Goal: Information Seeking & Learning: Compare options

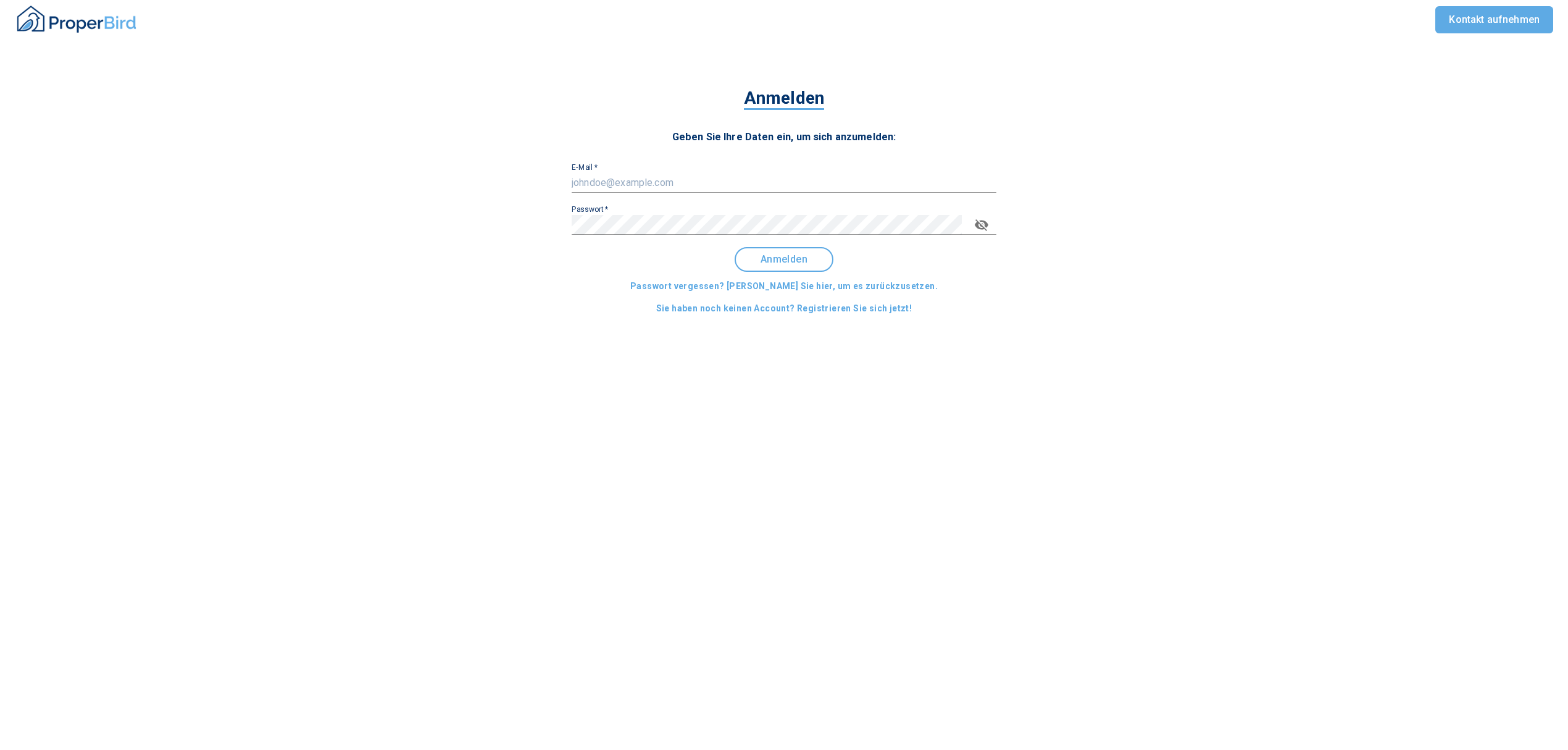
click at [661, 186] on input "E-Mail   *" at bounding box center [783, 183] width 425 height 20
type input "[EMAIL_ADDRESS][DOMAIN_NAME]"
click at [788, 256] on span "Anmelden" at bounding box center [784, 259] width 77 height 11
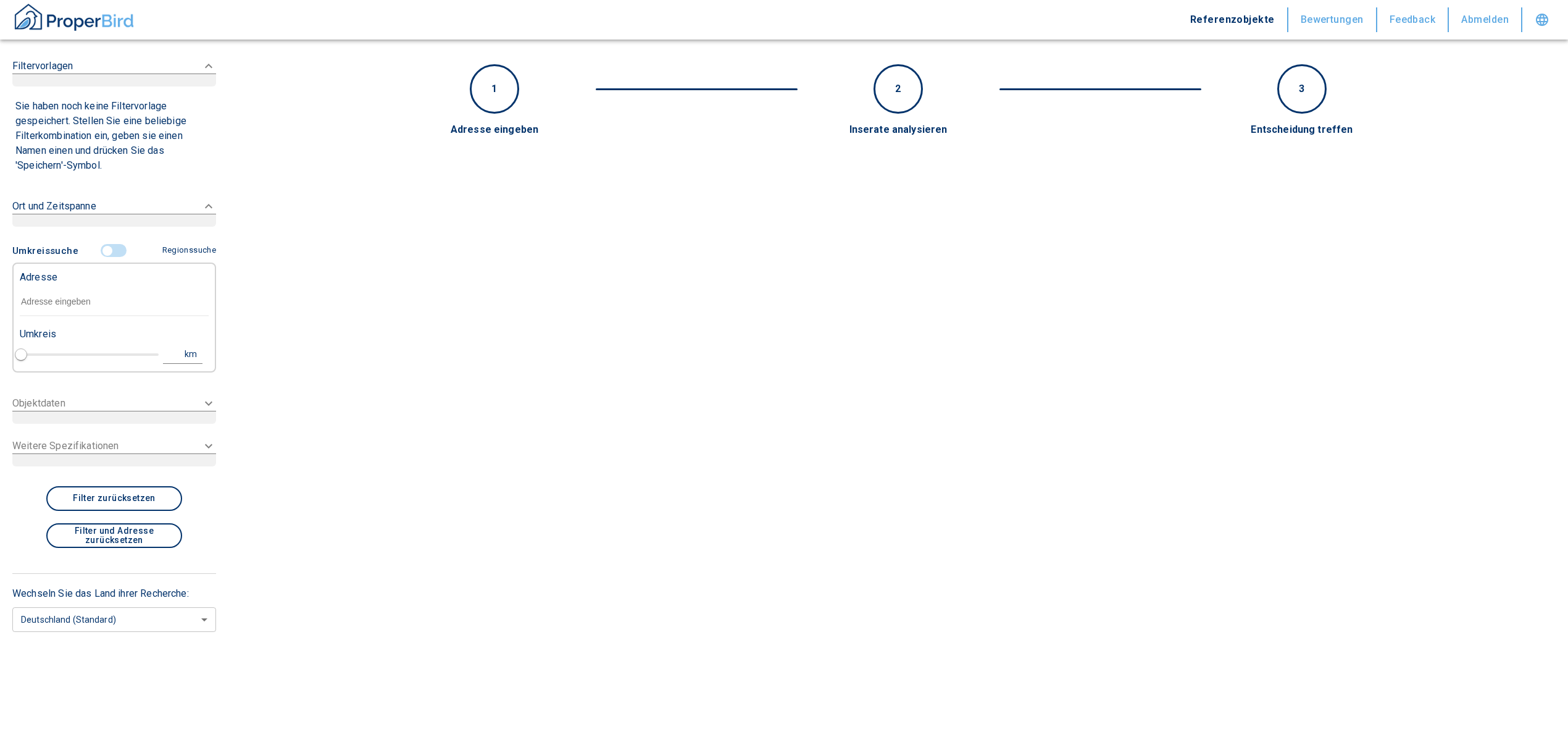
type input "2020"
click at [87, 294] on input "text" at bounding box center [115, 302] width 189 height 29
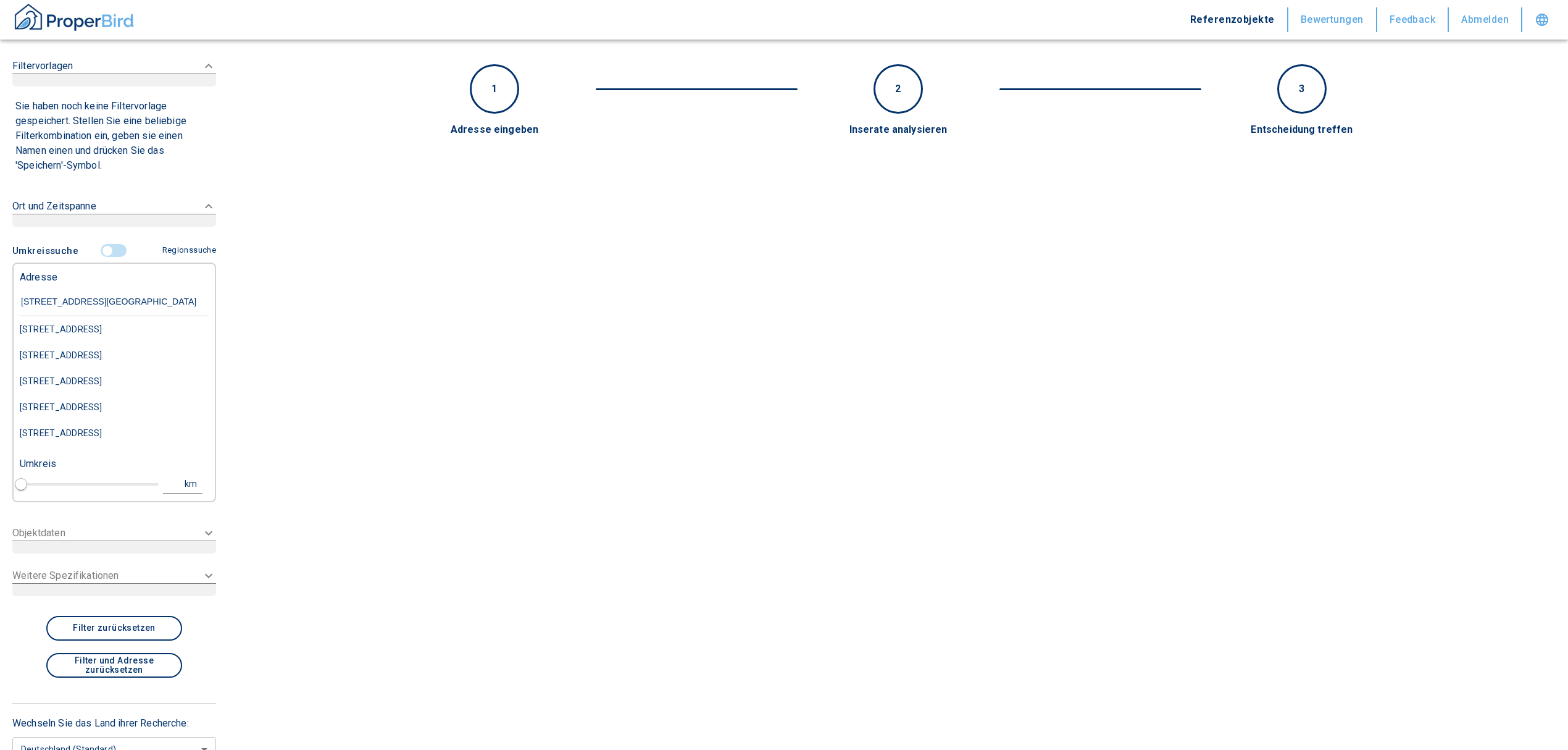
click at [107, 324] on div "[STREET_ADDRESS]" at bounding box center [115, 329] width 189 height 26
type input "[STREET_ADDRESS]"
type input "1"
type input "2020"
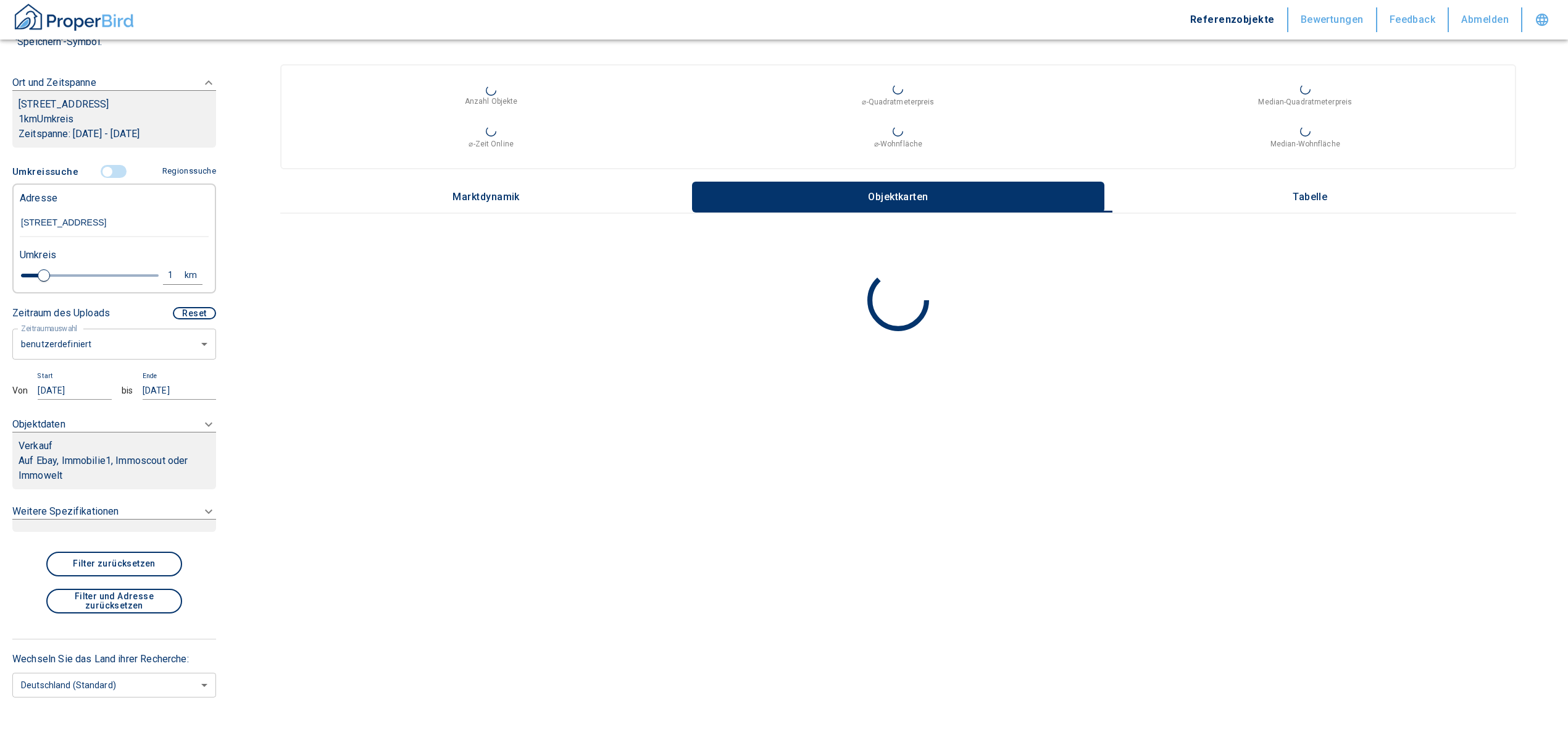
scroll to position [188, 0]
type input "[STREET_ADDRESS]"
click at [72, 342] on body "Referenzobjekte Bewertungen Feedback Abmelden Filtervorlagen Neue Filtereinstel…" at bounding box center [784, 375] width 1568 height 750
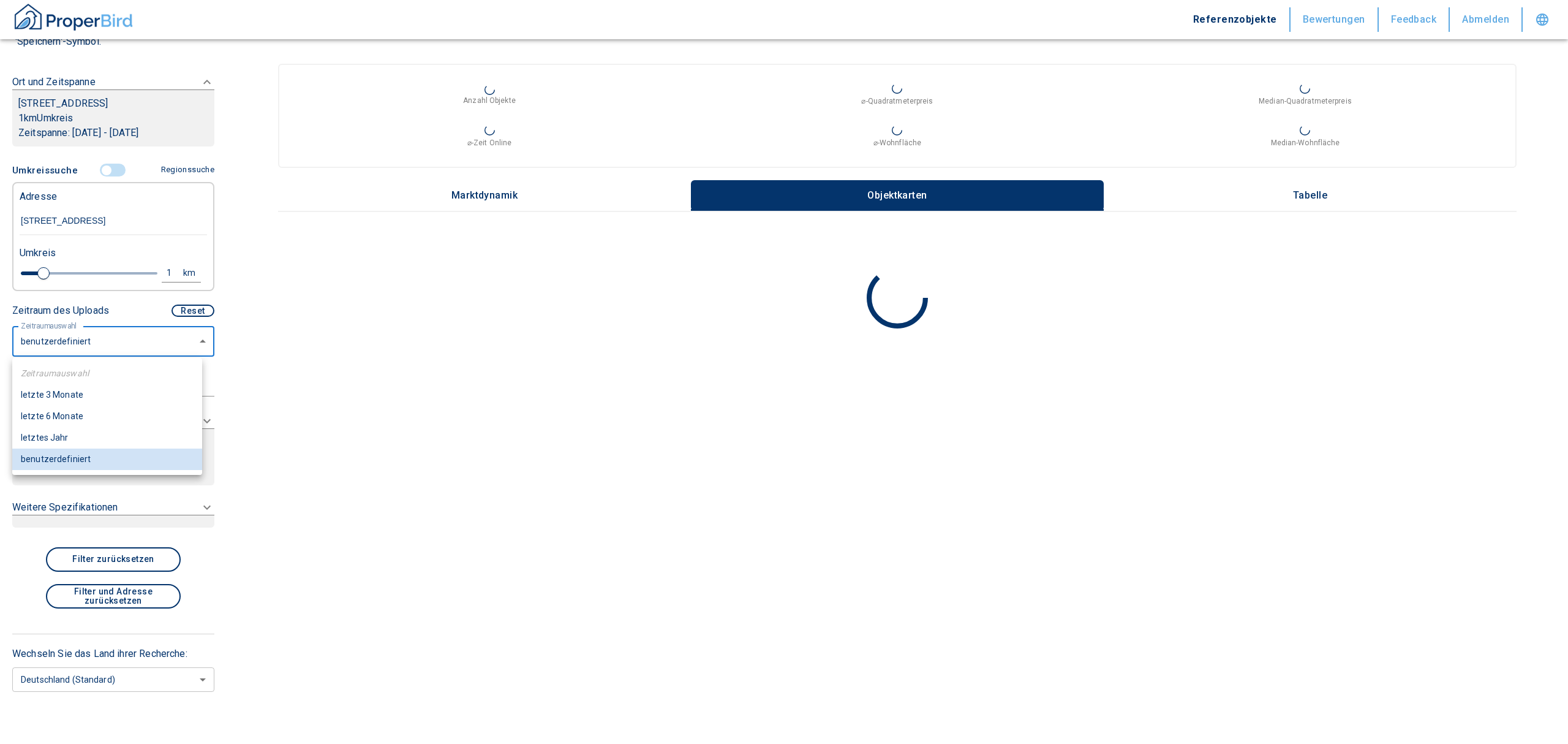
click at [71, 420] on li "letzte 6 Monate" at bounding box center [107, 416] width 190 height 21
type input "2020"
type input "6"
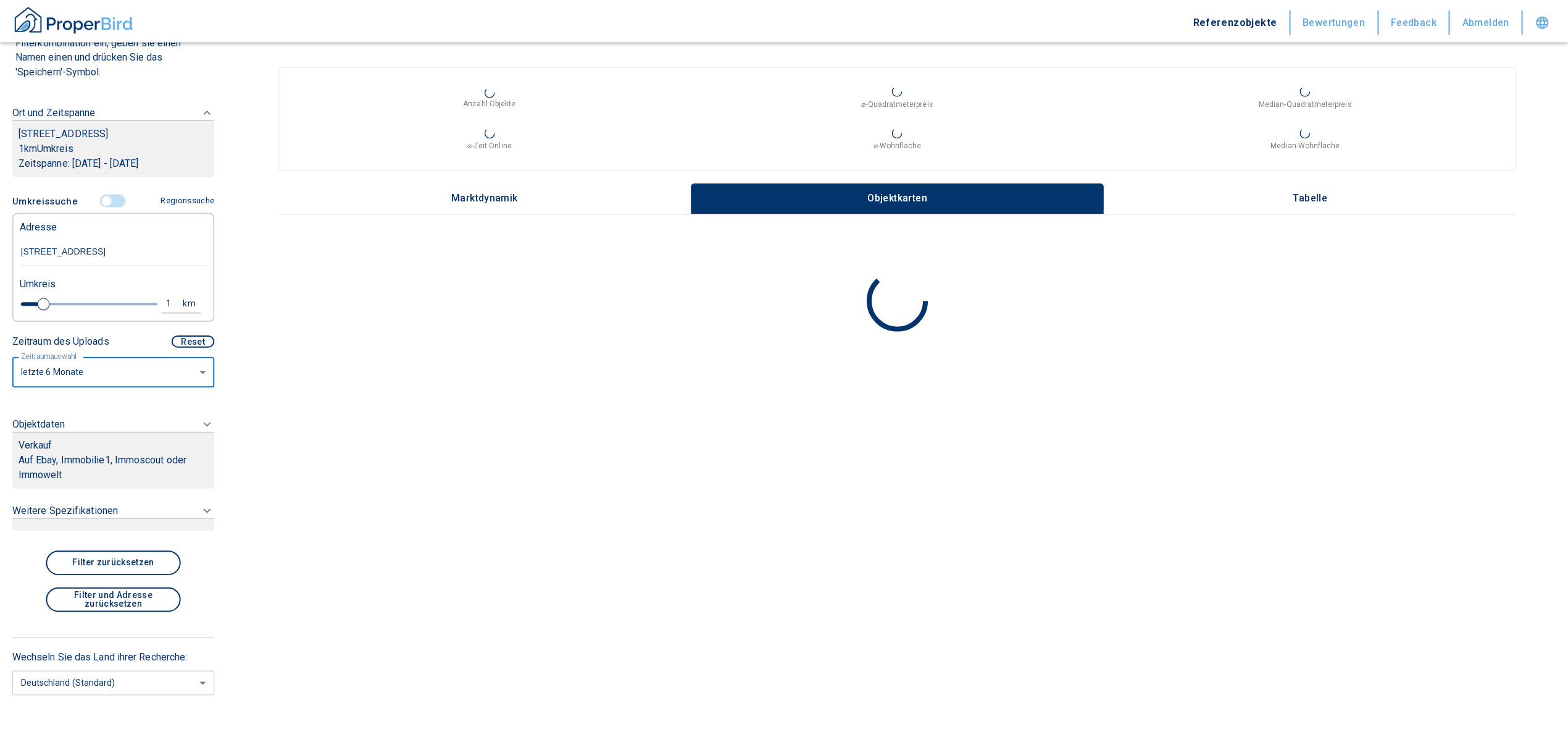
scroll to position [160, 0]
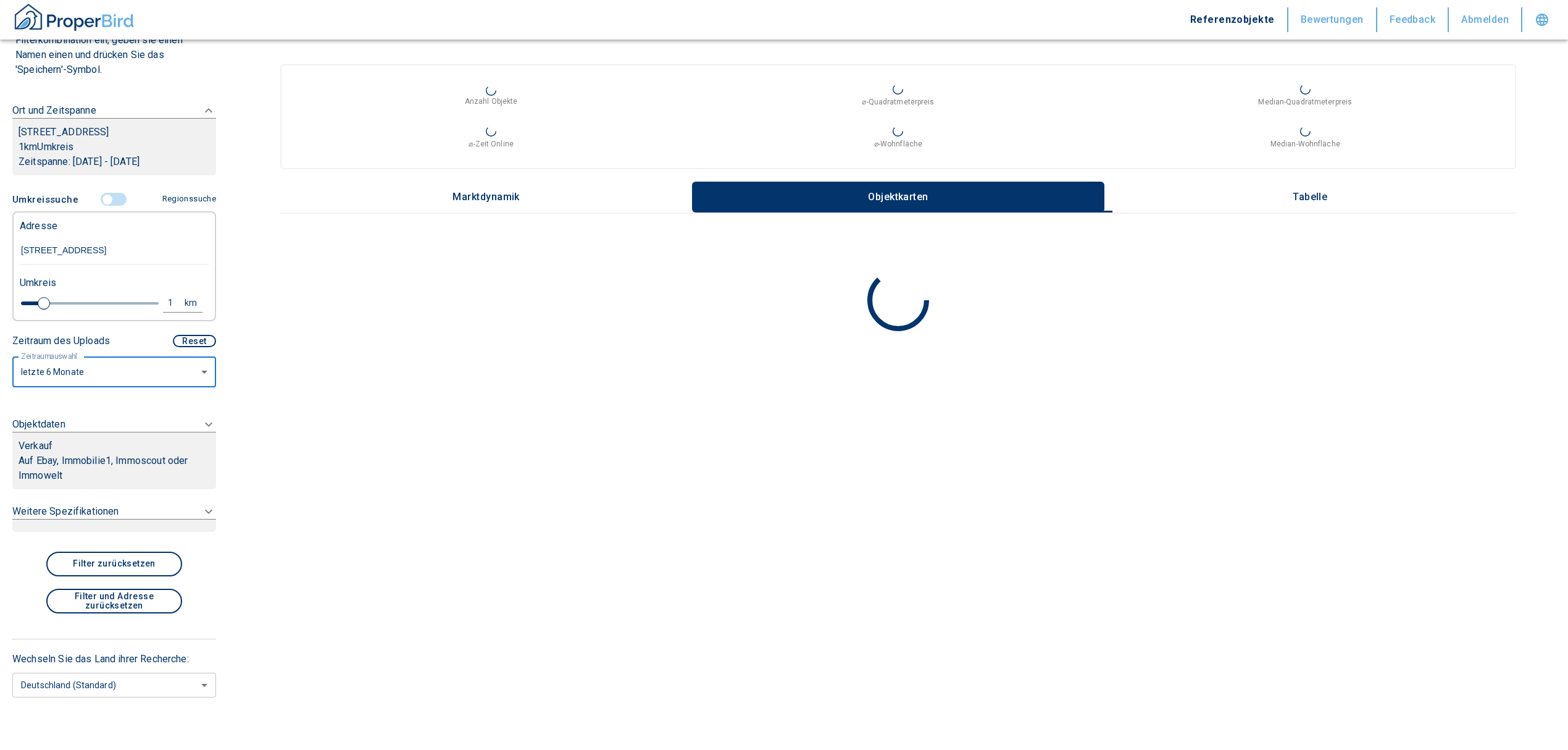
click at [75, 373] on body "Referenzobjekte Bewertungen Feedback Abmelden Filtervorlagen Neue Filtereinstel…" at bounding box center [784, 375] width 1568 height 750
click at [245, 376] on div at bounding box center [790, 375] width 1580 height 750
click at [150, 455] on p "Auf Ebay, Immobilie1, Immoscout oder Immowelt" at bounding box center [114, 468] width 191 height 29
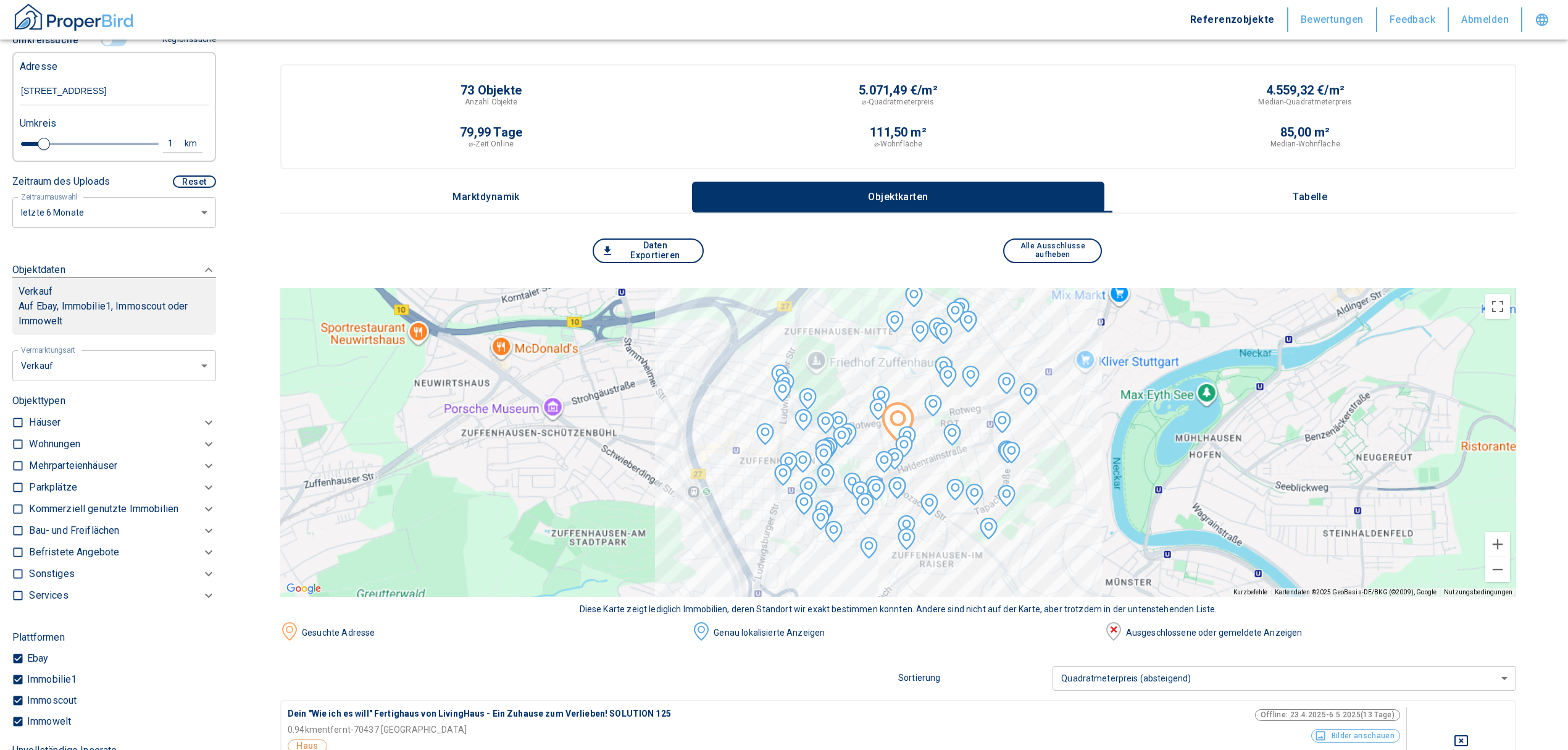
scroll to position [273, 0]
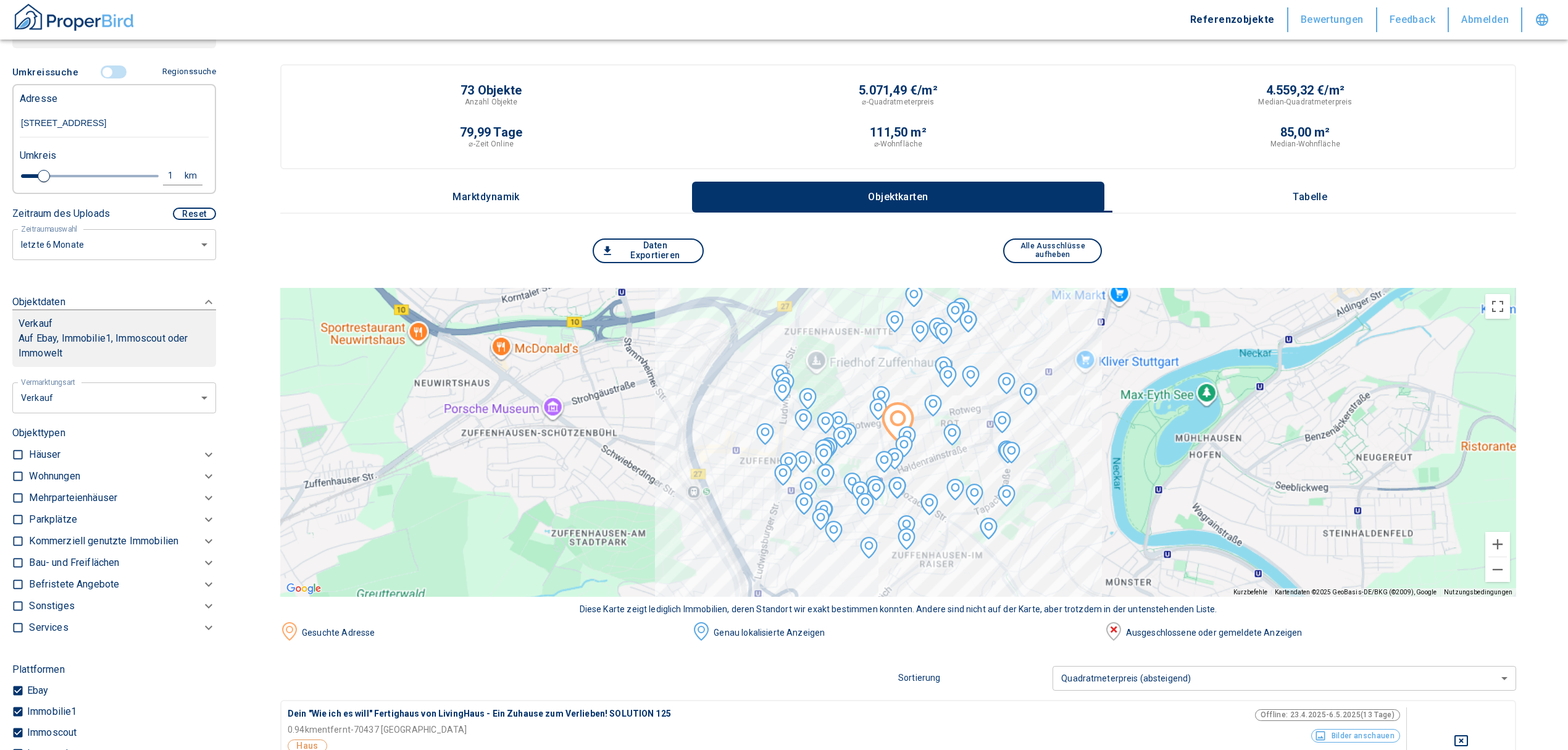
click at [189, 331] on div "Verkauf" at bounding box center [114, 323] width 191 height 15
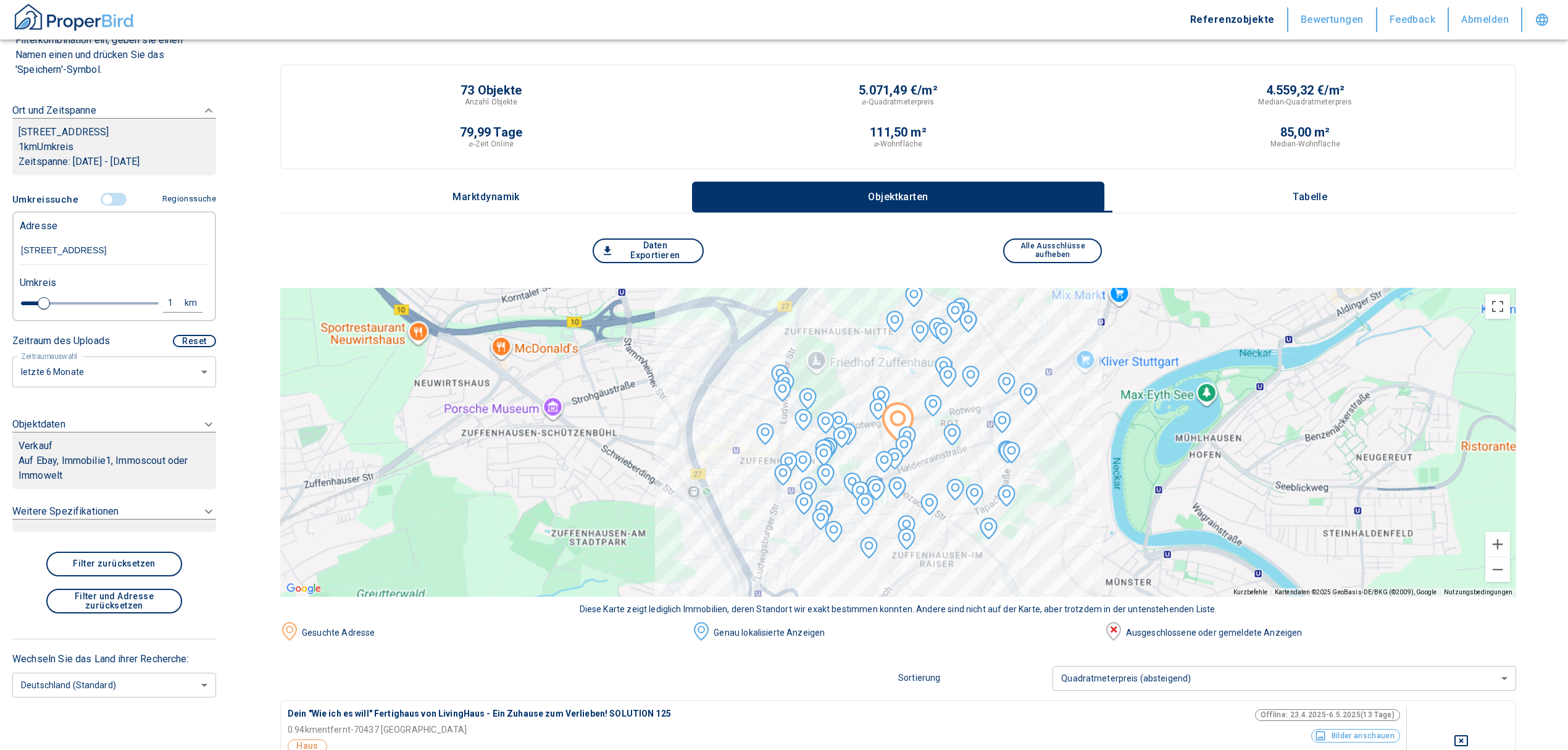
click at [194, 461] on p "Auf Ebay, Immobilie1, Immoscout oder Immowelt" at bounding box center [114, 468] width 191 height 29
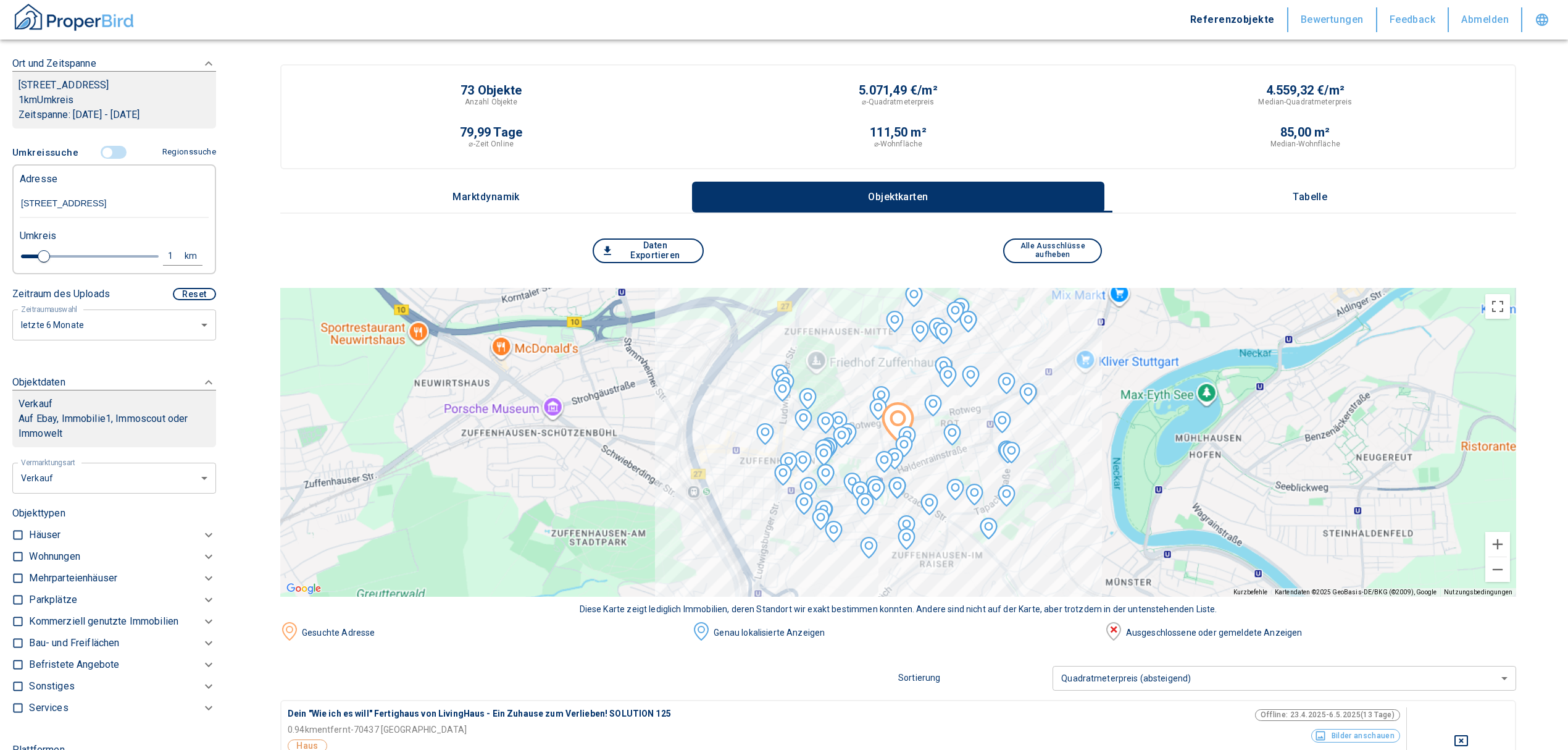
scroll to position [191, 0]
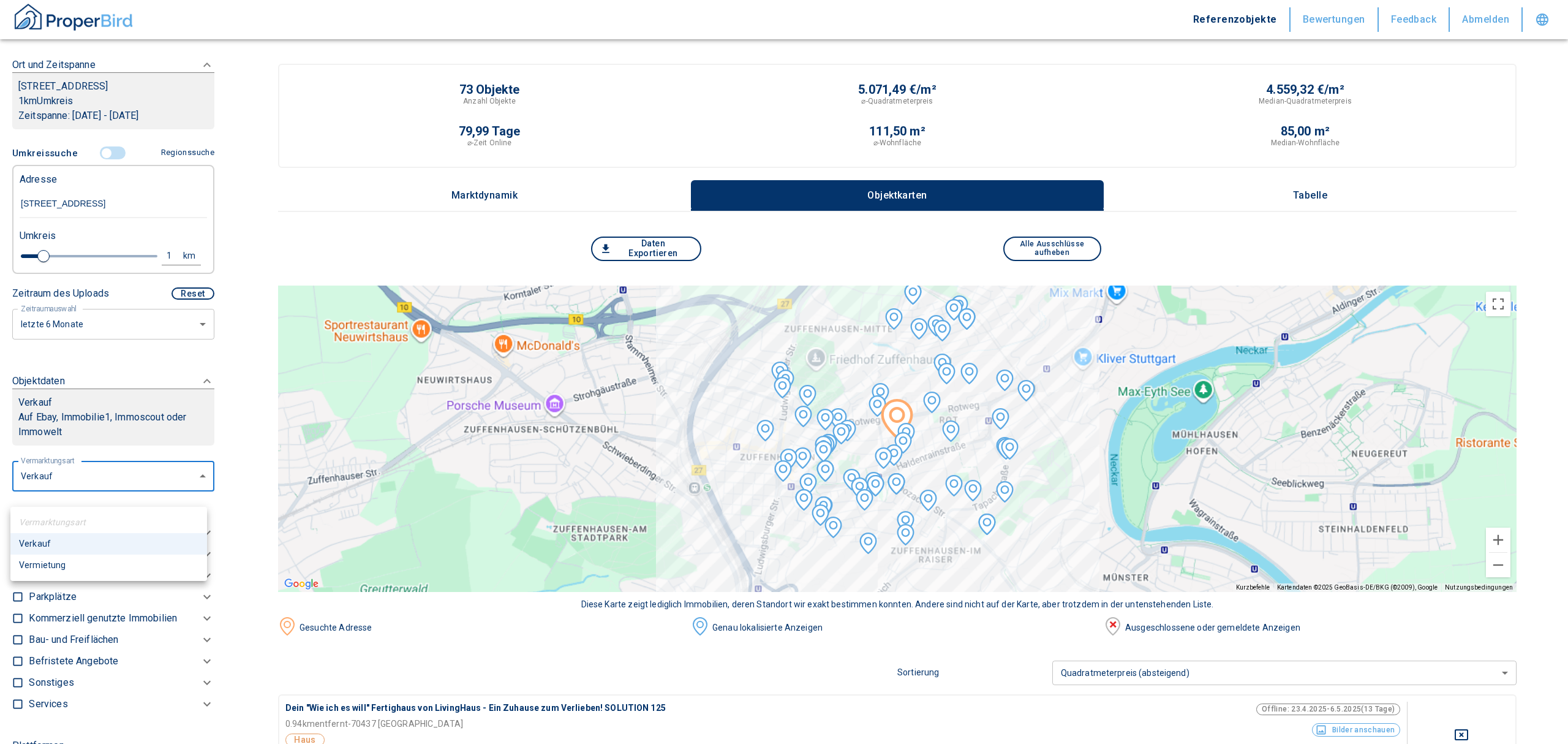
click at [77, 562] on li "Vermietung" at bounding box center [109, 565] width 197 height 21
type input "rent"
type input "2020"
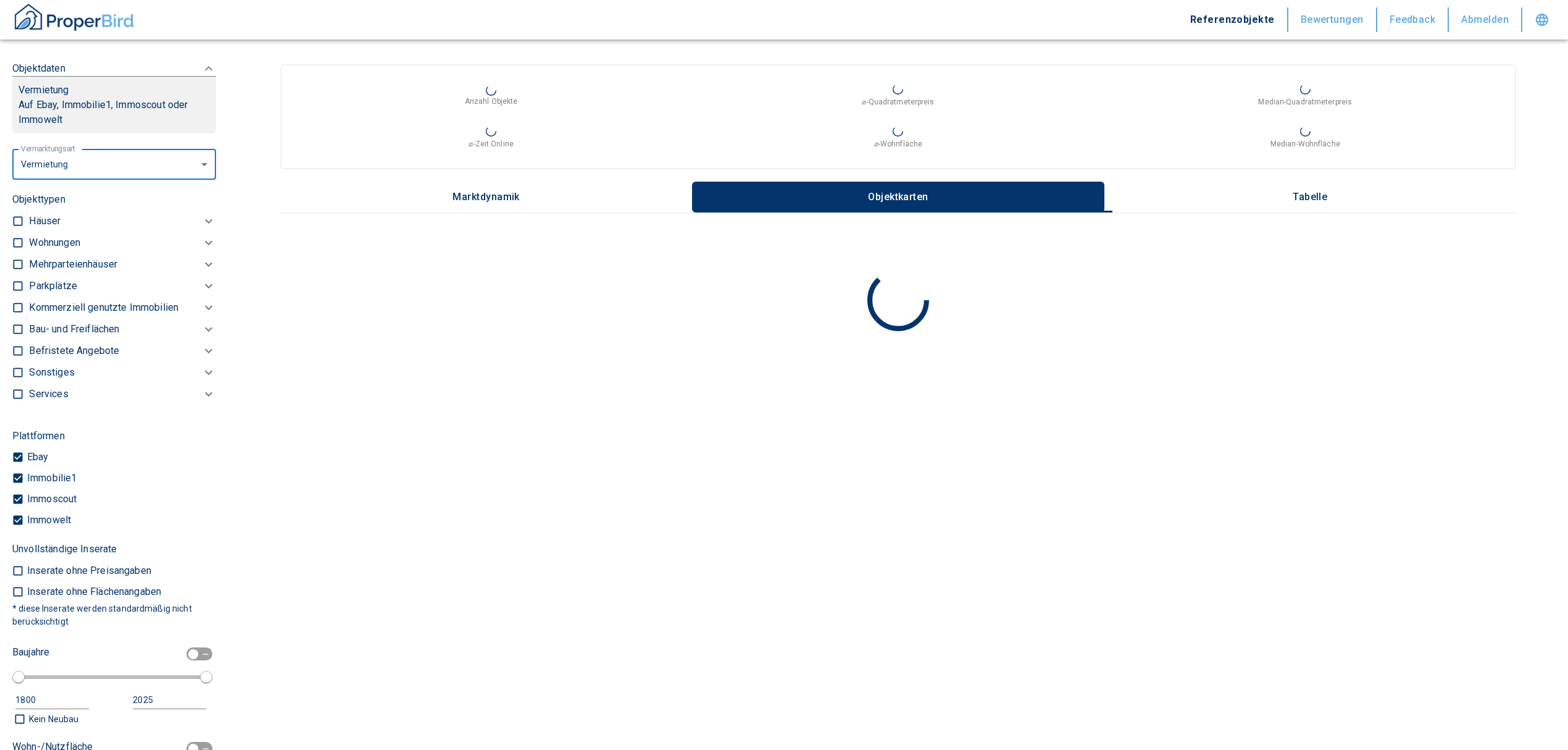
scroll to position [520, 0]
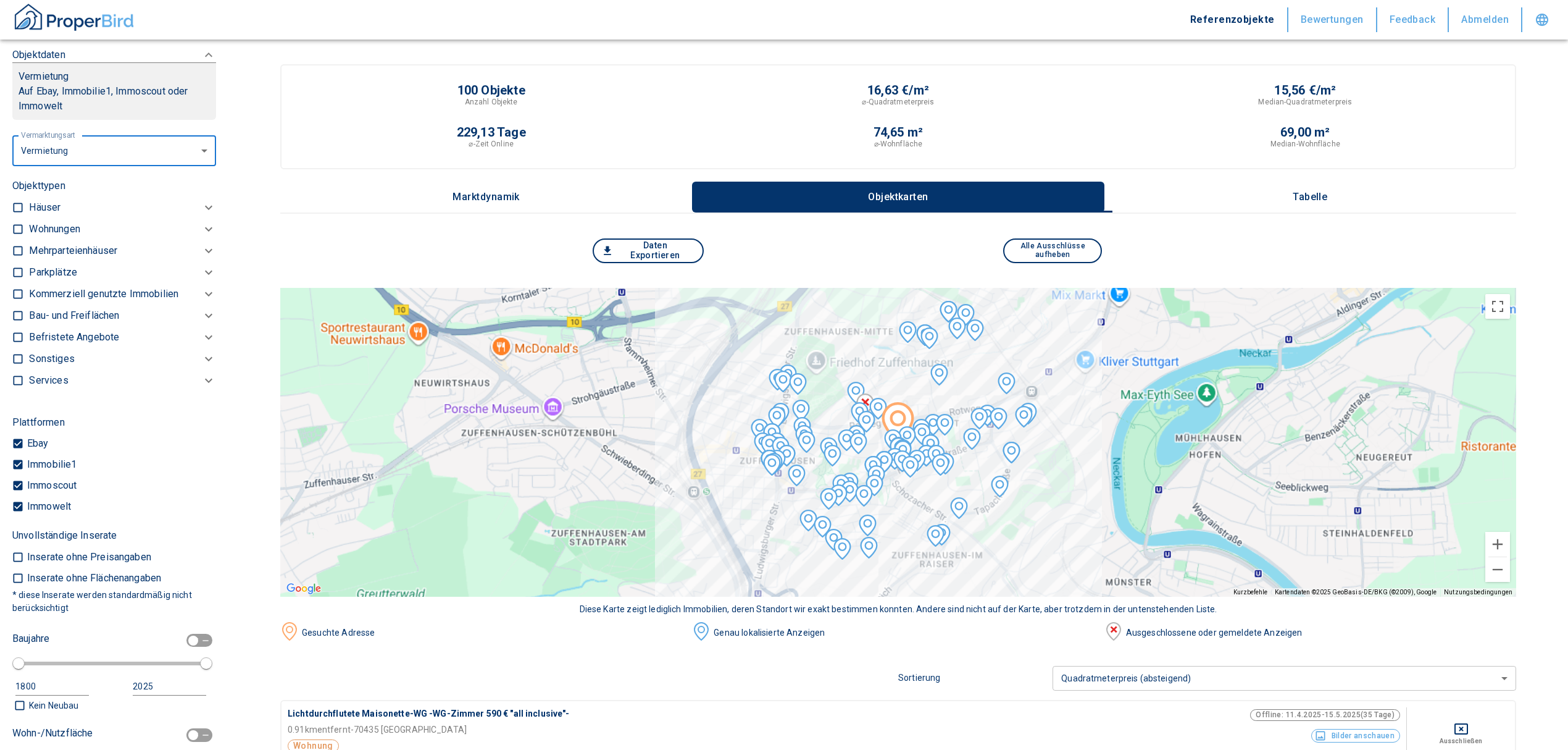
click at [72, 236] on p "Wohnungen" at bounding box center [54, 229] width 51 height 15
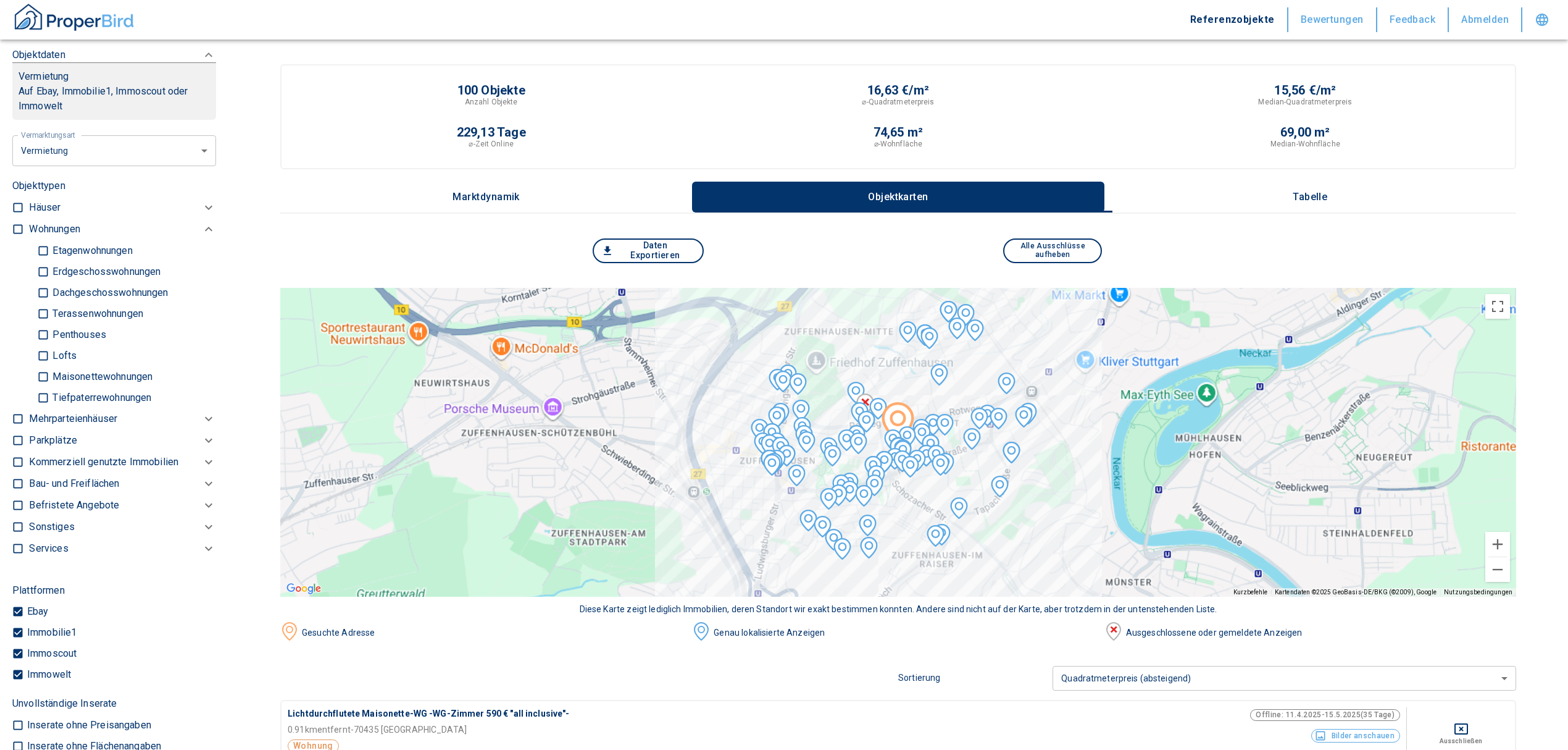
click at [14, 236] on input "checkbox" at bounding box center [17, 229] width 12 height 12
checkbox input "true"
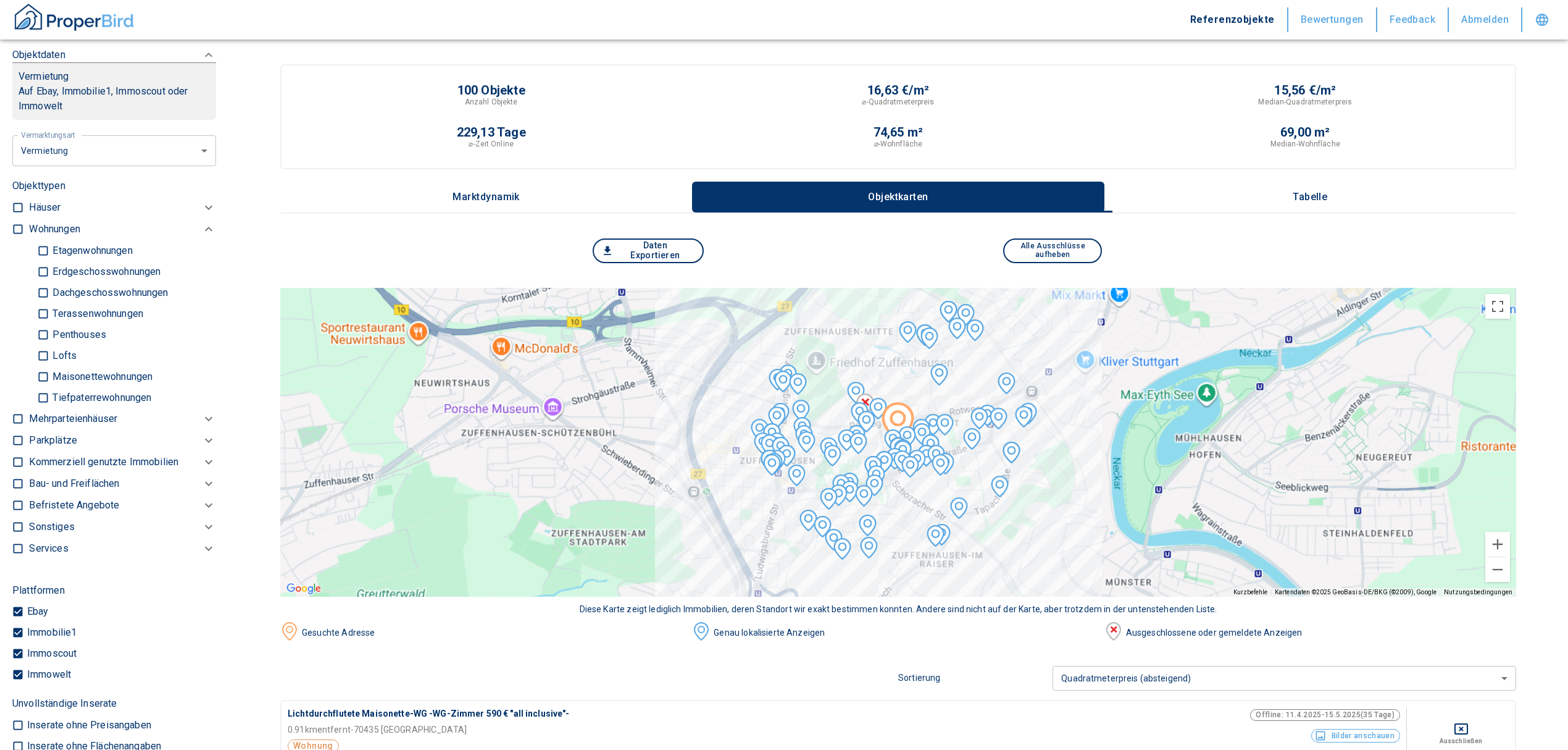
checkbox input "true"
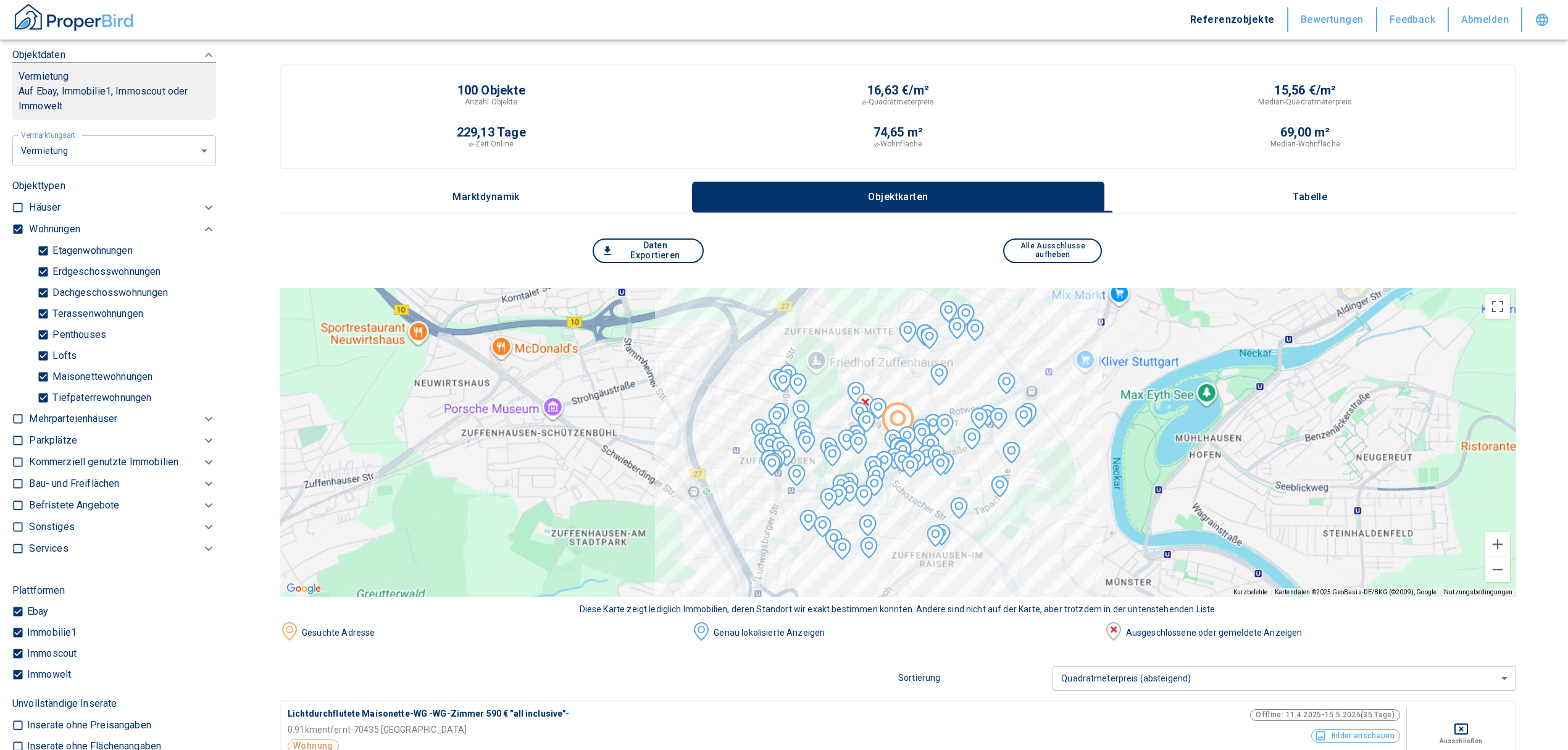
type input "2020"
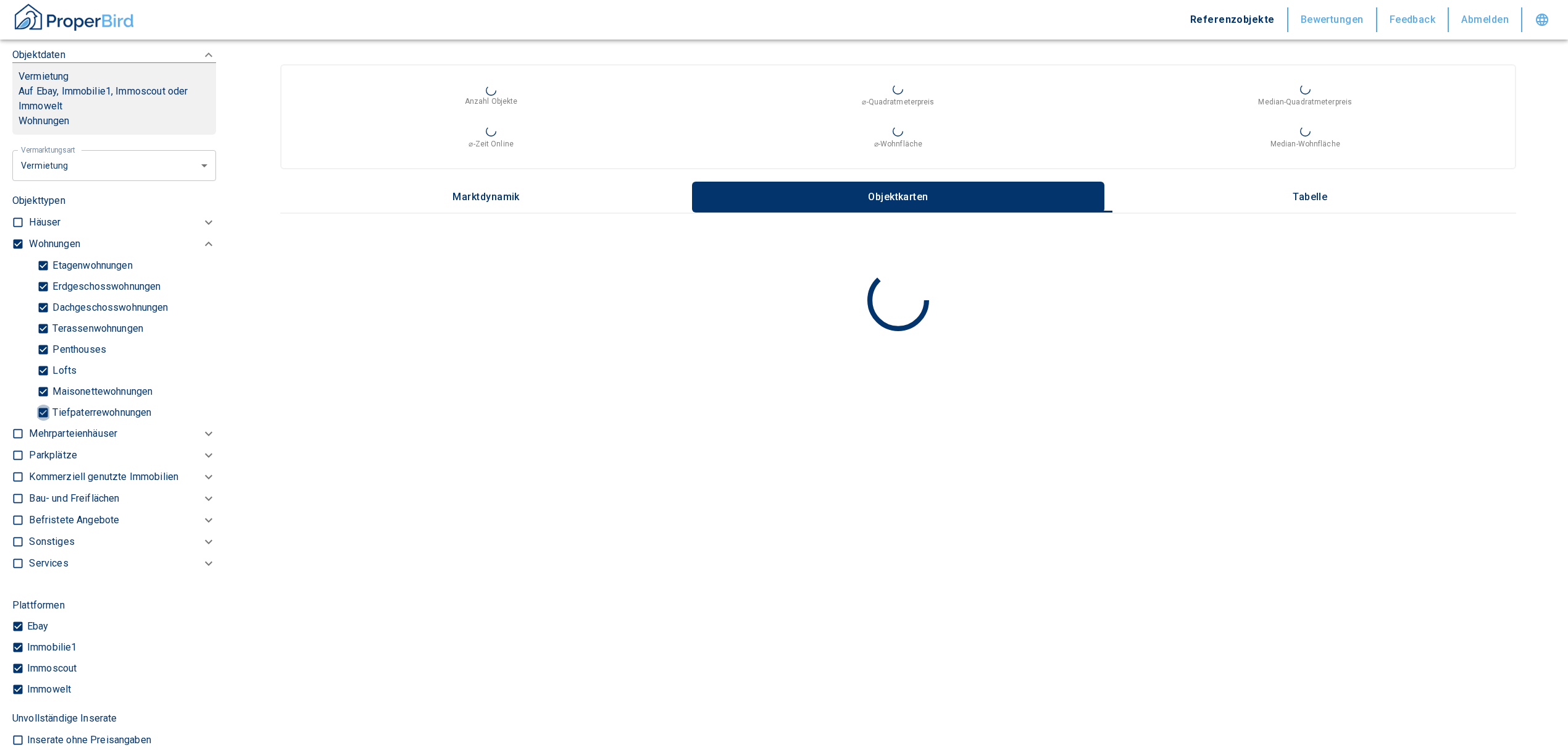
click at [42, 419] on input "Tiefpaterrewohnungen" at bounding box center [43, 412] width 12 height 21
checkbox input "false"
type input "2020"
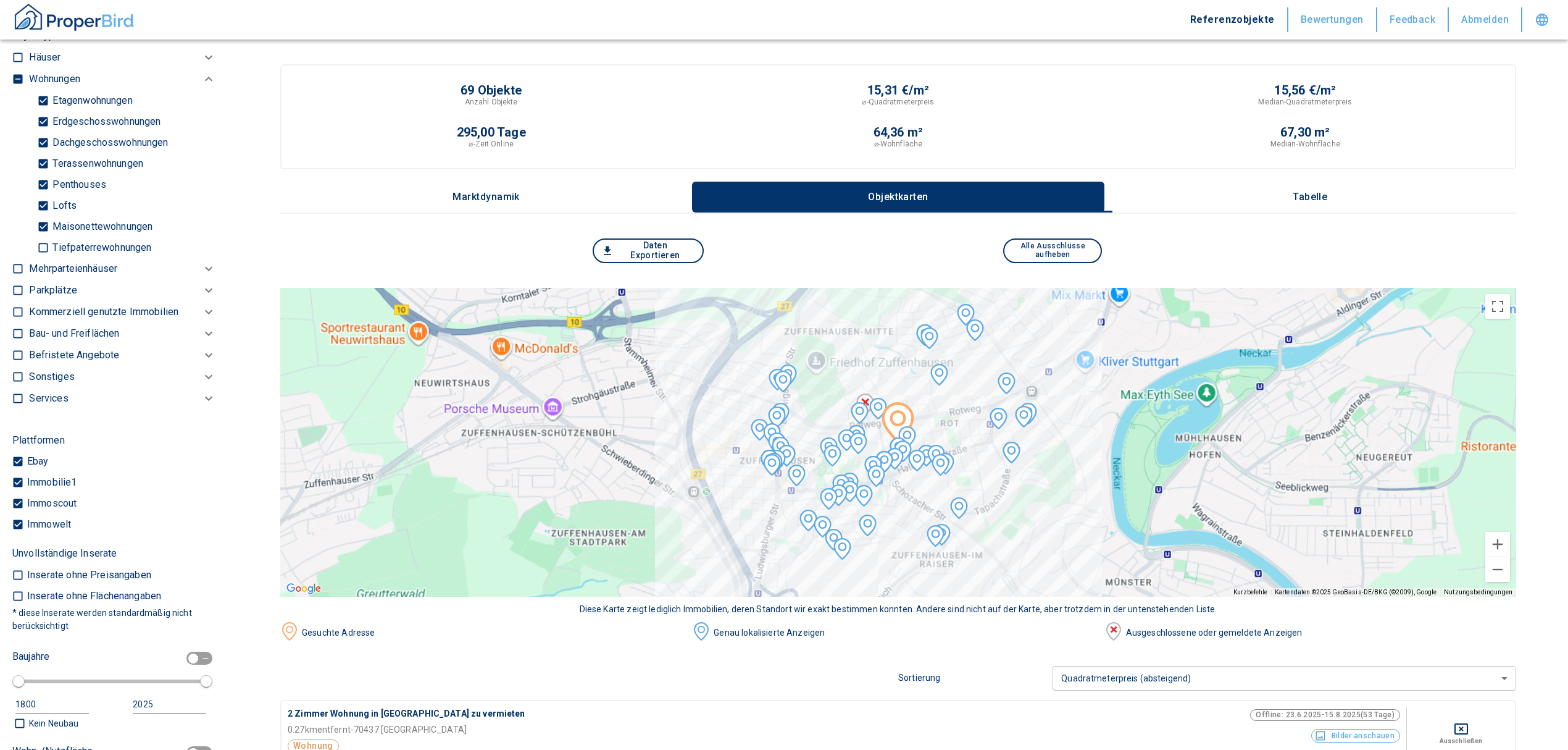
scroll to position [520, 0]
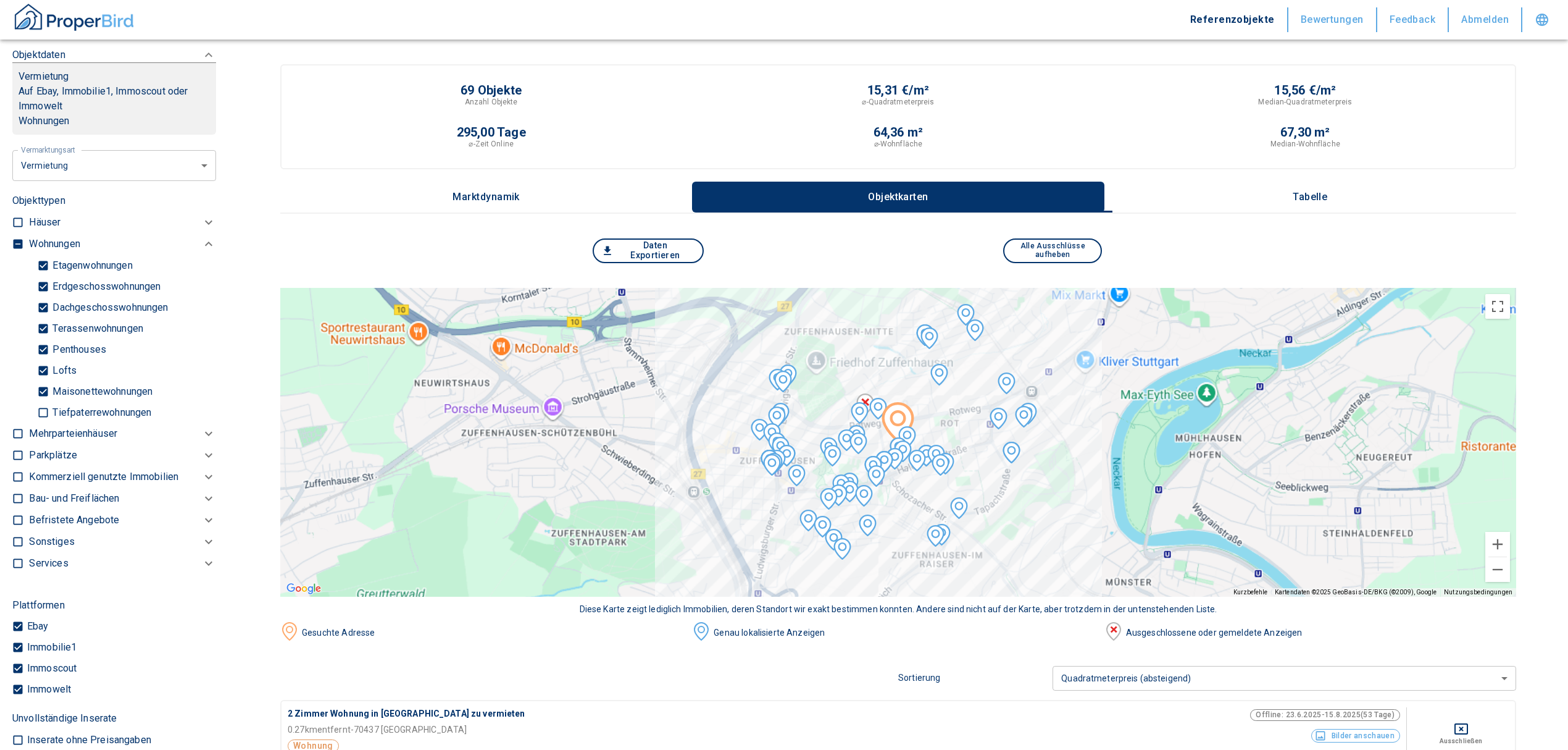
click at [1309, 201] on button "Tabelle" at bounding box center [1310, 196] width 412 height 31
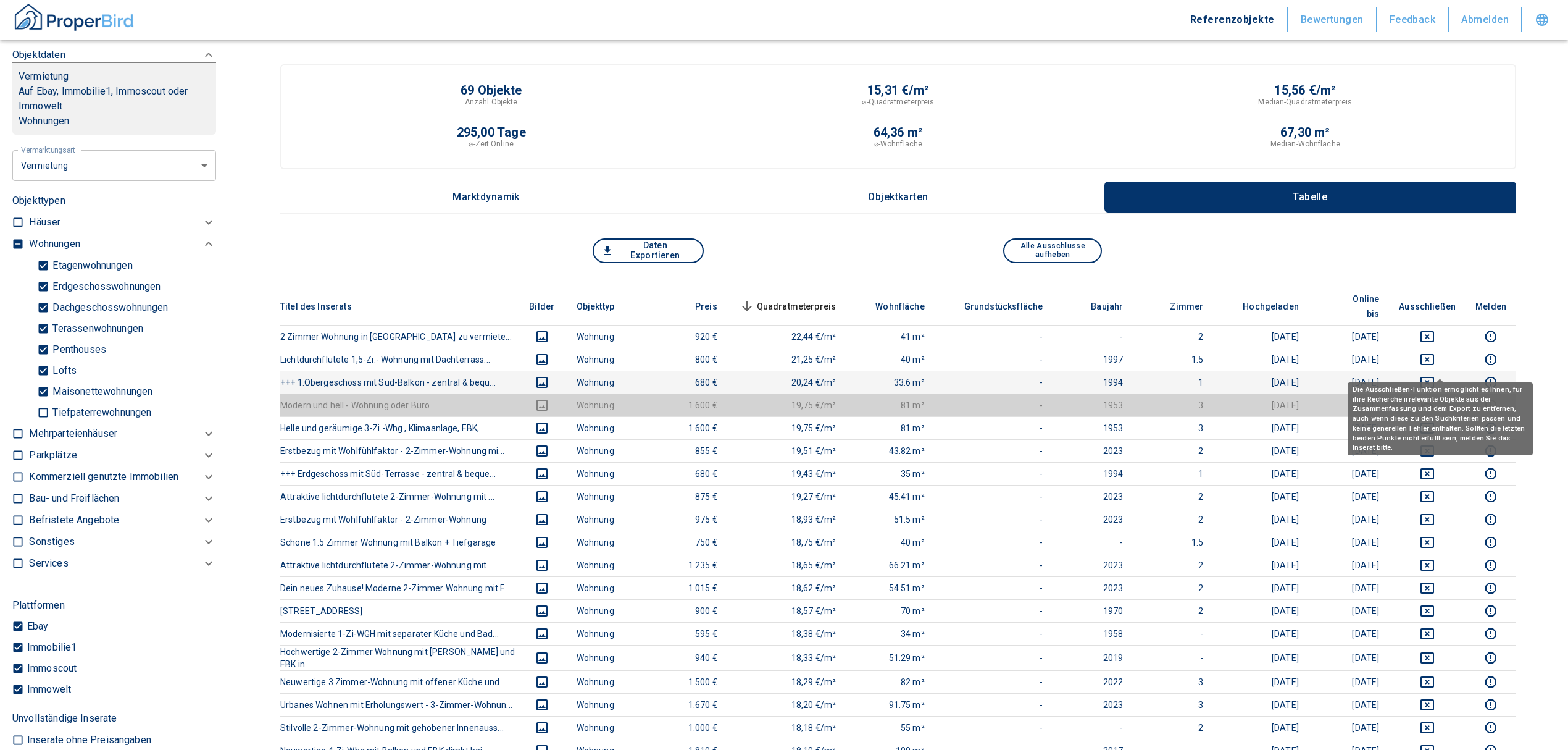
click at [1435, 375] on icon "deselect this listing" at bounding box center [1427, 382] width 15 height 15
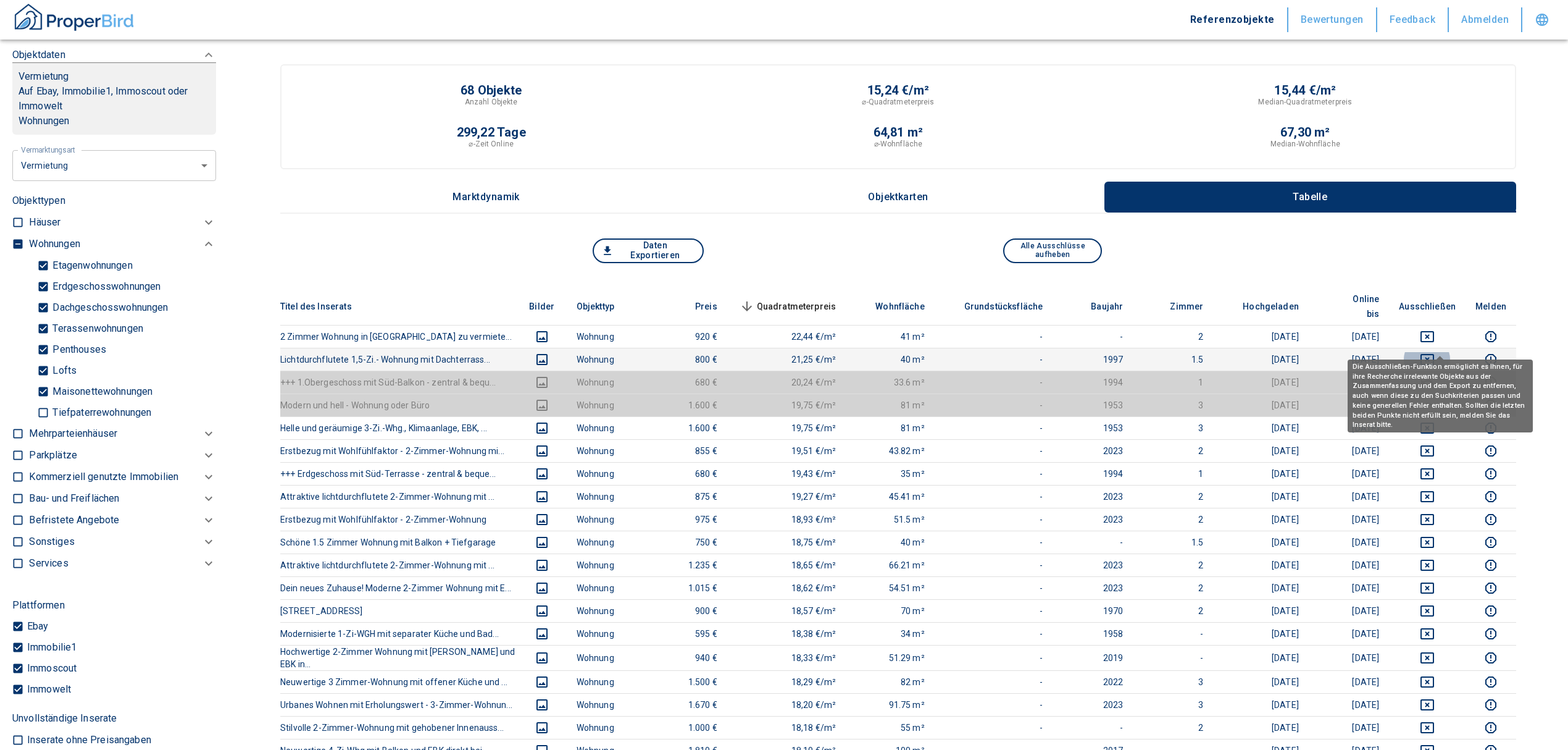
drag, startPoint x: 1440, startPoint y: 340, endPoint x: 1438, endPoint y: 324, distance: 16.1
click at [1435, 352] on icon "deselect this listing" at bounding box center [1427, 359] width 15 height 15
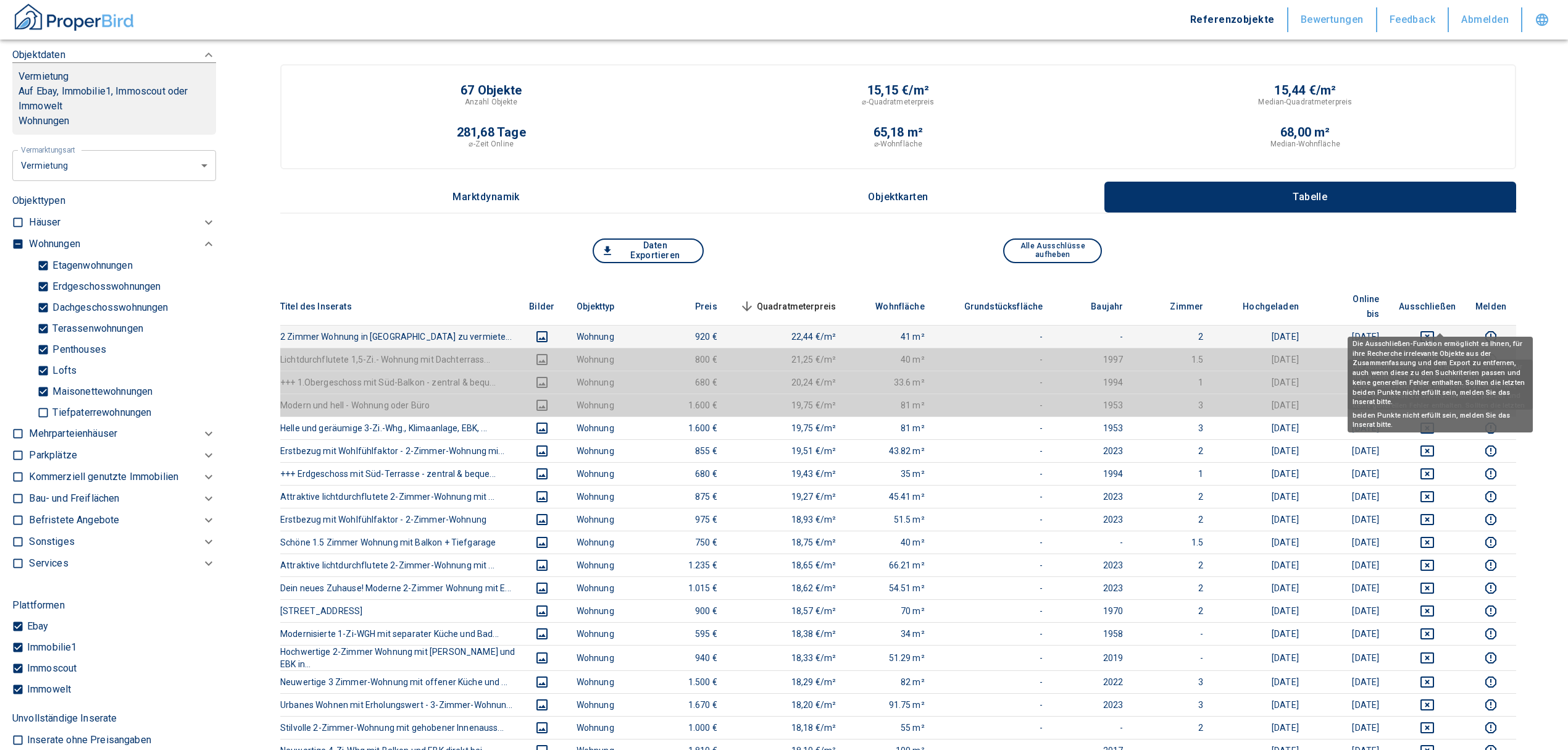
click at [1434, 331] on icon "deselect this listing" at bounding box center [1427, 337] width 14 height 11
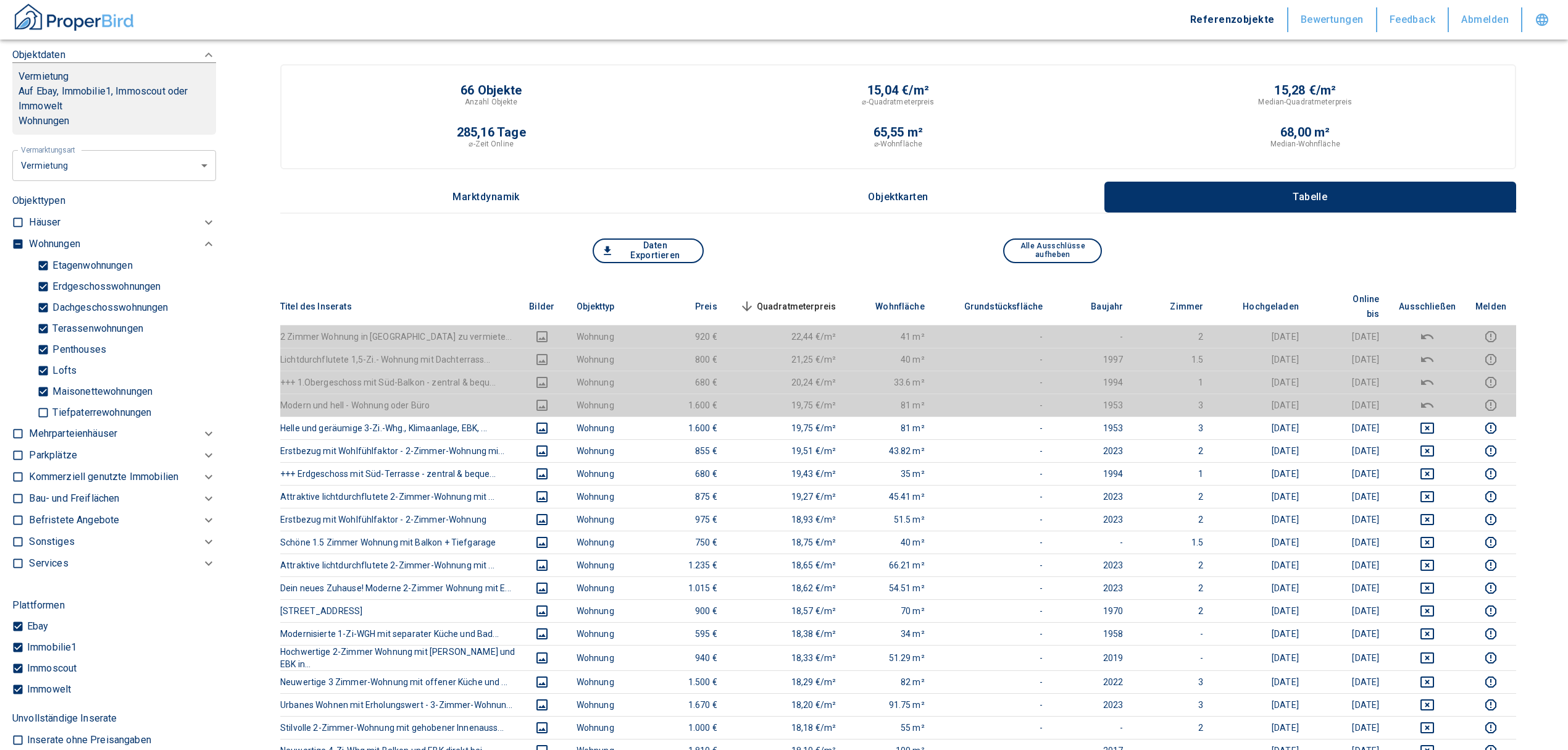
click at [798, 299] on span "Quadratmeterpreis sorted descending" at bounding box center [786, 306] width 100 height 15
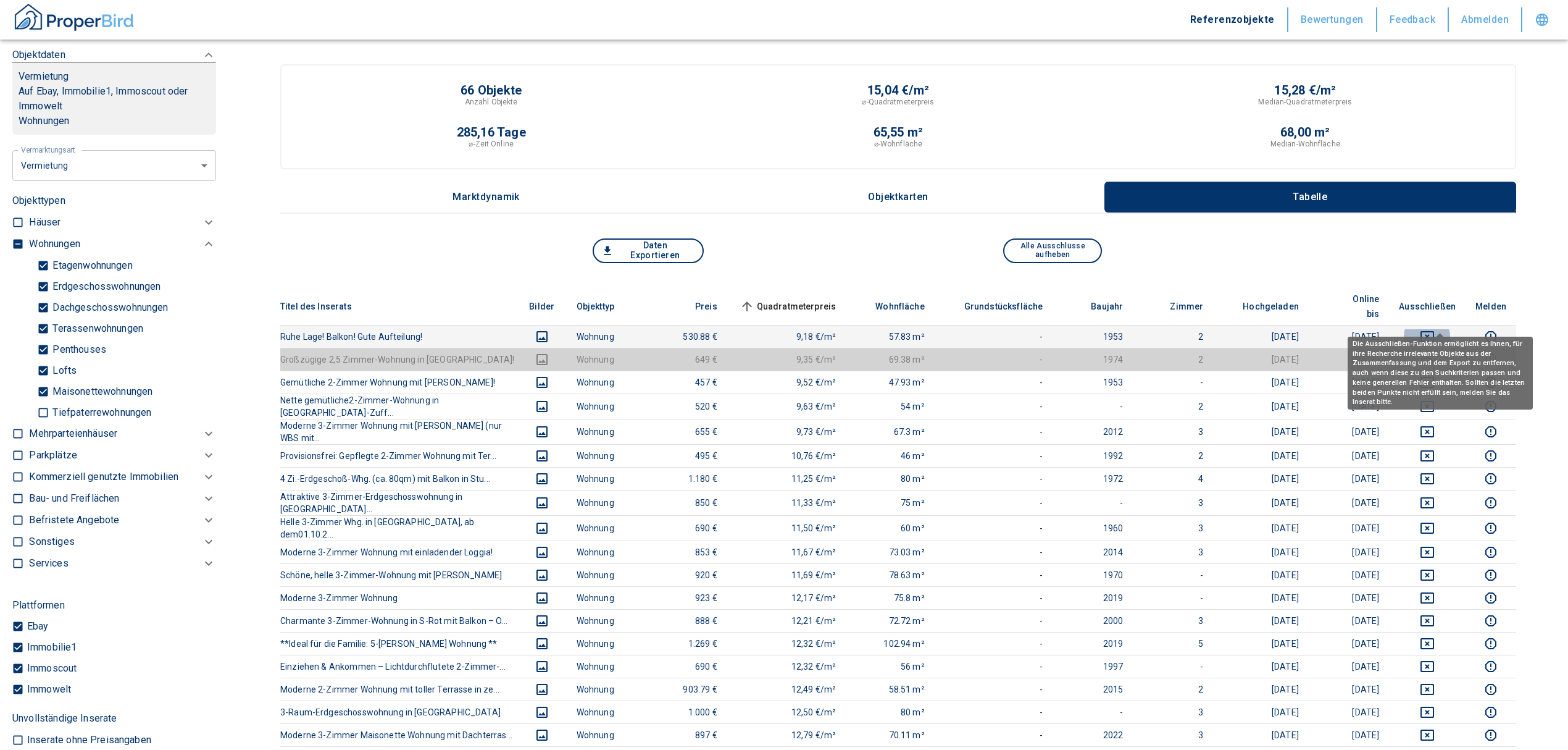
click at [1435, 330] on icon "deselect this listing" at bounding box center [1427, 337] width 15 height 15
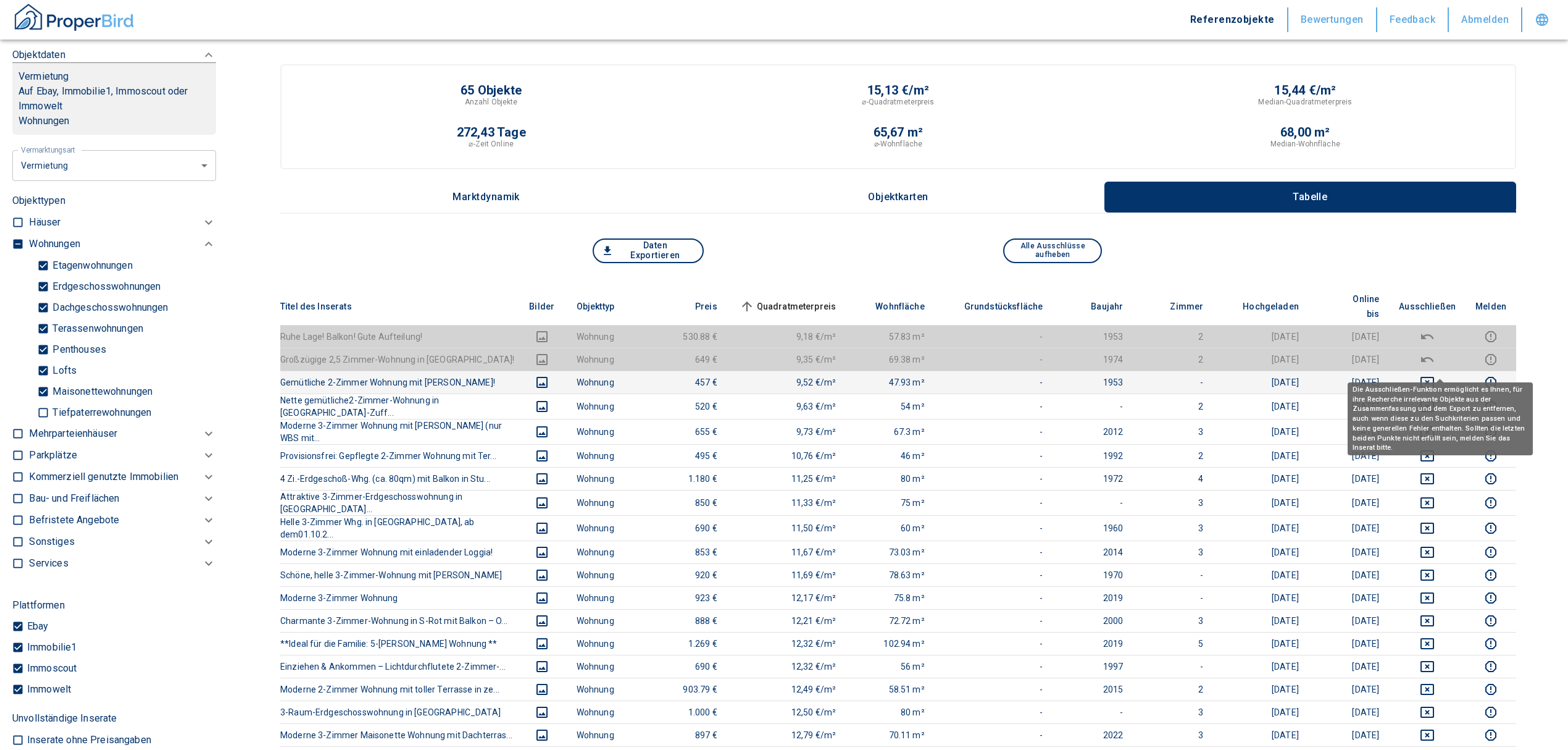
click at [1435, 375] on icon "deselect this listing" at bounding box center [1427, 382] width 15 height 15
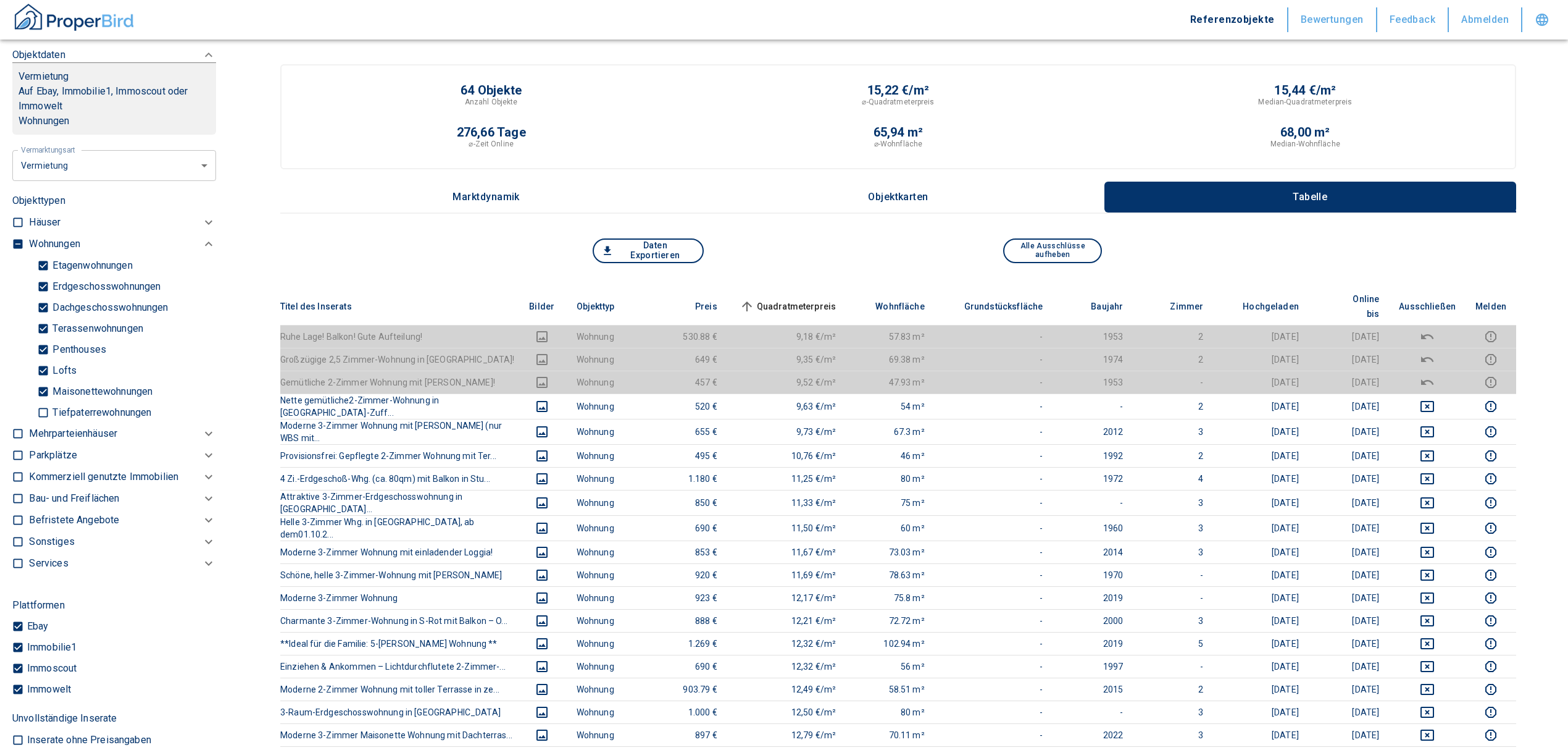
click at [826, 299] on span "Quadratmeterpreis sorted ascending" at bounding box center [786, 306] width 100 height 15
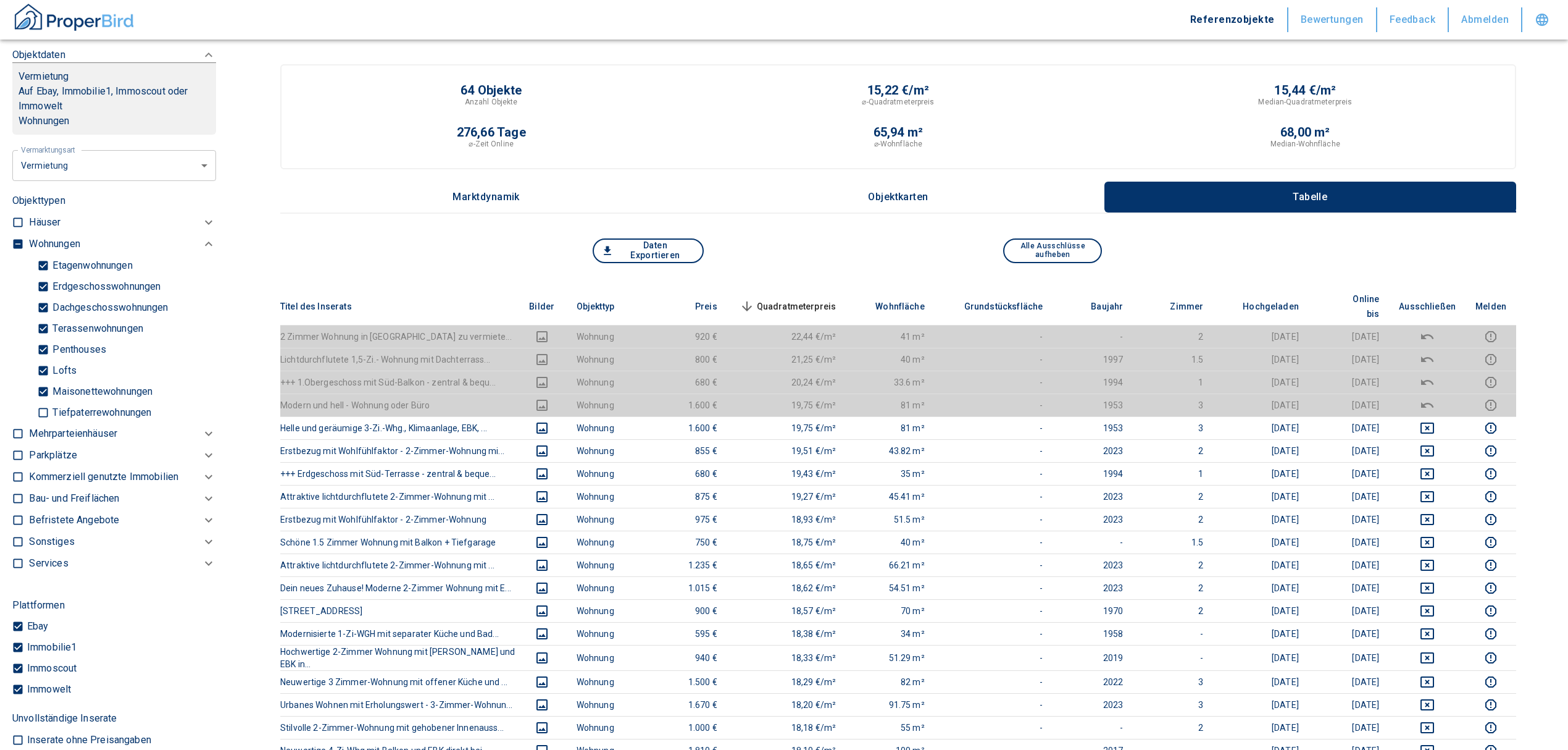
click at [800, 299] on span "Quadratmeterpreis sorted descending" at bounding box center [786, 306] width 100 height 15
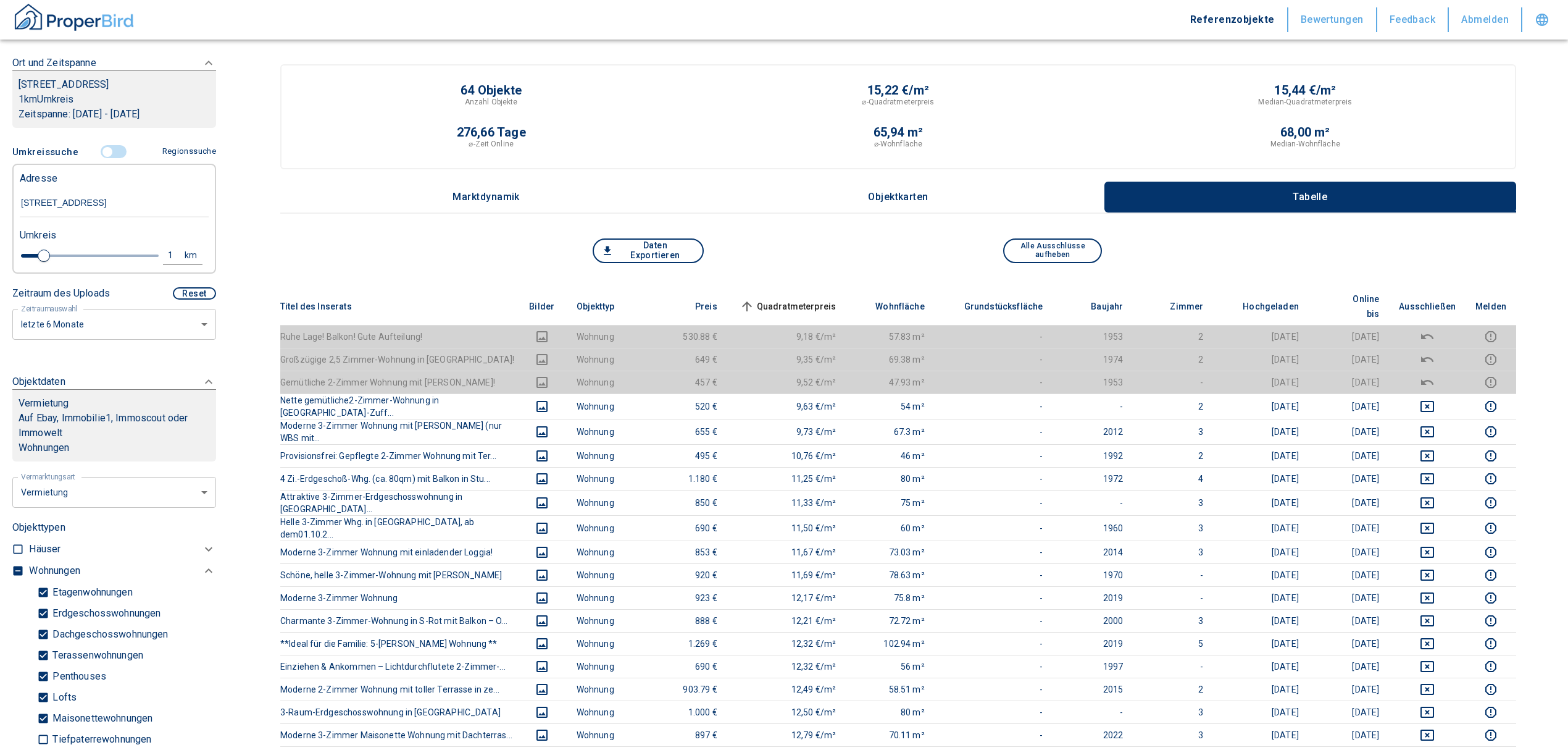
scroll to position [191, 0]
click at [97, 161] on input "controlled" at bounding box center [107, 154] width 37 height 14
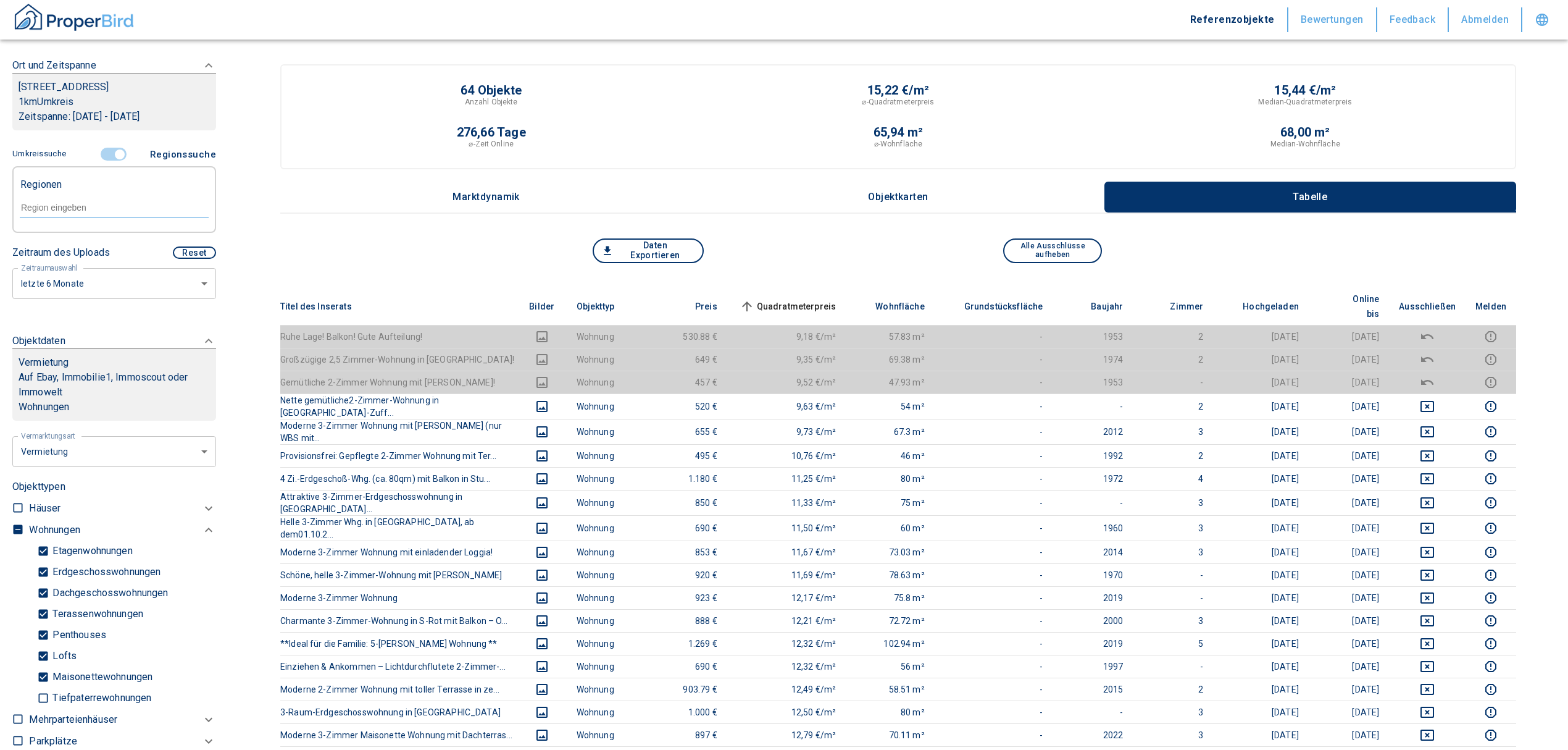
click at [52, 205] on form at bounding box center [115, 207] width 189 height 47
click at [43, 213] on input "text" at bounding box center [115, 208] width 189 height 11
type input "70437"
click at [89, 218] on div at bounding box center [115, 206] width 189 height 21
click at [89, 215] on div at bounding box center [115, 206] width 189 height 21
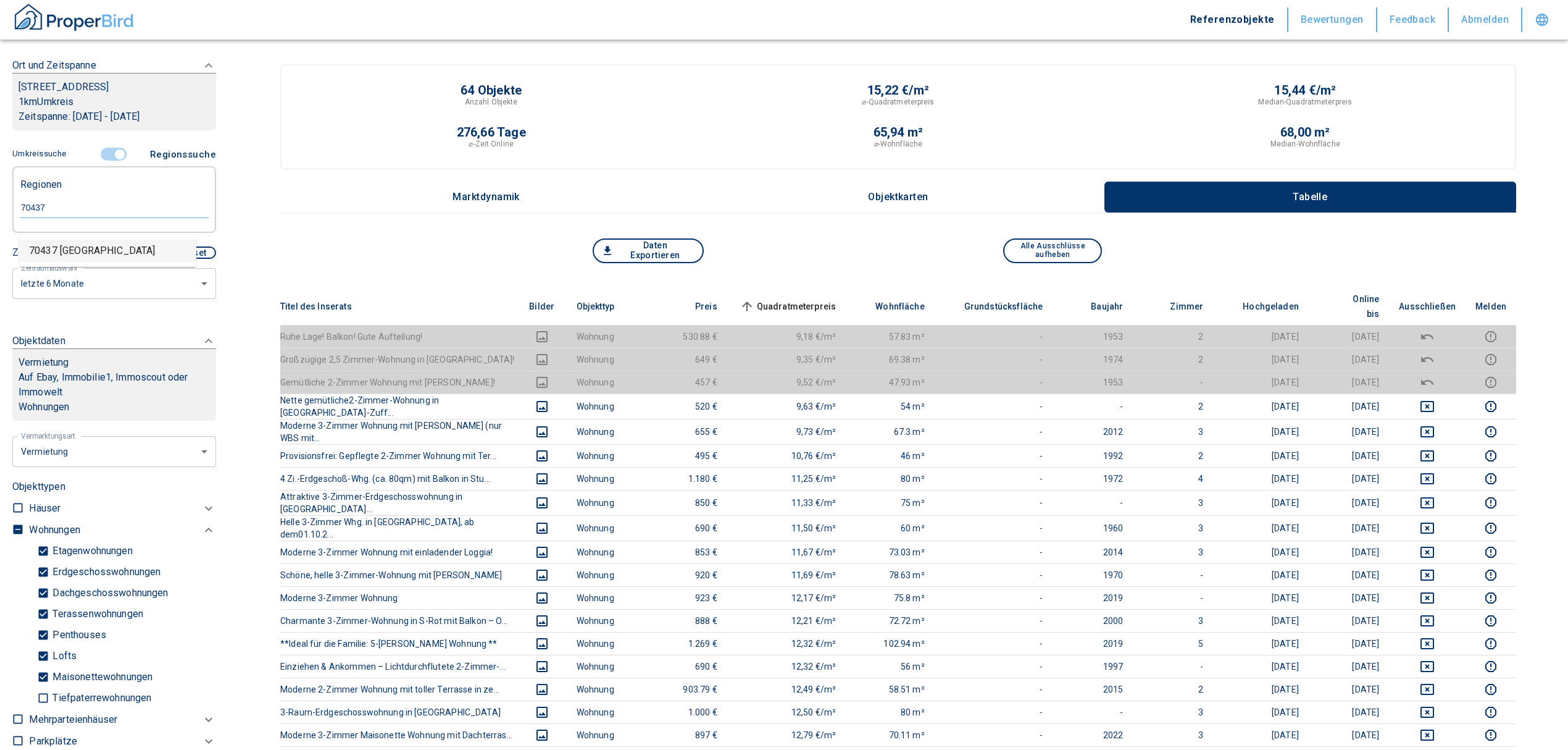
click at [114, 251] on li "70437 [GEOGRAPHIC_DATA]" at bounding box center [107, 251] width 177 height 22
type input "70437"
type input "2020"
type input "70437 [GEOGRAPHIC_DATA]"
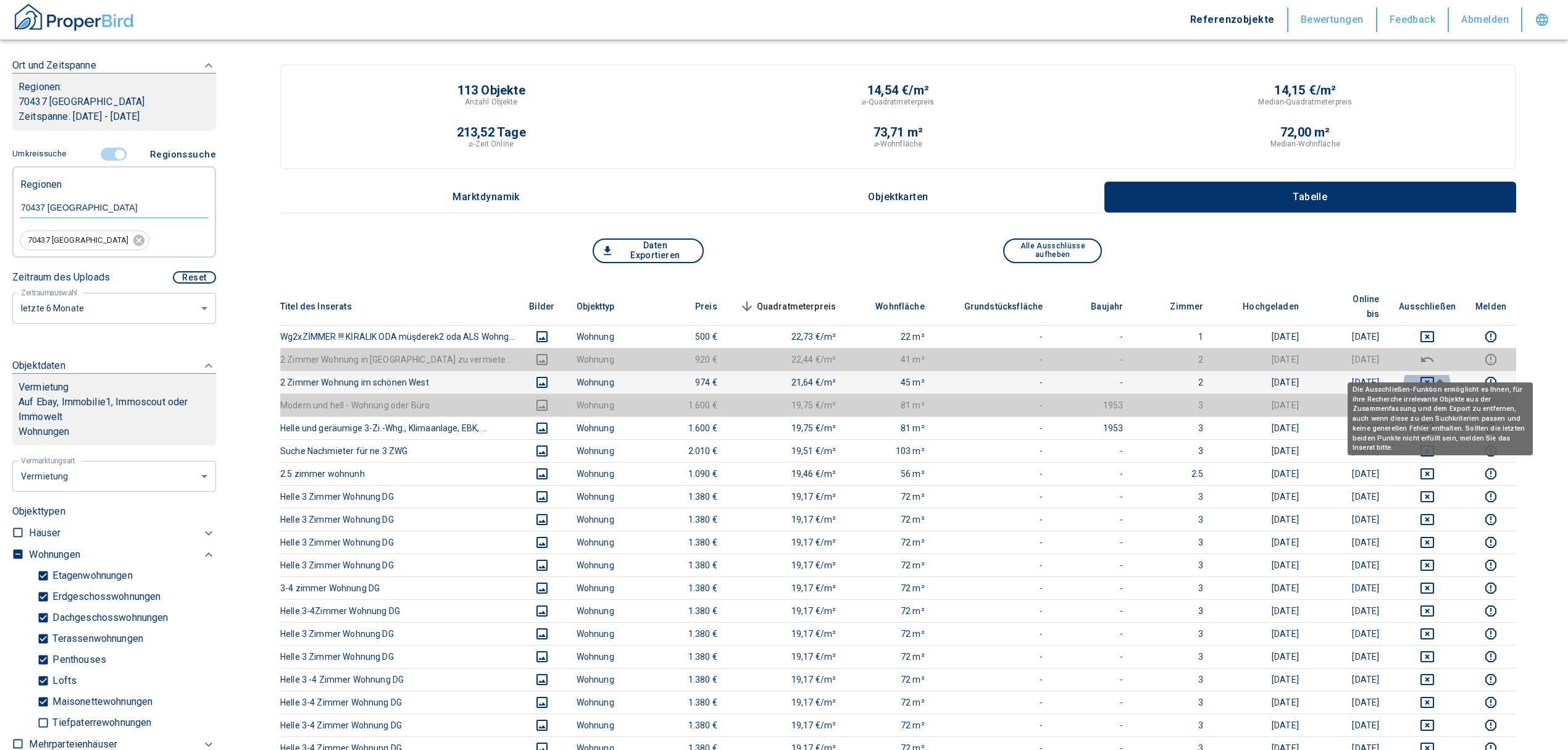
click at [1435, 375] on icon "deselect this listing" at bounding box center [1427, 382] width 15 height 15
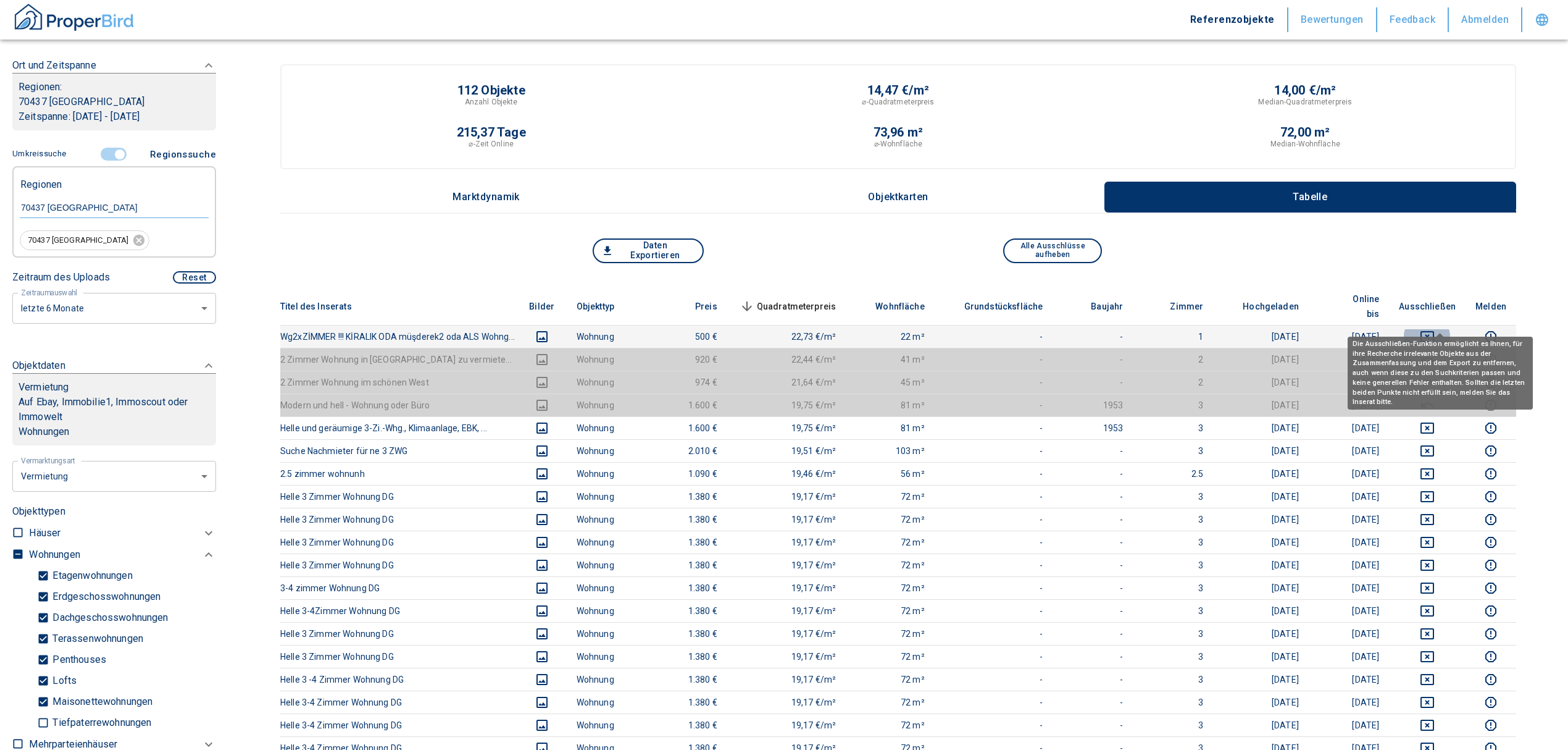
click at [1434, 331] on icon "deselect this listing" at bounding box center [1427, 337] width 14 height 11
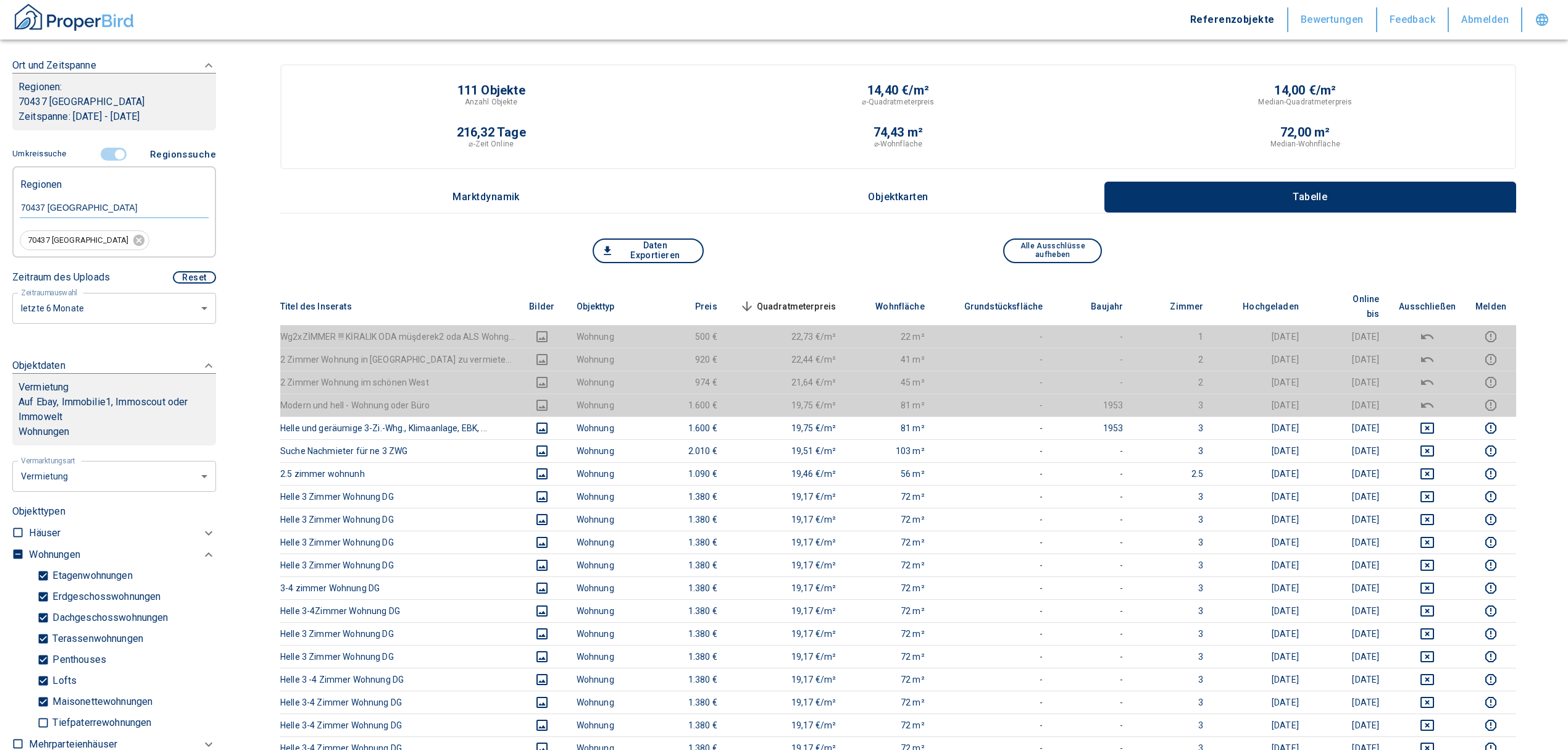
click at [798, 289] on th "Quadratmeterpreis sorted descending" at bounding box center [787, 307] width 119 height 38
click at [799, 299] on span "Quadratmeterpreis sorted descending" at bounding box center [786, 306] width 100 height 15
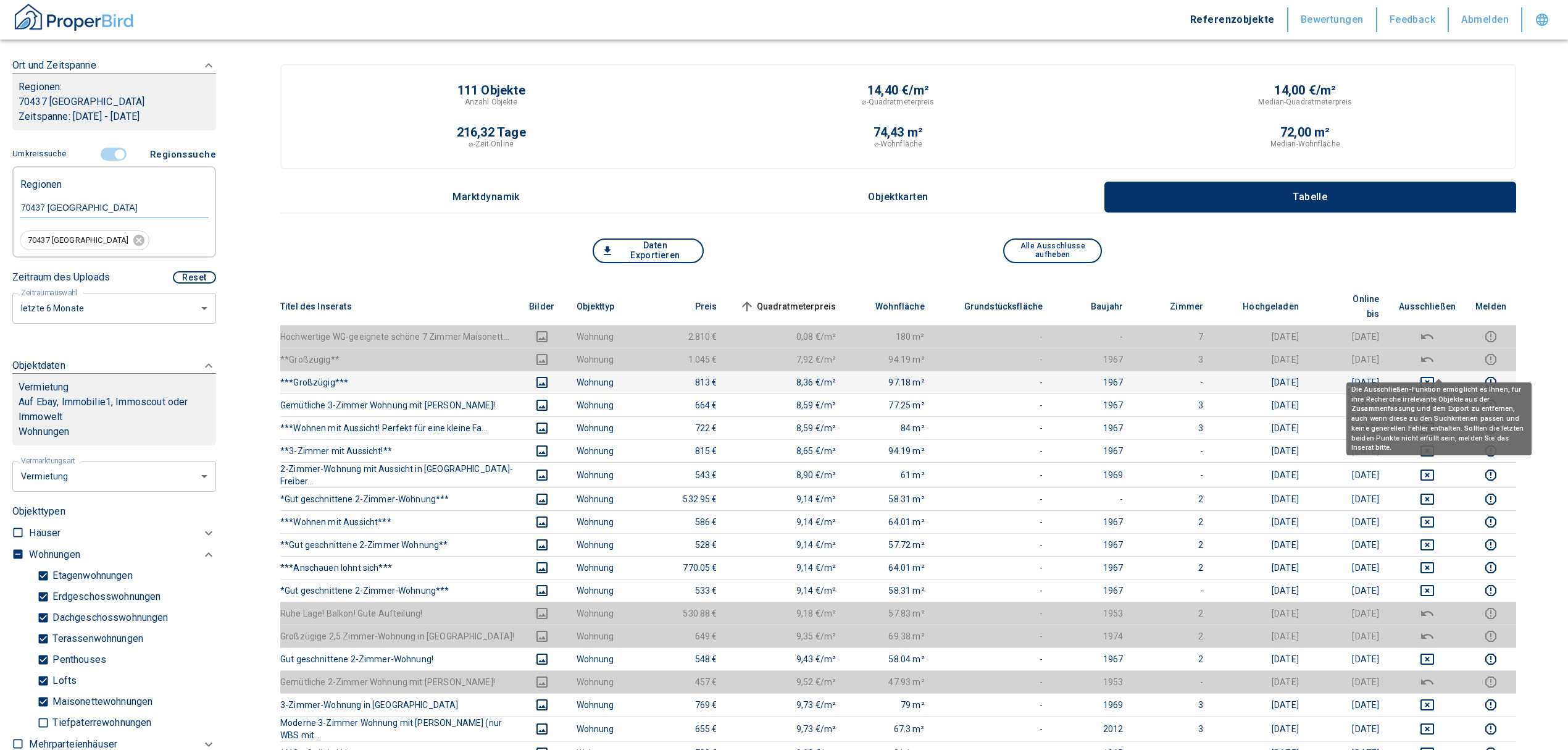
click at [1435, 375] on icon "deselect this listing" at bounding box center [1427, 382] width 15 height 15
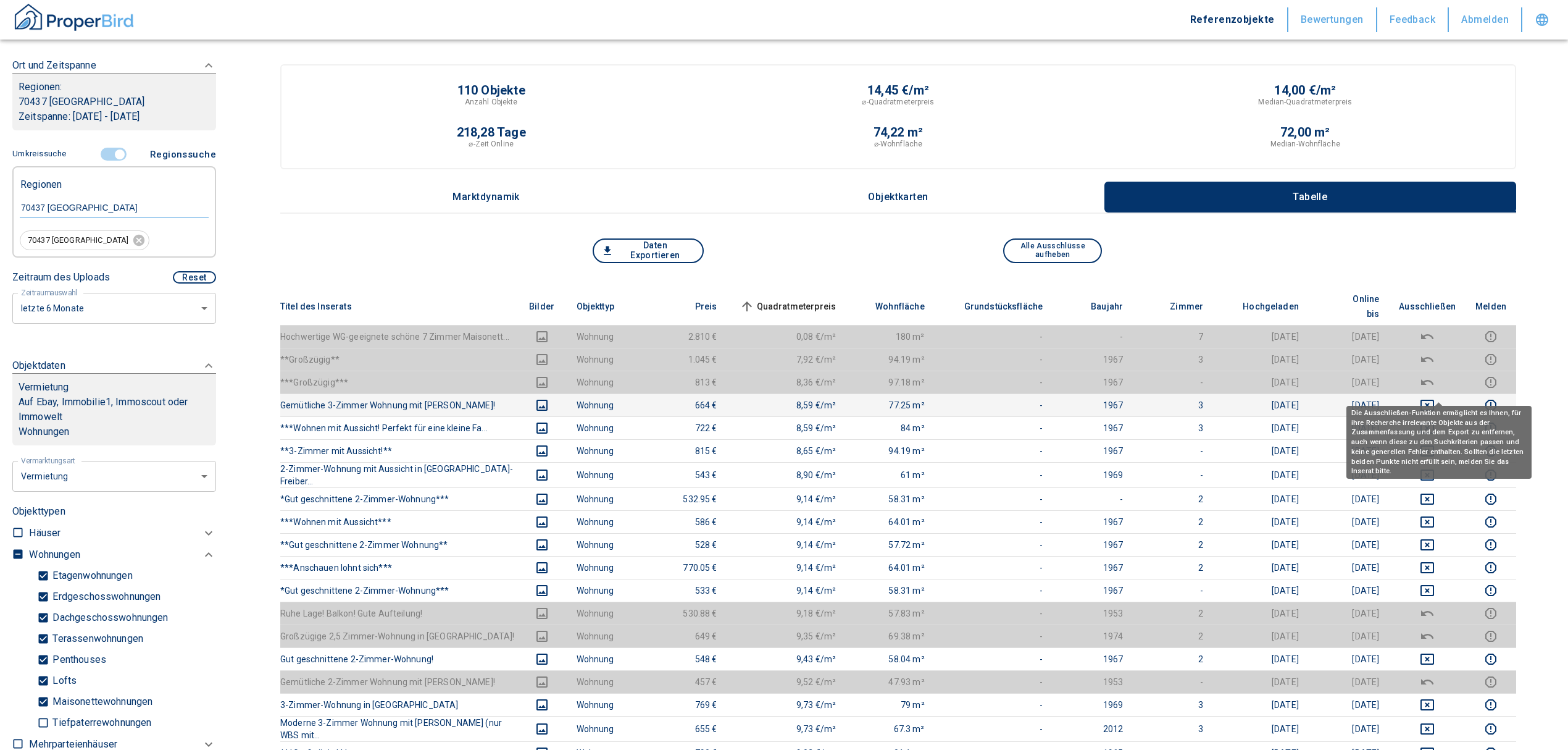
click at [1431, 398] on button "deselect this listing" at bounding box center [1427, 405] width 57 height 15
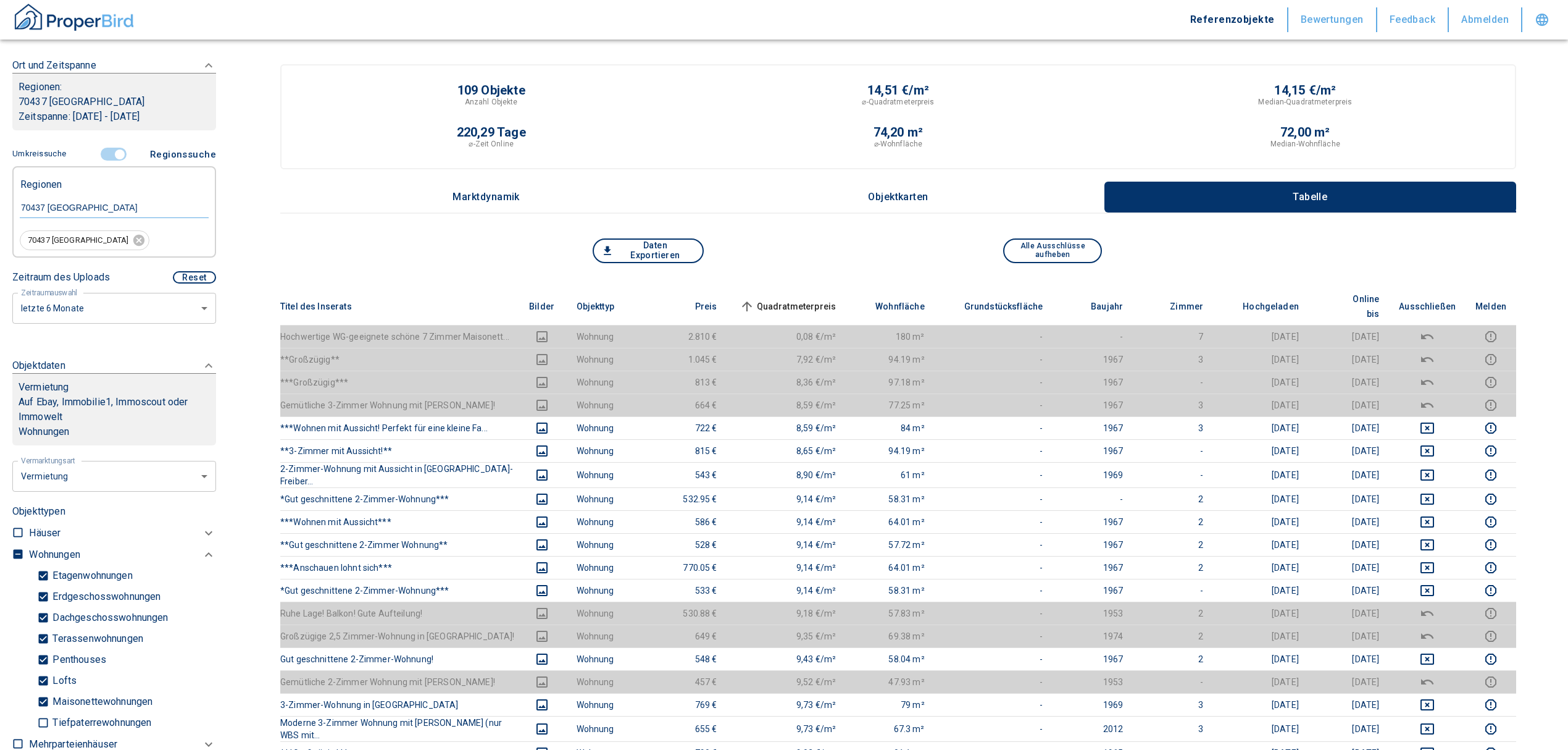
click at [809, 299] on span "Quadratmeterpreis sorted ascending" at bounding box center [786, 306] width 100 height 15
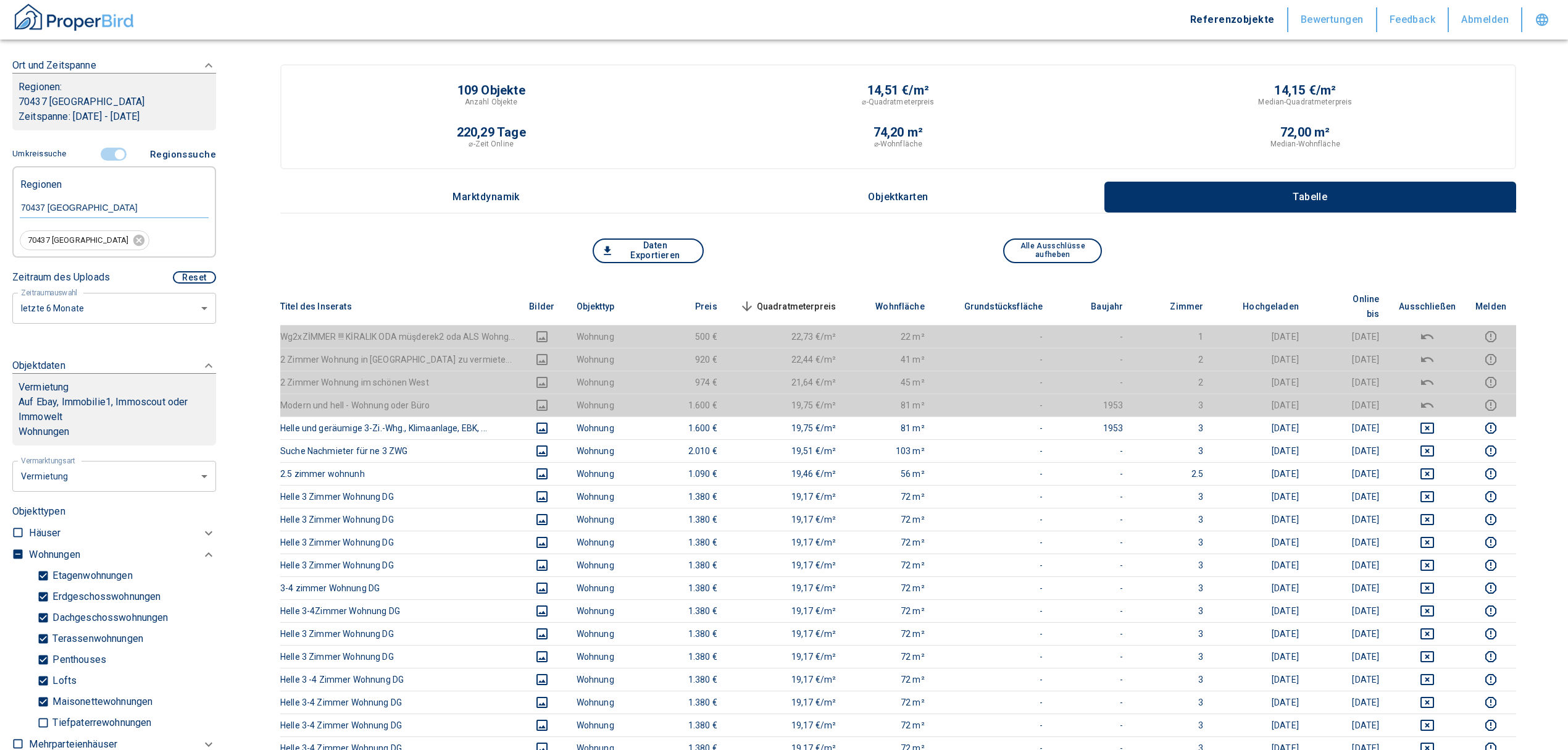
click at [827, 299] on span "Quadratmeterpreis sorted descending" at bounding box center [786, 306] width 100 height 15
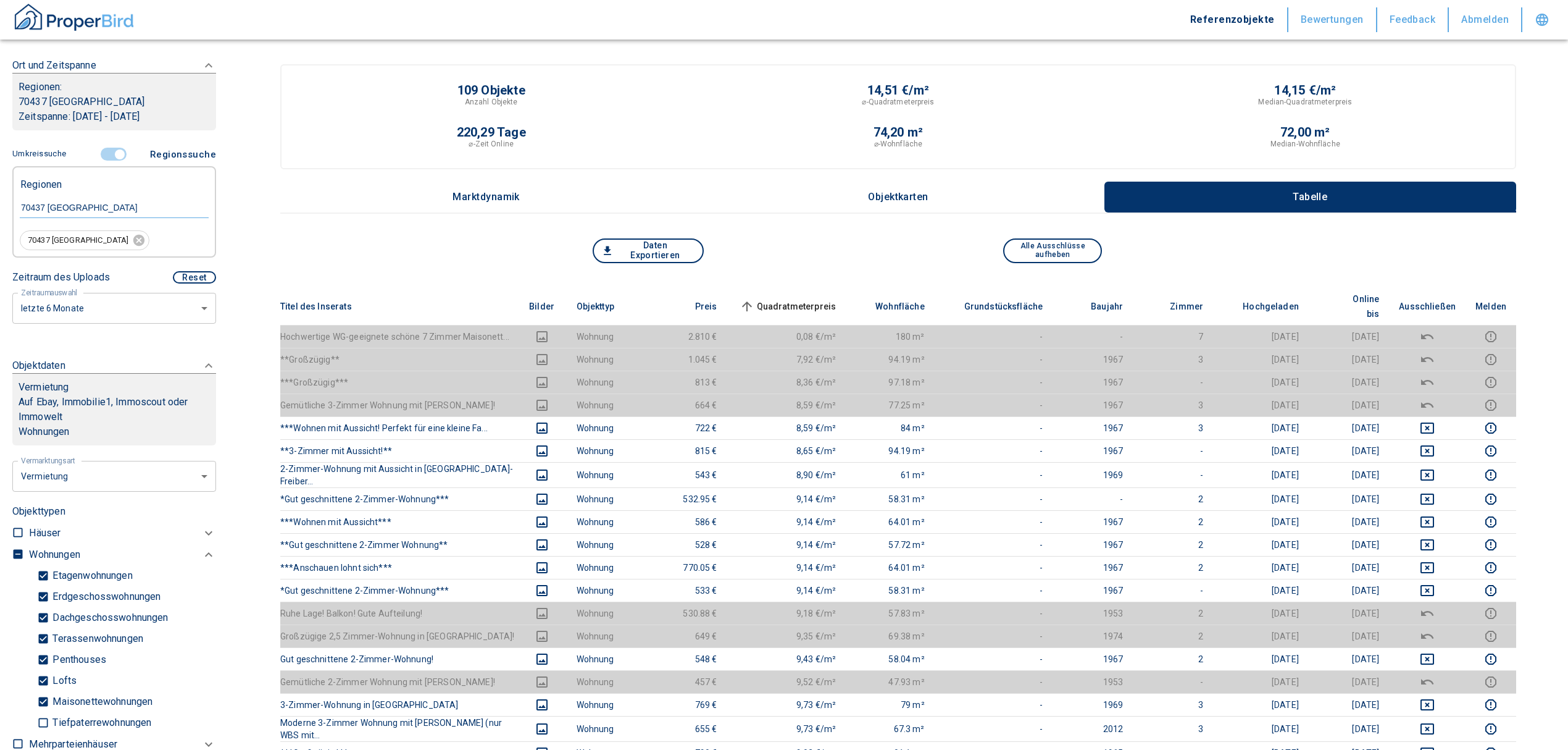
click at [110, 153] on input "controlled" at bounding box center [120, 154] width 37 height 14
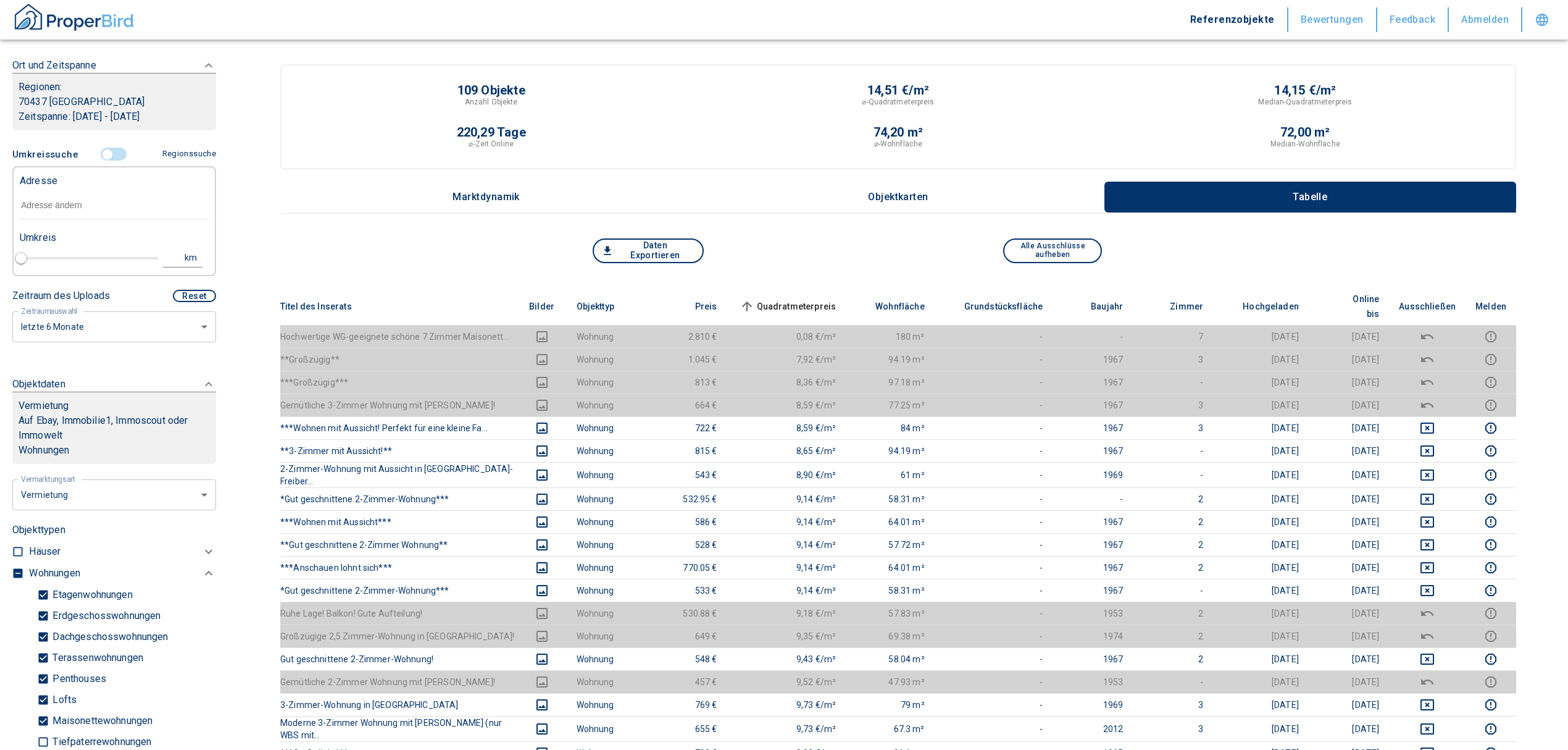
click at [47, 208] on input "text" at bounding box center [115, 206] width 189 height 29
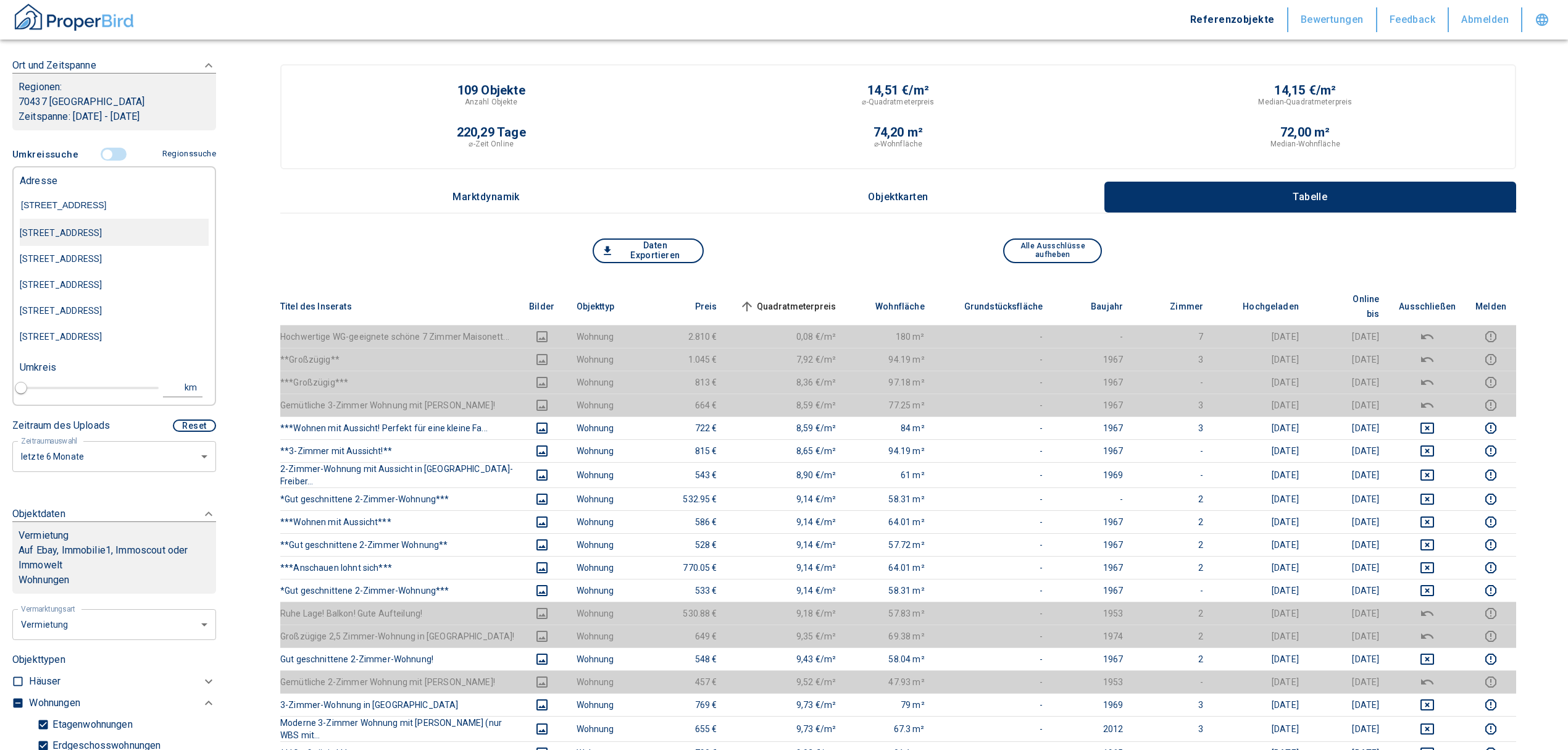
type input "[STREET_ADDRESS]"
click at [142, 246] on div "[STREET_ADDRESS]" at bounding box center [115, 233] width 189 height 26
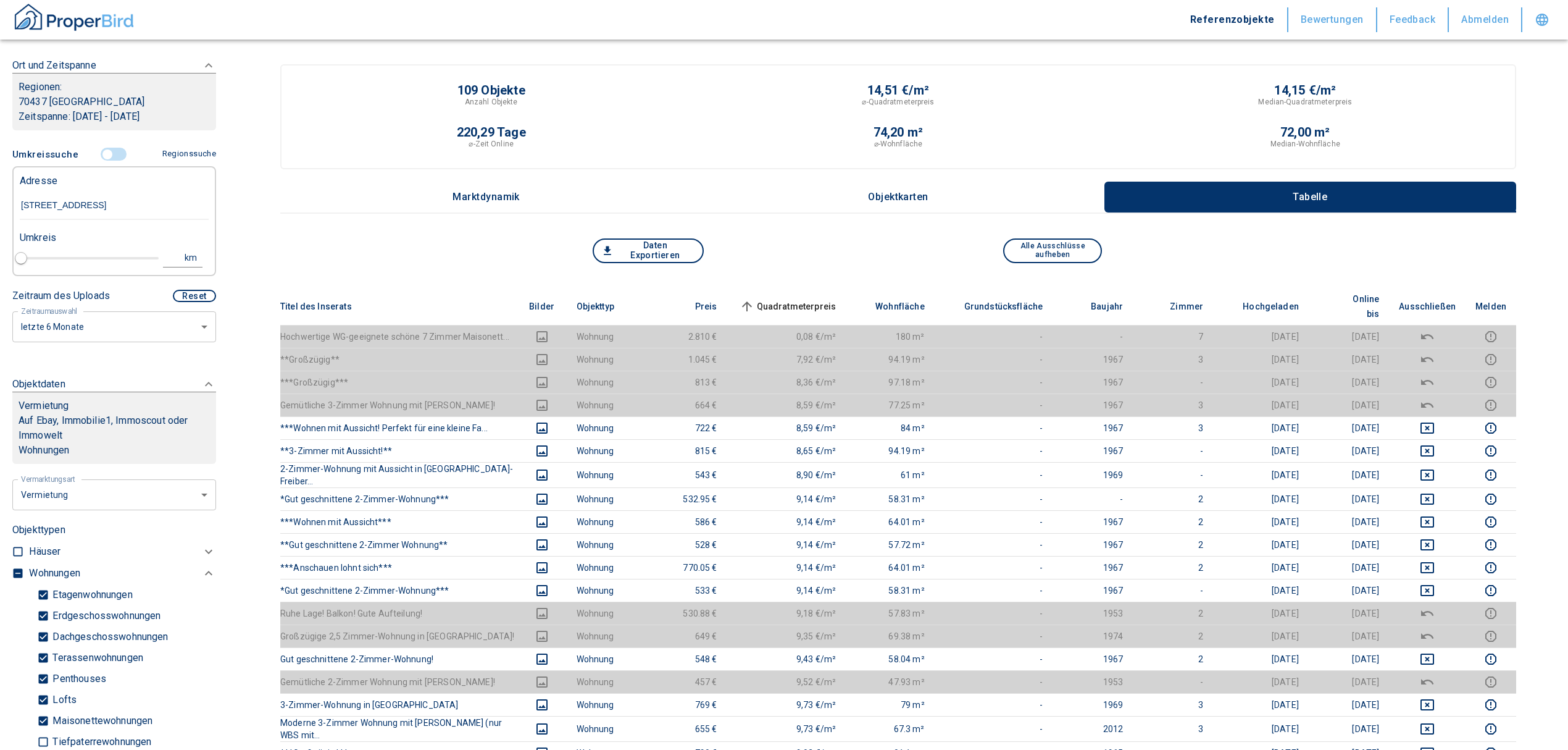
type input "2020"
type input "[STREET_ADDRESS]"
type input "1"
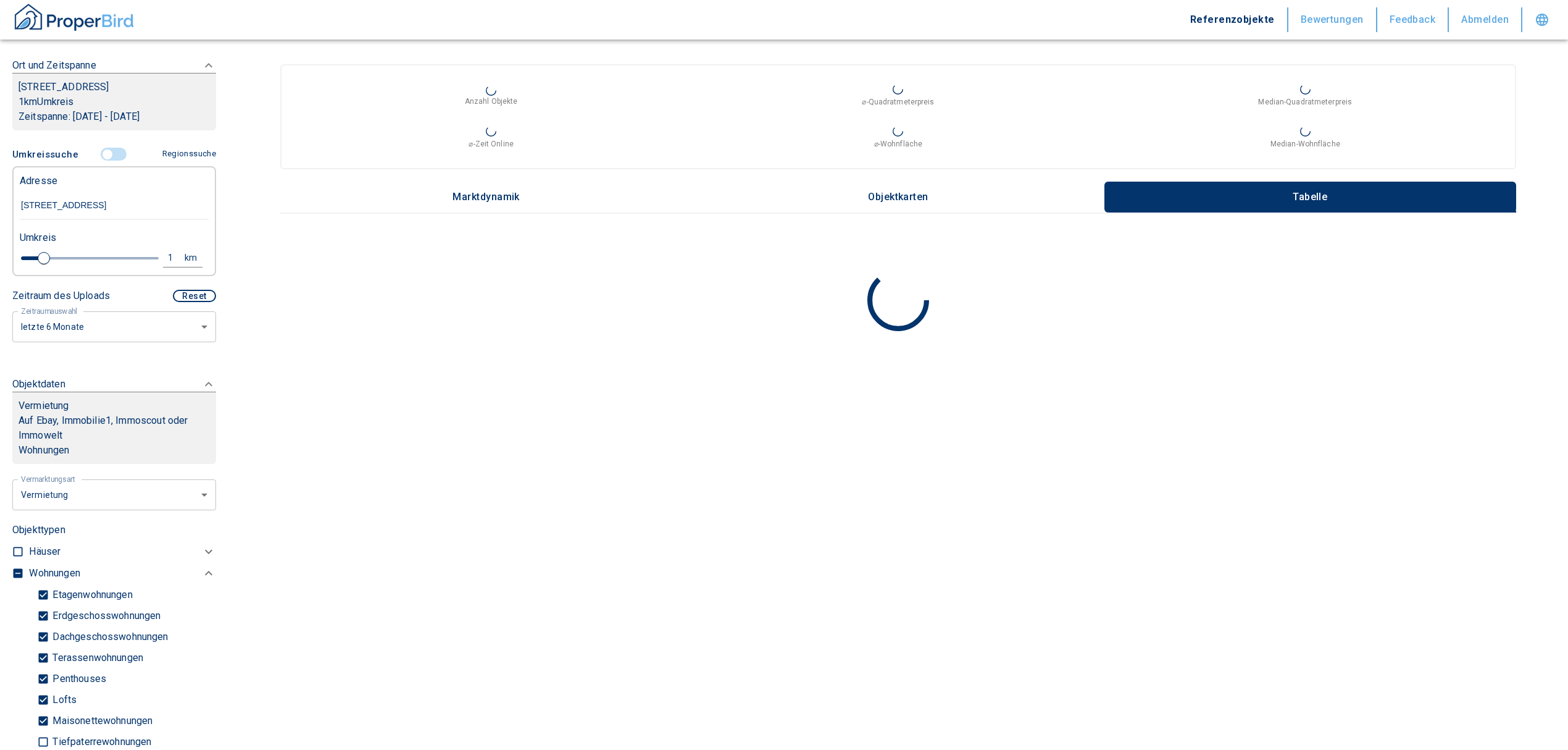
scroll to position [273, 0]
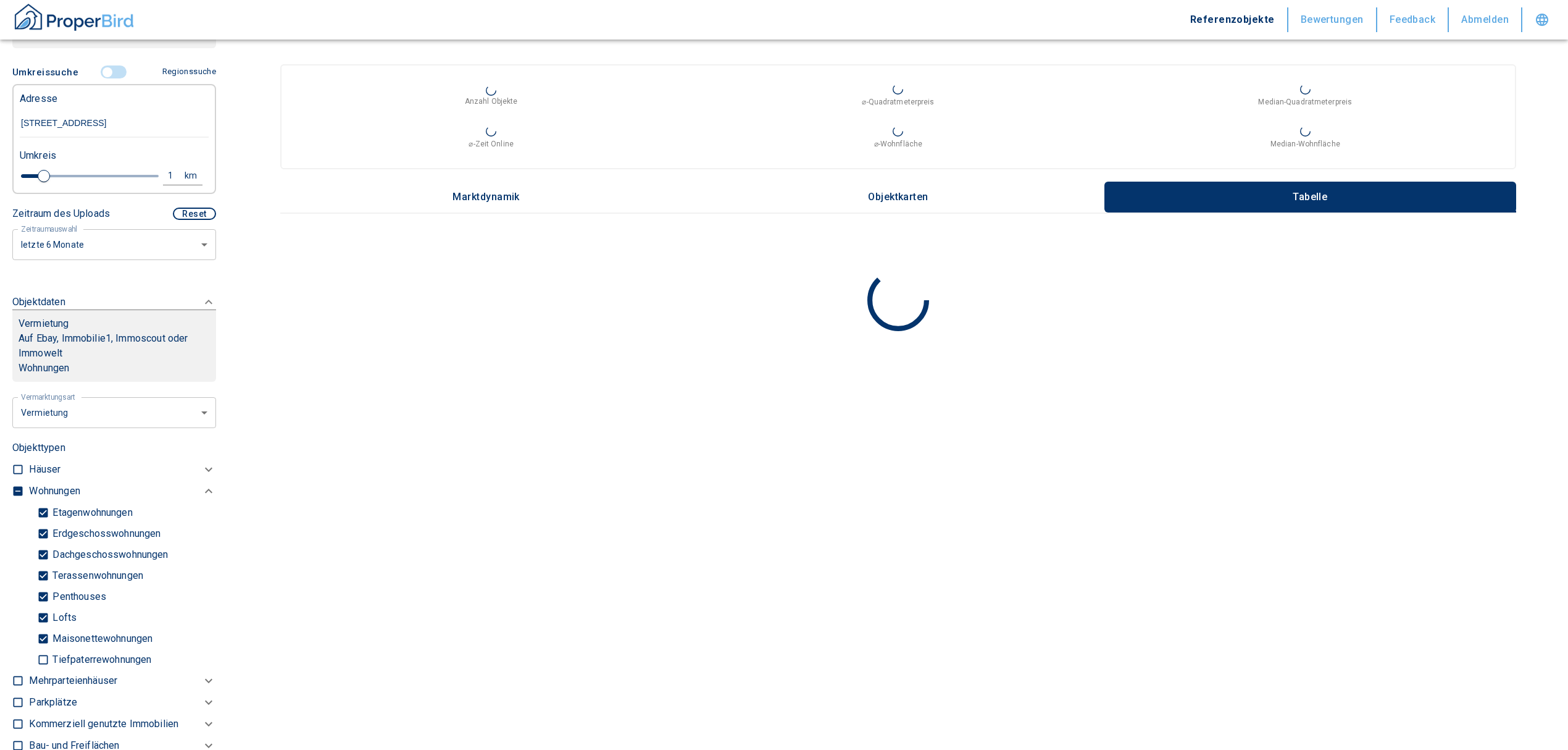
type input "[STREET_ADDRESS]"
click at [16, 497] on input "checkbox" at bounding box center [17, 491] width 12 height 12
checkbox input "true"
type input "2020"
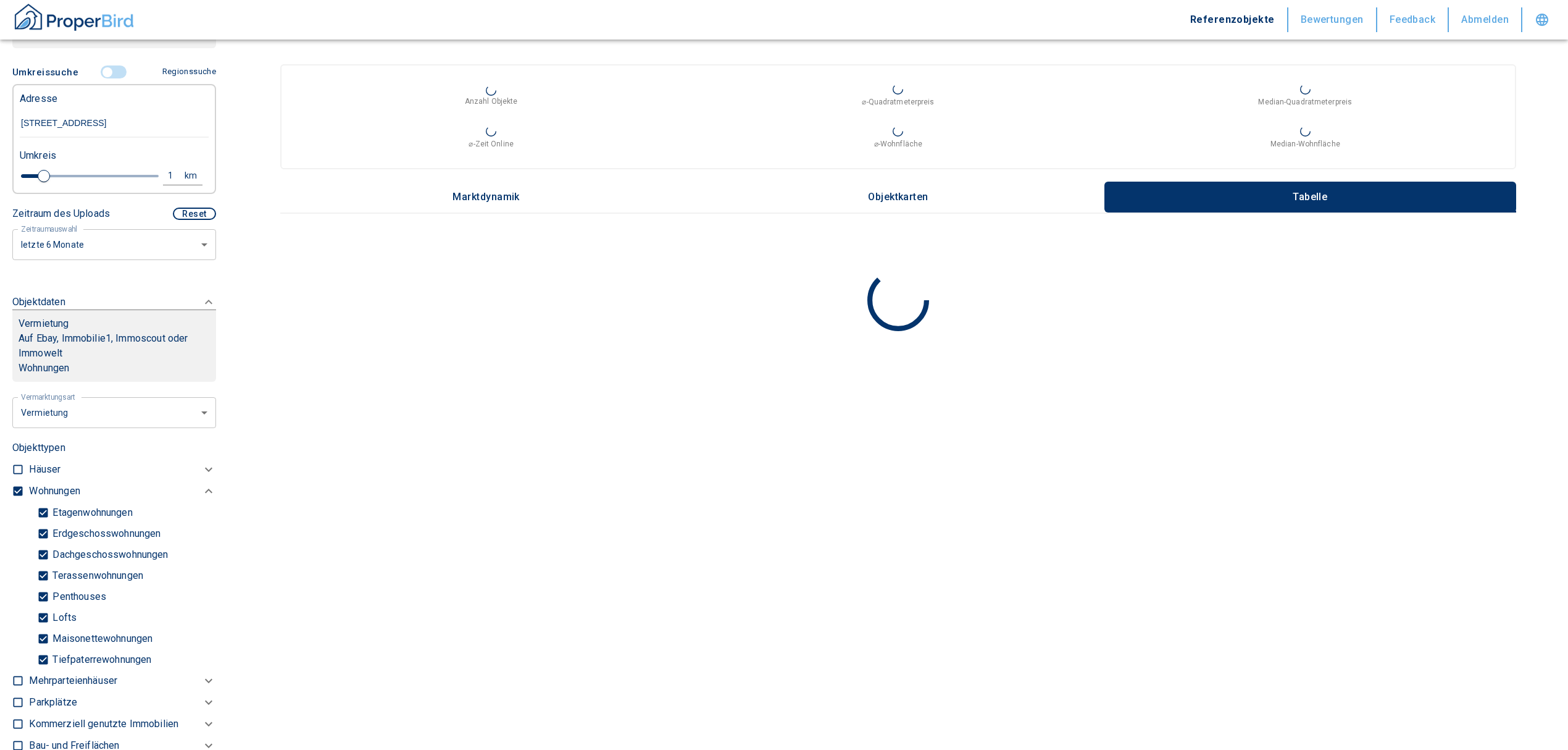
click at [17, 497] on input "checkbox" at bounding box center [17, 491] width 12 height 12
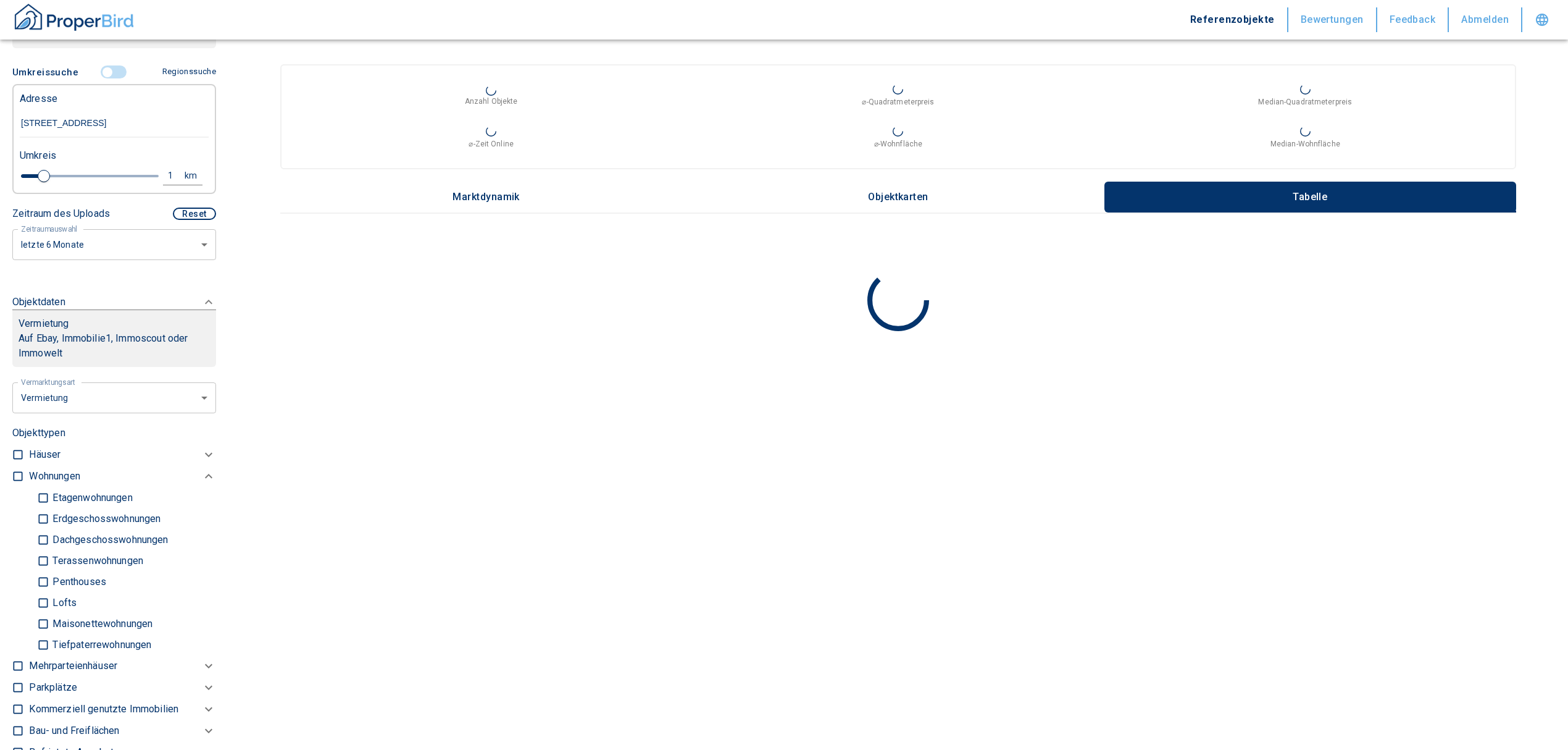
checkbox input "false"
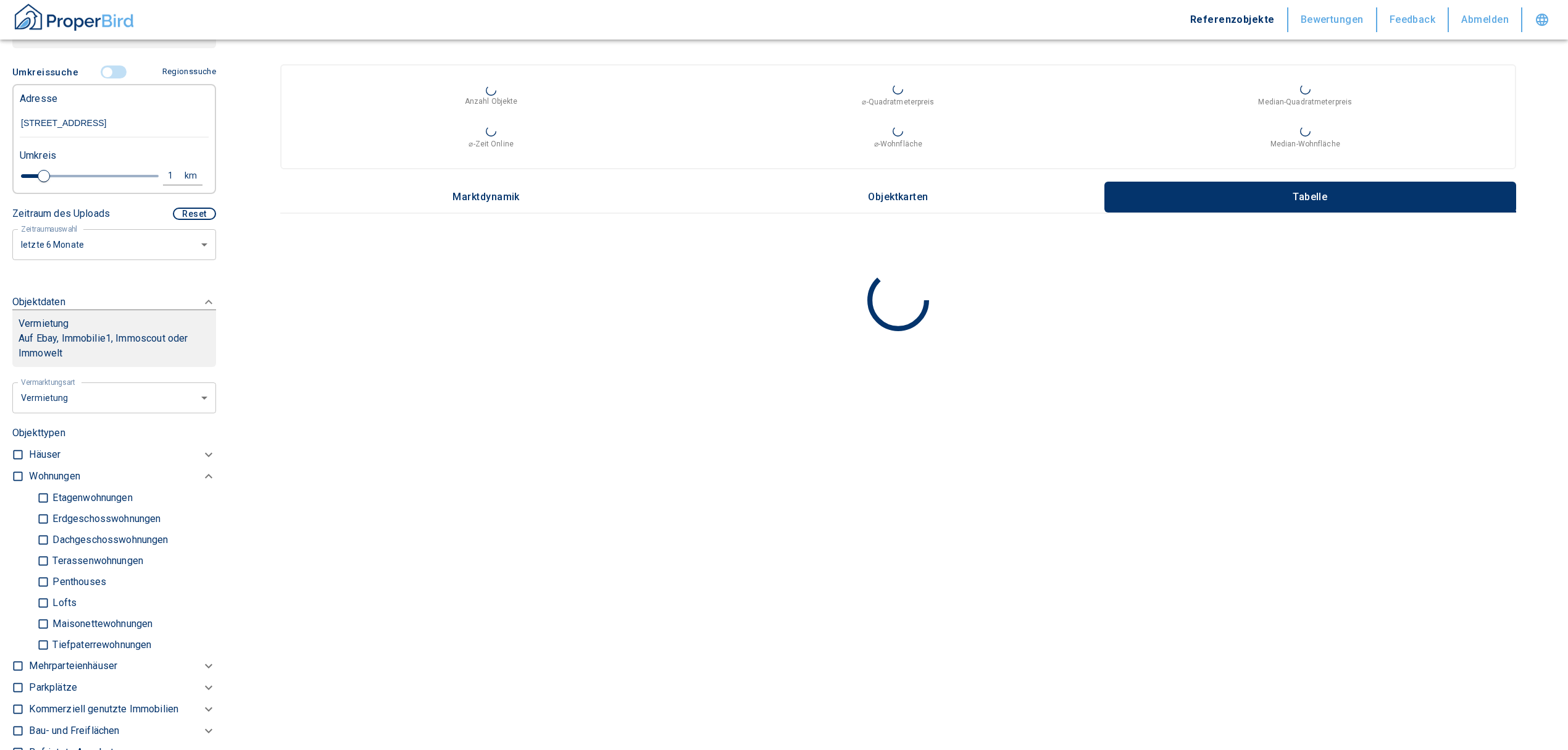
checkbox input "false"
type input "2020"
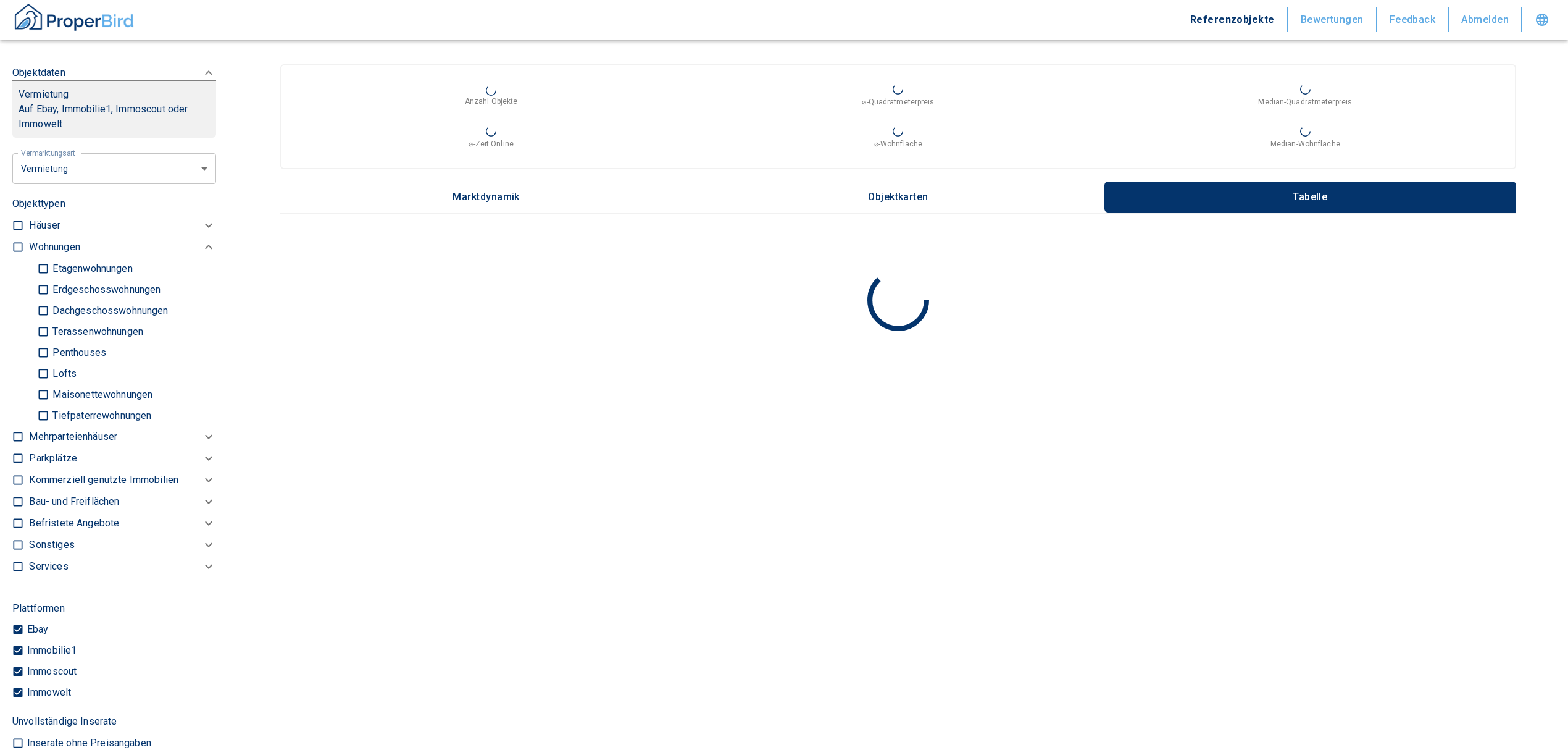
scroll to position [520, 0]
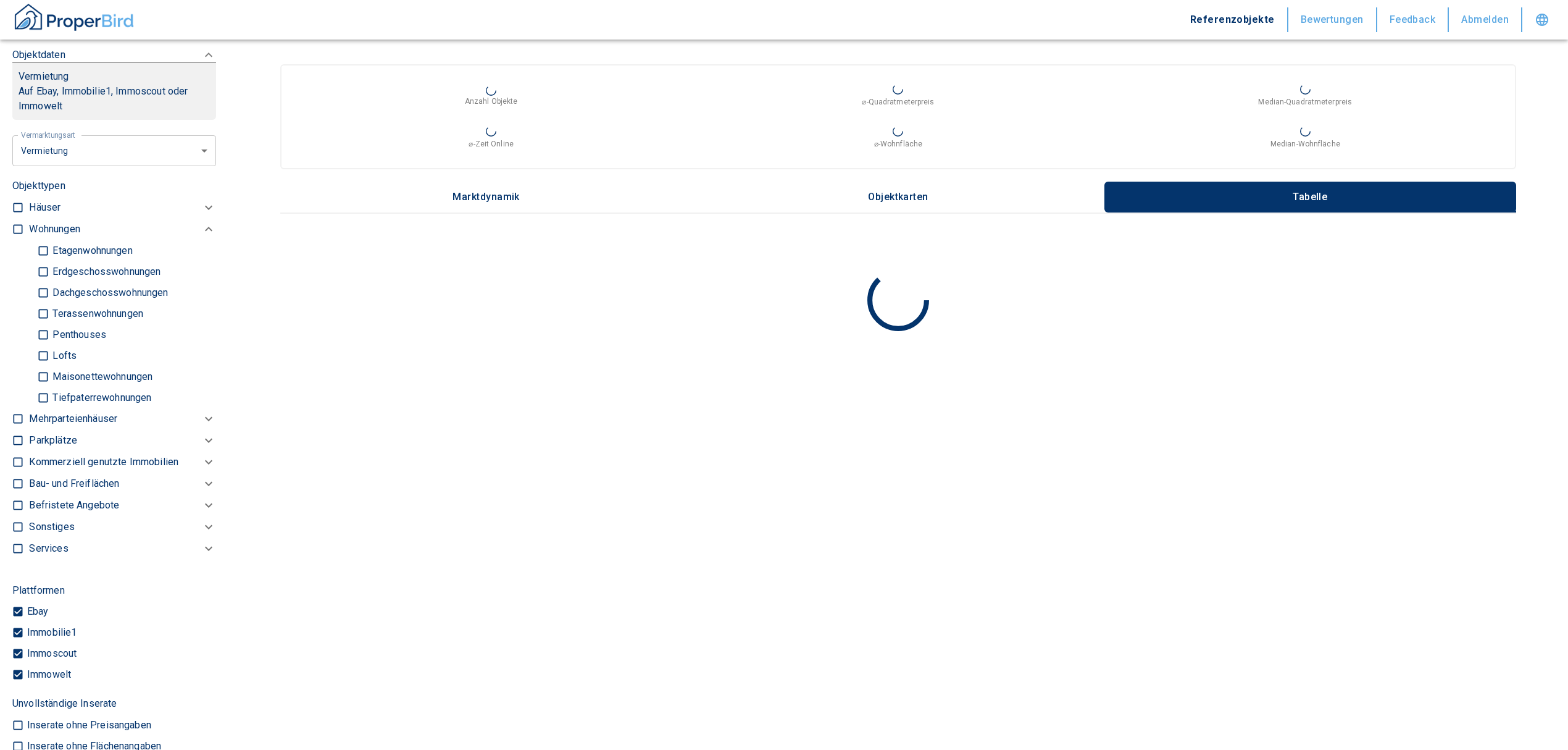
click at [72, 236] on p "Kommerziell genutzte Immobilien" at bounding box center [54, 229] width 51 height 15
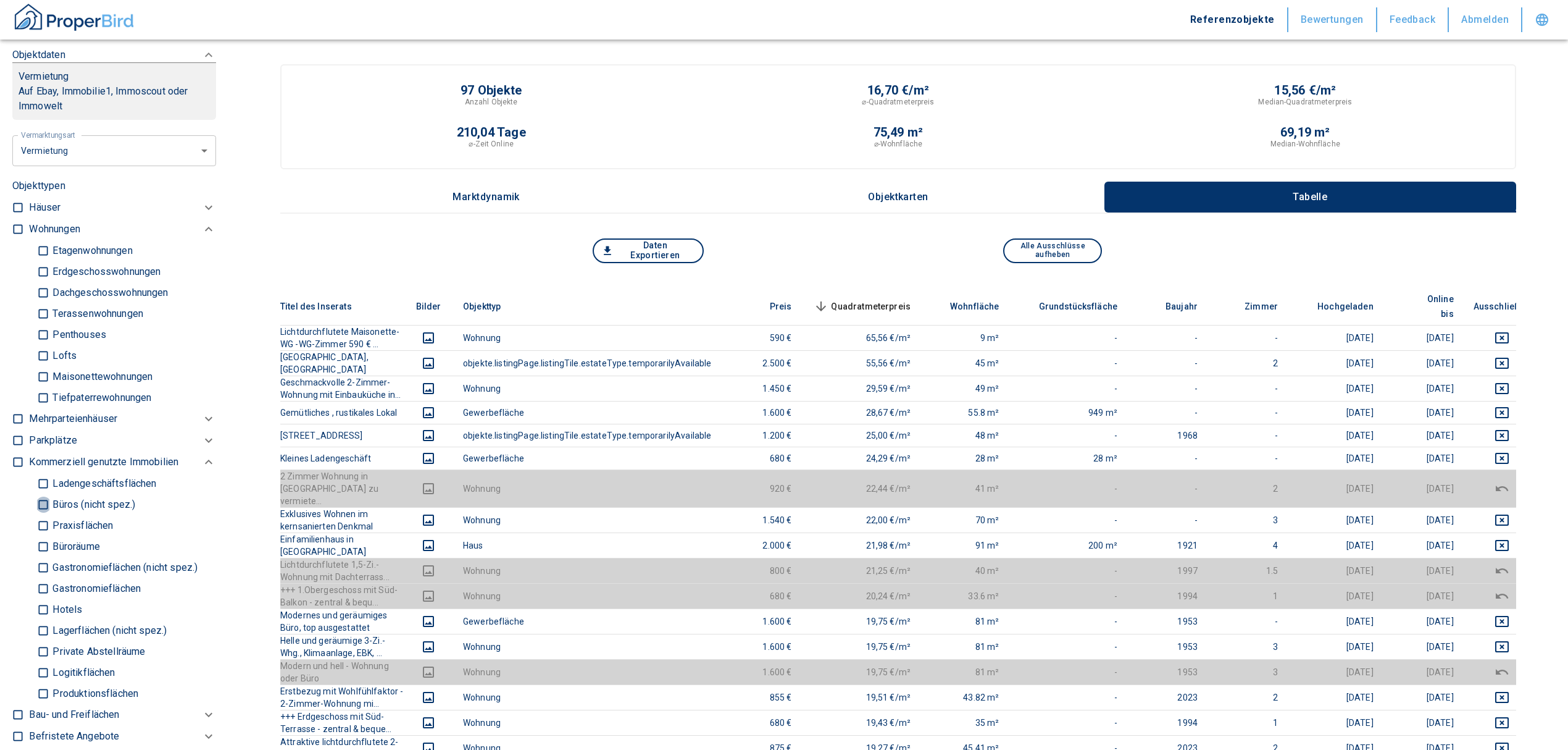
click at [41, 514] on input "Büros (nicht spez.)" at bounding box center [43, 504] width 12 height 21
checkbox input "true"
type input "2020"
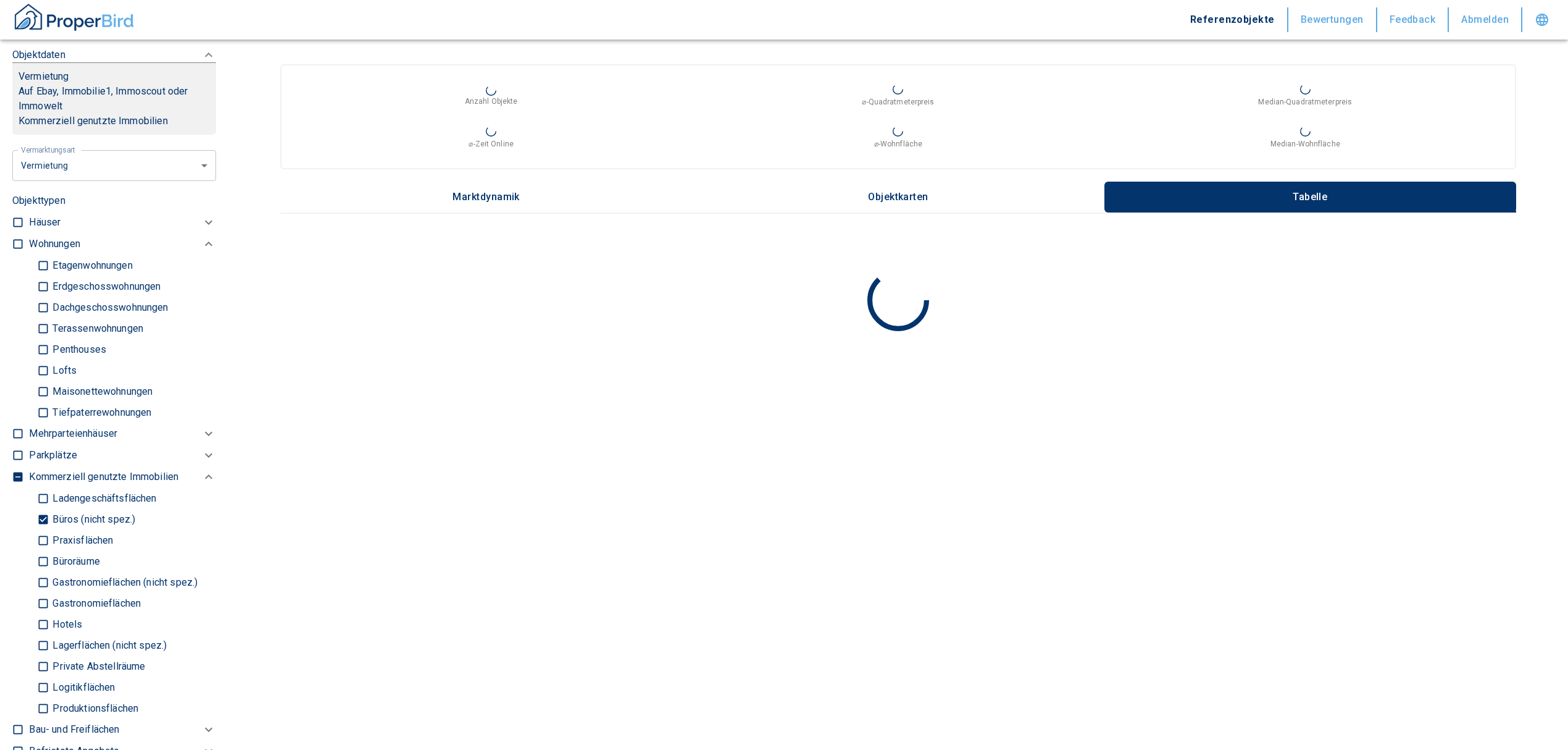
click at [43, 572] on input "Büroräume" at bounding box center [43, 561] width 12 height 21
checkbox input "true"
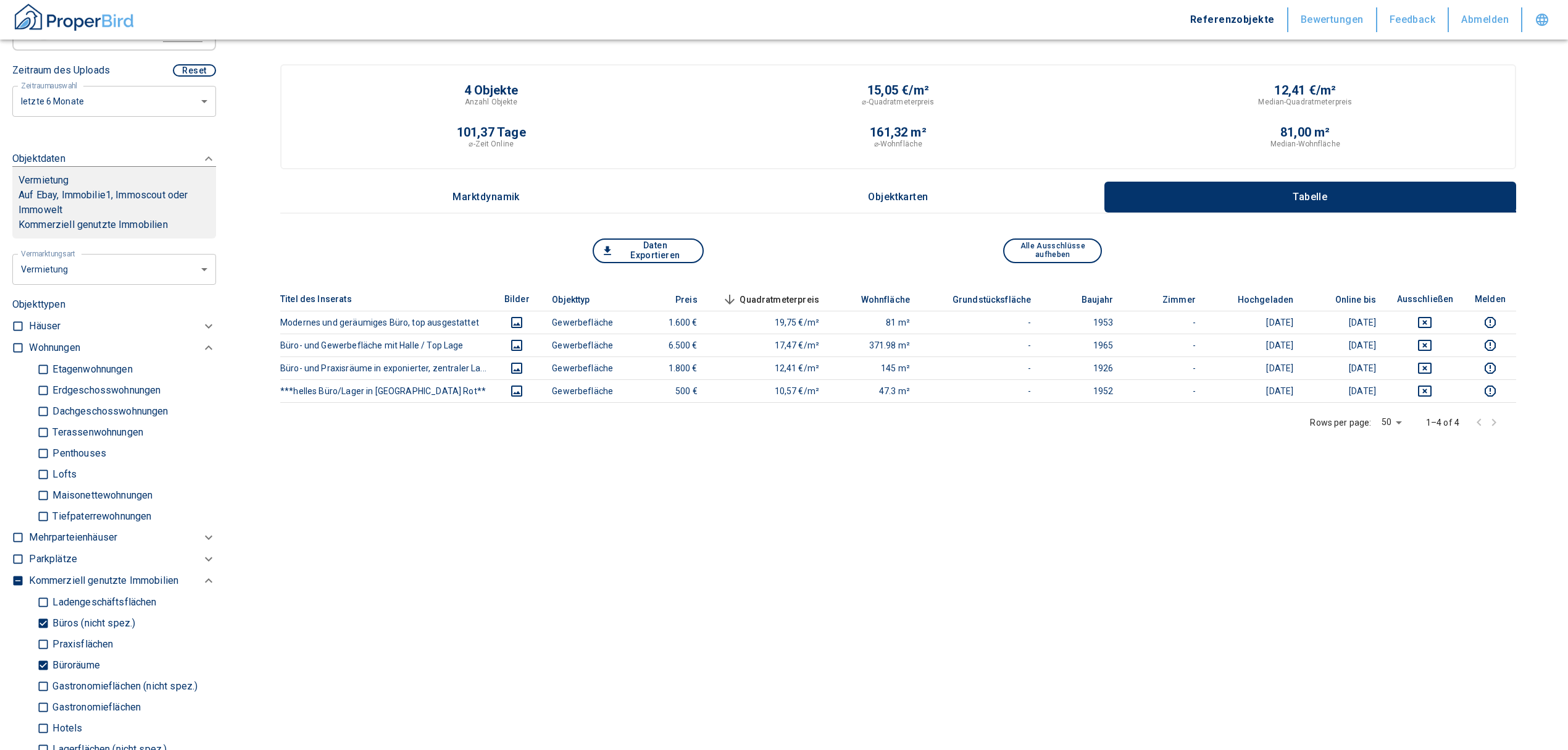
scroll to position [273, 0]
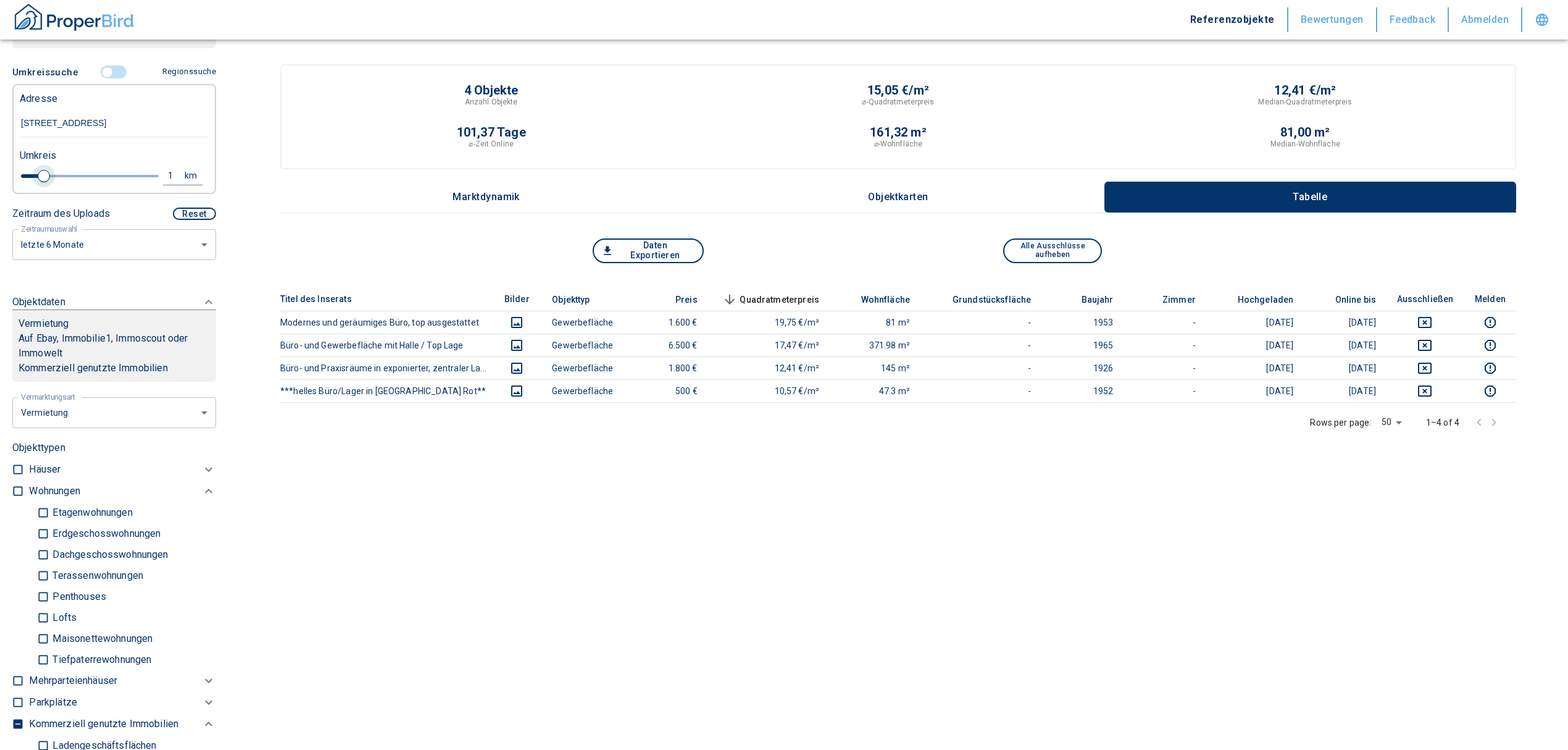
type input "2020"
type input "1.2"
type input "2020"
type input "1.6"
type input "2020"
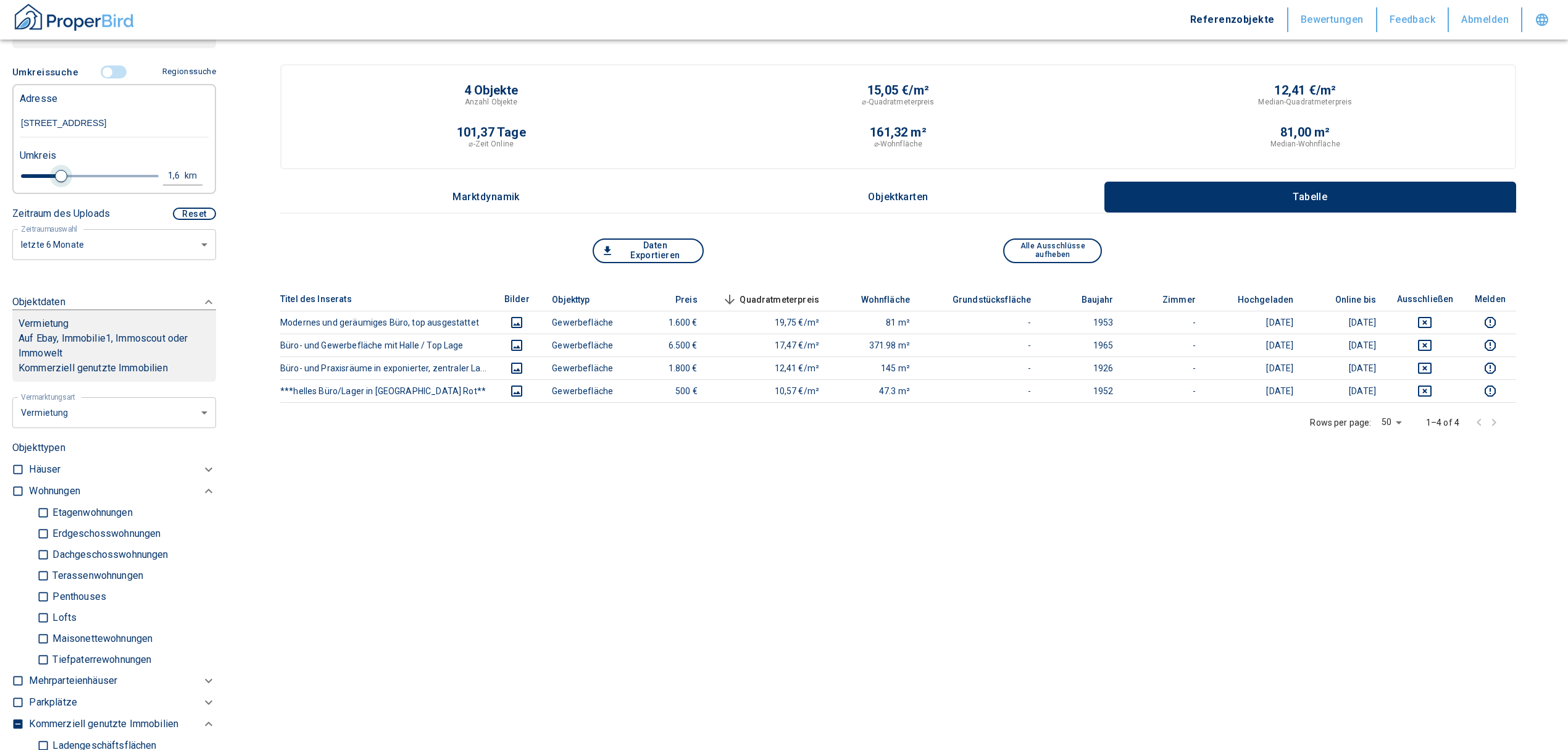
type input "1.8"
type input "2020"
type input "2"
type input "2020"
type input "2.2"
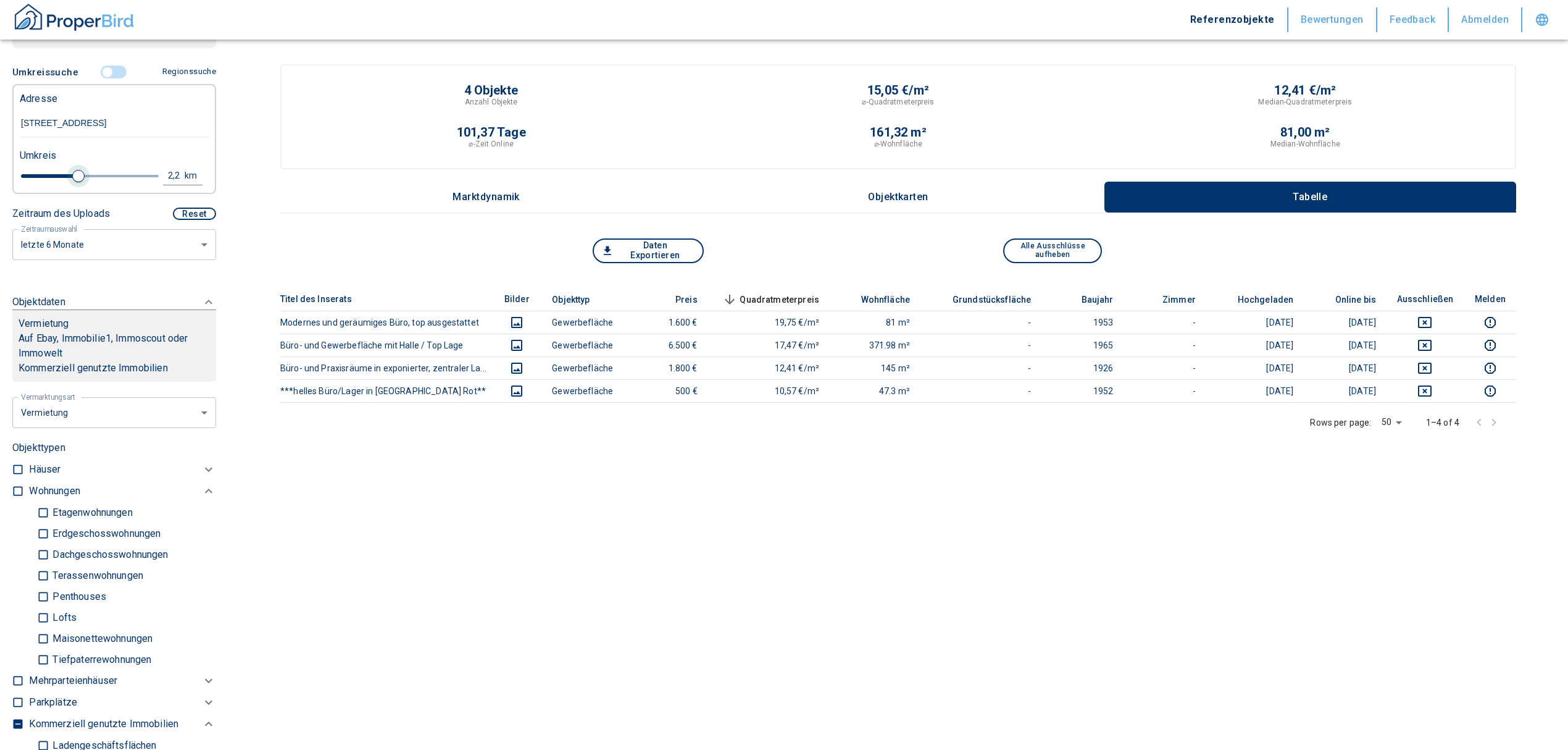
type input "2020"
type input "2"
drag, startPoint x: 40, startPoint y: 188, endPoint x: 69, endPoint y: 194, distance: 29.6
click at [69, 182] on span at bounding box center [72, 176] width 12 height 12
type input "2020"
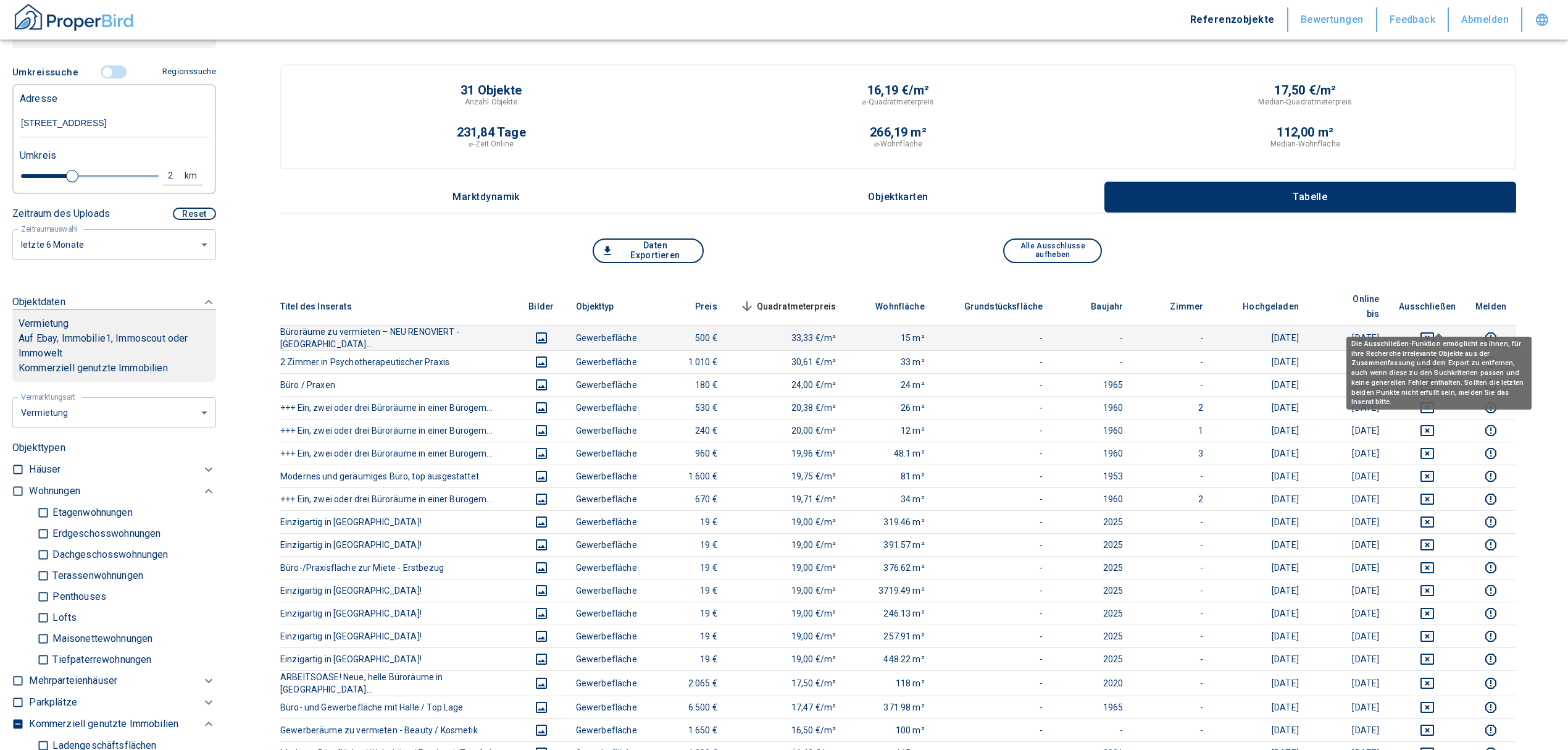
click at [1431, 330] on button "deselect this listing" at bounding box center [1427, 337] width 57 height 15
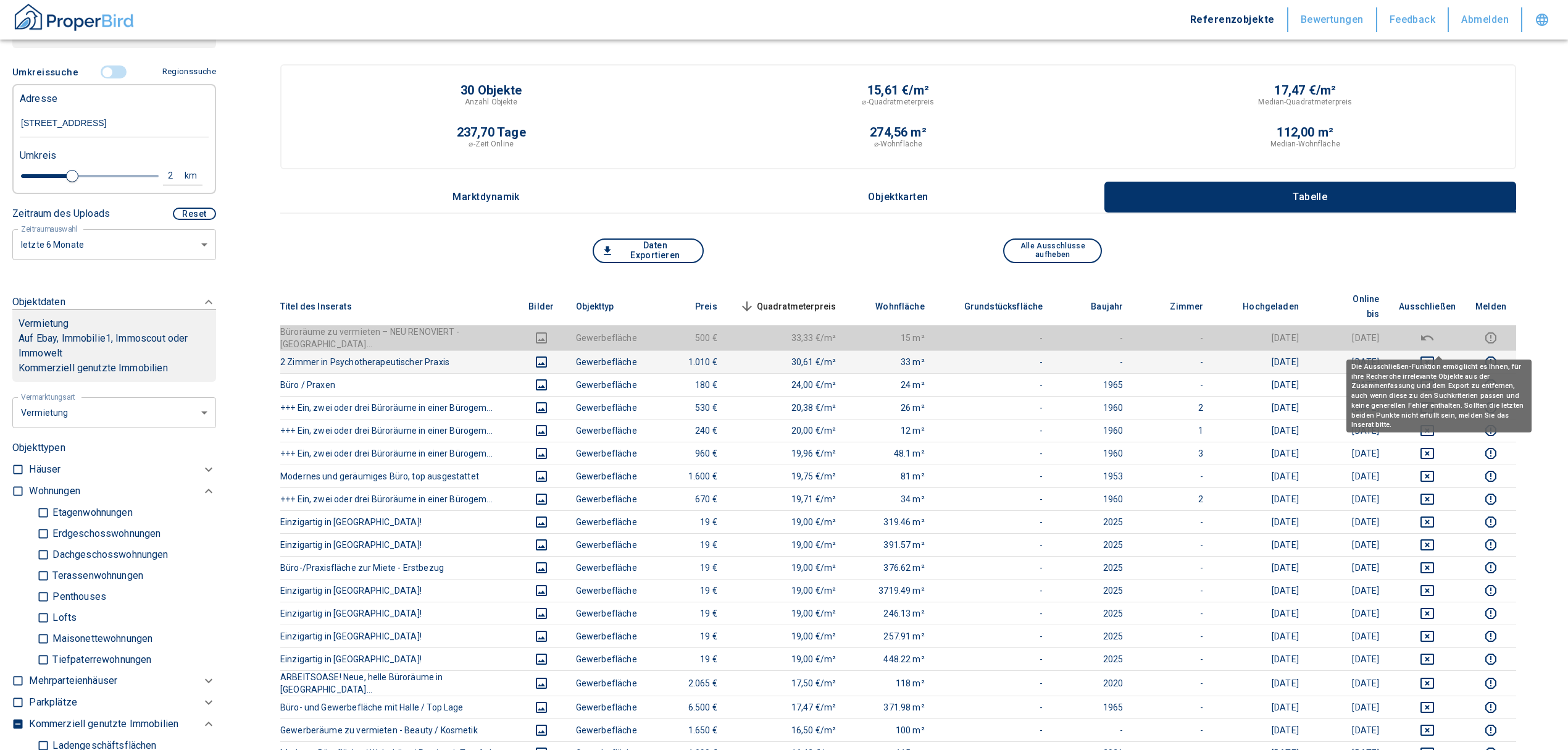
click at [1435, 355] on icon "deselect this listing" at bounding box center [1427, 362] width 15 height 15
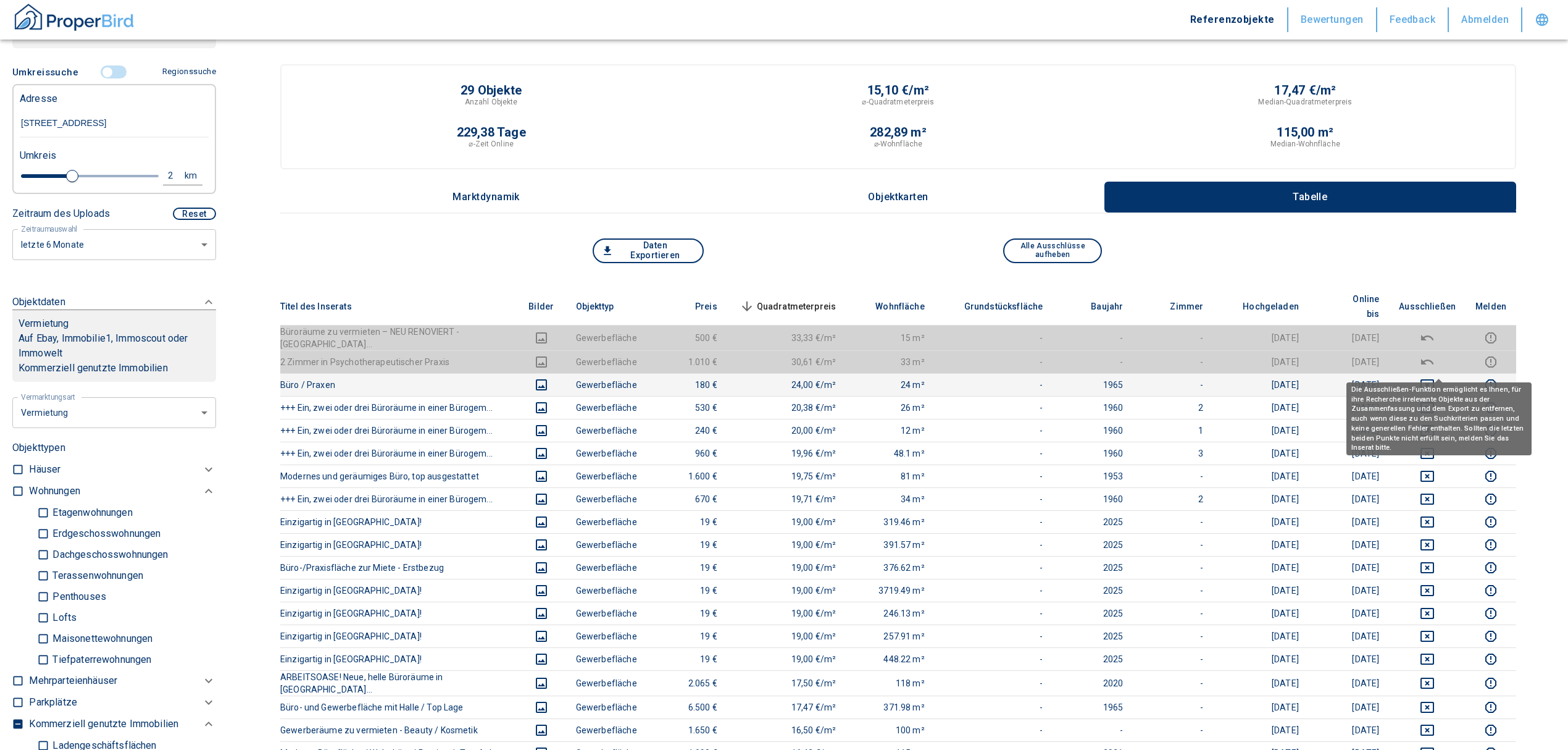
click at [1435, 378] on icon "deselect this listing" at bounding box center [1427, 385] width 15 height 15
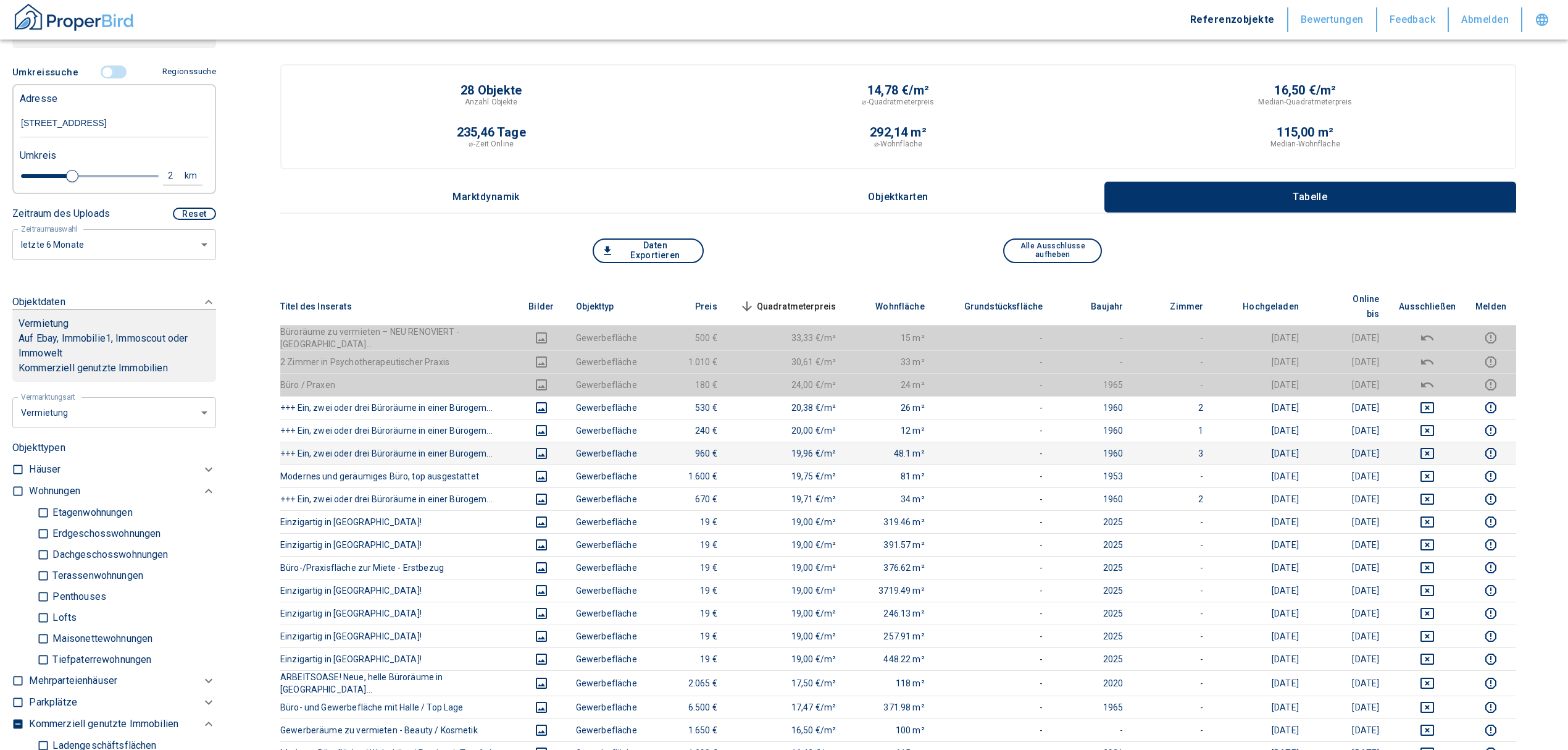
scroll to position [82, 0]
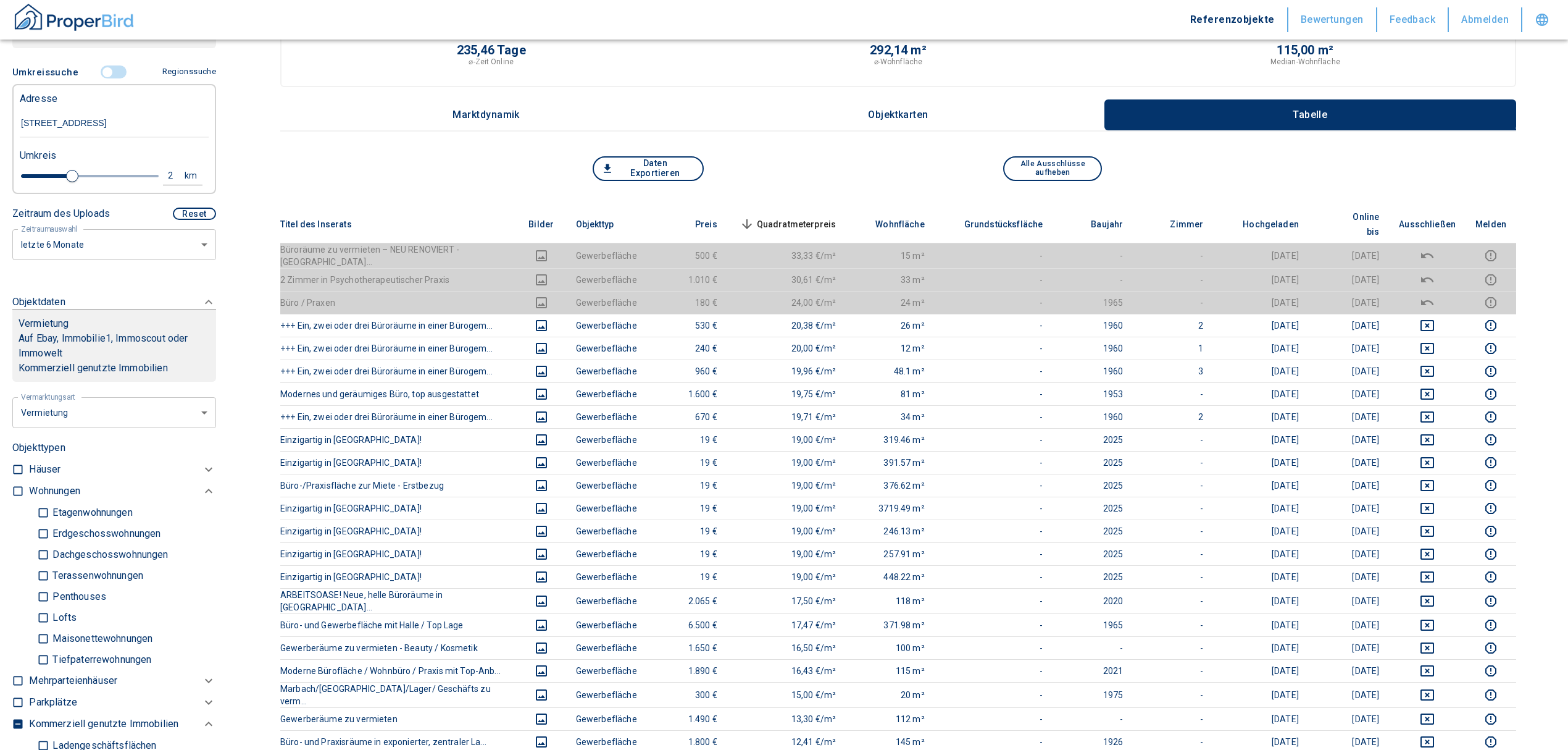
click at [820, 217] on span "Quadratmeterpreis sorted descending" at bounding box center [786, 224] width 100 height 15
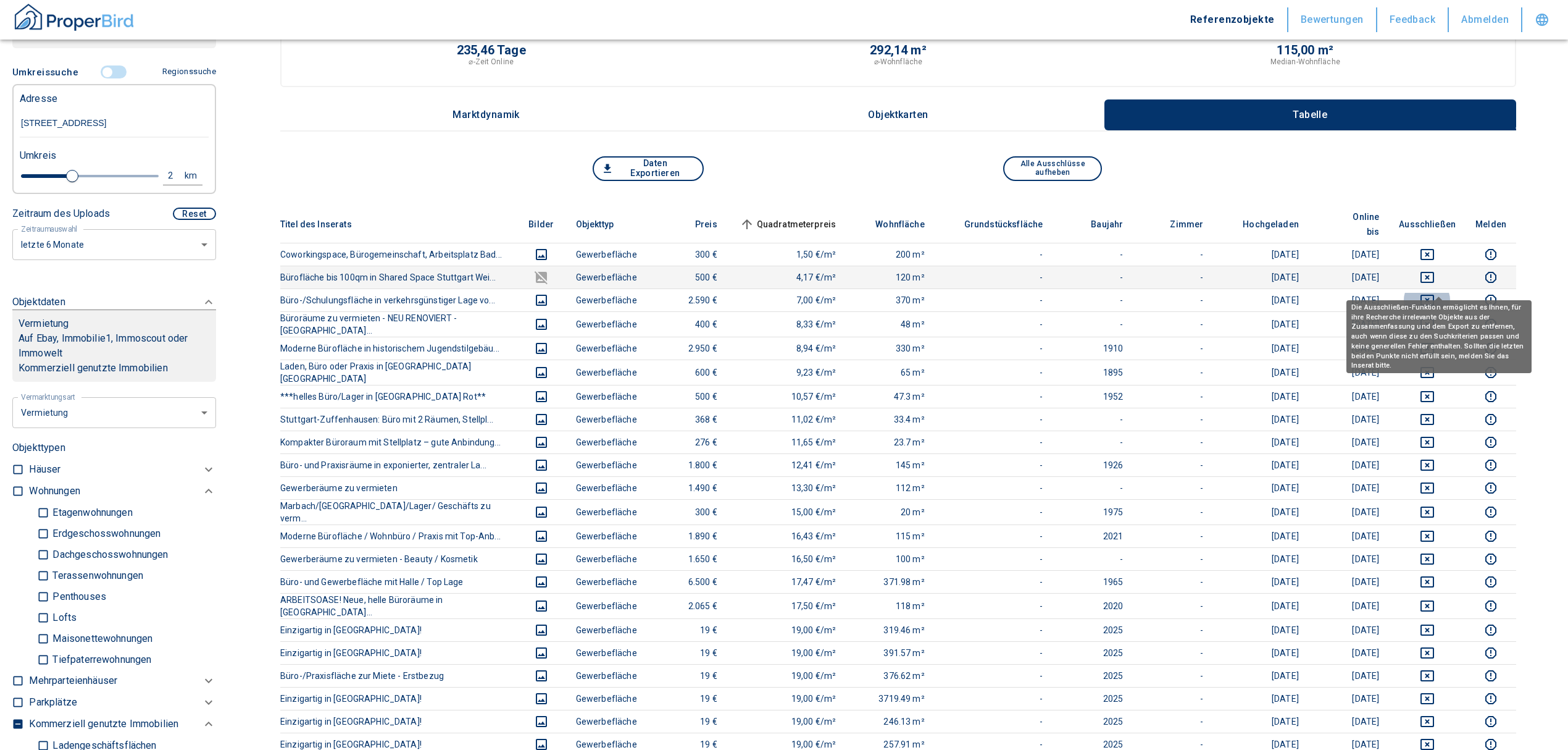
drag, startPoint x: 1441, startPoint y: 280, endPoint x: 1435, endPoint y: 261, distance: 19.9
click at [1435, 293] on icon "deselect this listing" at bounding box center [1427, 300] width 15 height 15
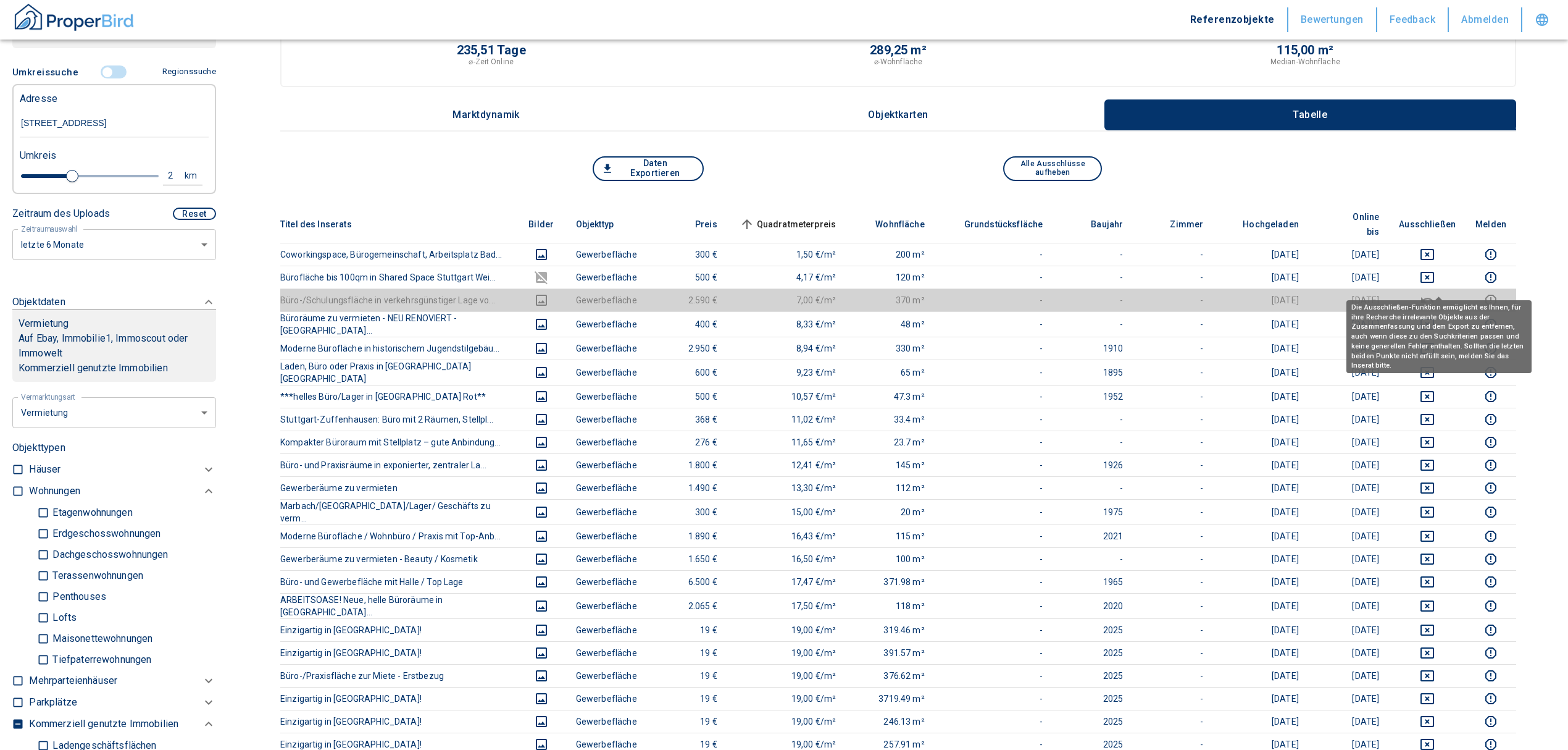
click at [1435, 293] on icon "deselect this listing" at bounding box center [1427, 300] width 15 height 15
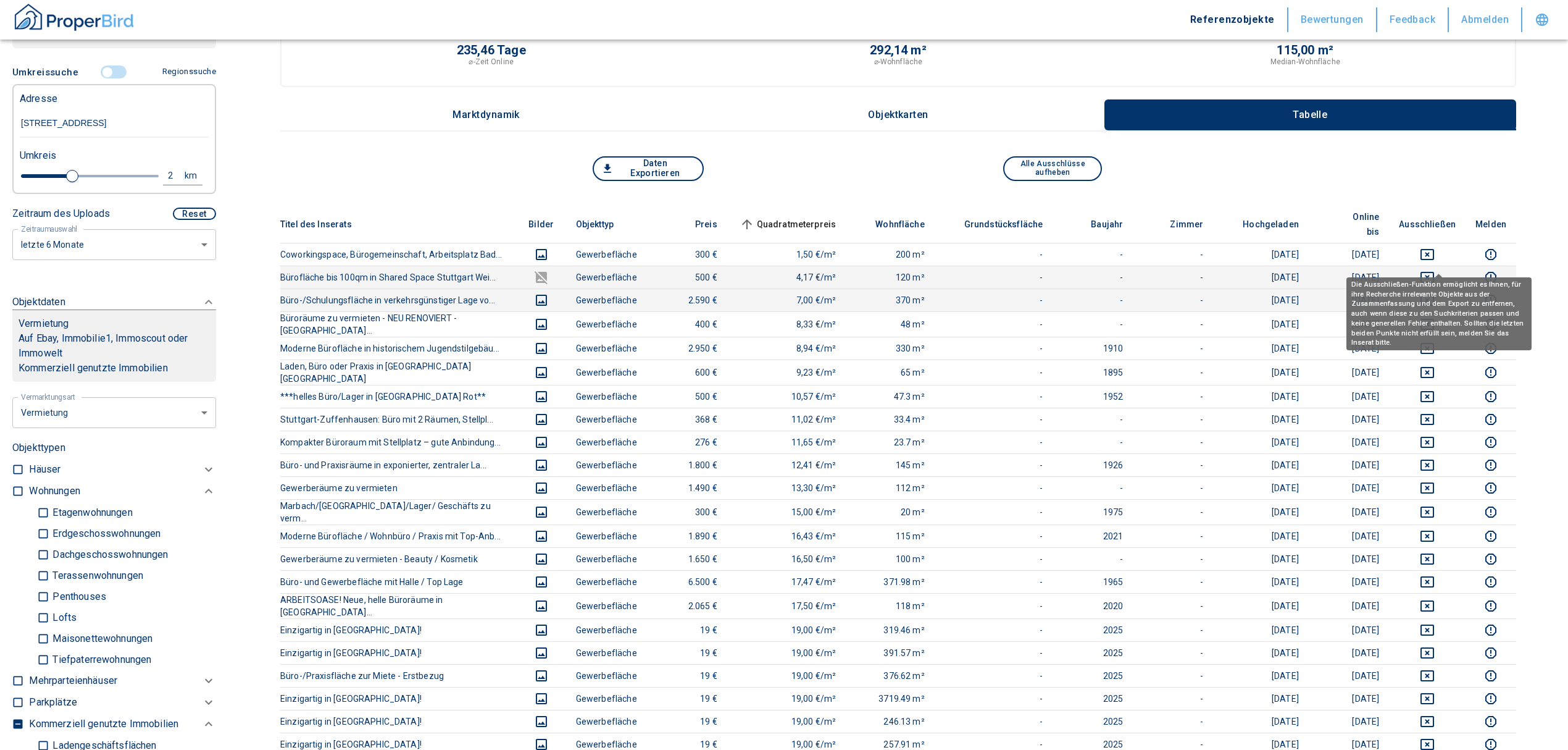
click at [1434, 271] on icon "deselect this listing" at bounding box center [1427, 277] width 14 height 11
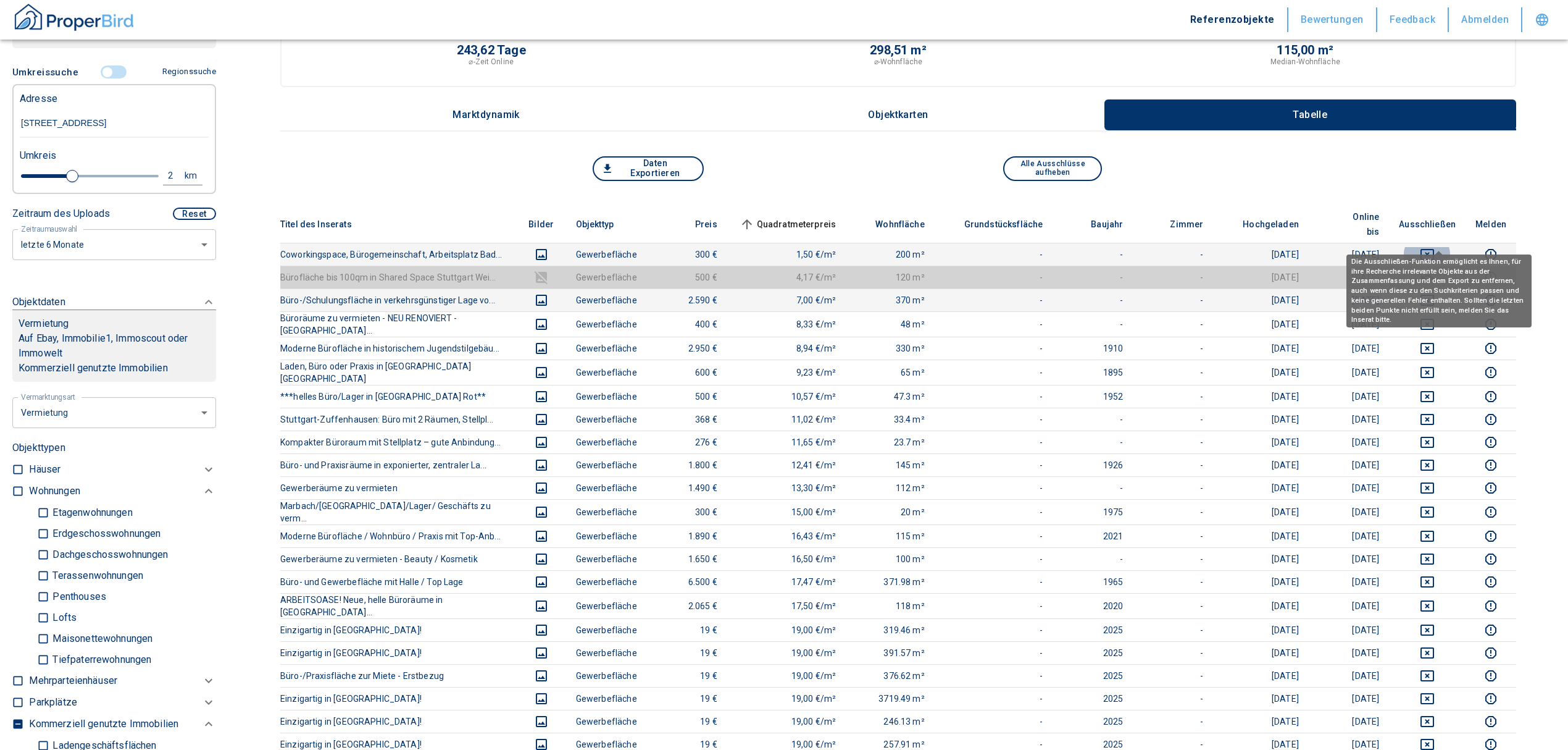
click at [1434, 249] on icon "deselect this listing" at bounding box center [1427, 254] width 14 height 11
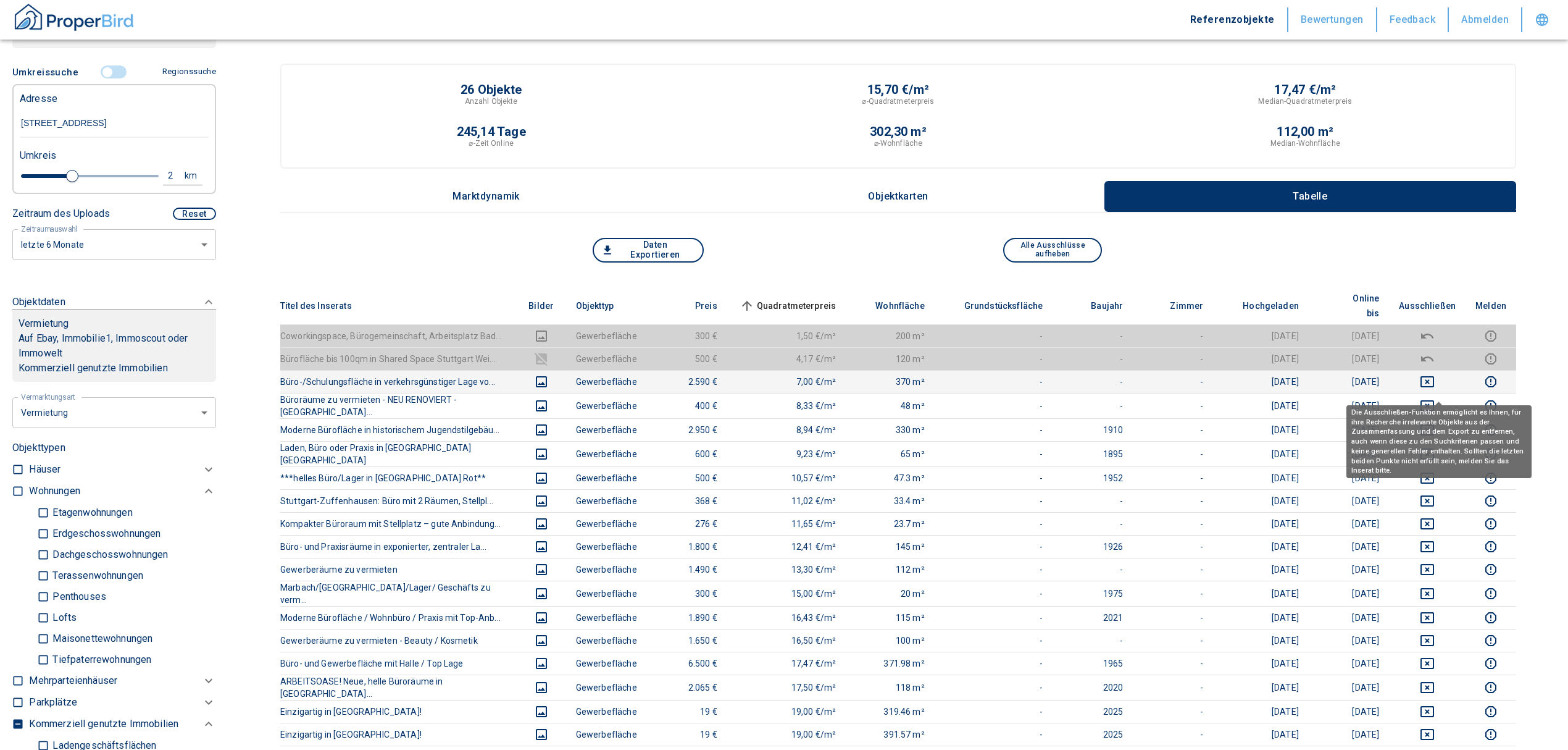
scroll to position [0, 0]
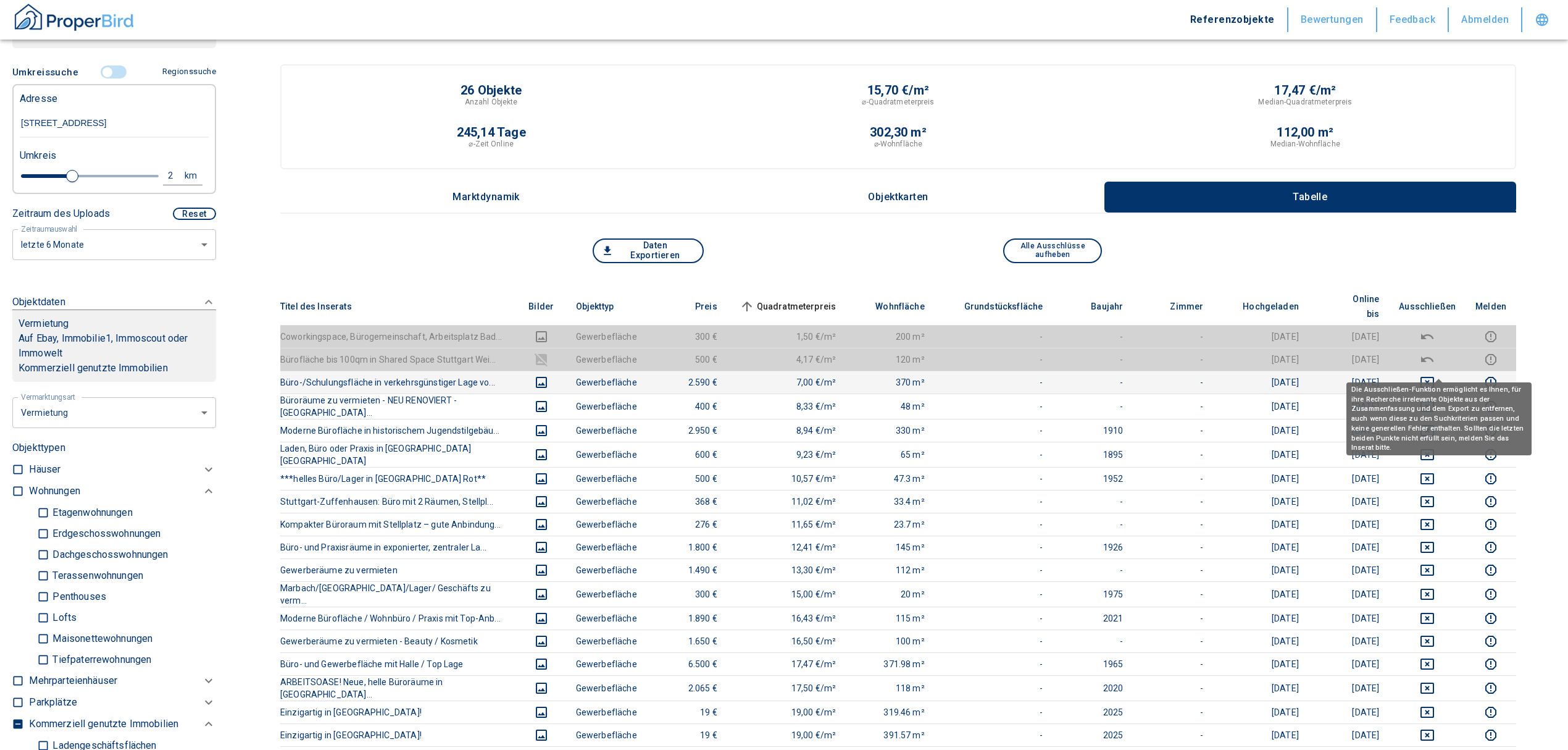
click at [1435, 375] on icon "deselect this listing" at bounding box center [1427, 382] width 15 height 15
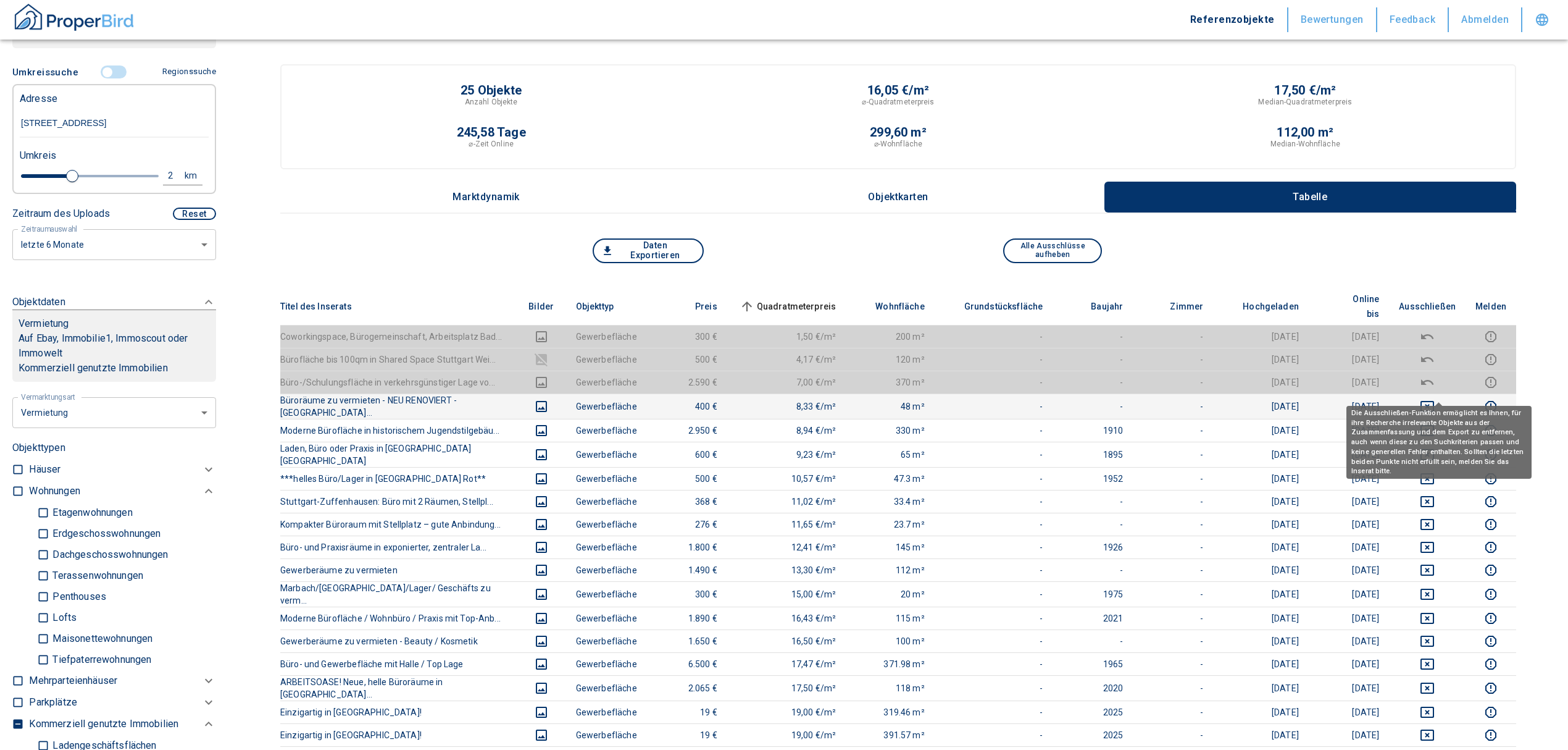
click at [1435, 399] on icon "deselect this listing" at bounding box center [1427, 406] width 15 height 15
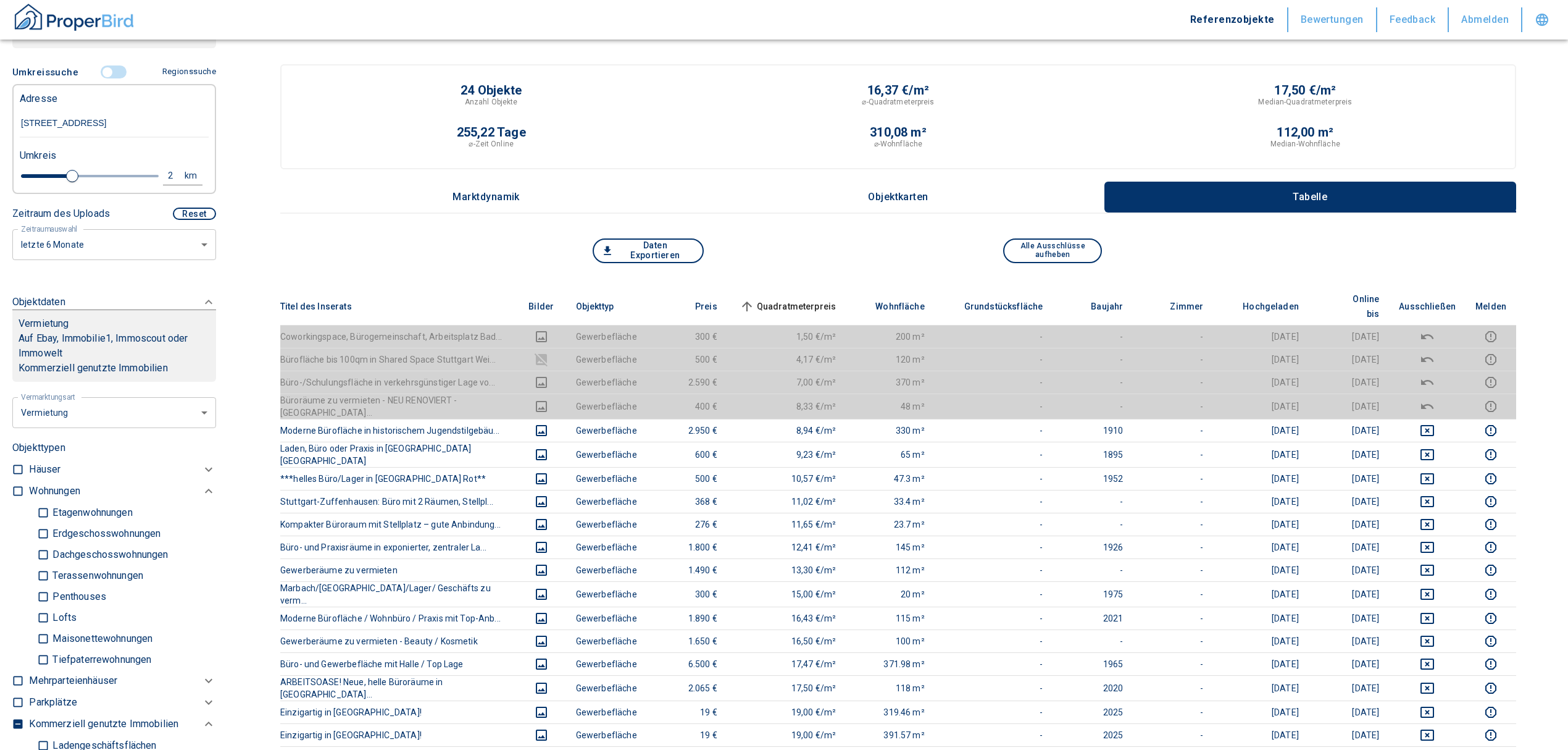
click at [810, 302] on span "Quadratmeterpreis sorted ascending" at bounding box center [786, 306] width 100 height 15
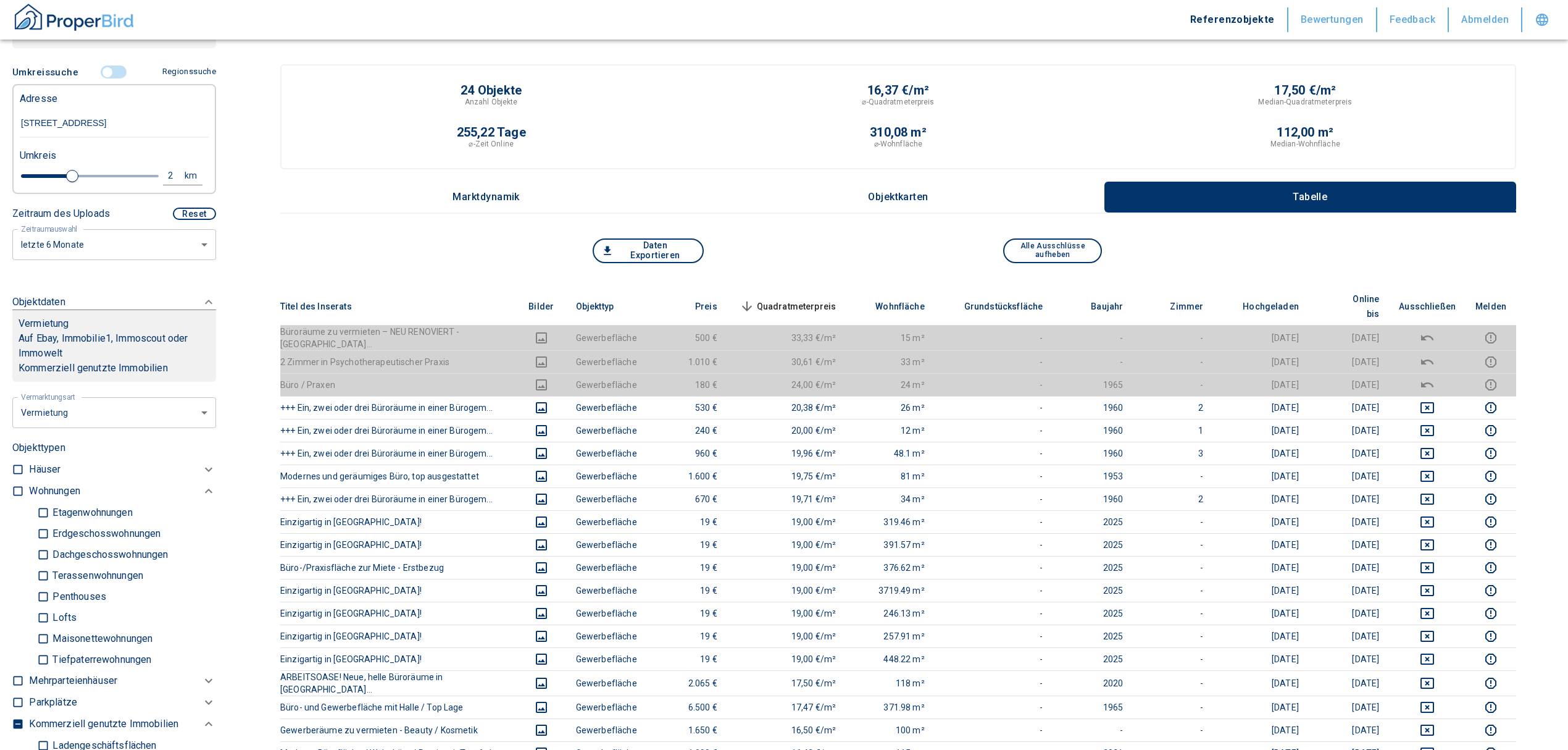
click at [773, 299] on span "Quadratmeterpreis sorted descending" at bounding box center [786, 306] width 100 height 15
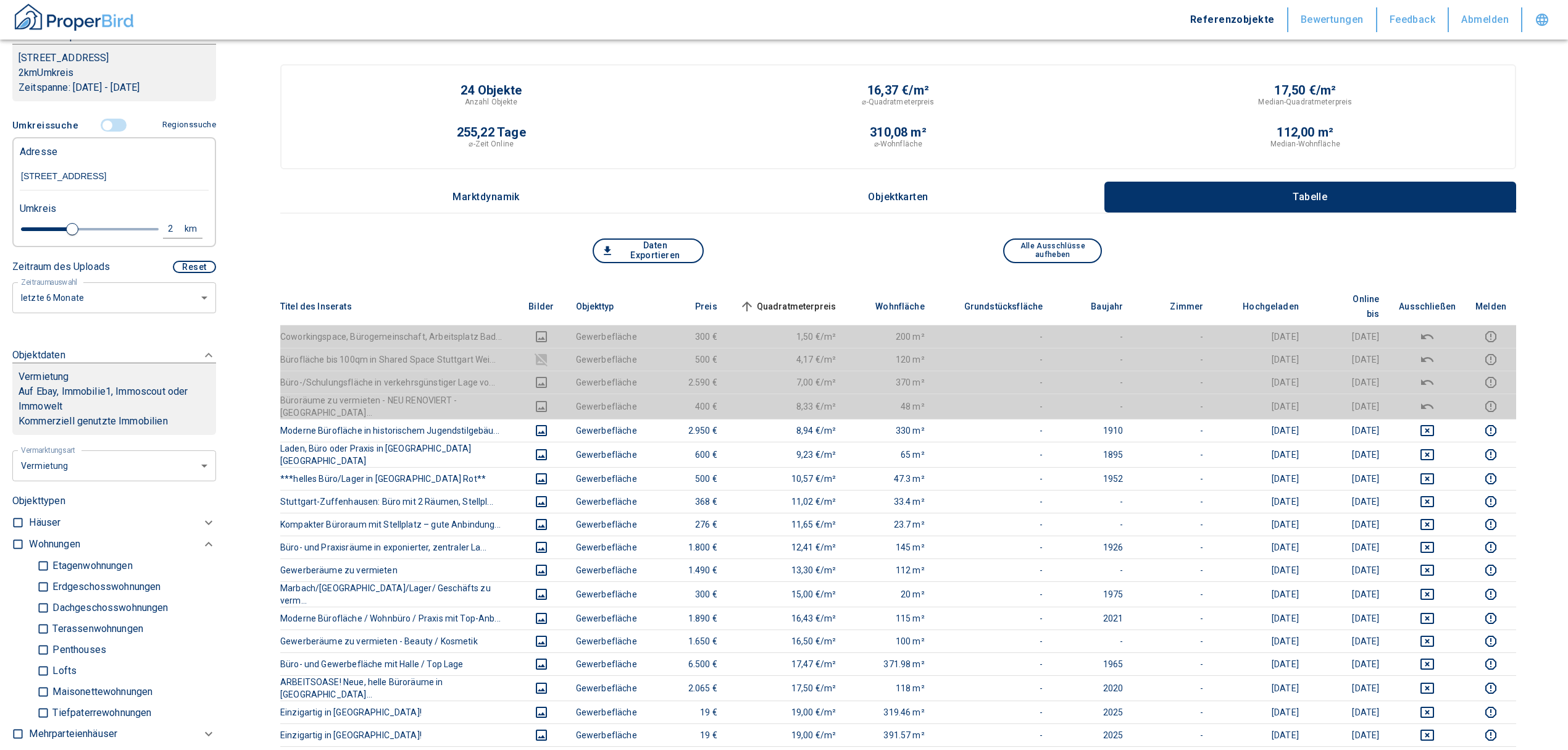
scroll to position [191, 0]
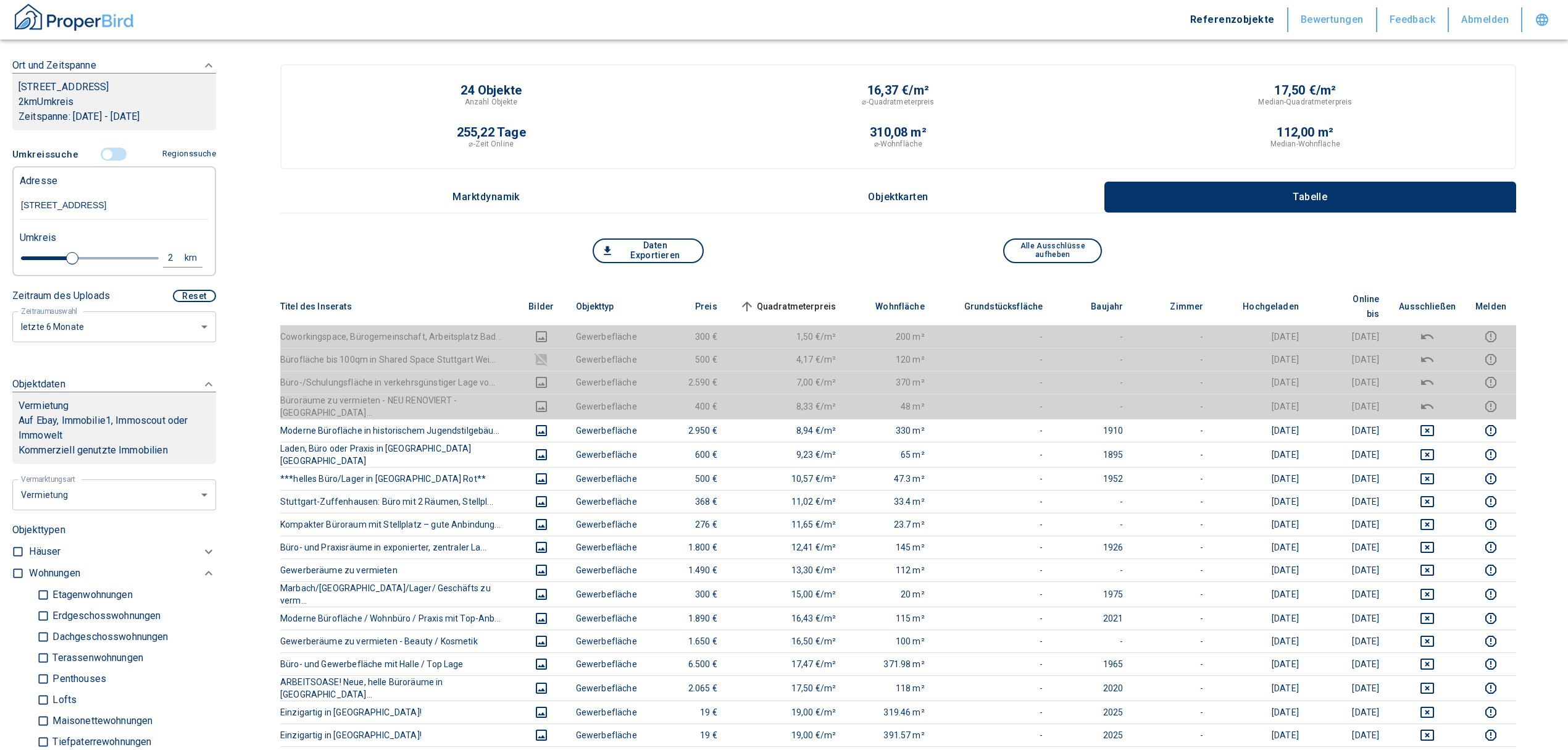
click at [105, 161] on input "controlled" at bounding box center [107, 154] width 37 height 14
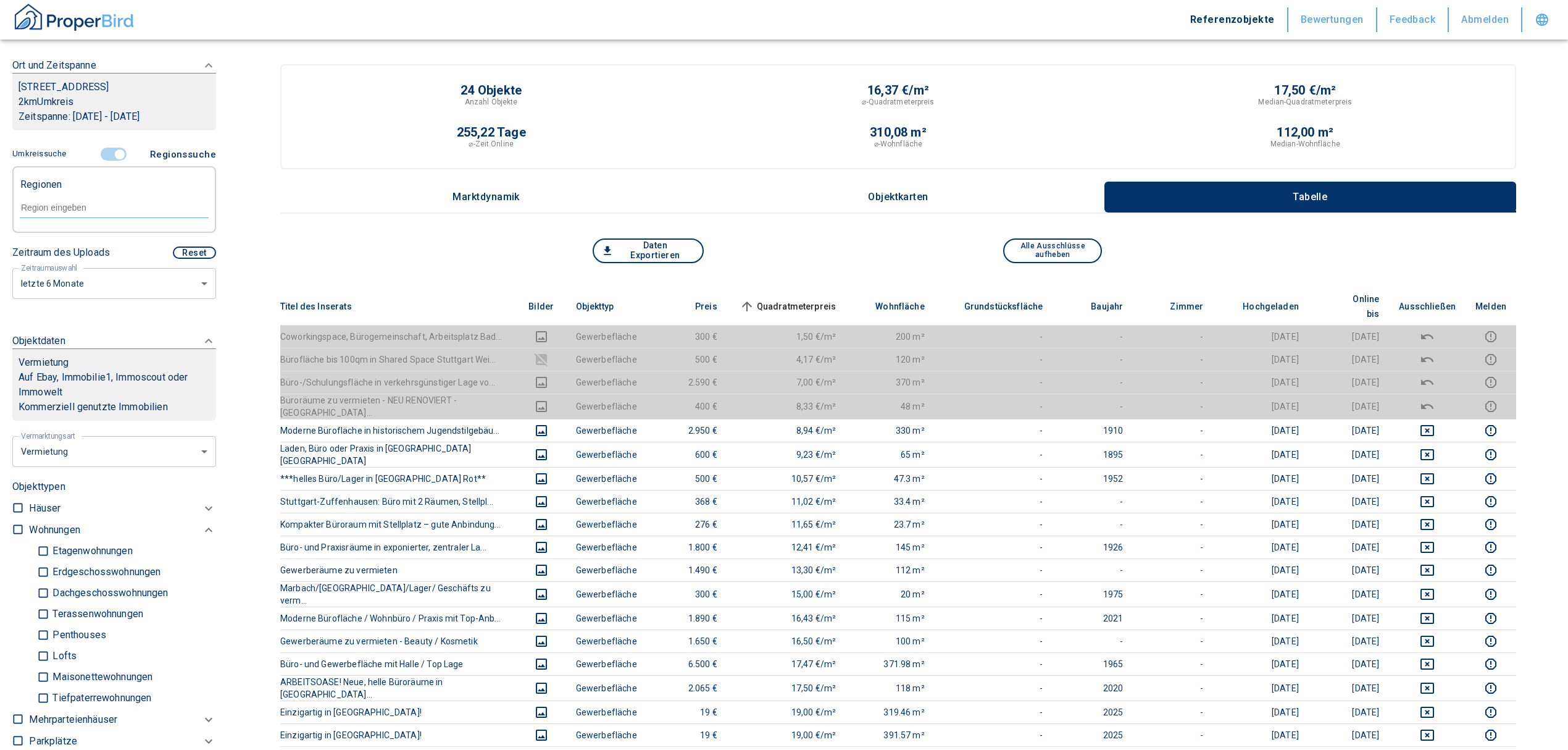
click at [63, 210] on div at bounding box center [115, 206] width 189 height 21
click at [92, 251] on li "70437 [GEOGRAPHIC_DATA]" at bounding box center [107, 251] width 177 height 22
type input "70437"
type input "2020"
type input "70437 [GEOGRAPHIC_DATA]"
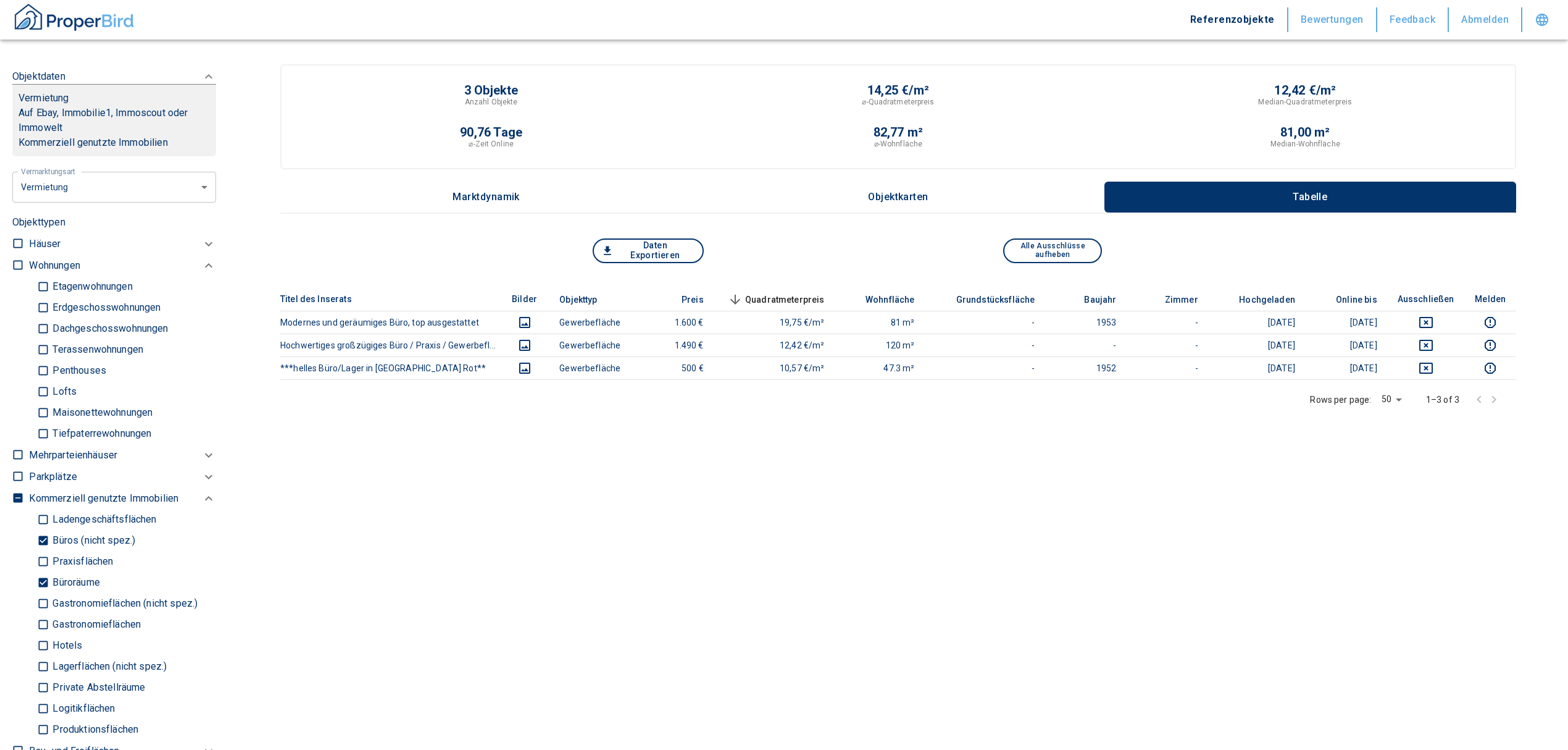
scroll to position [438, 0]
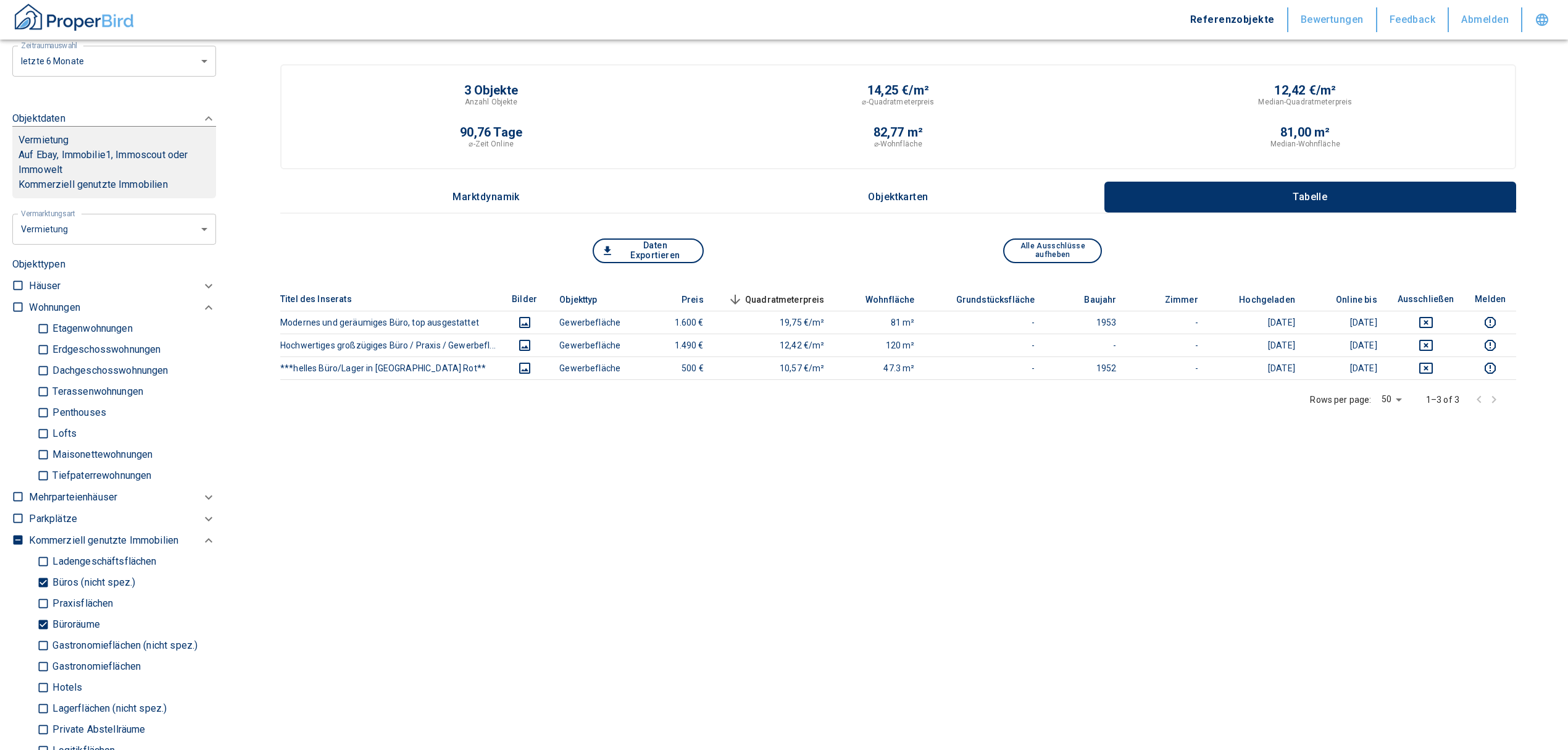
drag, startPoint x: 43, startPoint y: 622, endPoint x: 33, endPoint y: 580, distance: 43.2
click at [43, 622] on input "Büroräume" at bounding box center [43, 625] width 12 height 21
checkbox input "false"
type input "2020"
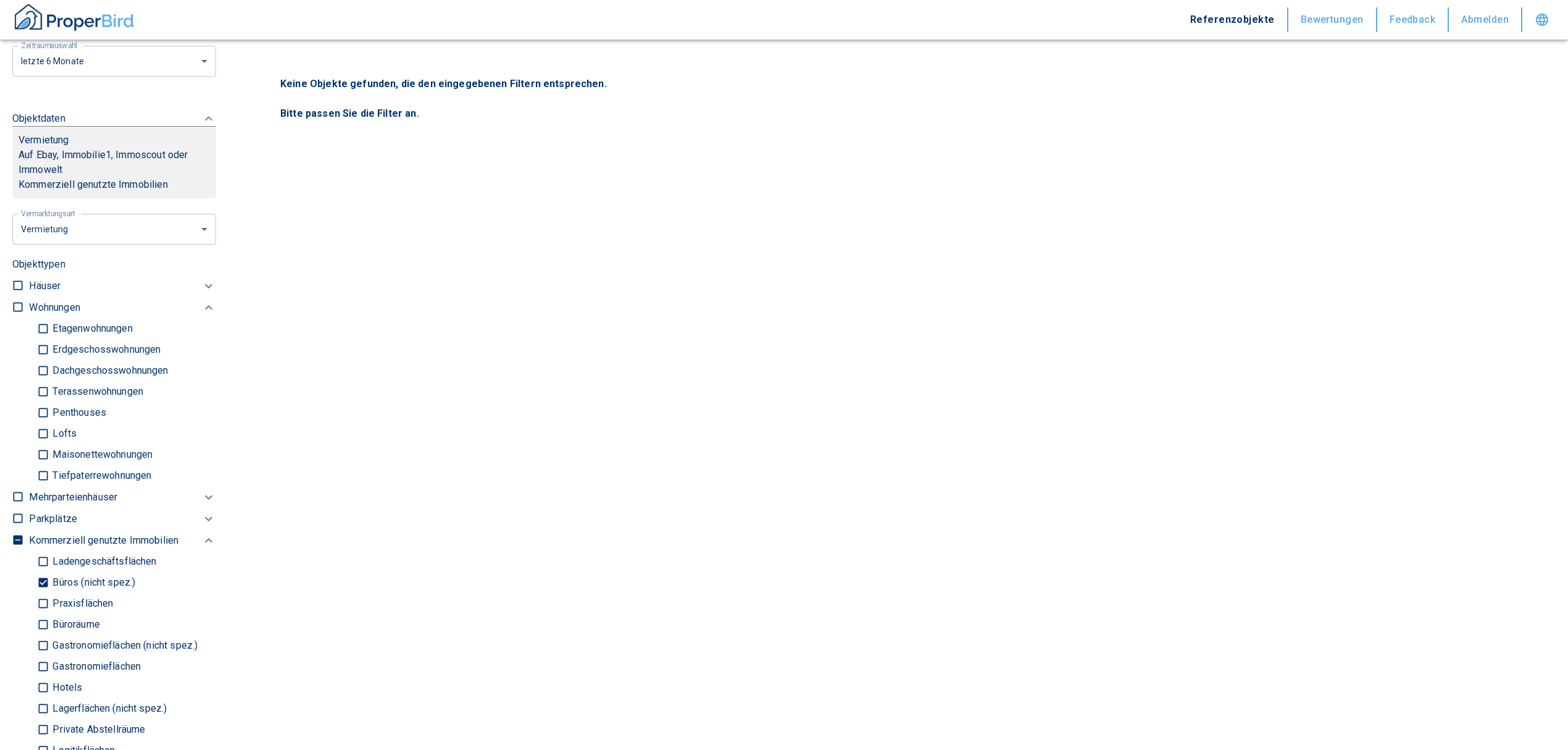
click at [39, 585] on input "Büros (nicht spez.)" at bounding box center [43, 582] width 12 height 21
checkbox input "false"
type input "2020"
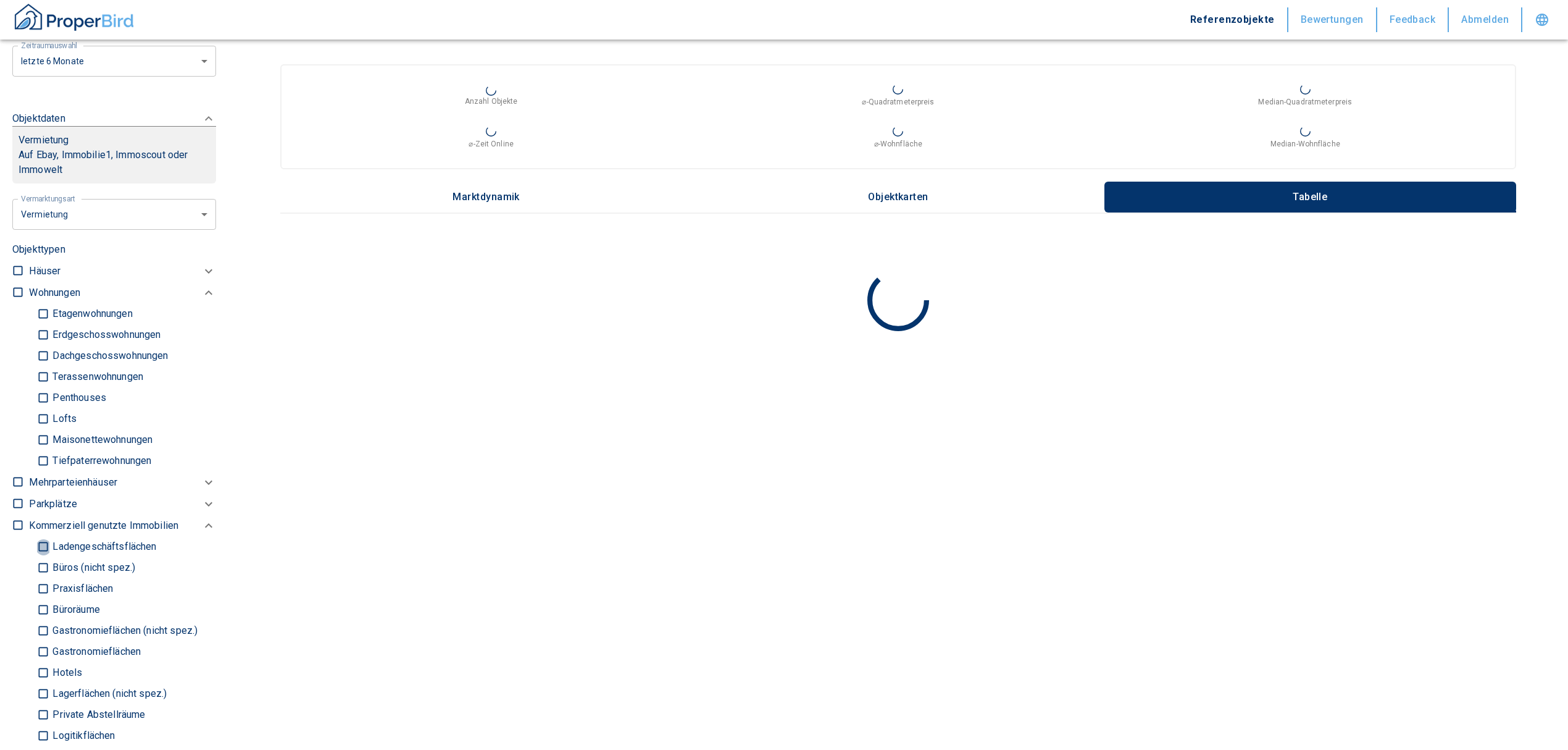
click at [43, 547] on input "Ladengeschäftsflächen" at bounding box center [43, 547] width 12 height 21
checkbox input "true"
type input "2020"
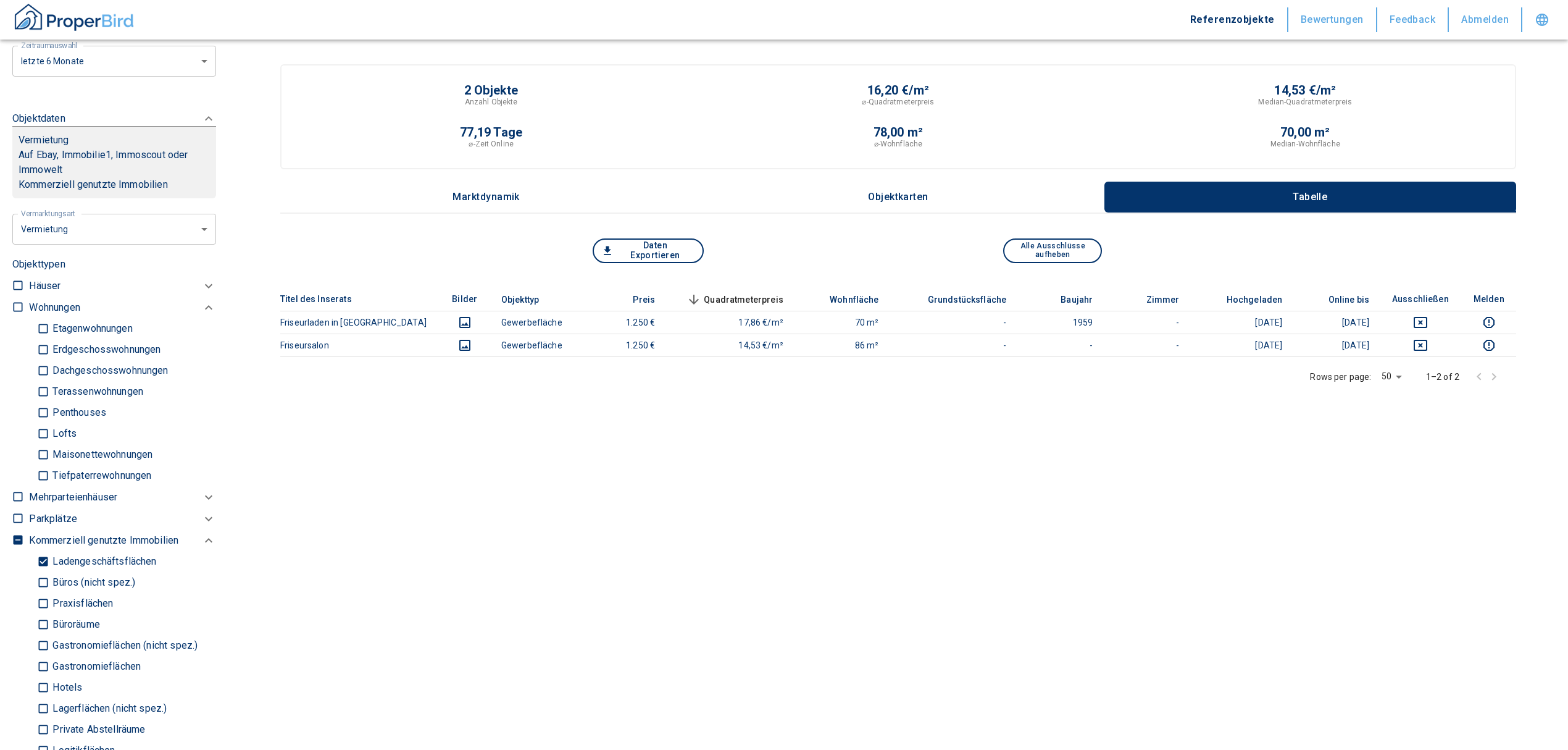
scroll to position [191, 0]
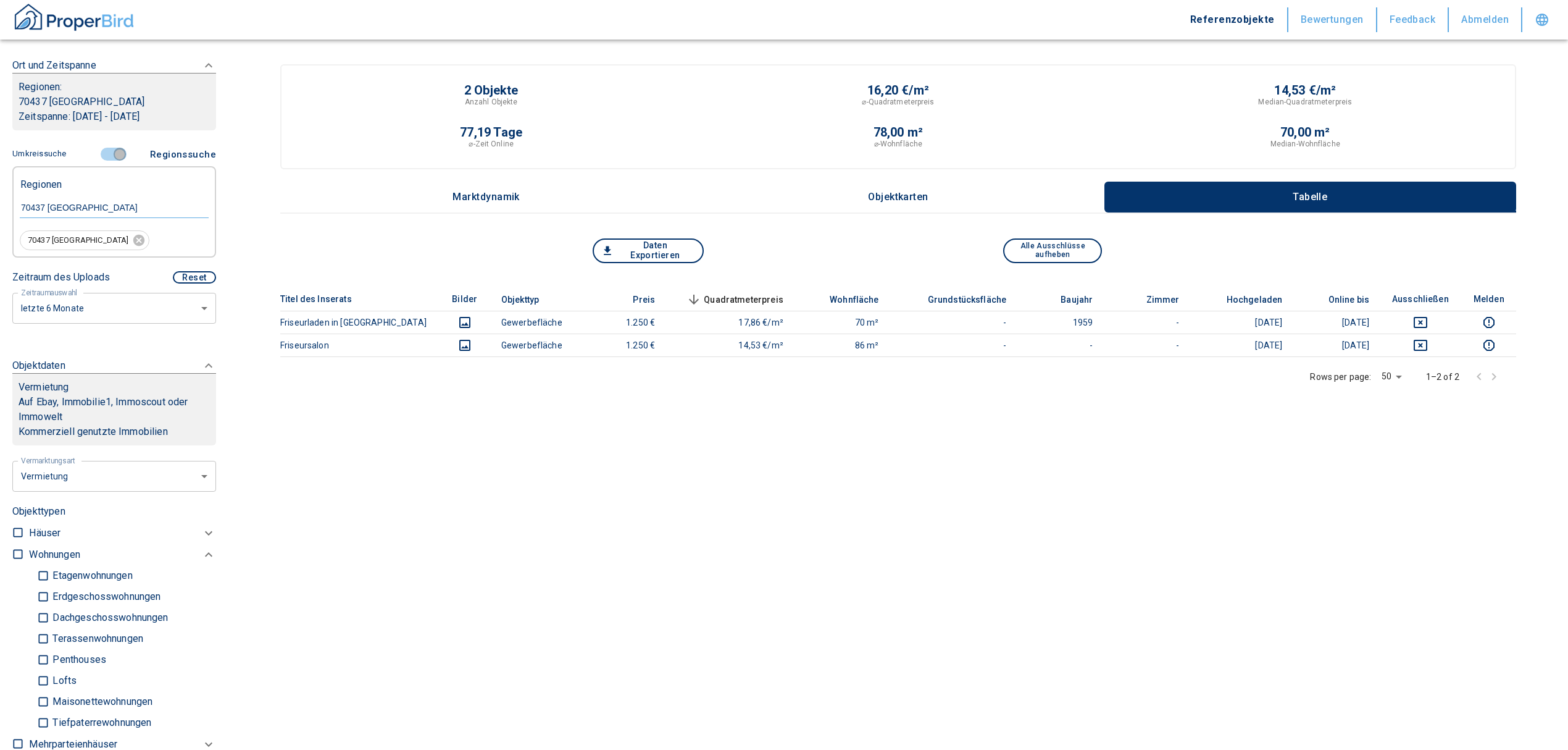
click at [111, 150] on input "controlled" at bounding box center [120, 154] width 37 height 14
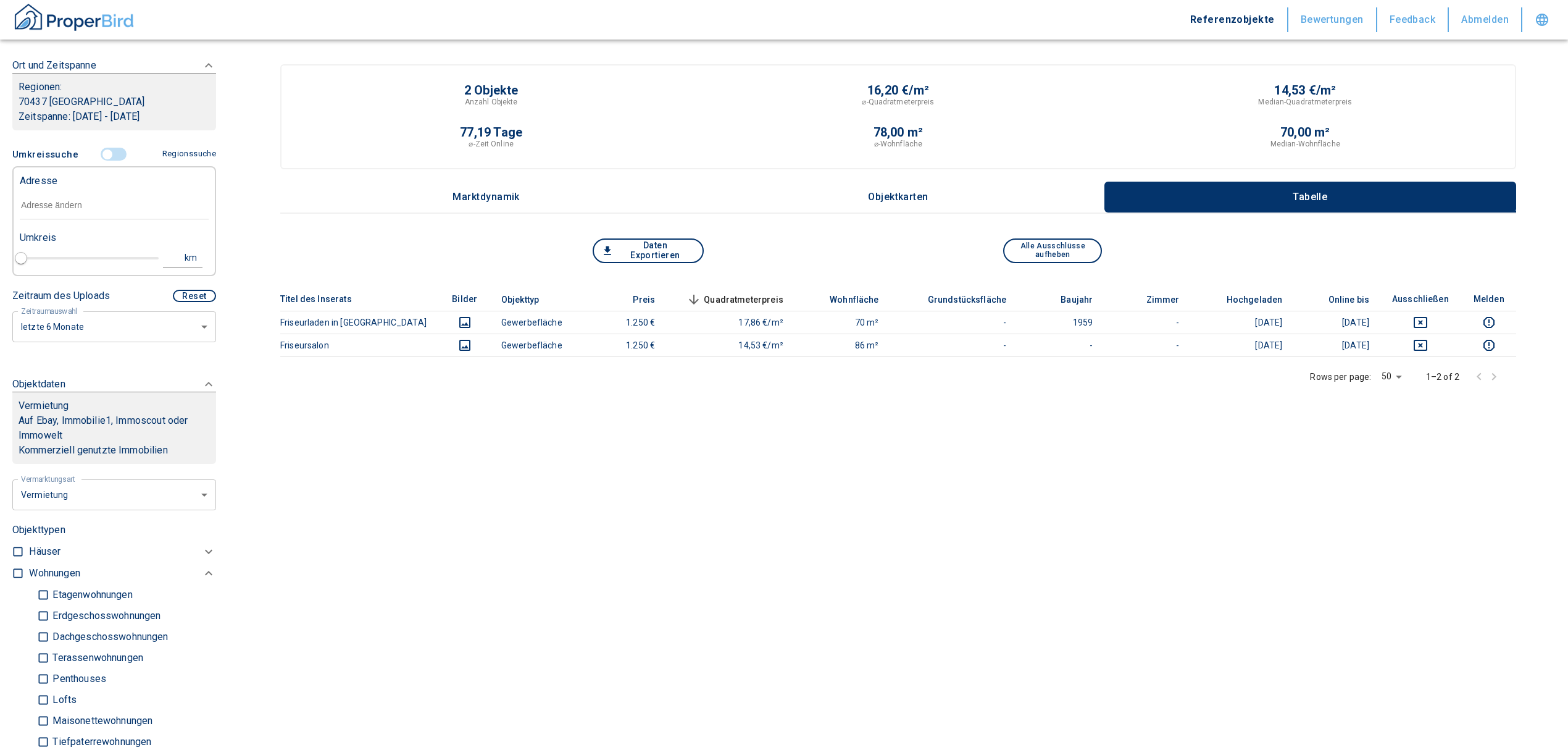
click at [52, 203] on input "text" at bounding box center [115, 206] width 189 height 29
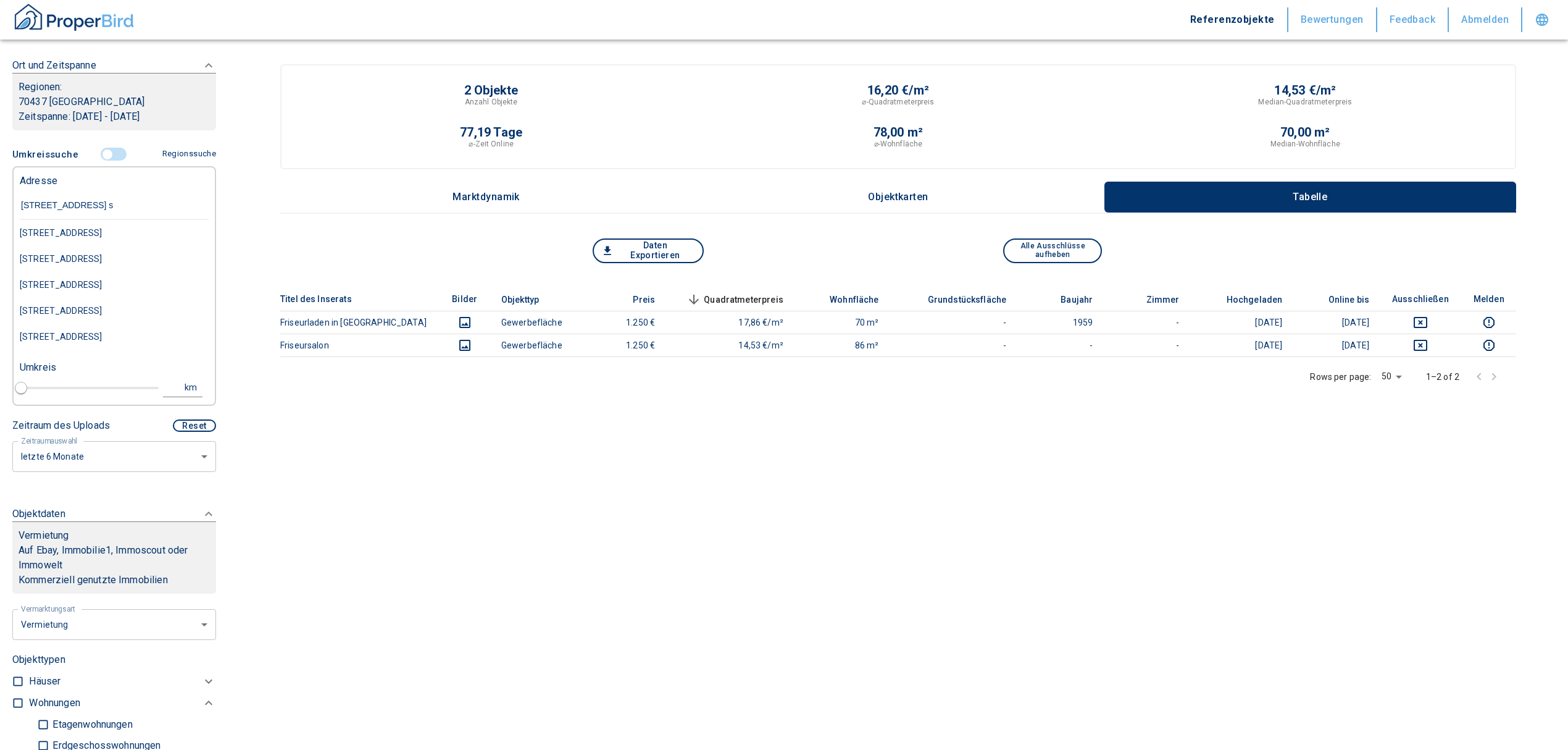
type input "[STREET_ADDRESS][GEOGRAPHIC_DATA]"
click at [100, 246] on div "[STREET_ADDRESS]" at bounding box center [115, 233] width 189 height 26
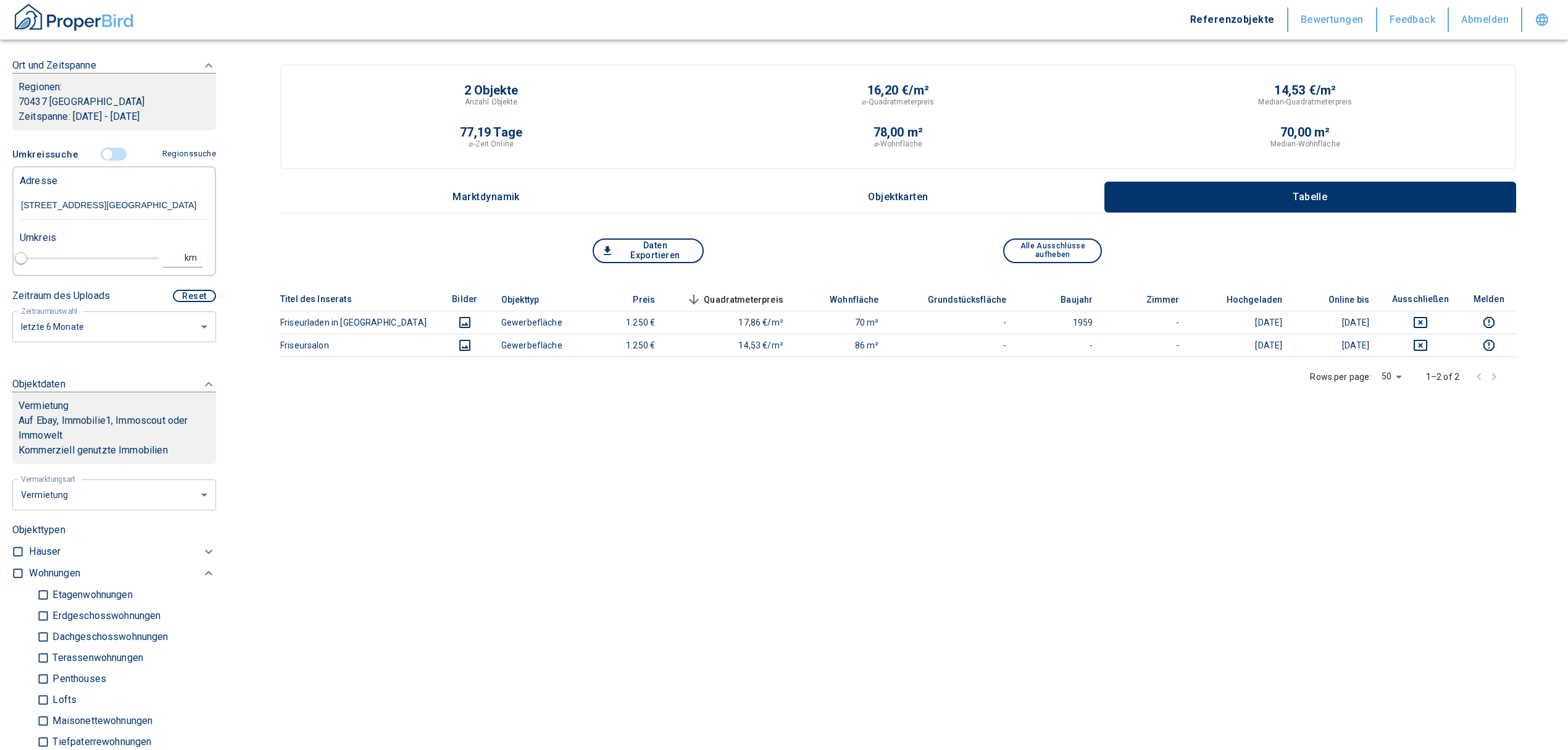
type input "2020"
type input "[STREET_ADDRESS]"
type input "1"
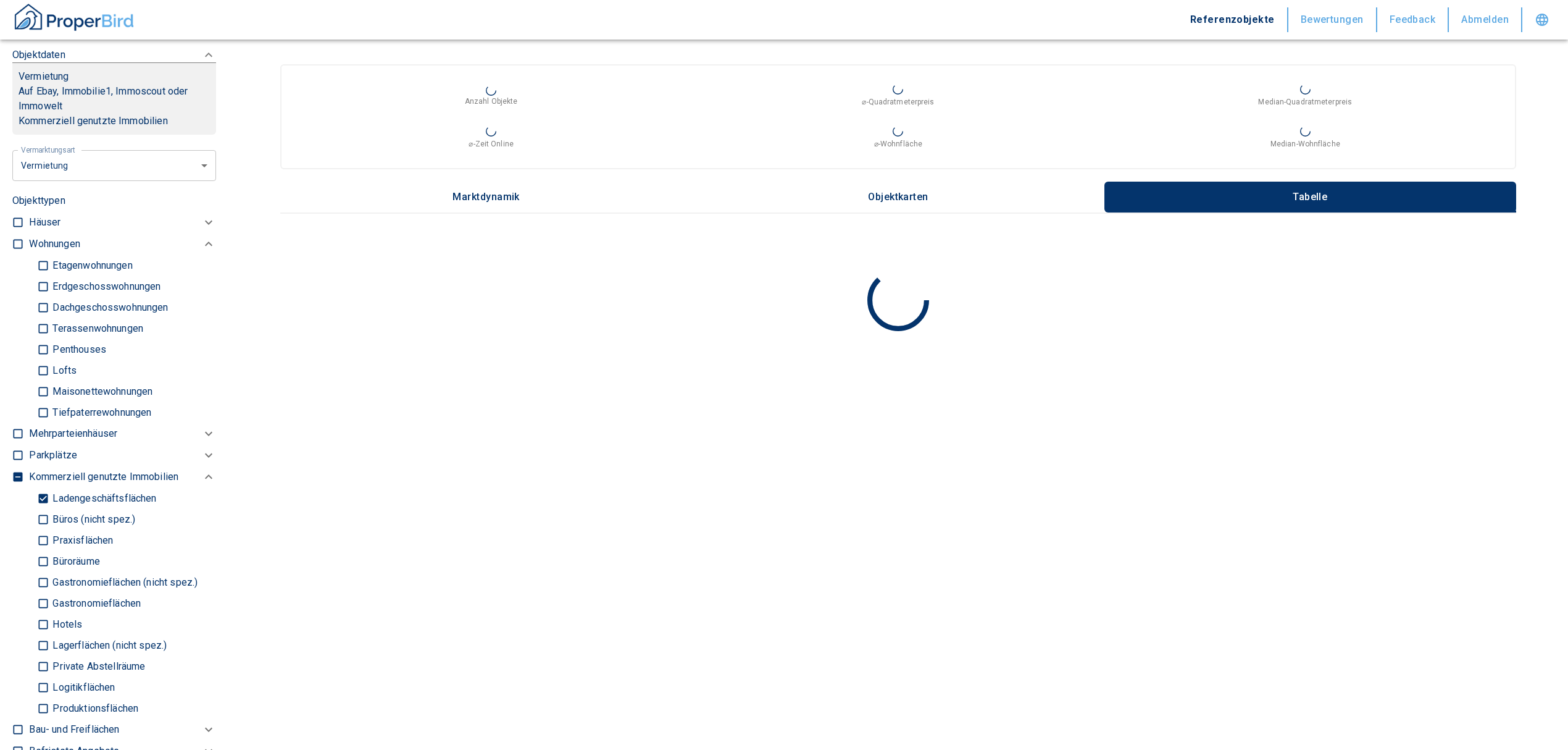
scroll to position [273, 0]
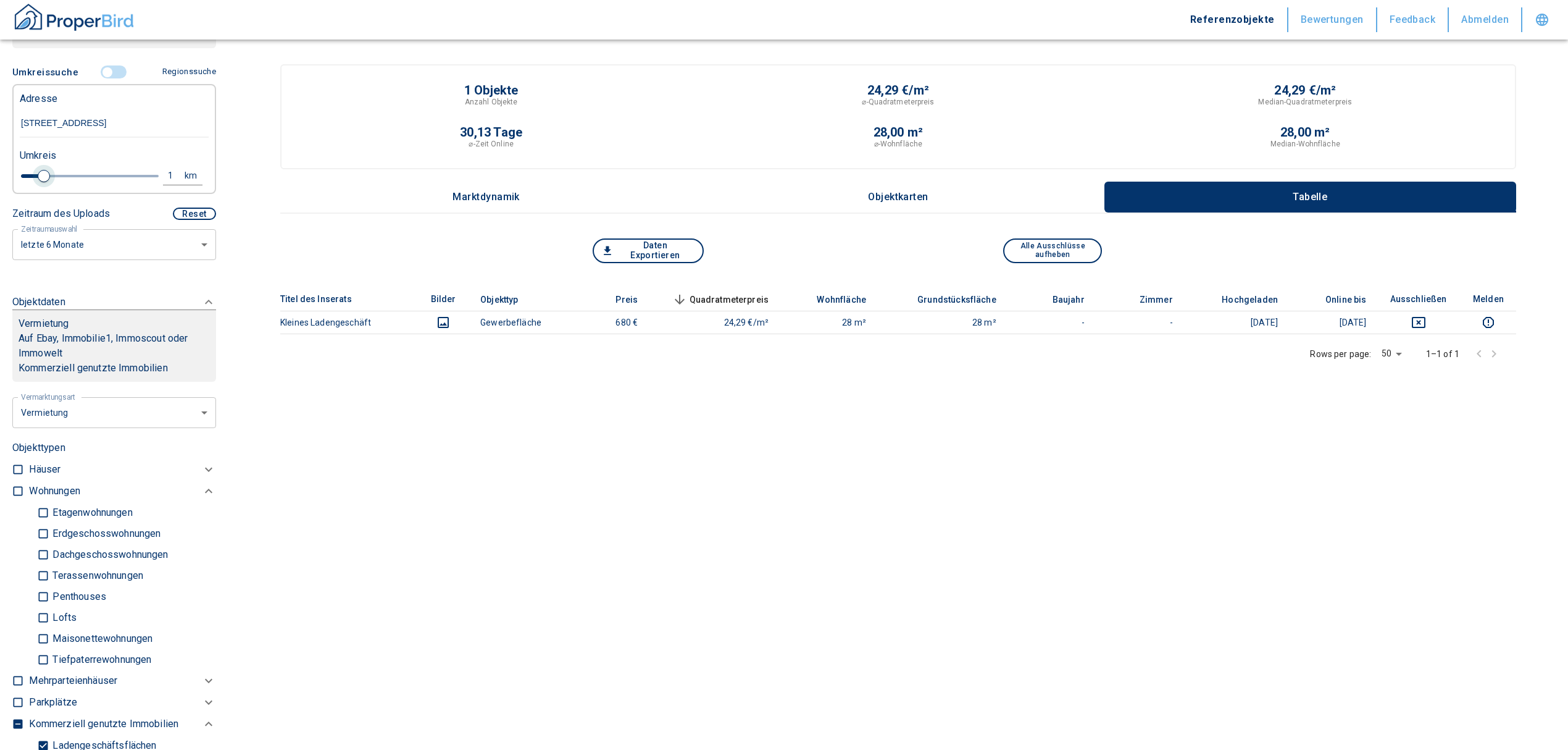
type input "[STREET_ADDRESS]"
type input "2020"
type input "0.8"
type input "2020"
type input "1"
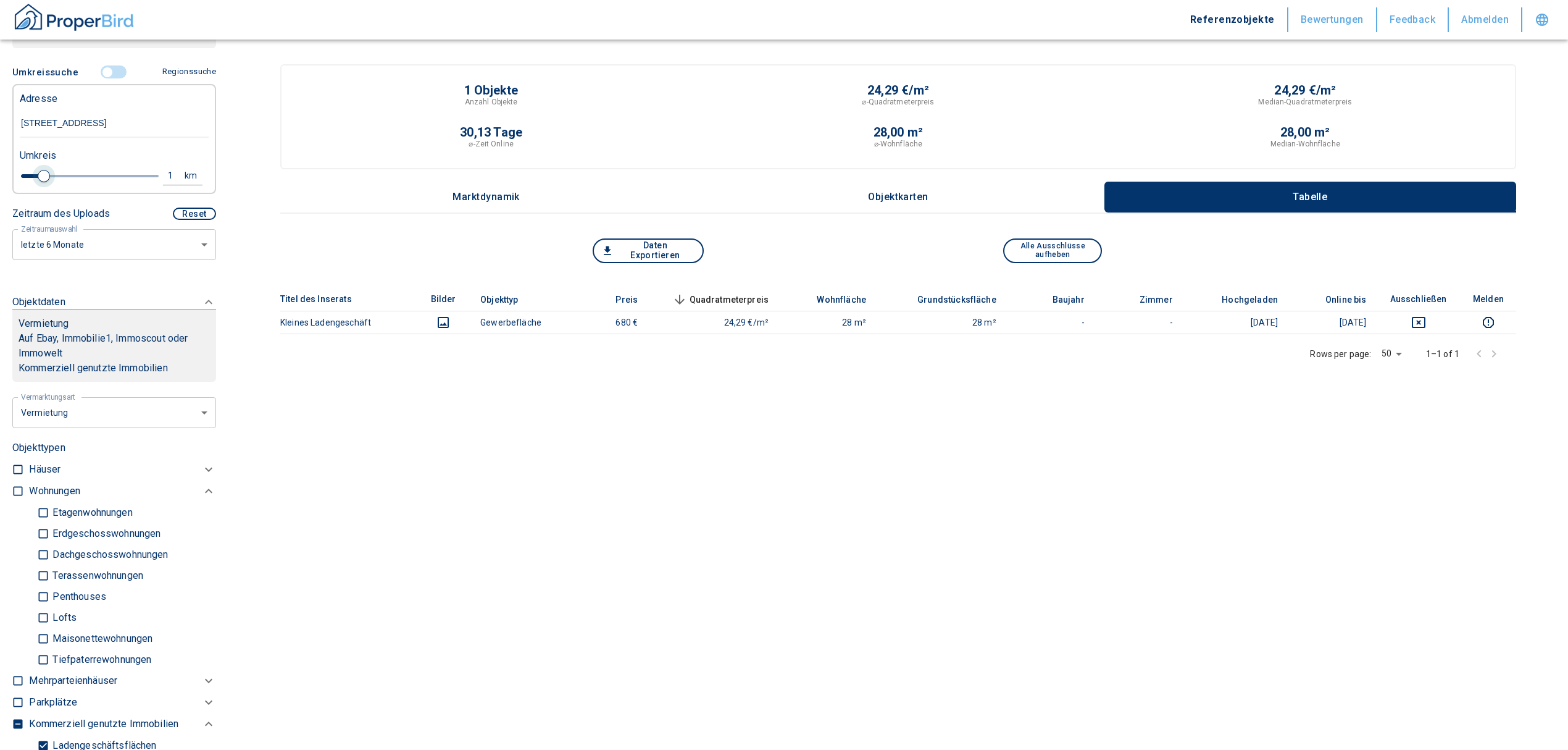
type input "2020"
type input "1.6"
type input "2020"
type input "1.8"
type input "2020"
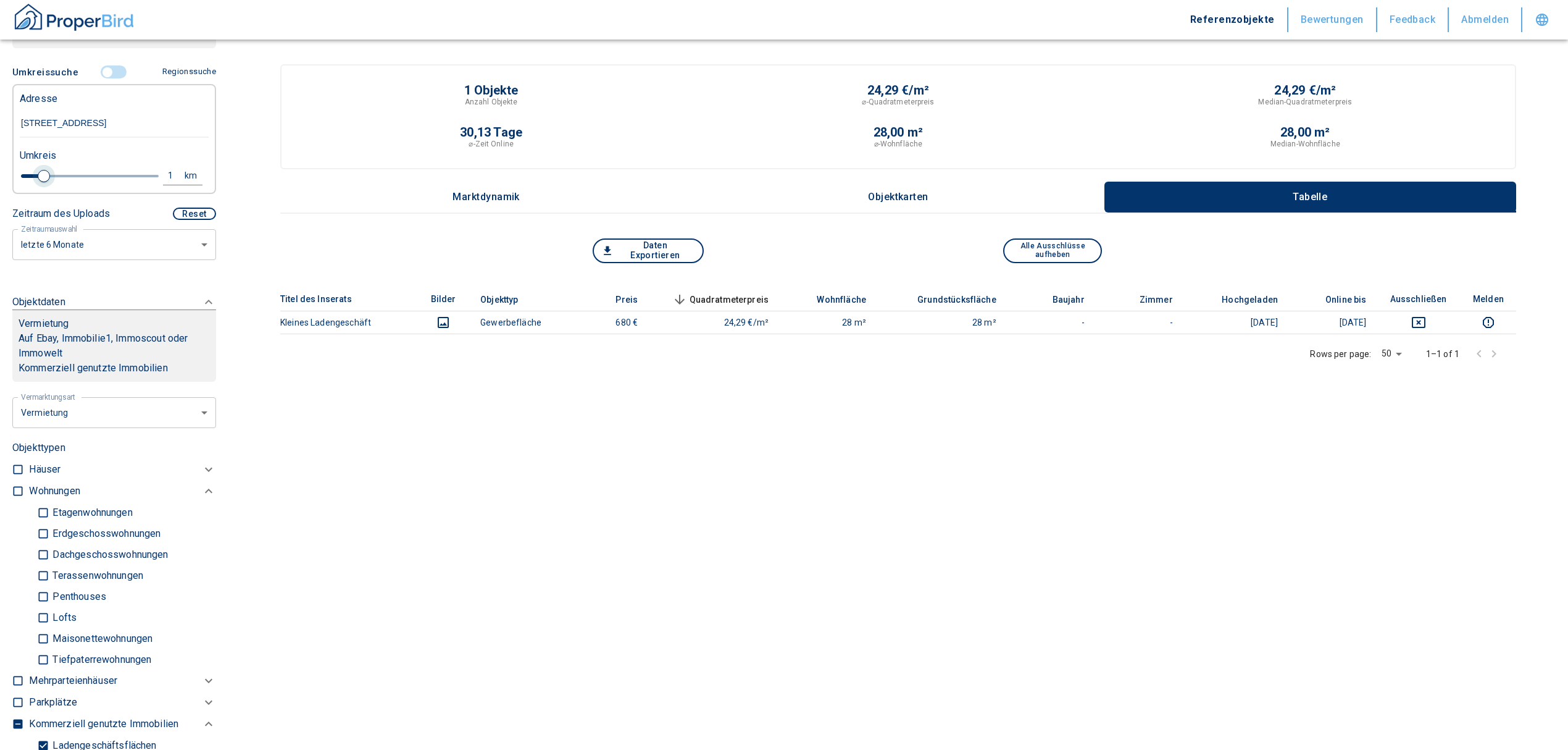
type input "2"
type input "2020"
type input "2.2"
type input "2020"
type input "2.4"
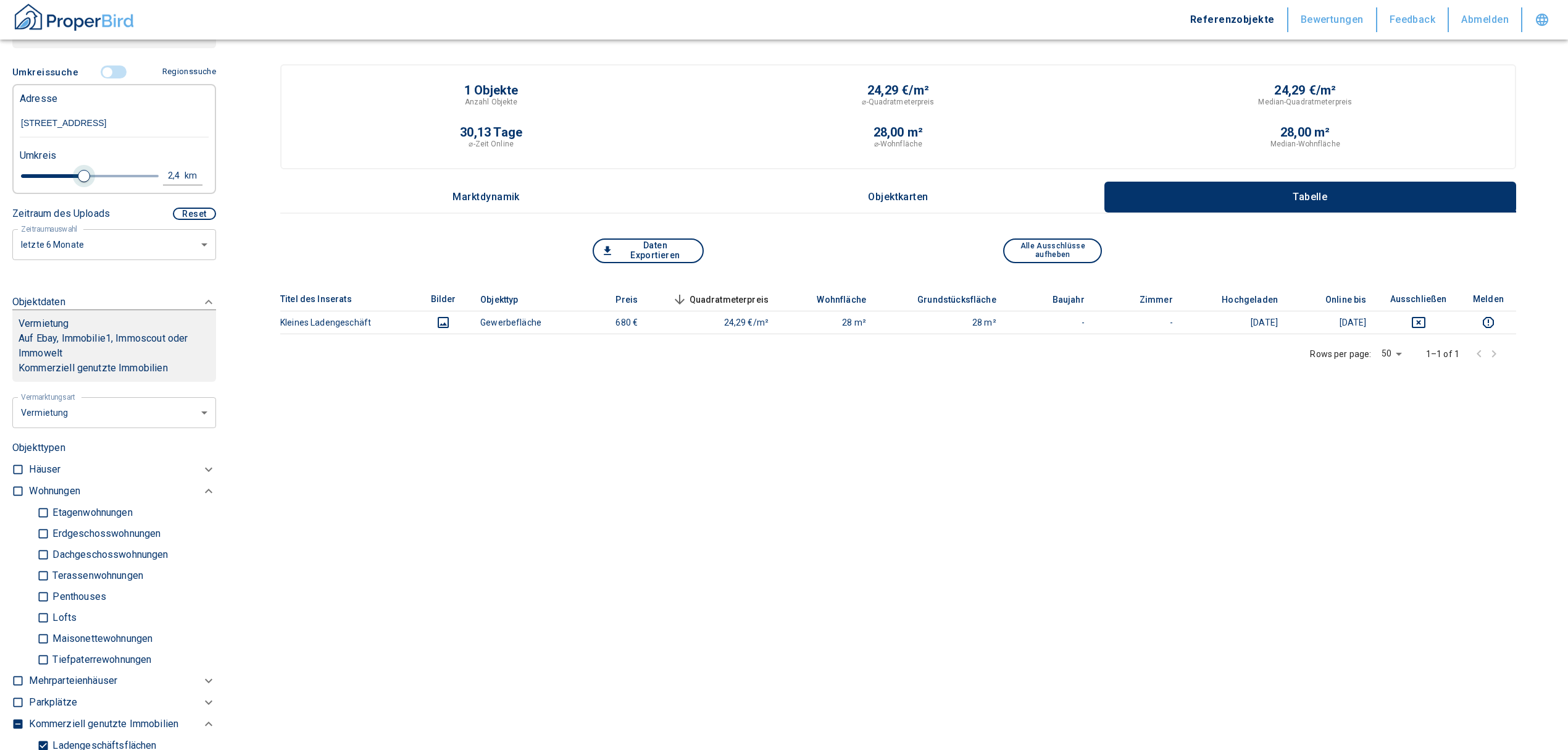
type input "2020"
type input "2.6"
type input "2020"
type input "2.8"
type input "2020"
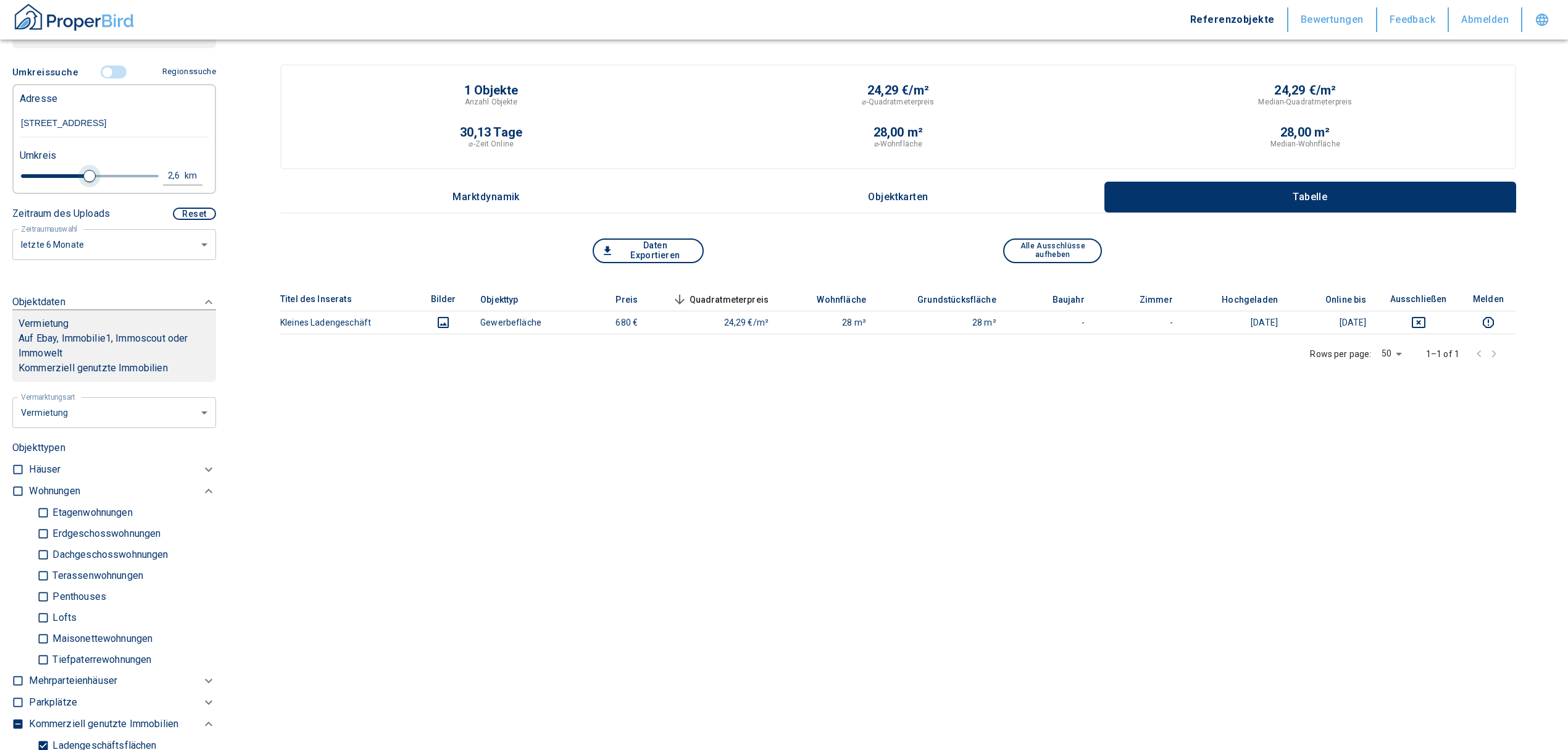
type input "3"
drag, startPoint x: 40, startPoint y: 186, endPoint x: 95, endPoint y: 188, distance: 55.0
click at [95, 182] on span at bounding box center [101, 176] width 12 height 12
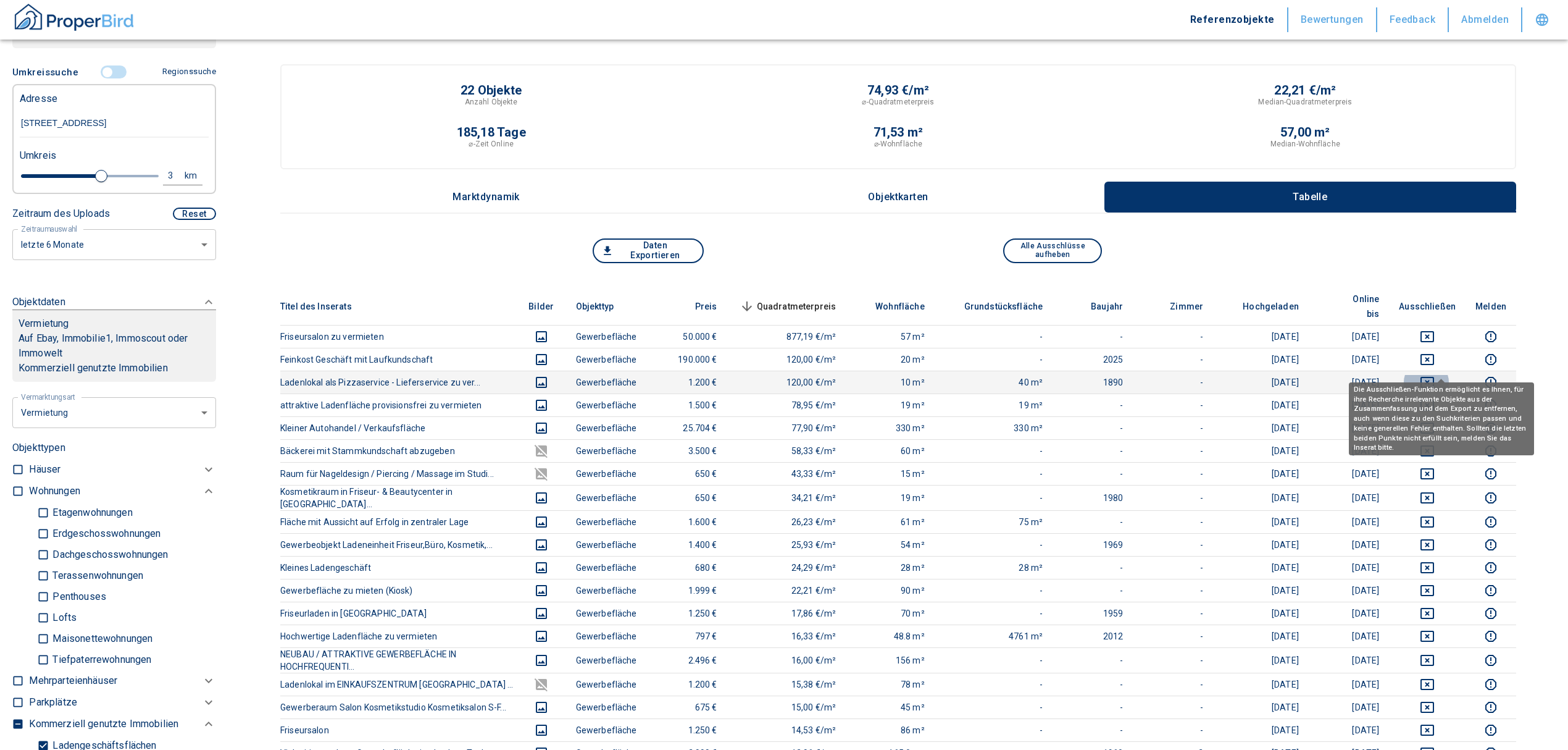
click at [1434, 377] on icon "deselect this listing" at bounding box center [1427, 383] width 14 height 11
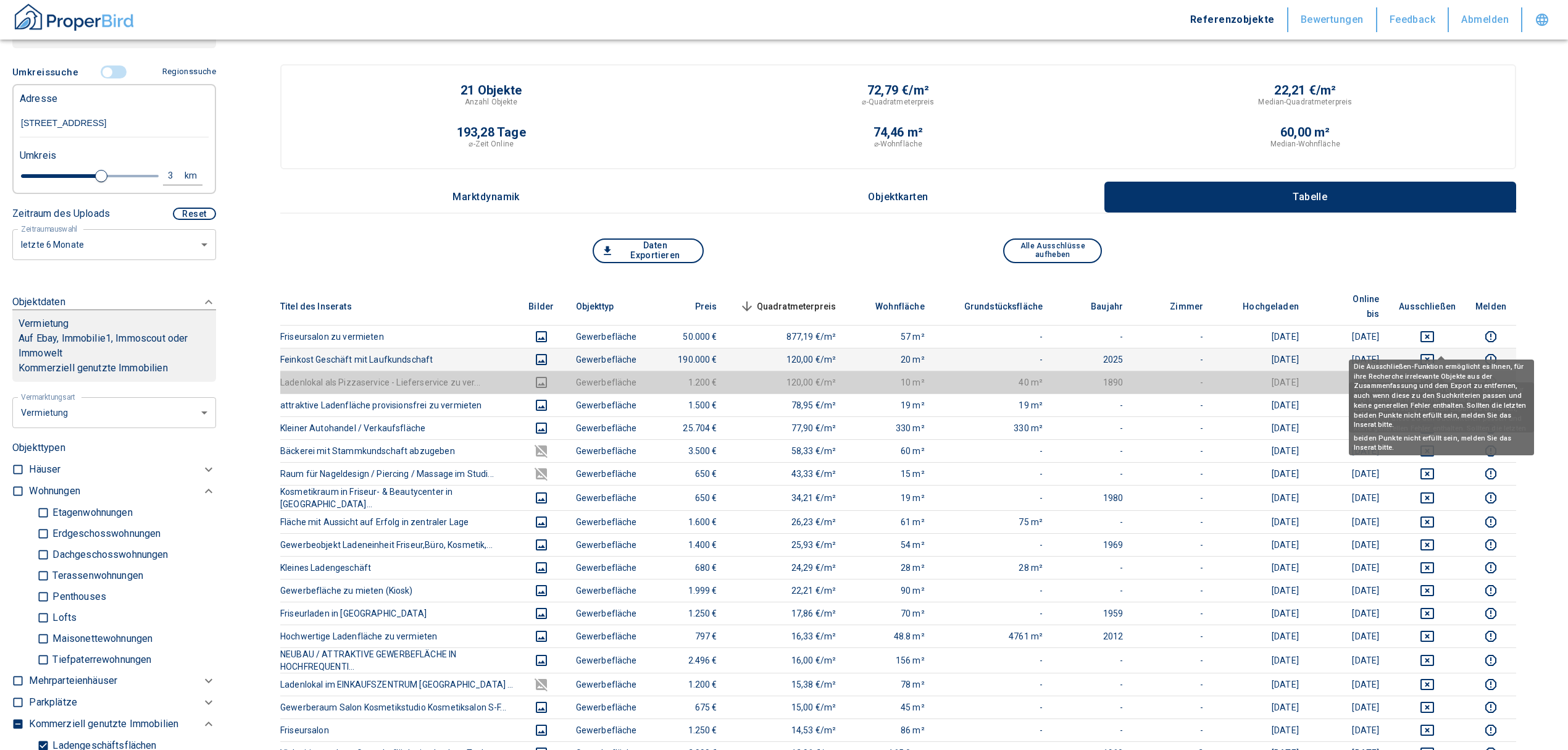
click at [1435, 352] on icon "deselect this listing" at bounding box center [1427, 359] width 15 height 15
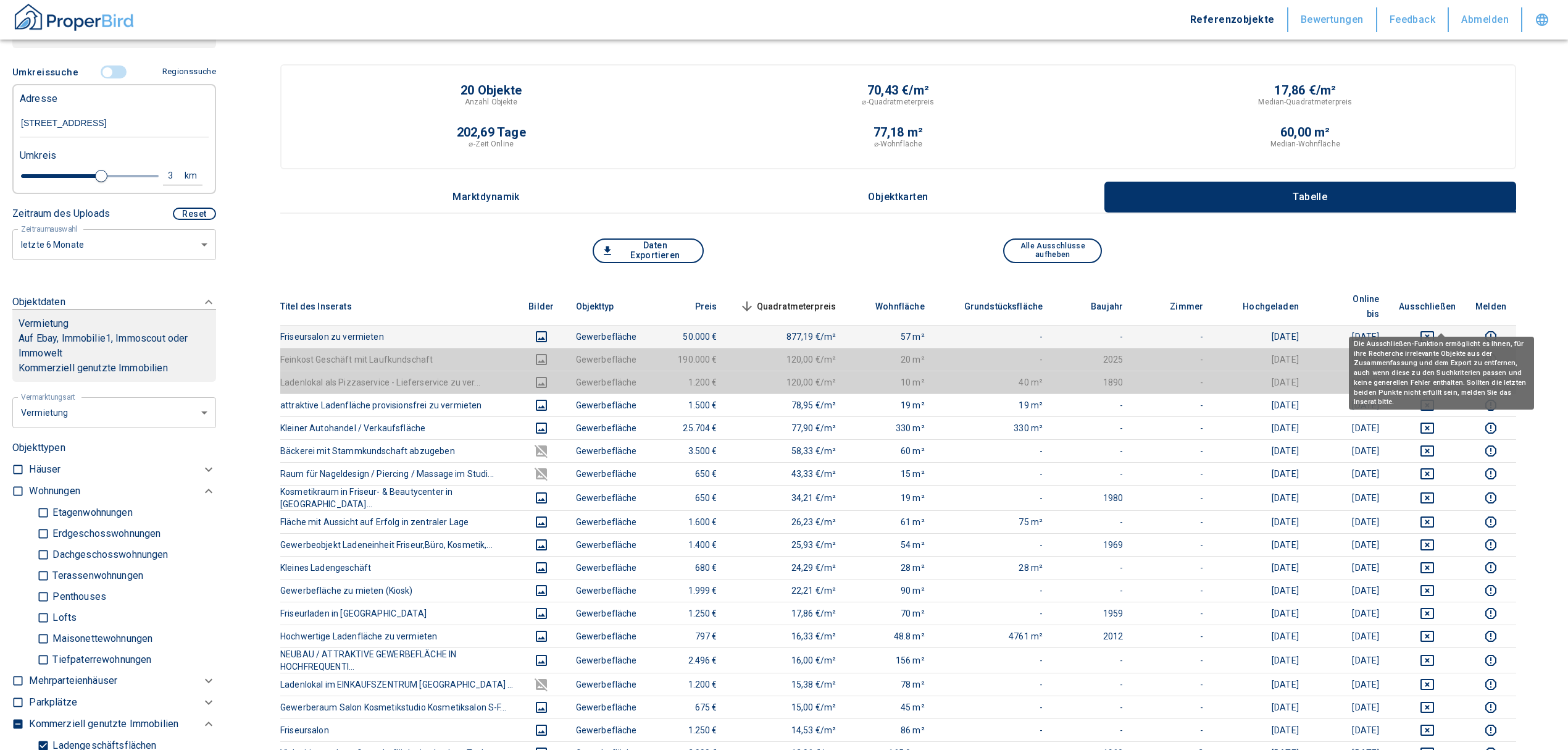
click at [1435, 330] on icon "deselect this listing" at bounding box center [1427, 337] width 15 height 15
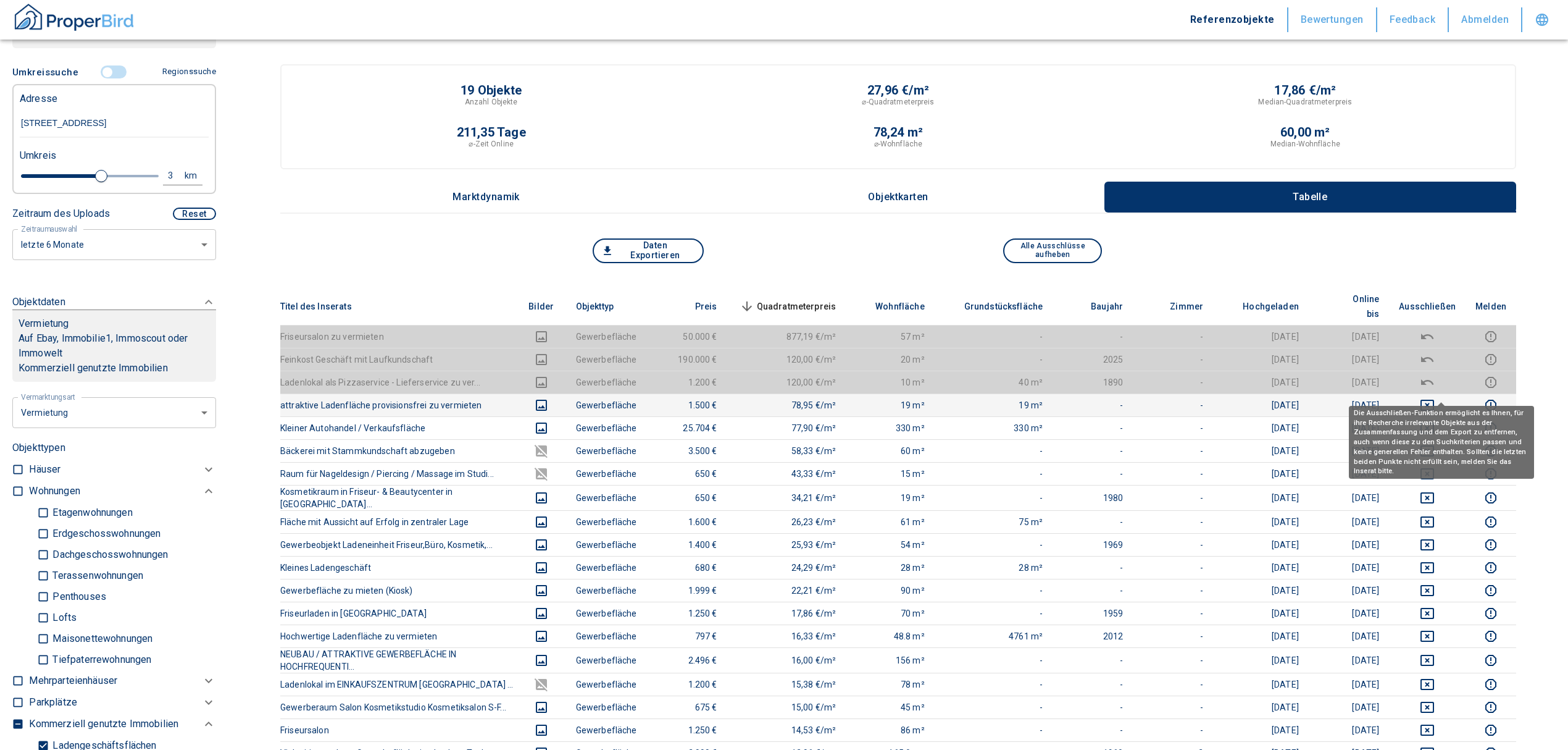
click at [1434, 400] on icon "deselect this listing" at bounding box center [1427, 405] width 14 height 11
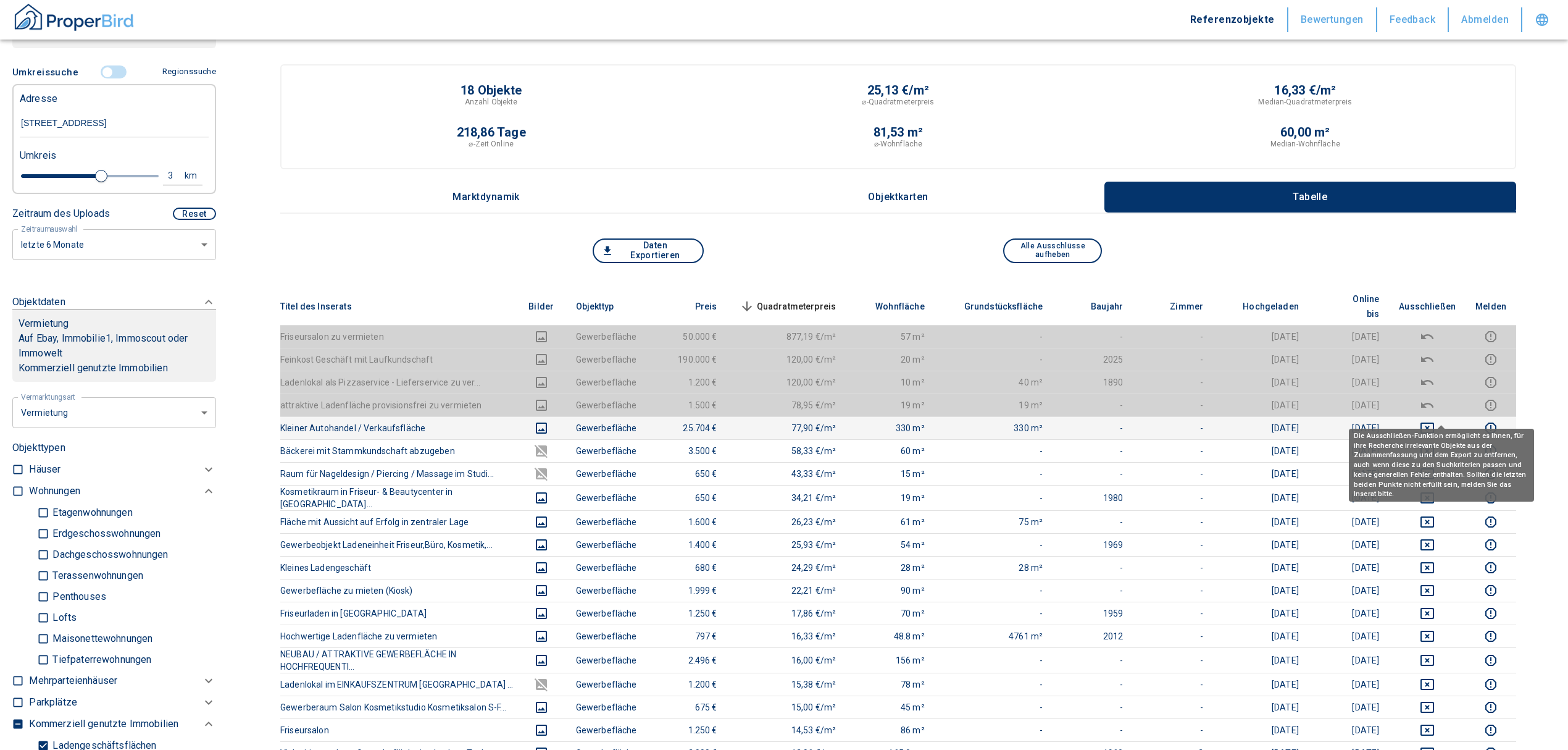
click at [1434, 423] on icon "deselect this listing" at bounding box center [1427, 428] width 14 height 11
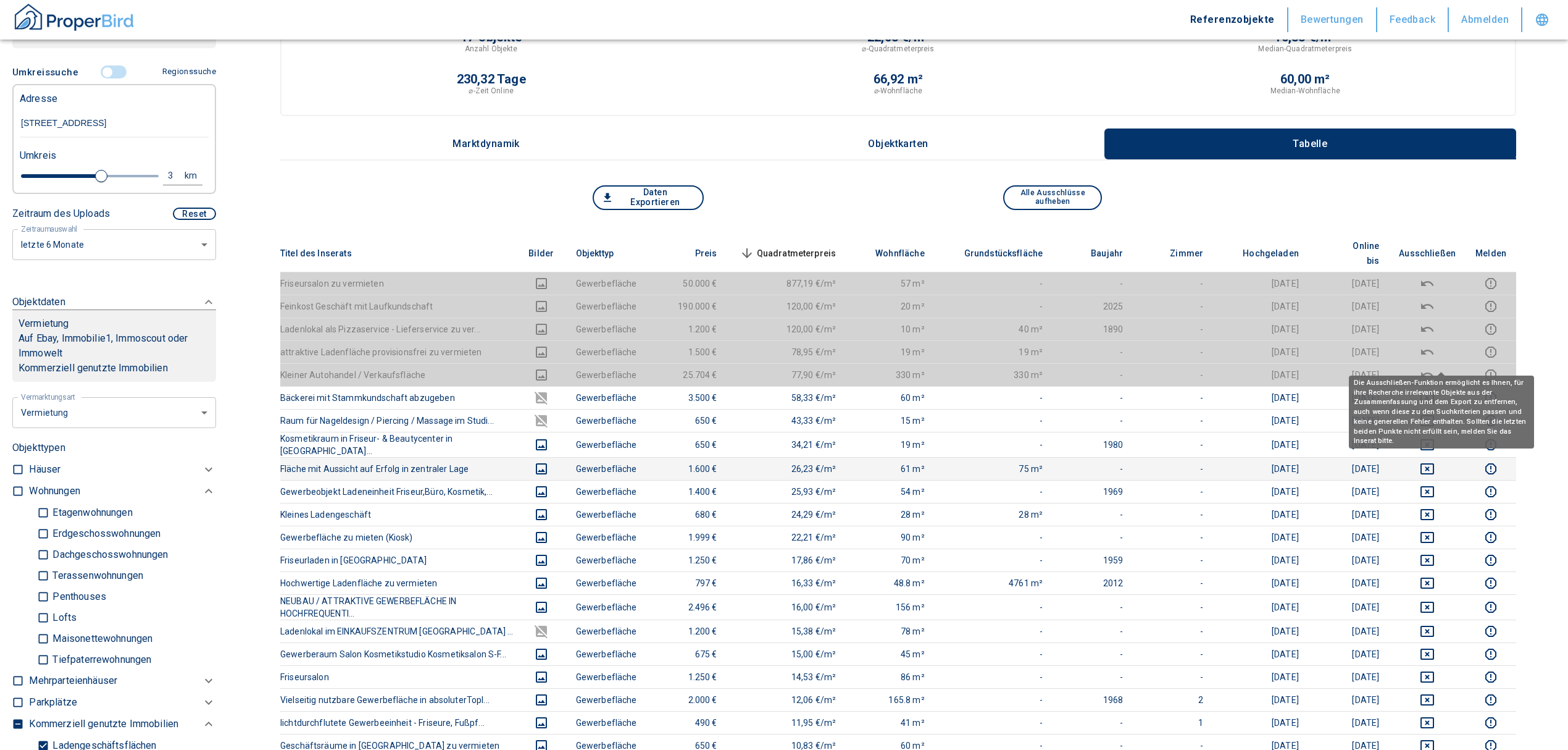
scroll to position [82, 0]
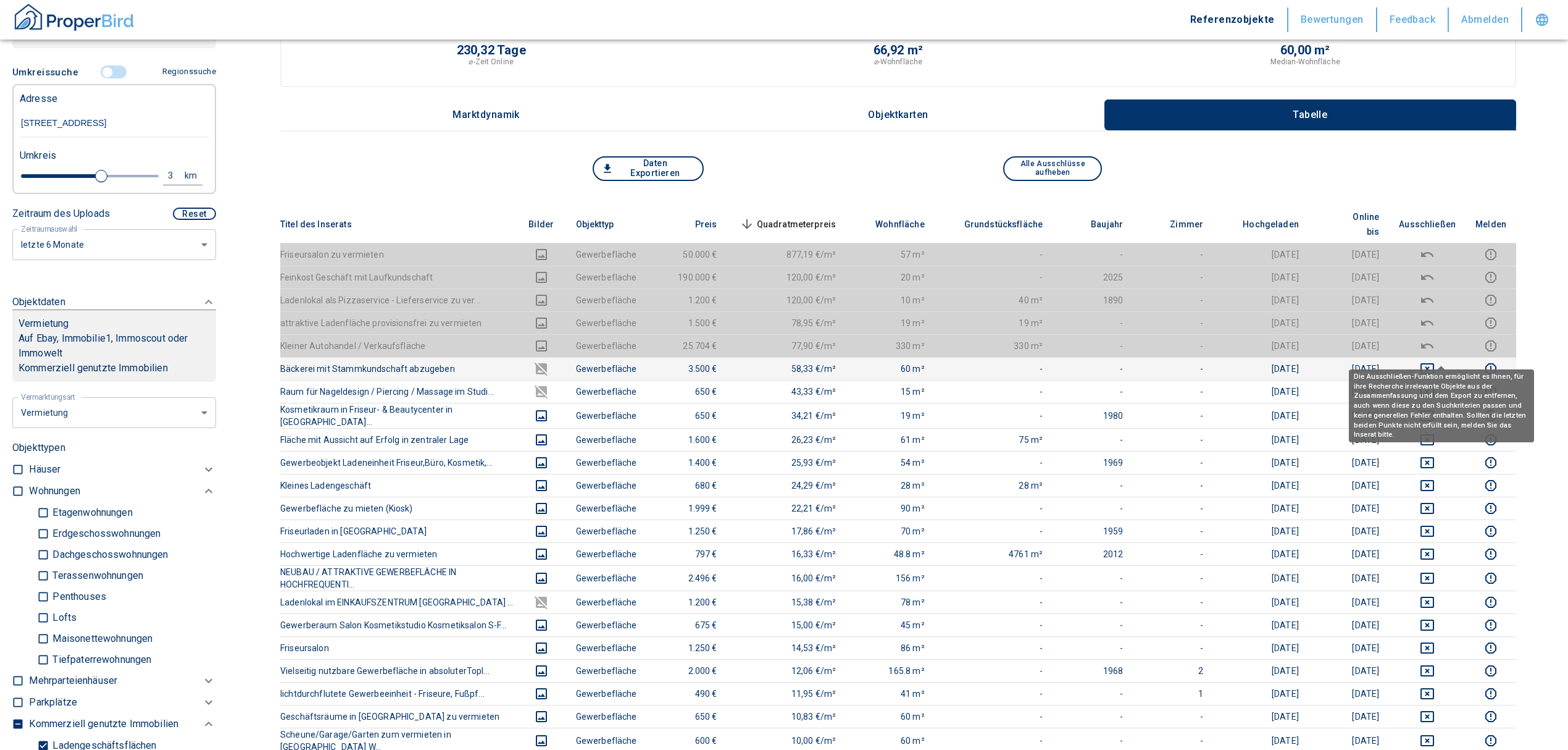
click at [1435, 361] on icon "deselect this listing" at bounding box center [1427, 368] width 15 height 15
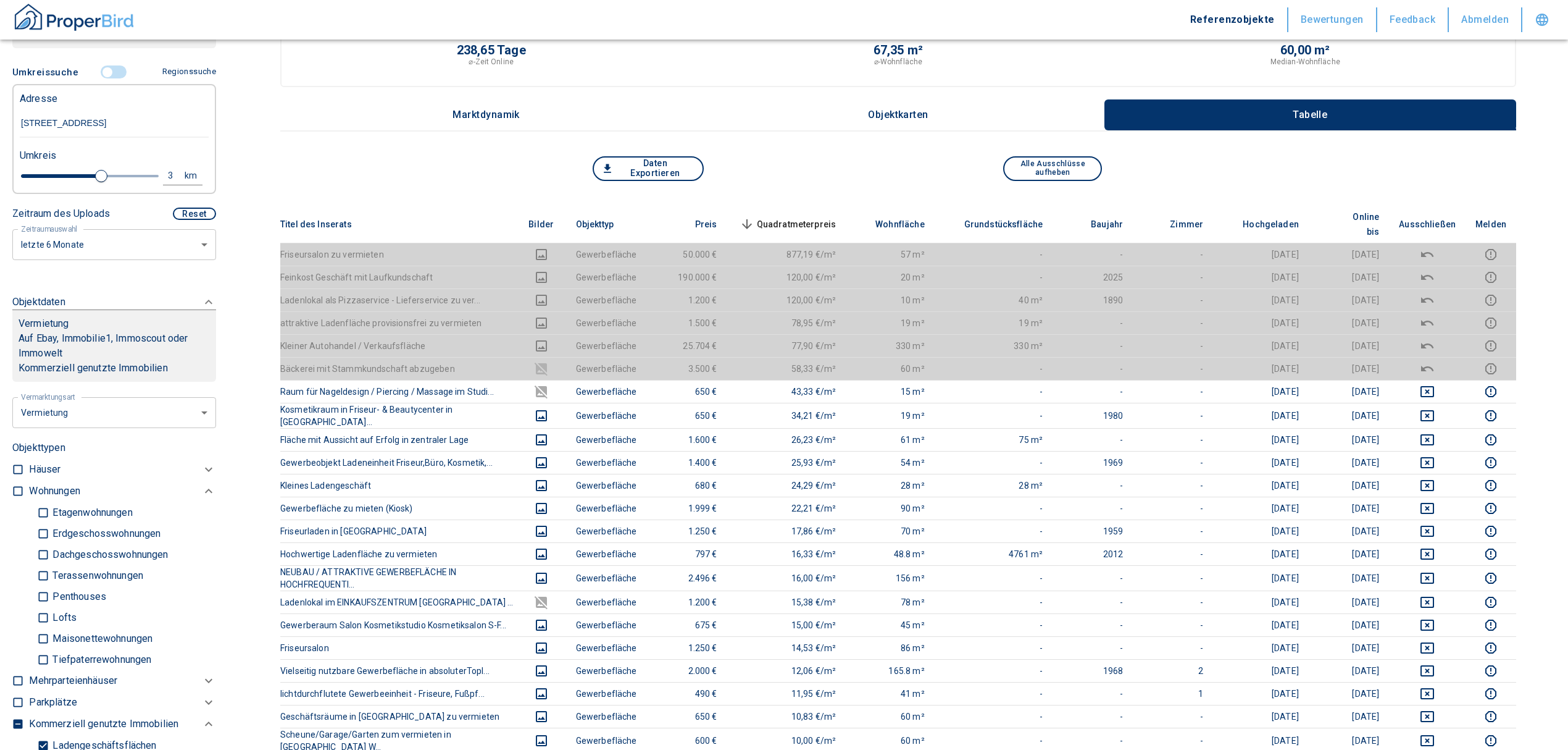
click at [805, 217] on span "Quadratmeterpreis sorted descending" at bounding box center [786, 224] width 100 height 15
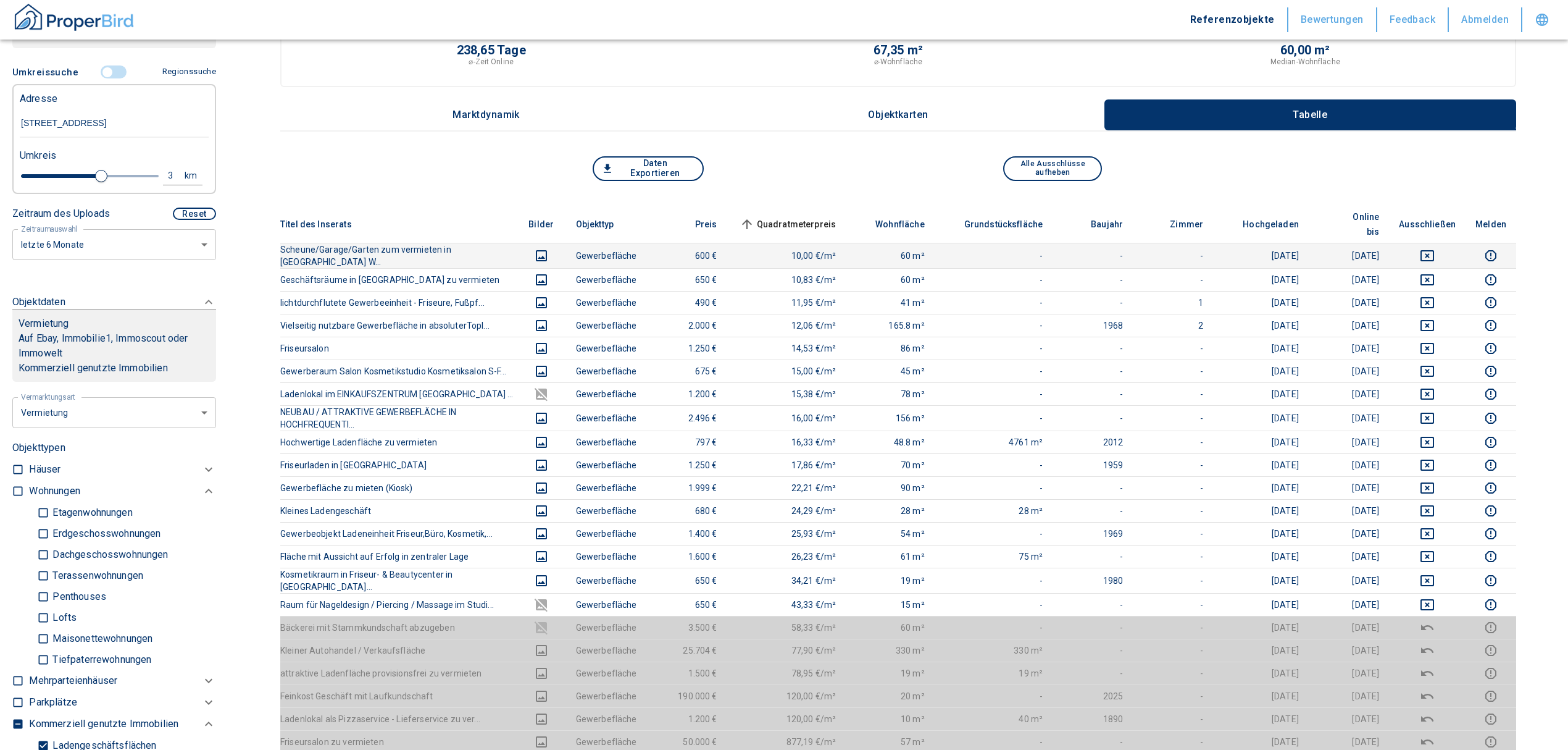
click at [1435, 249] on icon "deselect this listing" at bounding box center [1427, 256] width 15 height 15
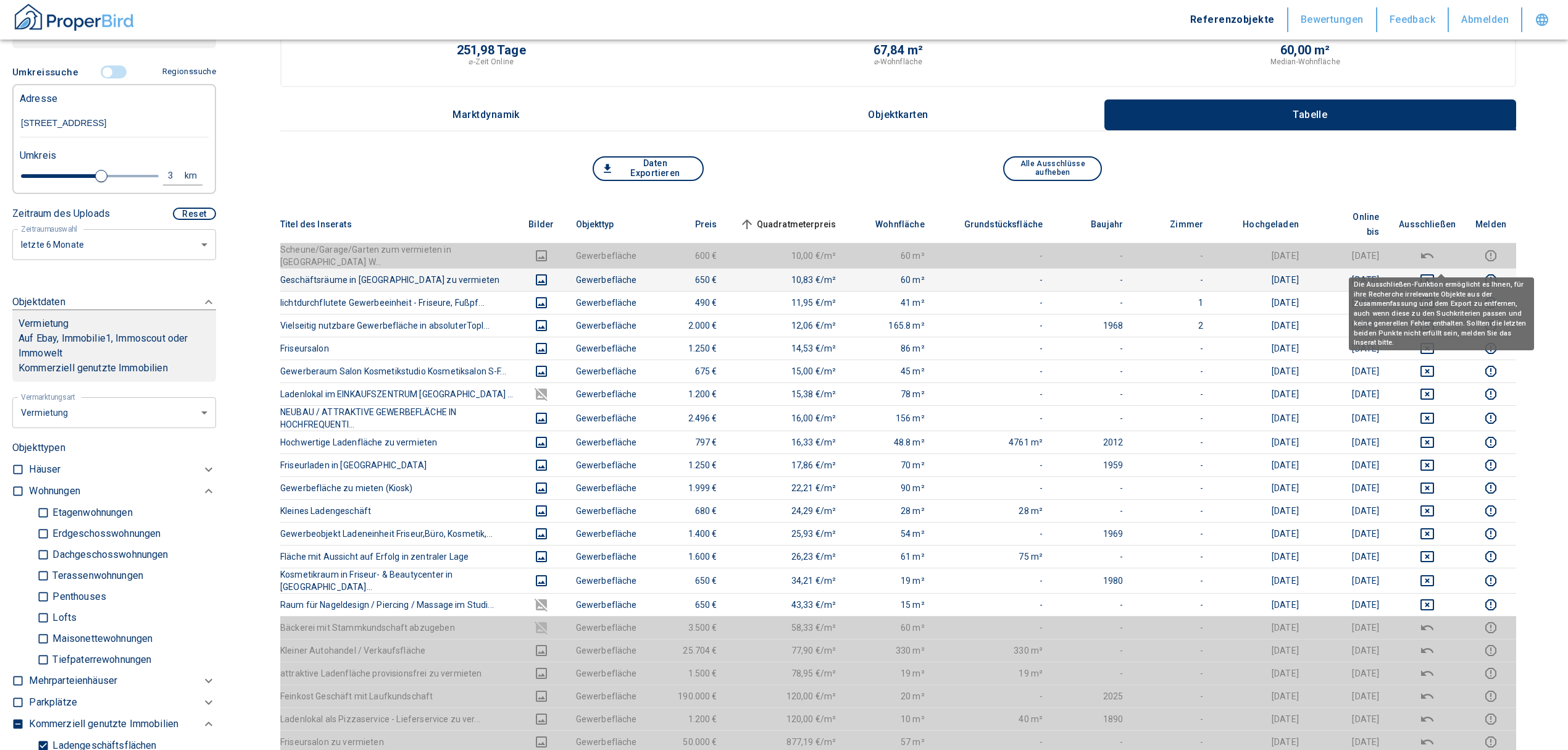
click at [1434, 274] on icon "deselect this listing" at bounding box center [1427, 280] width 14 height 11
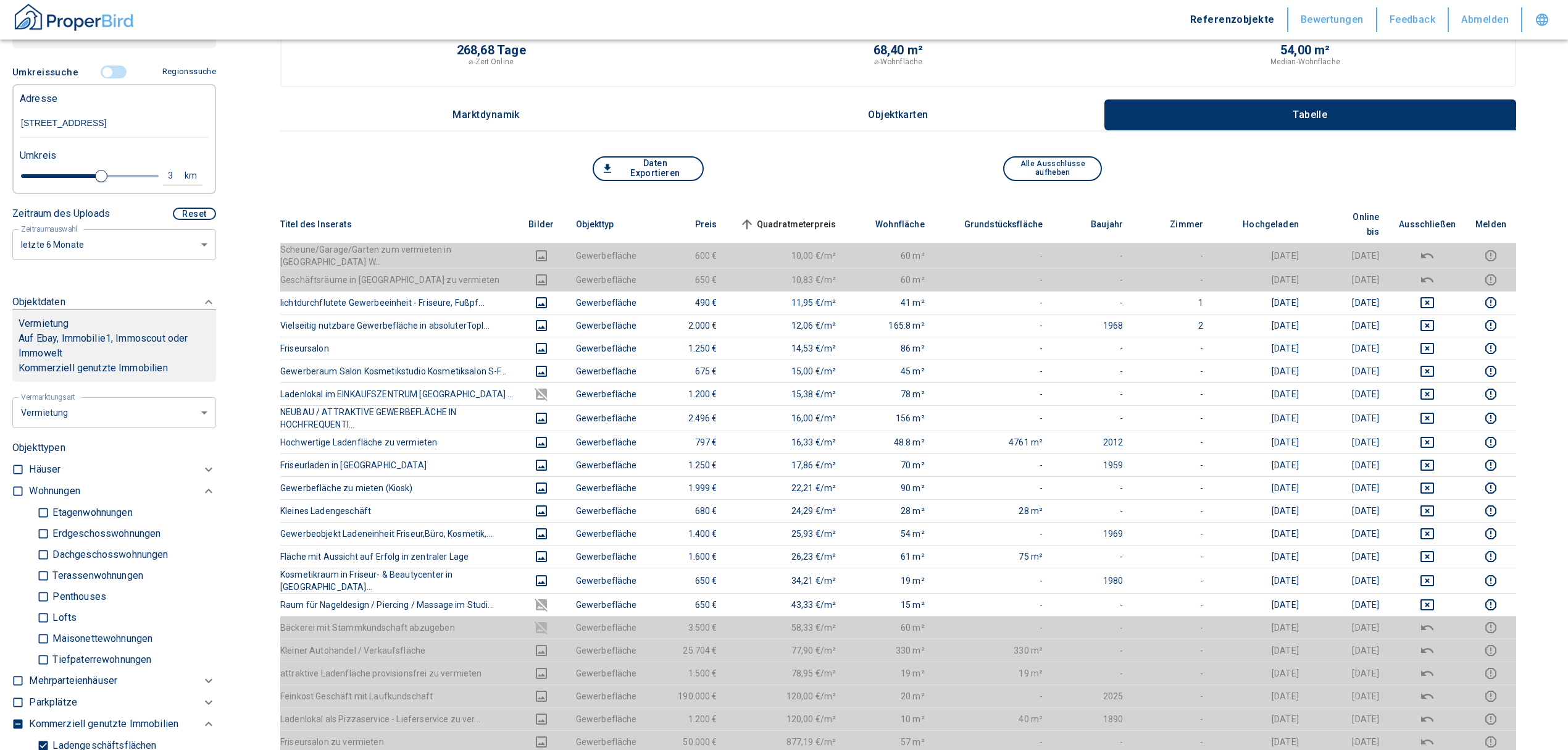
click at [821, 217] on span "Quadratmeterpreis sorted ascending" at bounding box center [786, 224] width 100 height 15
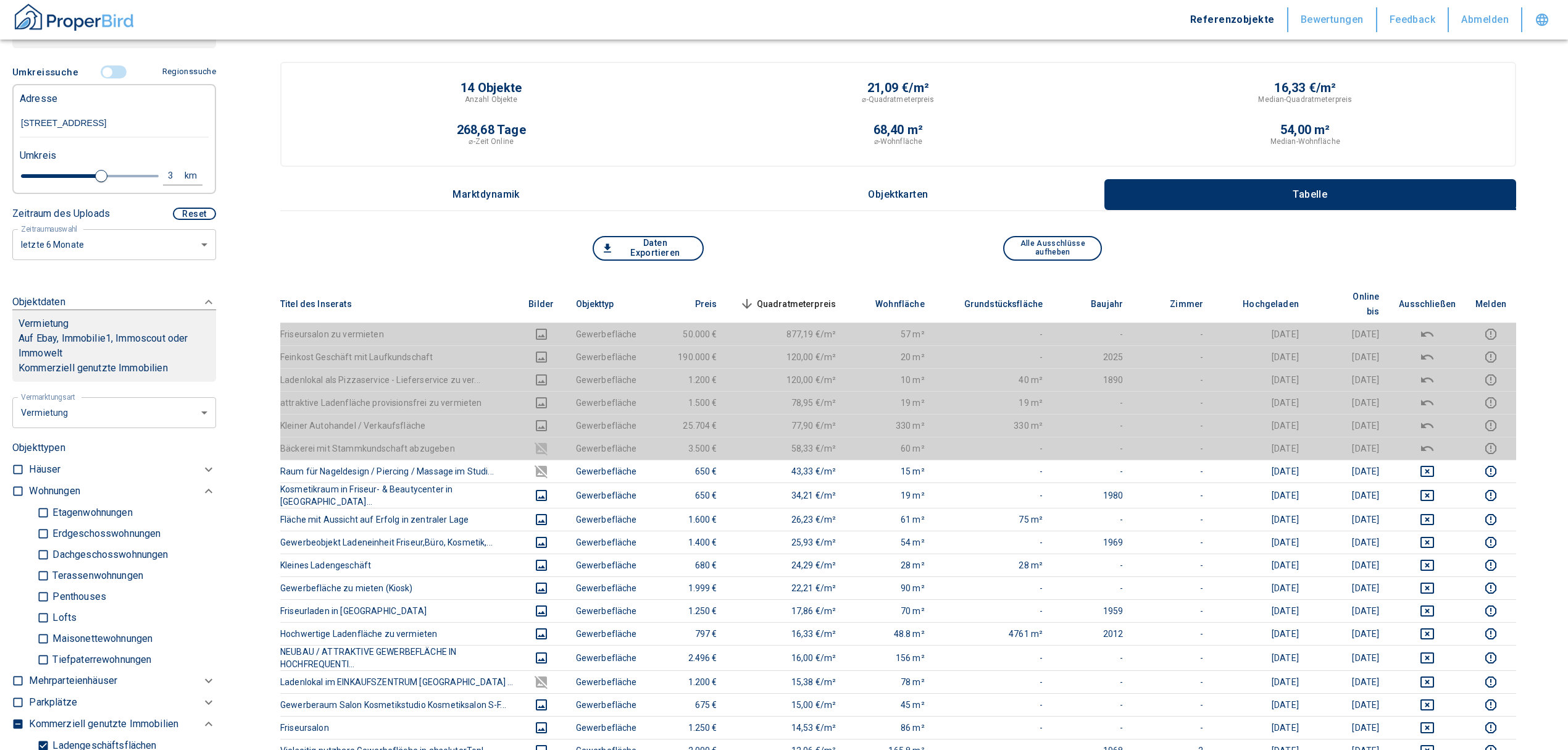
scroll to position [0, 0]
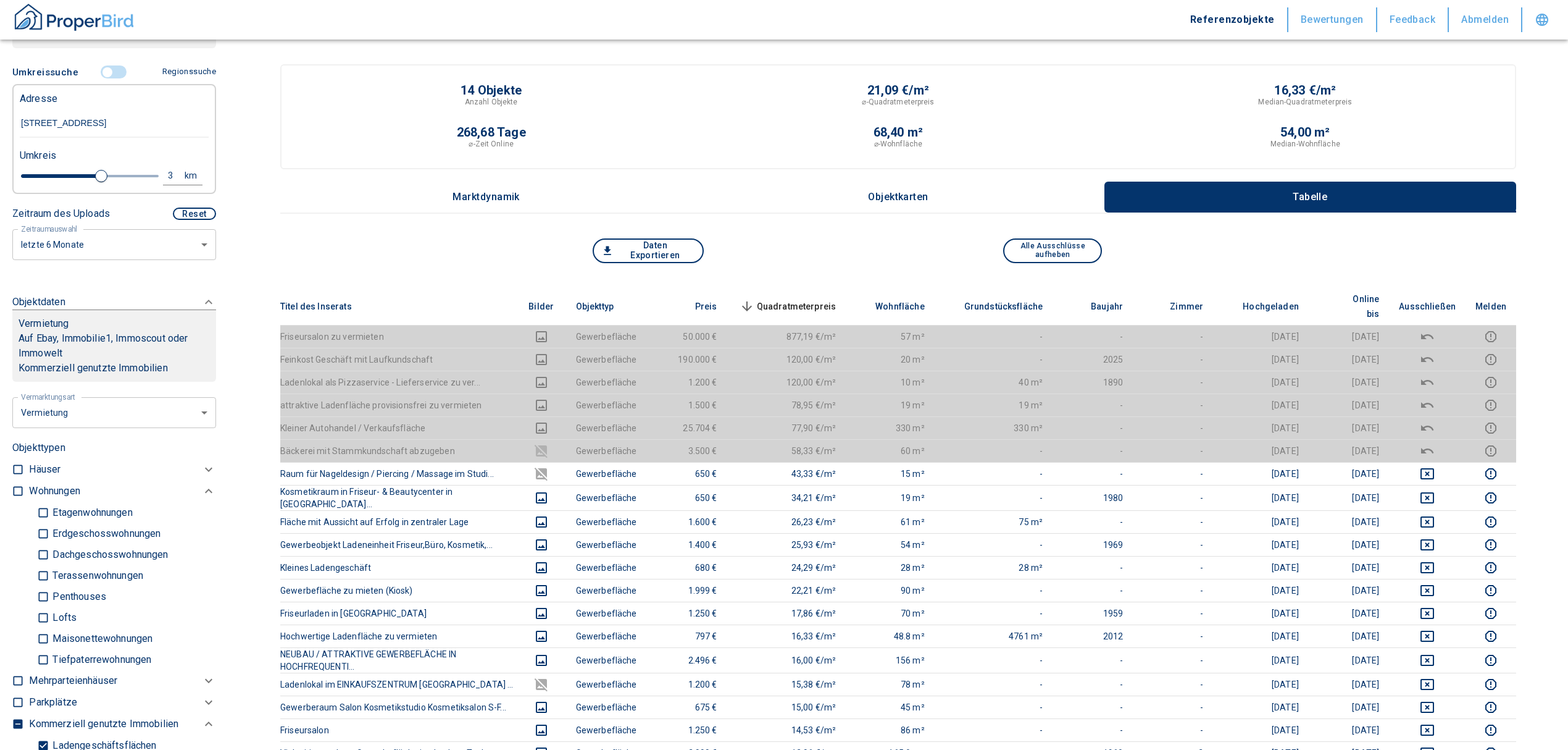
click at [836, 299] on span "Quadratmeterpreis sorted descending" at bounding box center [786, 306] width 100 height 15
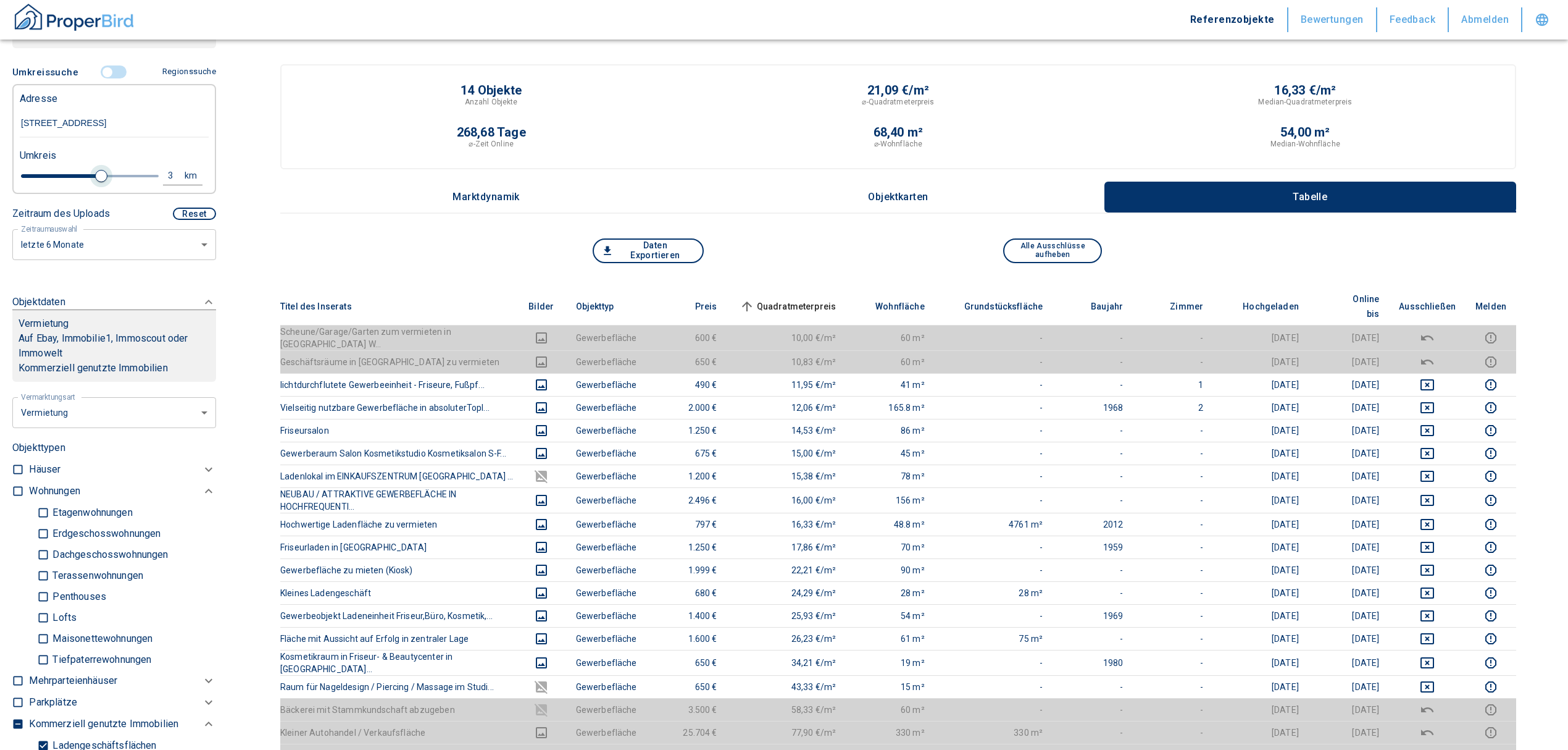
type input "2020"
type input "2.8"
type input "2020"
type input "2"
type input "2020"
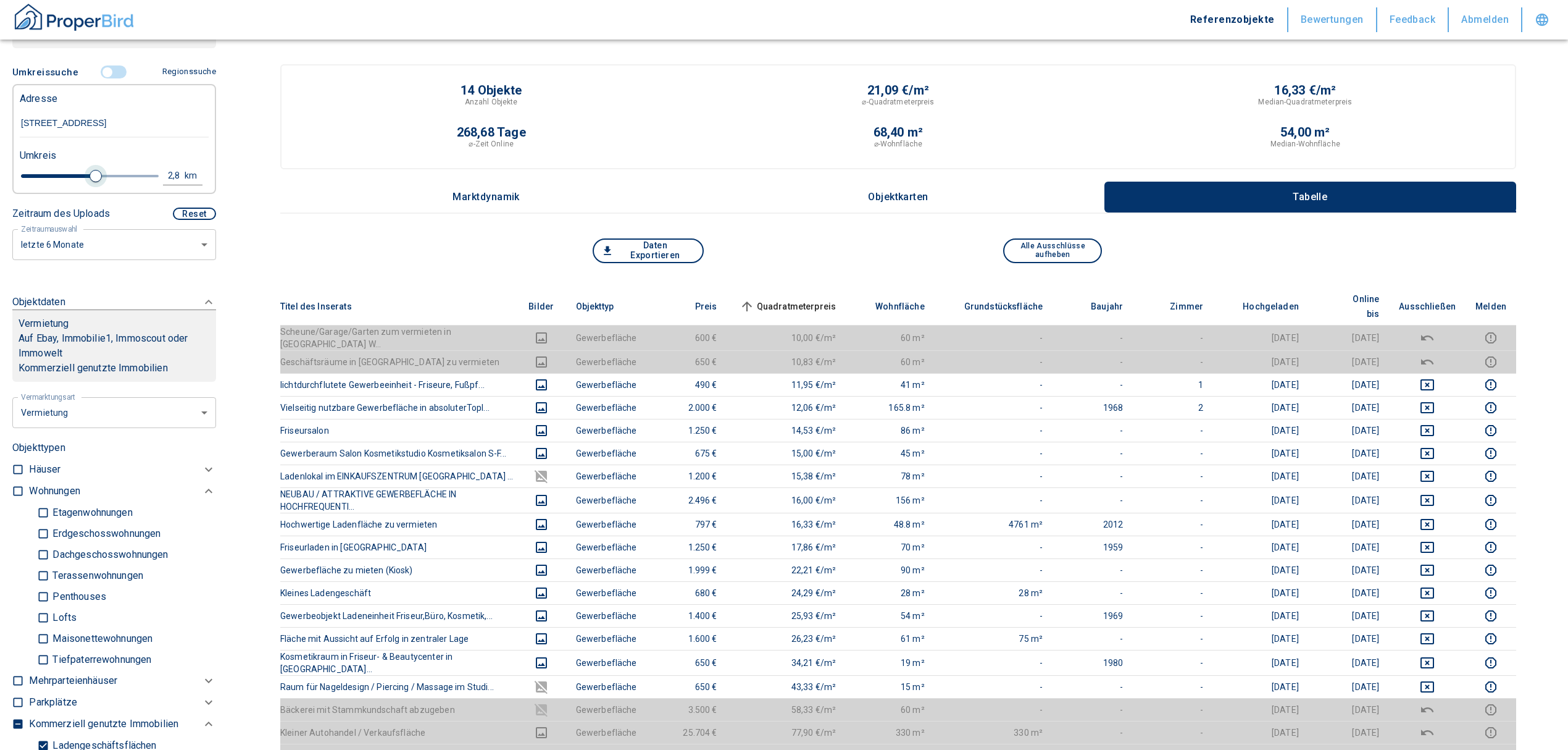
type input "1.6"
type input "2020"
type input "1.4"
type input "2020"
type input "1.2"
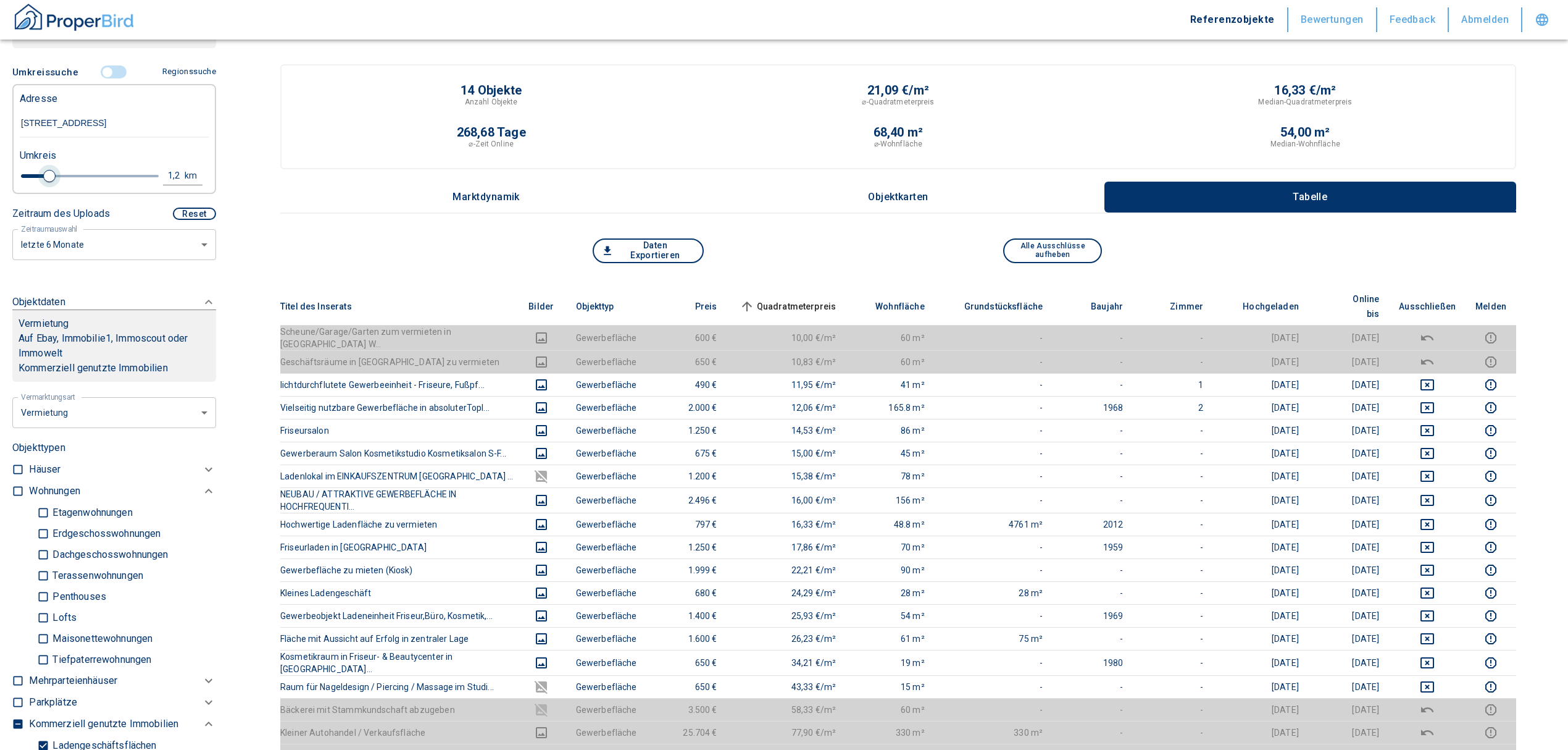
type input "2020"
type input "1"
drag, startPoint x: 89, startPoint y: 191, endPoint x: 40, endPoint y: 191, distance: 49.0
click at [40, 182] on span at bounding box center [44, 176] width 12 height 12
type input "2020"
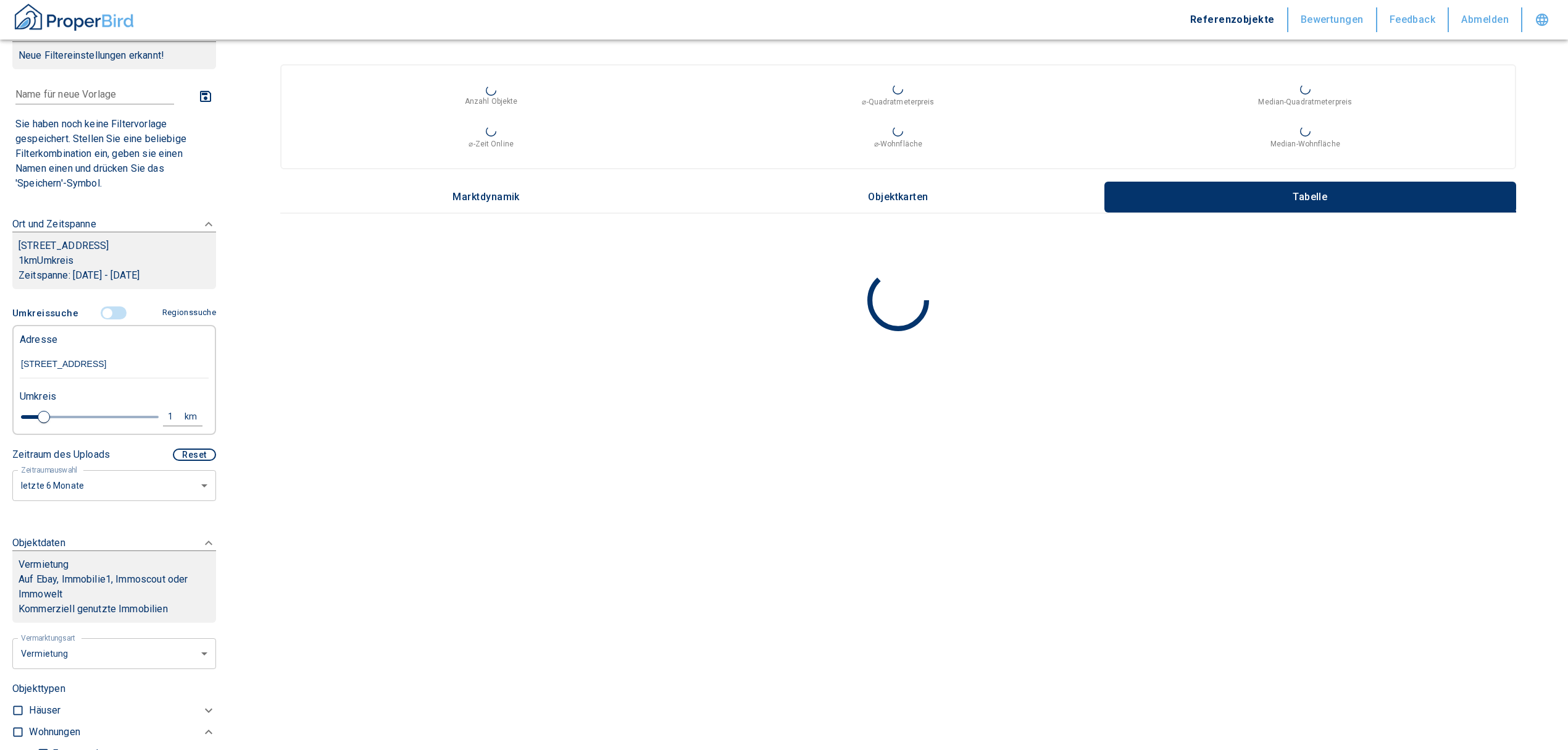
scroll to position [26, 0]
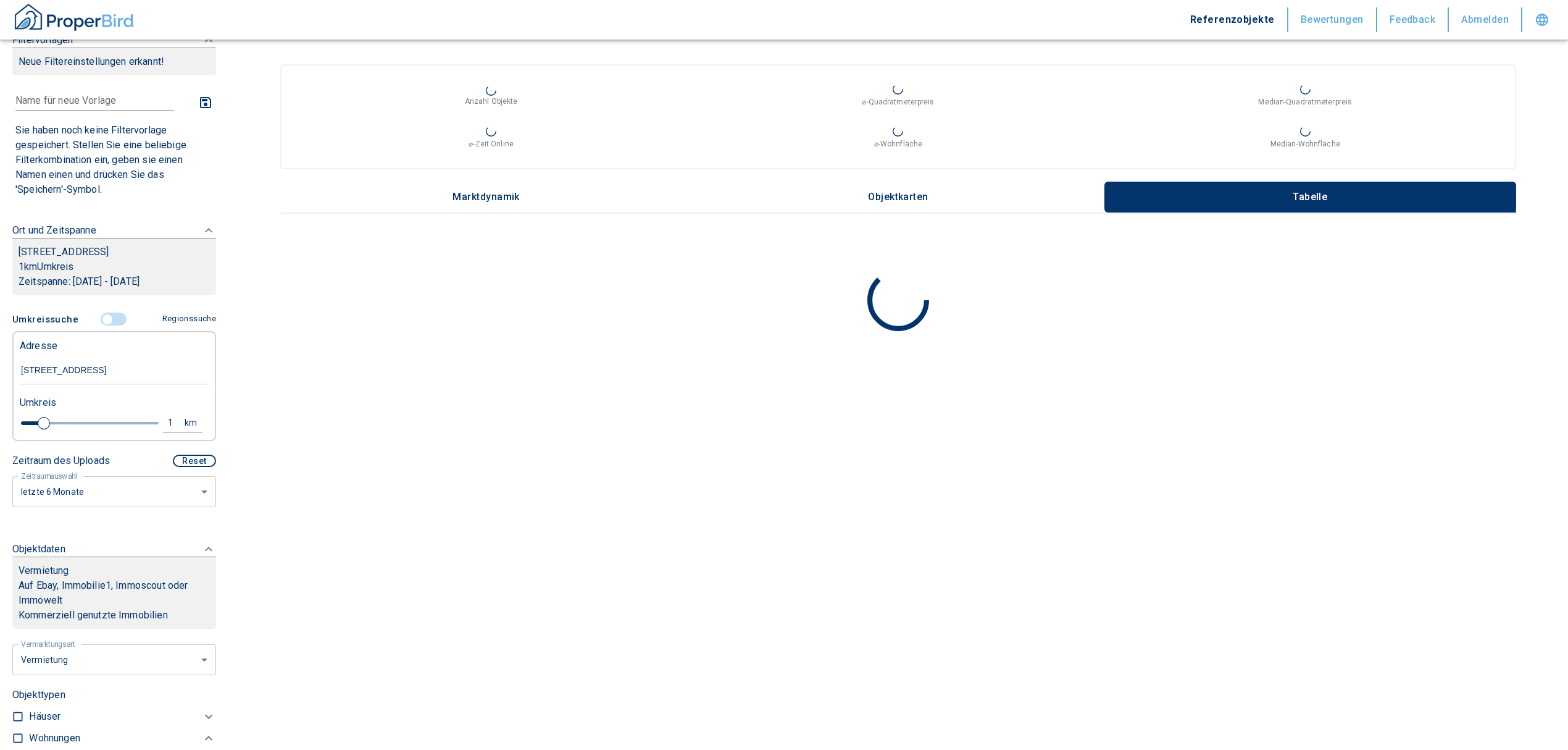
click at [104, 326] on input "controlled" at bounding box center [107, 319] width 37 height 14
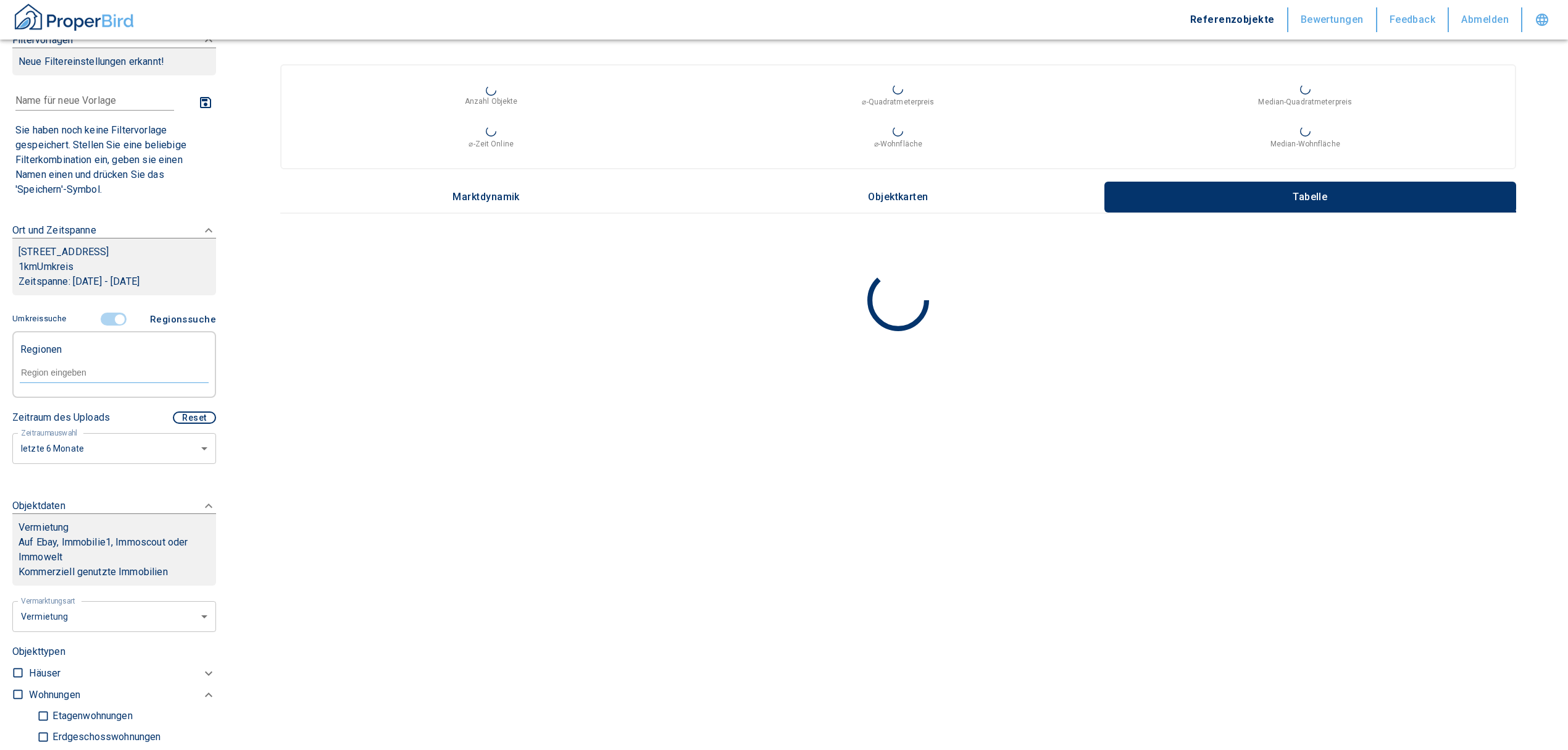
click at [112, 326] on input "controlled" at bounding box center [120, 319] width 37 height 14
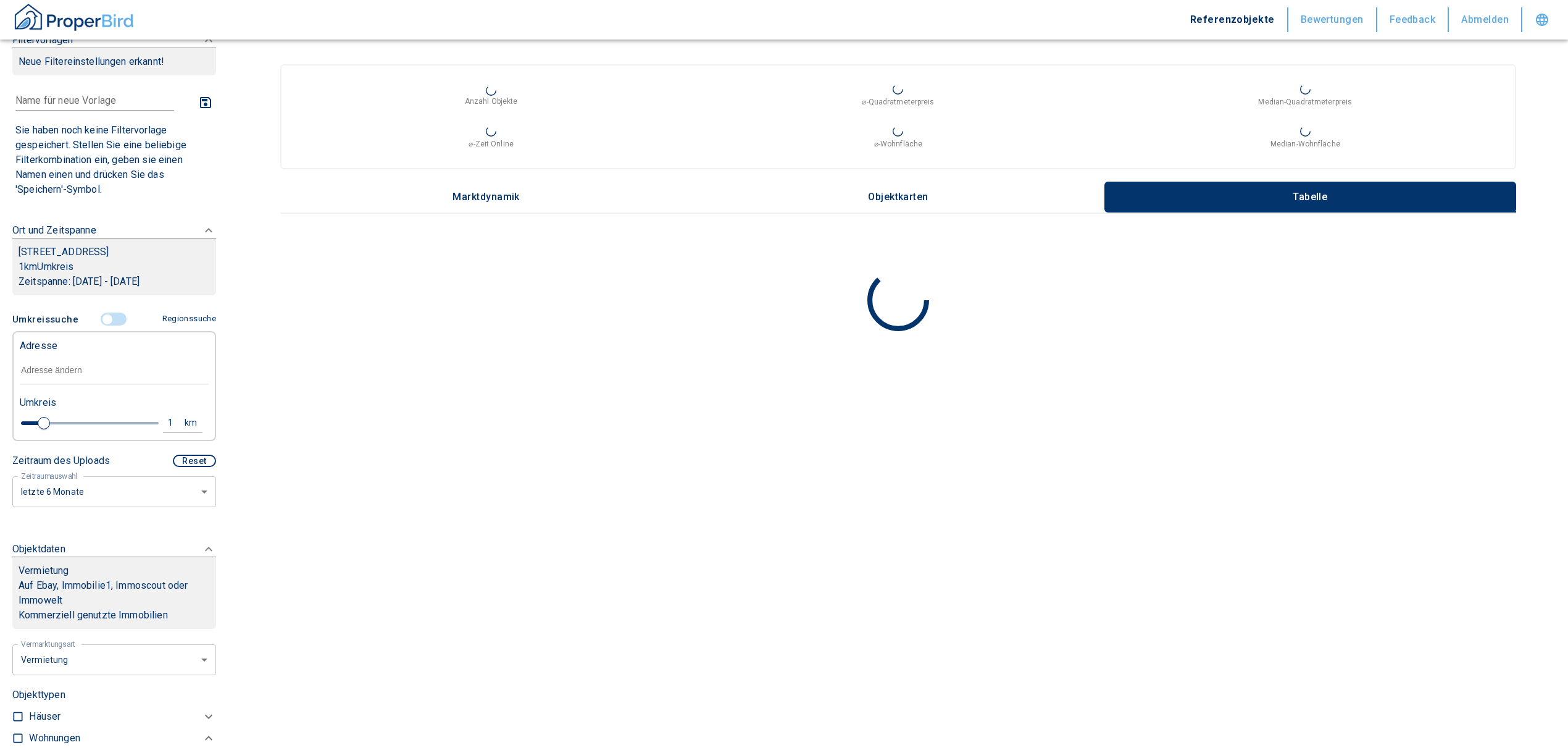
click at [65, 381] on input "text" at bounding box center [115, 371] width 189 height 29
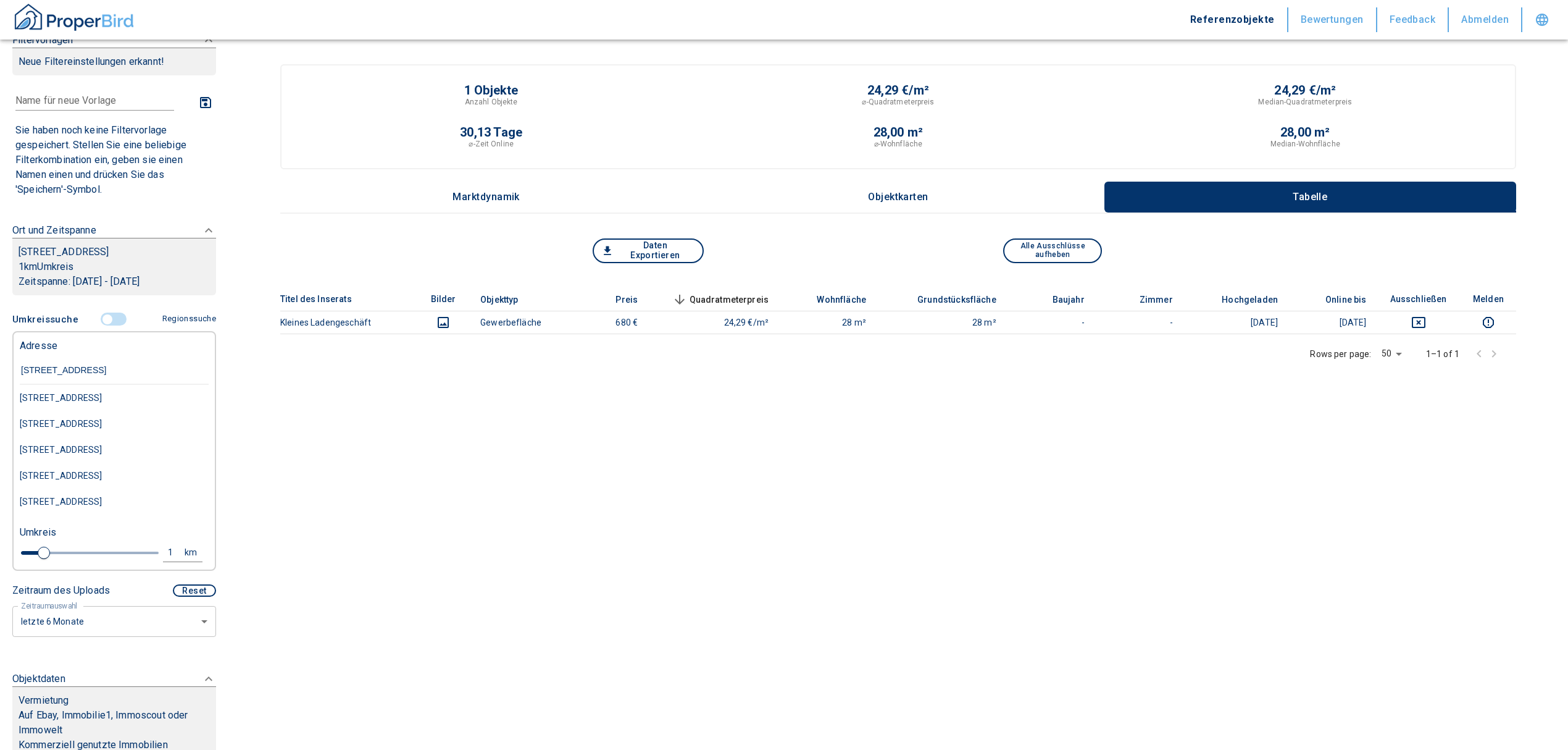
type input "[STREET_ADDRESS] waren"
click at [89, 410] on div "[STREET_ADDRESS]" at bounding box center [115, 398] width 189 height 26
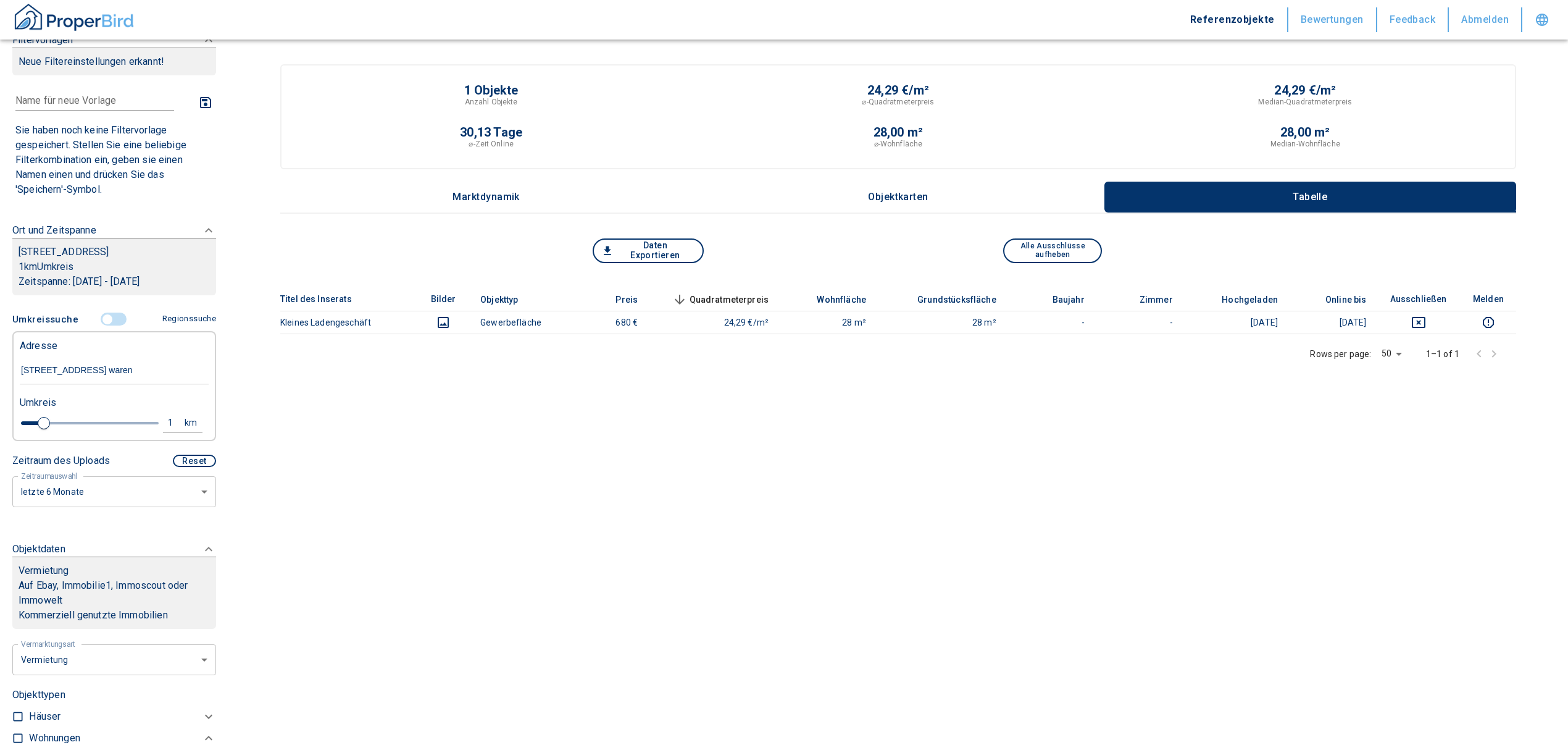
type input "2020"
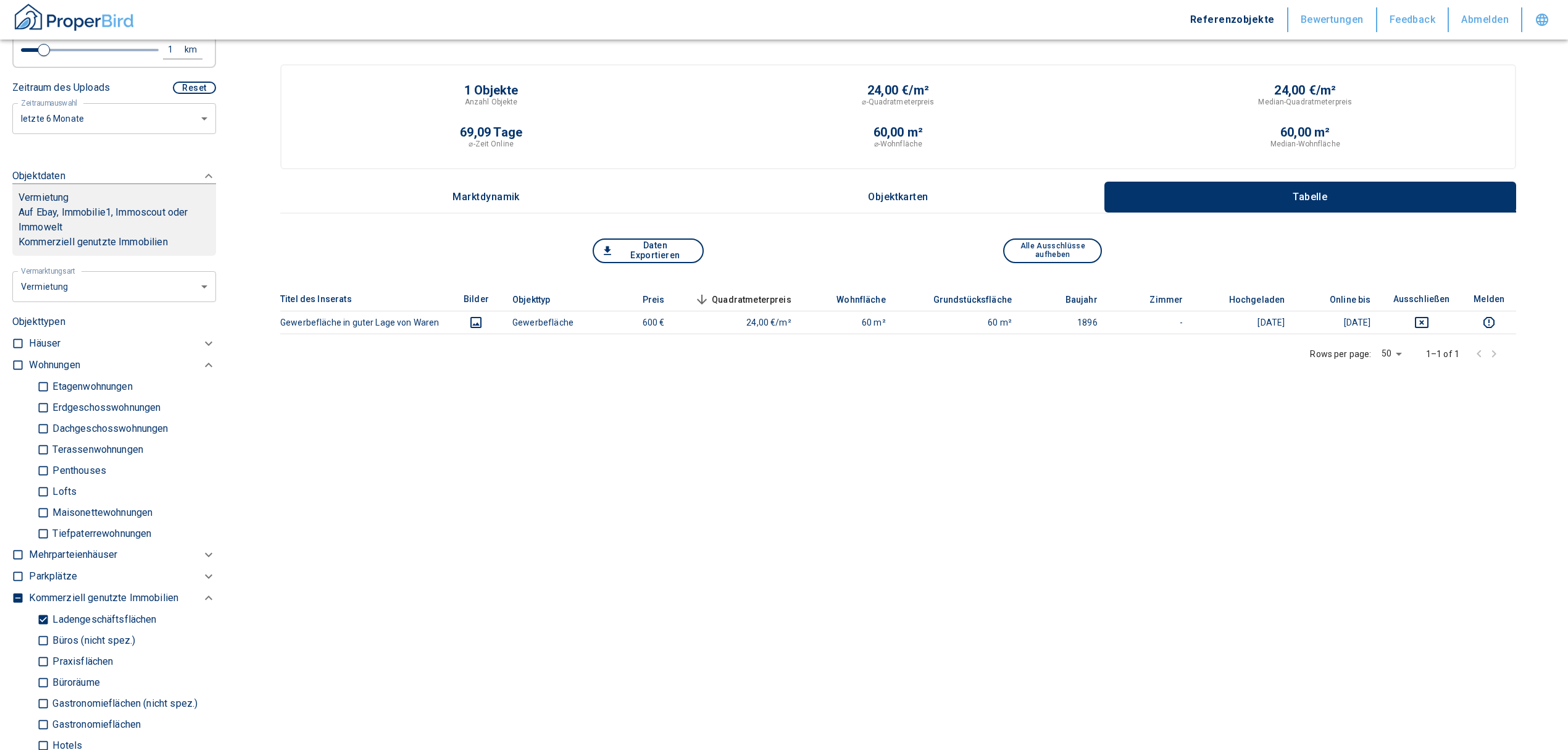
scroll to position [603, 0]
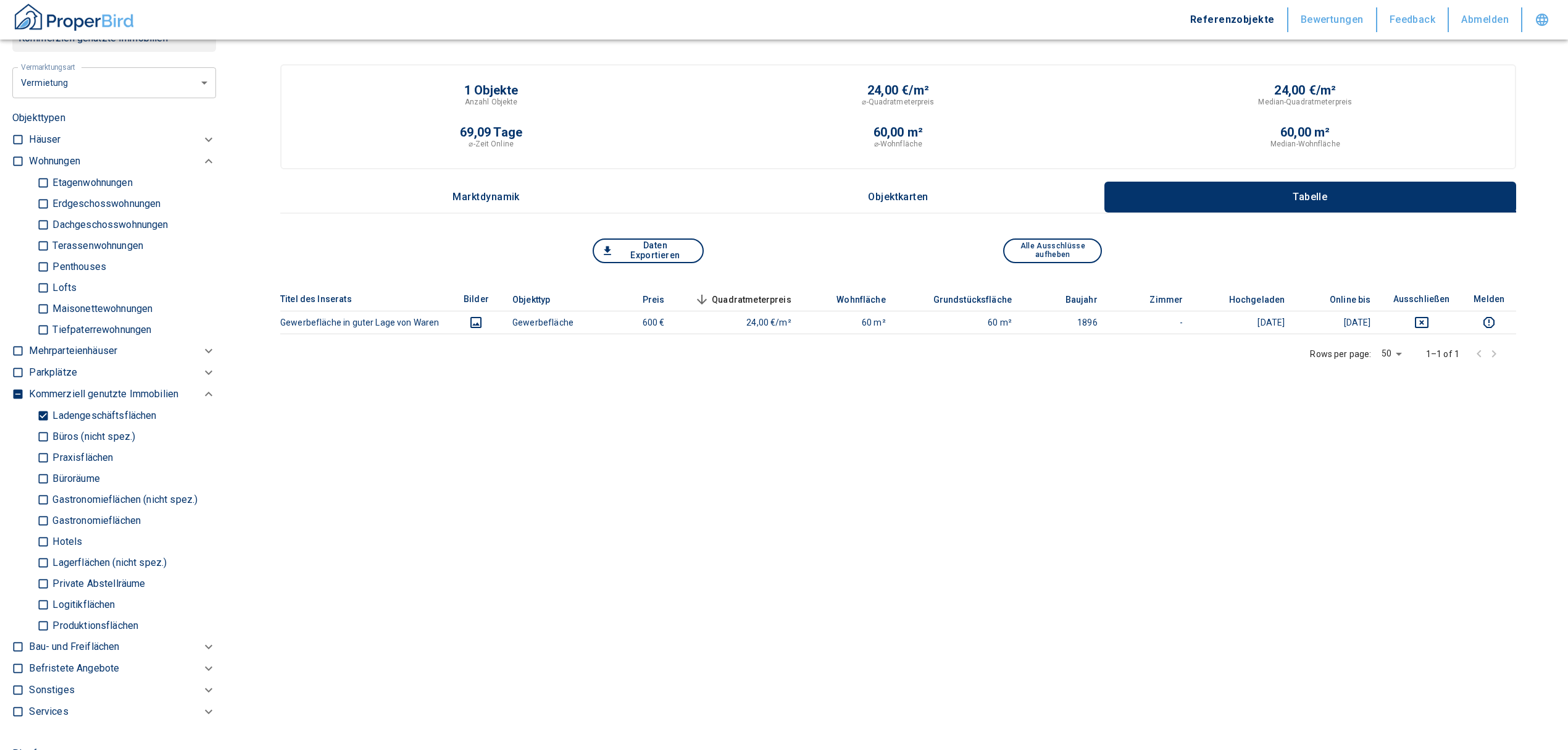
type input "[STREET_ADDRESS]"
click at [44, 410] on input "Ladengeschäftsflächen" at bounding box center [43, 415] width 12 height 21
checkbox input "false"
type input "2020"
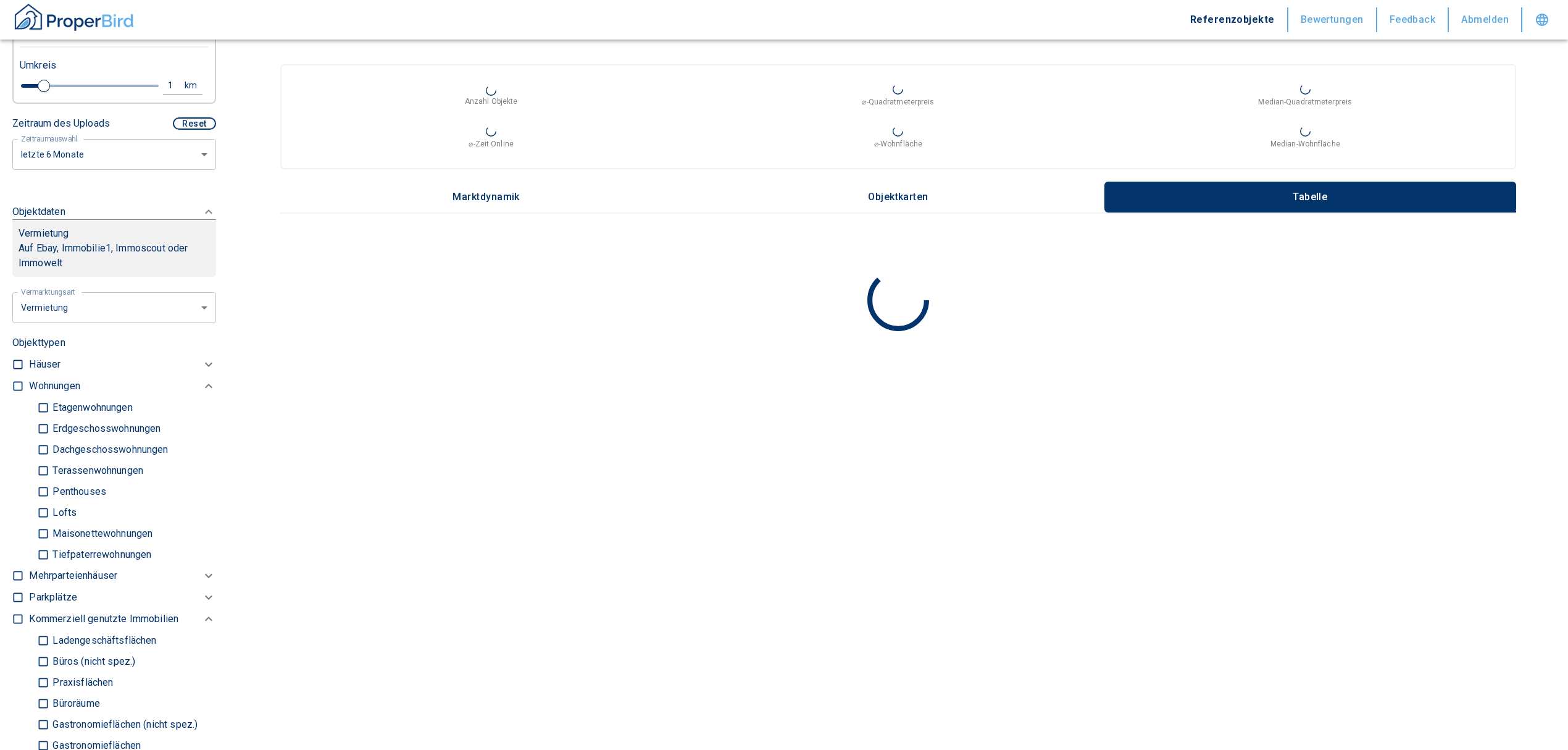
scroll to position [356, 0]
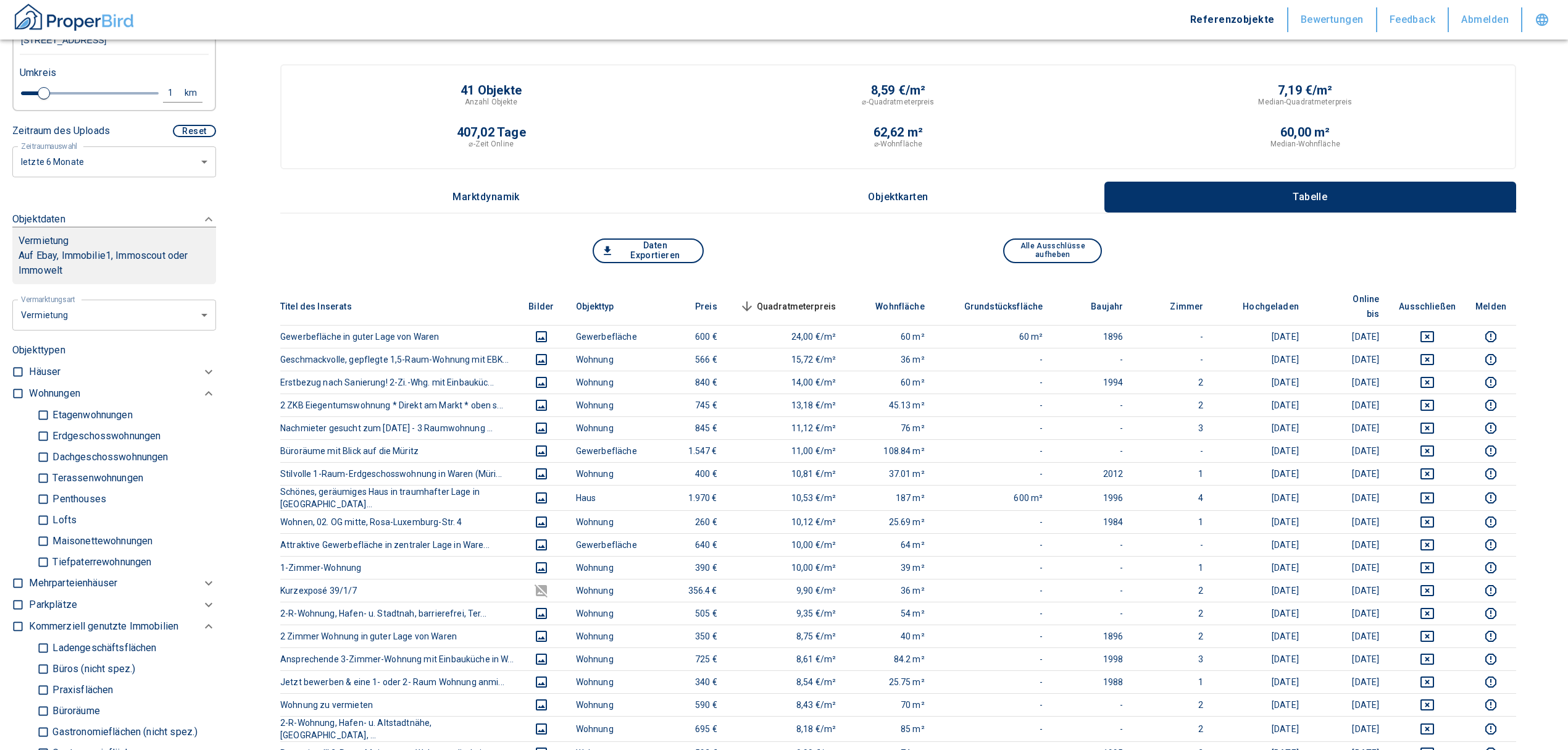
click at [15, 383] on label at bounding box center [15, 391] width 19 height 16
click at [15, 388] on input "checkbox" at bounding box center [17, 393] width 12 height 12
checkbox input "true"
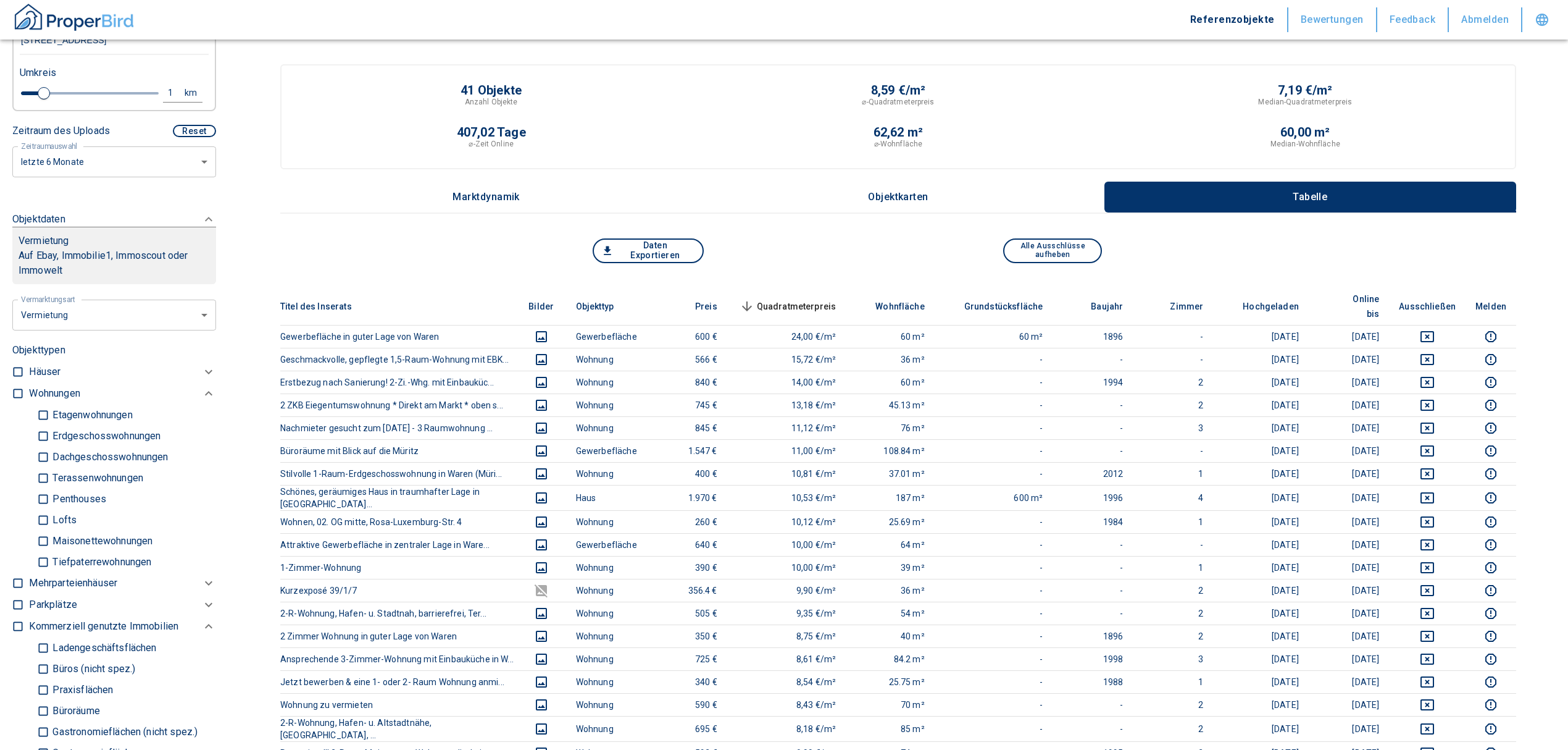
checkbox input "true"
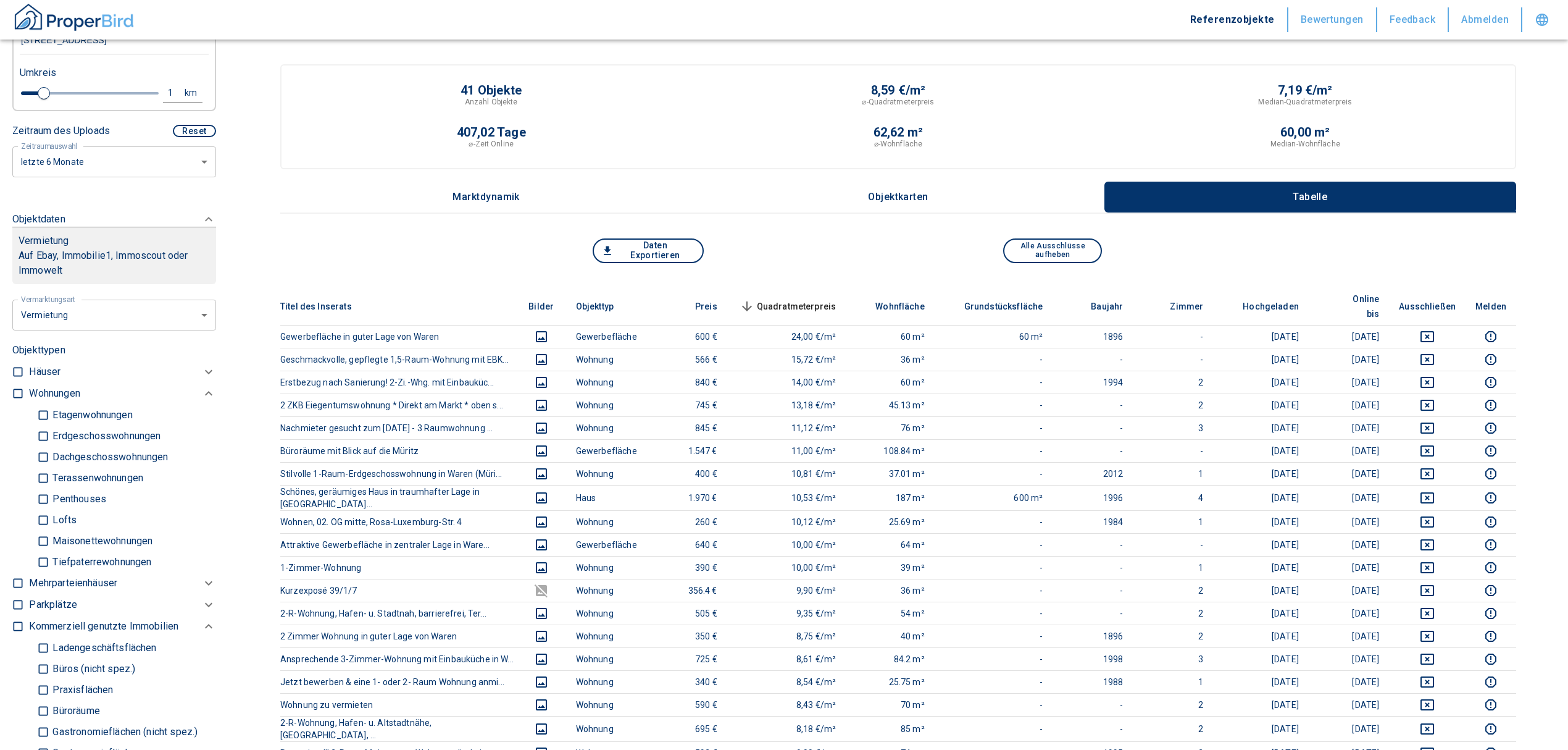
checkbox input "true"
type input "2020"
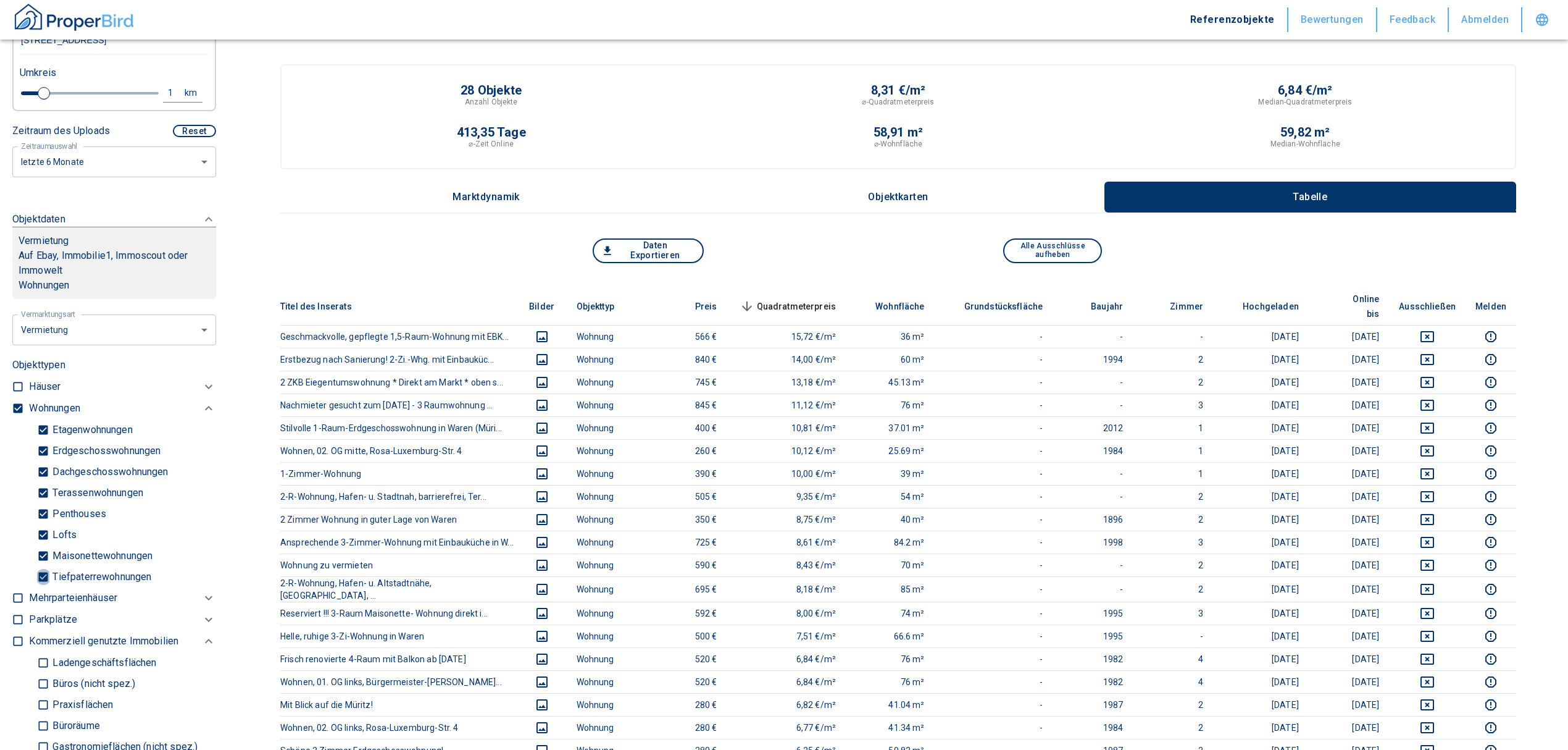
click at [39, 577] on input "Tiefpaterrewohnungen" at bounding box center [43, 577] width 12 height 21
checkbox input "false"
type input "2020"
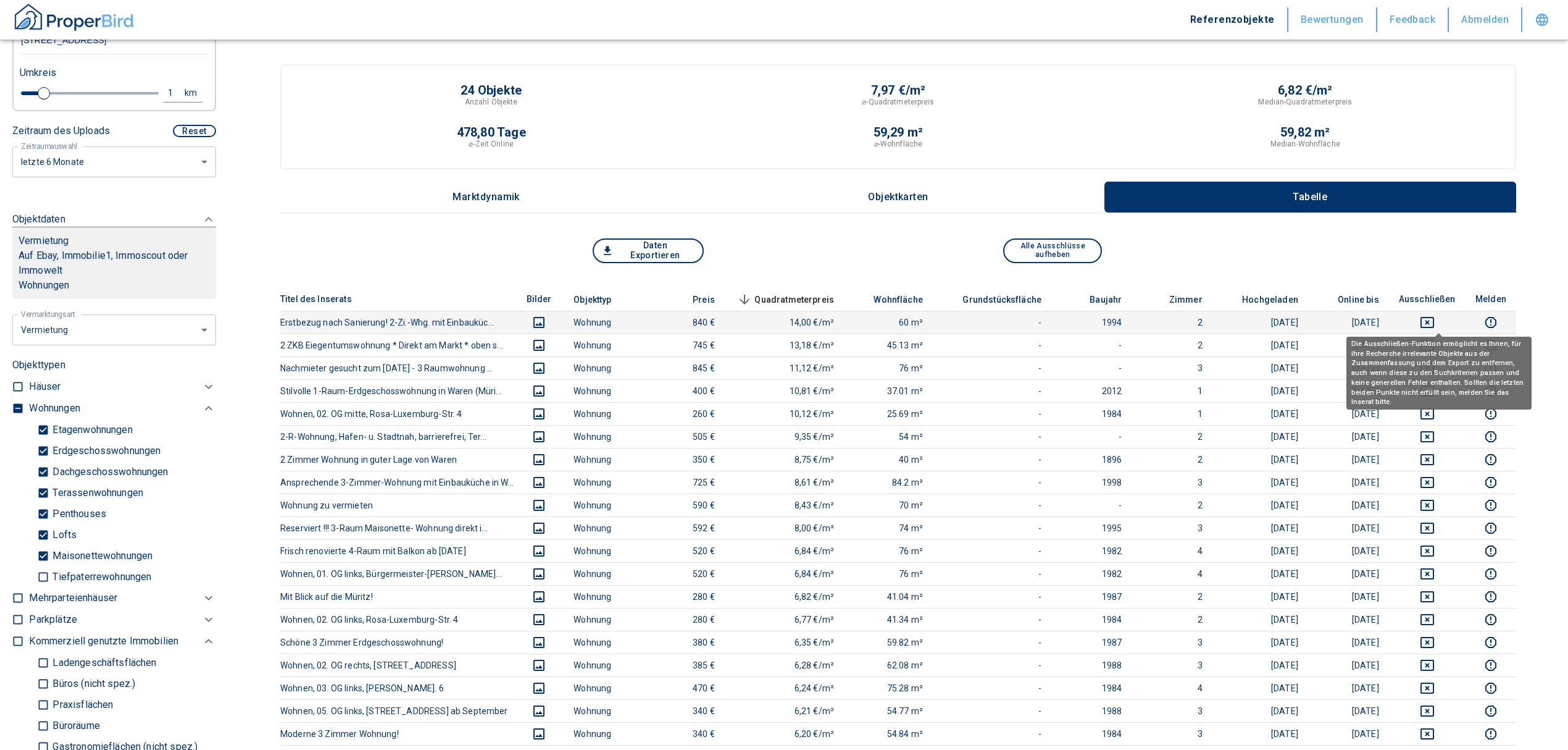
click at [1435, 319] on icon "deselect this listing" at bounding box center [1427, 322] width 15 height 15
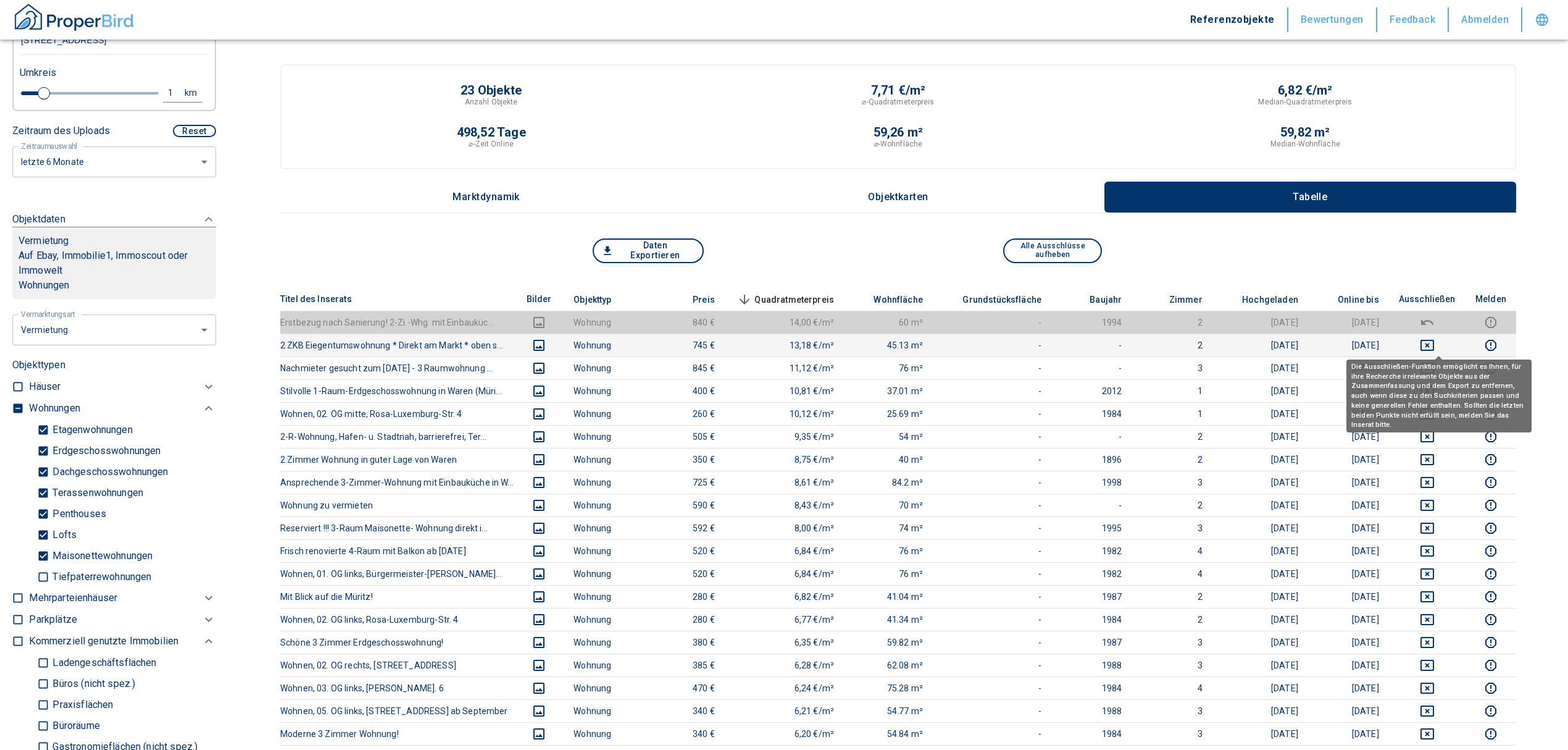
click at [1435, 341] on icon "deselect this listing" at bounding box center [1427, 345] width 15 height 15
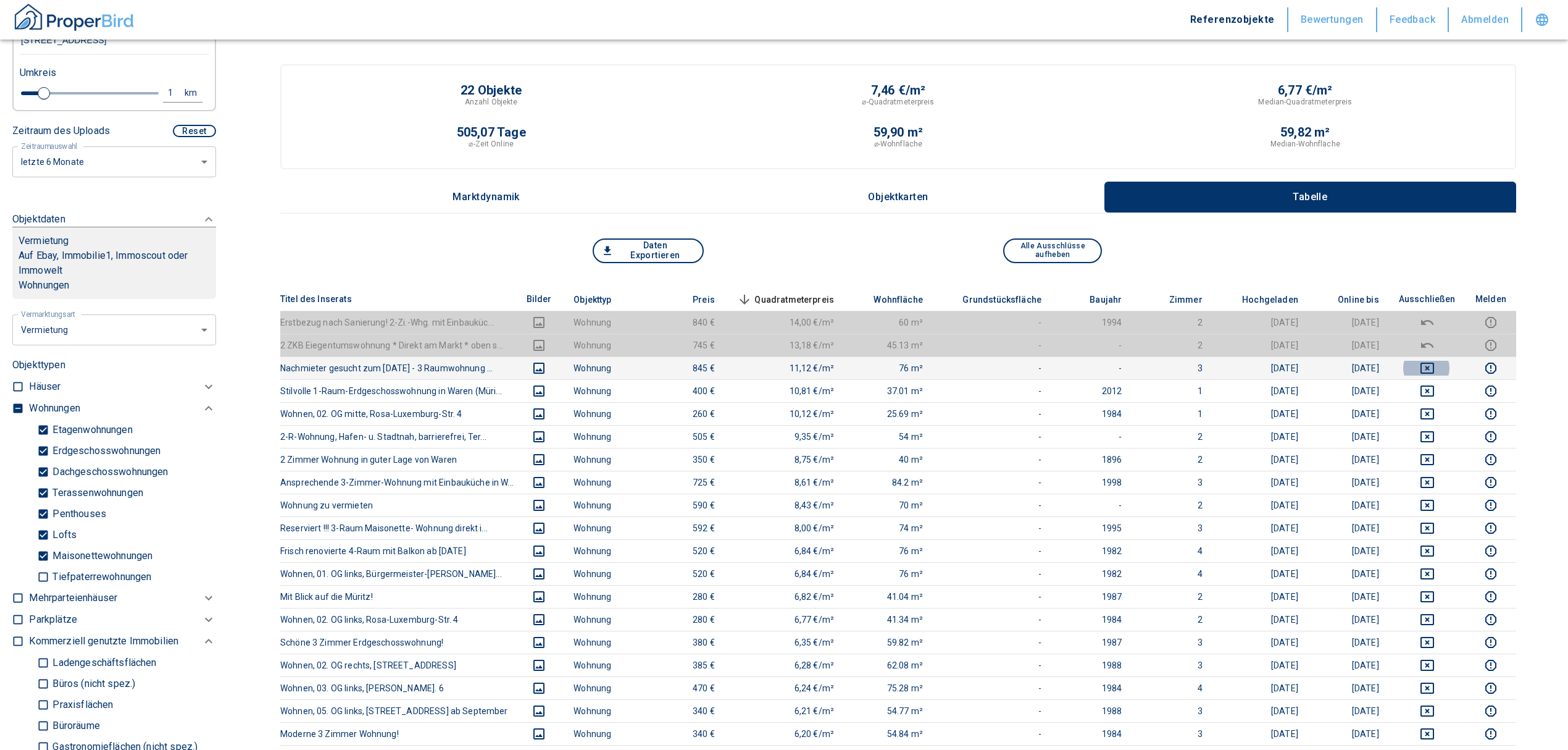
click at [1435, 366] on icon "deselect this listing" at bounding box center [1427, 368] width 15 height 15
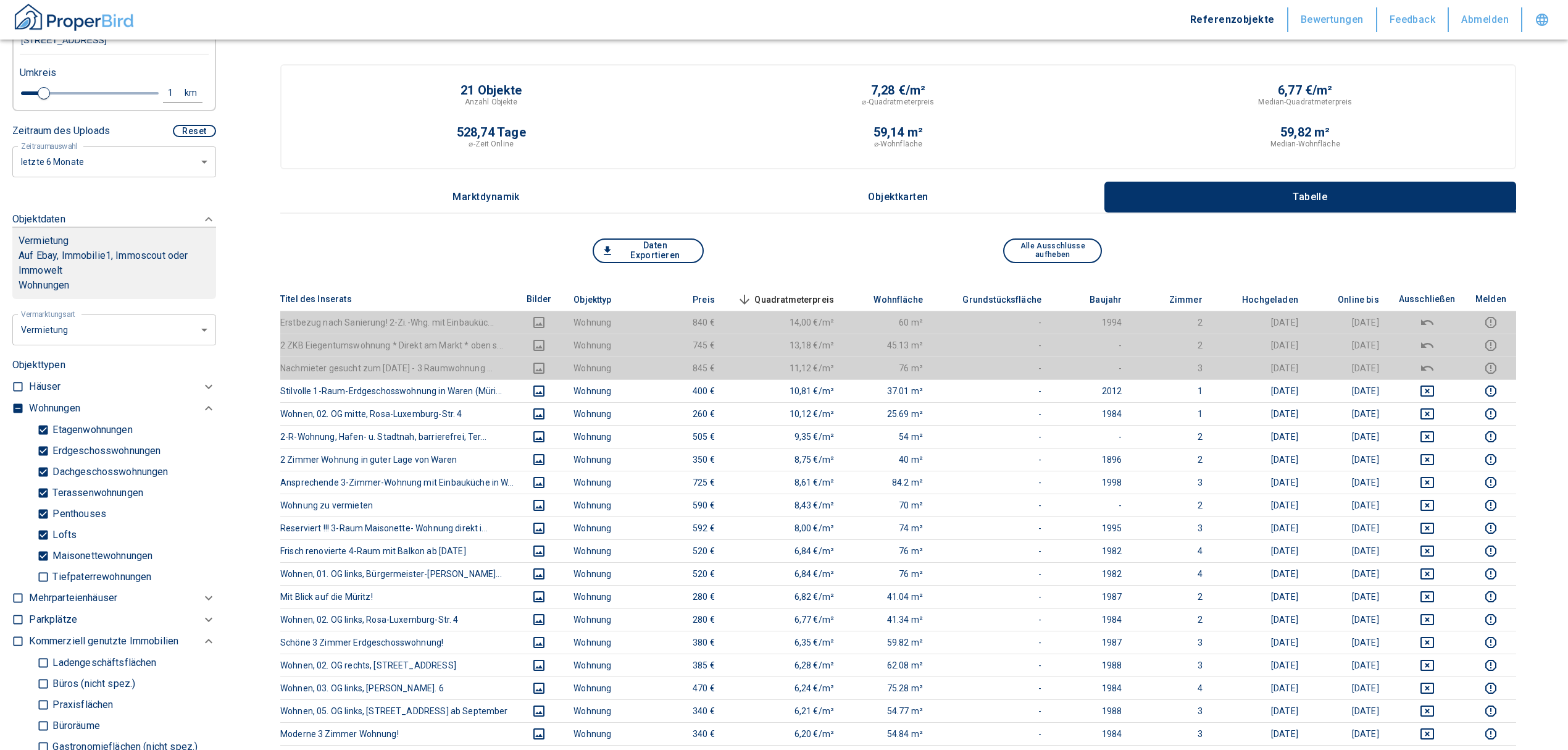
click at [823, 294] on span "Quadratmeterpreis sorted descending" at bounding box center [784, 299] width 100 height 15
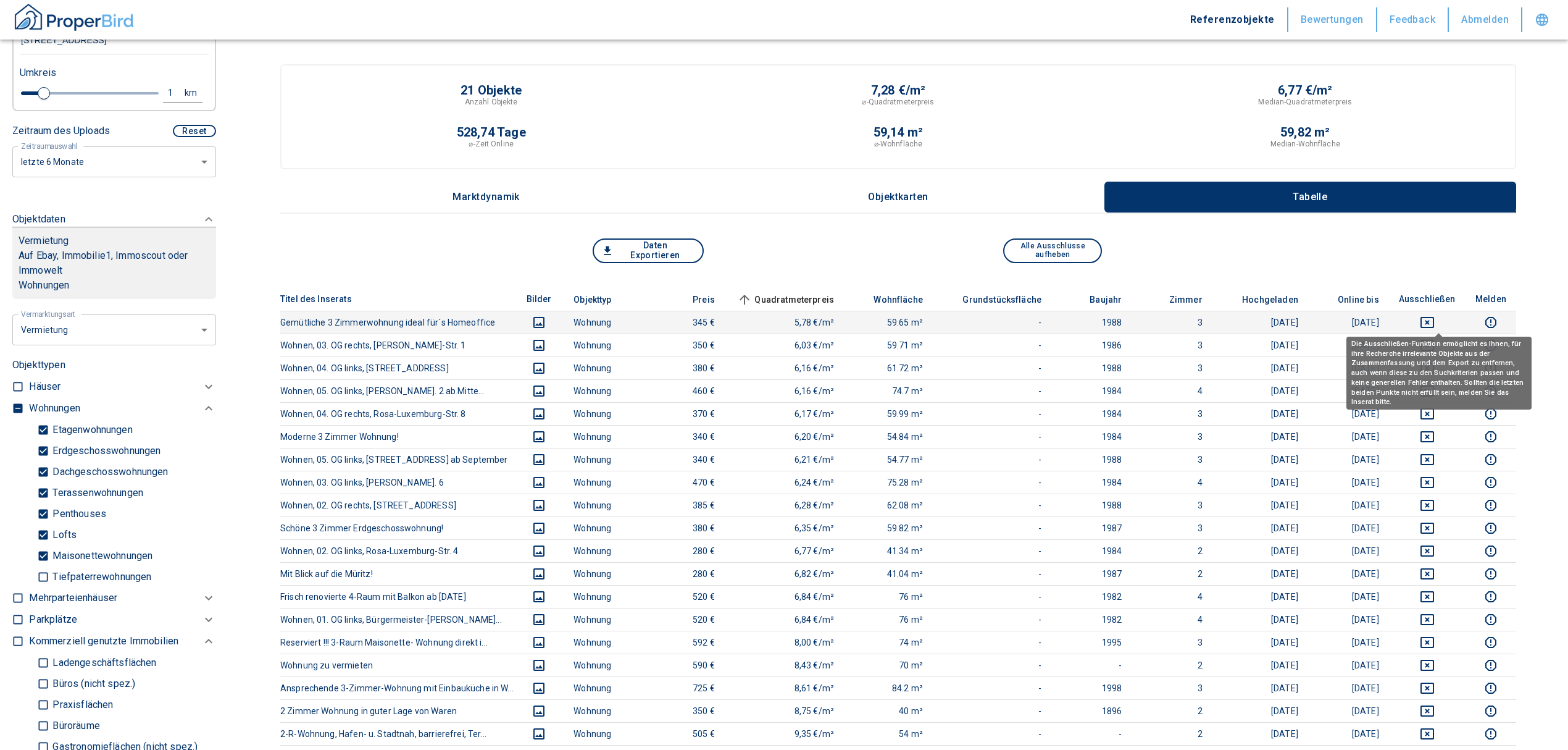
click at [1434, 321] on icon "deselect this listing" at bounding box center [1427, 322] width 14 height 11
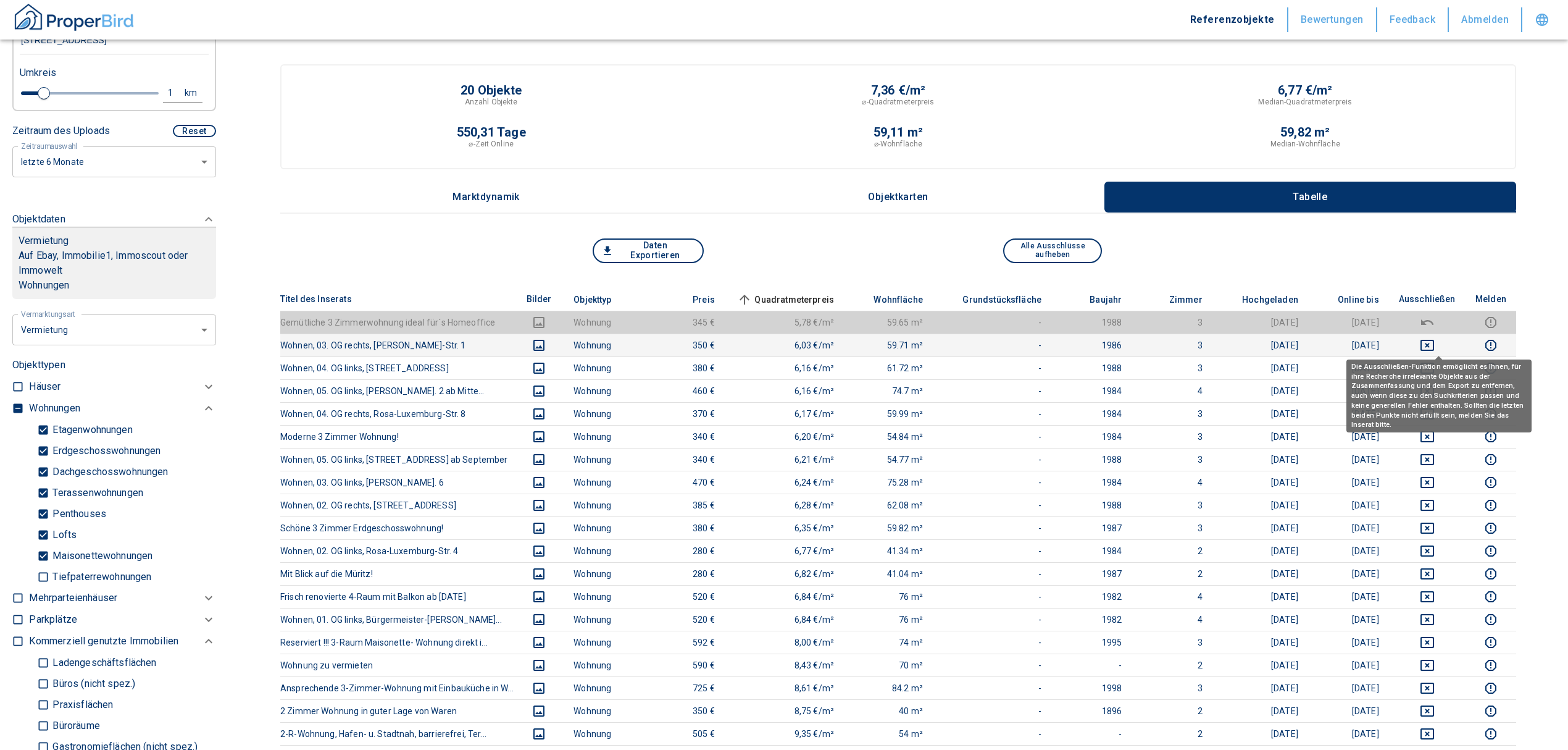
click at [1434, 342] on icon "deselect this listing" at bounding box center [1427, 345] width 14 height 11
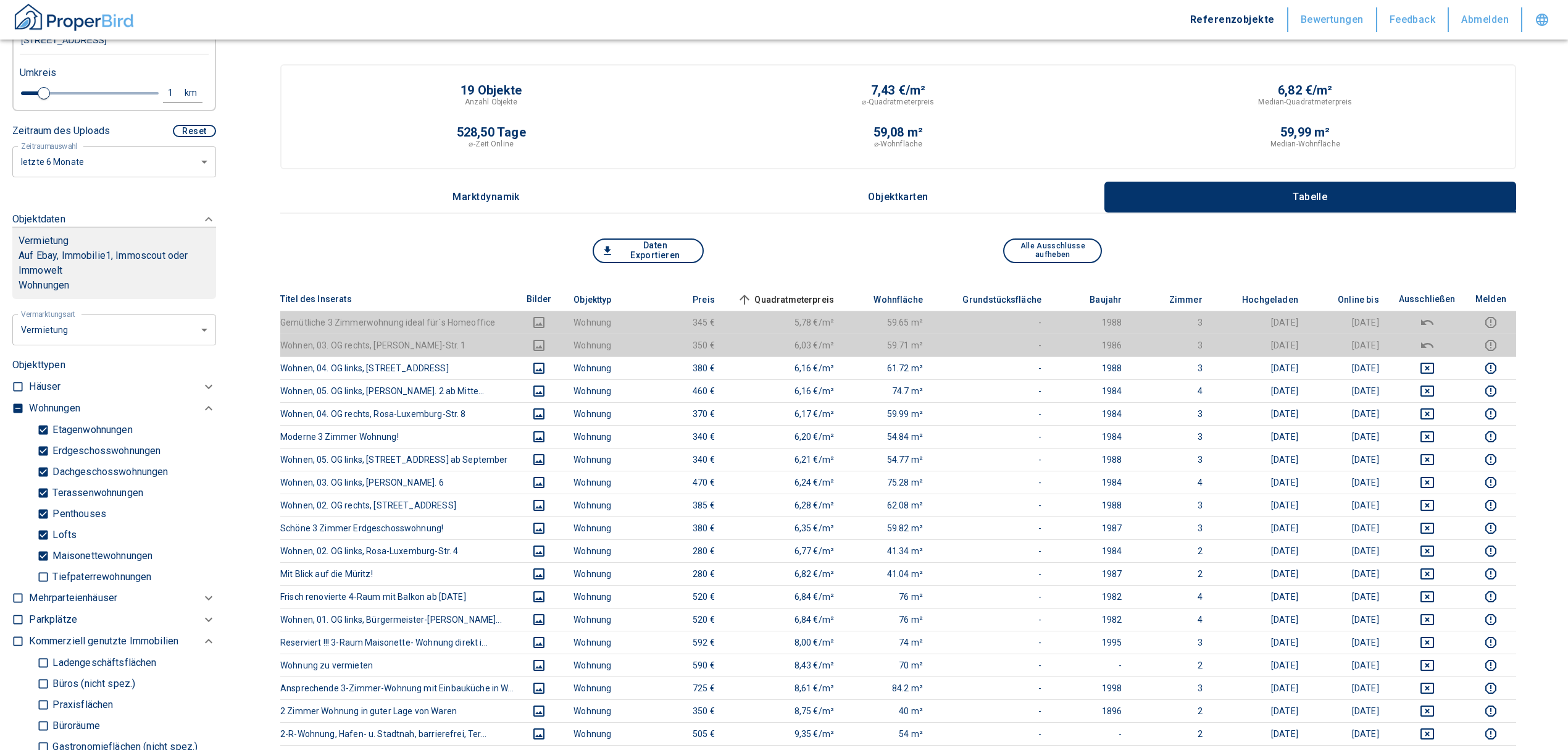
click at [816, 295] on span "Quadratmeterpreis sorted ascending" at bounding box center [784, 299] width 100 height 15
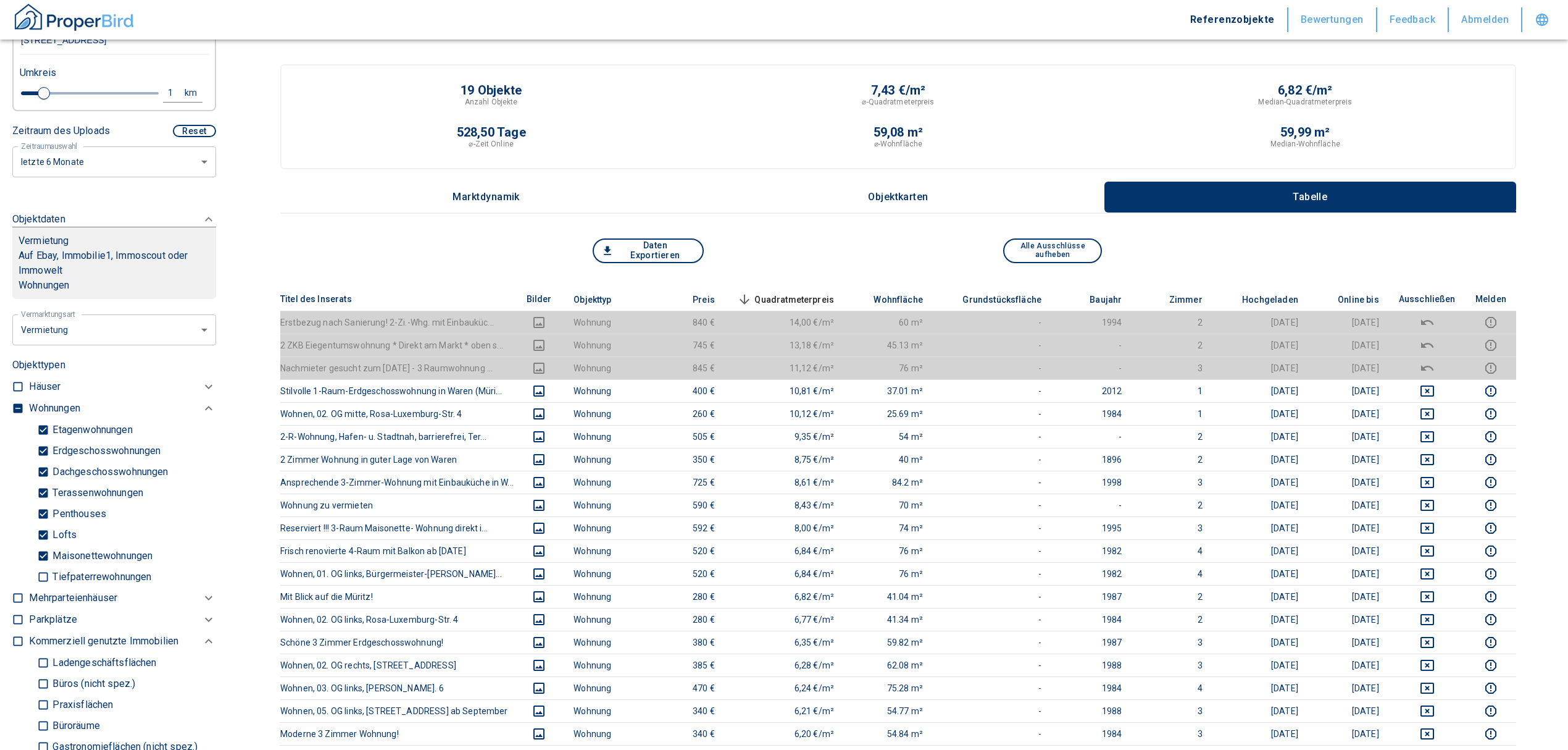
click at [805, 292] on span "Quadratmeterpreis sorted descending" at bounding box center [784, 299] width 100 height 15
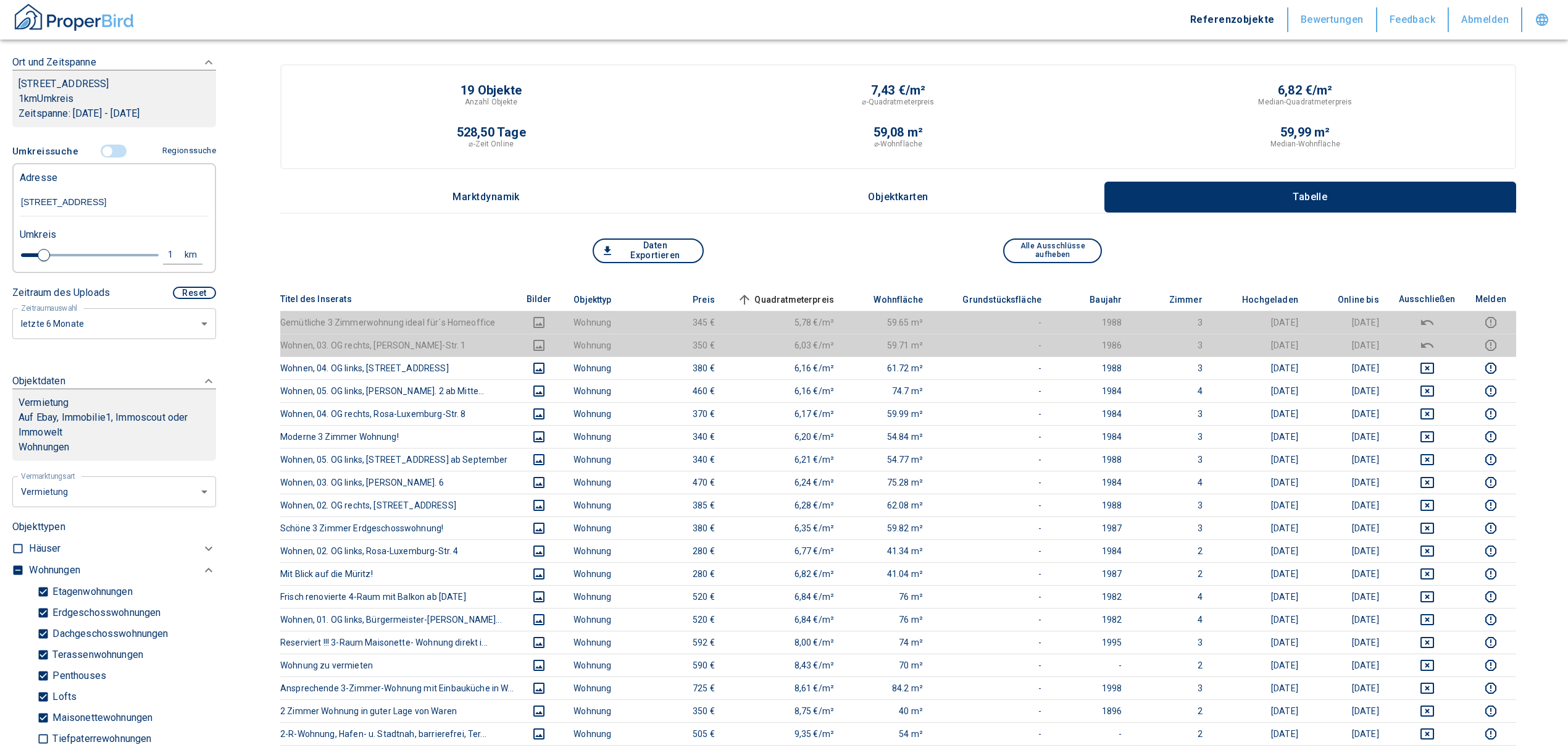
scroll to position [191, 0]
click at [104, 151] on input "controlled" at bounding box center [107, 154] width 37 height 14
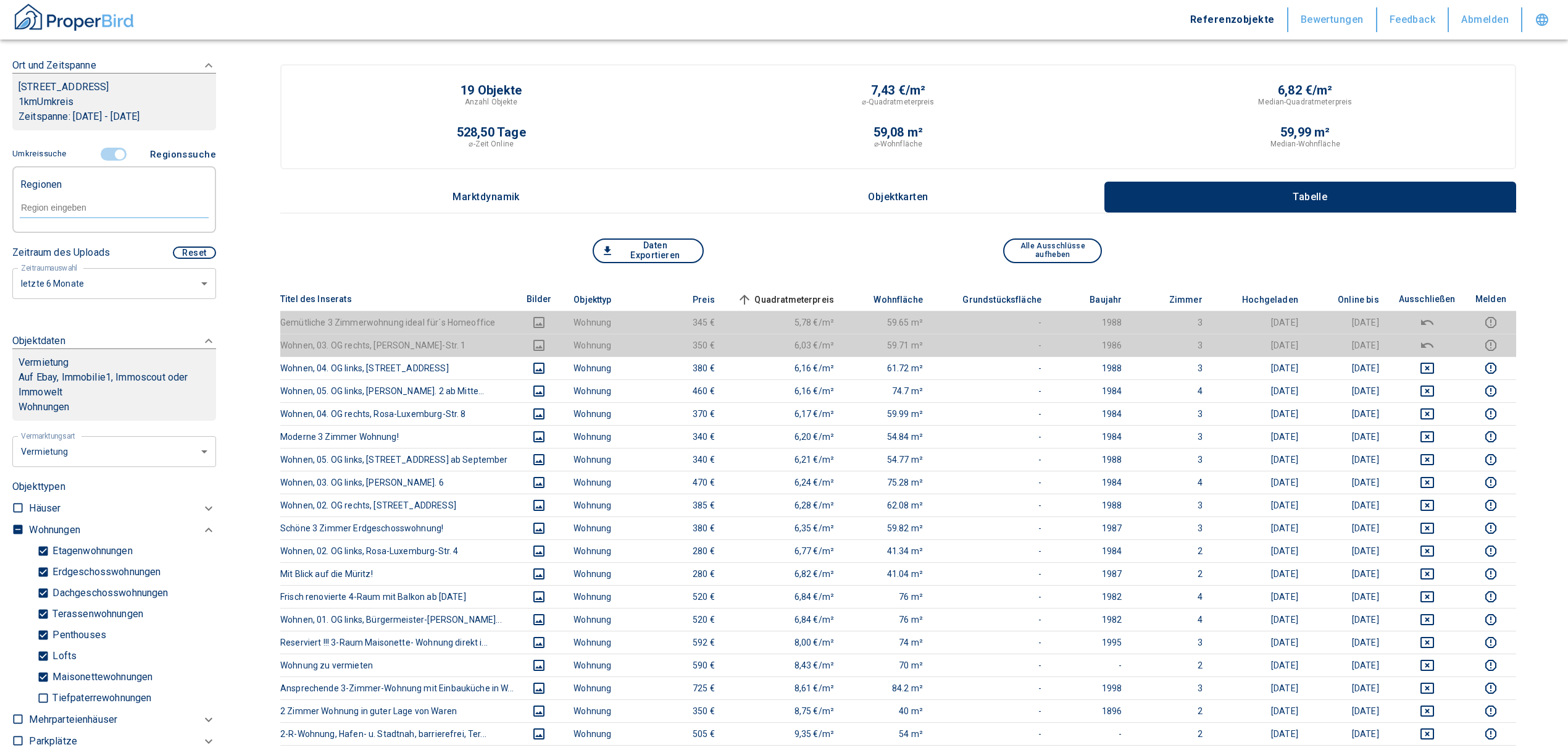
click at [95, 200] on div at bounding box center [115, 206] width 189 height 21
click at [129, 231] on li "17192 Waren (Müritz)" at bounding box center [107, 236] width 177 height 22
type input "17192 w"
type input "2020"
type input "17192 Waren (Müritz)"
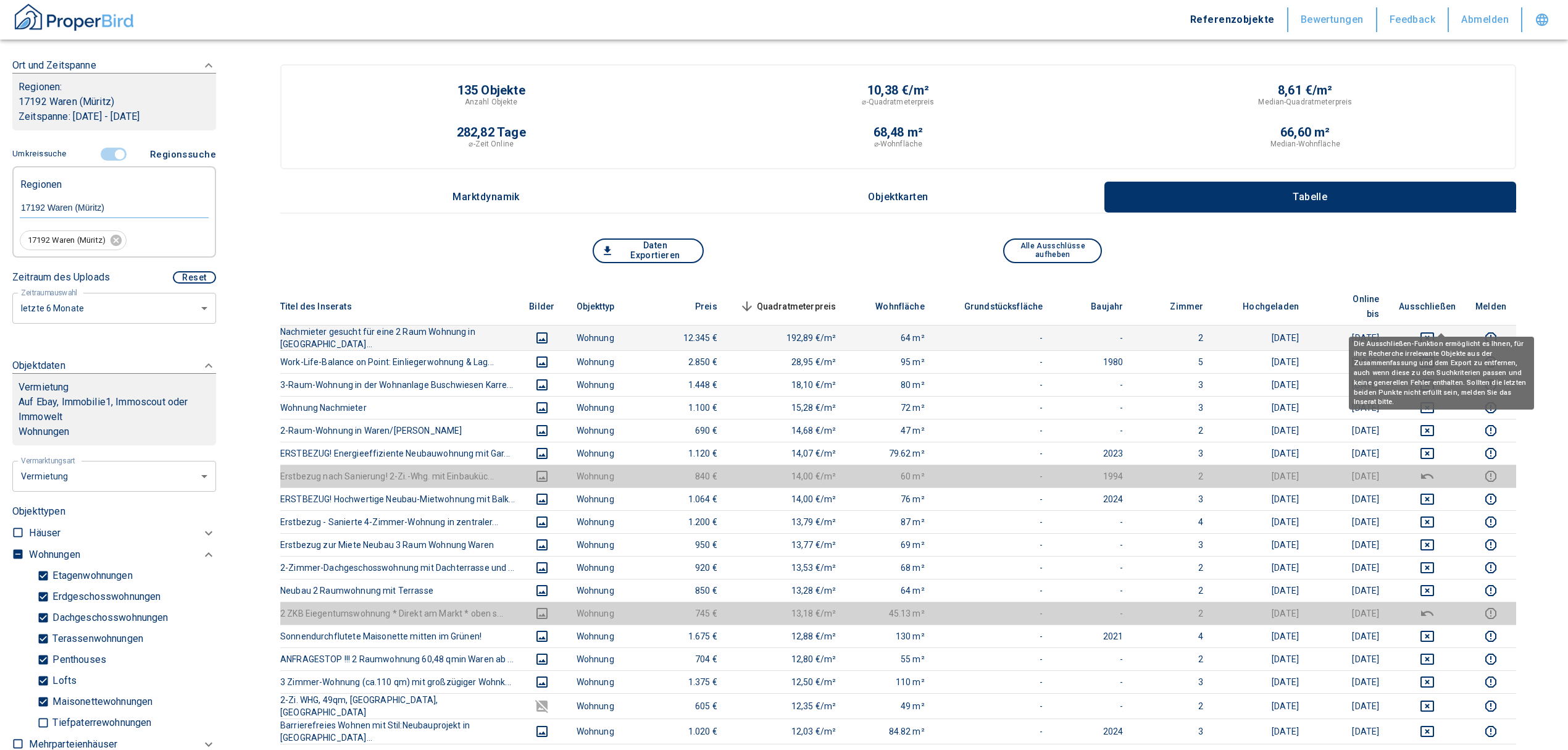
click at [1435, 330] on icon "deselect this listing" at bounding box center [1427, 337] width 15 height 15
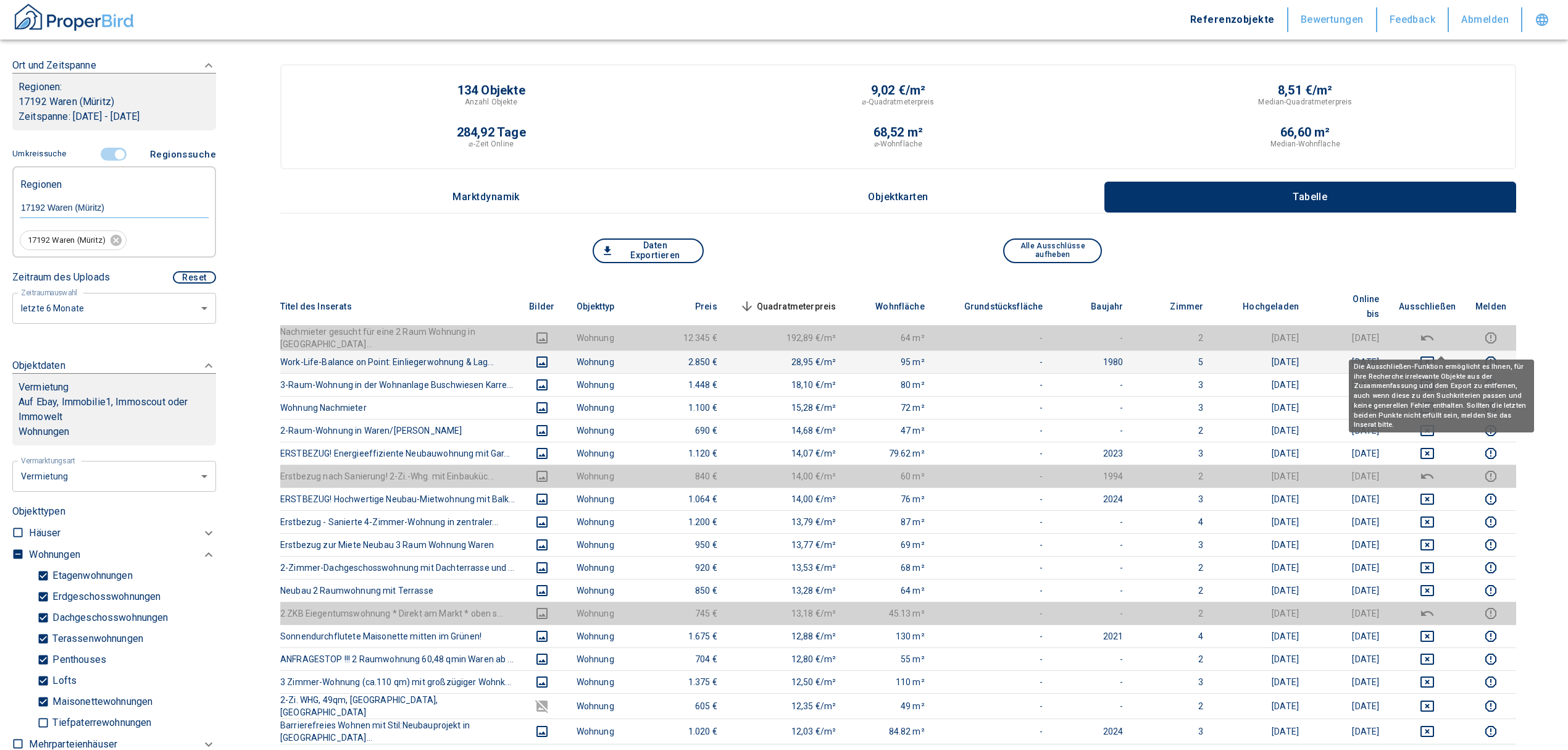
click at [1435, 355] on icon "deselect this listing" at bounding box center [1427, 362] width 15 height 15
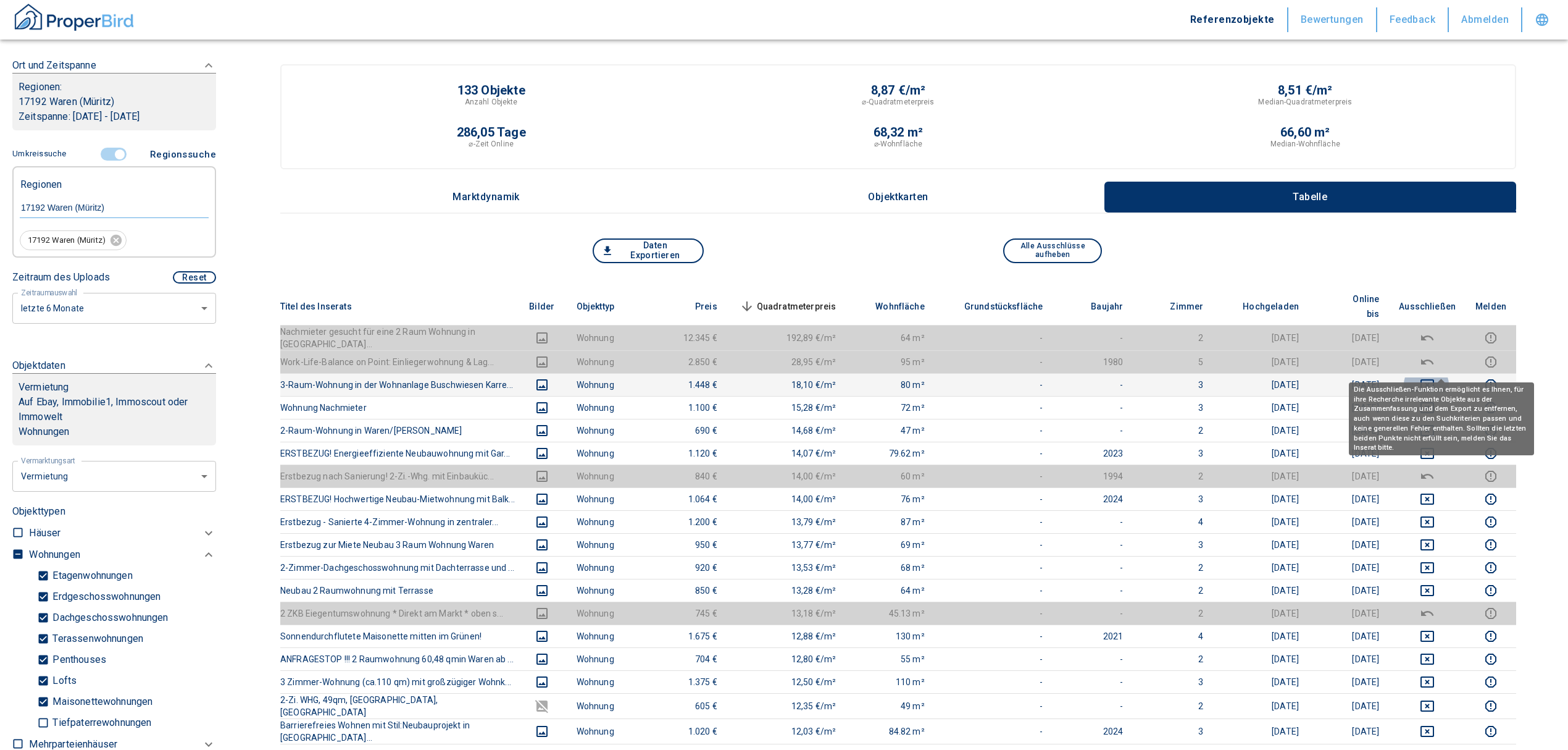
click at [1435, 378] on icon "deselect this listing" at bounding box center [1427, 385] width 15 height 15
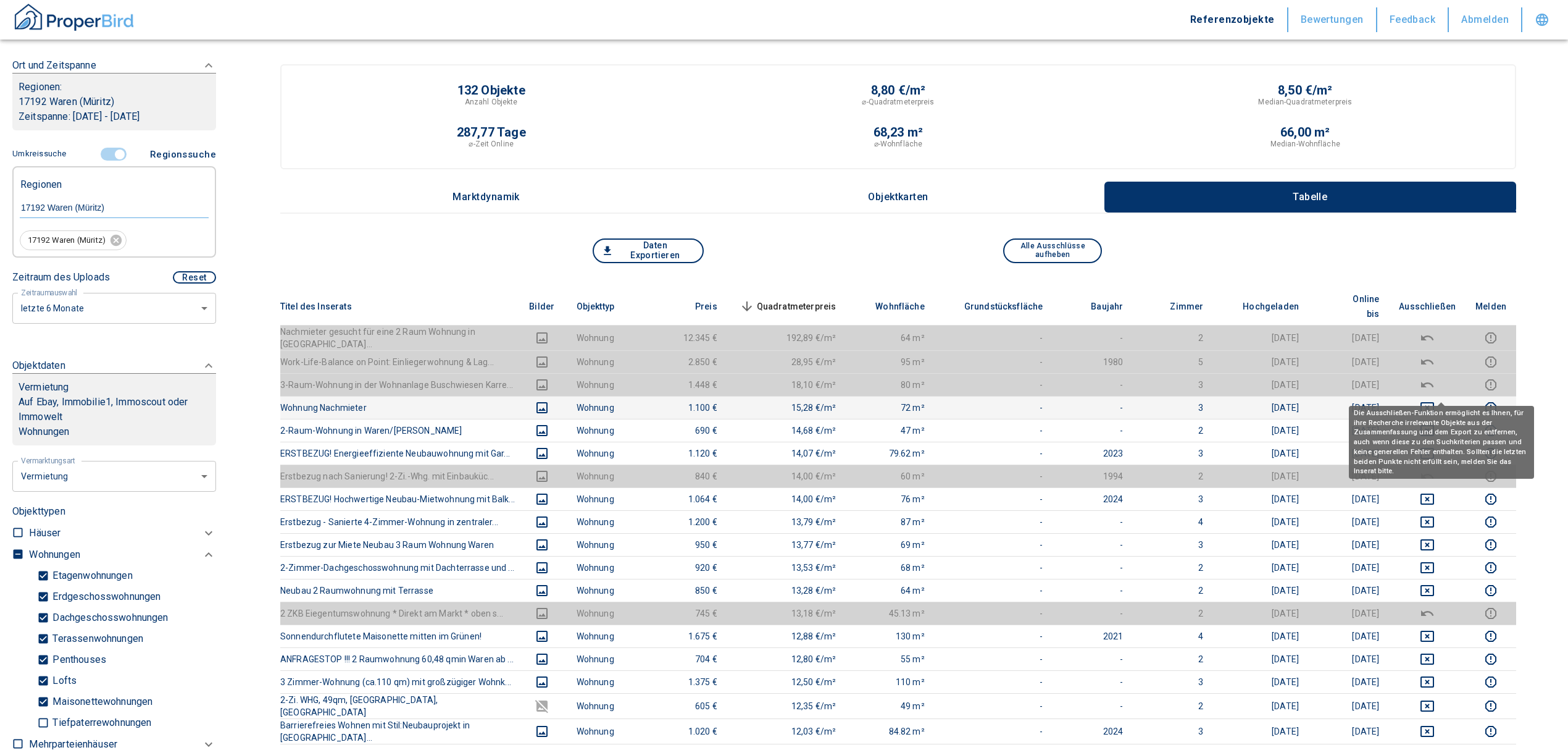
click at [1435, 400] on icon "deselect this listing" at bounding box center [1427, 408] width 15 height 15
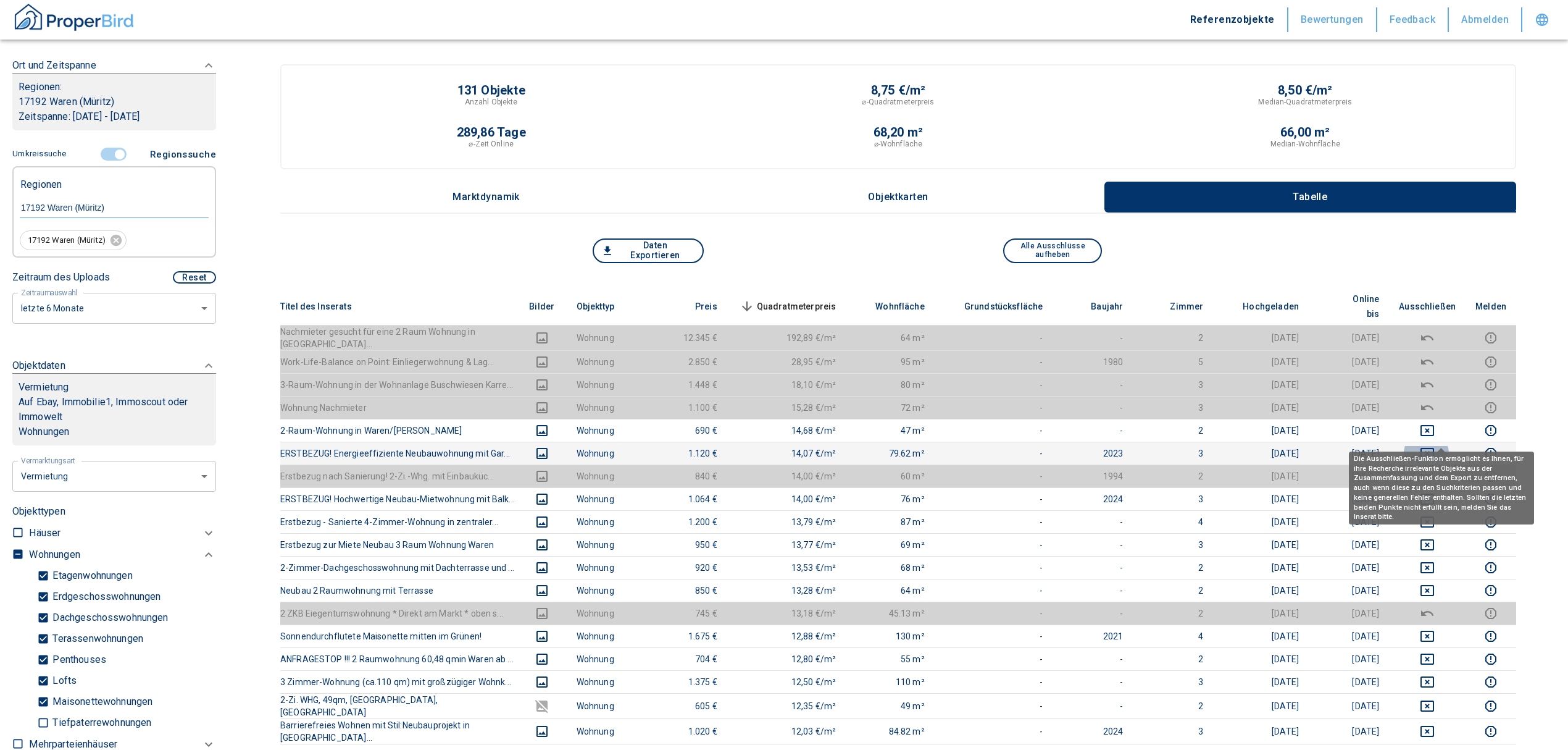
click at [1435, 446] on icon "deselect this listing" at bounding box center [1427, 453] width 15 height 15
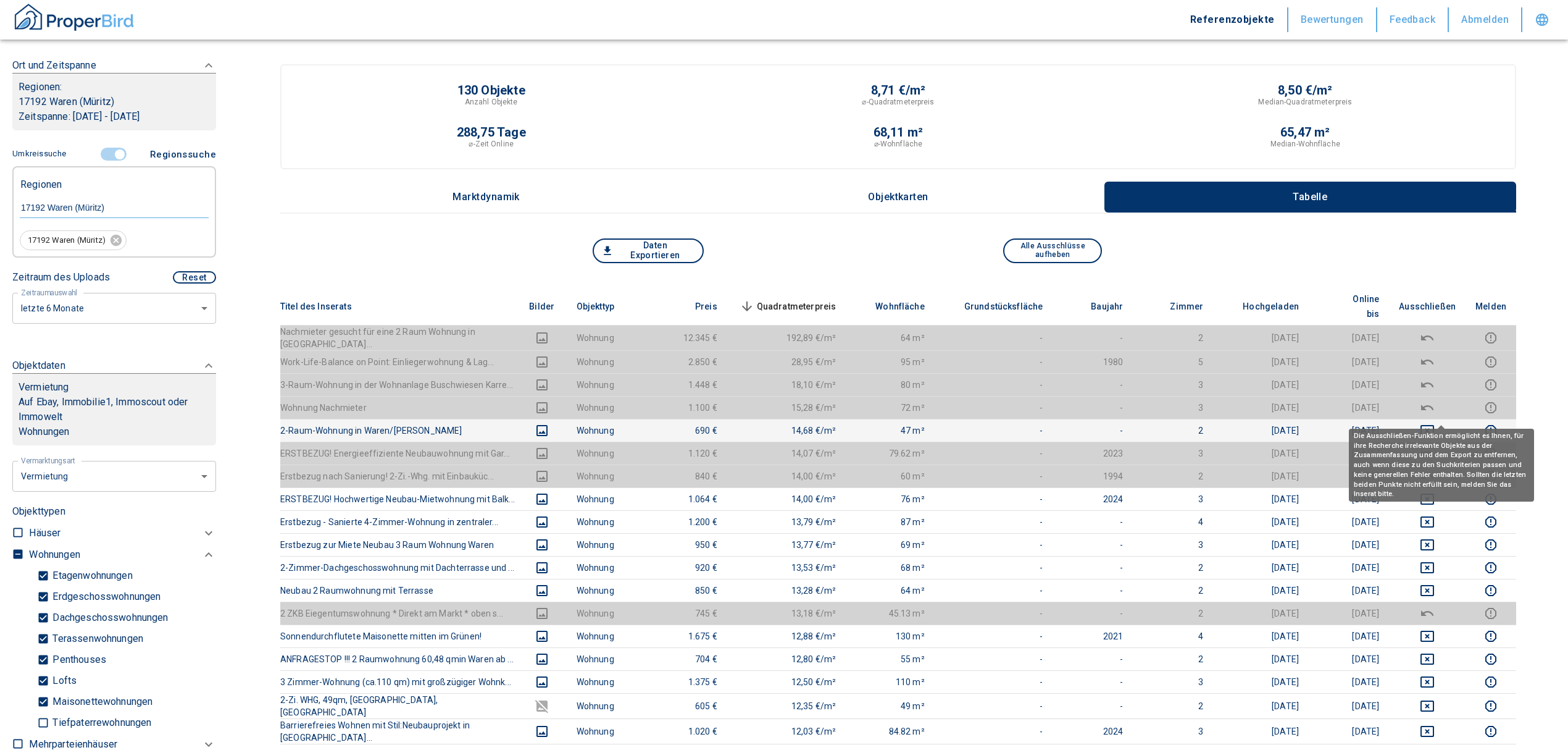
click at [1434, 425] on icon "deselect this listing" at bounding box center [1427, 431] width 14 height 11
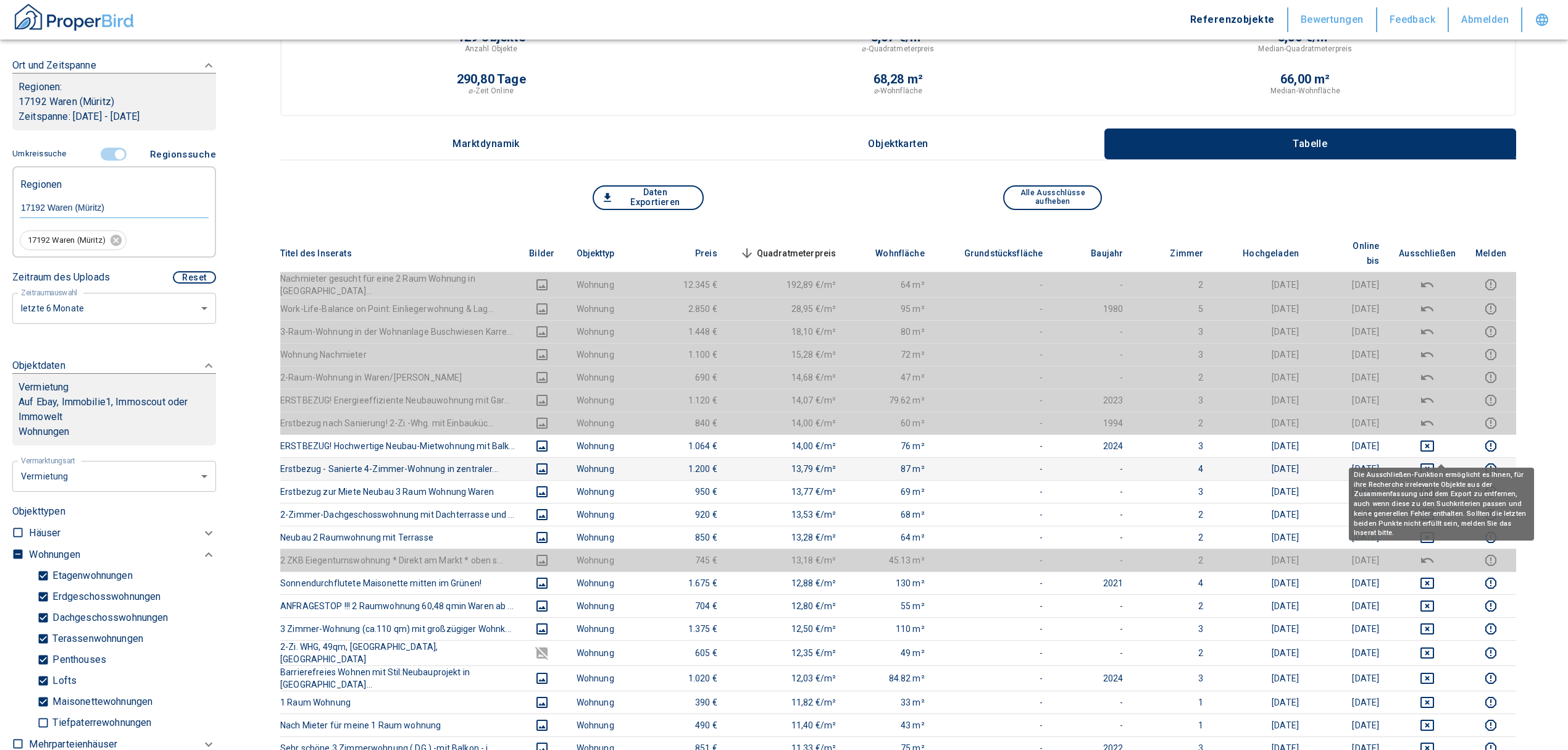
scroll to position [82, 0]
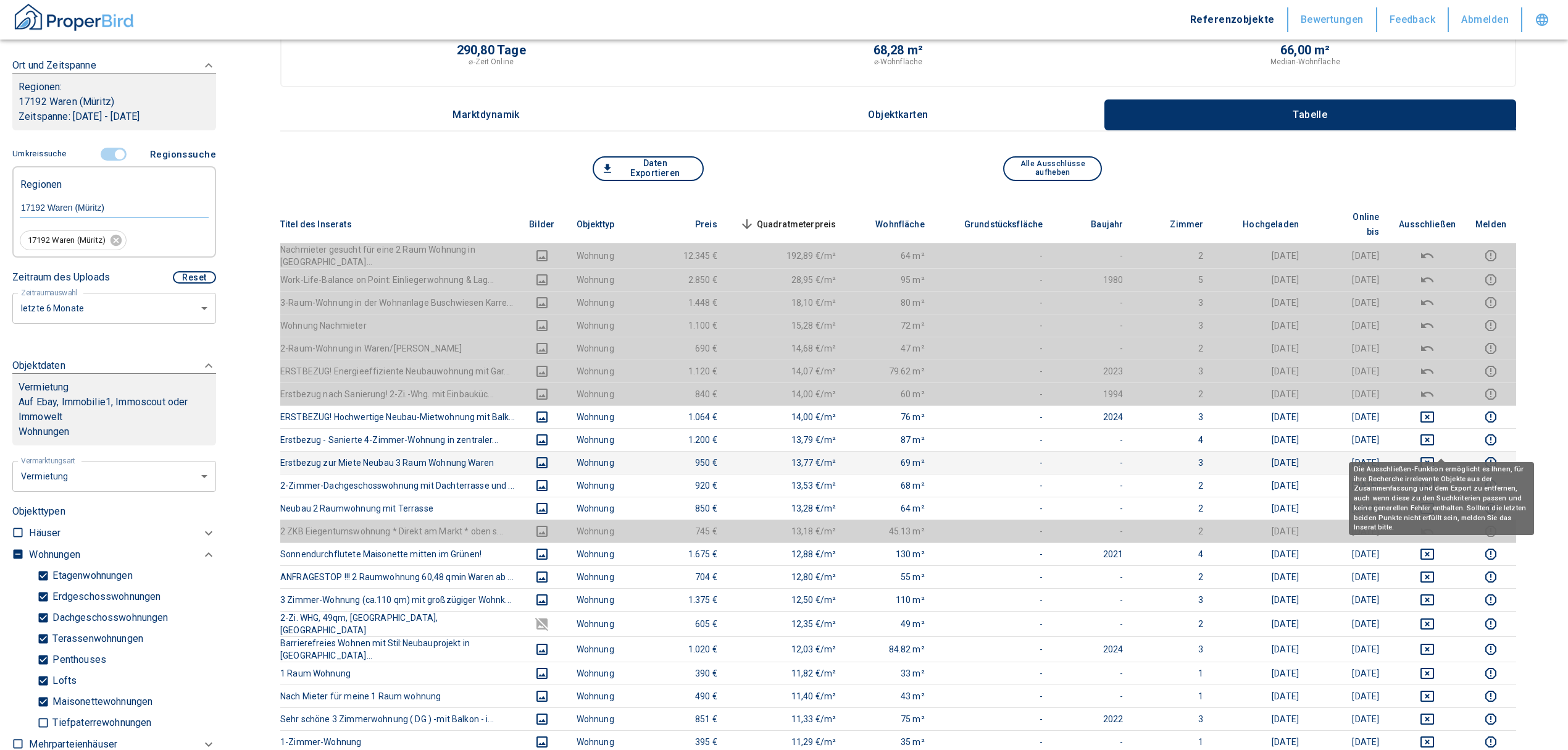
click at [1435, 455] on icon "deselect this listing" at bounding box center [1427, 462] width 15 height 15
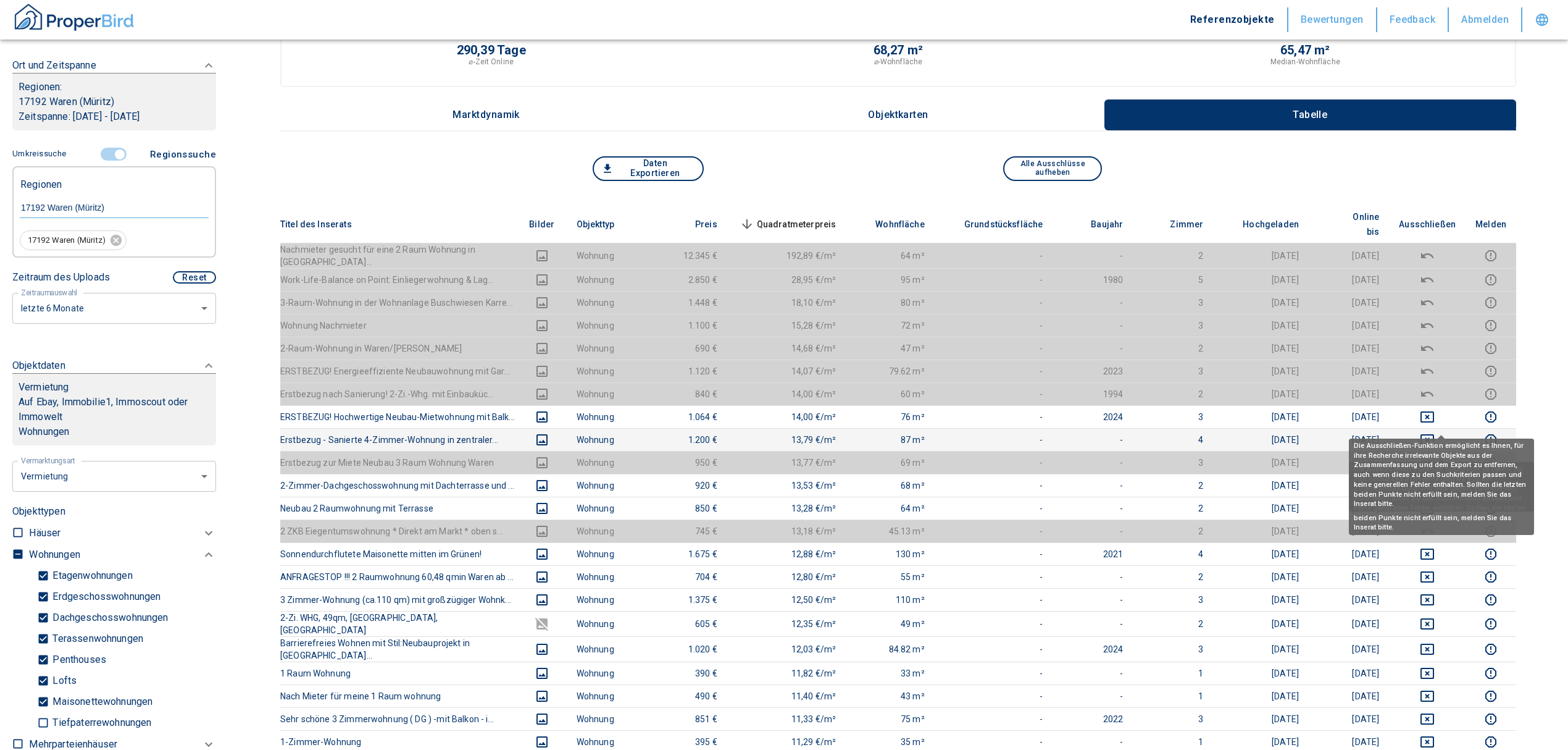
drag, startPoint x: 1443, startPoint y: 425, endPoint x: 1438, endPoint y: 405, distance: 20.6
click at [1434, 434] on icon "deselect this listing" at bounding box center [1427, 440] width 14 height 11
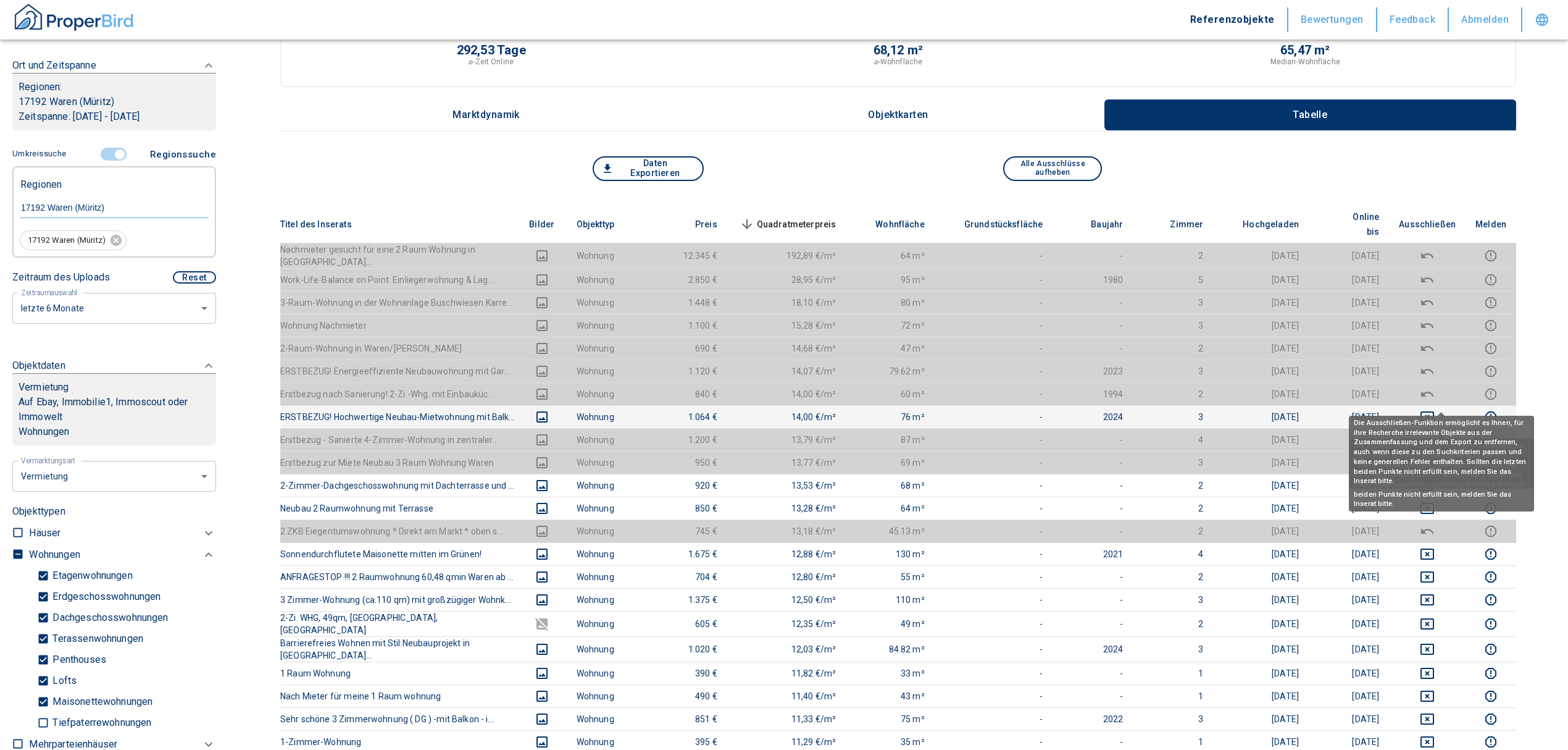
click at [1435, 410] on icon "deselect this listing" at bounding box center [1427, 417] width 15 height 15
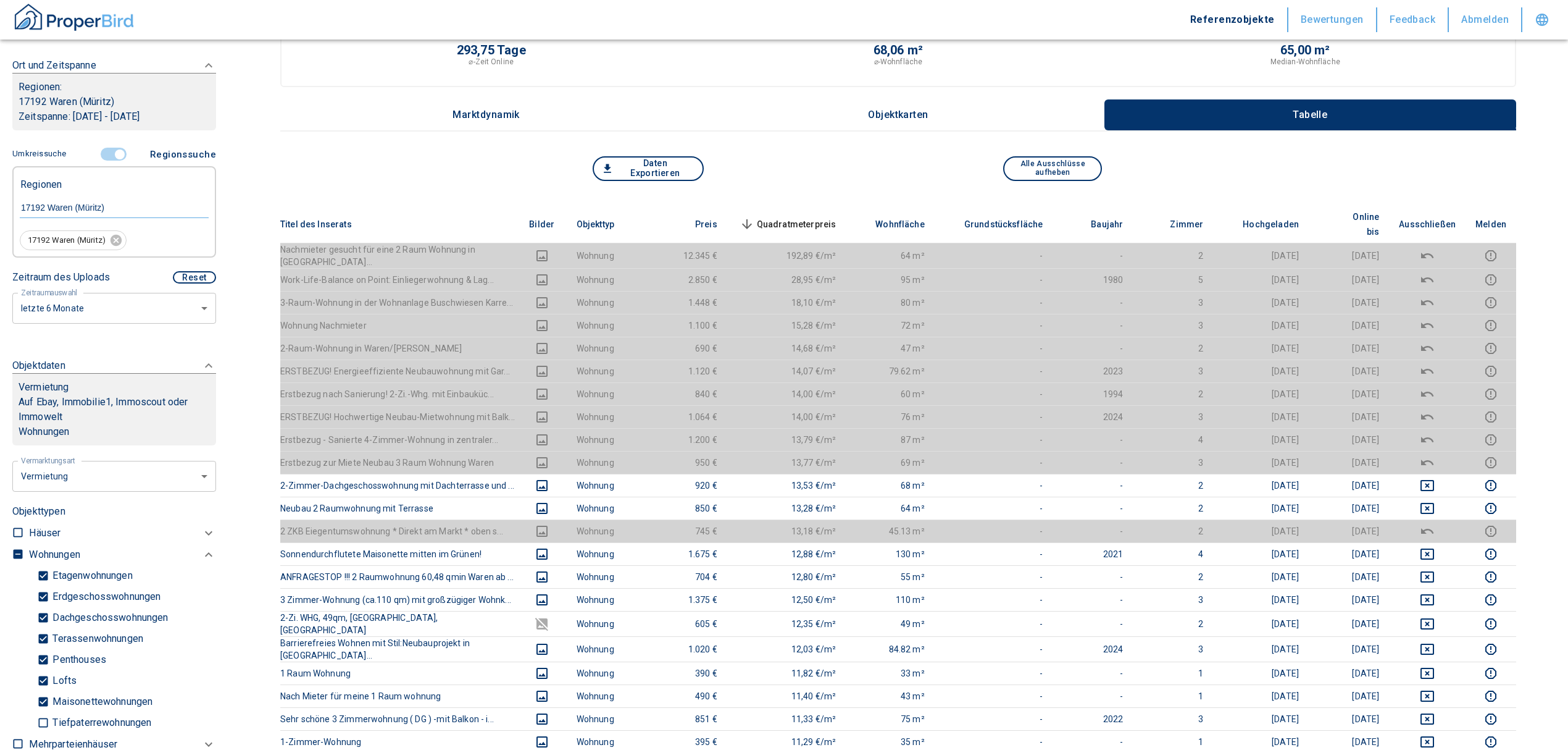
click at [823, 217] on span "Quadratmeterpreis sorted descending" at bounding box center [786, 224] width 100 height 15
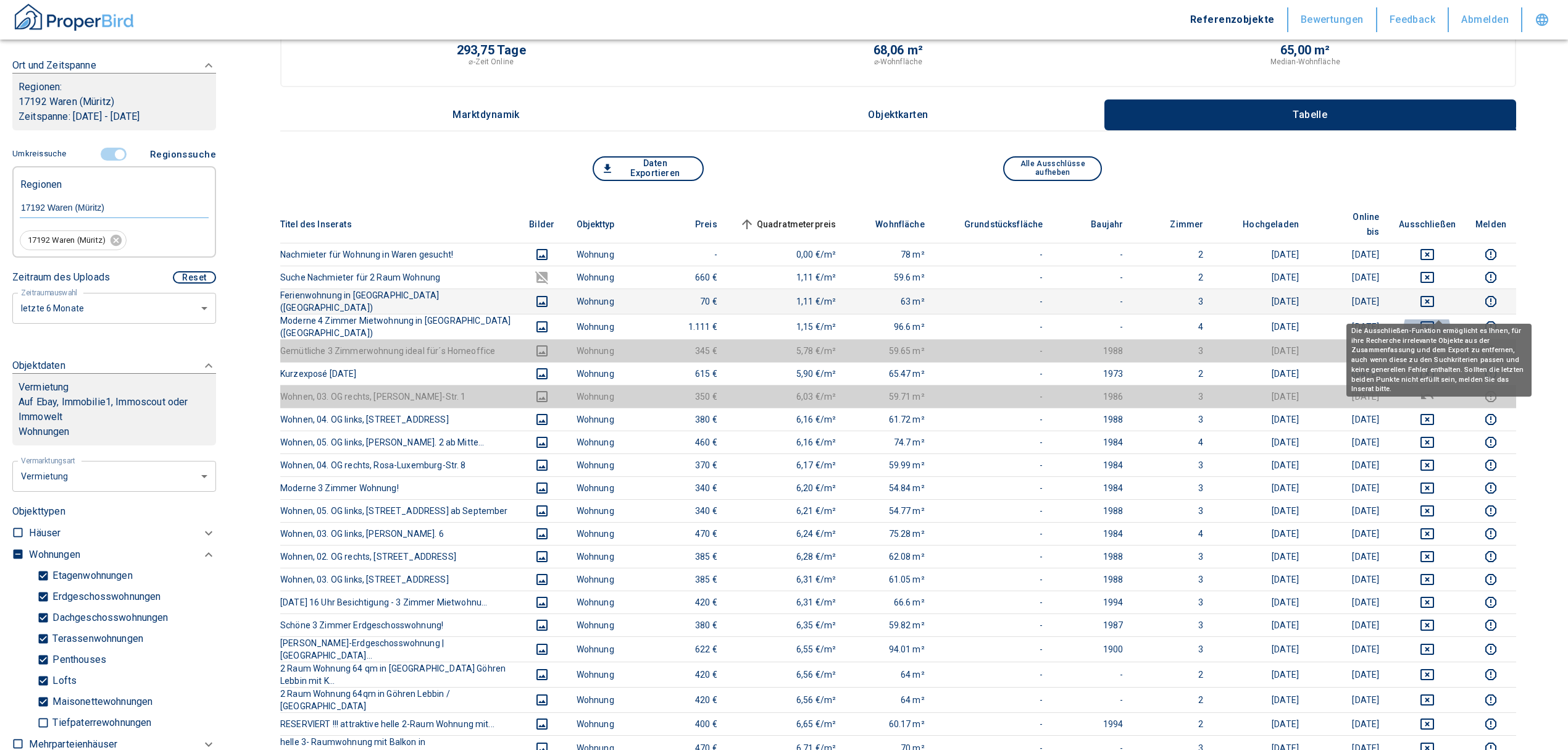
drag, startPoint x: 1441, startPoint y: 302, endPoint x: 1436, endPoint y: 280, distance: 22.6
click at [1440, 314] on td at bounding box center [1427, 326] width 77 height 25
click at [1435, 294] on icon "deselect this listing" at bounding box center [1427, 301] width 15 height 15
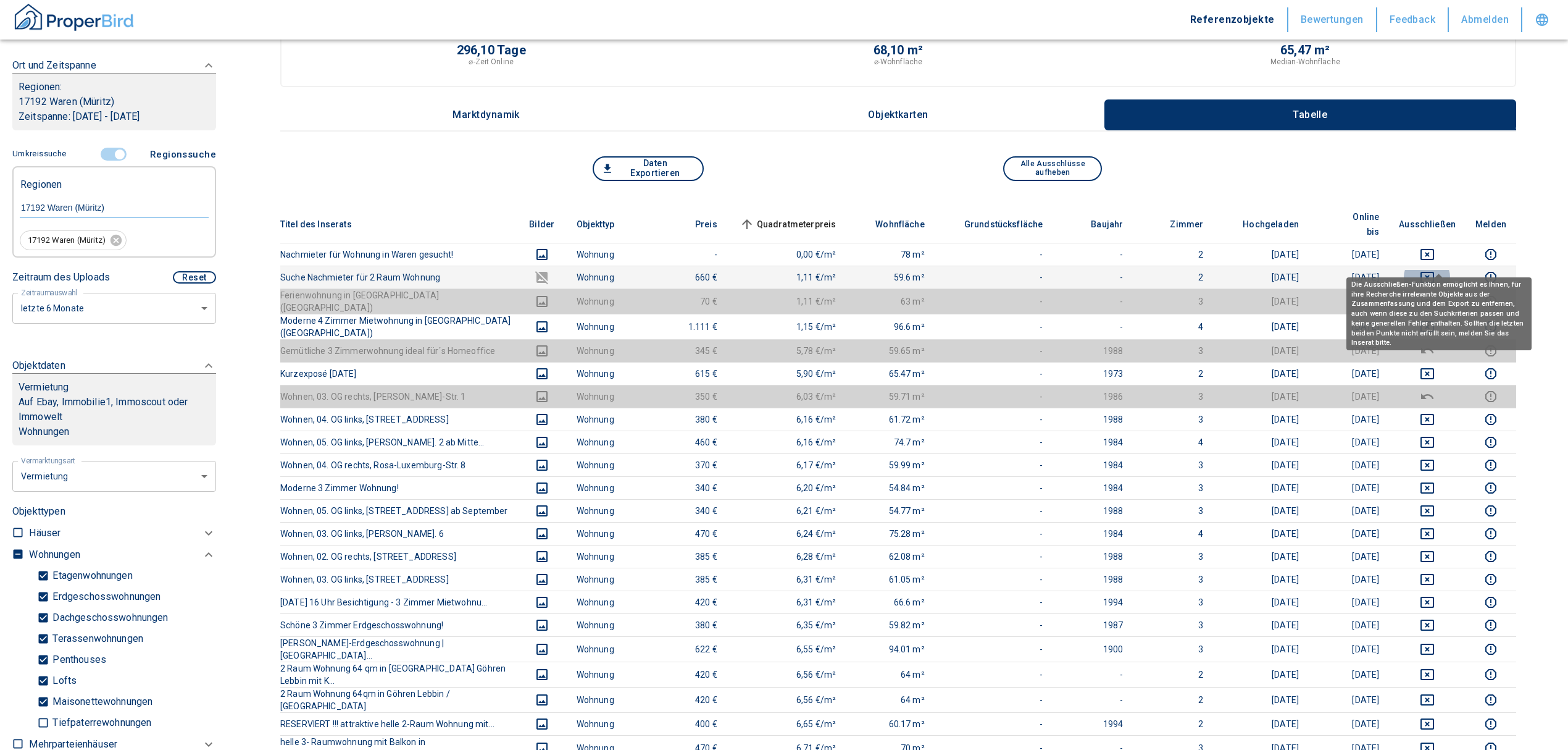
click at [1435, 270] on icon "deselect this listing" at bounding box center [1427, 277] width 15 height 15
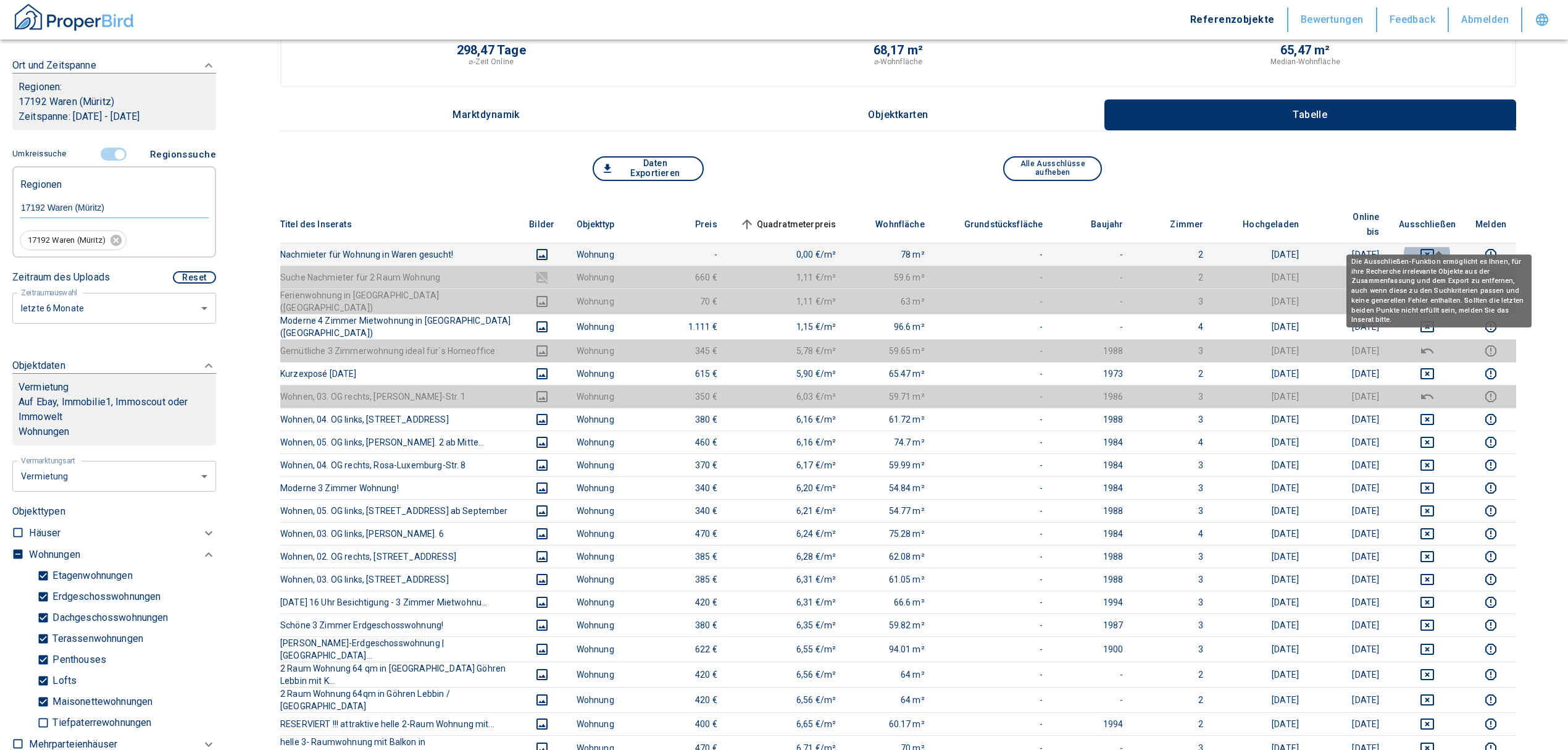
click at [1435, 247] on icon "deselect this listing" at bounding box center [1427, 254] width 15 height 15
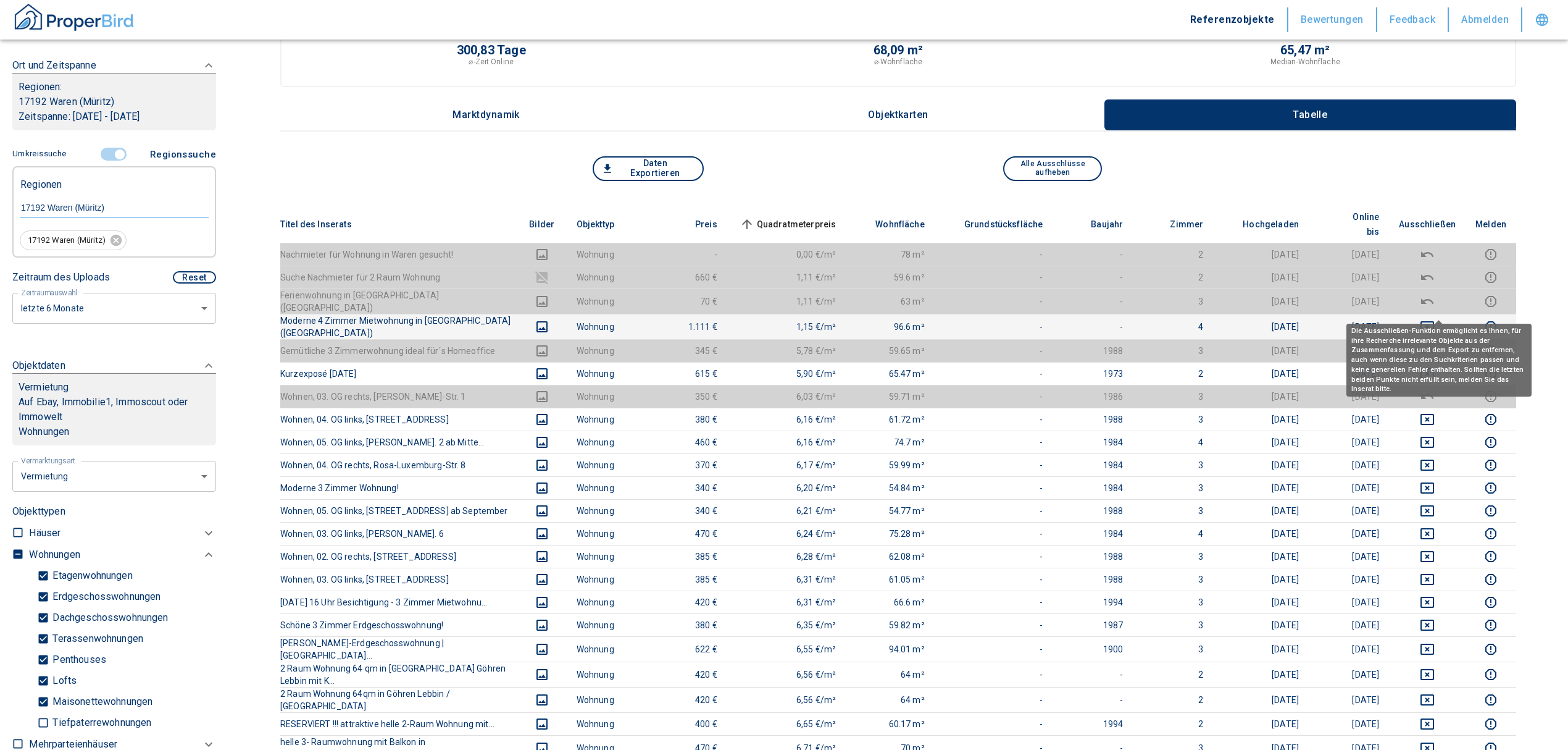
click at [1434, 321] on icon "deselect this listing" at bounding box center [1427, 327] width 14 height 11
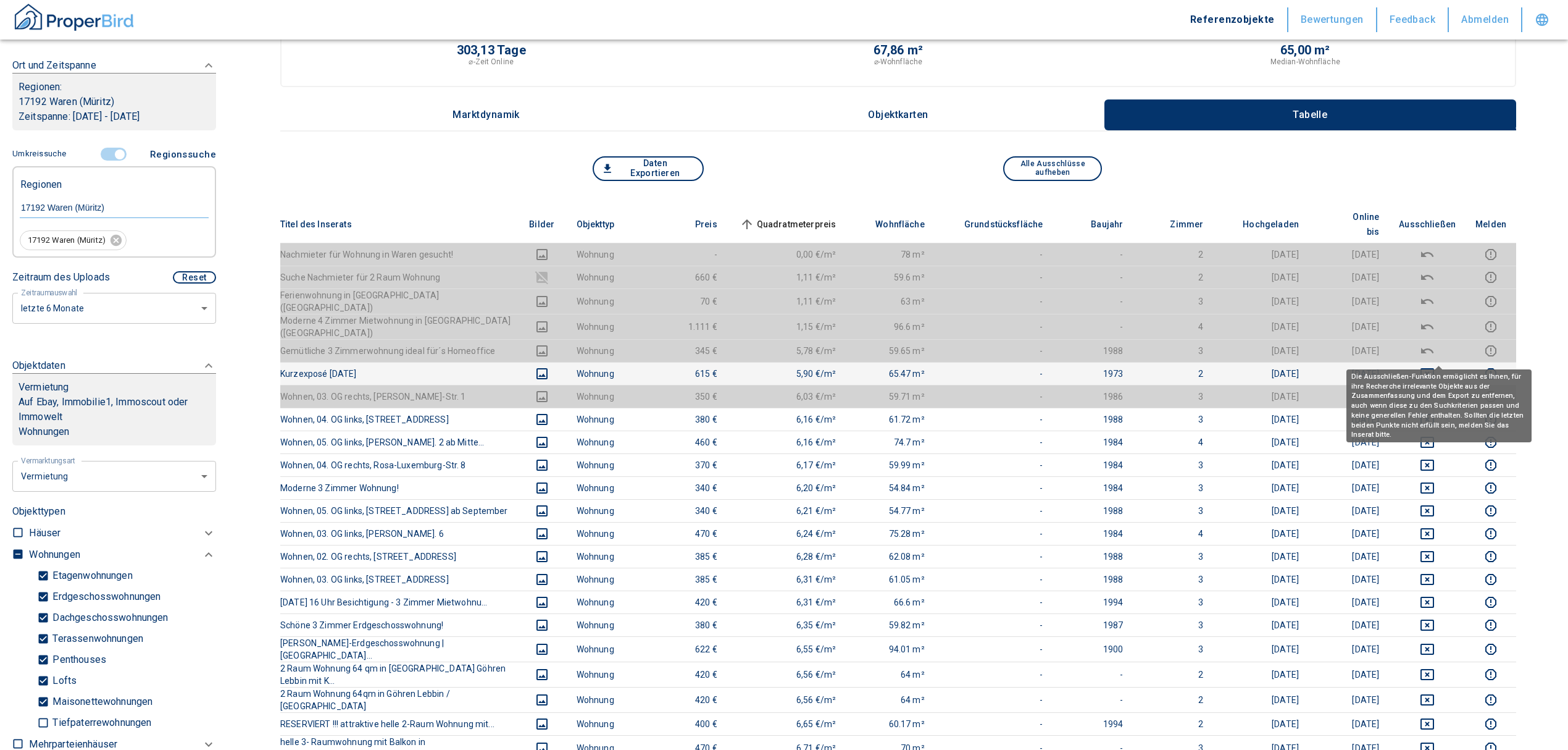
click at [1434, 368] on icon "deselect this listing" at bounding box center [1427, 374] width 14 height 11
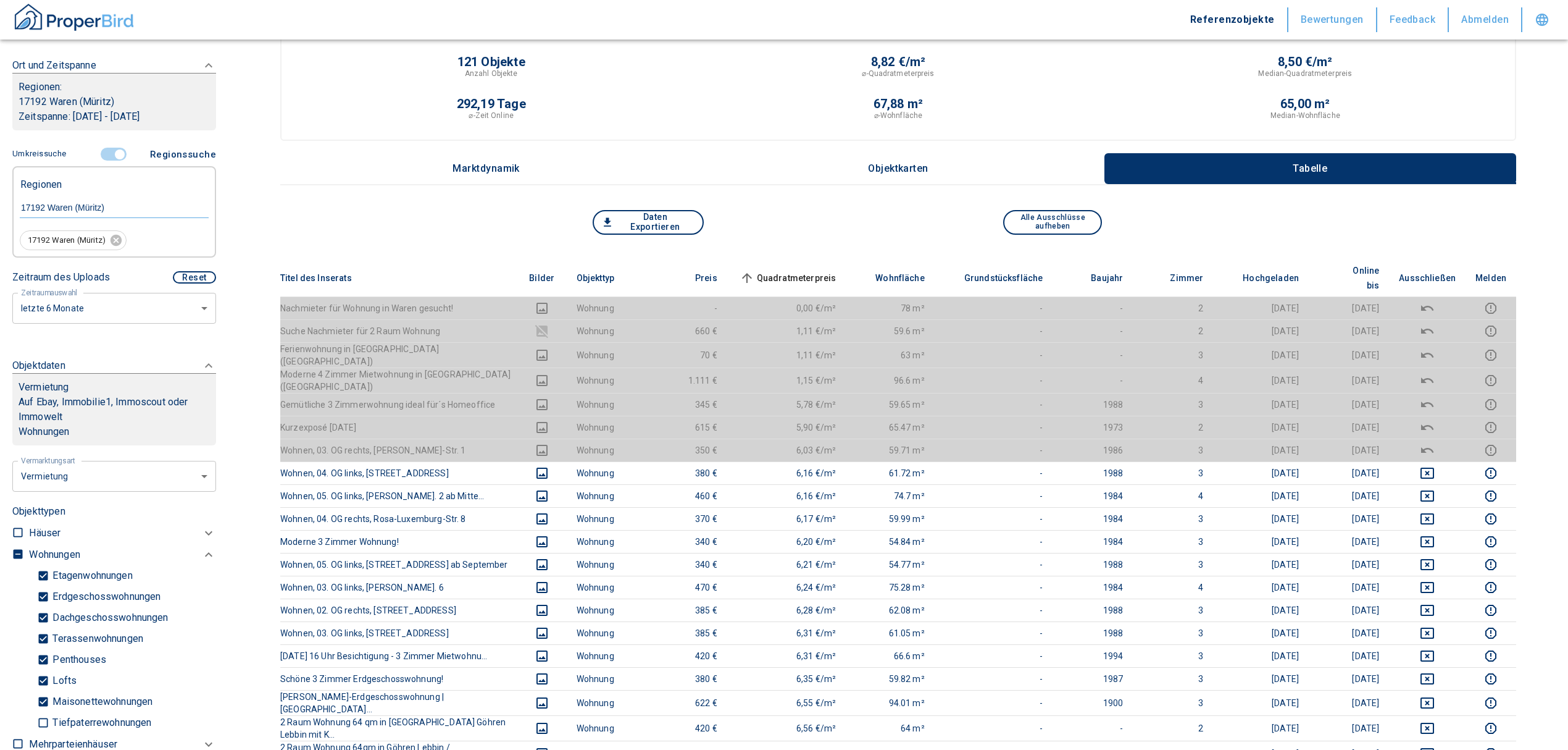
scroll to position [0, 0]
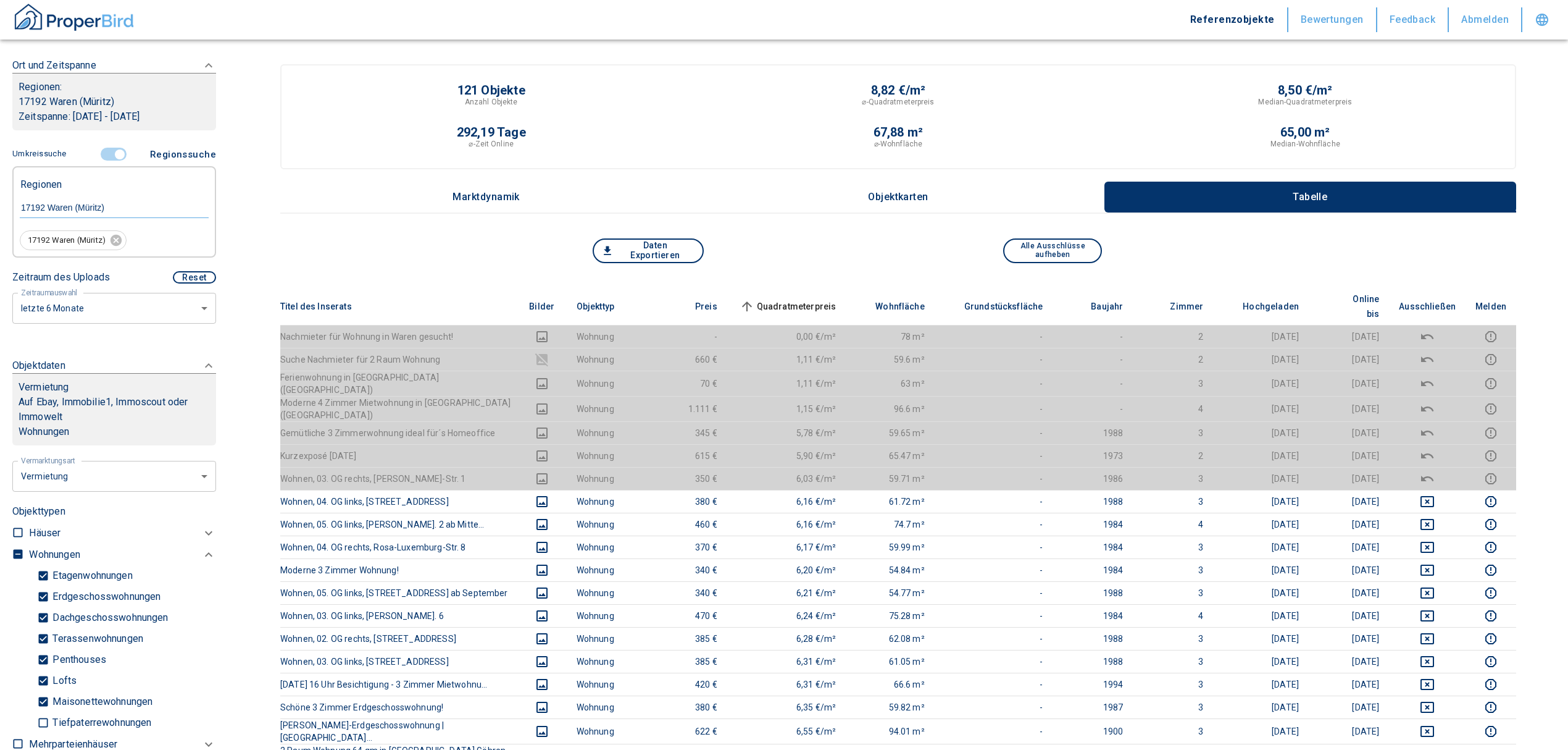
click at [818, 289] on th "Quadratmeterpreis sorted ascending" at bounding box center [787, 307] width 119 height 38
click at [810, 299] on span "Quadratmeterpreis sorted ascending" at bounding box center [786, 306] width 100 height 15
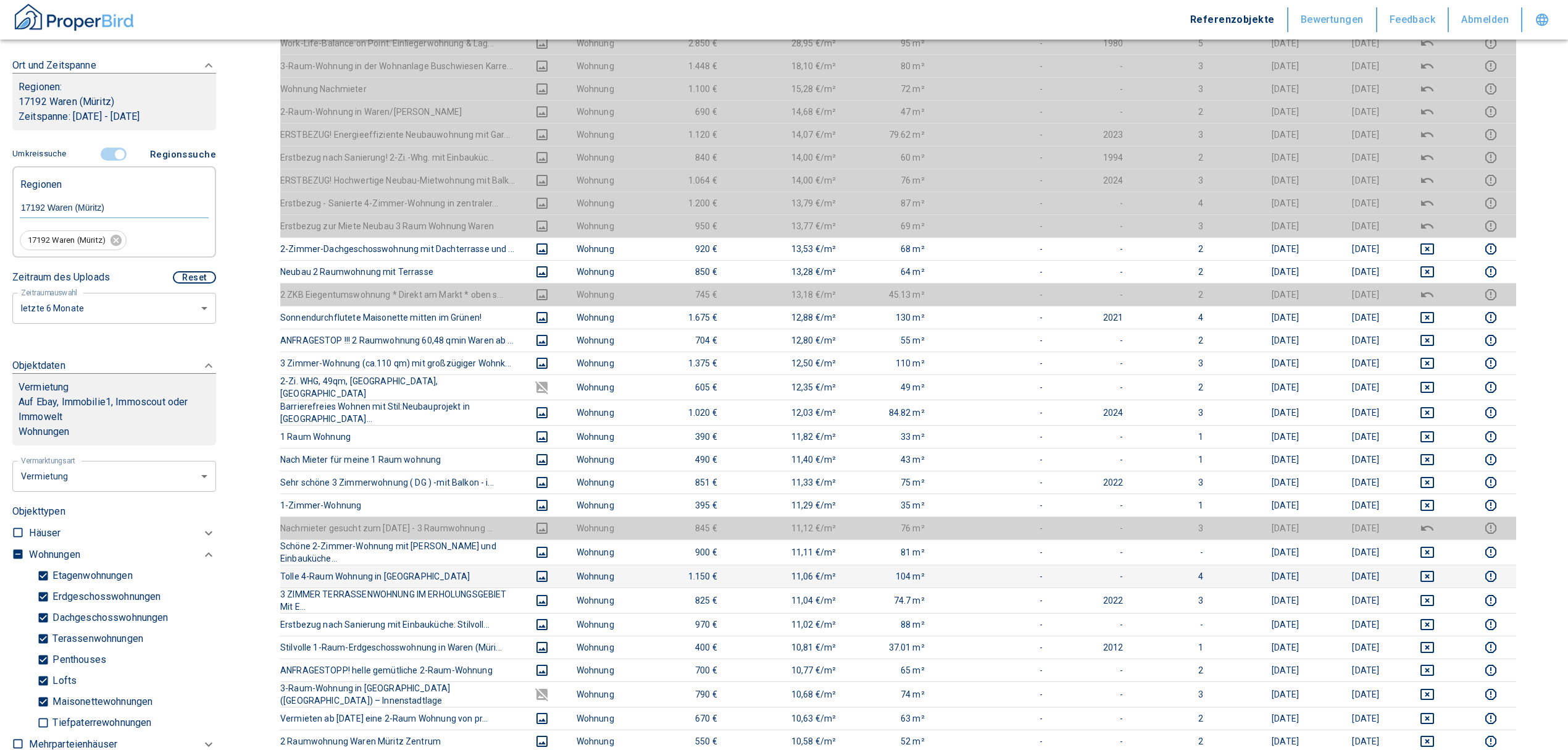
scroll to position [330, 0]
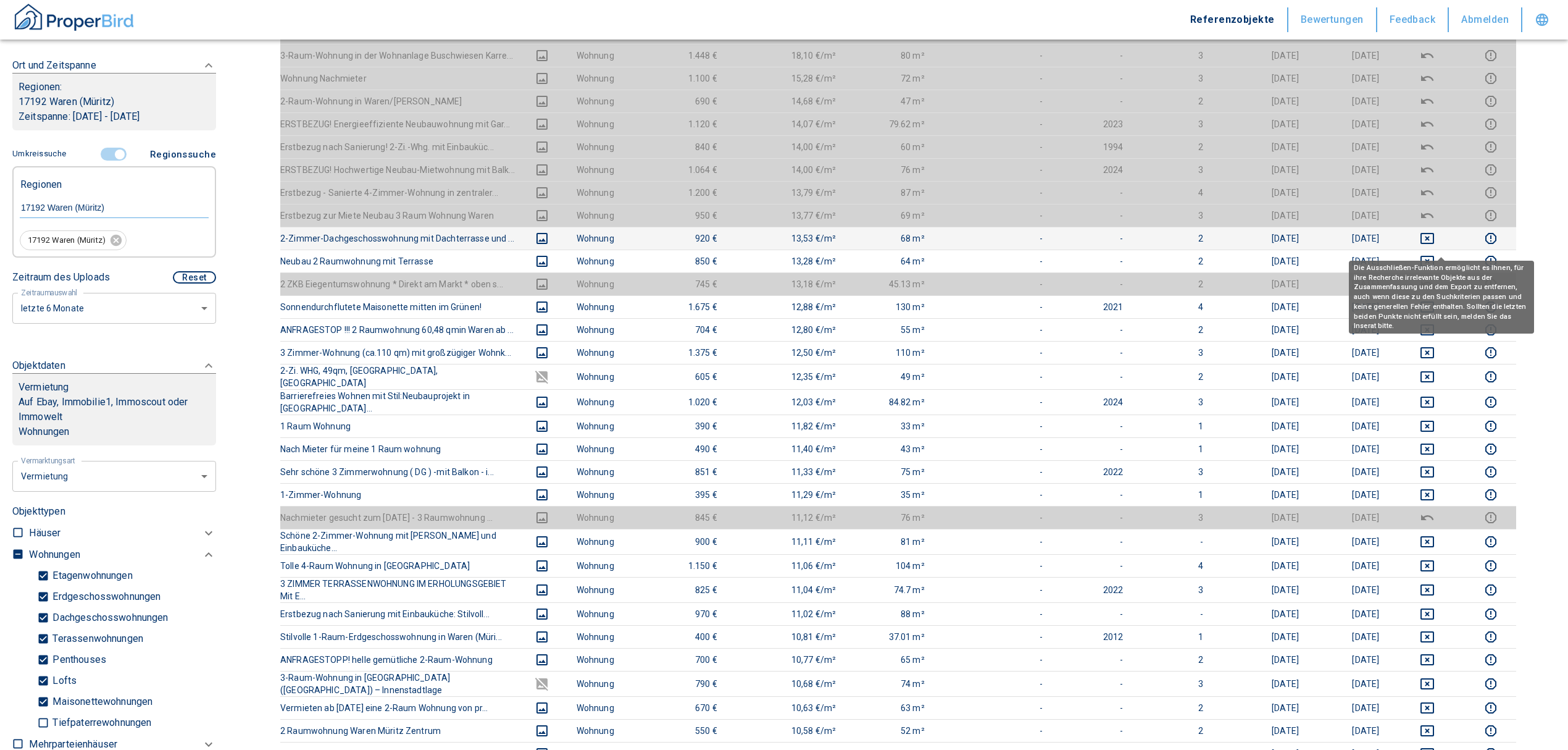
drag, startPoint x: 1440, startPoint y: 244, endPoint x: 1438, endPoint y: 227, distance: 17.1
click at [1435, 254] on icon "deselect this listing" at bounding box center [1427, 261] width 15 height 15
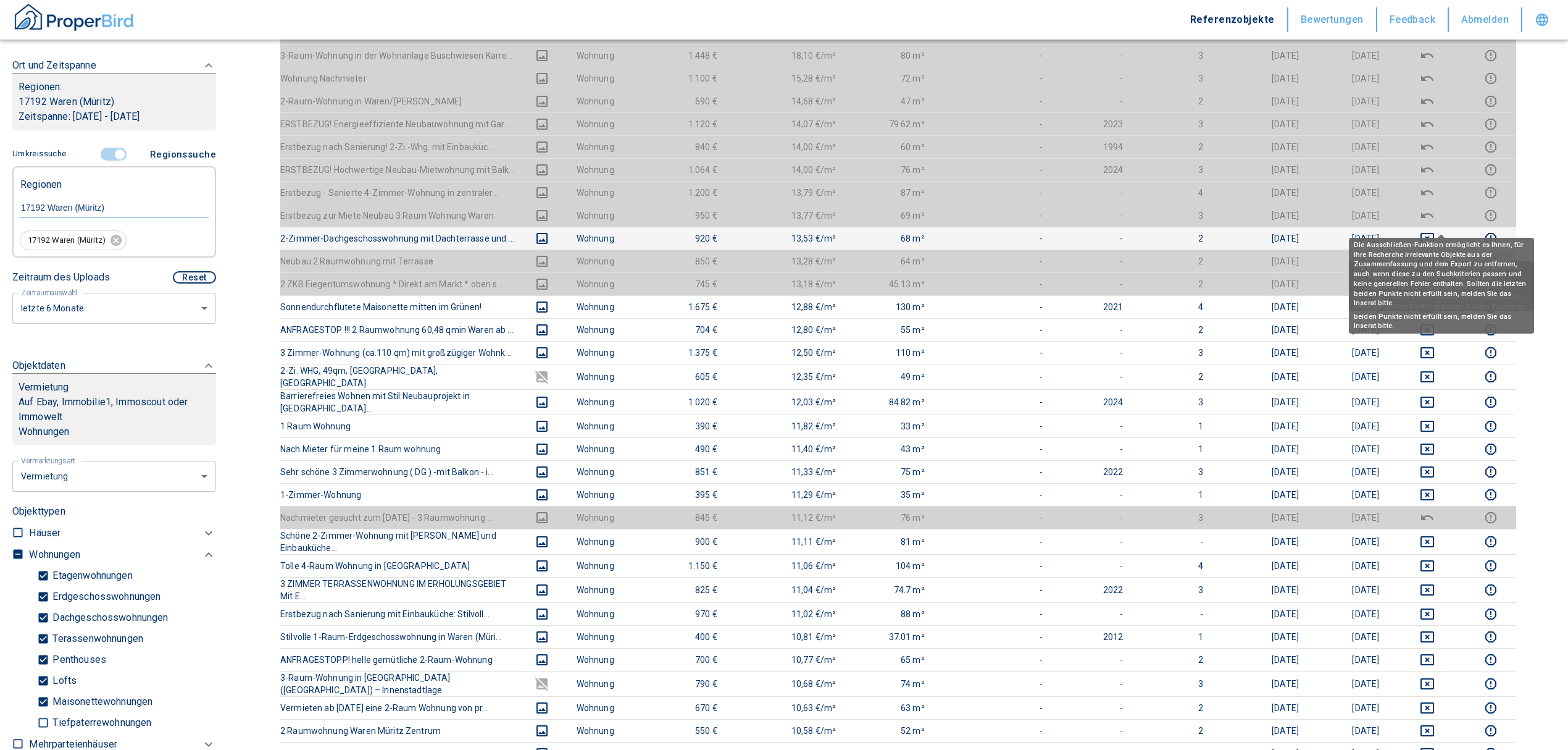
click at [1435, 231] on icon "deselect this listing" at bounding box center [1427, 238] width 15 height 15
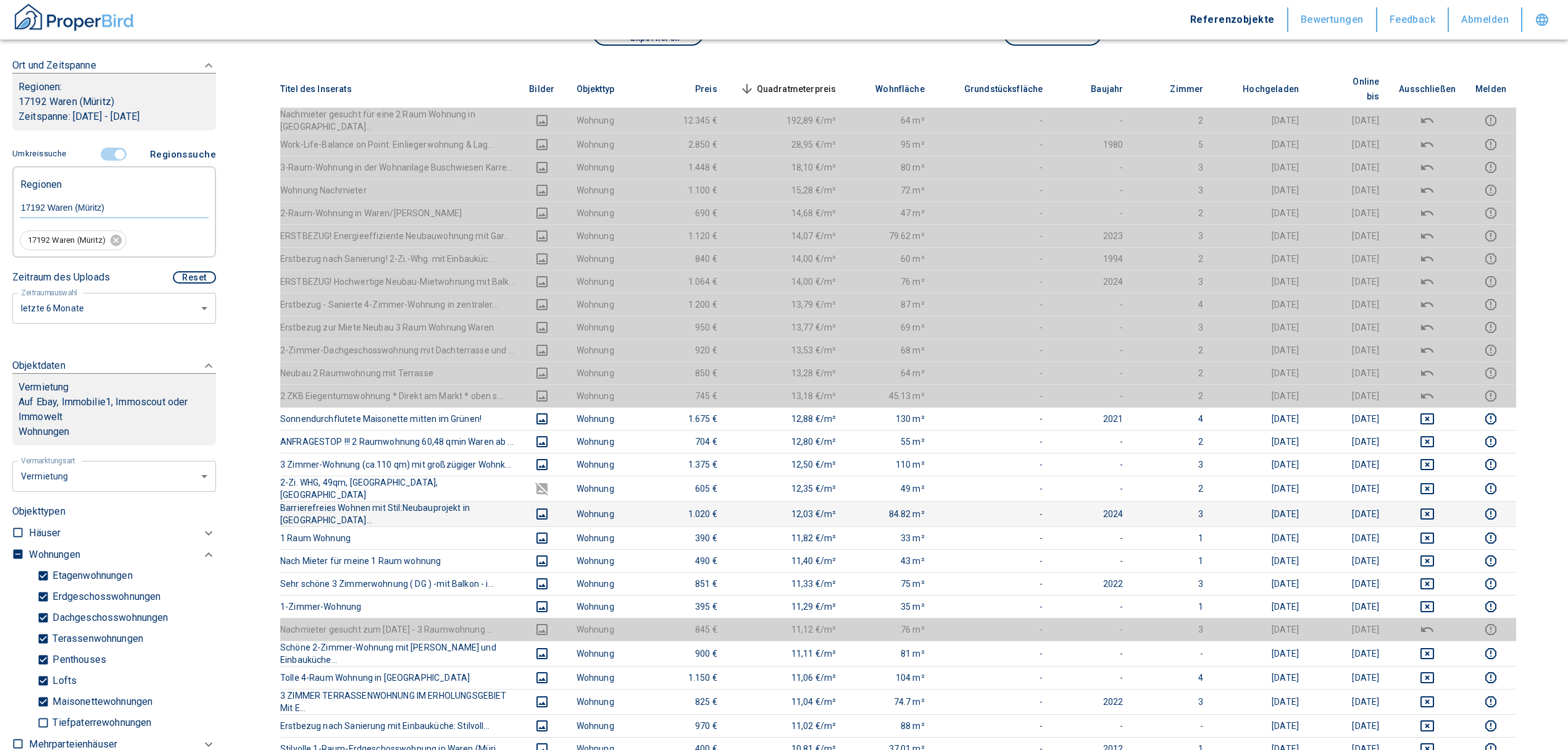
scroll to position [247, 0]
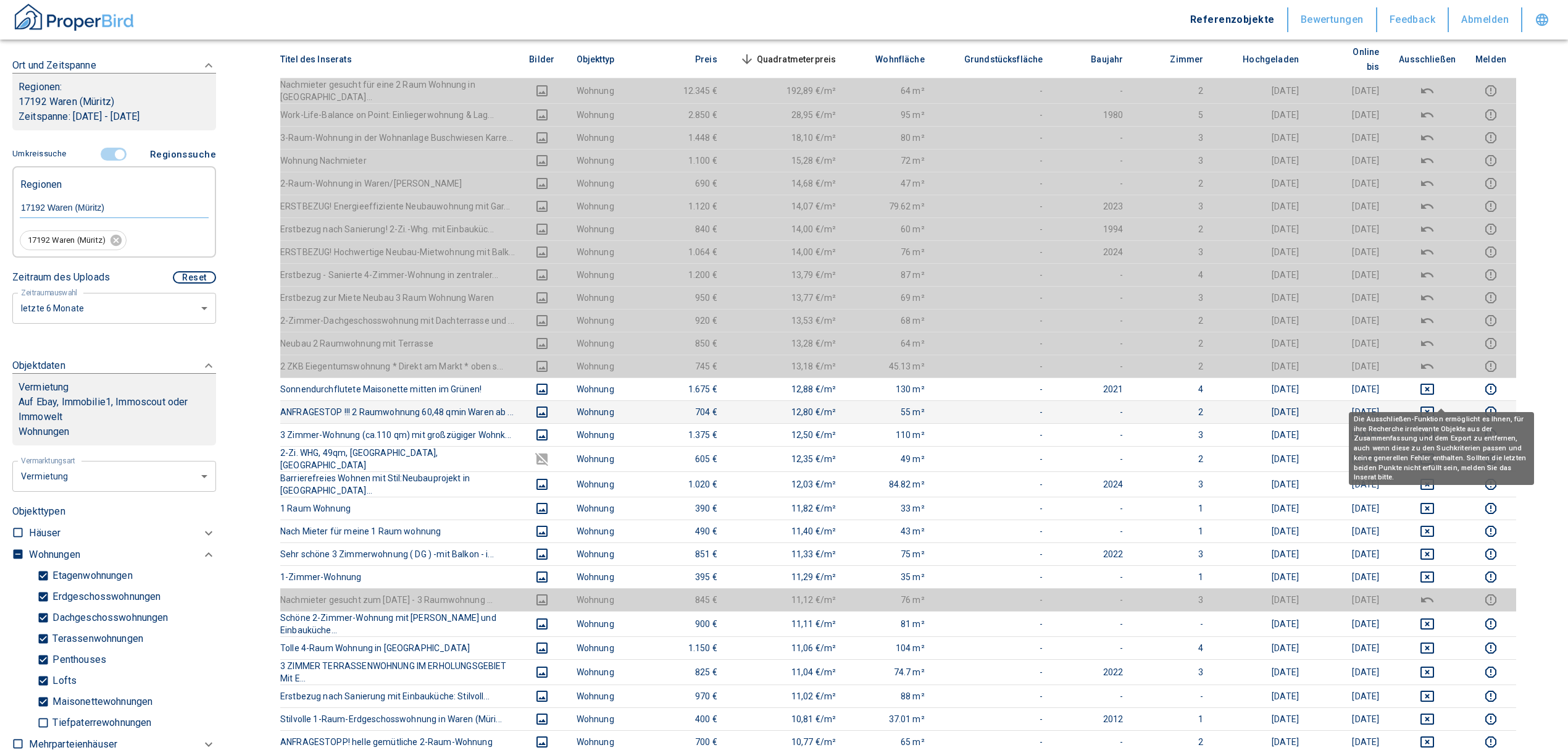
click at [1434, 406] on icon "deselect this listing" at bounding box center [1427, 412] width 14 height 11
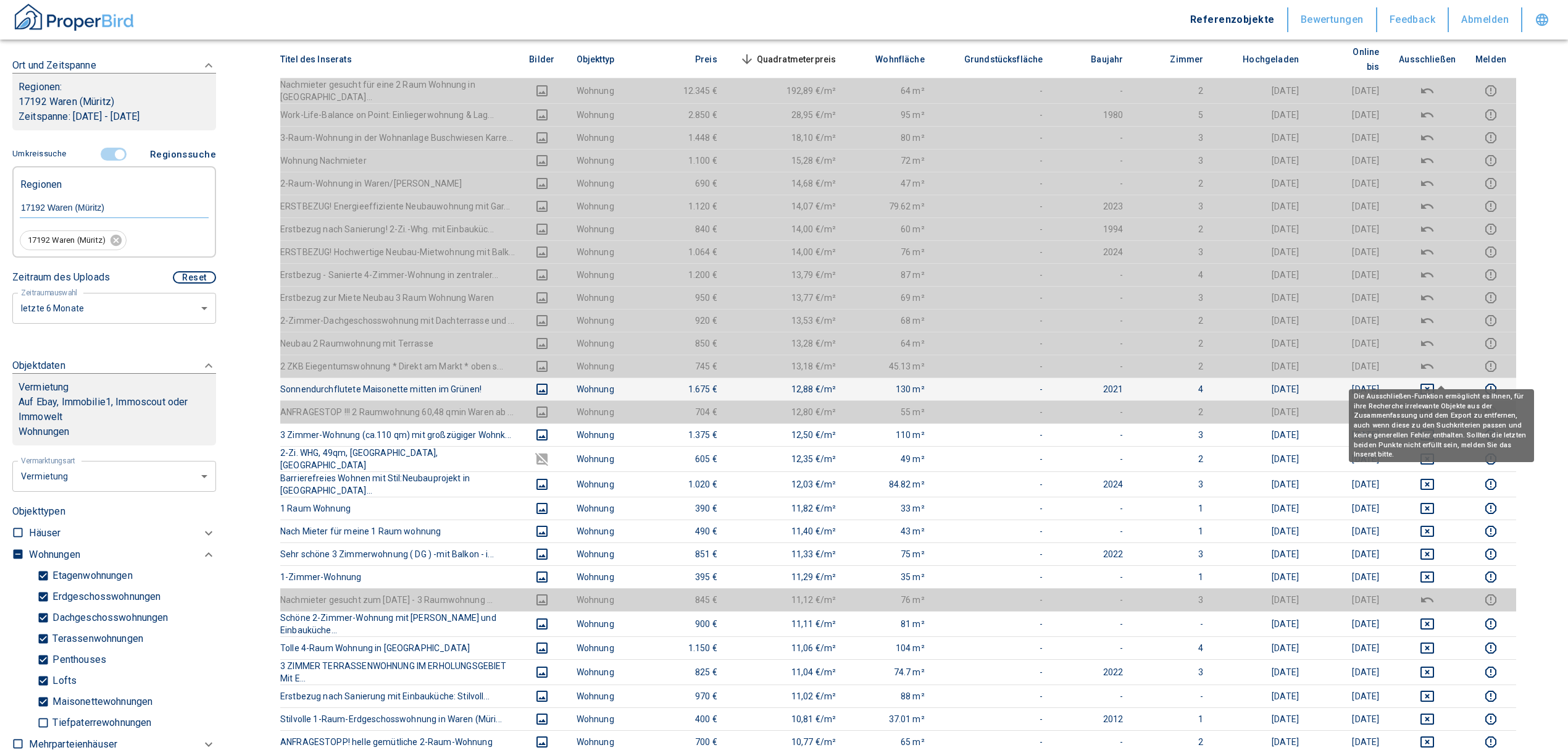
click at [1434, 383] on icon "deselect this listing" at bounding box center [1427, 389] width 14 height 11
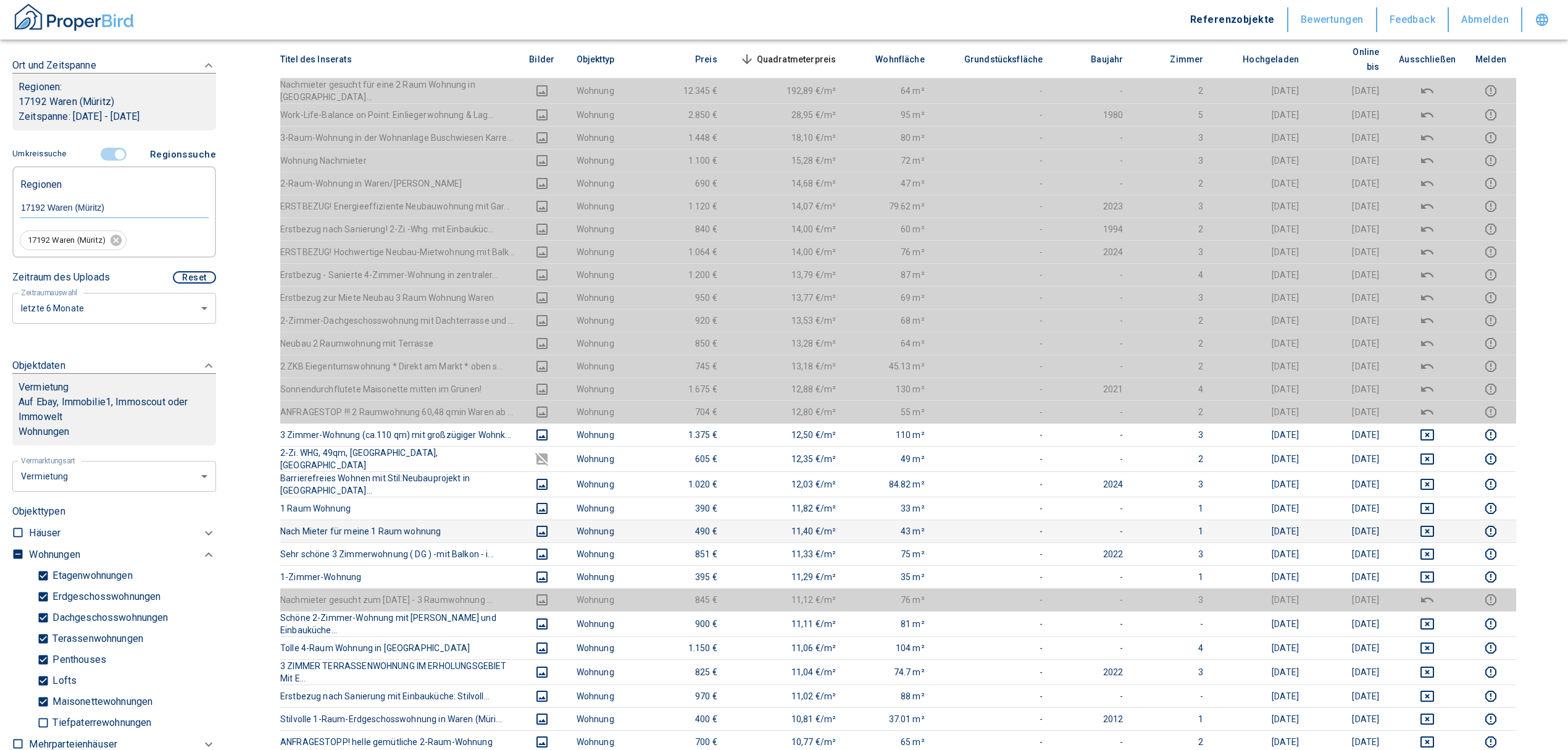
scroll to position [0, 0]
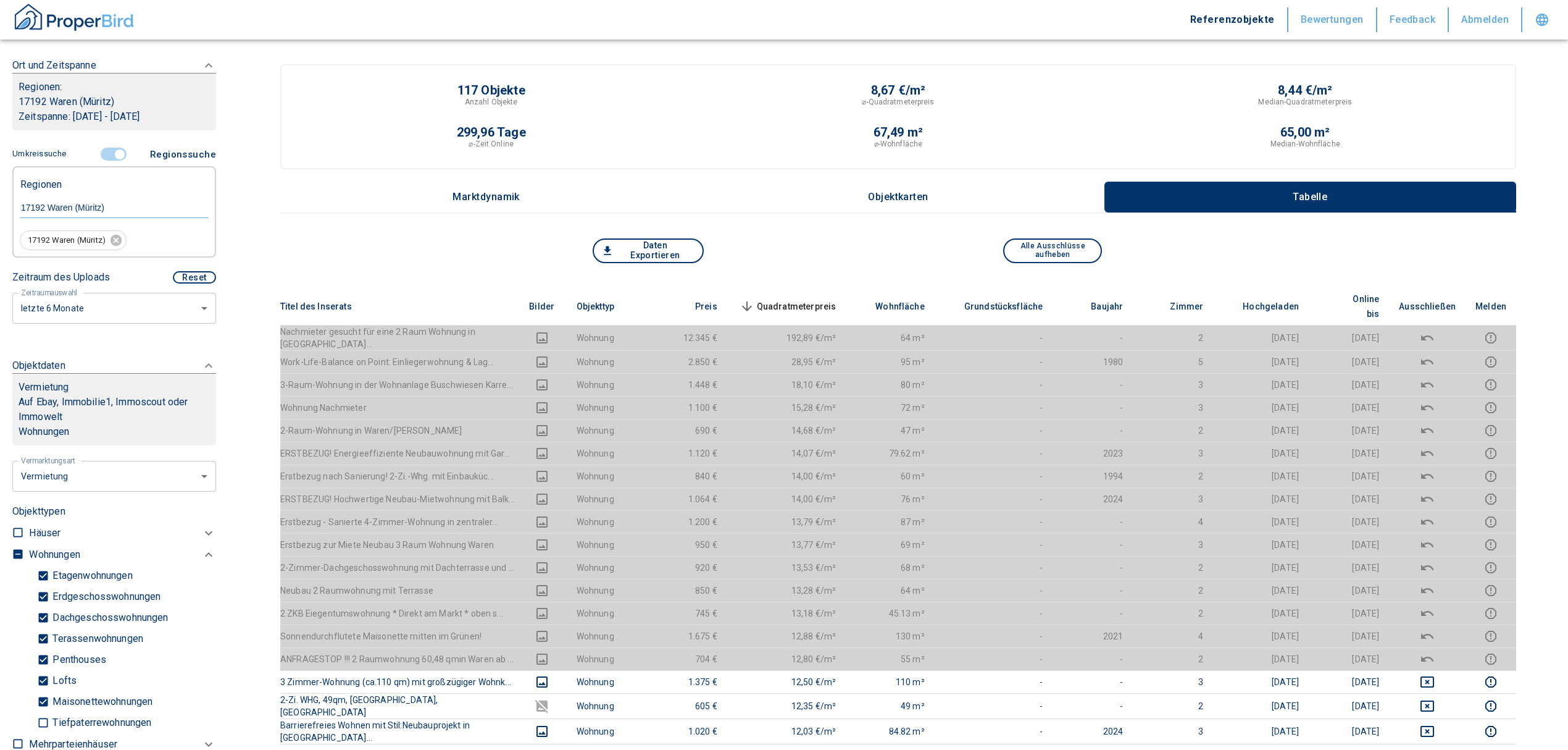
click at [794, 288] on th "Quadratmeterpreis sorted descending" at bounding box center [787, 307] width 119 height 38
click at [808, 289] on th "Quadratmeterpreis sorted descending" at bounding box center [787, 307] width 119 height 38
click at [813, 299] on span "Quadratmeterpreis sorted descending" at bounding box center [786, 306] width 100 height 15
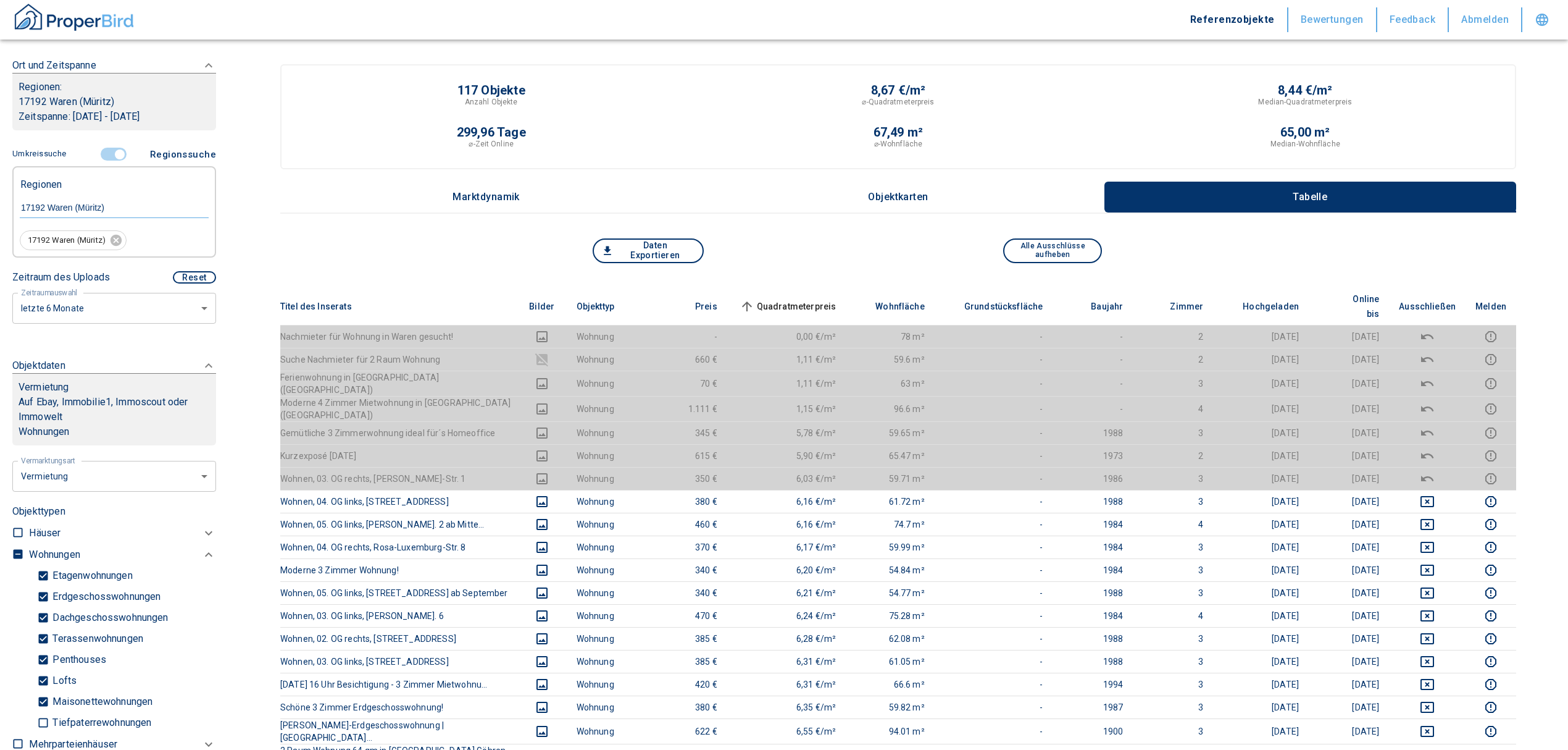
click at [109, 149] on input "controlled" at bounding box center [120, 154] width 37 height 14
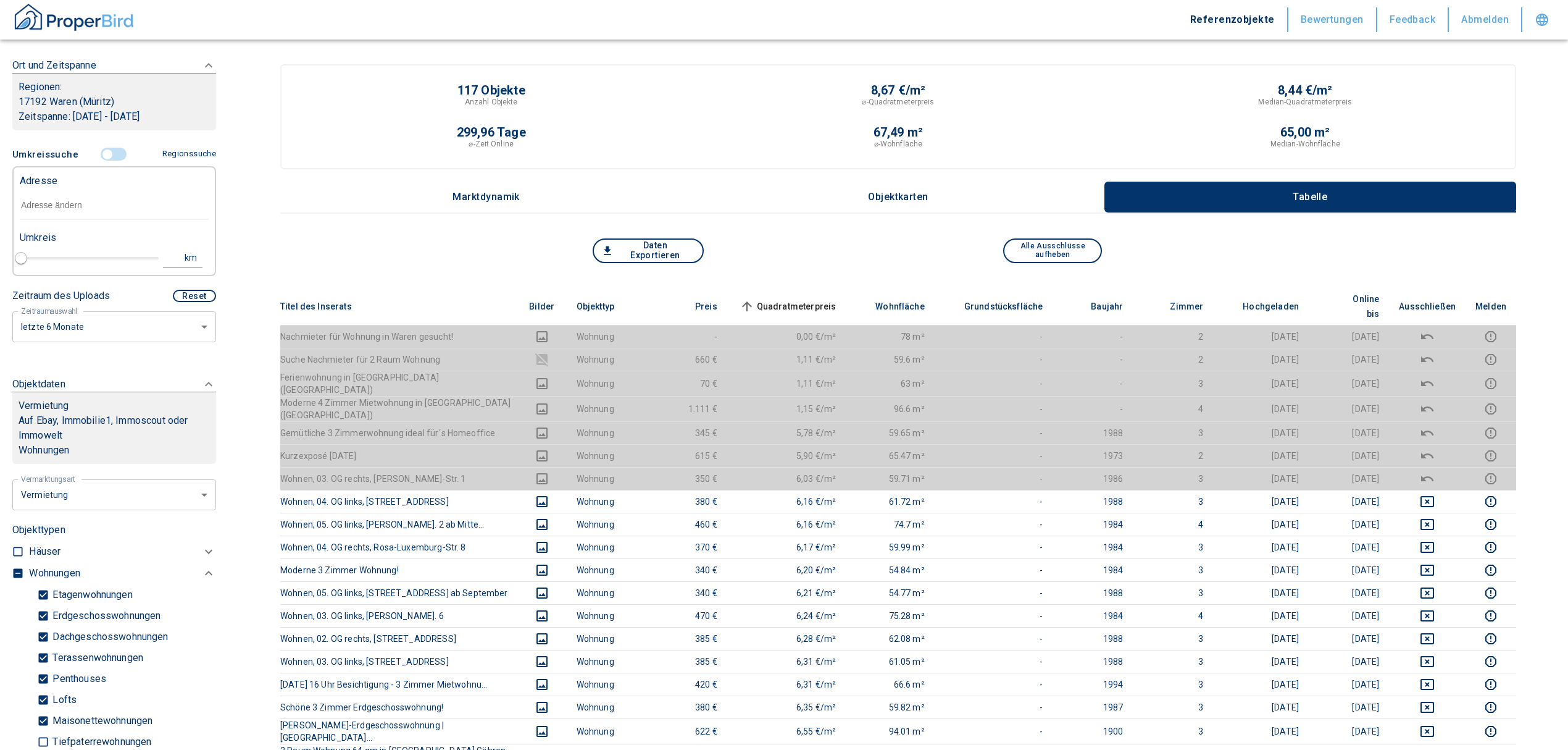
click at [77, 221] on div "Adresse Umkreis km" at bounding box center [115, 218] width 189 height 101
click at [84, 191] on input "text" at bounding box center [115, 206] width 189 height 29
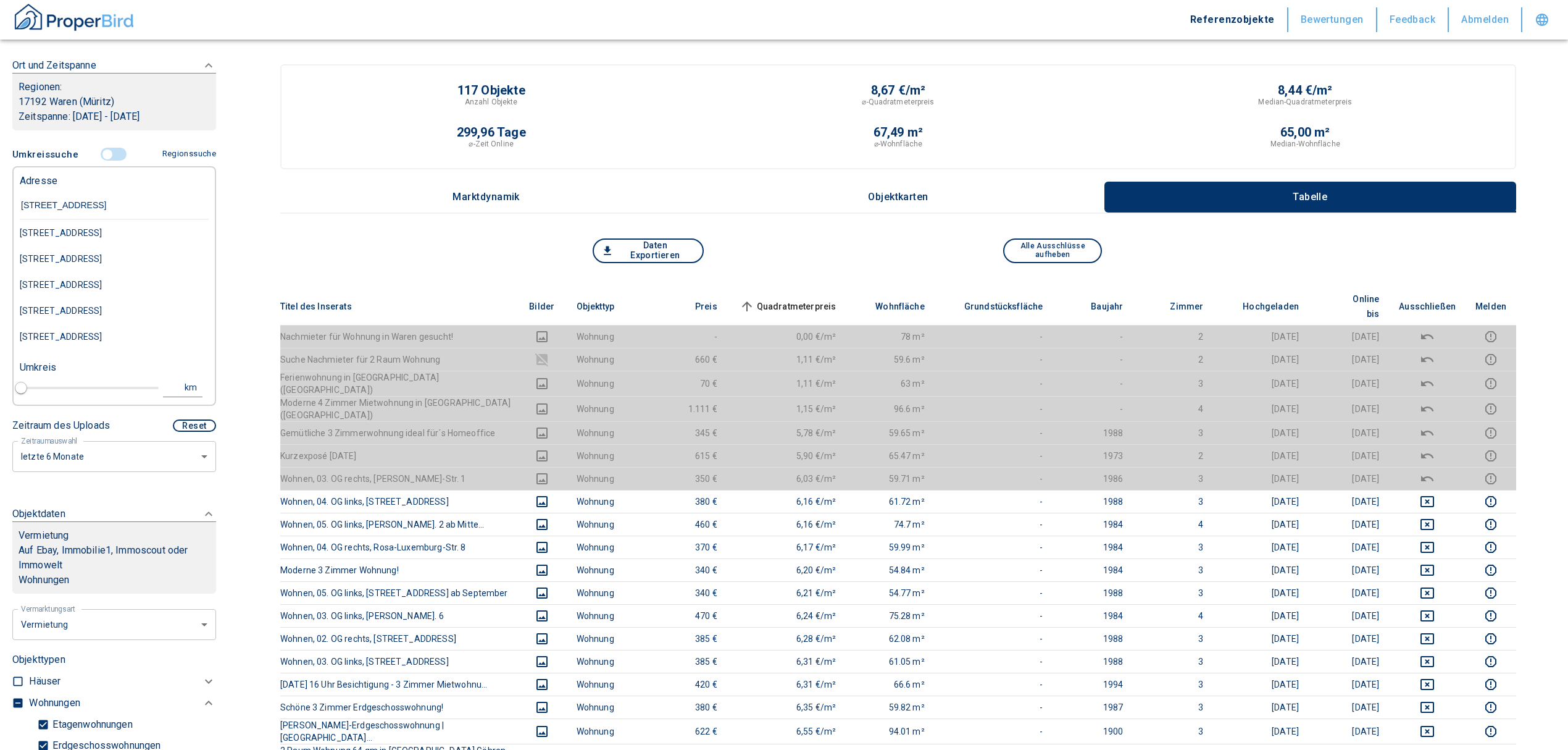
type input "[STREET_ADDRESS] waren"
click at [115, 233] on div "[STREET_ADDRESS]" at bounding box center [115, 233] width 189 height 26
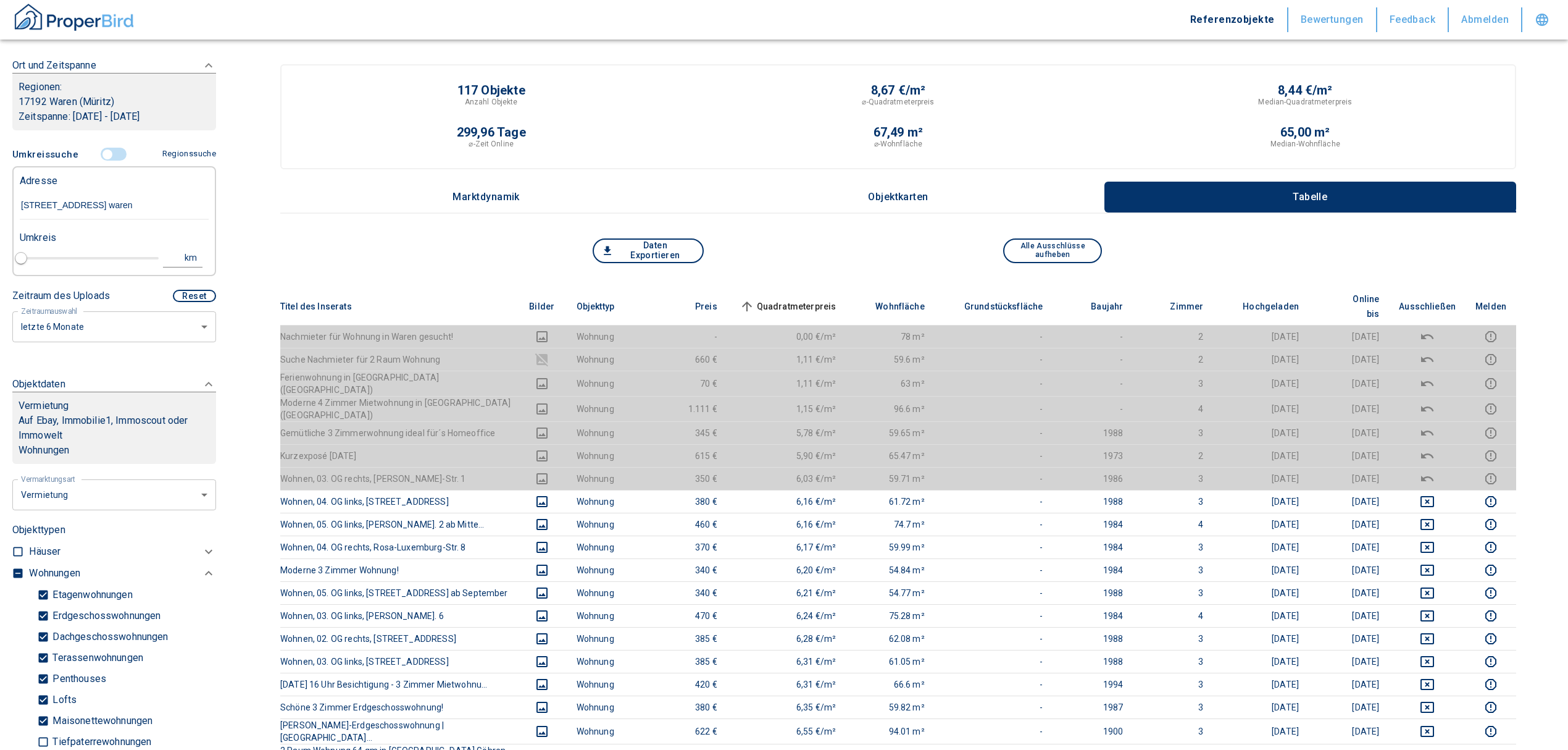
type input "2020"
type input "[STREET_ADDRESS]"
type input "1"
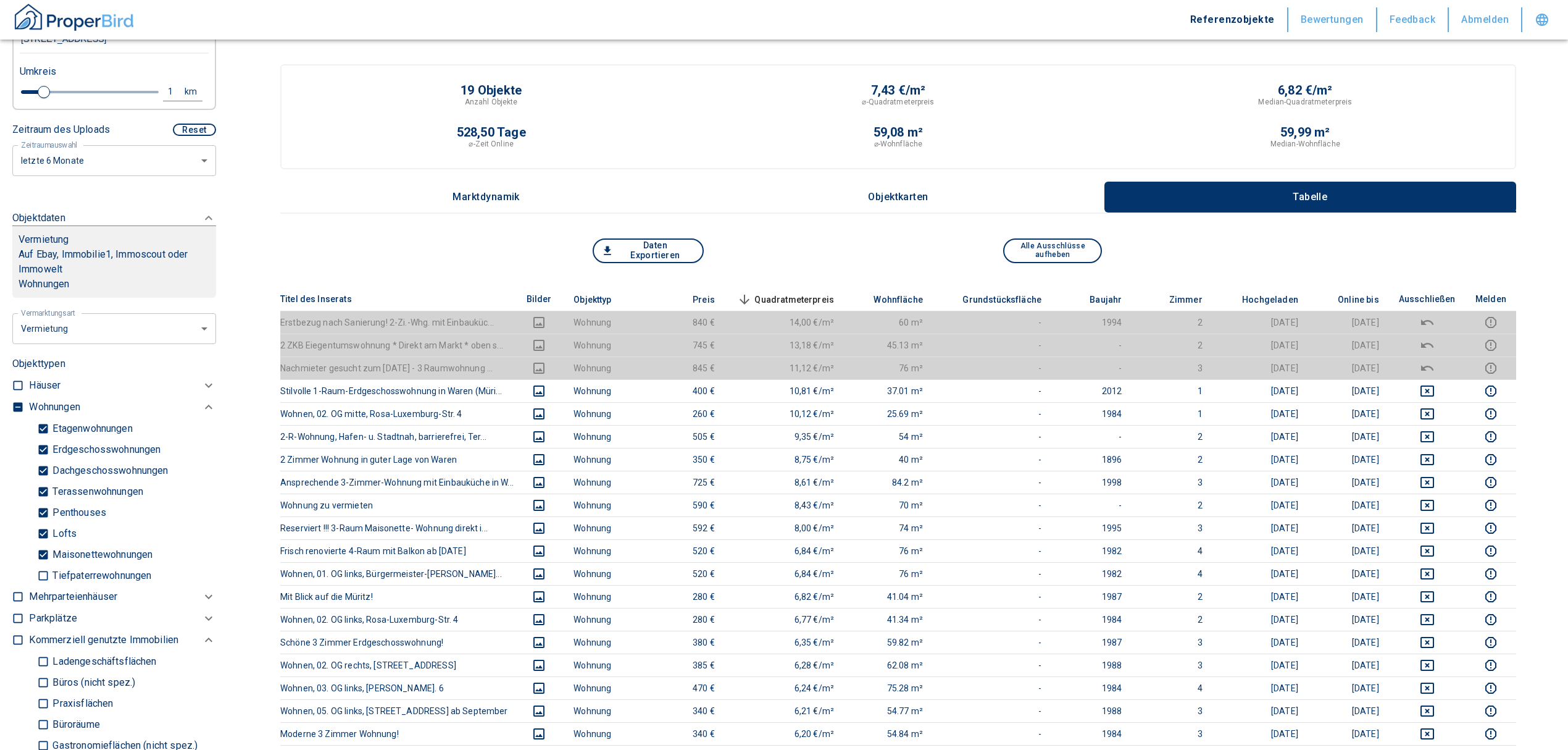
scroll to position [356, 0]
type input "[STREET_ADDRESS]"
click at [16, 400] on label at bounding box center [15, 405] width 19 height 16
click at [16, 402] on input "checkbox" at bounding box center [17, 408] width 12 height 12
checkbox input "true"
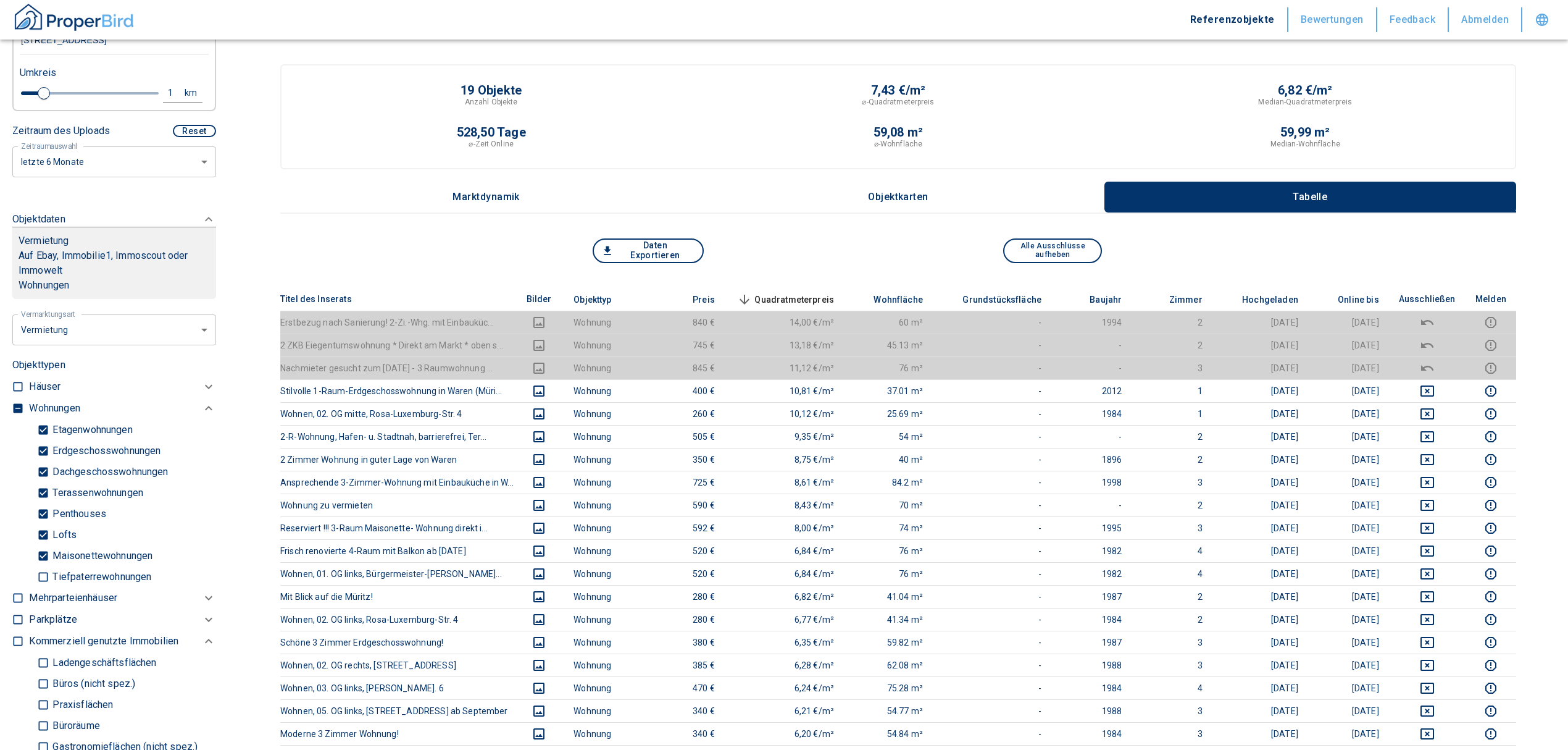
checkbox input "true"
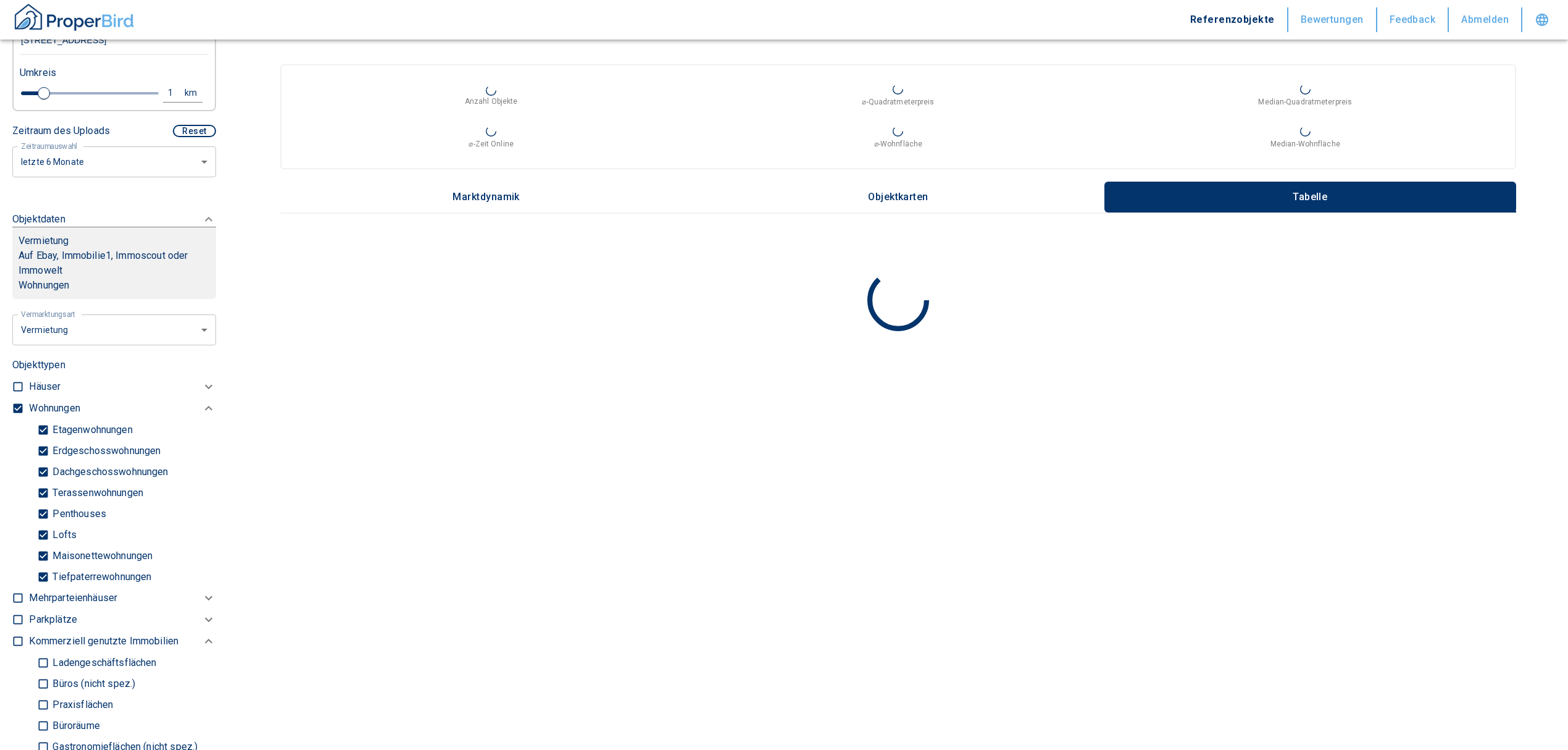
type input "2020"
click at [16, 402] on input "checkbox" at bounding box center [17, 408] width 12 height 12
checkbox input "false"
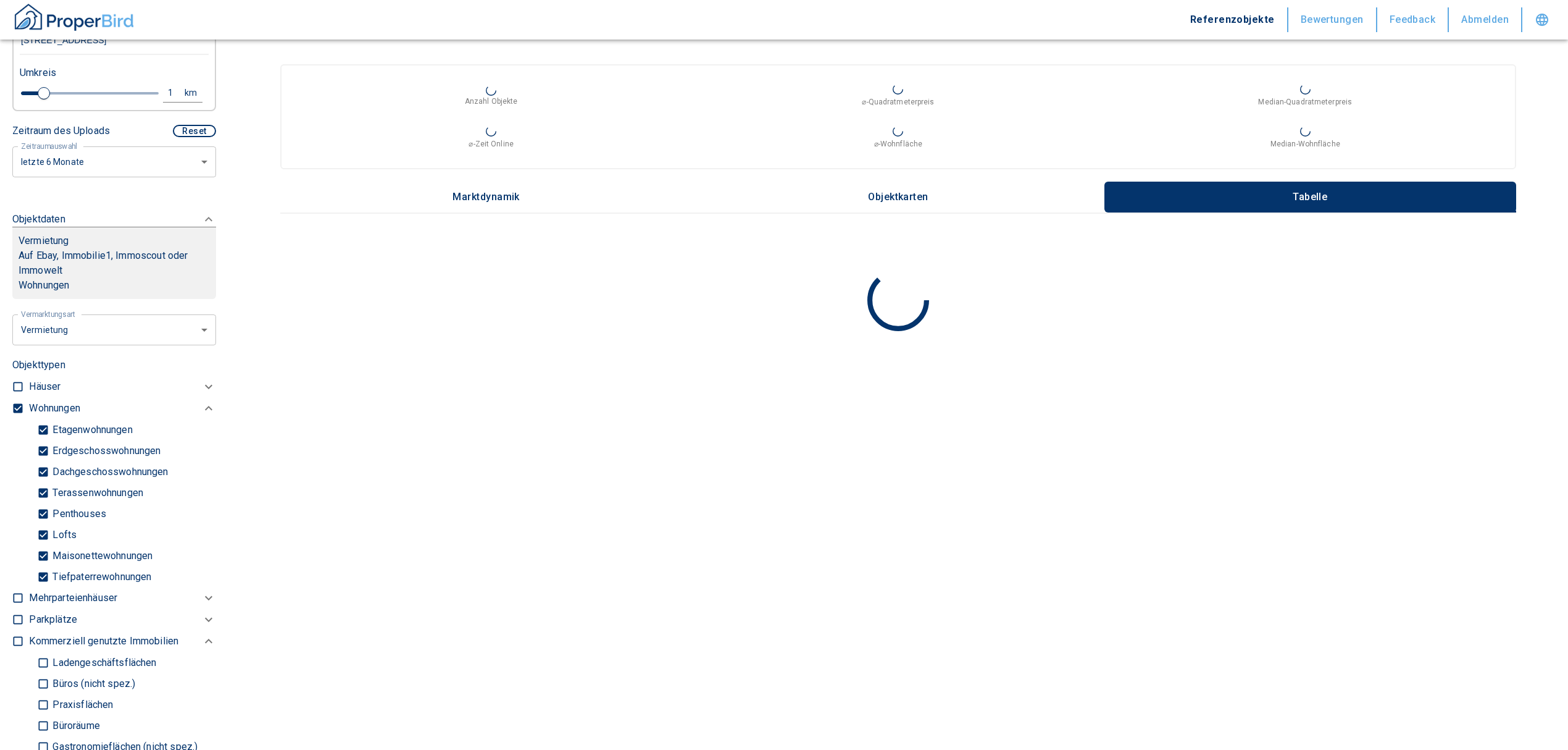
checkbox input "false"
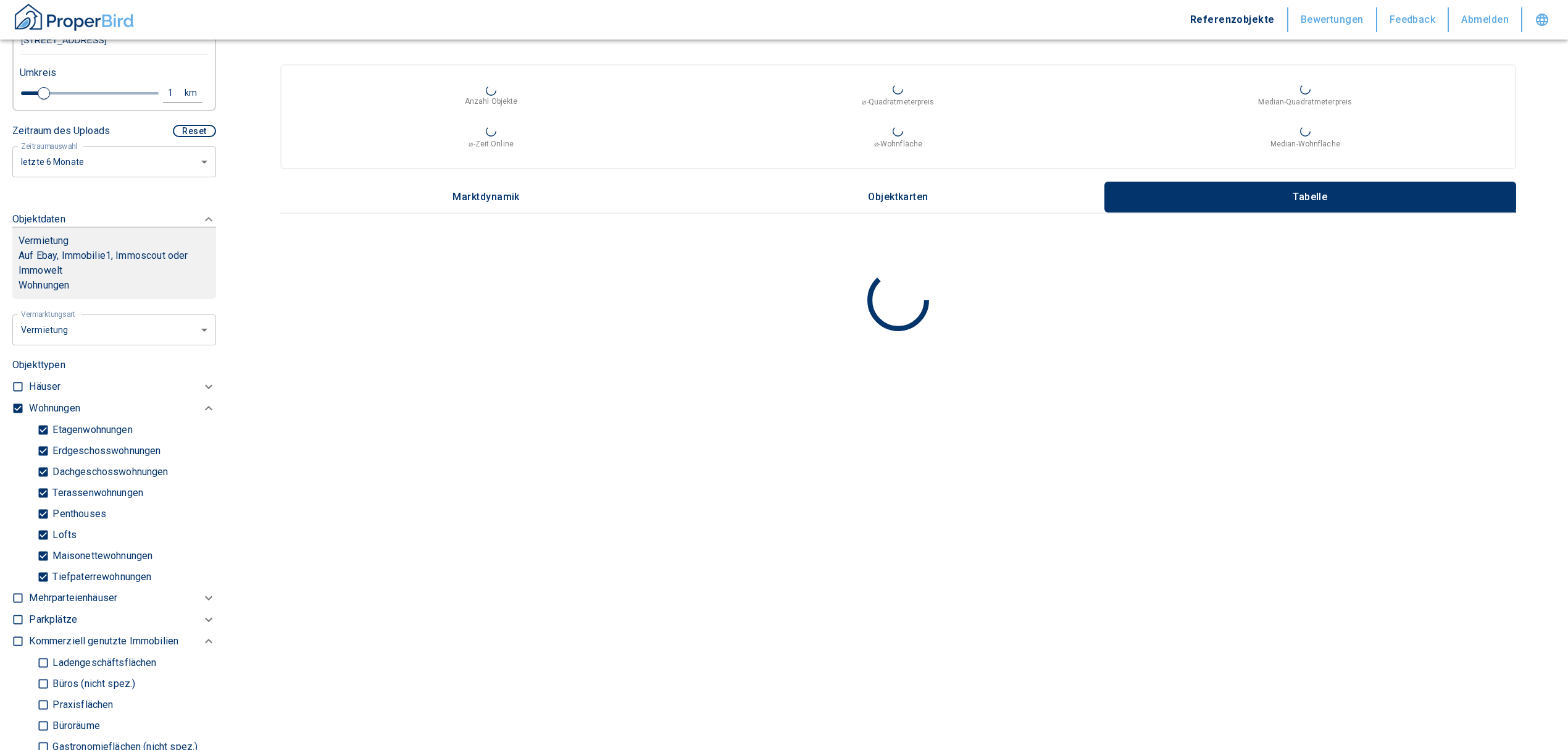
checkbox input "false"
type input "2020"
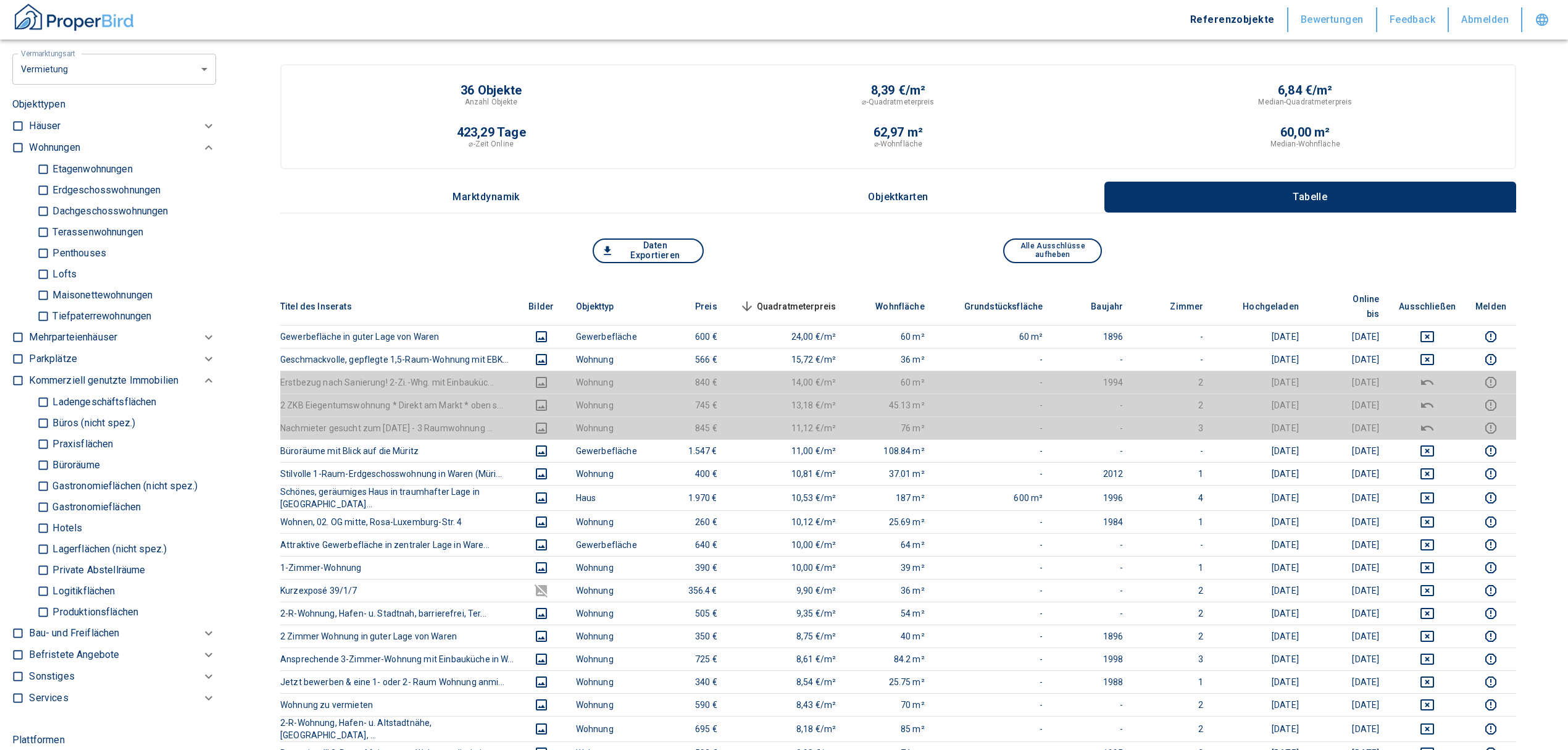
scroll to position [603, 0]
click at [42, 415] on input "Büros (nicht spez.)" at bounding box center [43, 421] width 12 height 21
checkbox input "true"
type input "2020"
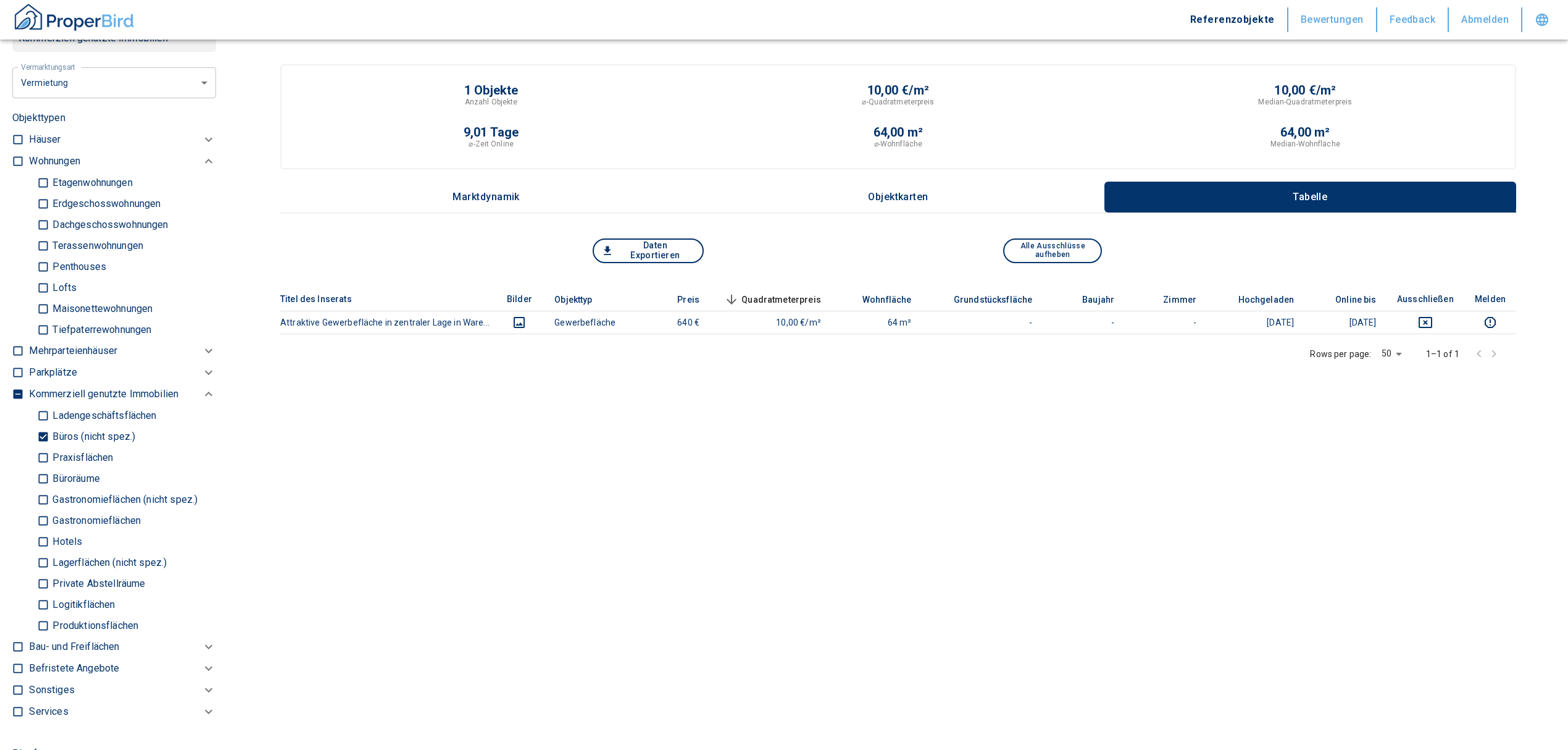
click at [42, 479] on input "Büroräume" at bounding box center [43, 479] width 12 height 21
checkbox input "true"
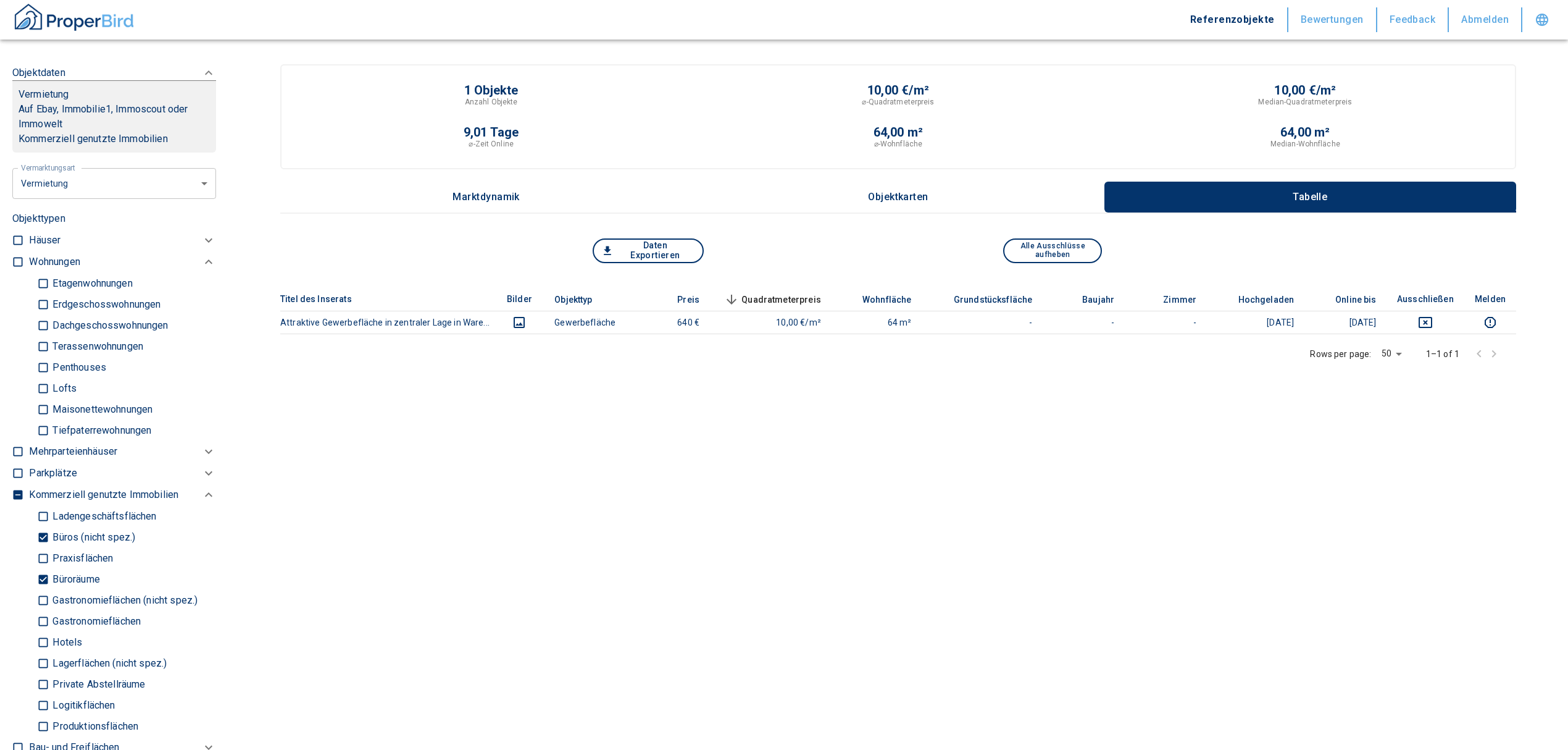
scroll to position [356, 0]
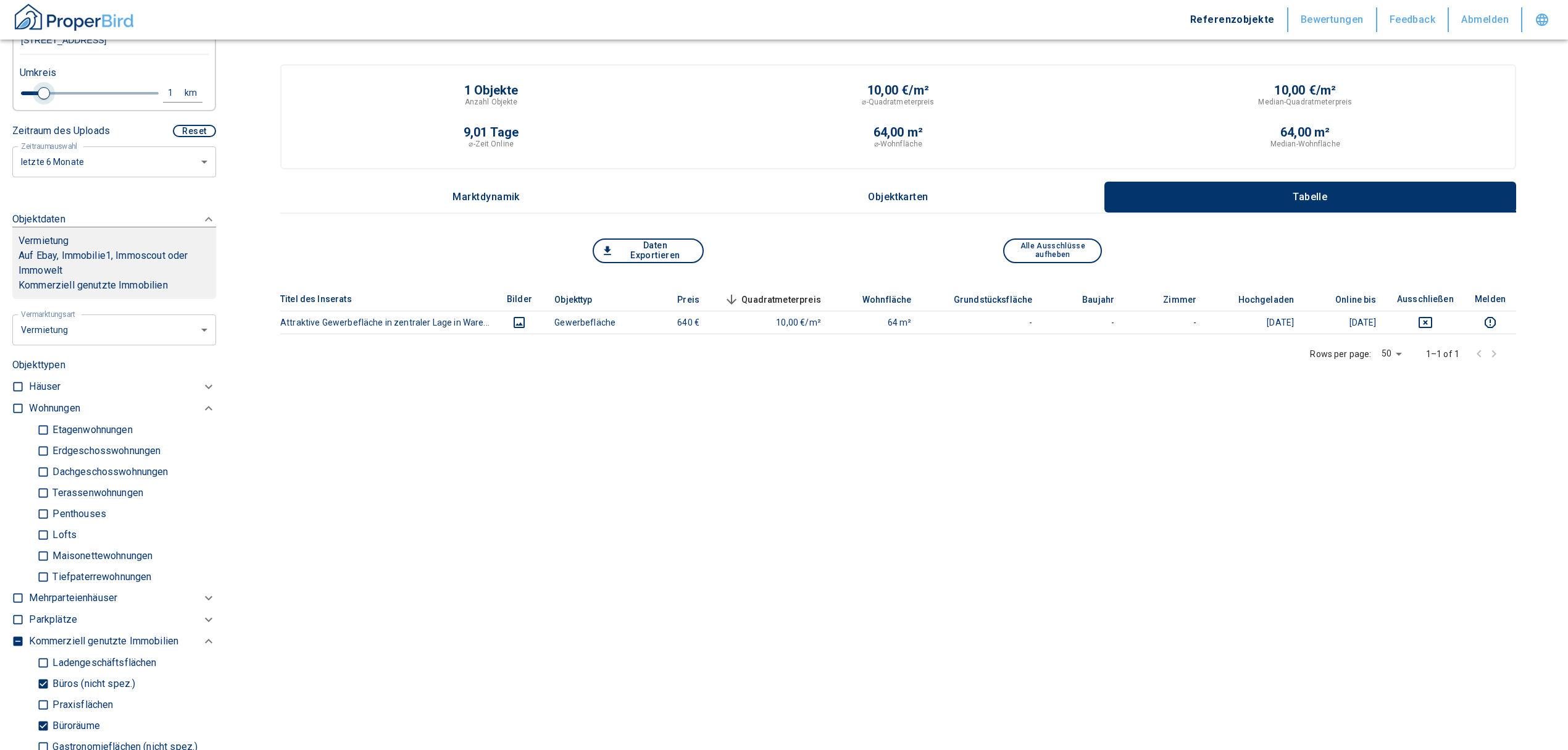
type input "2020"
type input "1.2"
type input "2020"
type input "1.4"
type input "2020"
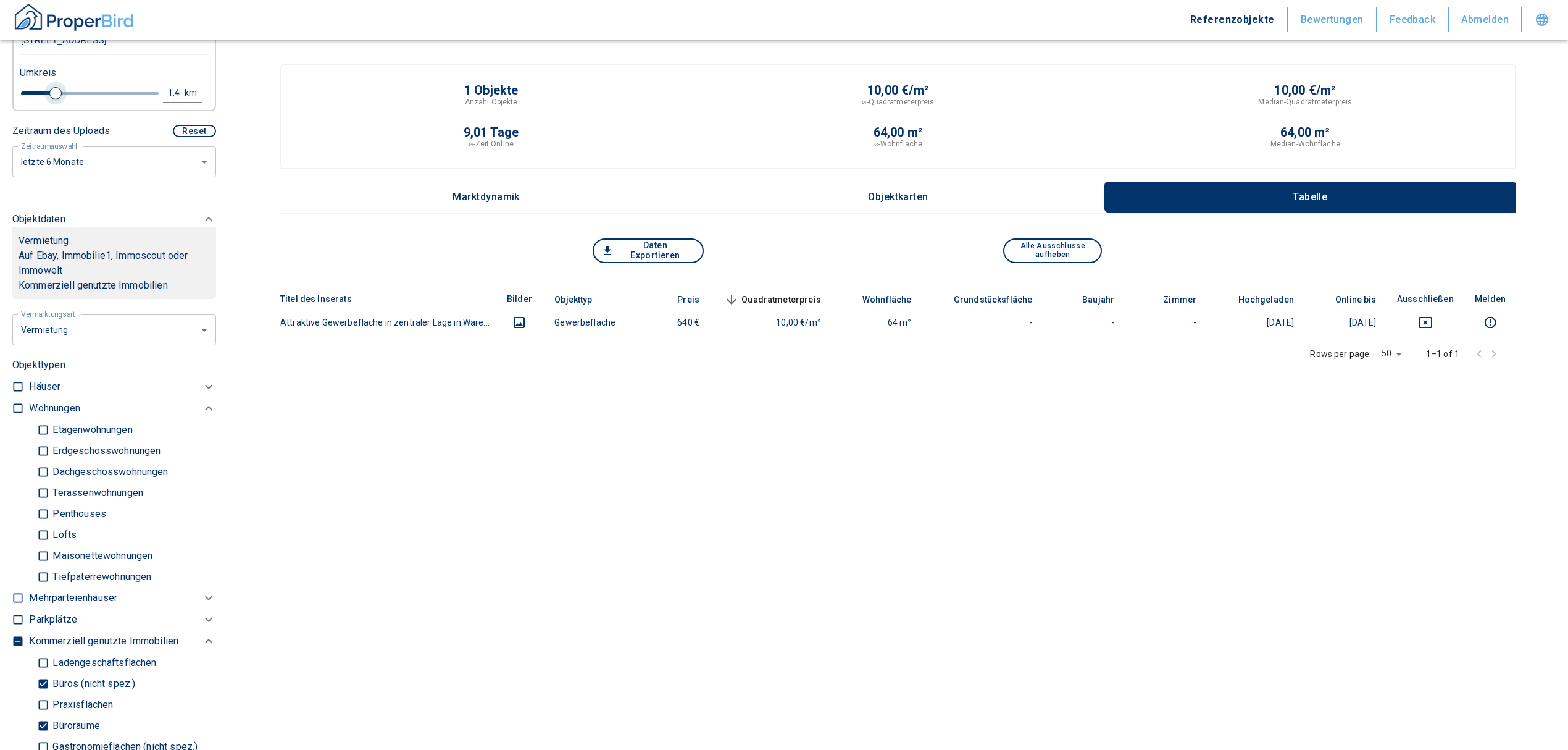
type input "1.6"
type input "2020"
type input "1.8"
type input "2020"
type input "2"
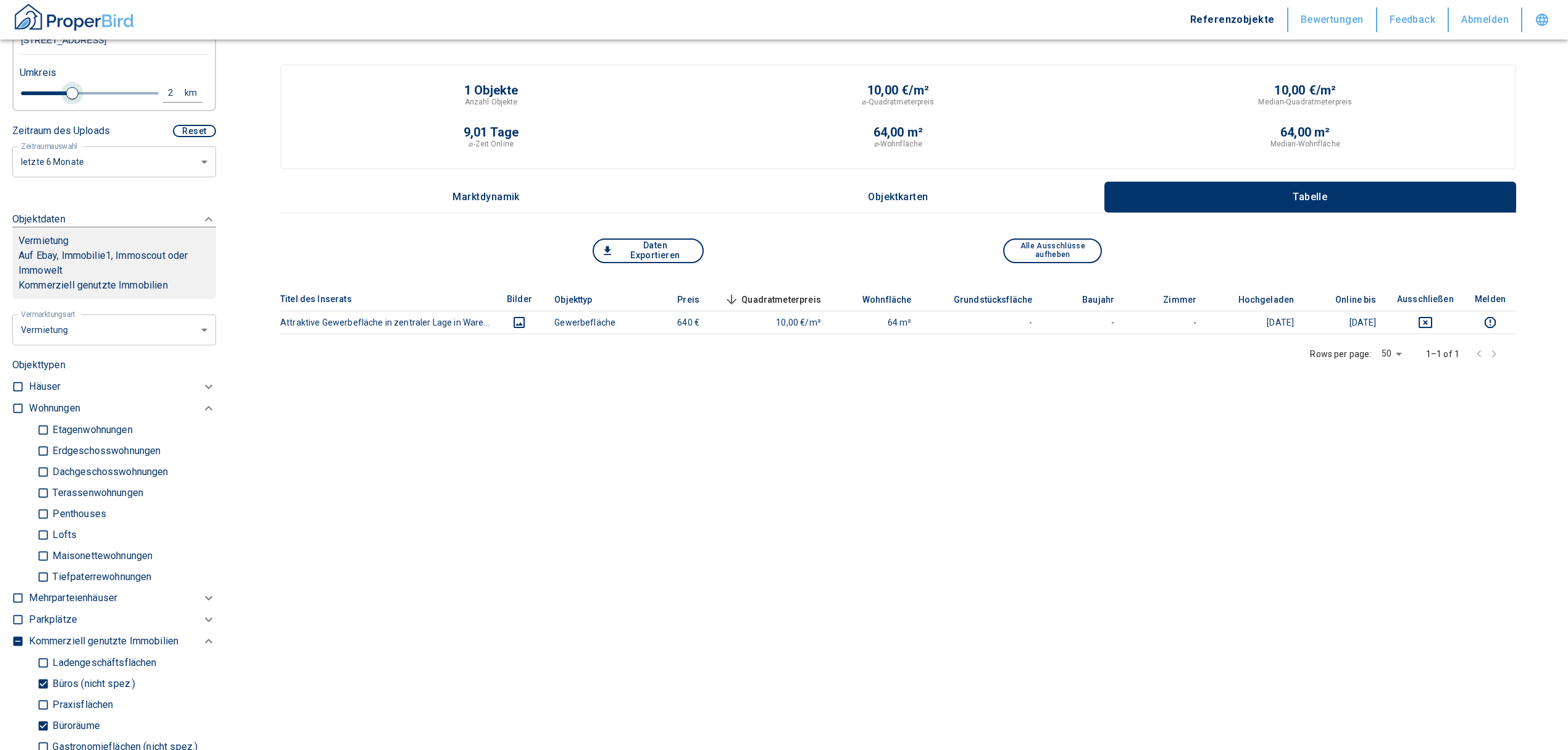
drag, startPoint x: 46, startPoint y: 95, endPoint x: 72, endPoint y: 90, distance: 26.5
click at [72, 90] on span at bounding box center [72, 93] width 12 height 12
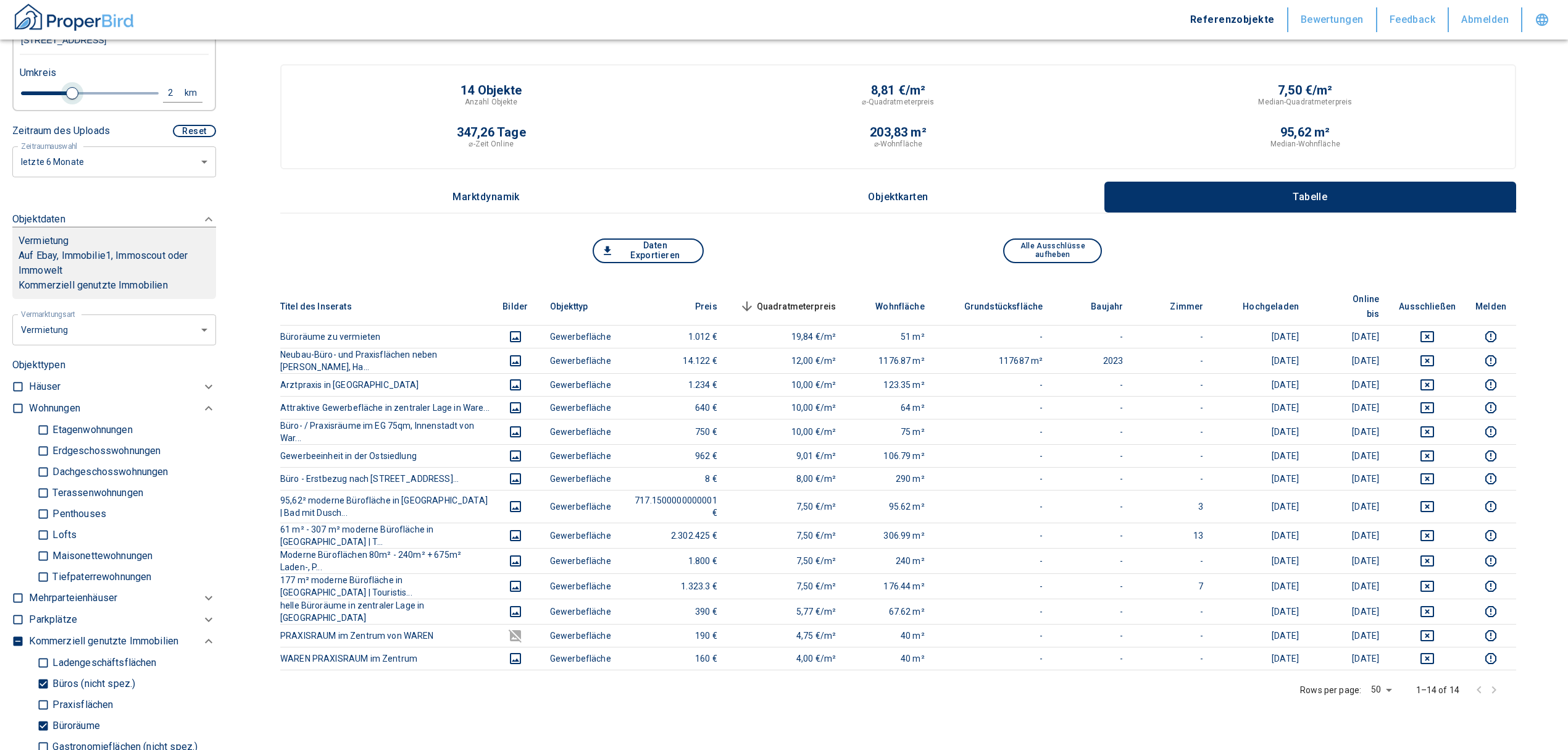
type input "2020"
type input "2.2"
type input "2020"
type input "2.4"
type input "2020"
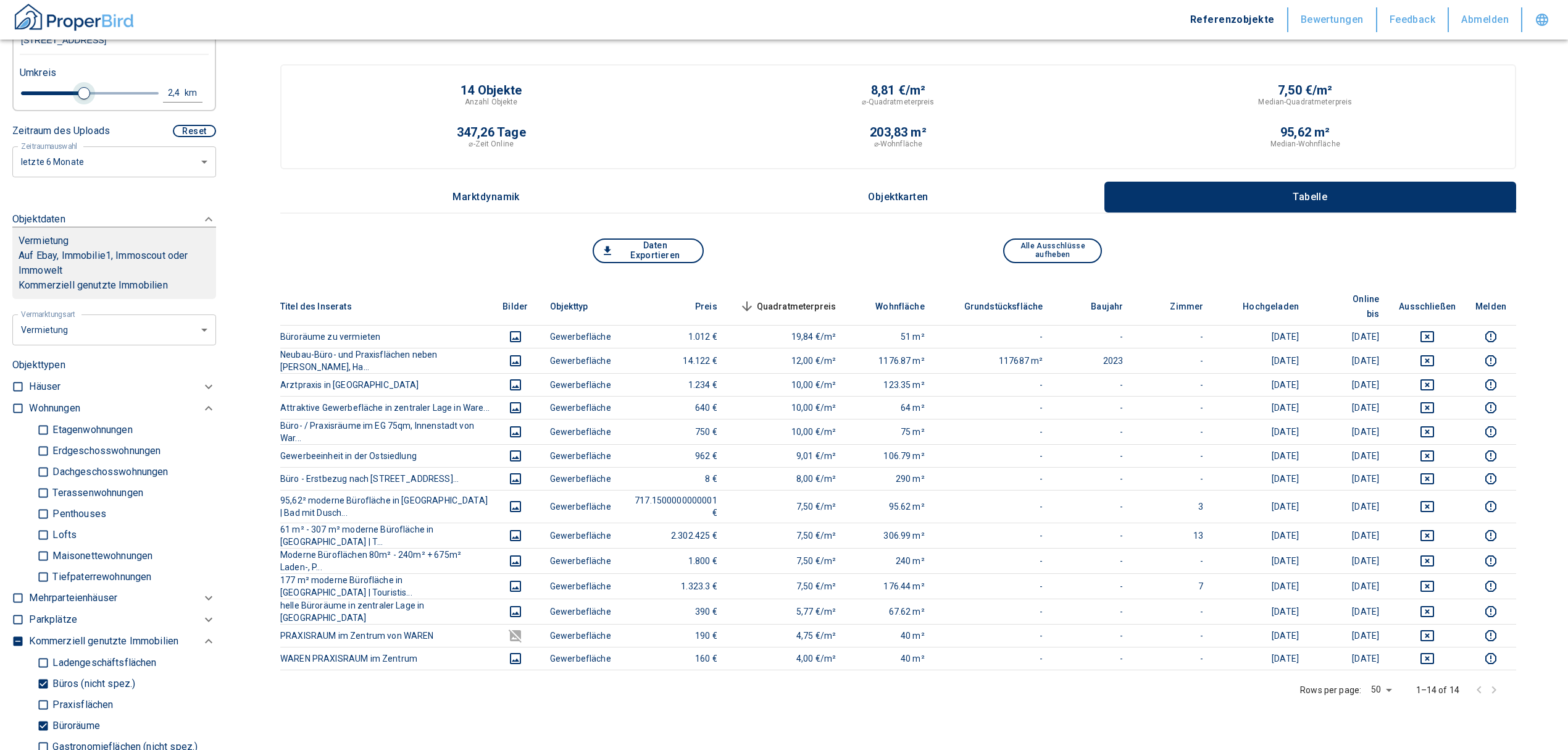
type input "2.6"
type input "2020"
type input "2.8"
type input "2020"
type input "3"
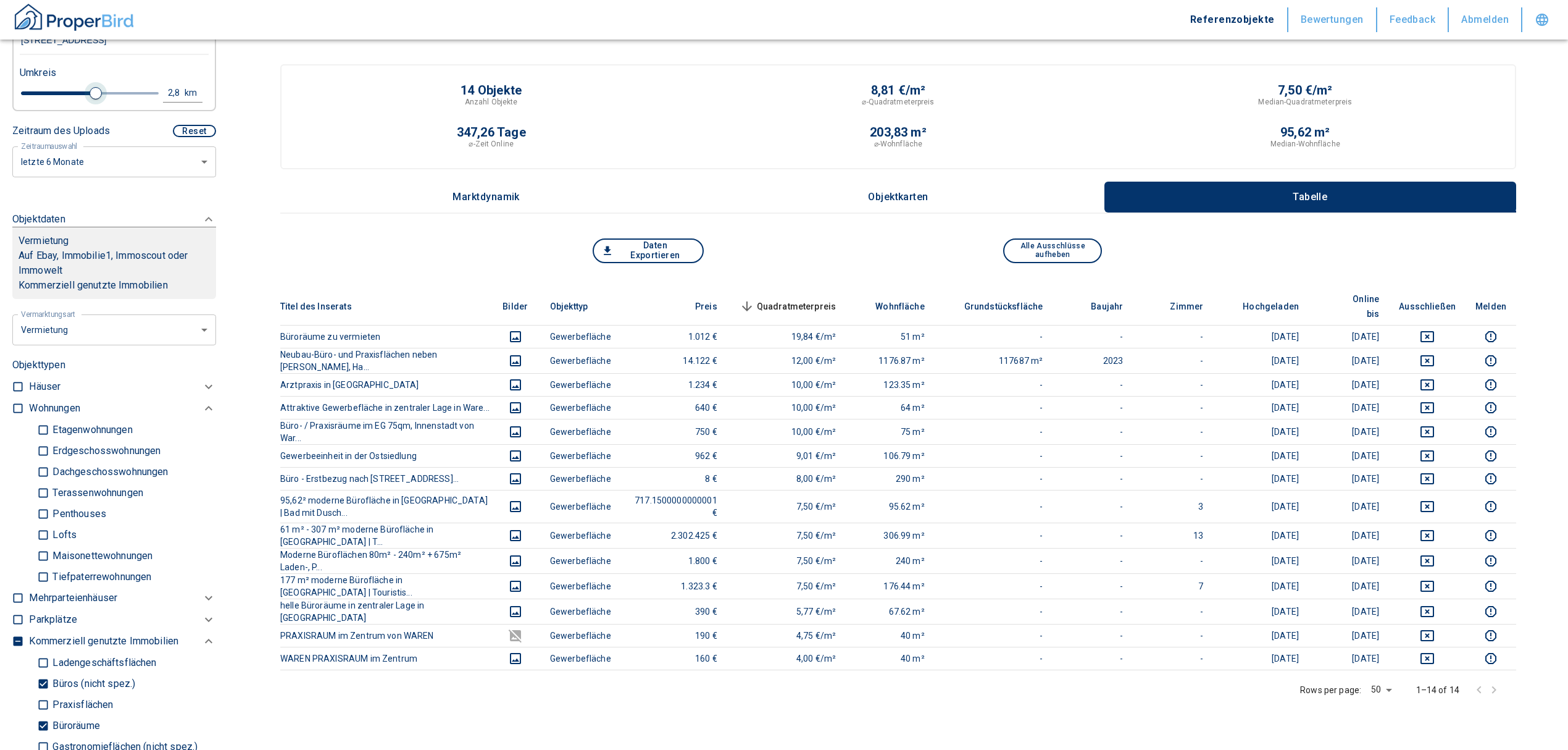
type input "2020"
type input "3.2"
type input "2020"
type input "3"
drag, startPoint x: 69, startPoint y: 87, endPoint x: 97, endPoint y: 87, distance: 28.0
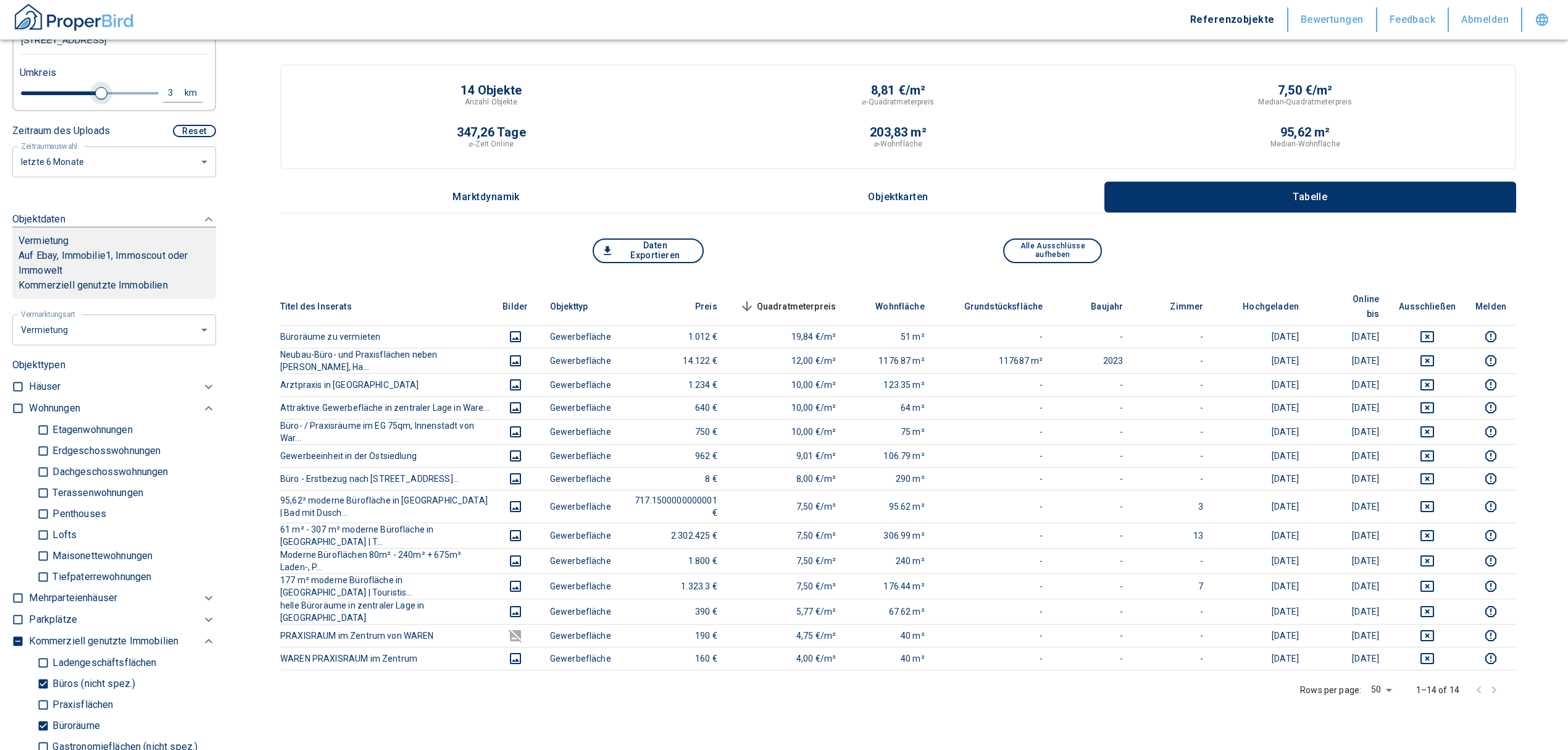
click at [97, 87] on span at bounding box center [101, 93] width 12 height 12
type input "2020"
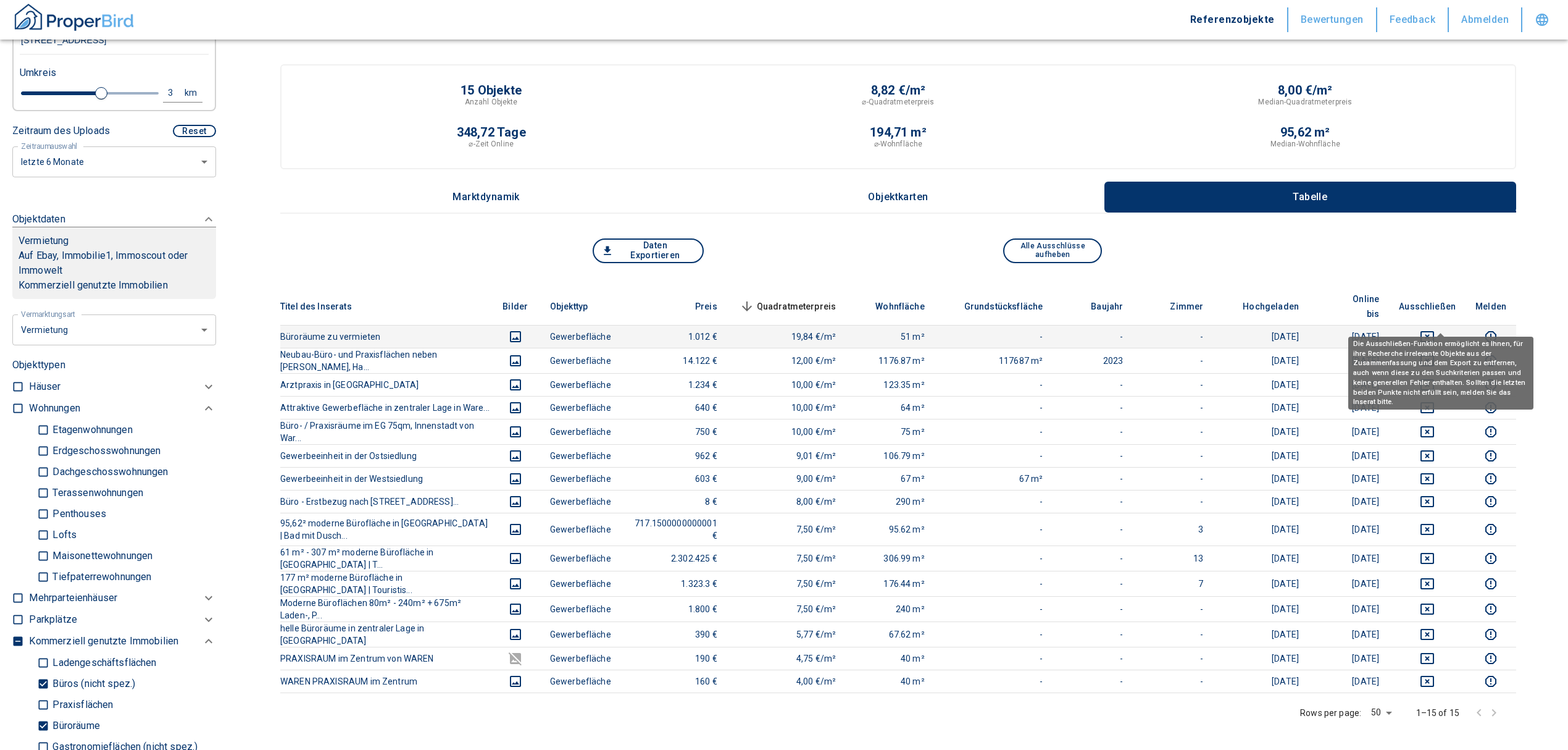
click at [1433, 330] on icon "deselect this listing" at bounding box center [1427, 337] width 15 height 15
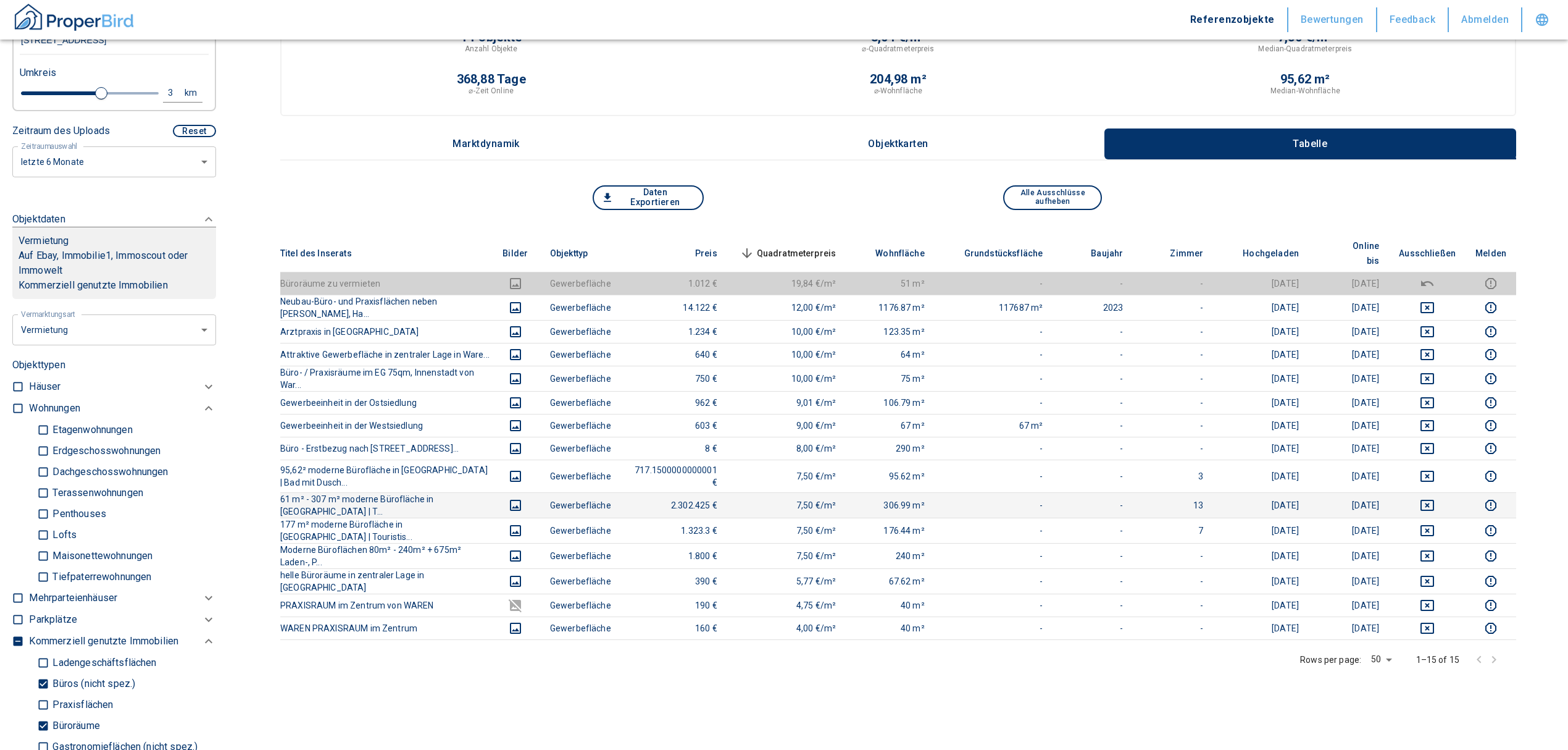
scroll to position [82, 0]
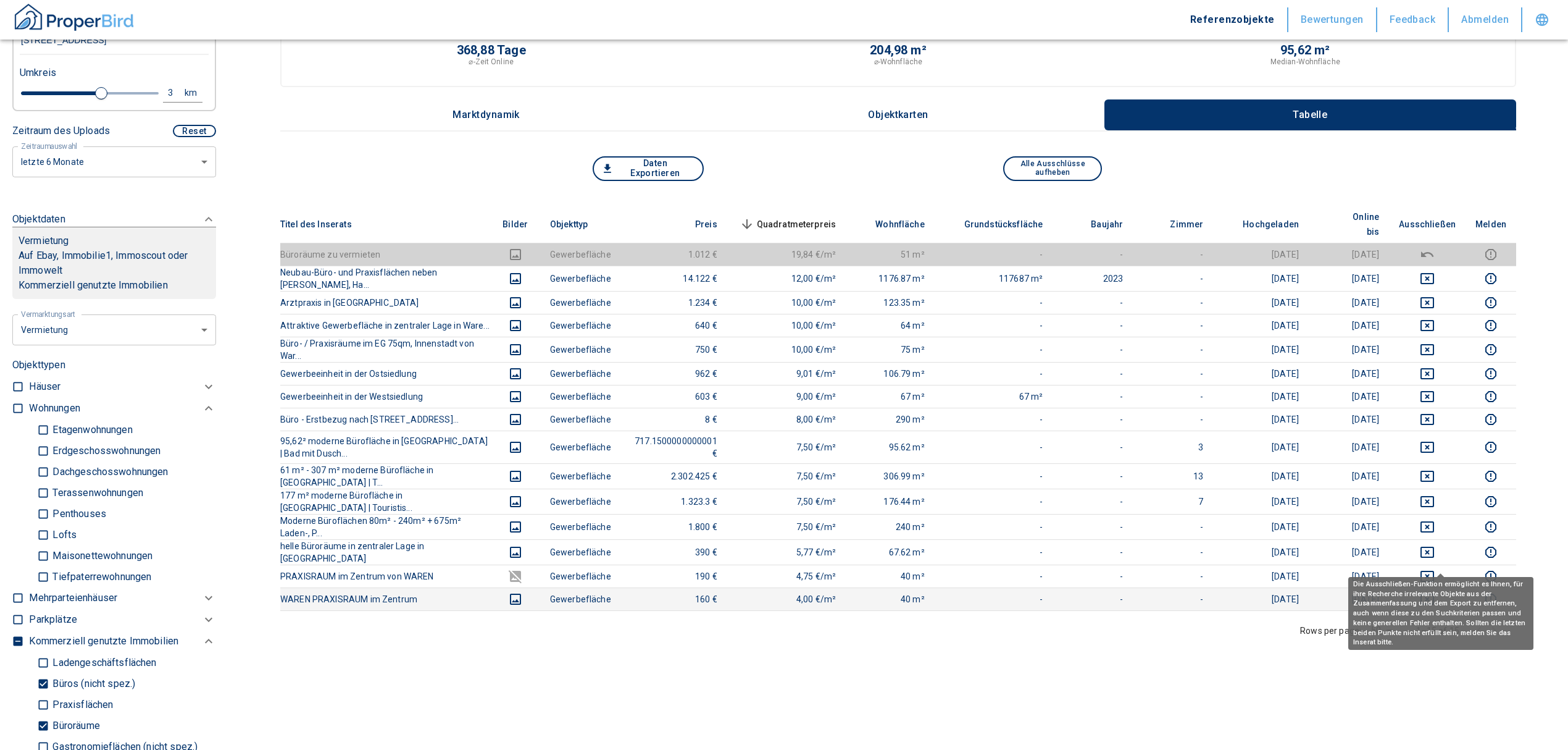
click at [1435, 592] on icon "deselect this listing" at bounding box center [1427, 599] width 15 height 15
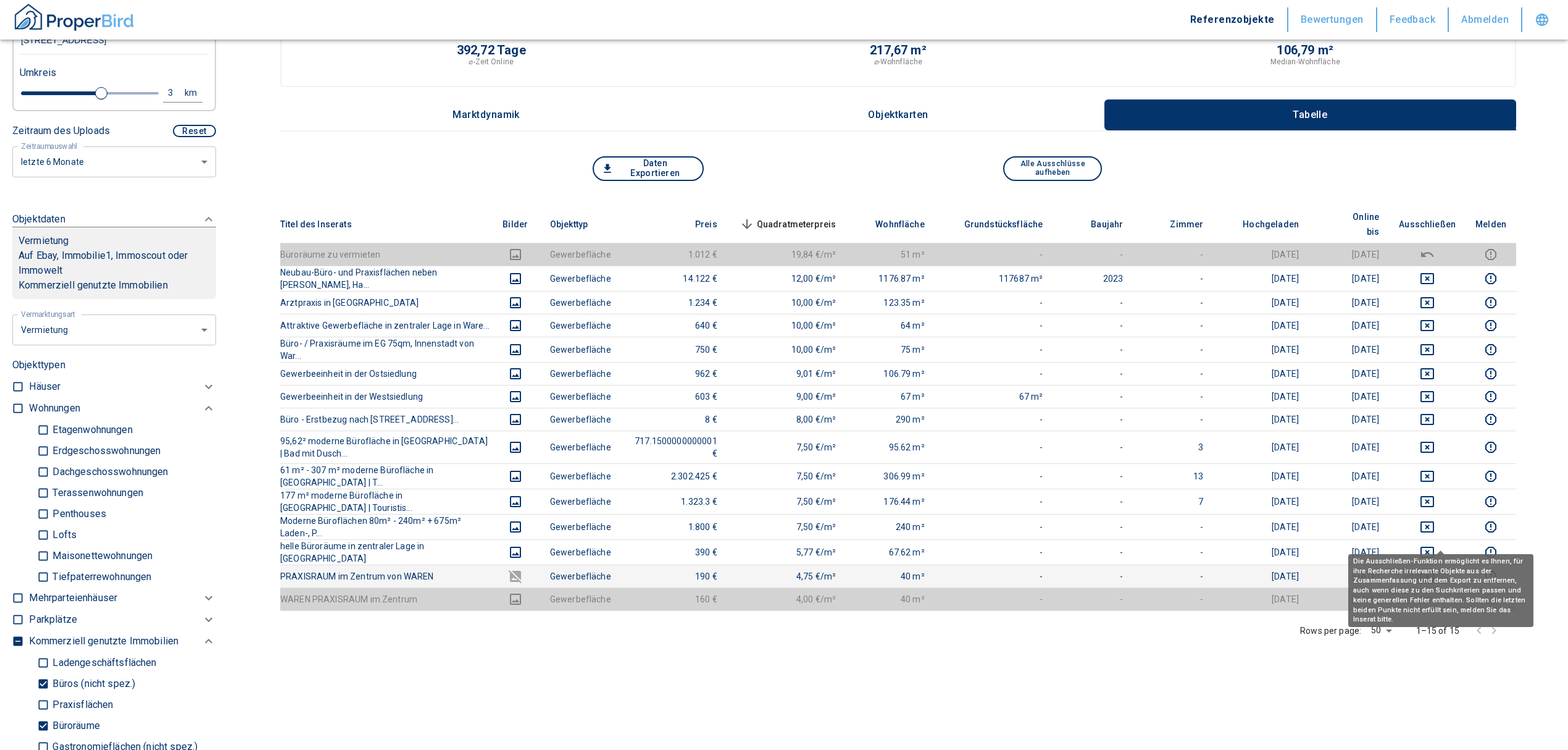
click at [1435, 569] on icon "deselect this listing" at bounding box center [1427, 576] width 15 height 15
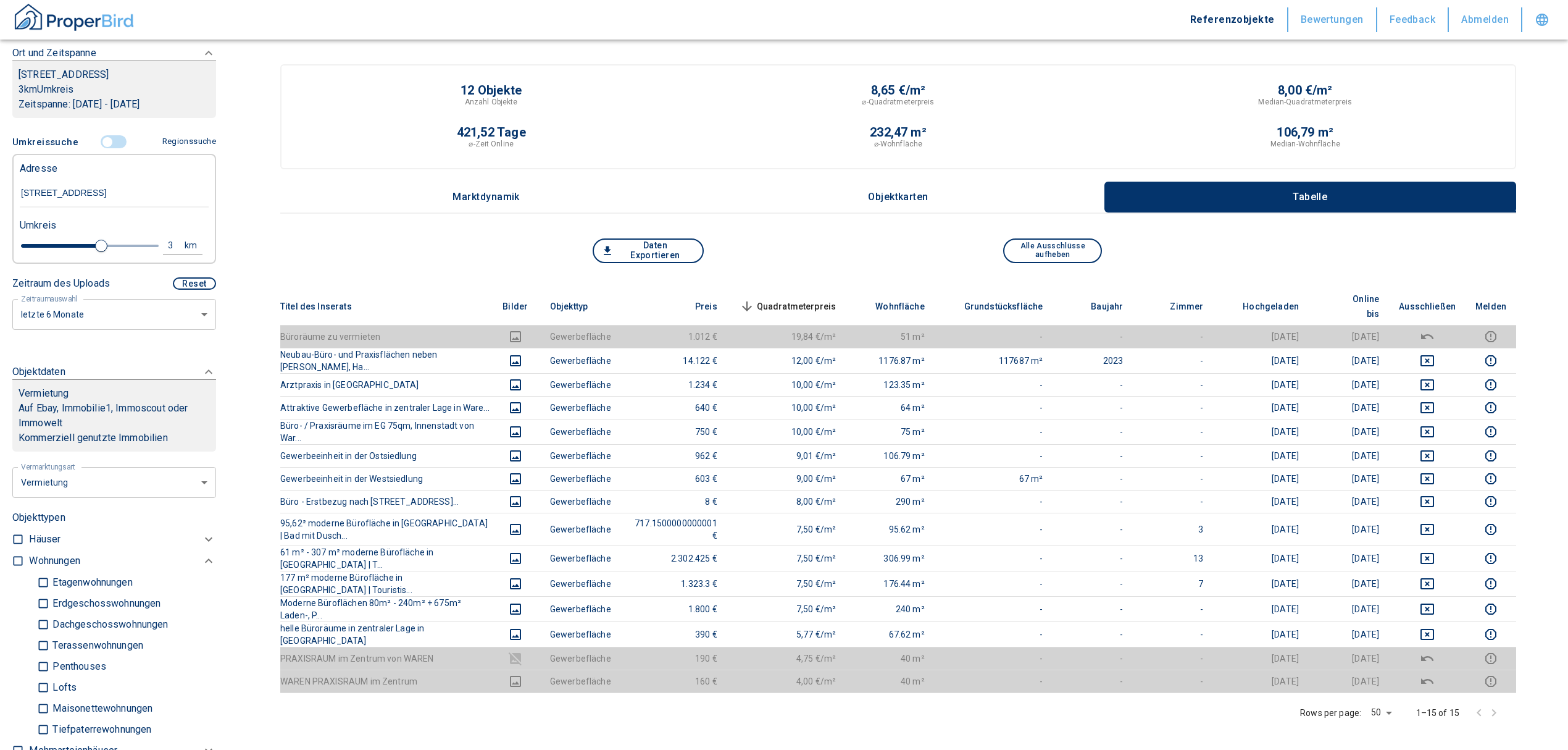
scroll to position [191, 0]
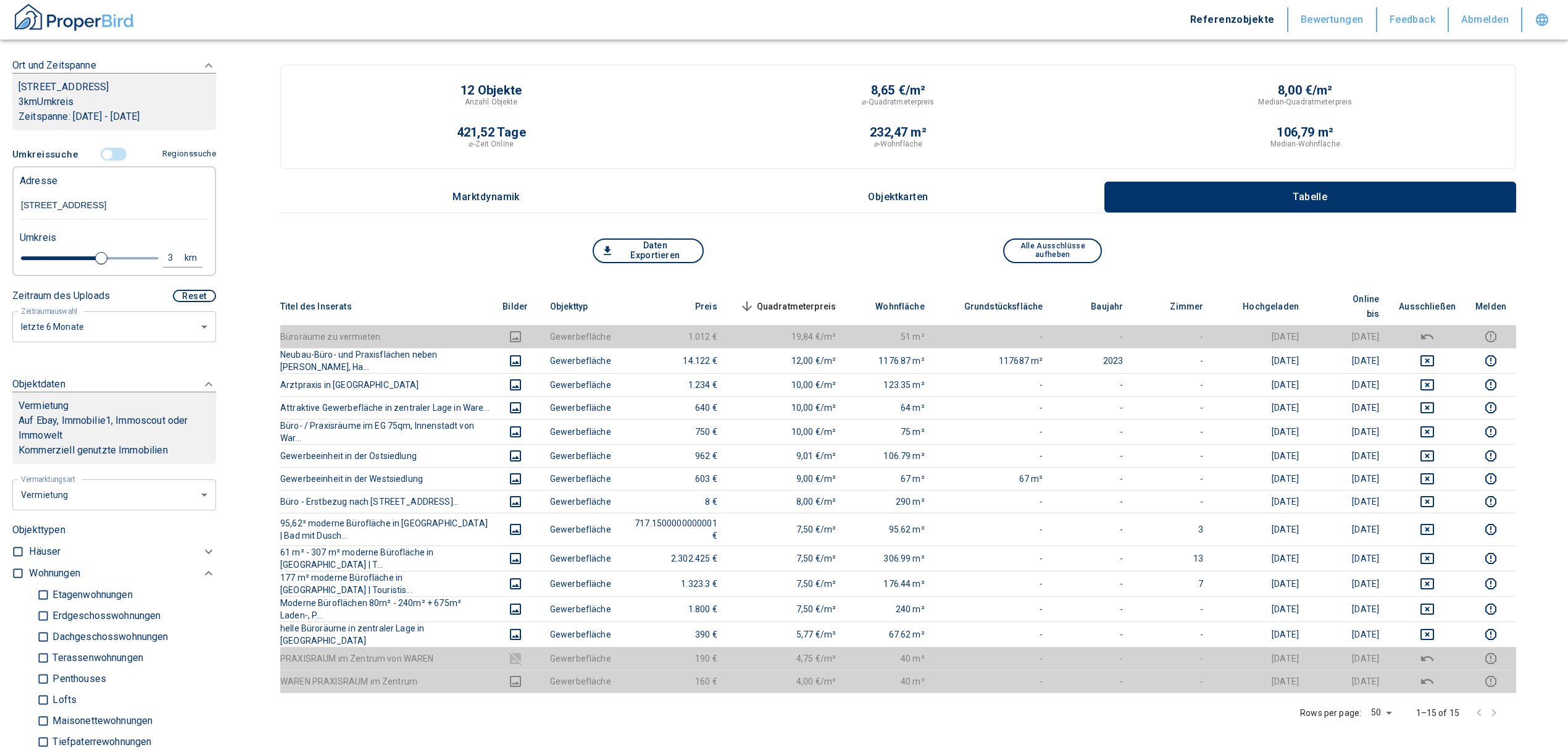
click at [100, 152] on input "controlled" at bounding box center [107, 154] width 37 height 14
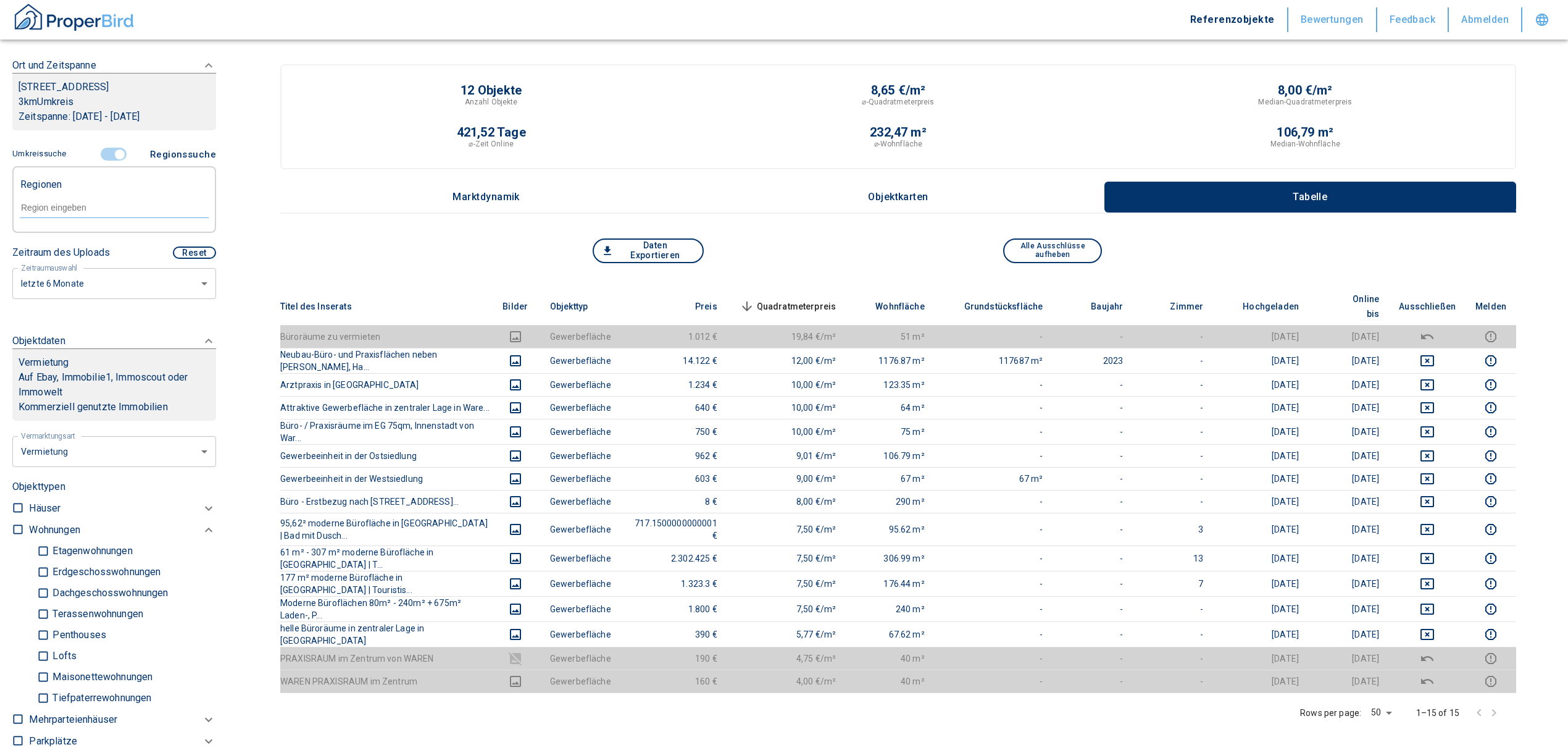
click at [49, 203] on input "text" at bounding box center [115, 208] width 189 height 11
click at [102, 230] on li "17192 Waren (Müritz)" at bounding box center [107, 236] width 177 height 22
type input "17192 war"
type input "2020"
type input "17192 Waren (Müritz)"
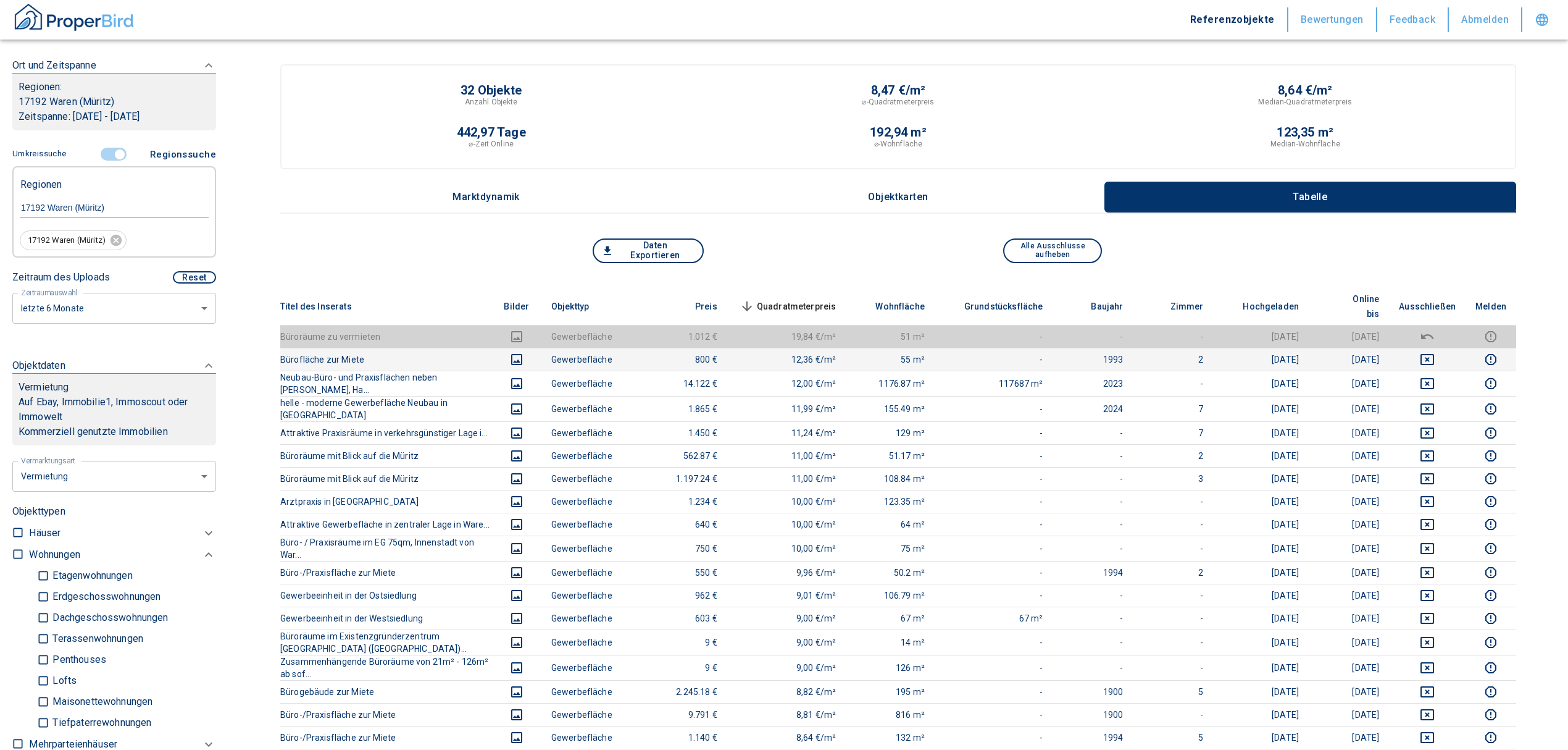
drag, startPoint x: 1441, startPoint y: 342, endPoint x: 1427, endPoint y: 338, distance: 14.6
click at [1435, 352] on icon "deselect this listing" at bounding box center [1427, 359] width 15 height 15
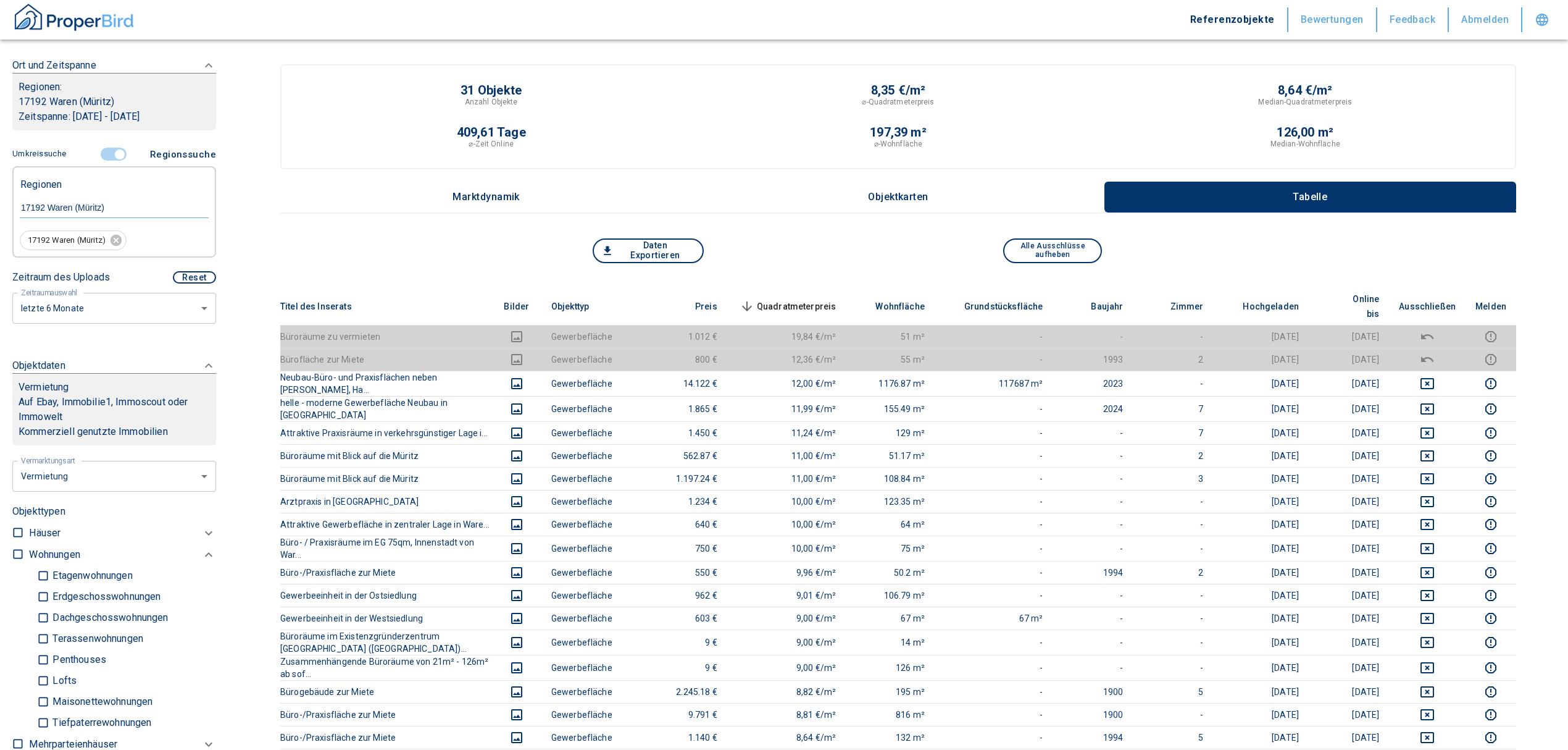
click at [832, 299] on span "Quadratmeterpreis sorted descending" at bounding box center [786, 306] width 100 height 15
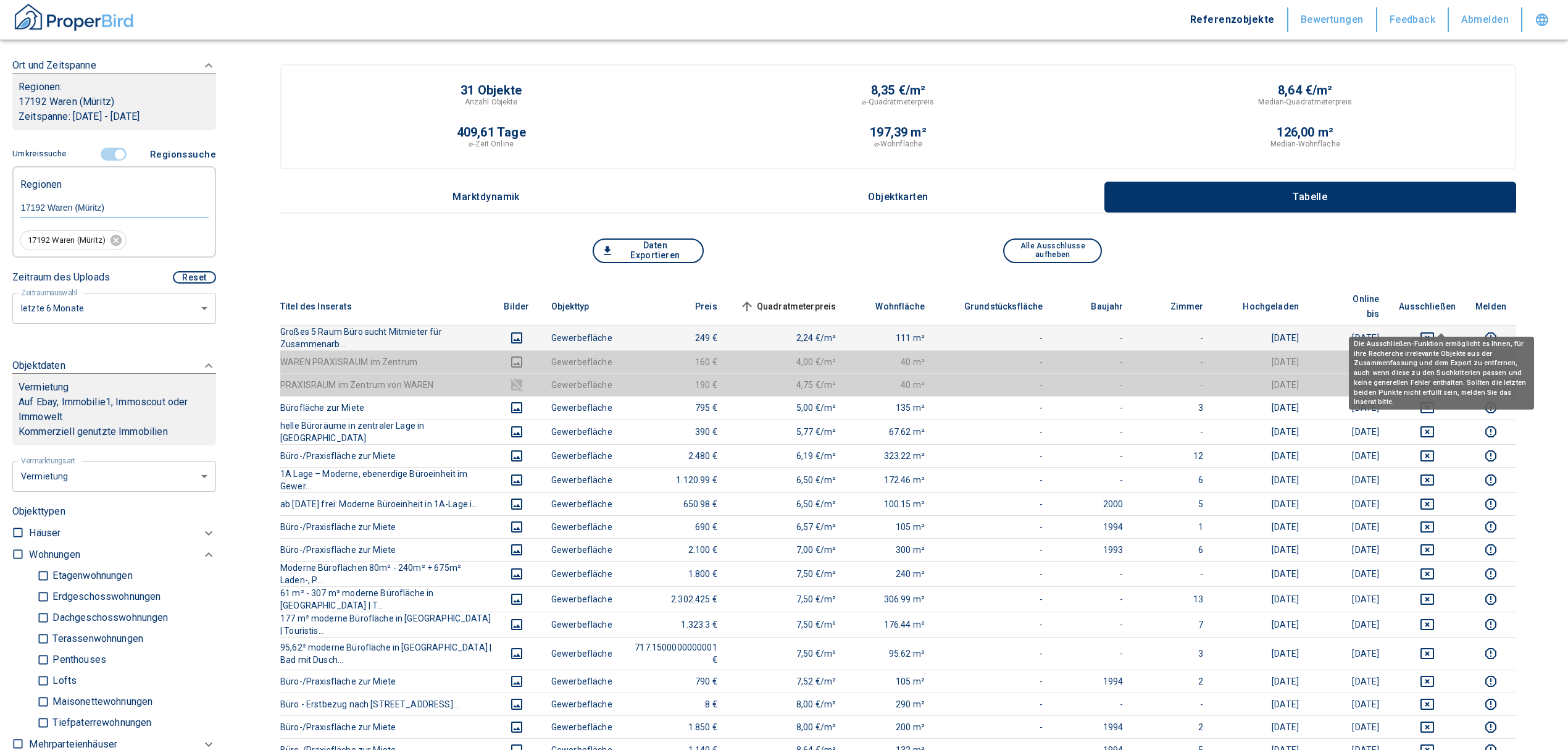
click at [1434, 332] on icon "deselect this listing" at bounding box center [1427, 338] width 14 height 11
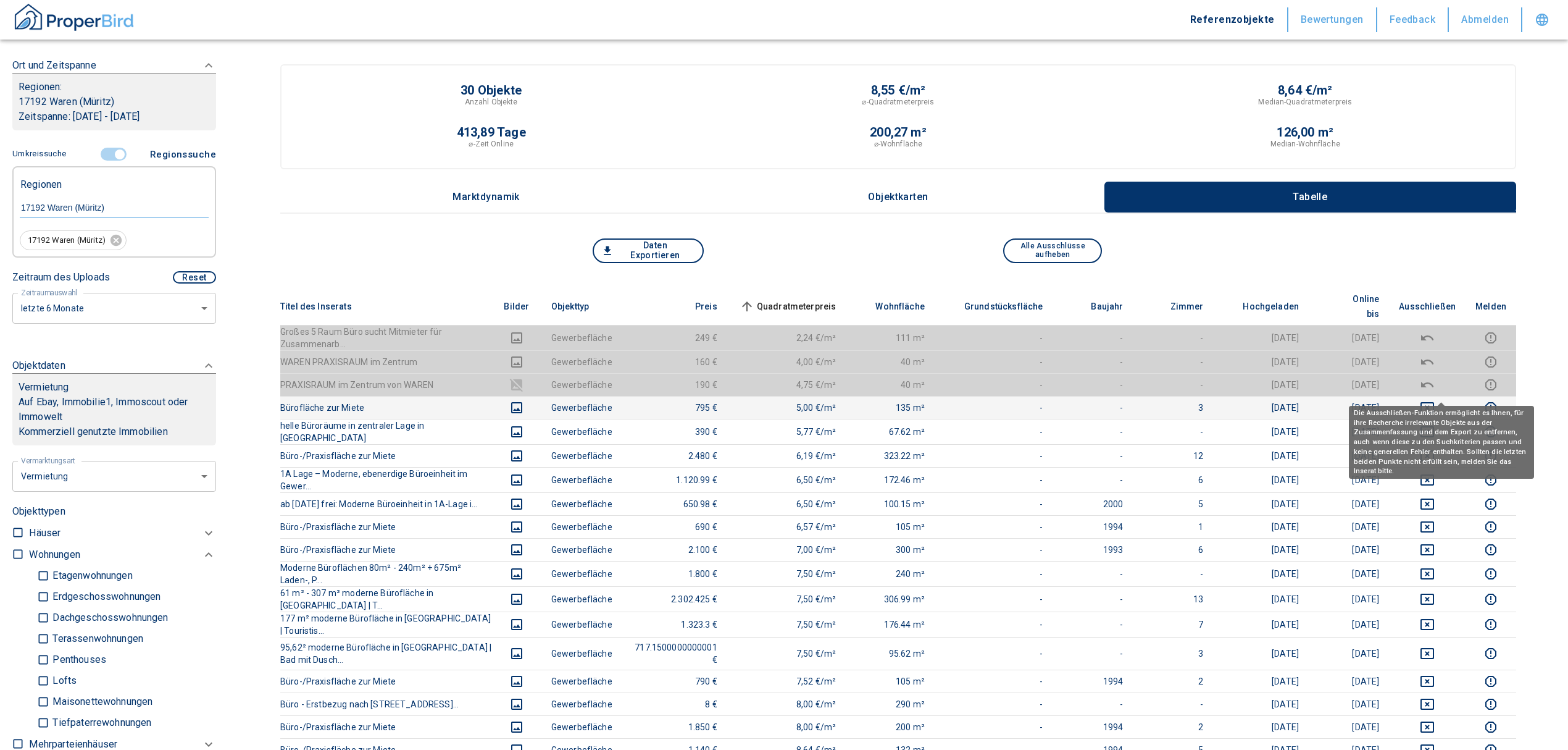
click at [1435, 400] on icon "deselect this listing" at bounding box center [1427, 408] width 15 height 15
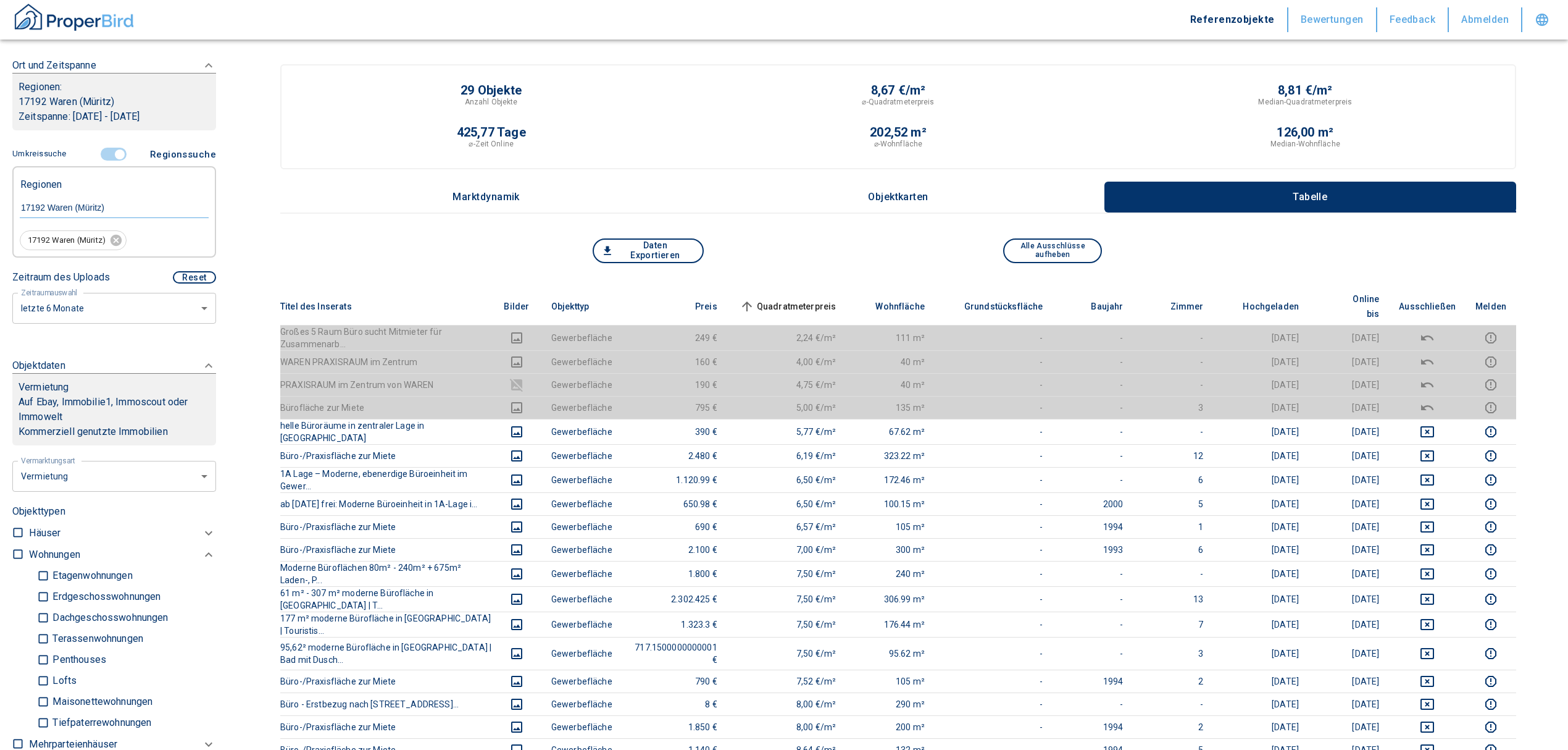
click at [835, 299] on span "Quadratmeterpreis sorted ascending" at bounding box center [786, 306] width 100 height 15
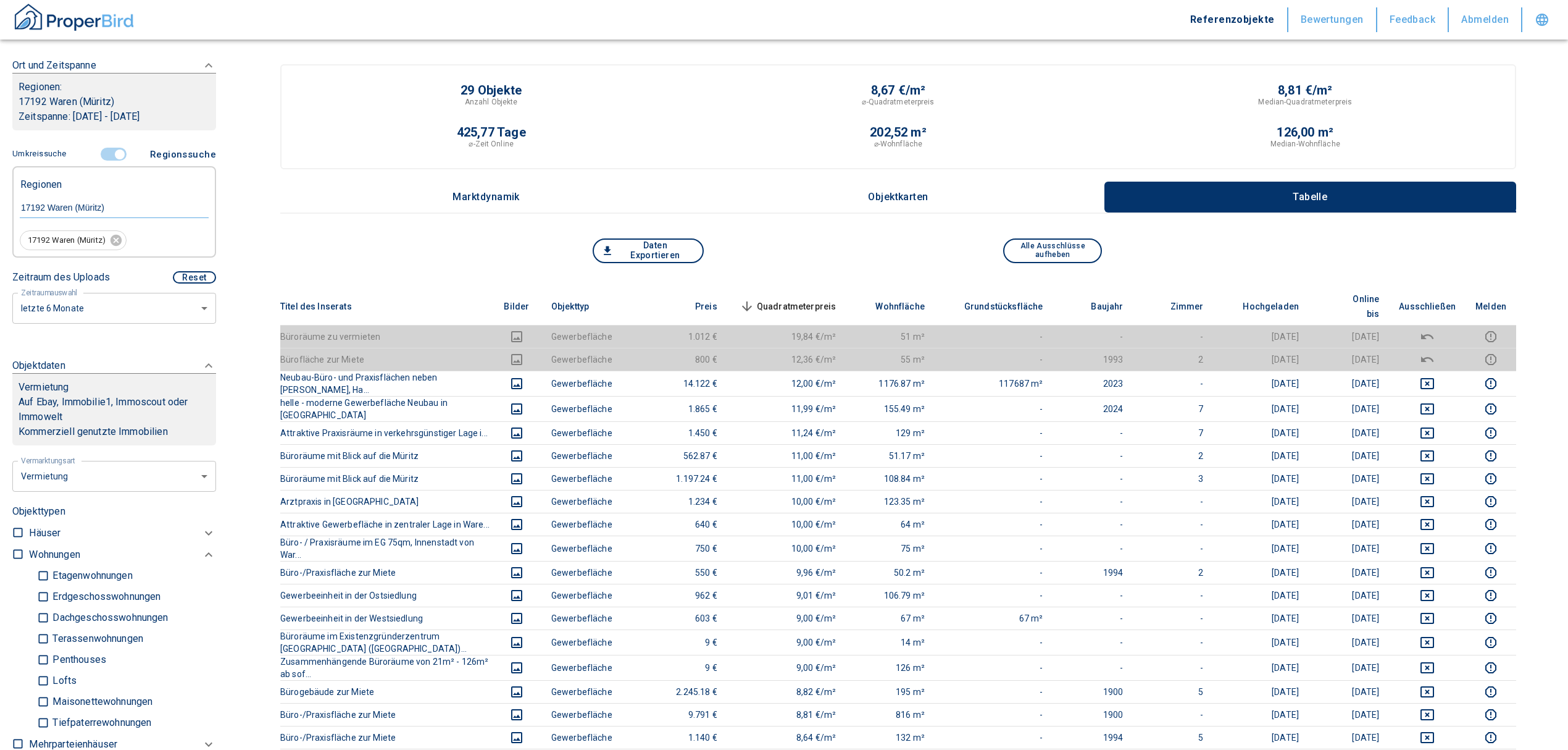
click at [835, 299] on span "Quadratmeterpreis sorted descending" at bounding box center [786, 306] width 100 height 15
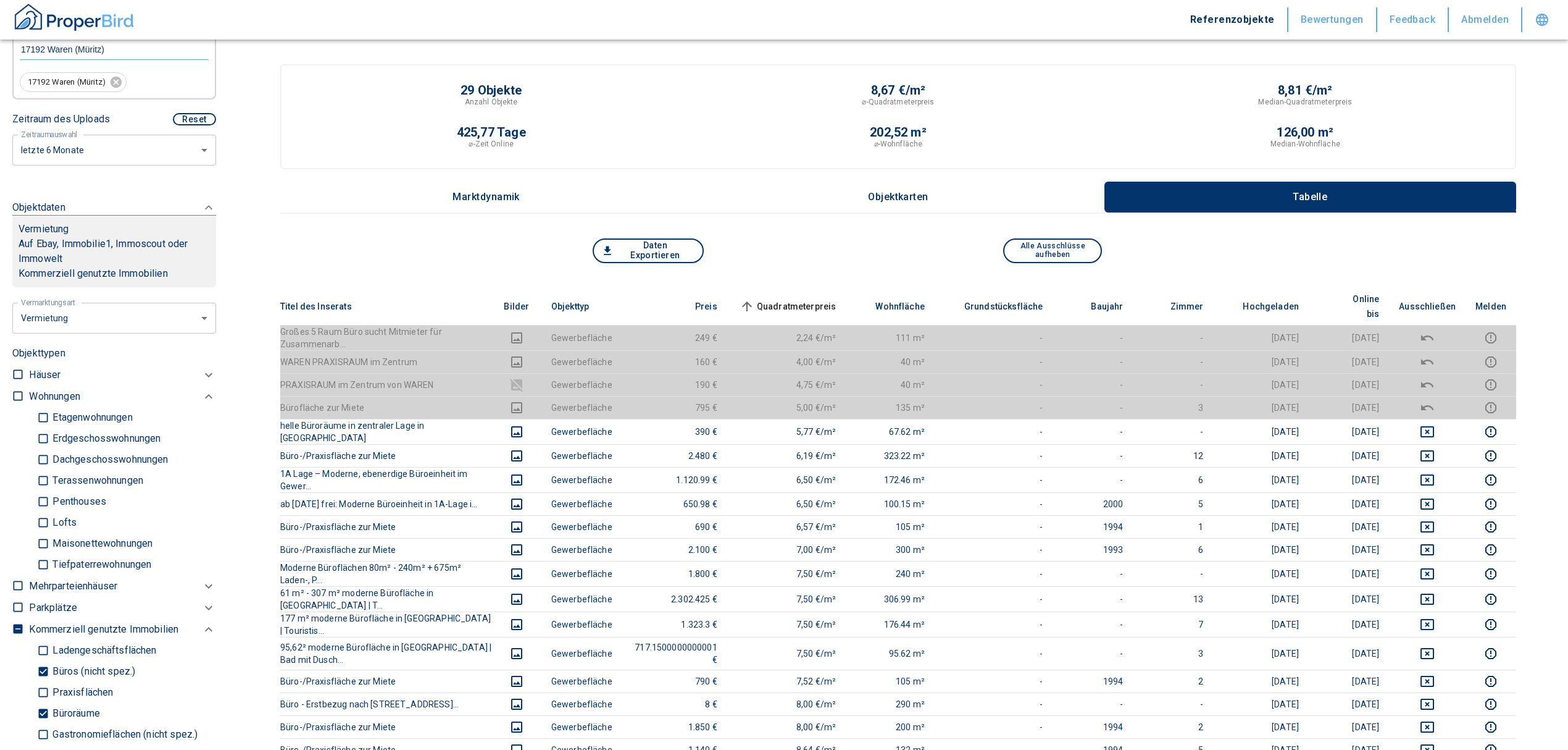
scroll to position [520, 0]
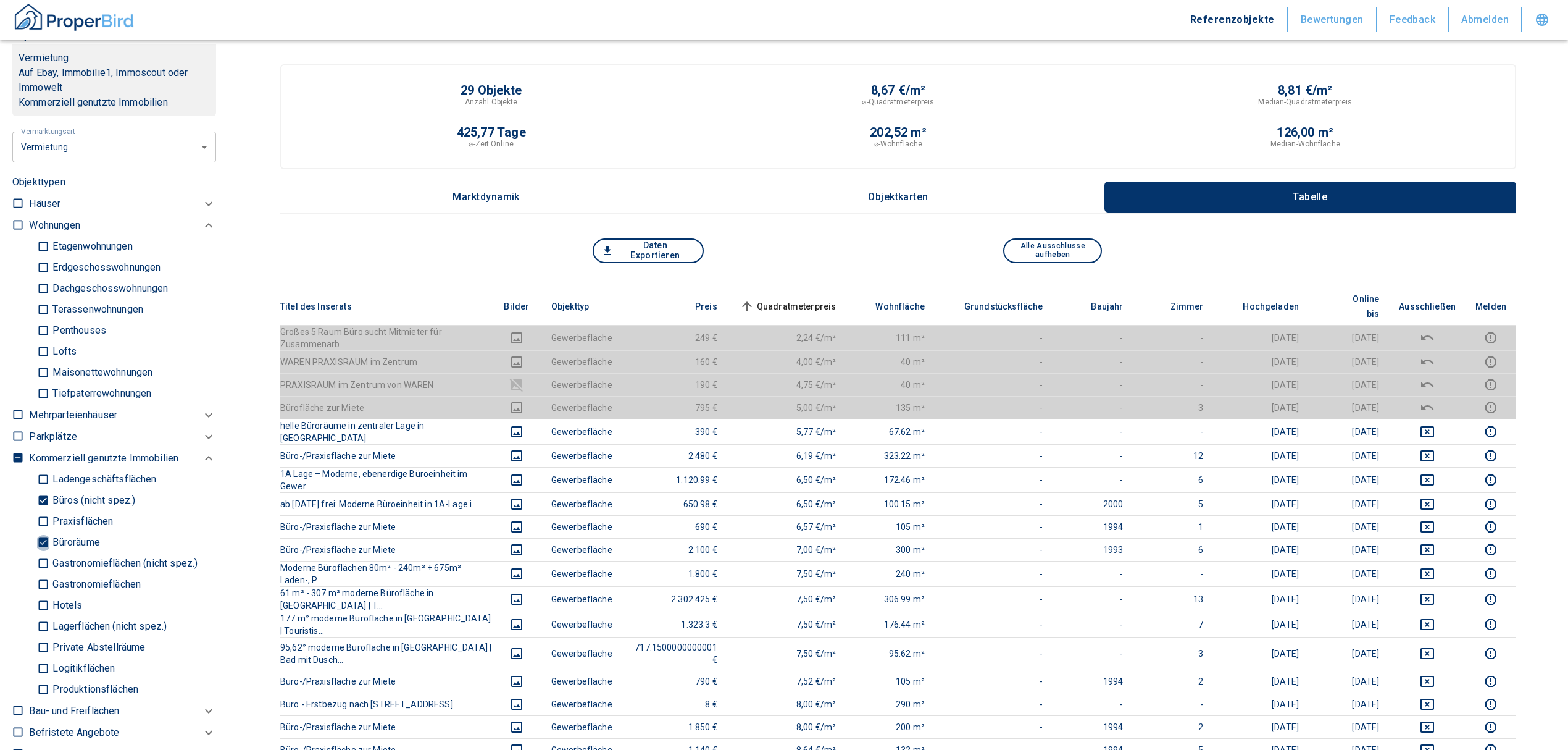
click at [40, 541] on input "Büroräume" at bounding box center [43, 542] width 12 height 21
checkbox input "false"
type input "2020"
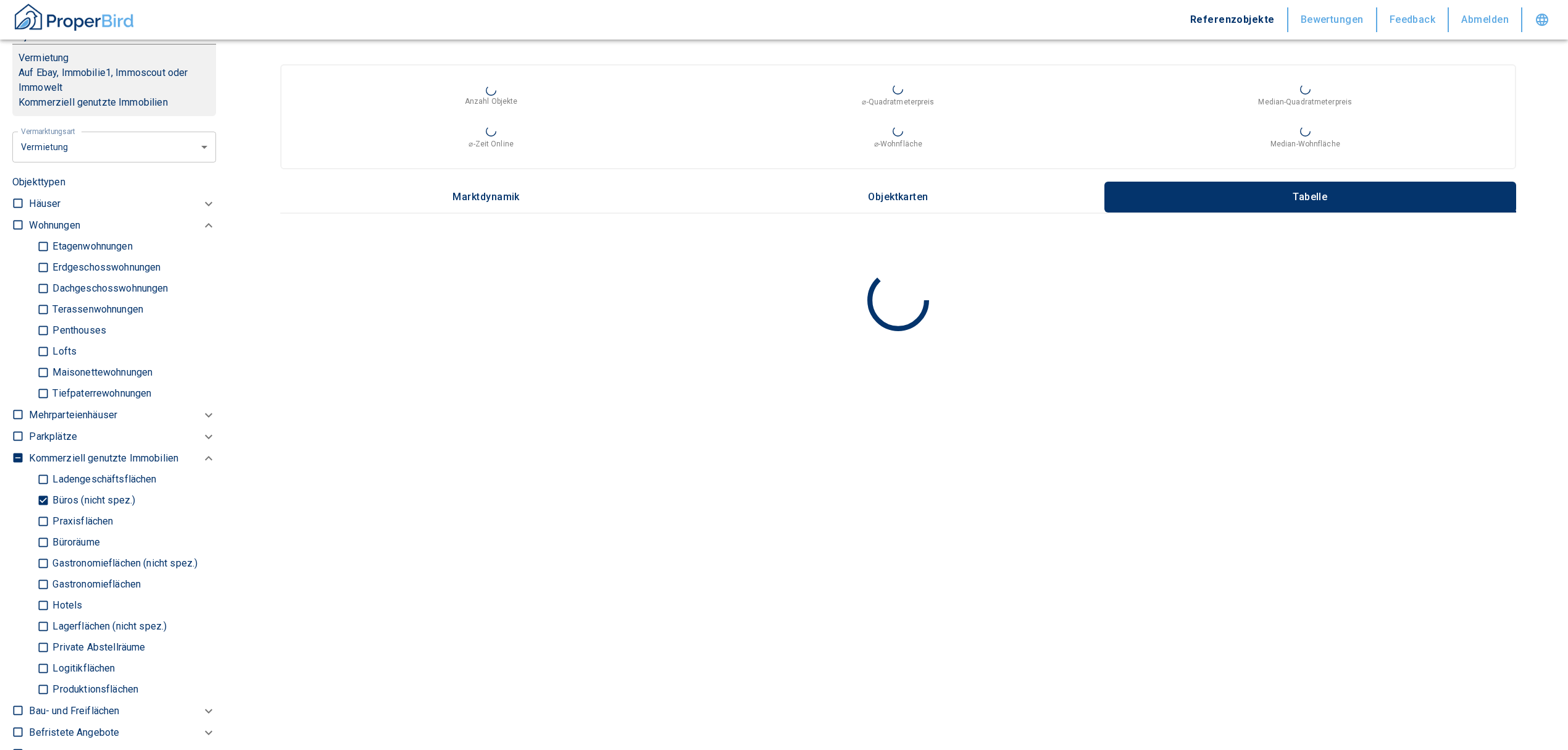
click at [42, 500] on input "Büros (nicht spez.)" at bounding box center [43, 501] width 12 height 21
checkbox input "false"
type input "2020"
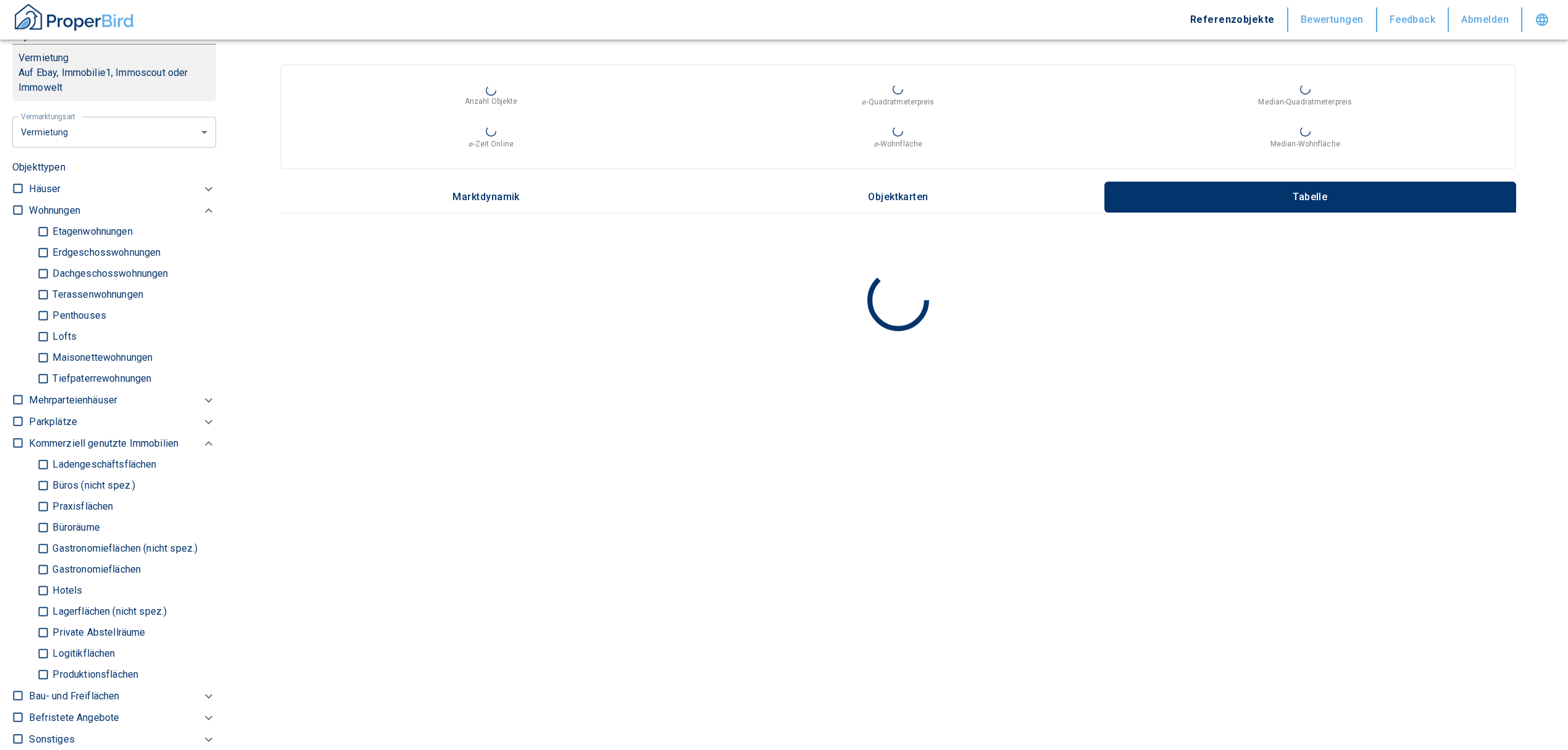
click at [37, 464] on input "Ladengeschäftsflächen" at bounding box center [43, 465] width 12 height 21
checkbox input "true"
type input "2020"
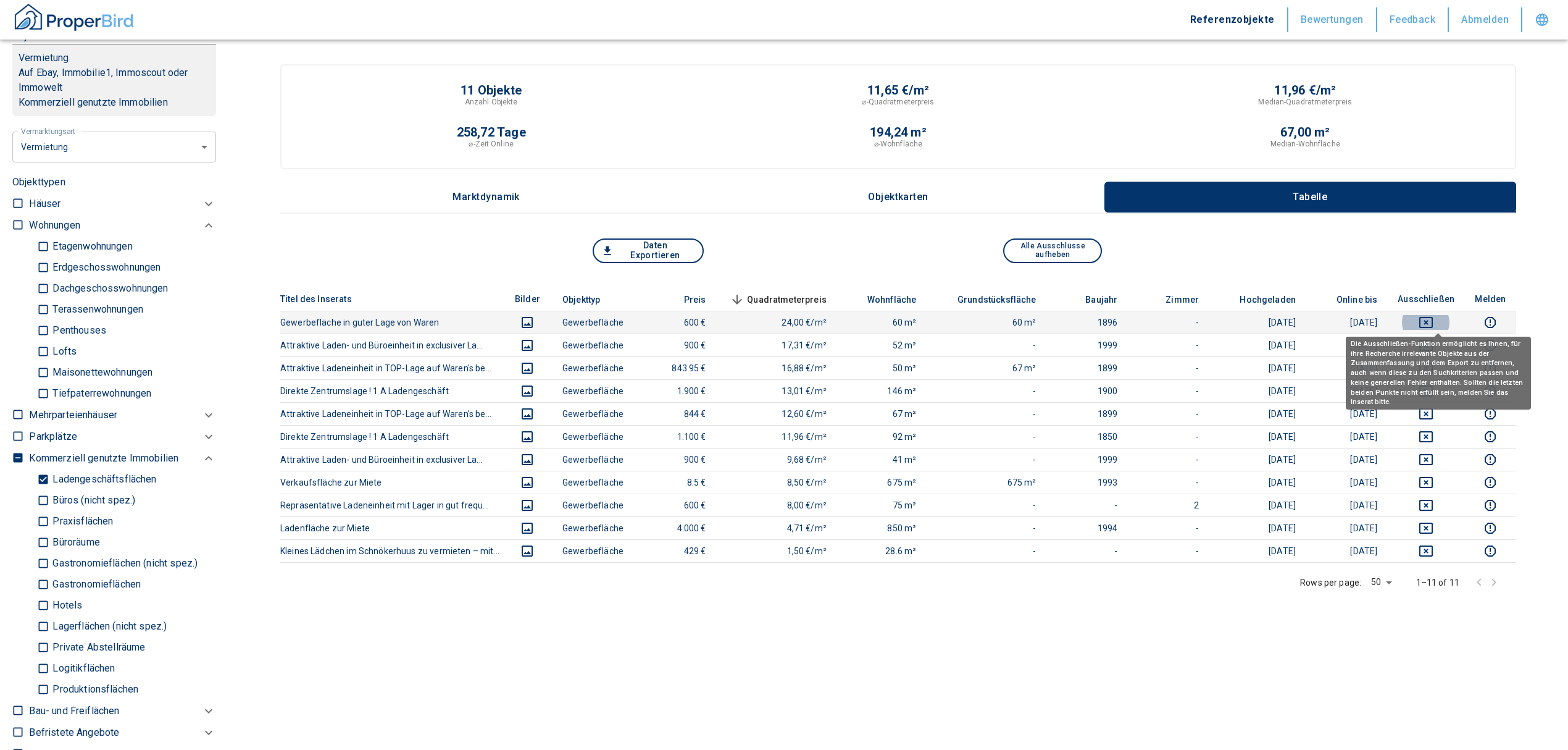
click at [1433, 322] on icon "deselect this listing" at bounding box center [1426, 322] width 14 height 11
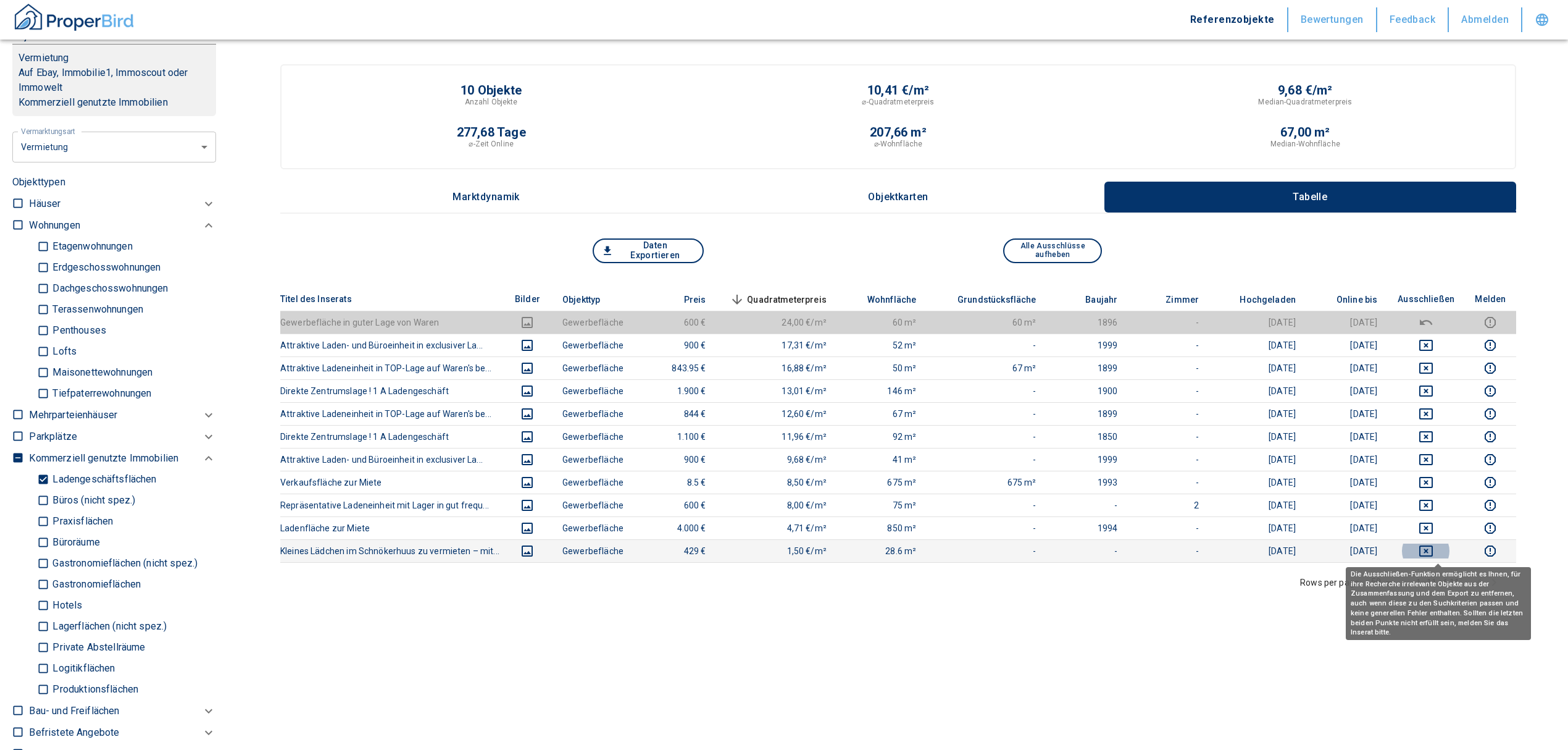
click at [1433, 552] on icon "deselect this listing" at bounding box center [1426, 551] width 14 height 11
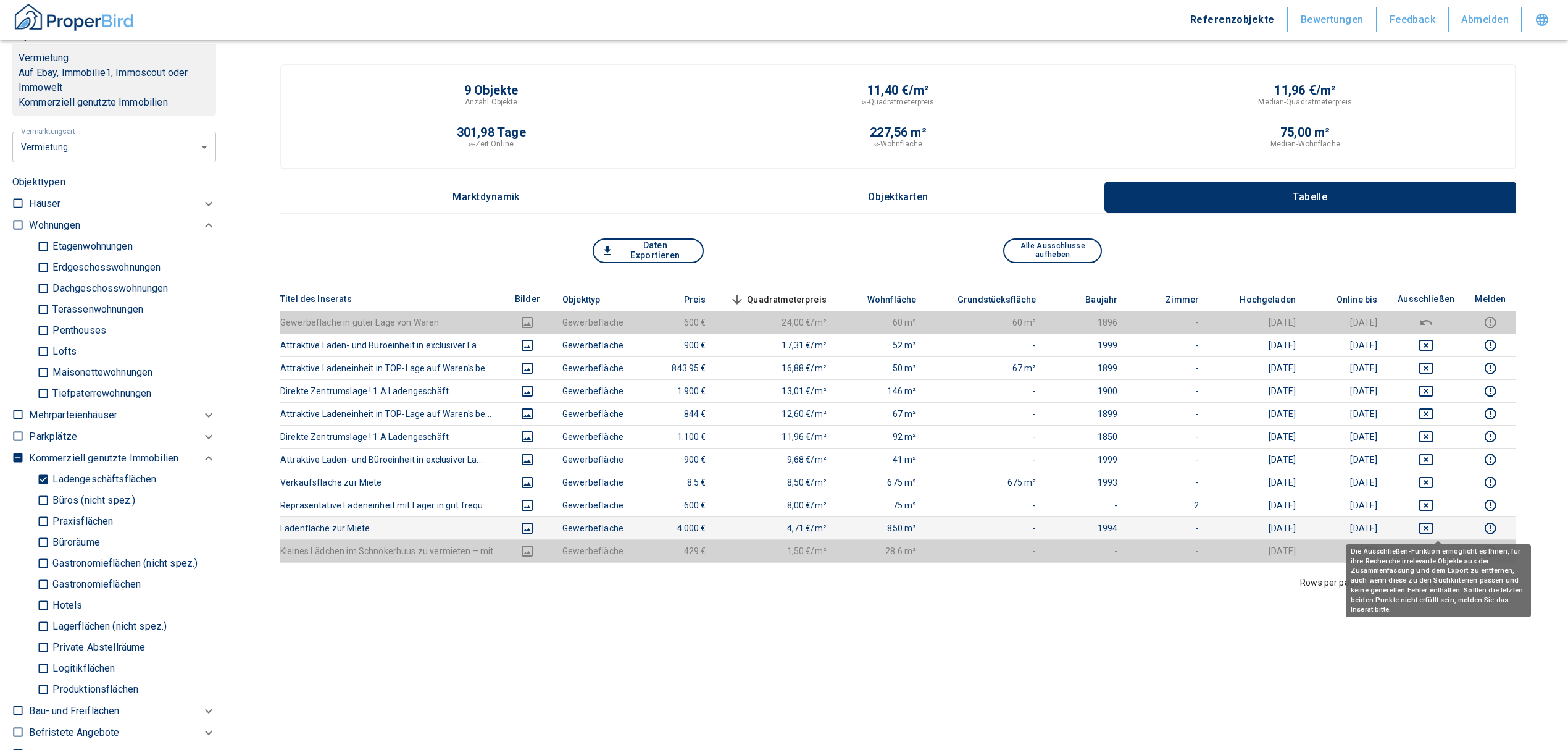
click at [1433, 529] on icon "deselect this listing" at bounding box center [1426, 528] width 15 height 15
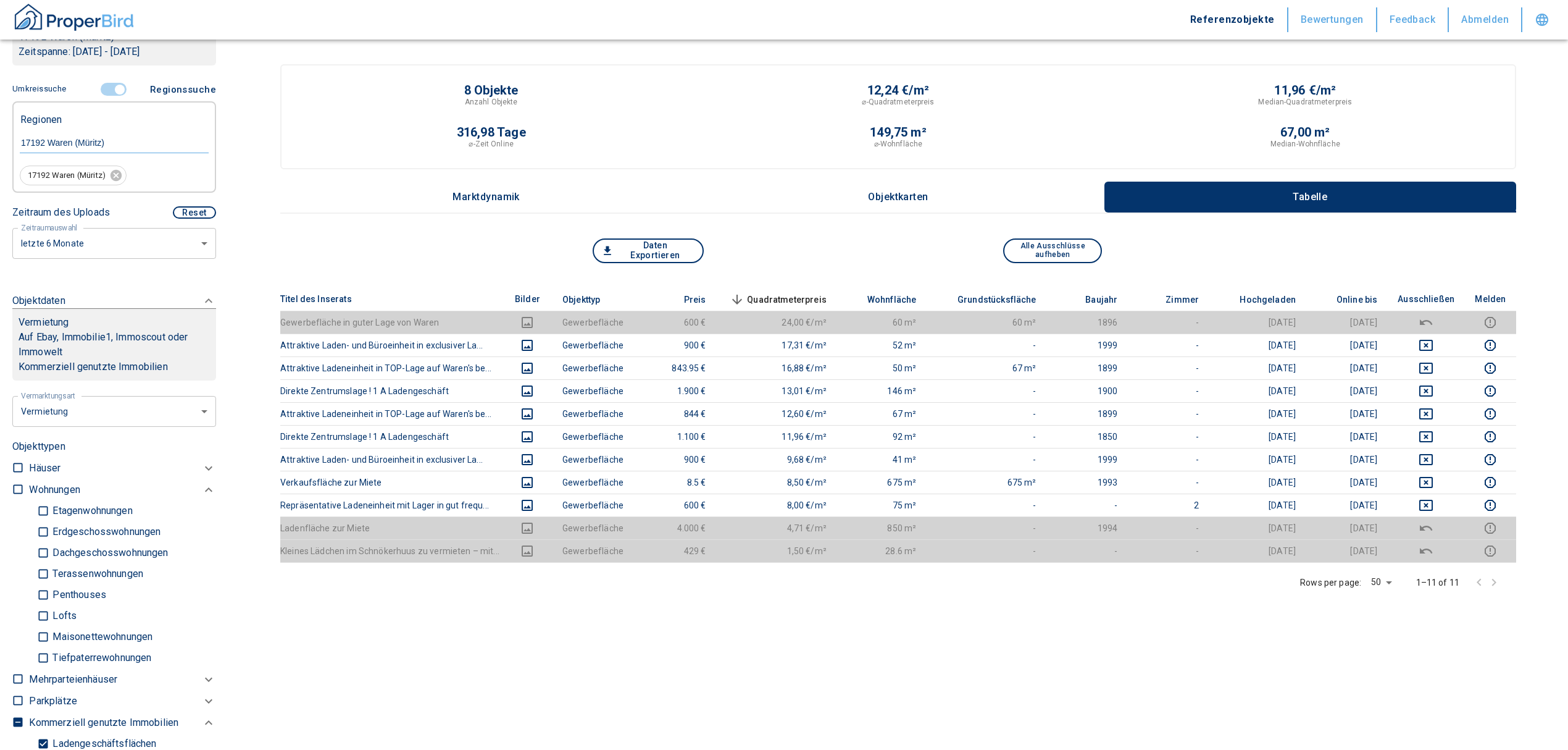
scroll to position [191, 0]
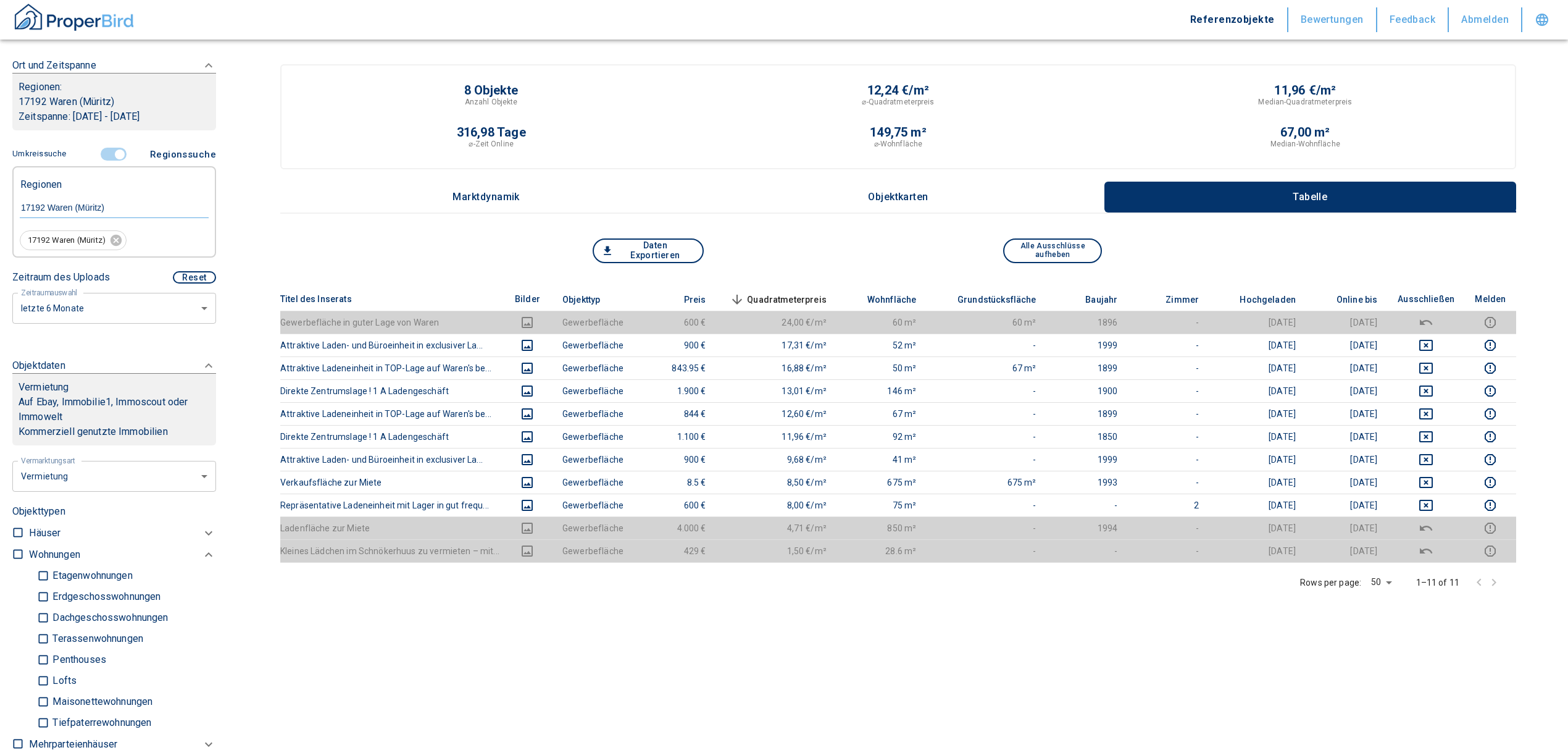
click at [111, 154] on input "controlled" at bounding box center [120, 154] width 37 height 14
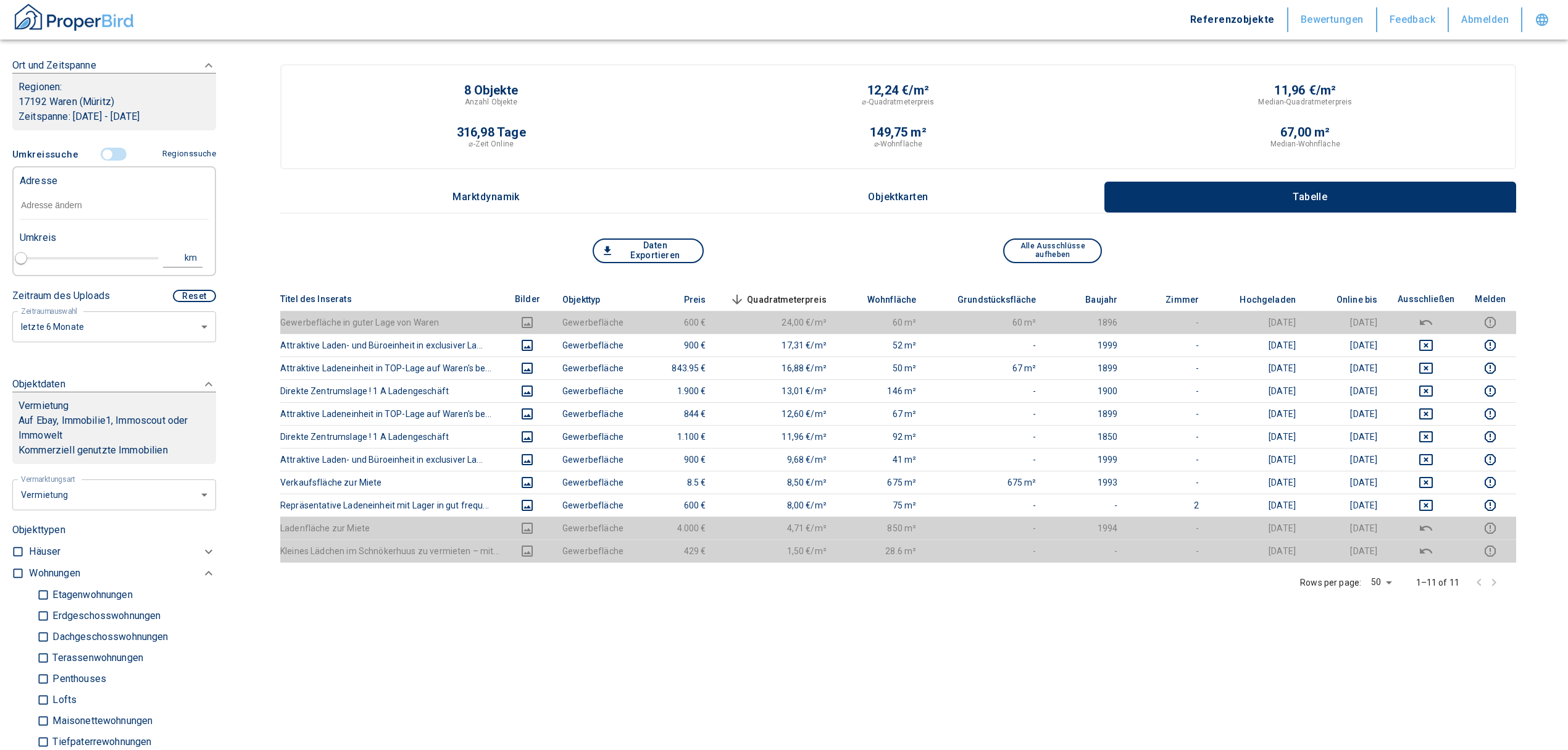
click at [95, 208] on input "text" at bounding box center [115, 206] width 189 height 29
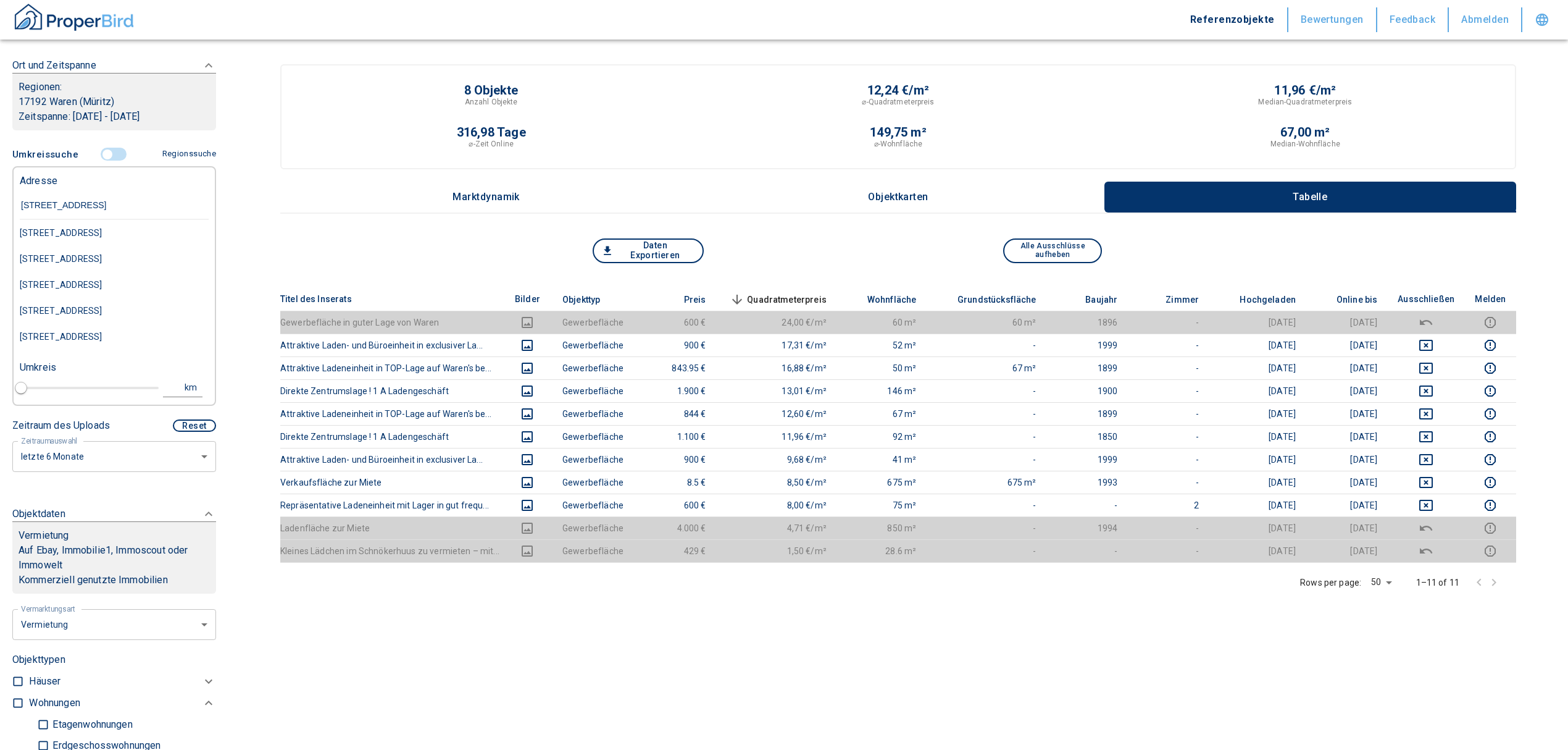
type input "[STREET_ADDRESS] waren"
click at [110, 236] on div "[STREET_ADDRESS]" at bounding box center [115, 233] width 189 height 26
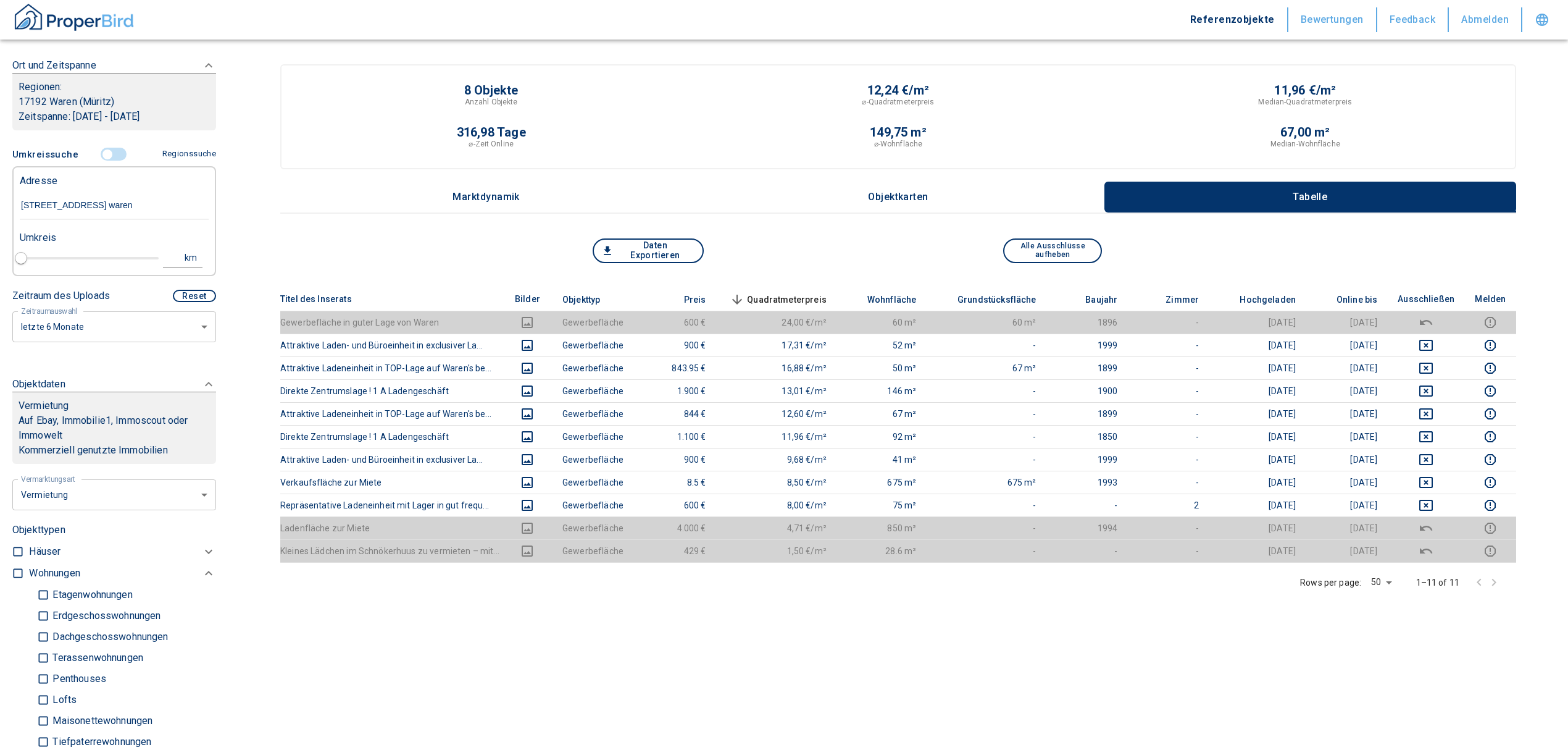
type input "2020"
type input "[STREET_ADDRESS]"
type input "1"
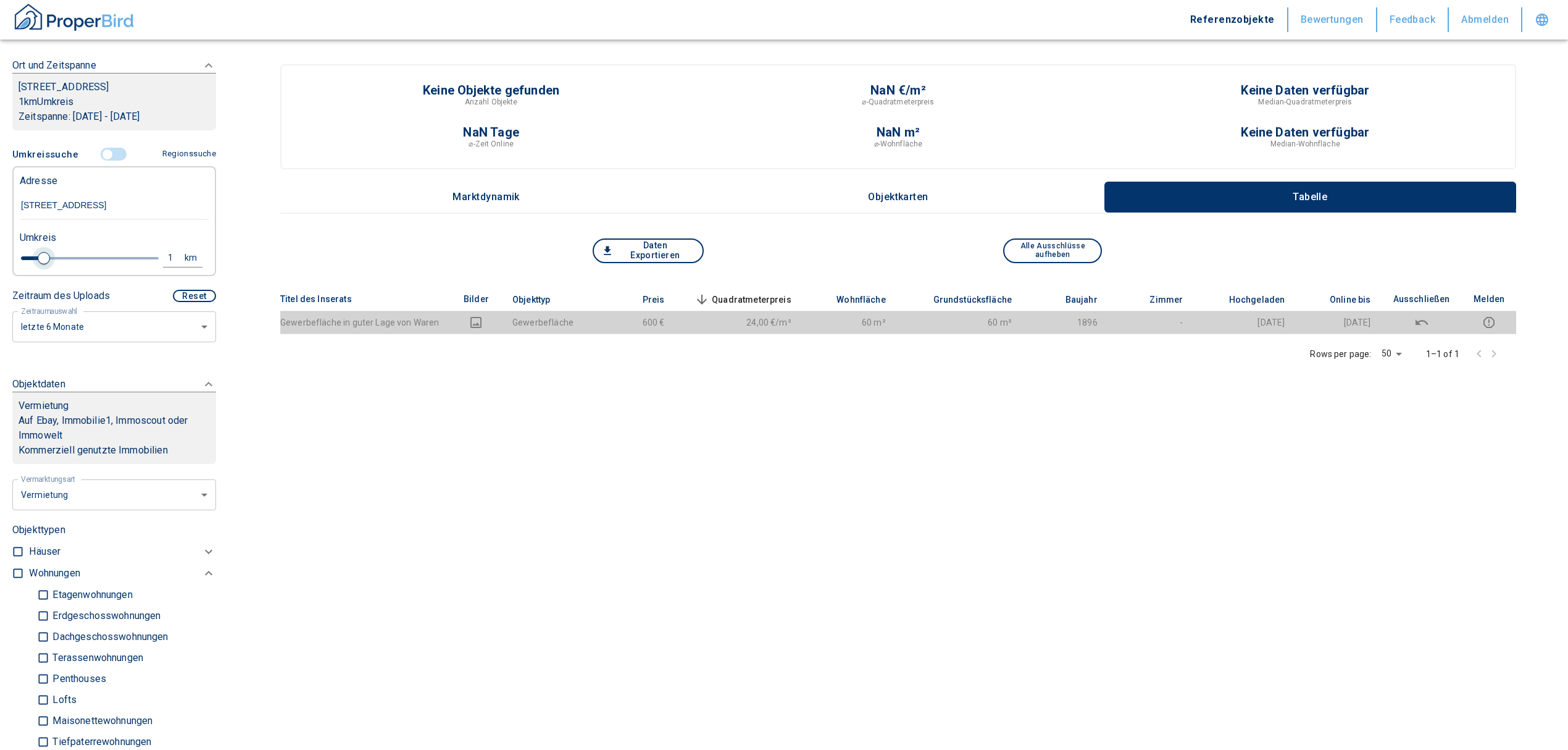
type input "[STREET_ADDRESS]"
type input "2020"
type input "1.2"
type input "2020"
type input "1.4"
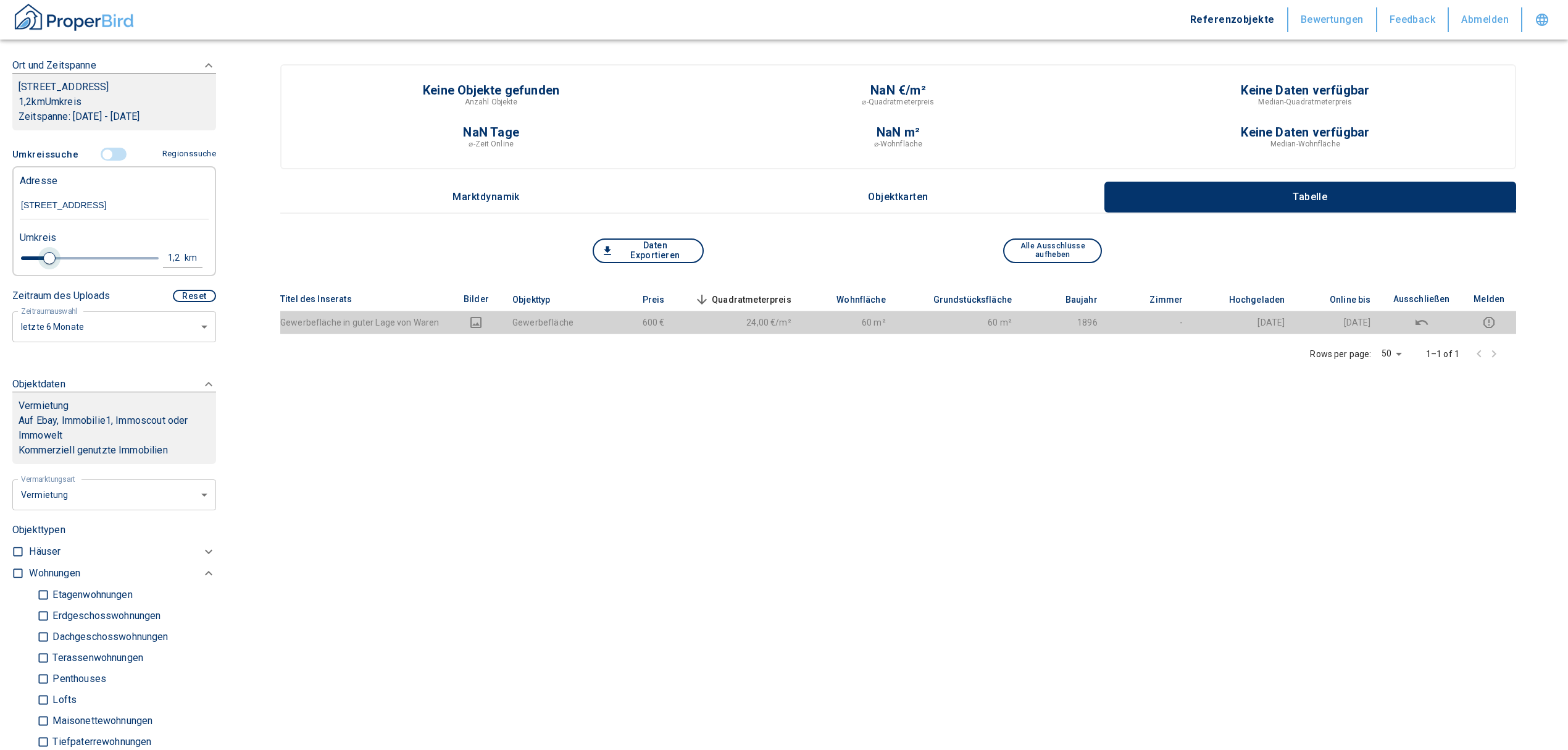
type input "2020"
type input "1.6"
type input "2020"
type input "1.8"
type input "2020"
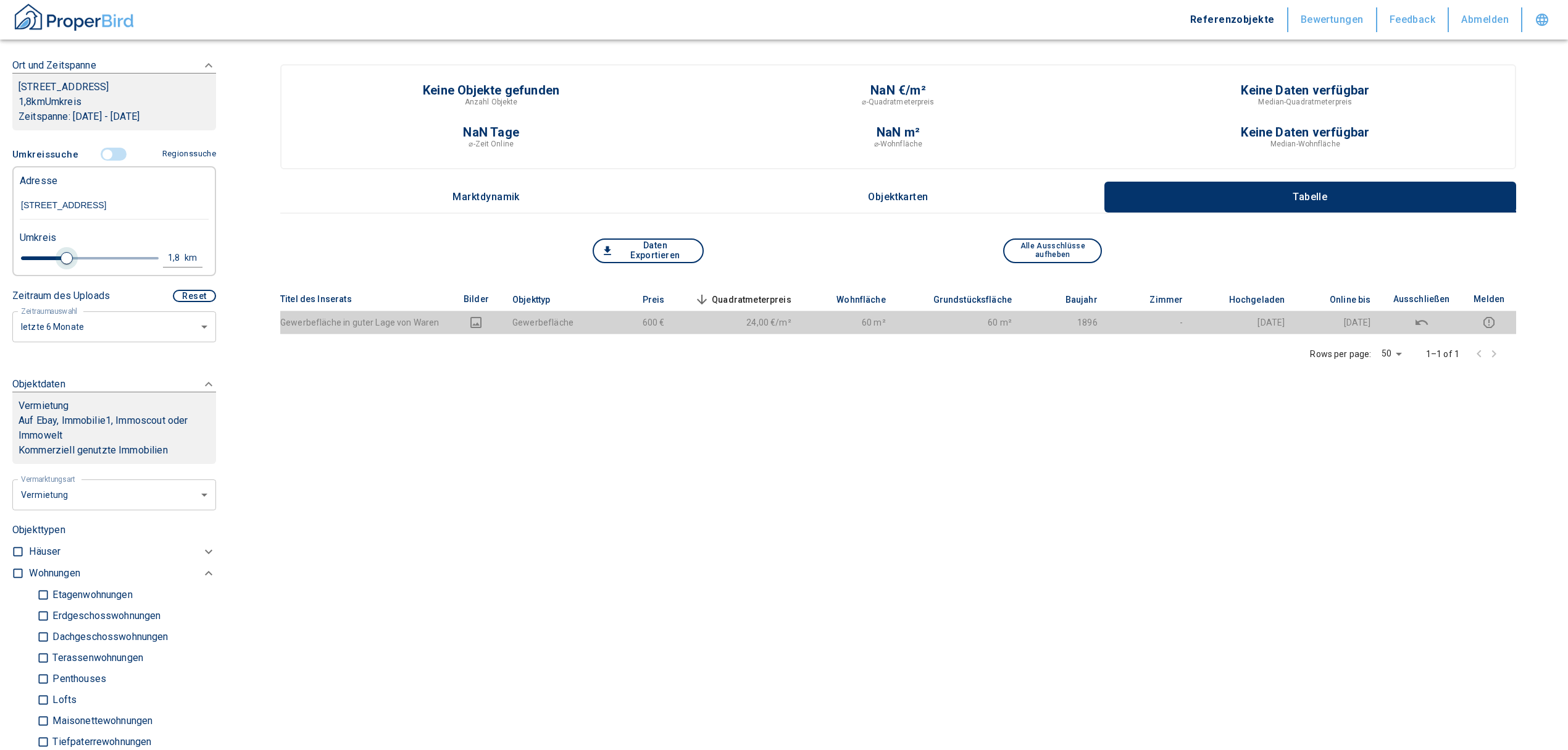
type input "2"
type input "2020"
drag, startPoint x: 40, startPoint y: 258, endPoint x: 97, endPoint y: 262, distance: 57.1
click at [97, 262] on span at bounding box center [101, 258] width 12 height 12
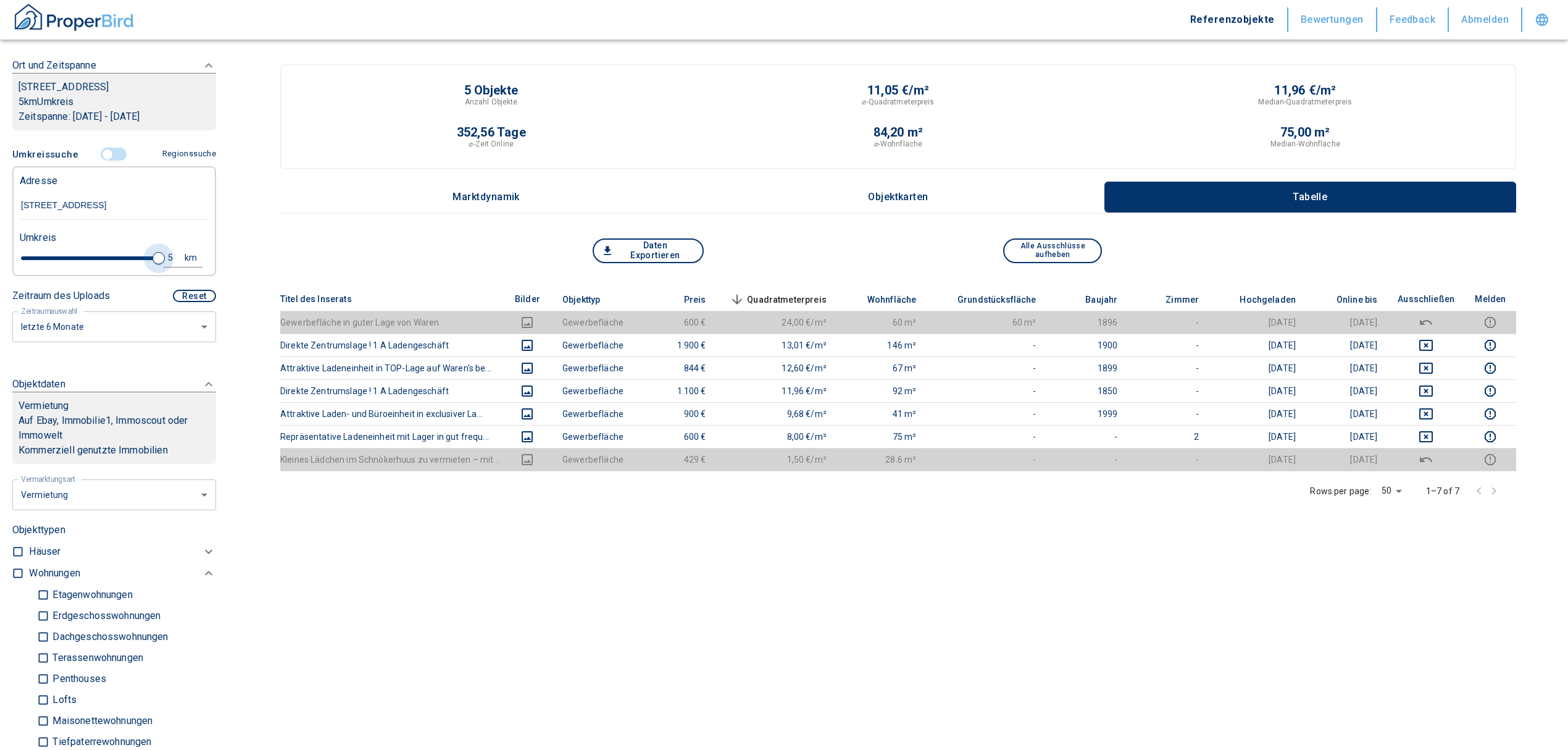
drag, startPoint x: 92, startPoint y: 252, endPoint x: 157, endPoint y: 245, distance: 65.4
click at [157, 245] on div "Umkreis 5 km" at bounding box center [110, 249] width 189 height 49
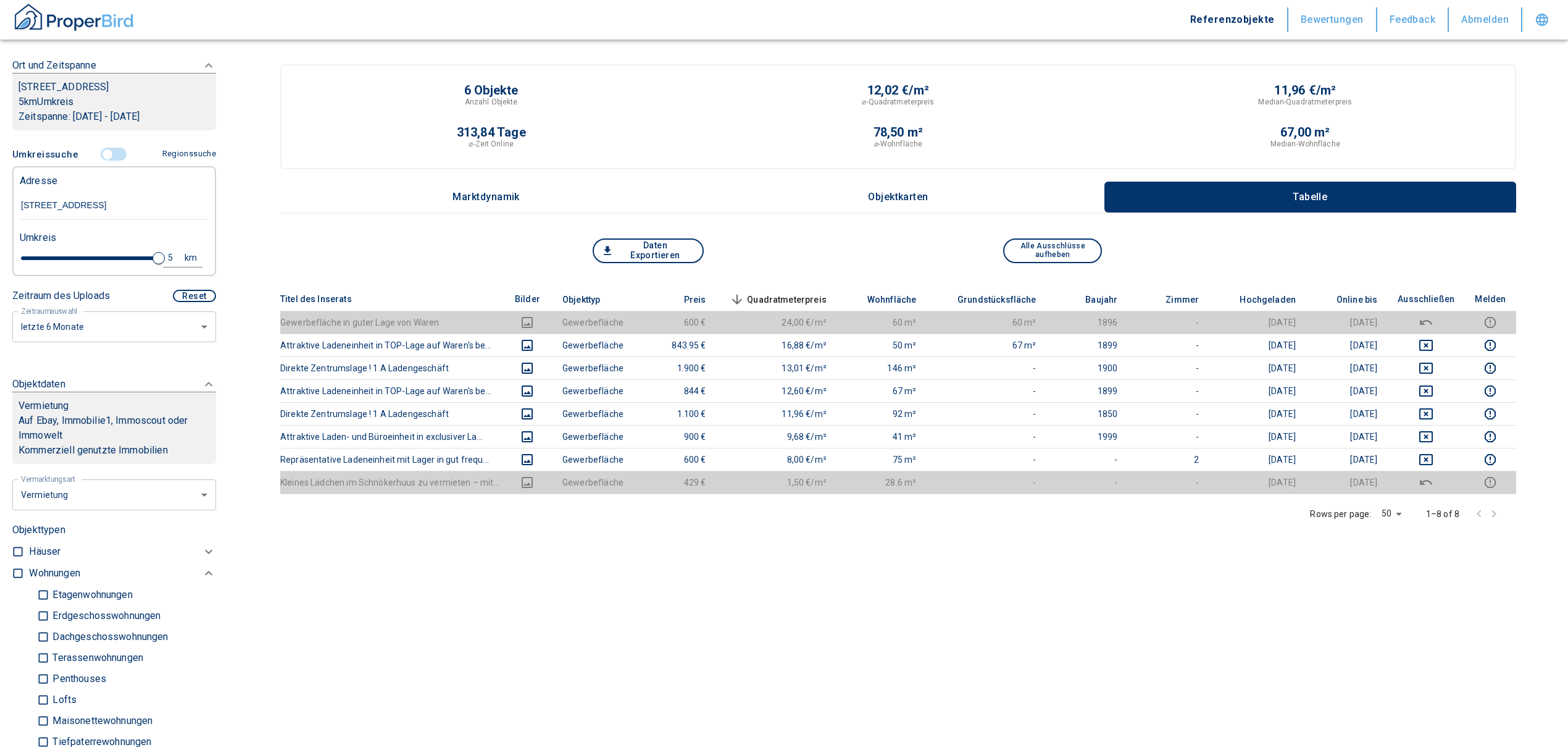
click at [166, 254] on div "5" at bounding box center [177, 258] width 22 height 16
click at [47, 261] on div "5 km Neue Suchen" at bounding box center [105, 259] width 189 height 29
click at [159, 254] on button "Neue Suchen" at bounding box center [165, 257] width 68 height 17
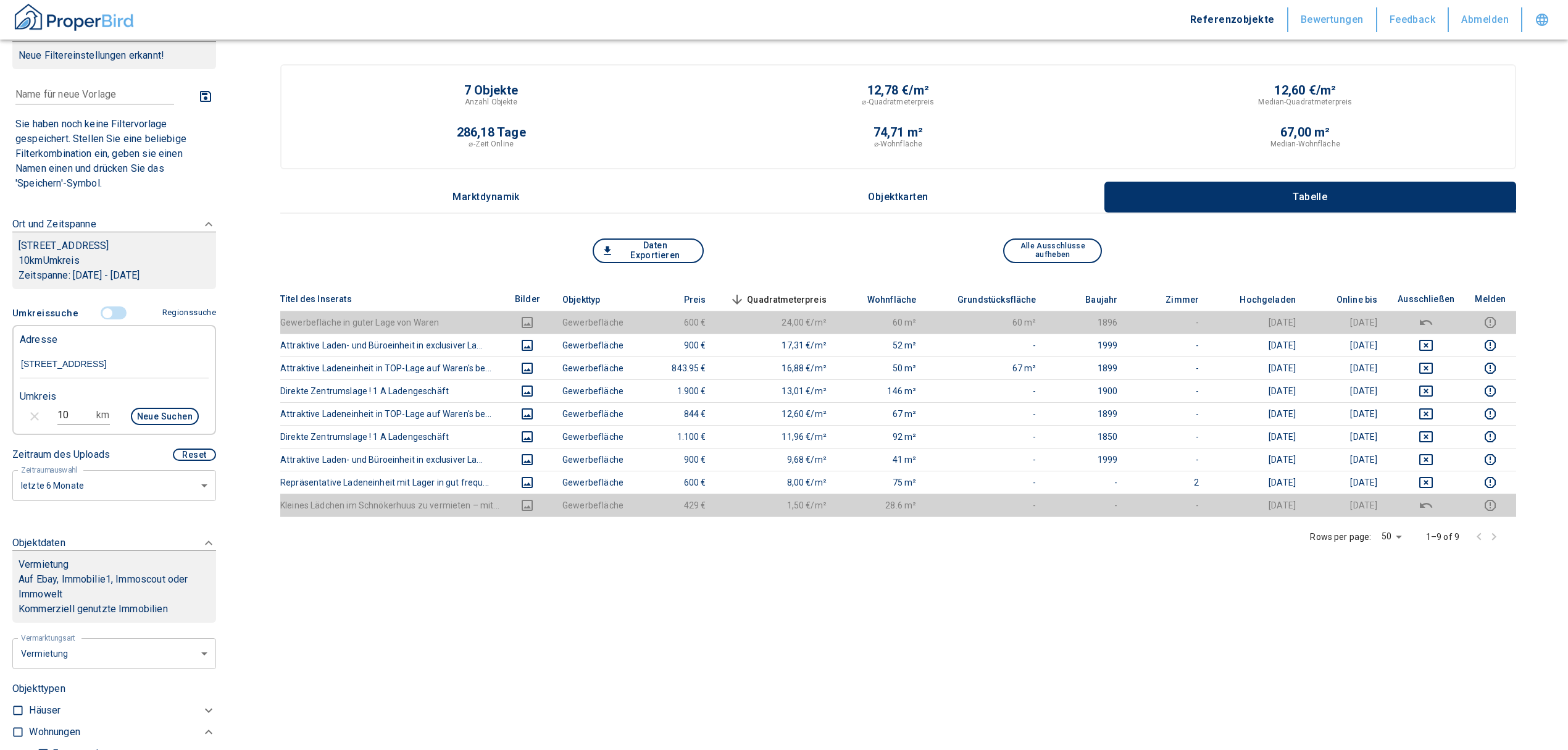
scroll to position [26, 0]
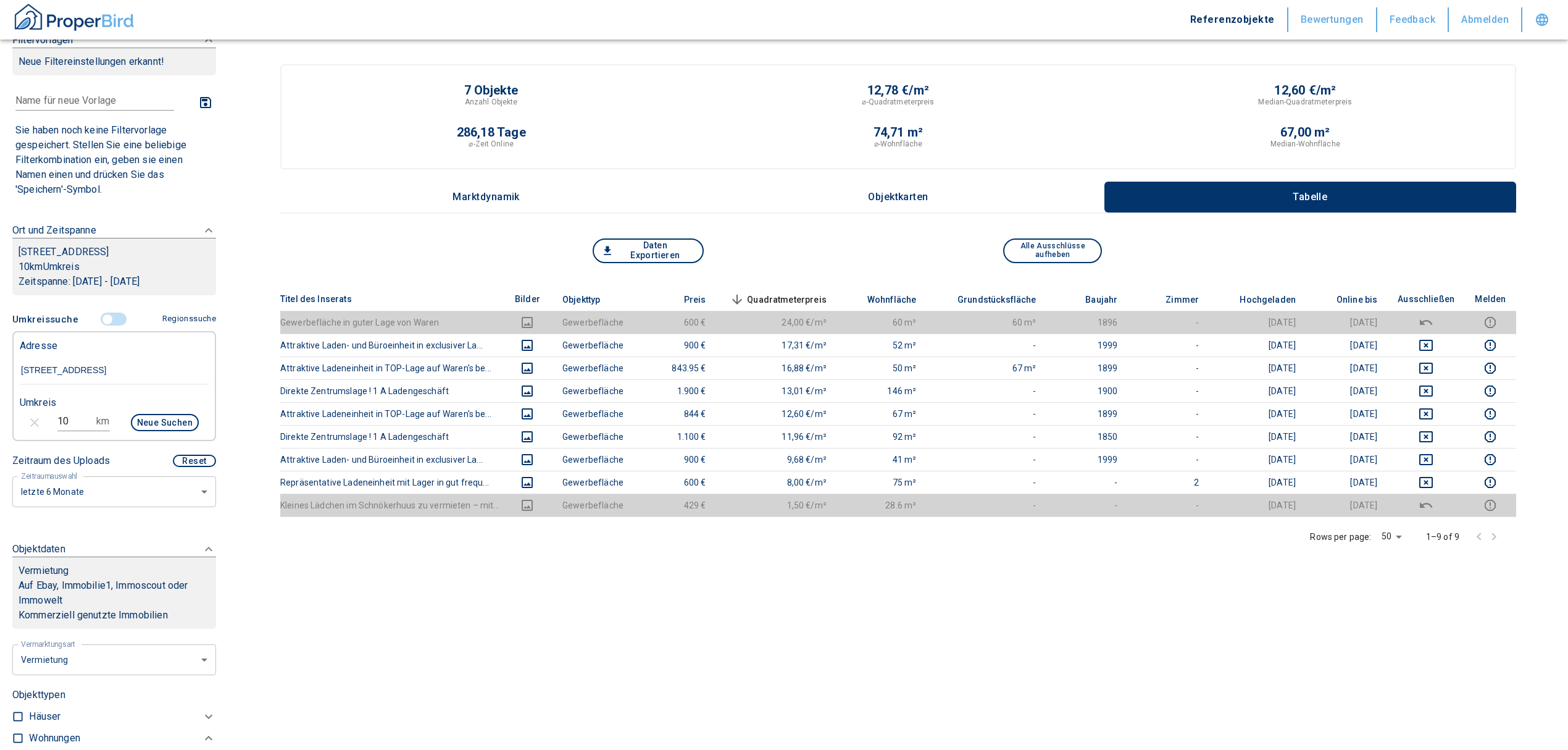
click at [67, 367] on input "[STREET_ADDRESS]" at bounding box center [115, 371] width 189 height 29
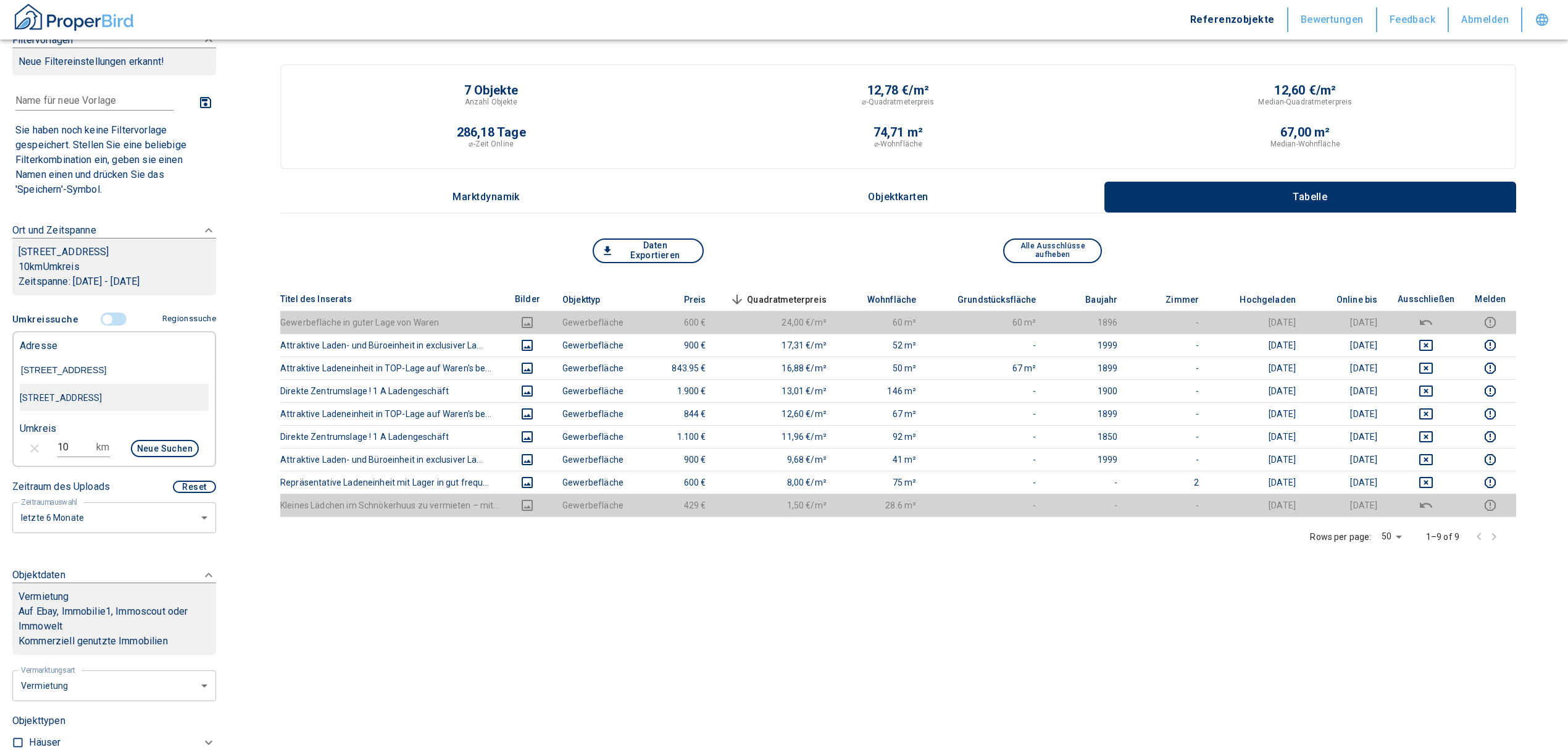
click at [132, 395] on div "[STREET_ADDRESS]" at bounding box center [115, 398] width 189 height 26
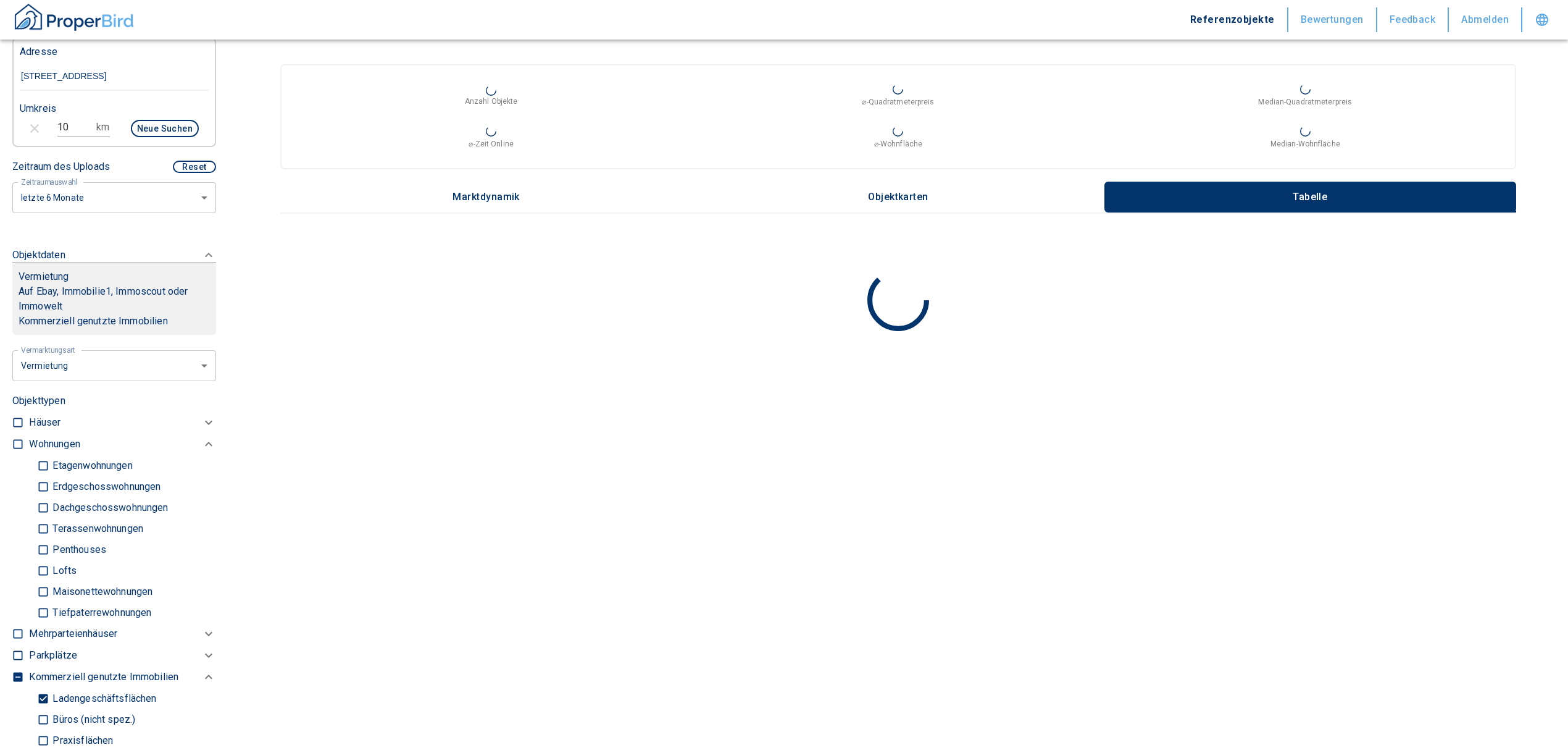
scroll to position [520, 0]
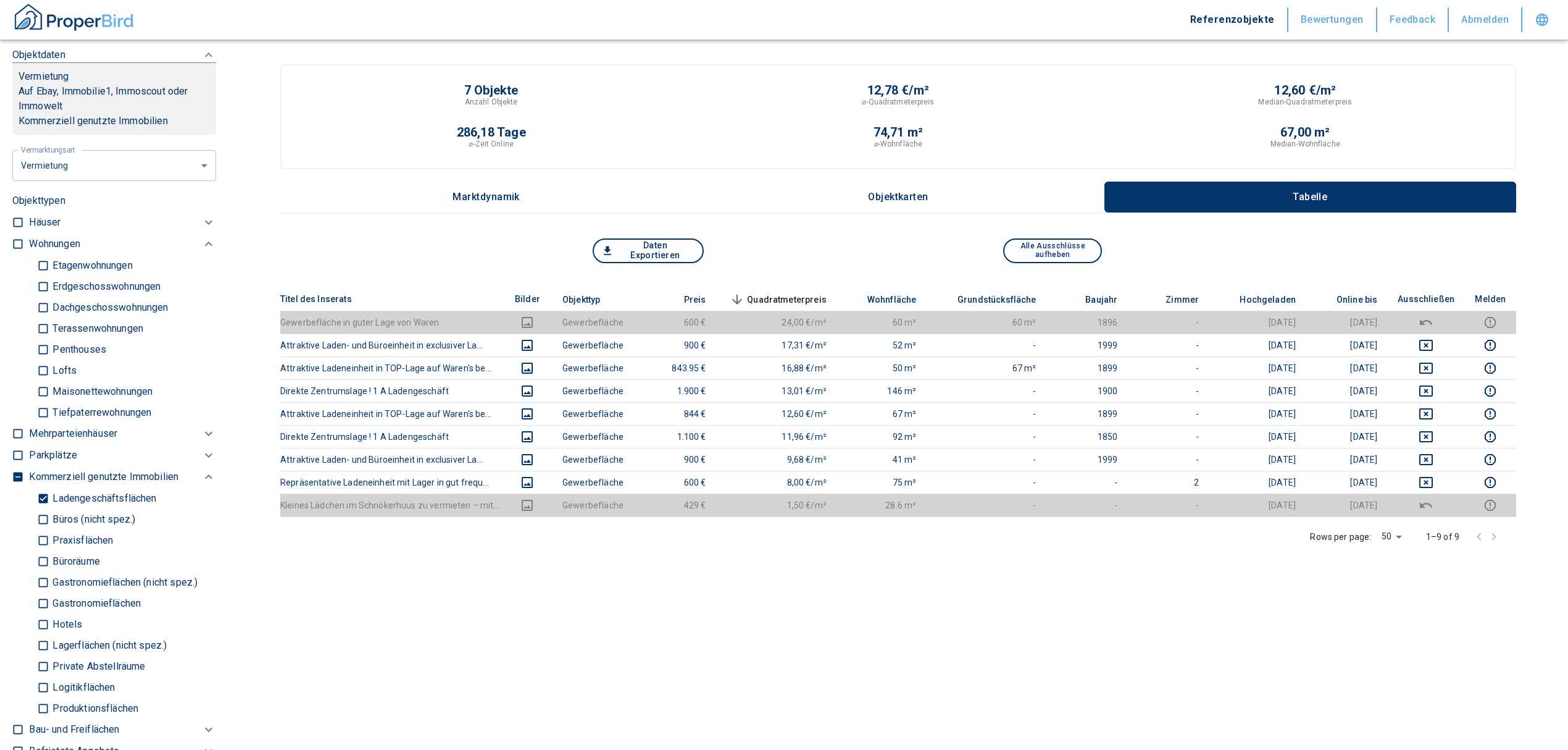
click at [42, 496] on input "Ladengeschäftsflächen" at bounding box center [43, 498] width 12 height 21
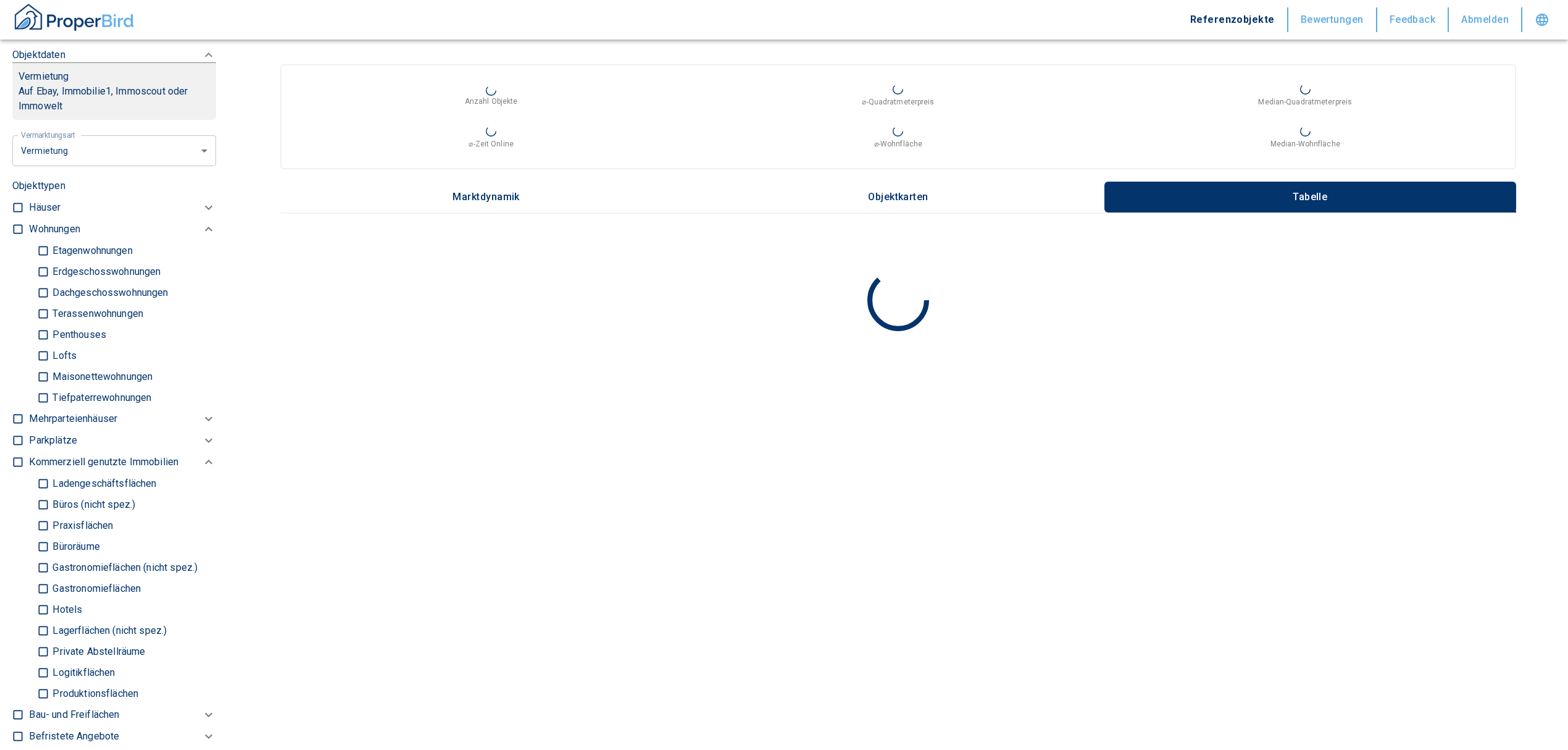
click at [40, 502] on input "Büros (nicht spez.)" at bounding box center [43, 504] width 12 height 21
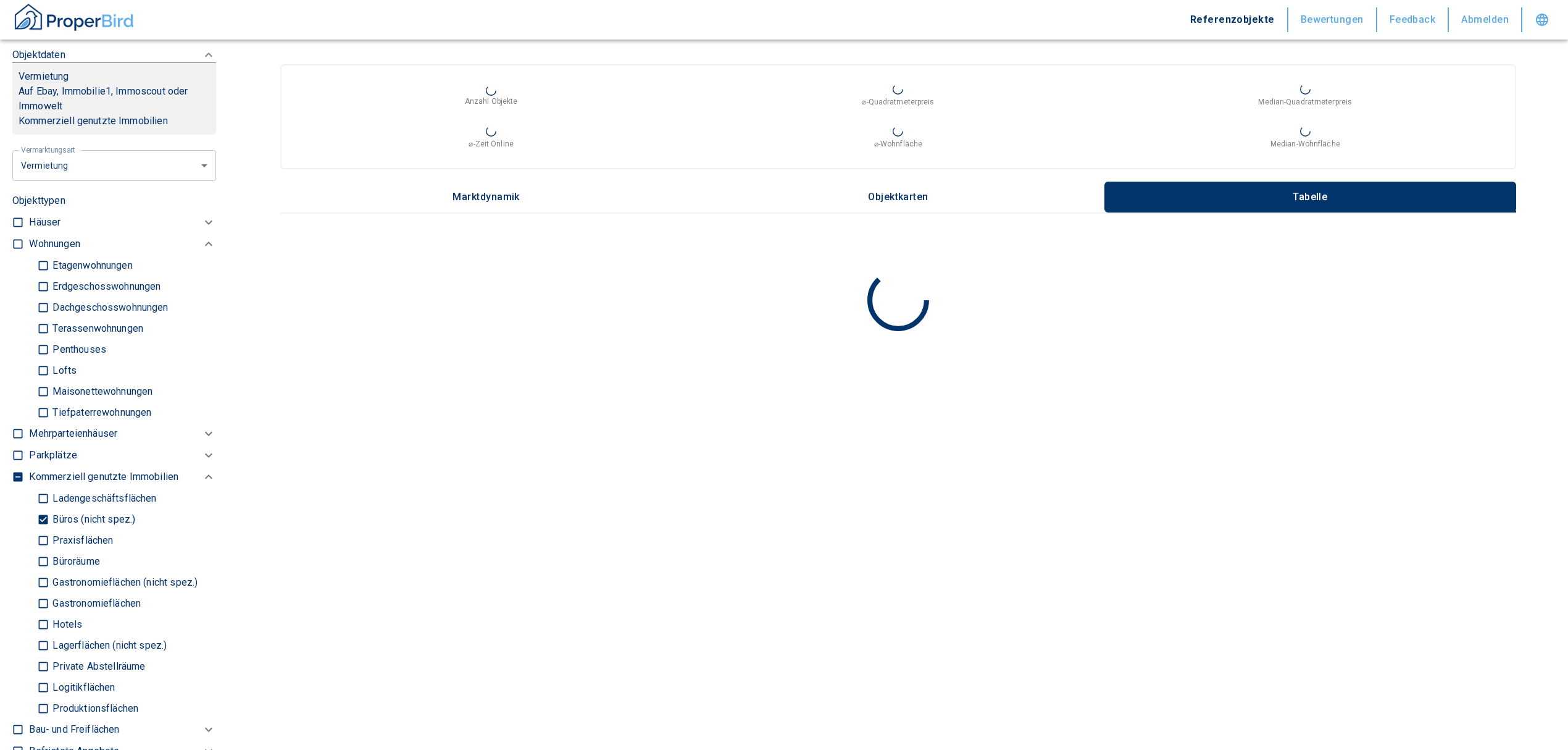
click at [42, 557] on input "Büroräume" at bounding box center [43, 561] width 12 height 21
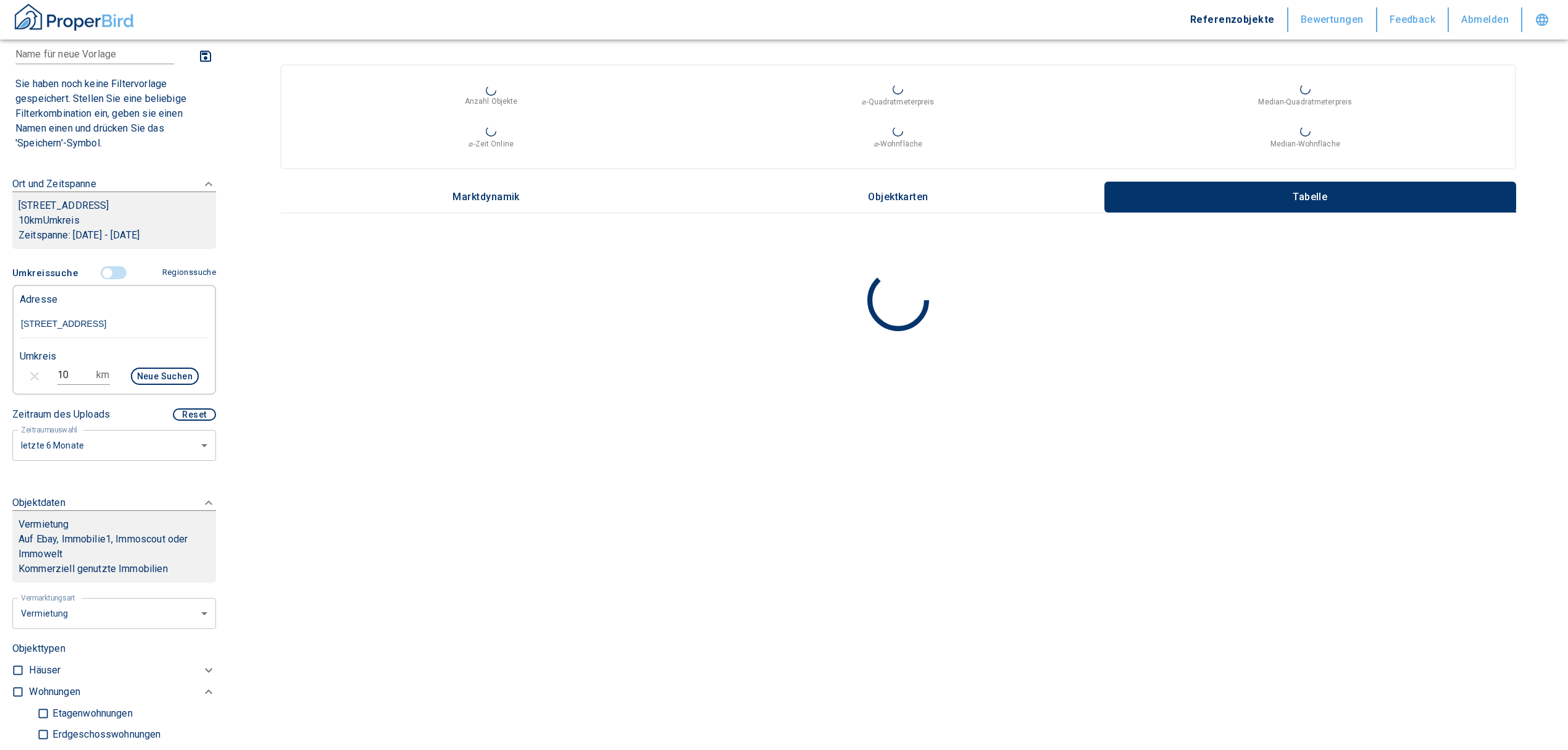
scroll to position [26, 0]
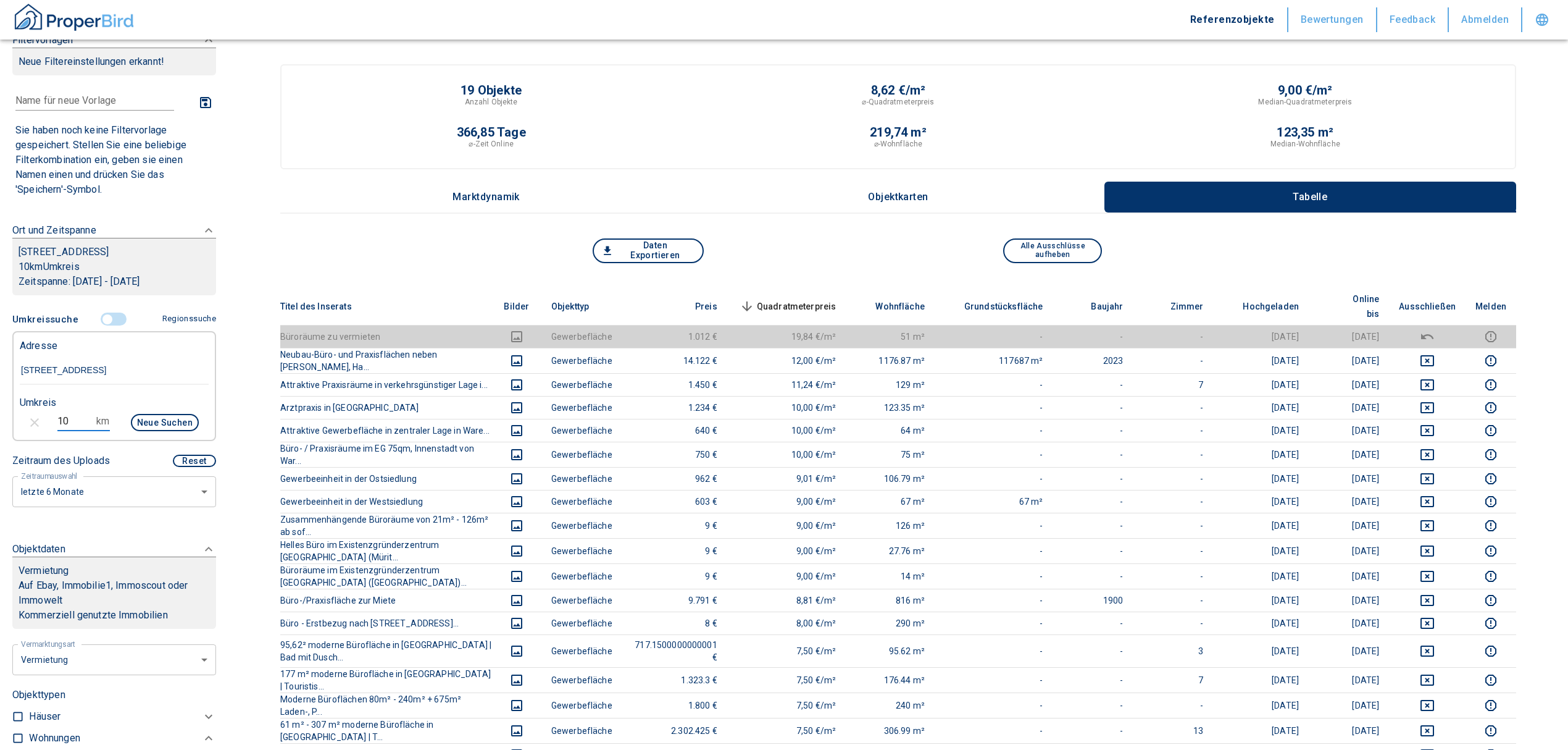
click at [34, 421] on div "10 km Neue Suchen" at bounding box center [105, 423] width 189 height 29
click at [147, 426] on button "Neue Suchen" at bounding box center [165, 423] width 68 height 17
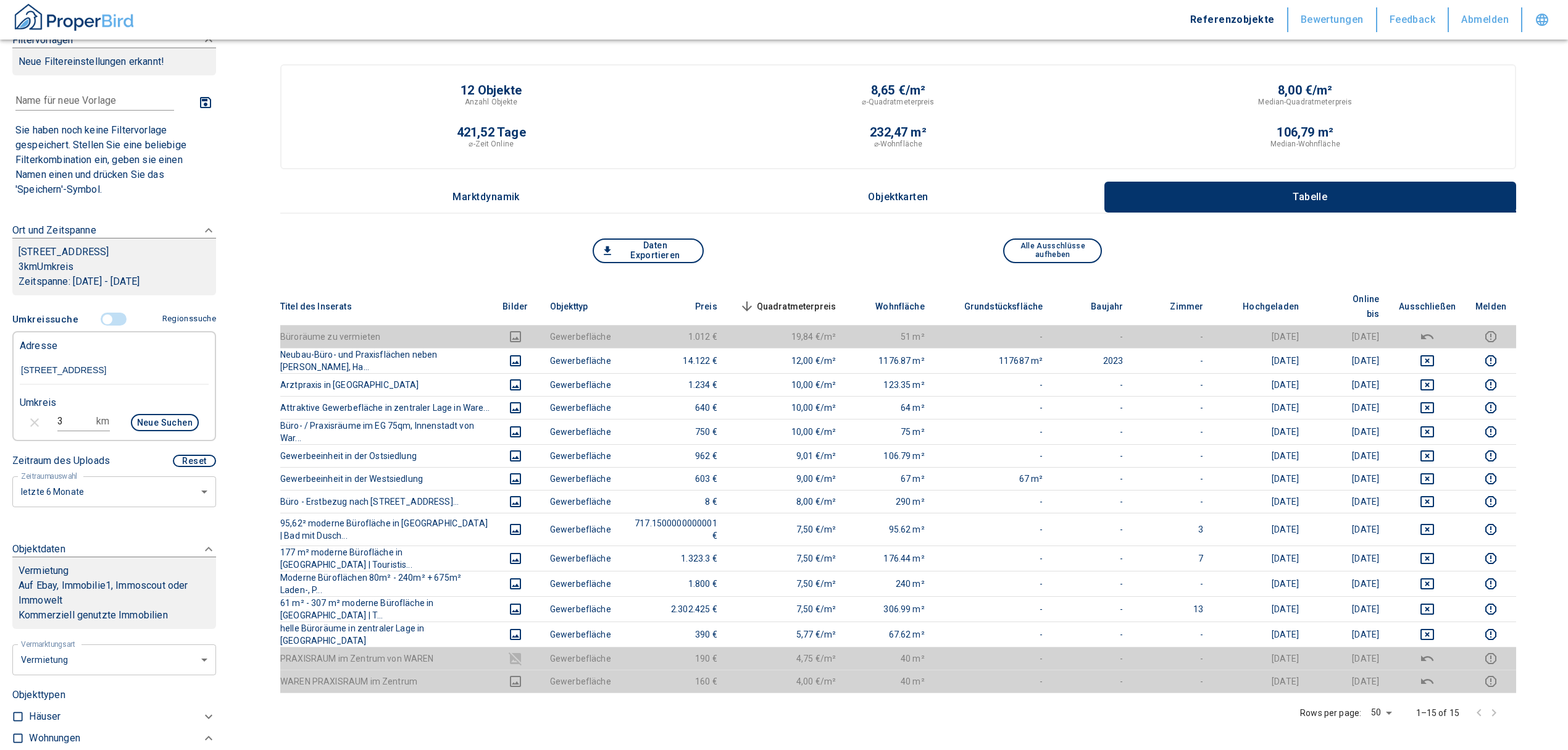
click at [65, 416] on input "3" at bounding box center [74, 421] width 34 height 20
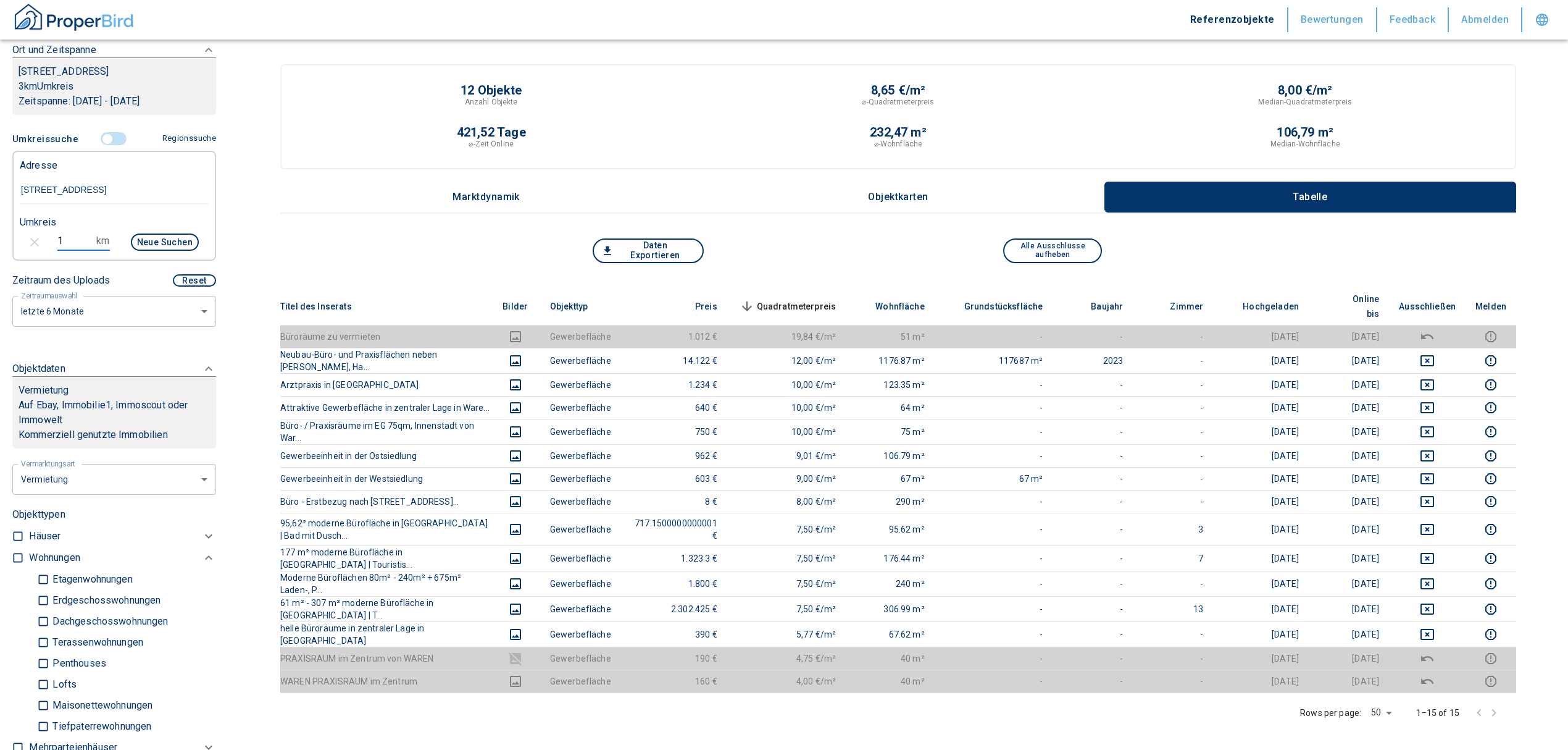
scroll to position [191, 0]
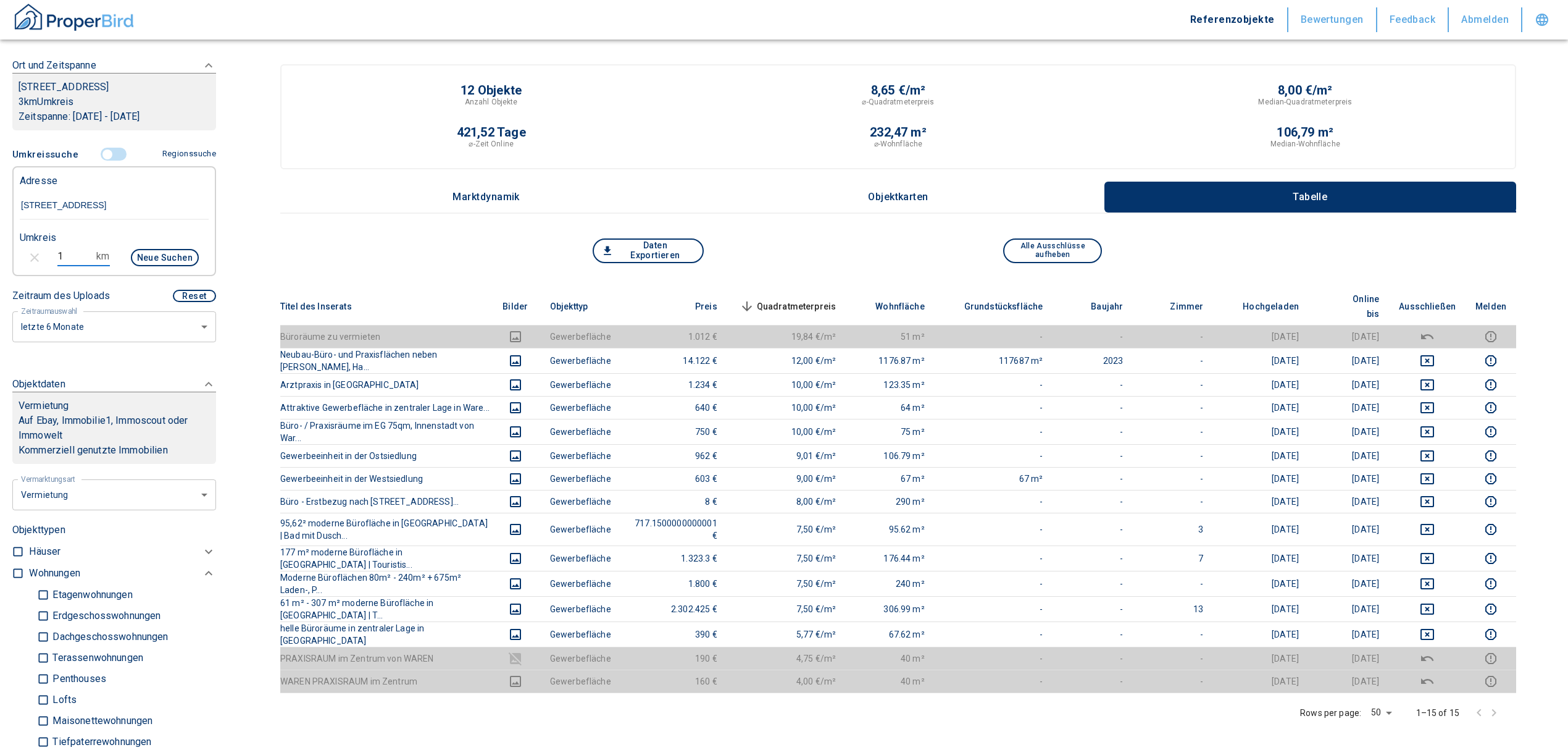
click at [17, 573] on input "checkbox" at bounding box center [17, 573] width 12 height 12
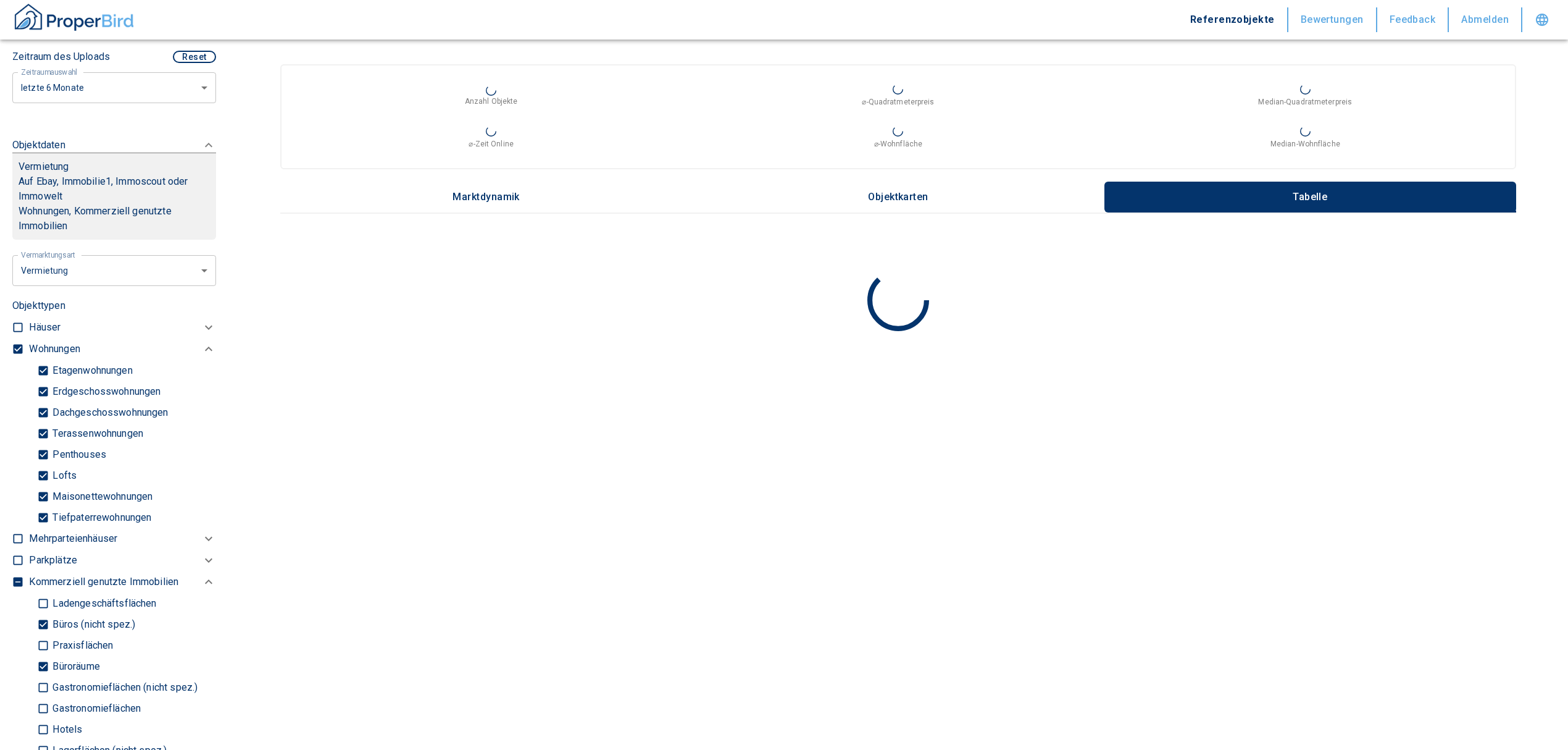
scroll to position [438, 0]
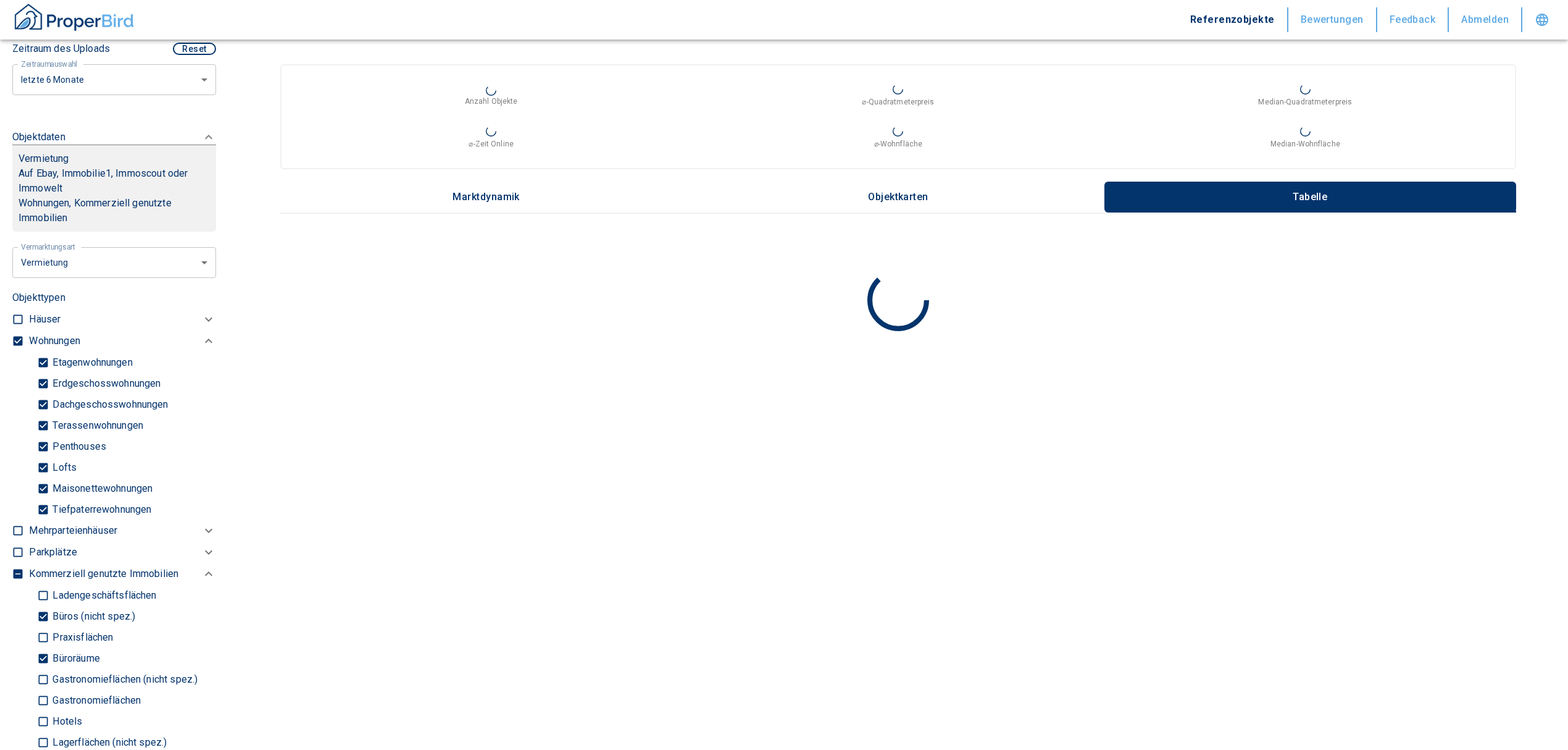
click at [45, 504] on input "Tiefpaterrewohnungen" at bounding box center [43, 509] width 12 height 21
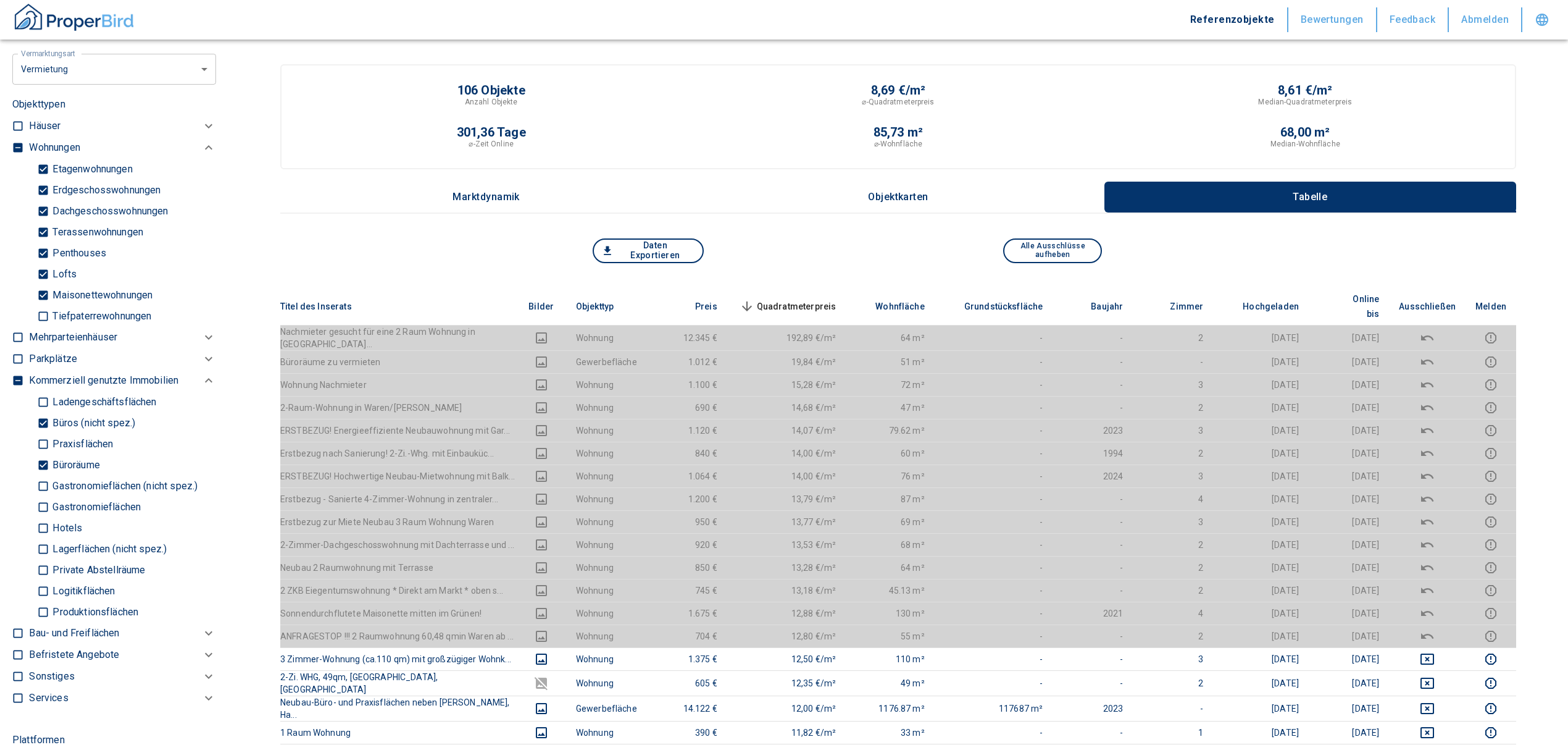
scroll to position [603, 0]
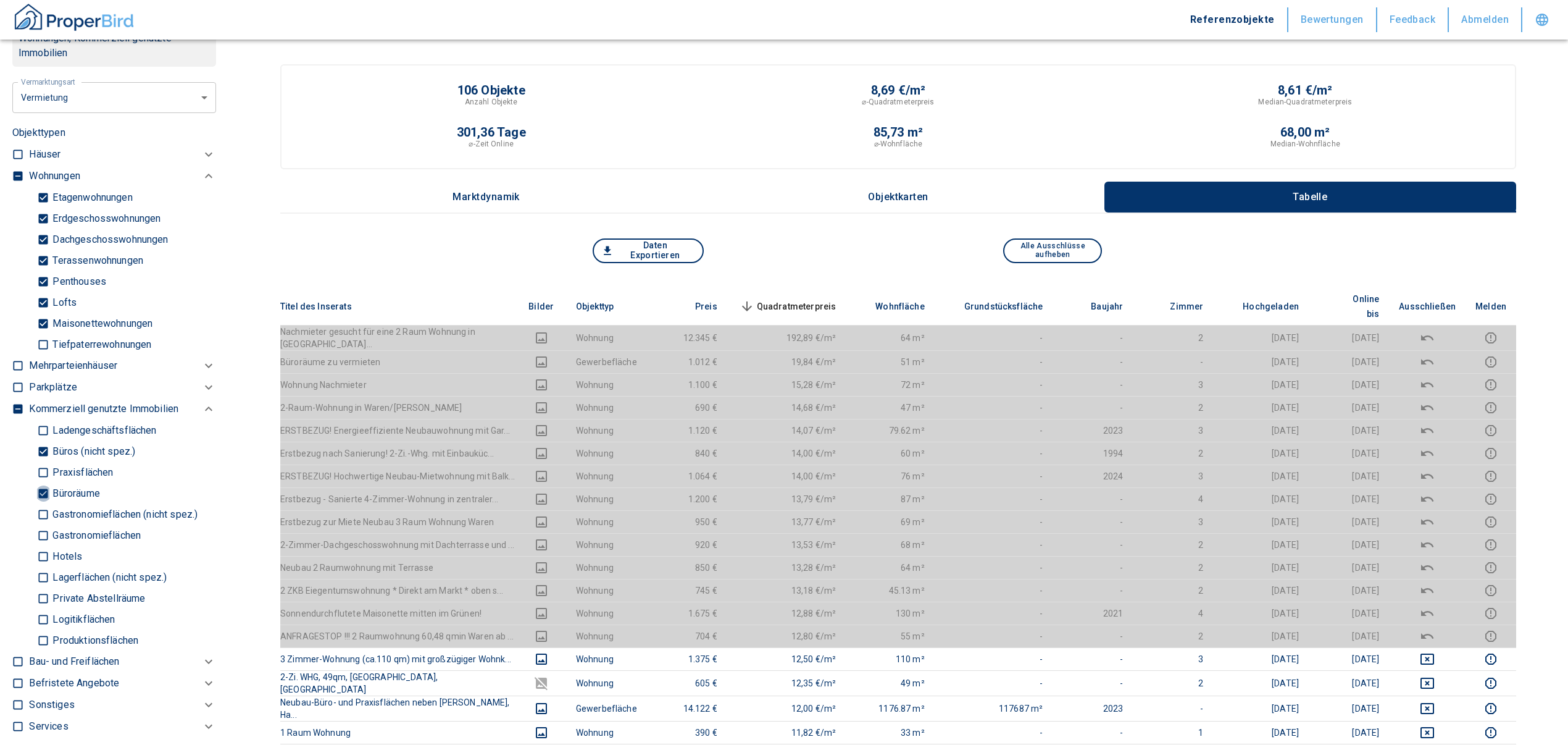
drag, startPoint x: 41, startPoint y: 493, endPoint x: 39, endPoint y: 455, distance: 38.1
click at [40, 492] on input "Büroräume" at bounding box center [43, 493] width 12 height 21
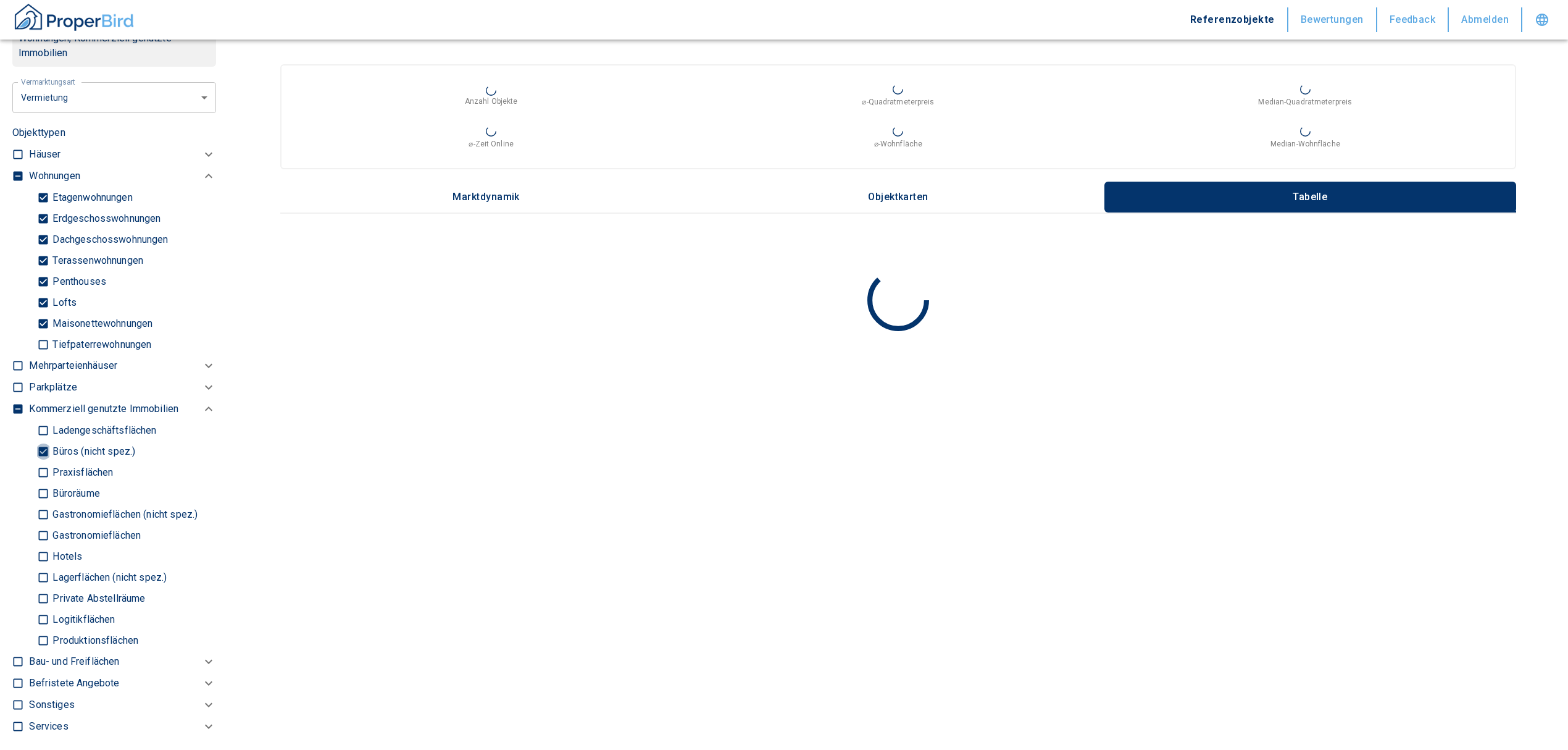
click at [42, 441] on input "Büros (nicht spez.)" at bounding box center [43, 451] width 12 height 21
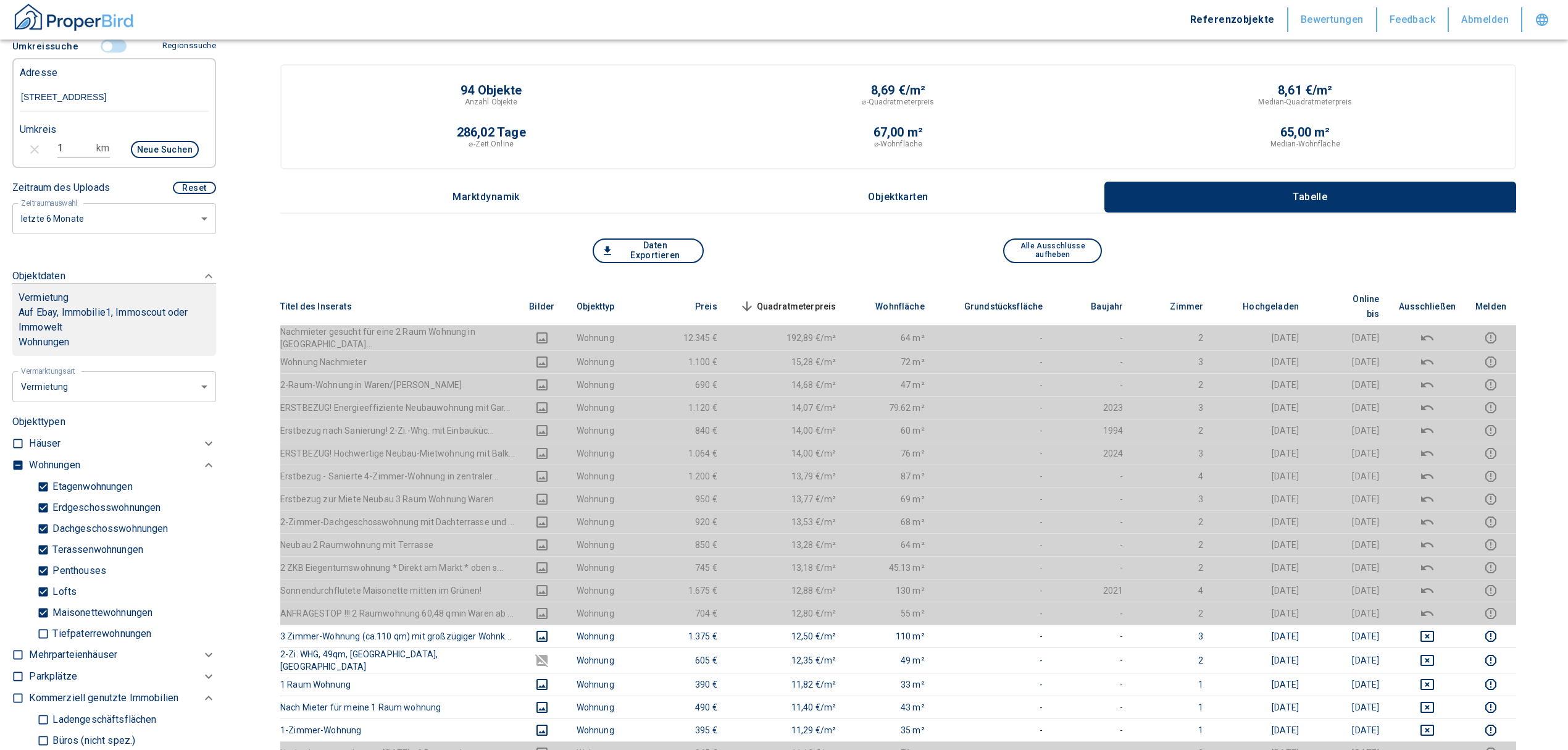
scroll to position [26, 0]
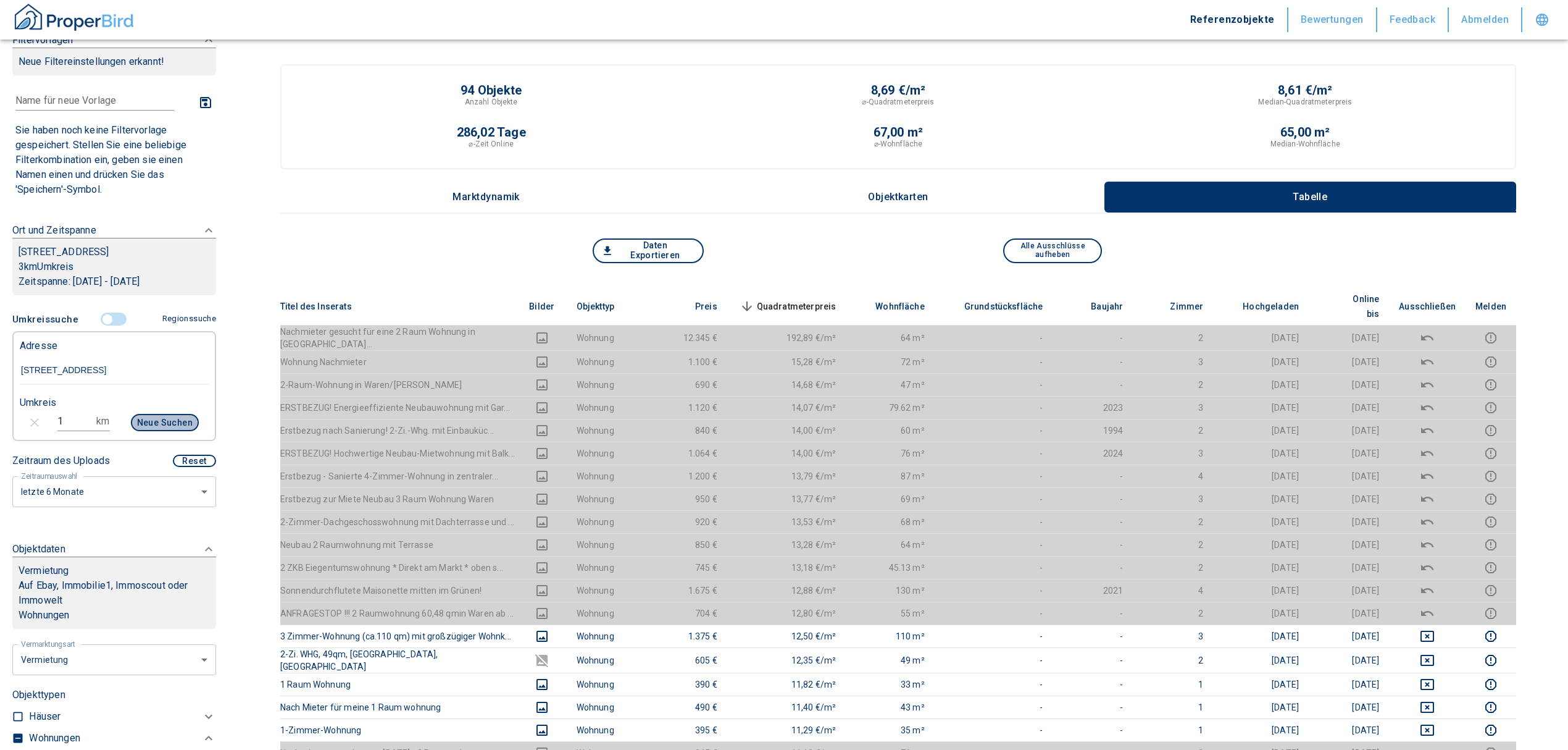
click at [152, 423] on button "Neue Suchen" at bounding box center [165, 423] width 68 height 17
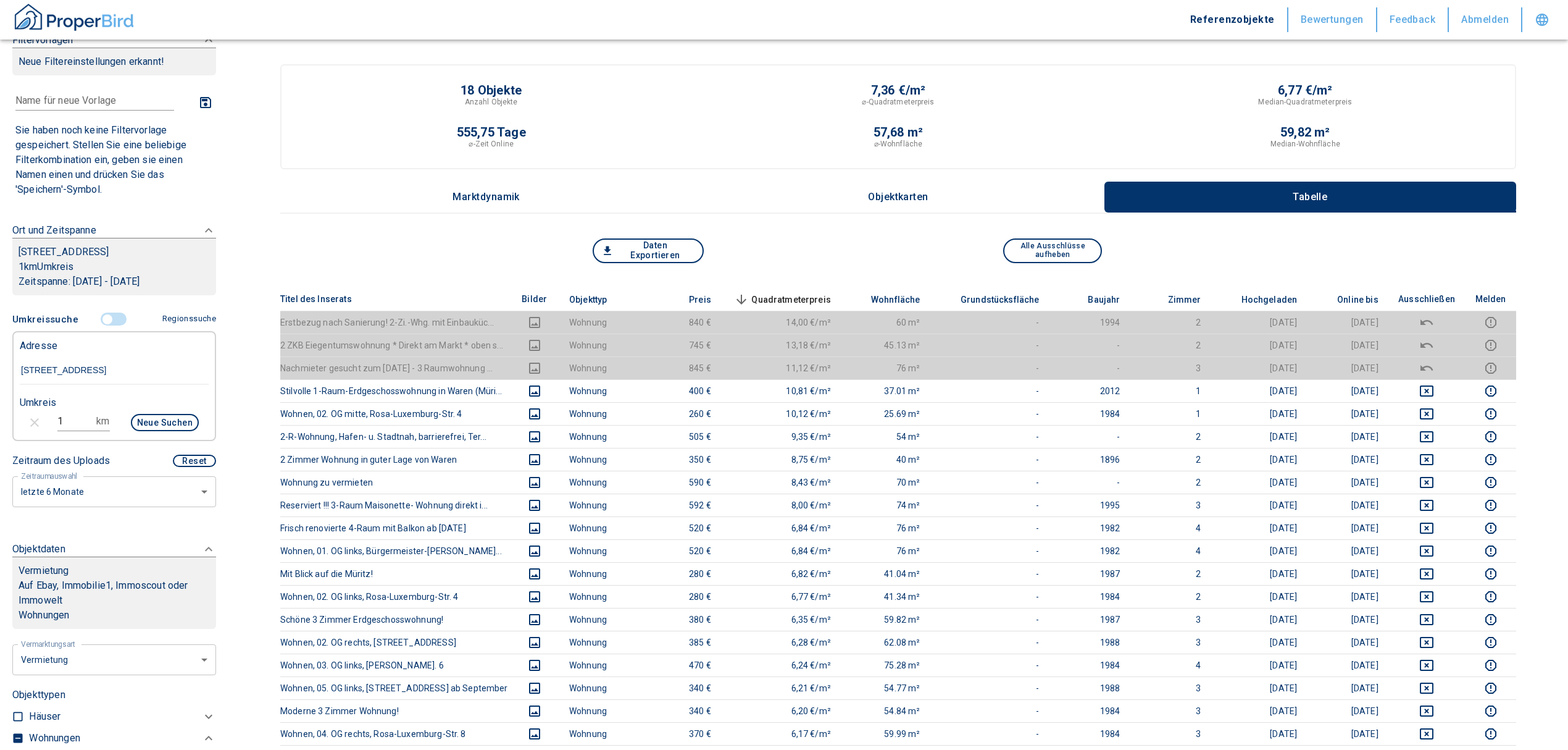
click at [67, 365] on input "[STREET_ADDRESS]" at bounding box center [115, 371] width 189 height 29
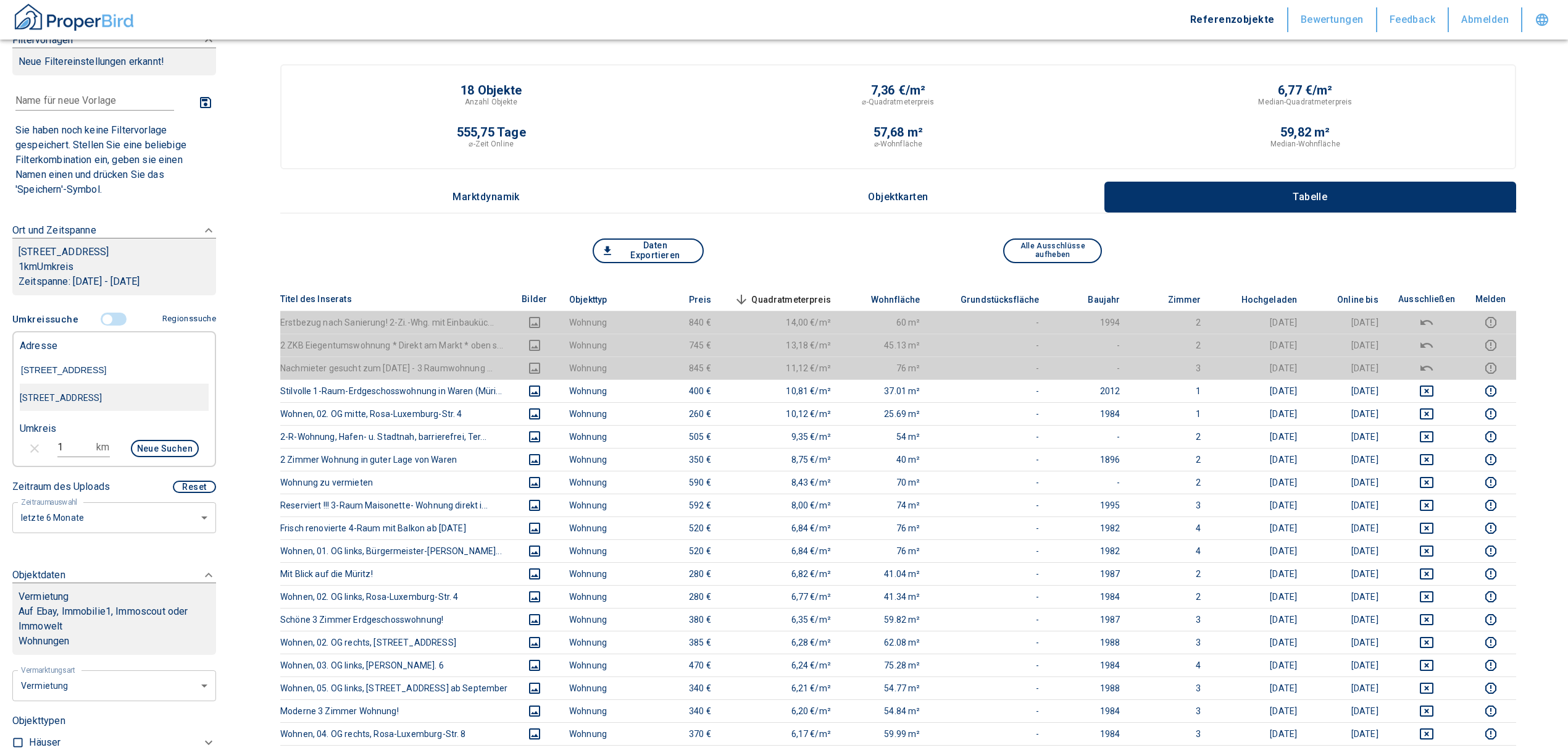
click at [89, 403] on div "[STREET_ADDRESS]" at bounding box center [115, 398] width 189 height 26
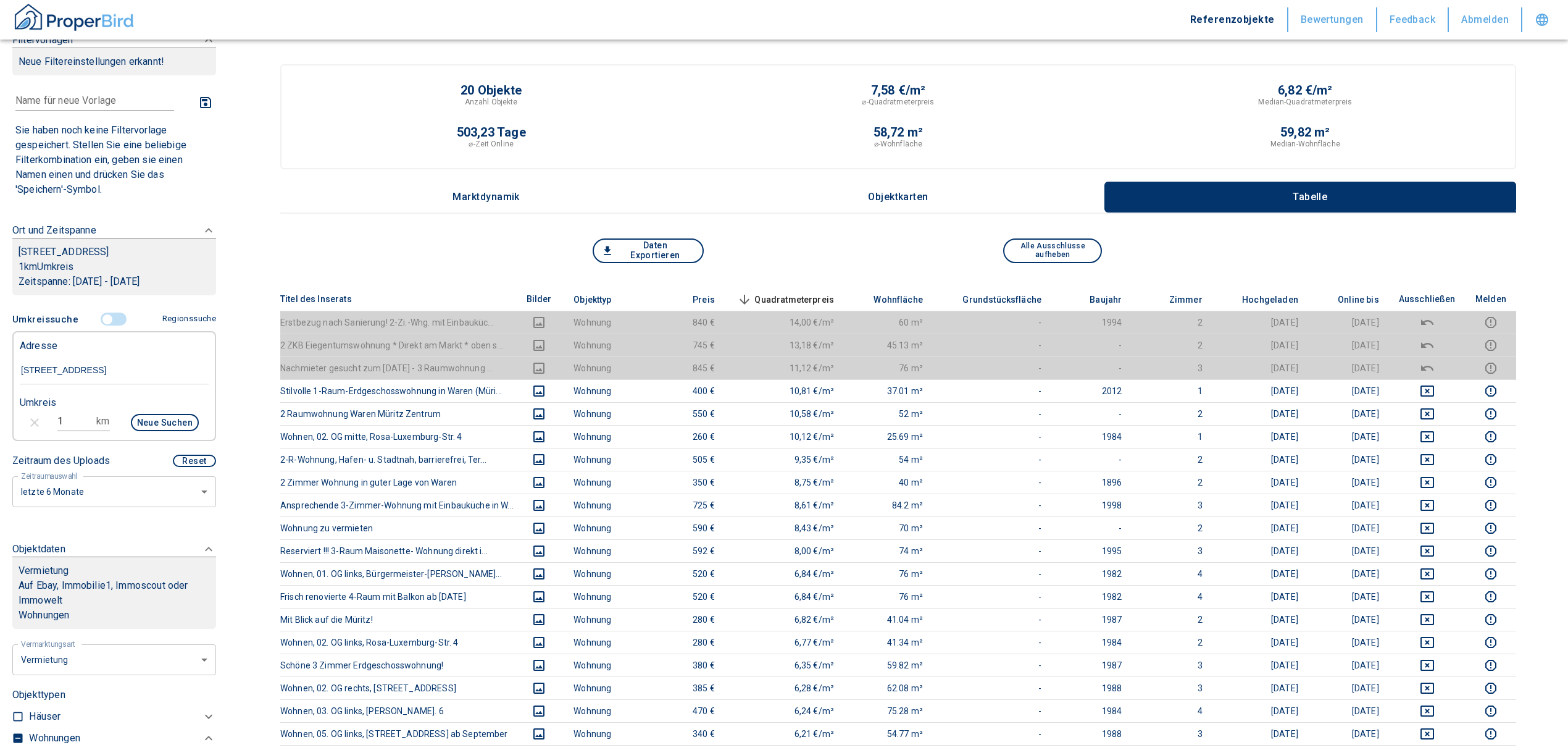
click at [810, 288] on th "Quadratmeterpreis sorted descending" at bounding box center [784, 299] width 119 height 24
click at [808, 292] on span "Quadratmeterpreis sorted descending" at bounding box center [784, 299] width 100 height 15
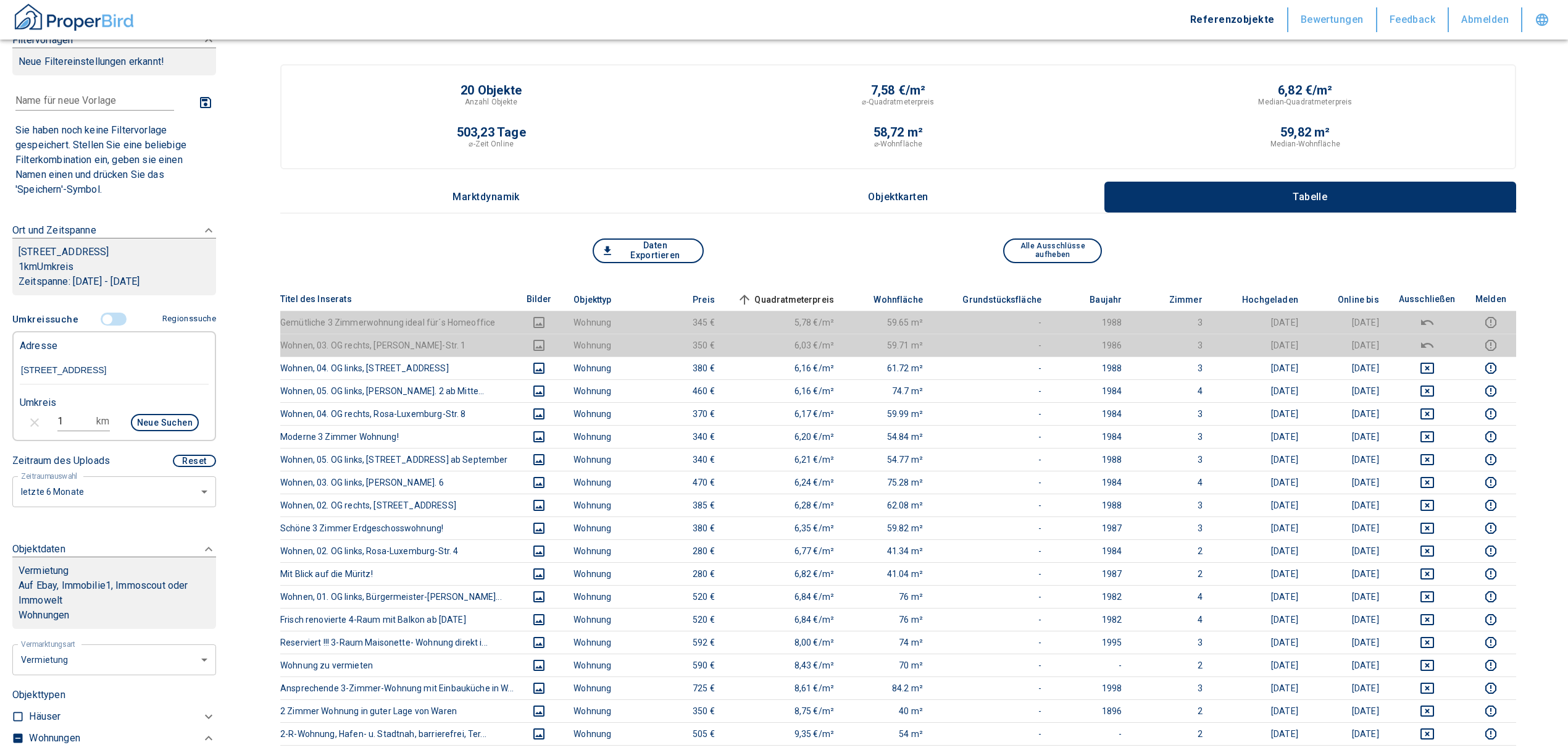
click at [808, 292] on span "Quadratmeterpreis sorted ascending" at bounding box center [784, 299] width 100 height 15
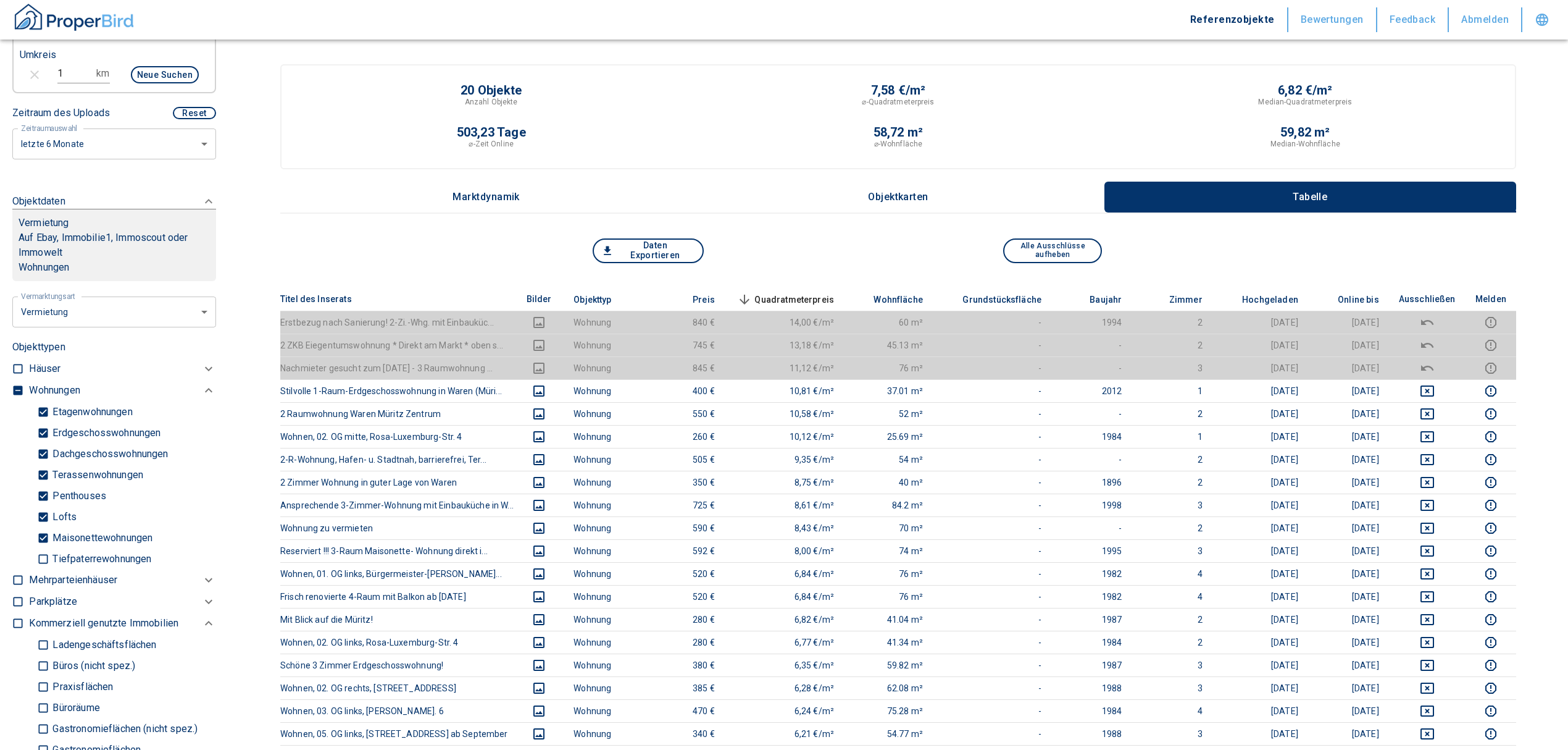
scroll to position [356, 0]
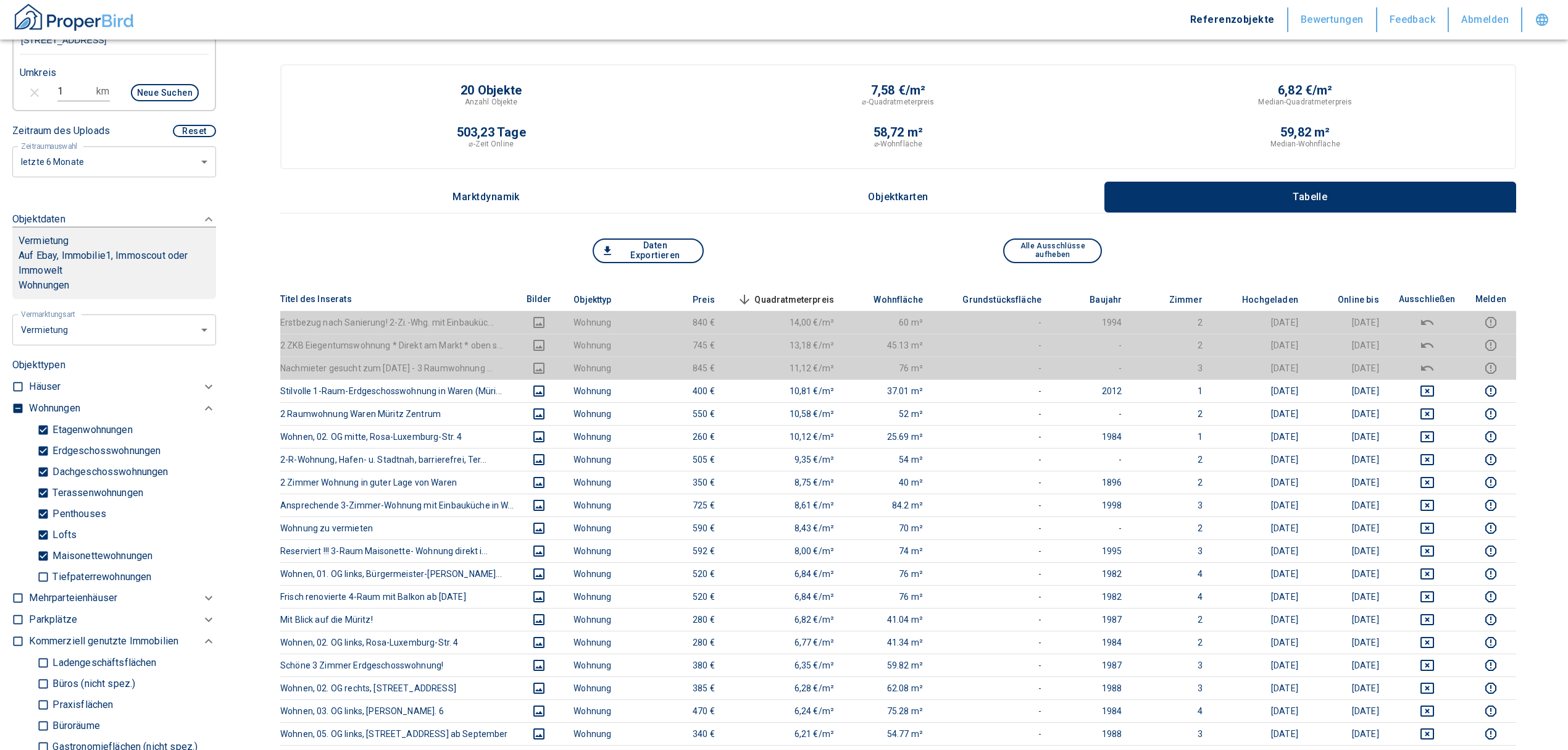
click at [16, 405] on input "checkbox" at bounding box center [17, 408] width 12 height 12
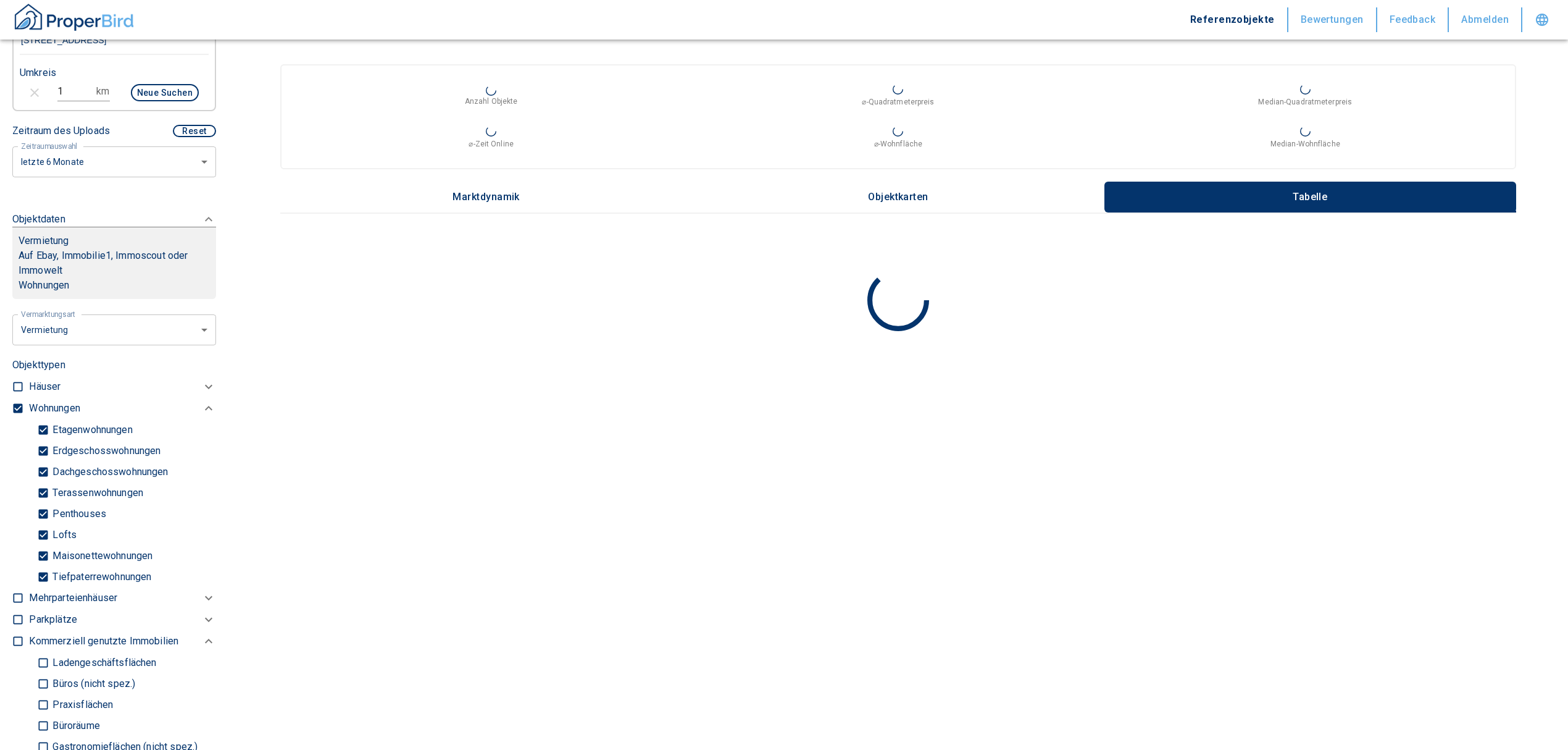
click at [16, 405] on input "checkbox" at bounding box center [17, 408] width 12 height 12
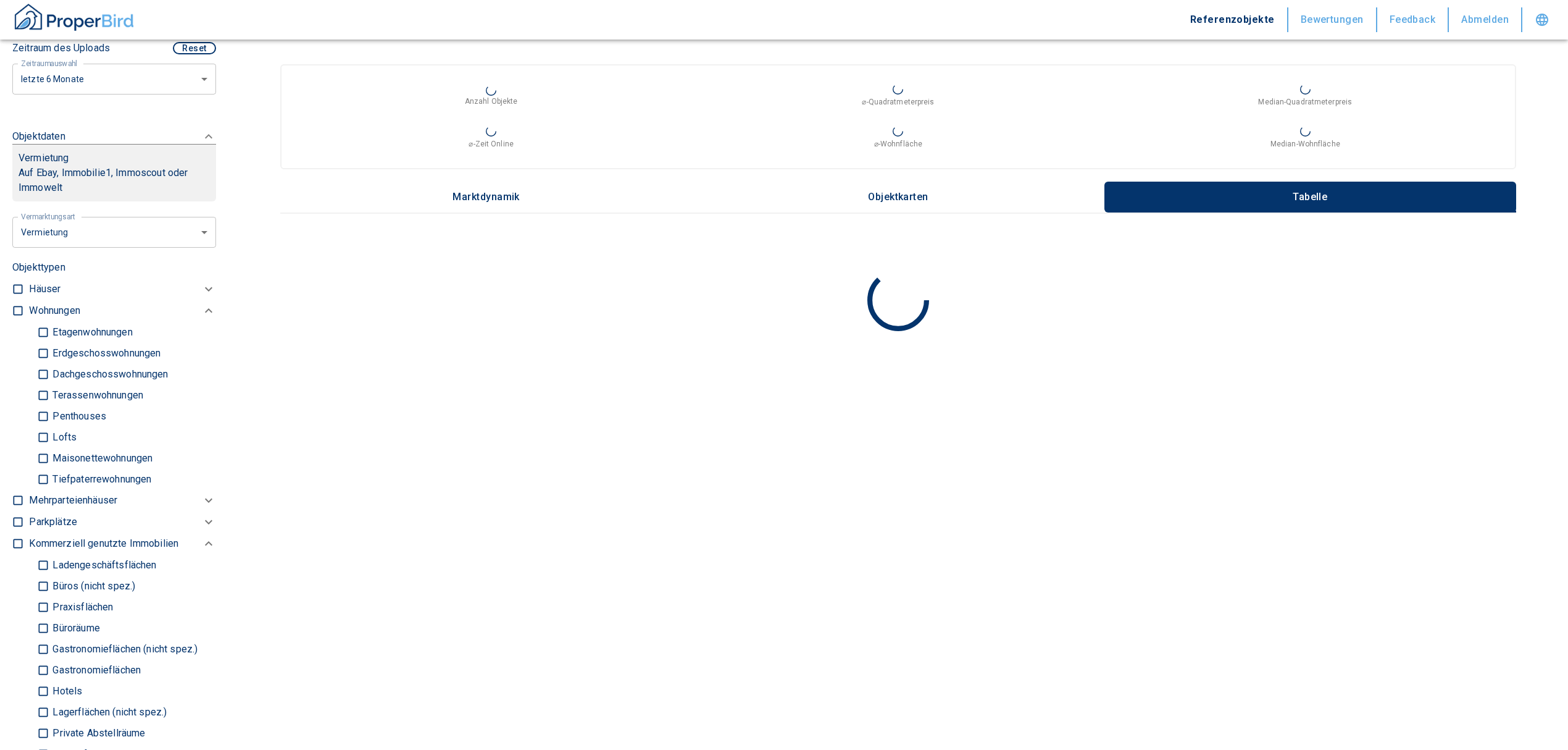
scroll to position [603, 0]
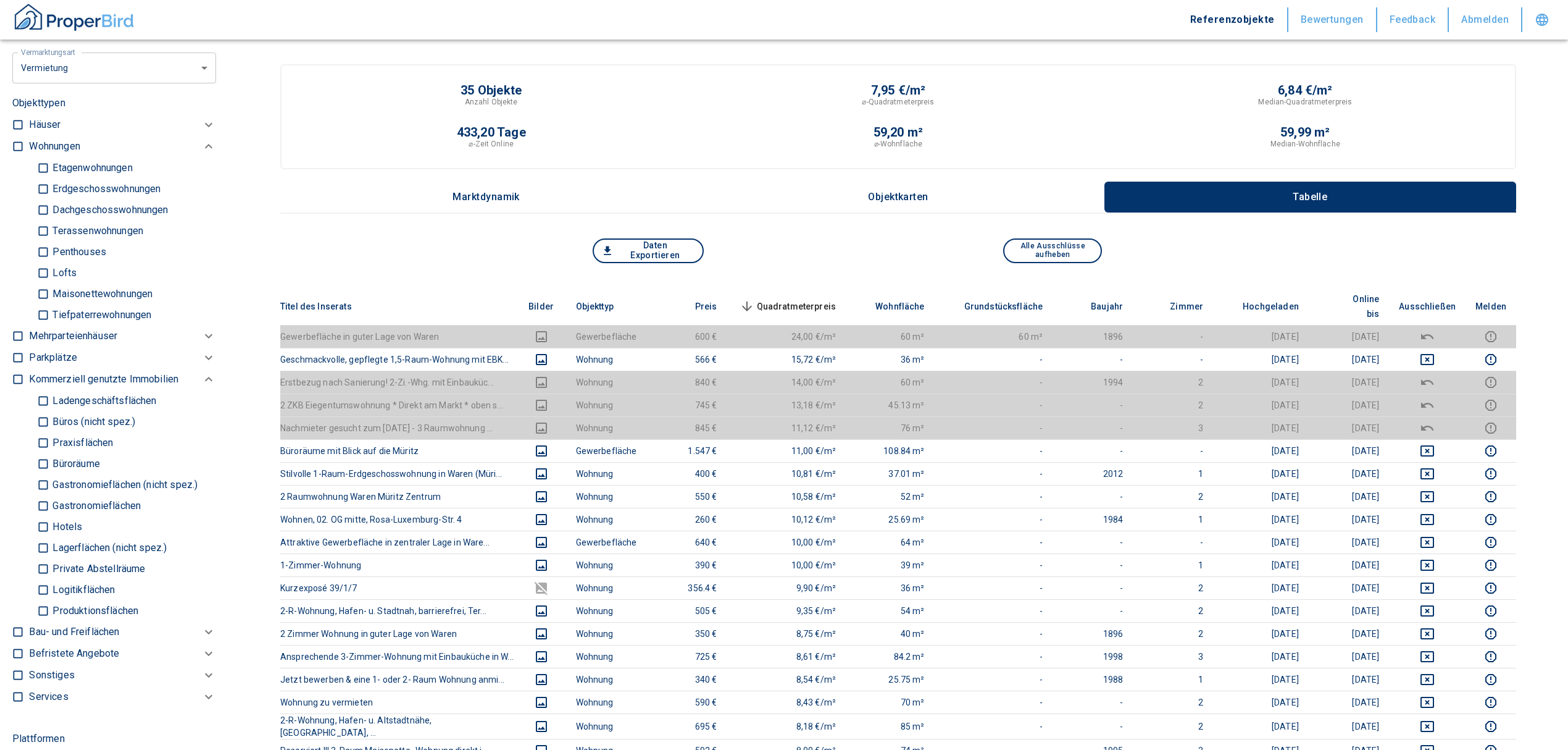
click at [40, 421] on input "Büros (nicht spez.)" at bounding box center [43, 421] width 12 height 21
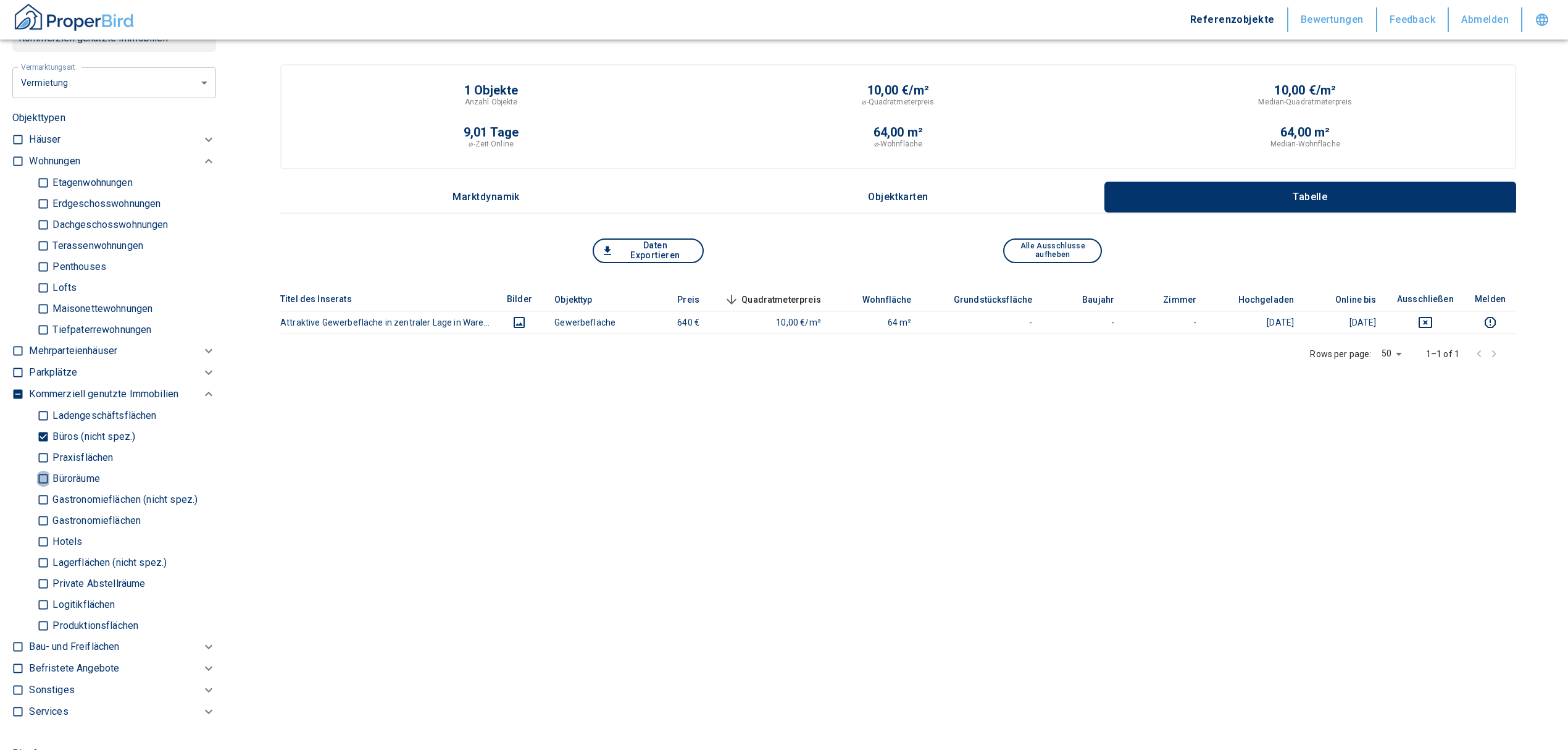
click at [42, 479] on input "Büroräume" at bounding box center [43, 479] width 12 height 21
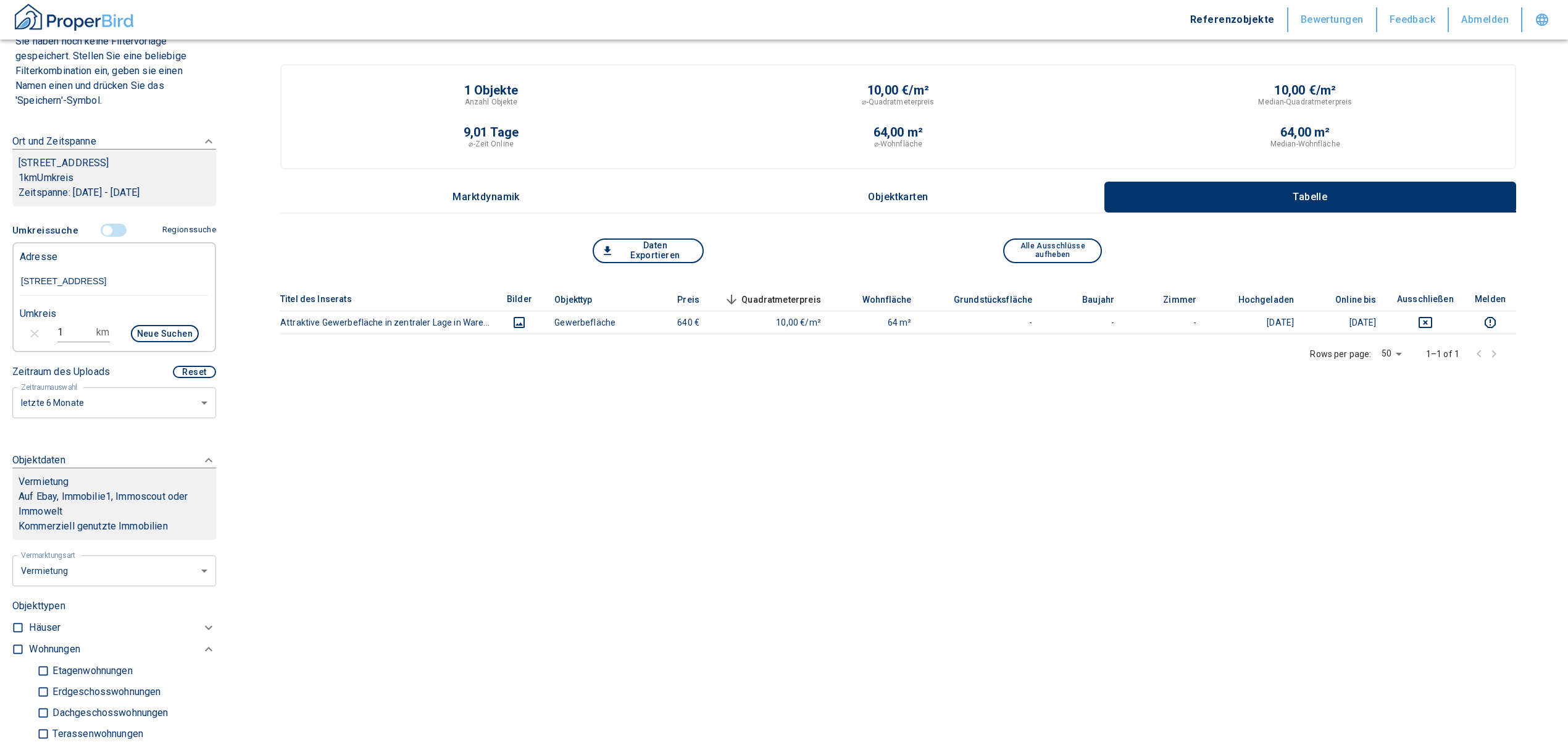
scroll to position [109, 0]
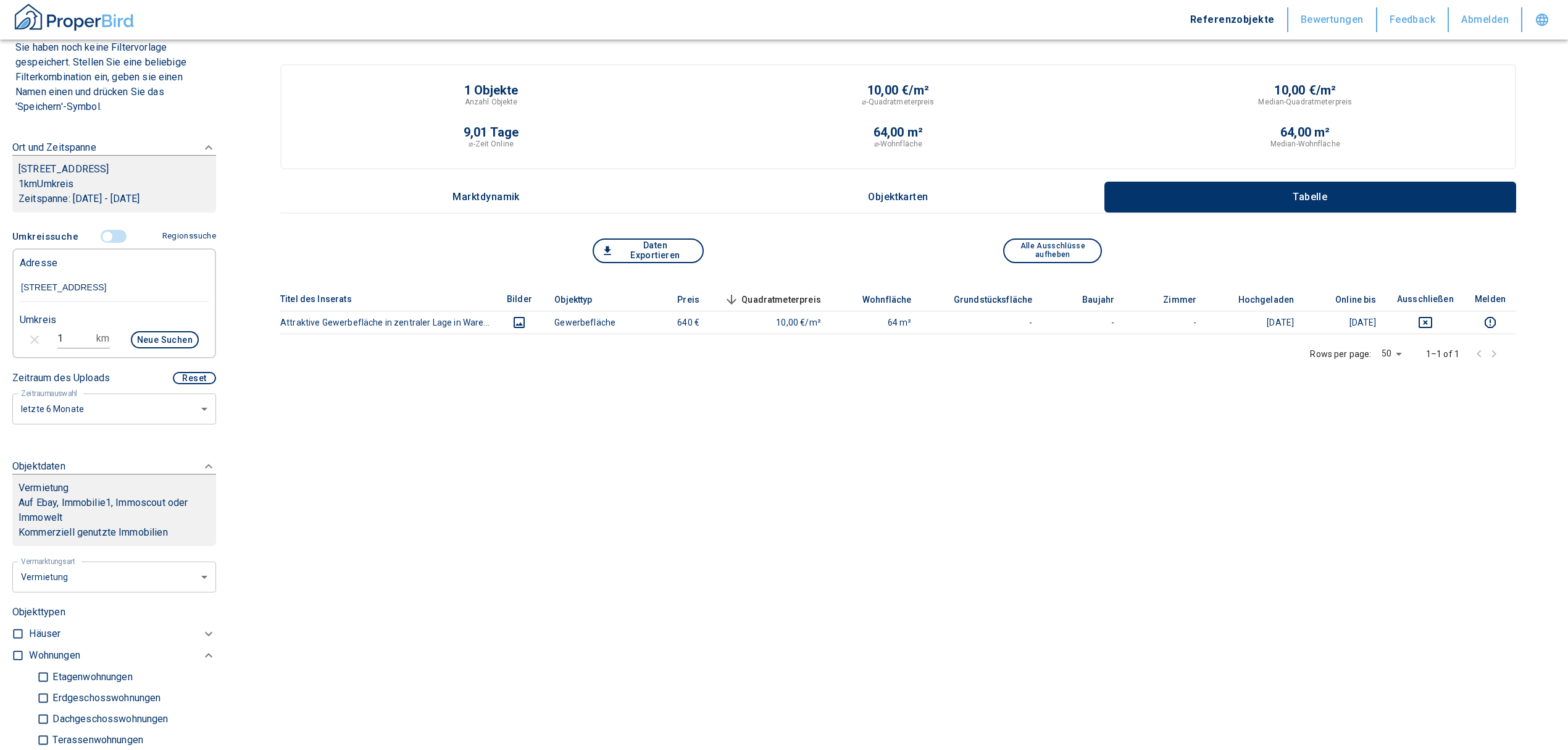
click at [70, 338] on input "1" at bounding box center [74, 339] width 34 height 20
click at [162, 336] on button "Neue Suchen" at bounding box center [165, 340] width 68 height 17
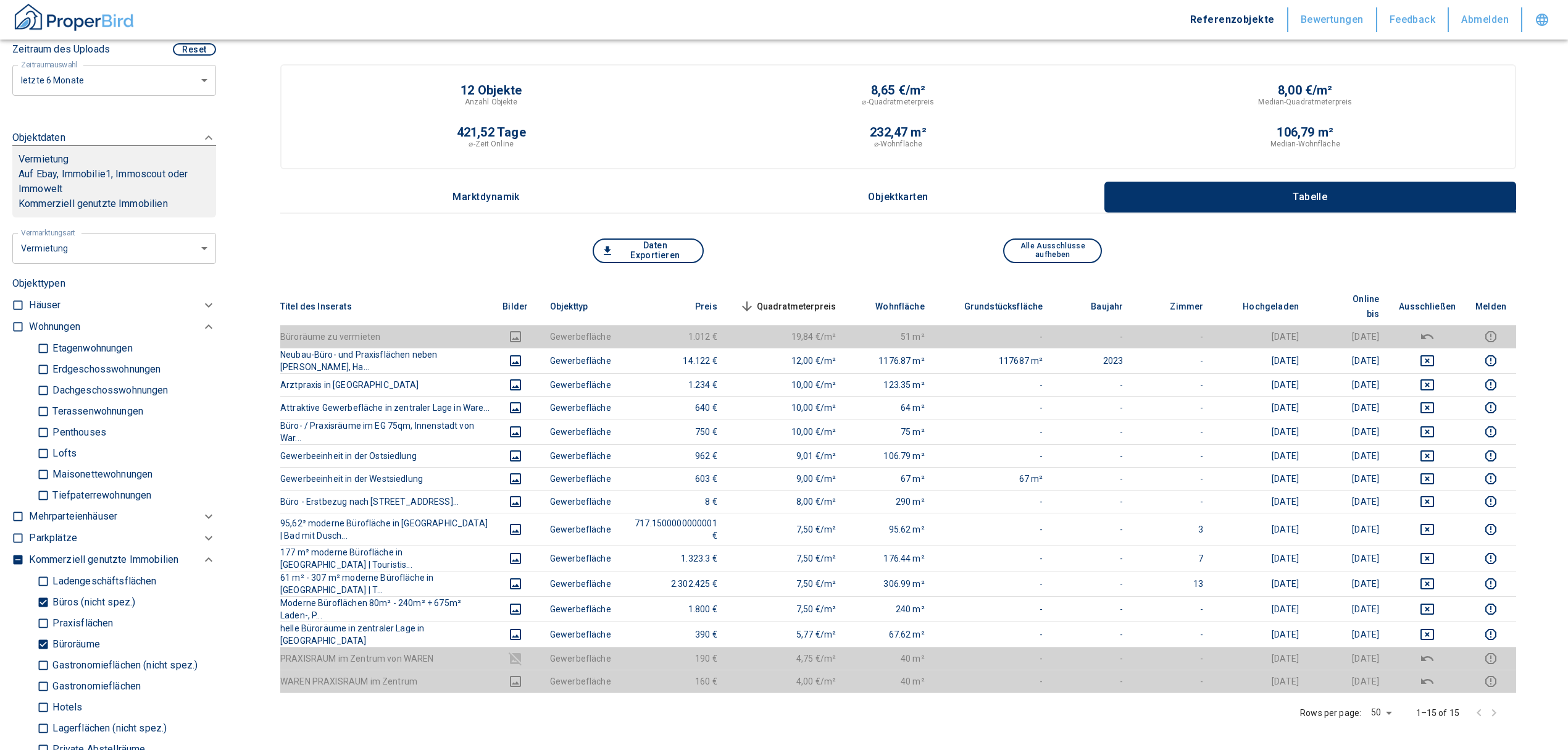
scroll to position [438, 0]
drag, startPoint x: 44, startPoint y: 643, endPoint x: 43, endPoint y: 612, distance: 31.0
click at [45, 643] on input "Büroräume" at bounding box center [43, 643] width 12 height 21
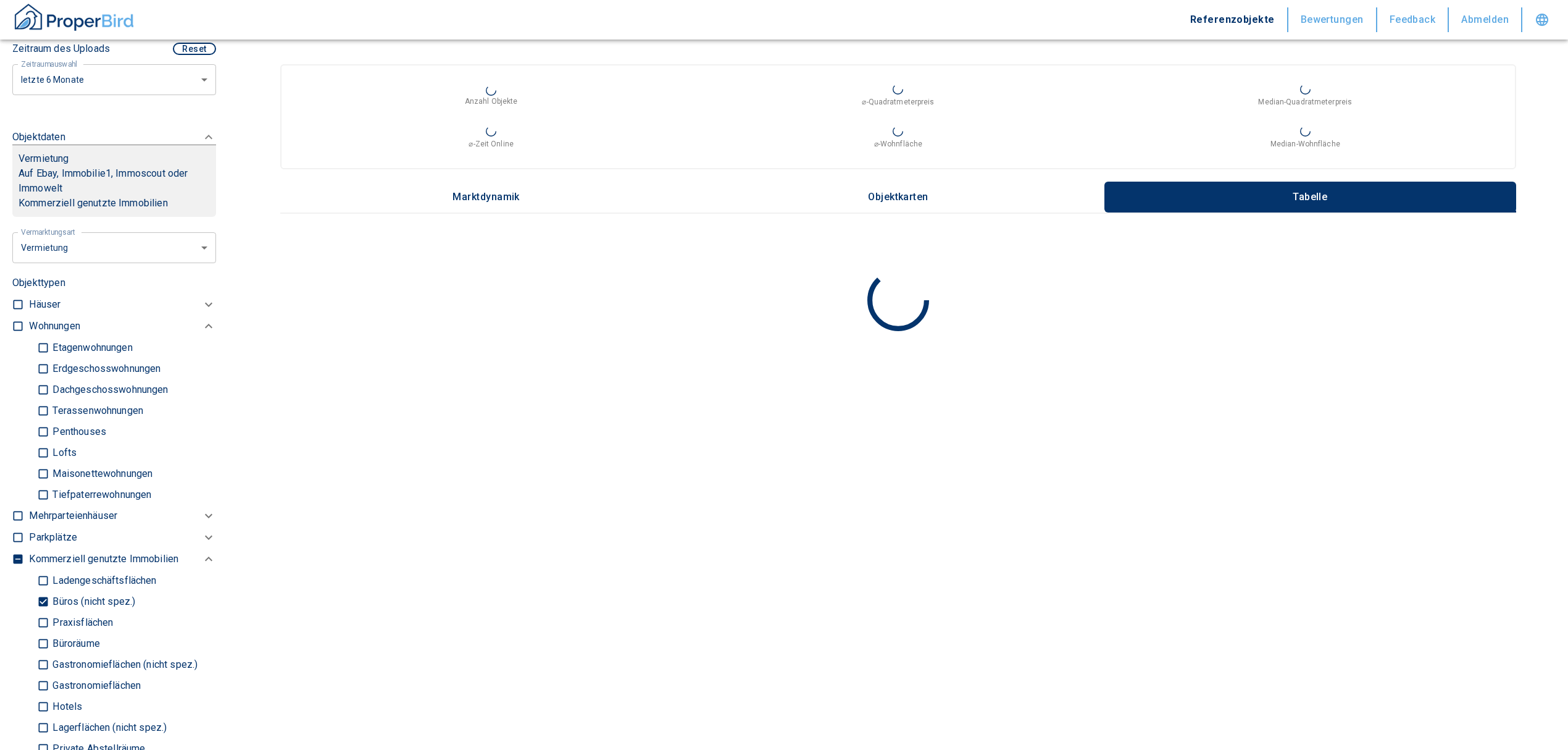
click at [43, 598] on input "Büros (nicht spez.)" at bounding box center [43, 601] width 12 height 21
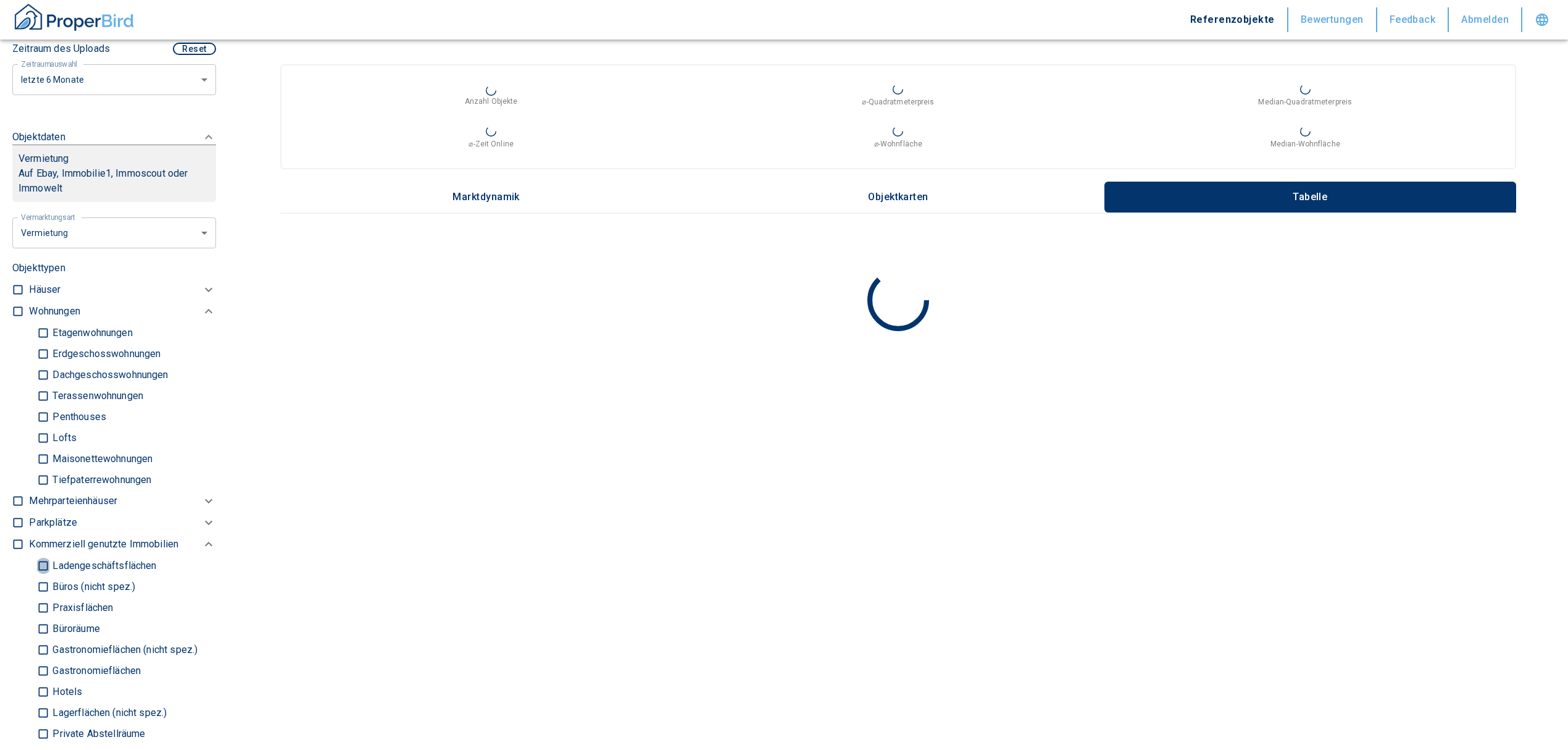
click at [39, 559] on input "Ladengeschäftsflächen" at bounding box center [43, 565] width 12 height 21
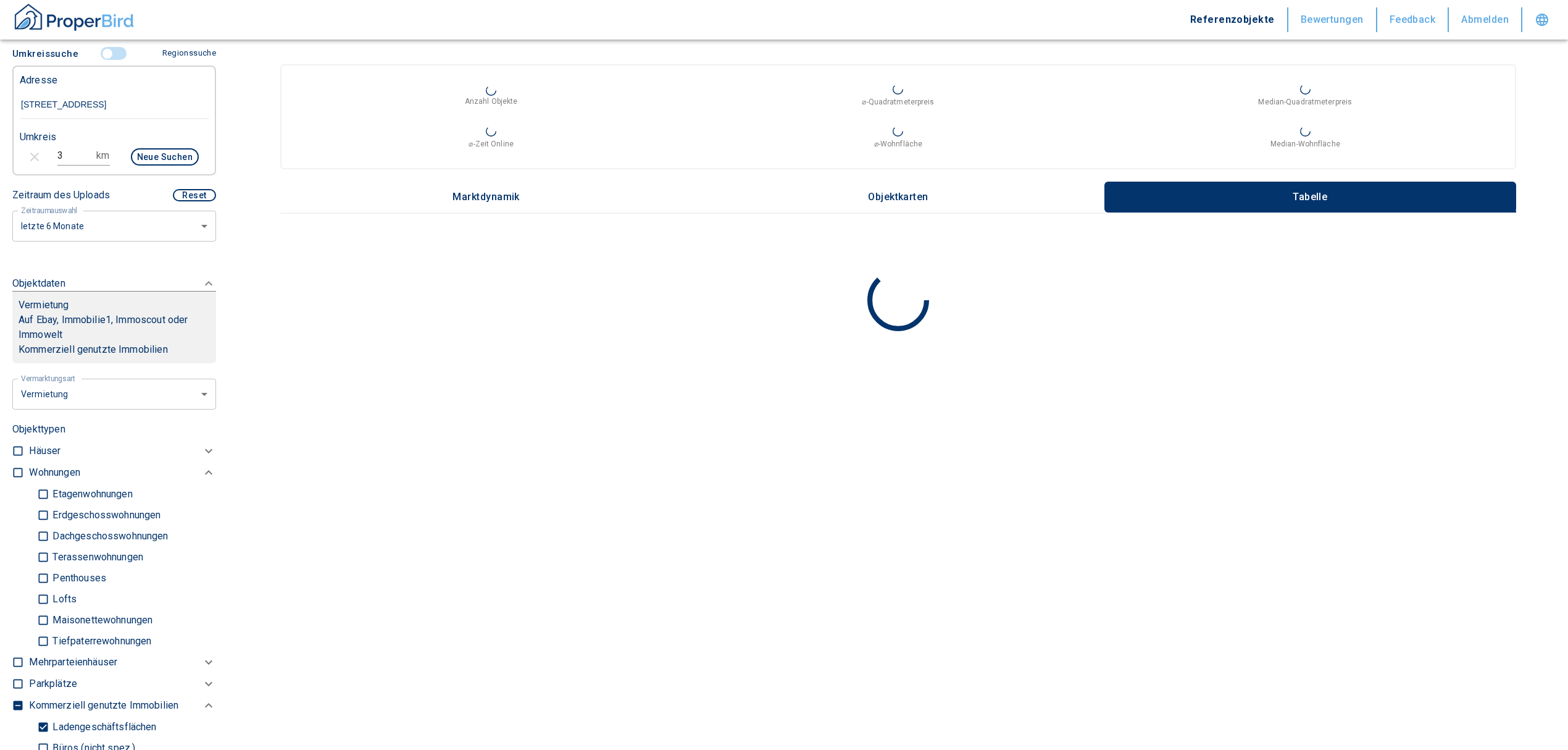
scroll to position [191, 0]
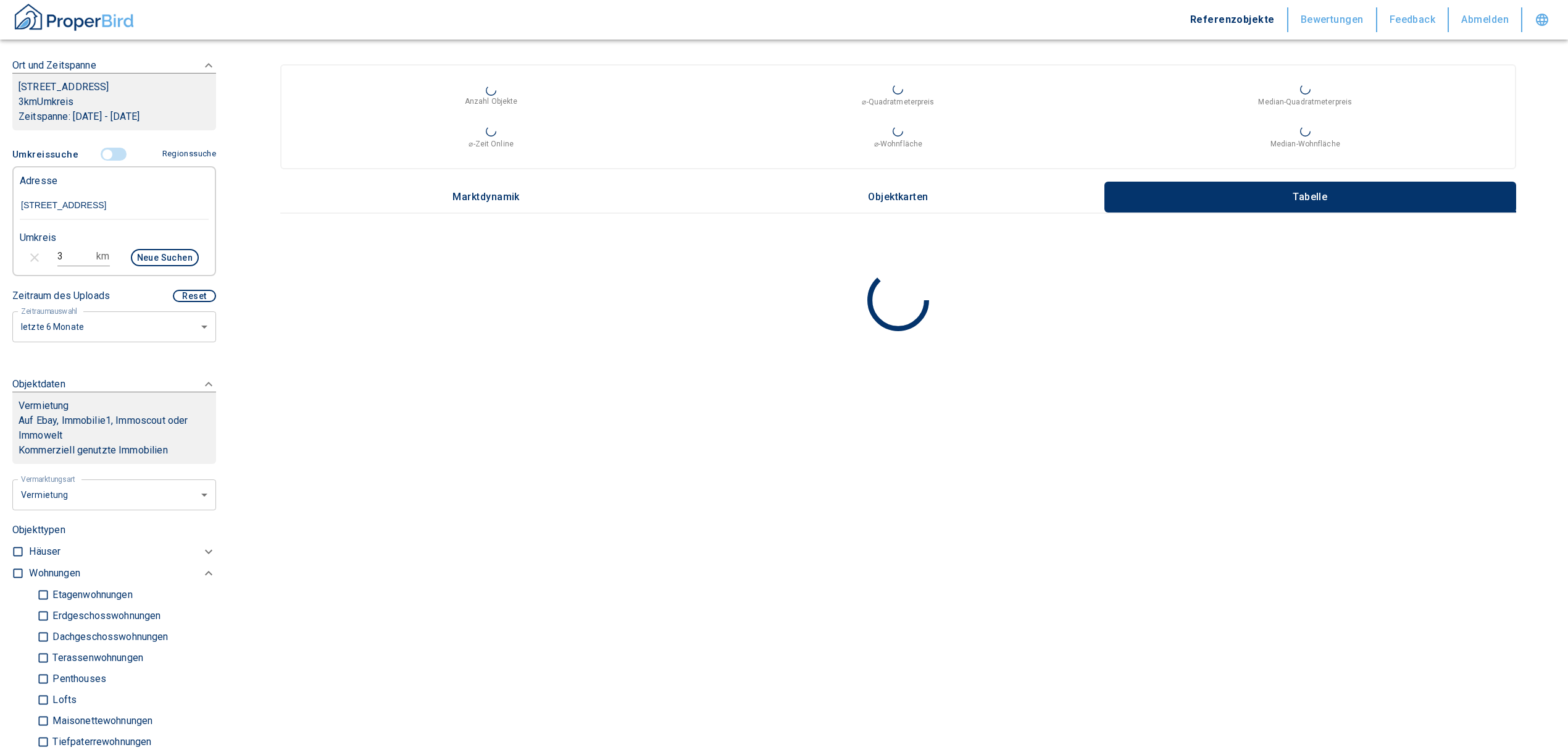
drag, startPoint x: 60, startPoint y: 251, endPoint x: 30, endPoint y: 246, distance: 30.4
click at [30, 246] on div "3 km Neue Suchen" at bounding box center [105, 259] width 189 height 29
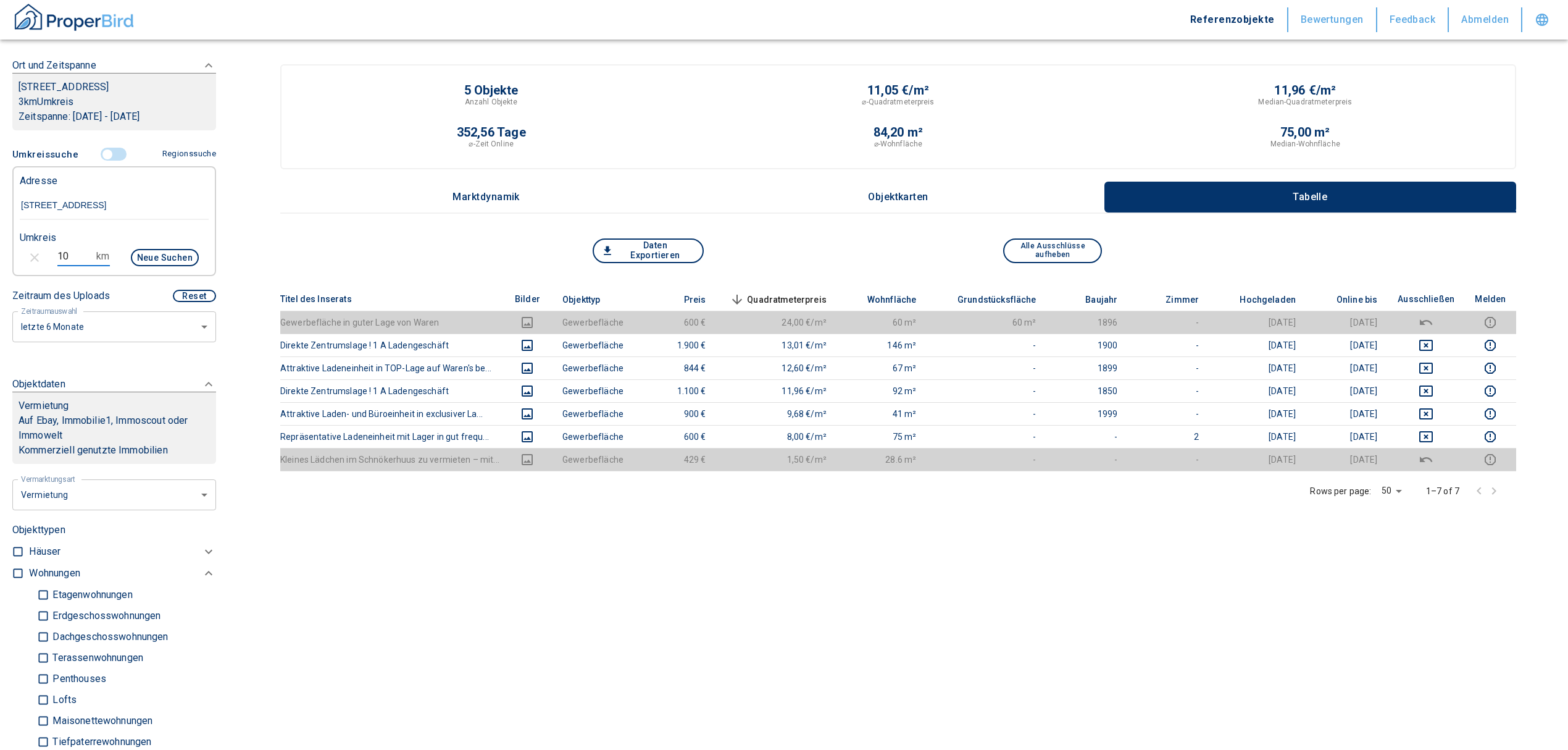
click at [173, 253] on button "Neue Suchen" at bounding box center [165, 257] width 68 height 17
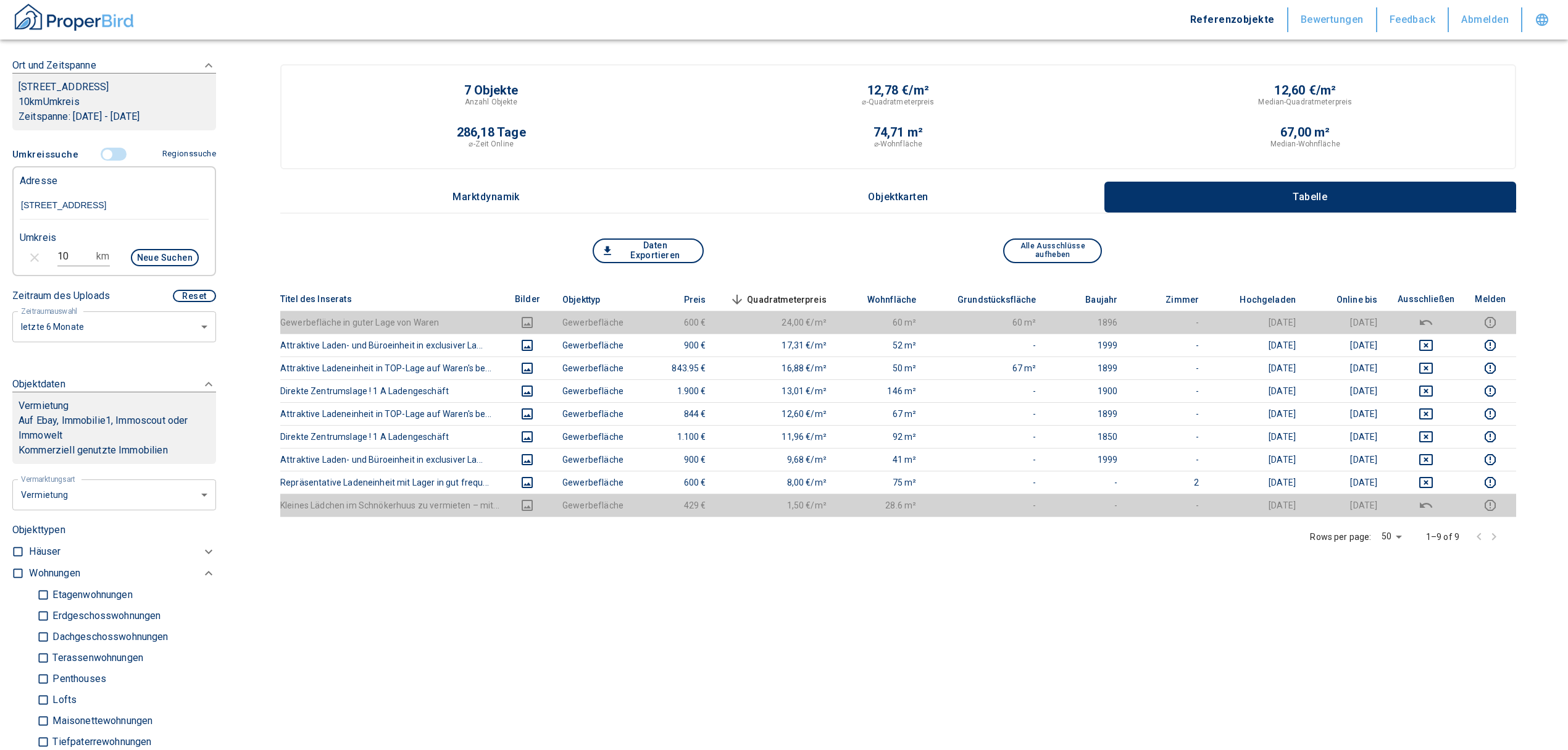
click at [67, 204] on input "[STREET_ADDRESS]" at bounding box center [115, 206] width 189 height 29
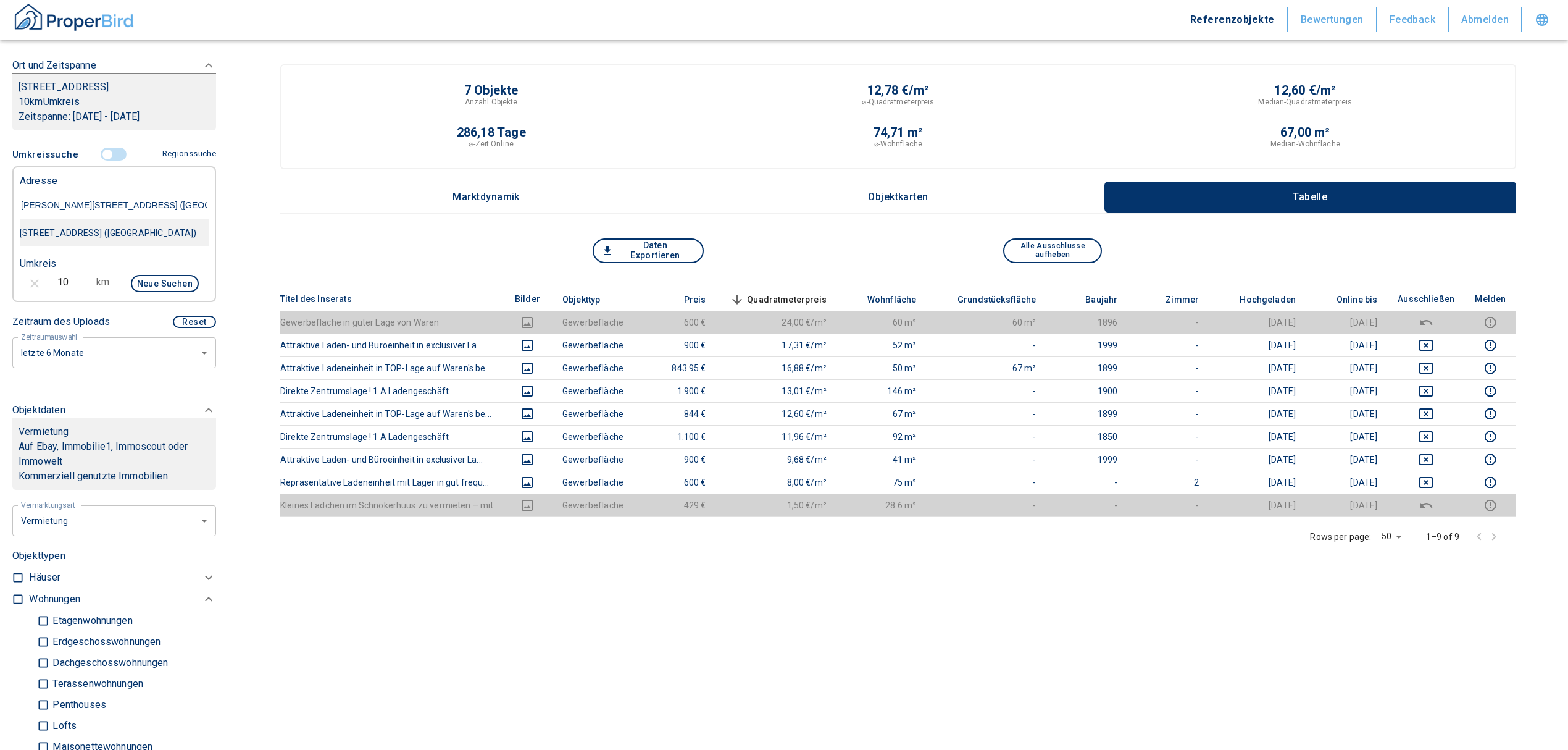
click at [105, 237] on div "[STREET_ADDRESS] ([GEOGRAPHIC_DATA])" at bounding box center [115, 233] width 189 height 26
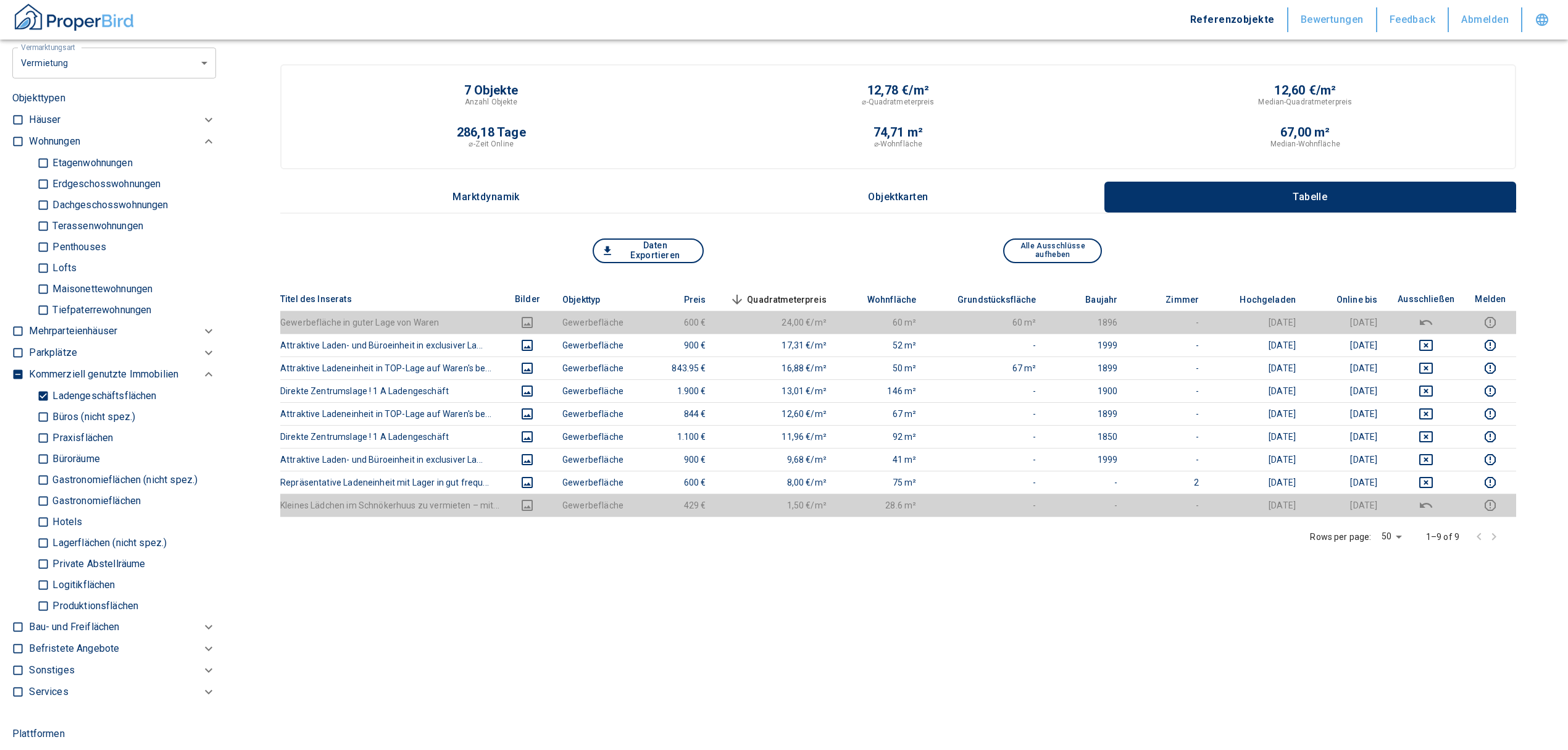
scroll to position [603, 0]
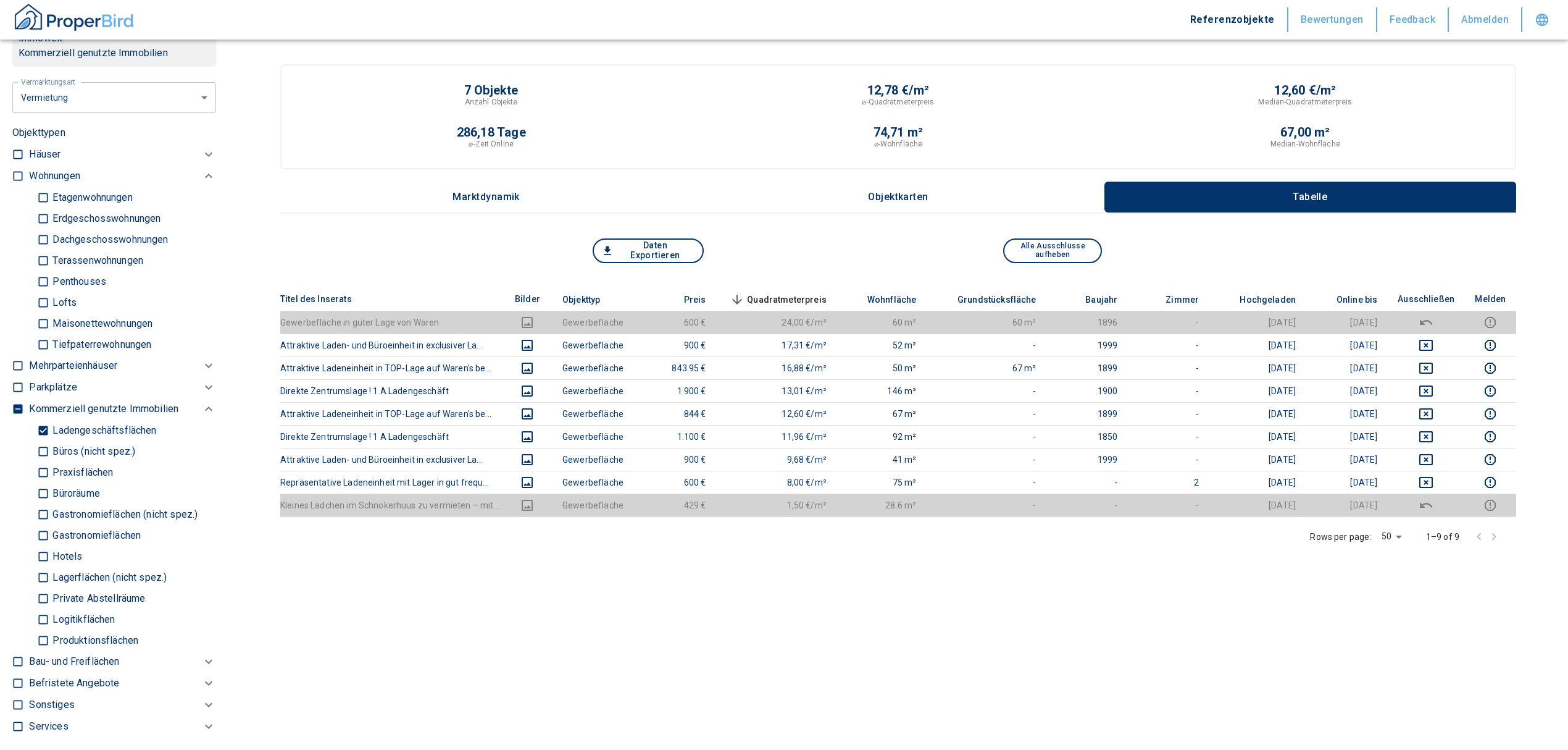
click at [40, 426] on input "Ladengeschäftsflächen" at bounding box center [43, 430] width 12 height 21
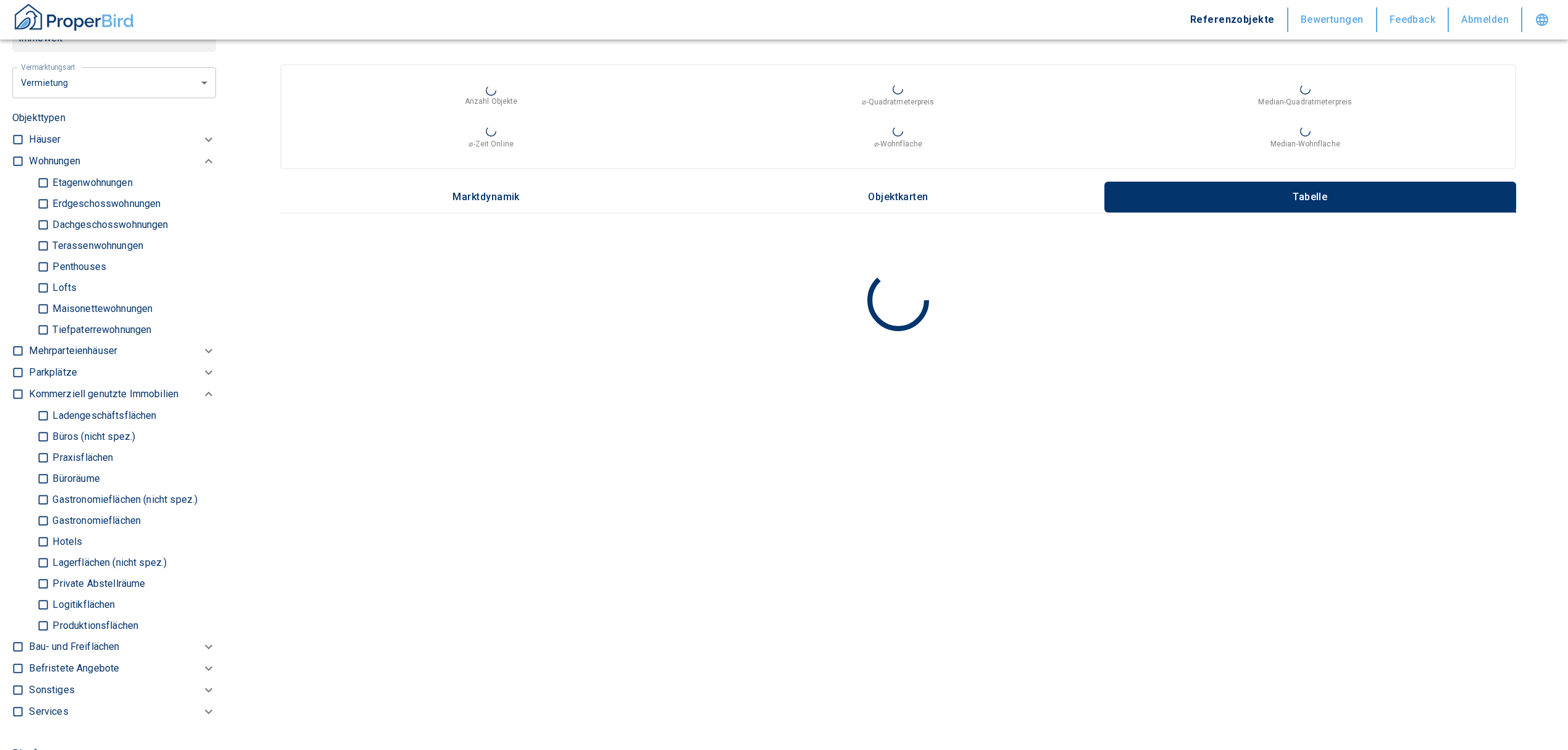
click at [43, 476] on input "Büroräume" at bounding box center [43, 479] width 12 height 21
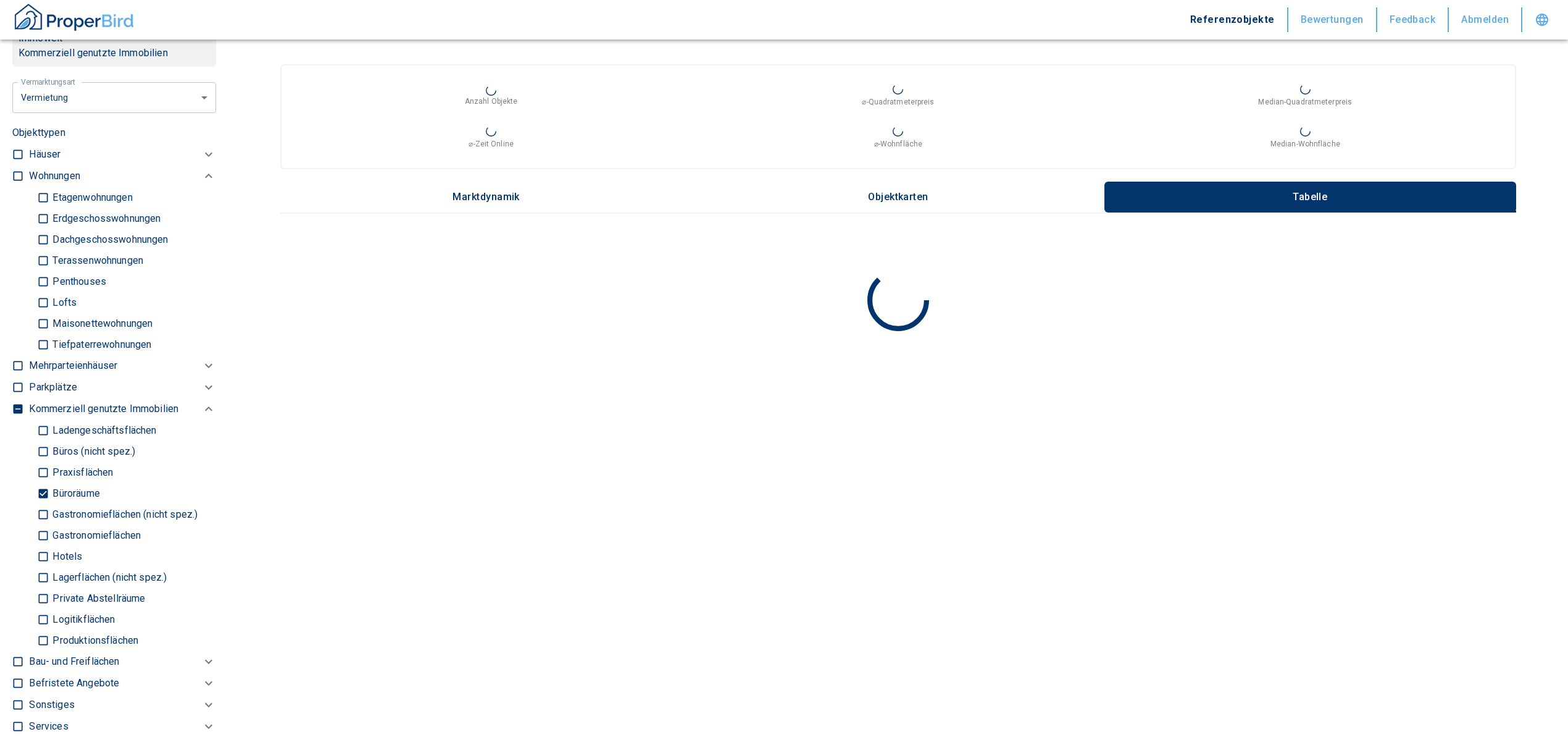
click at [43, 448] on input "Büros (nicht spez.)" at bounding box center [43, 451] width 12 height 21
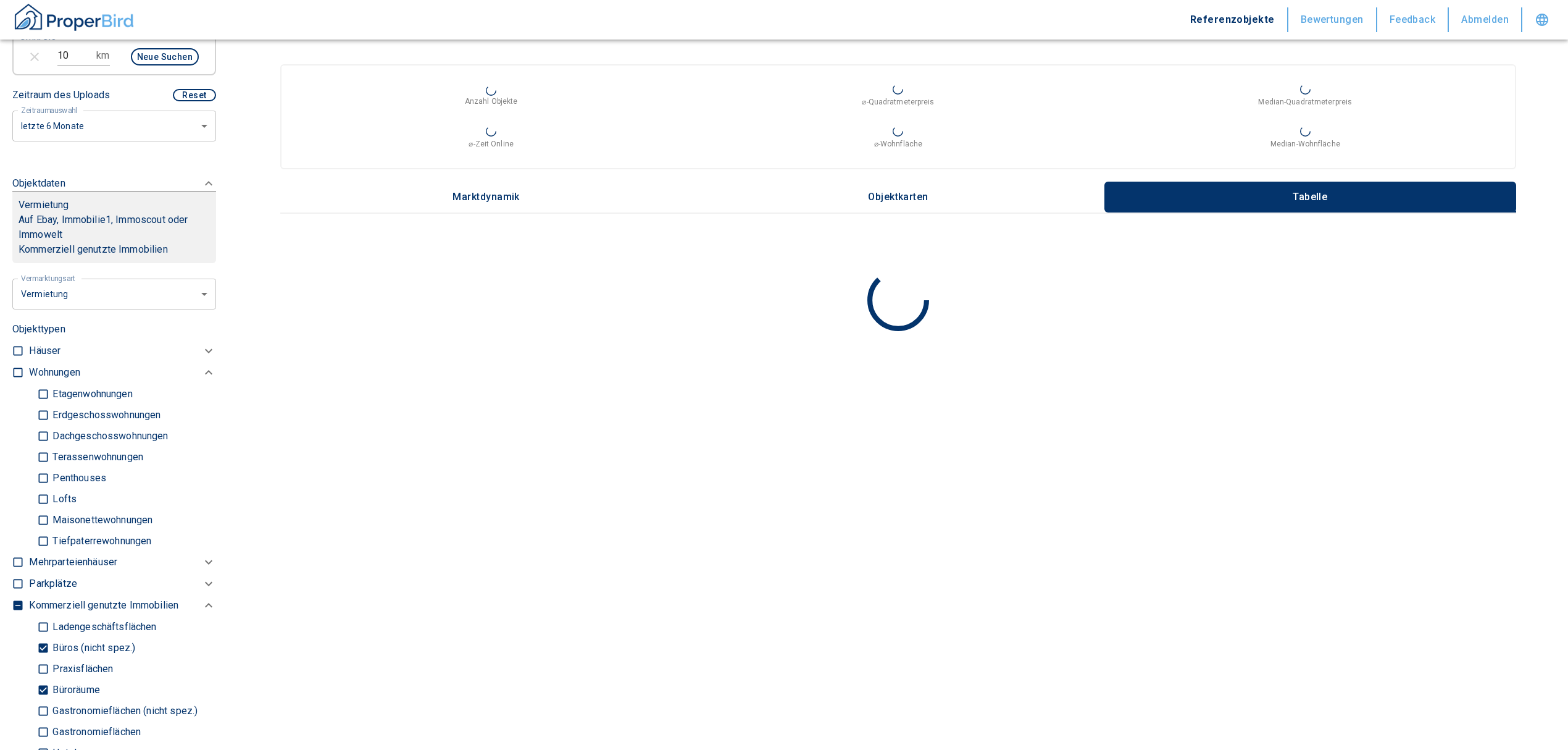
scroll to position [273, 0]
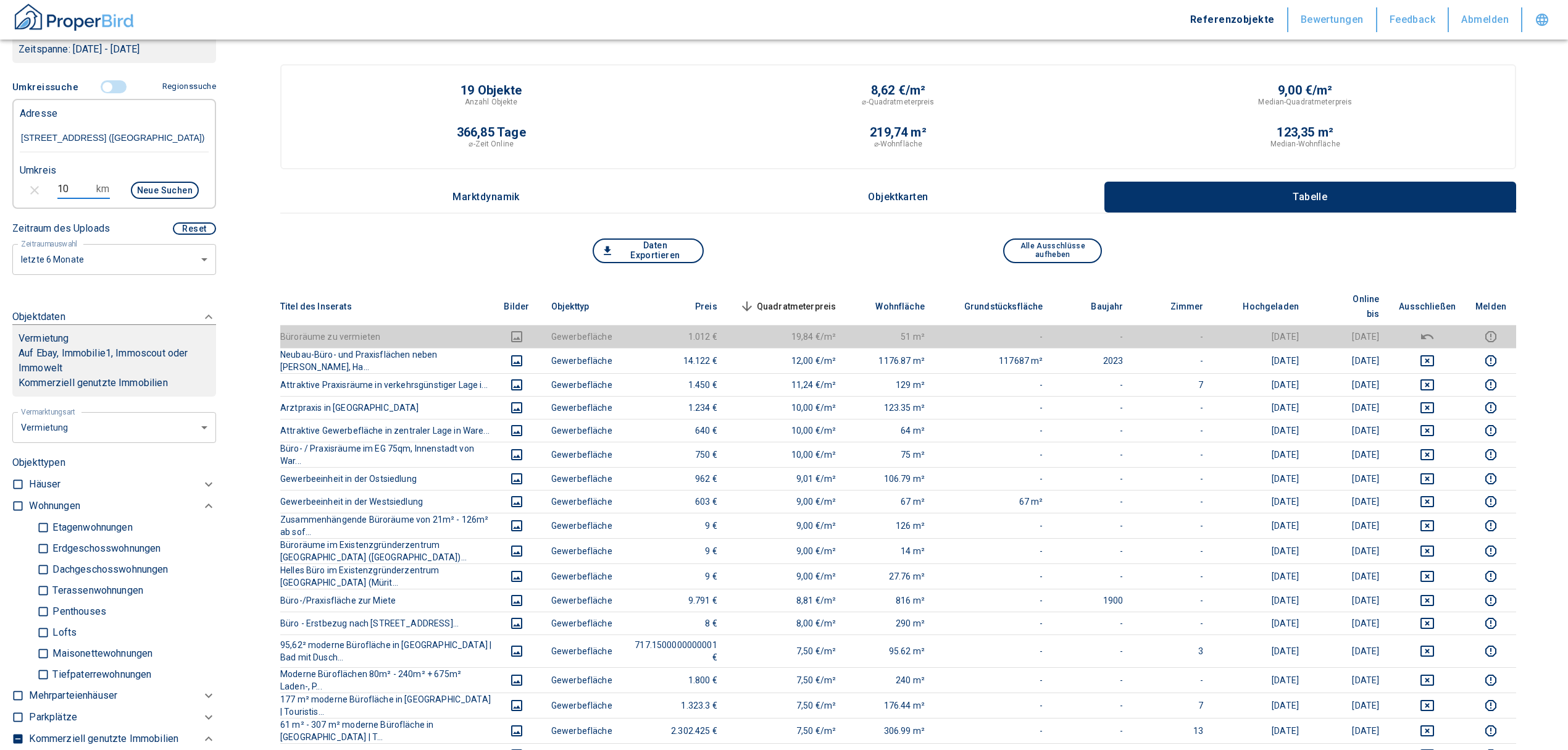
drag, startPoint x: 74, startPoint y: 188, endPoint x: 12, endPoint y: 191, distance: 62.1
click at [12, 191] on div "10 km Neue Suchen" at bounding box center [105, 191] width 189 height 29
click at [157, 188] on button "Neue Suchen" at bounding box center [165, 190] width 68 height 17
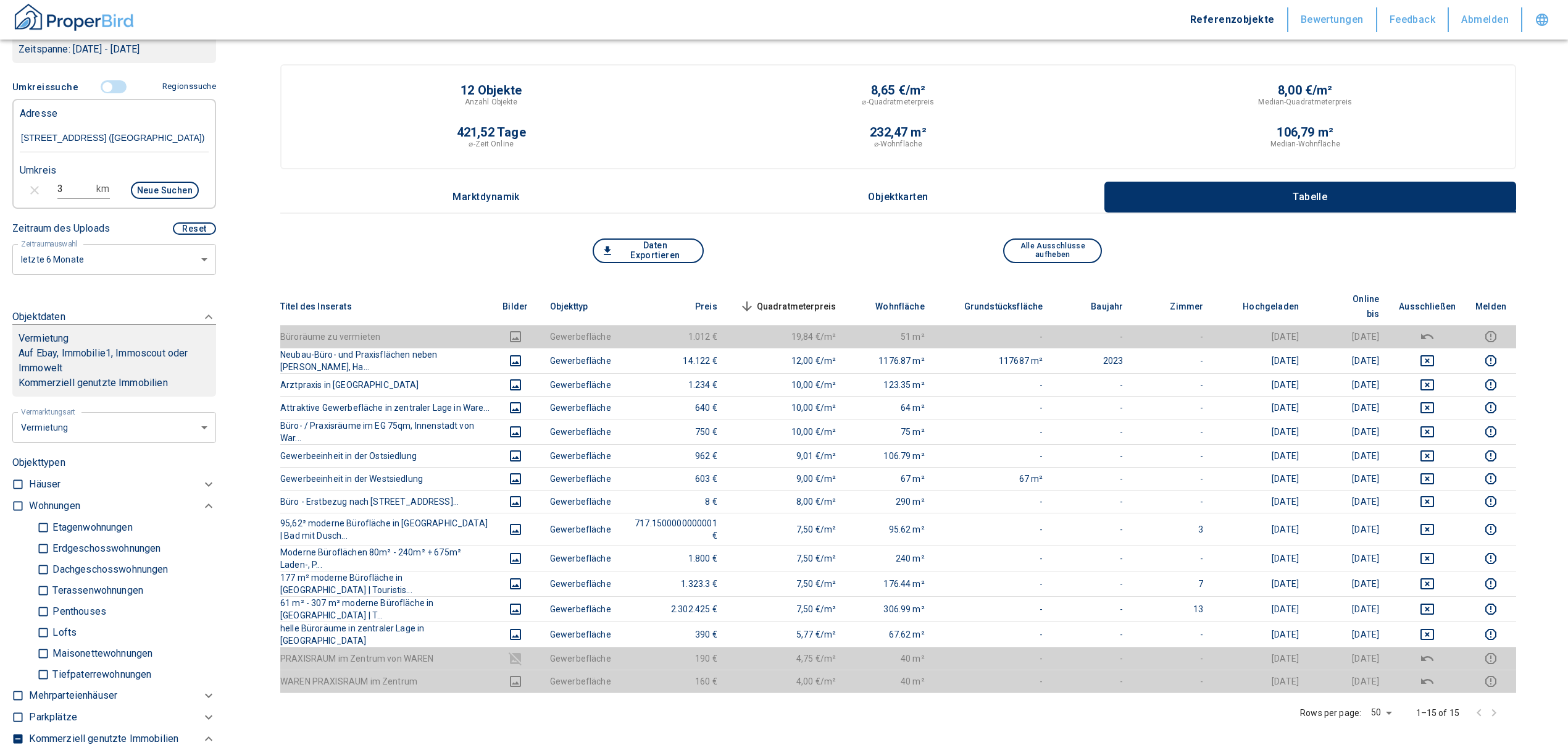
drag, startPoint x: 68, startPoint y: 186, endPoint x: 53, endPoint y: 191, distance: 15.8
click at [57, 191] on input "3" at bounding box center [74, 189] width 34 height 20
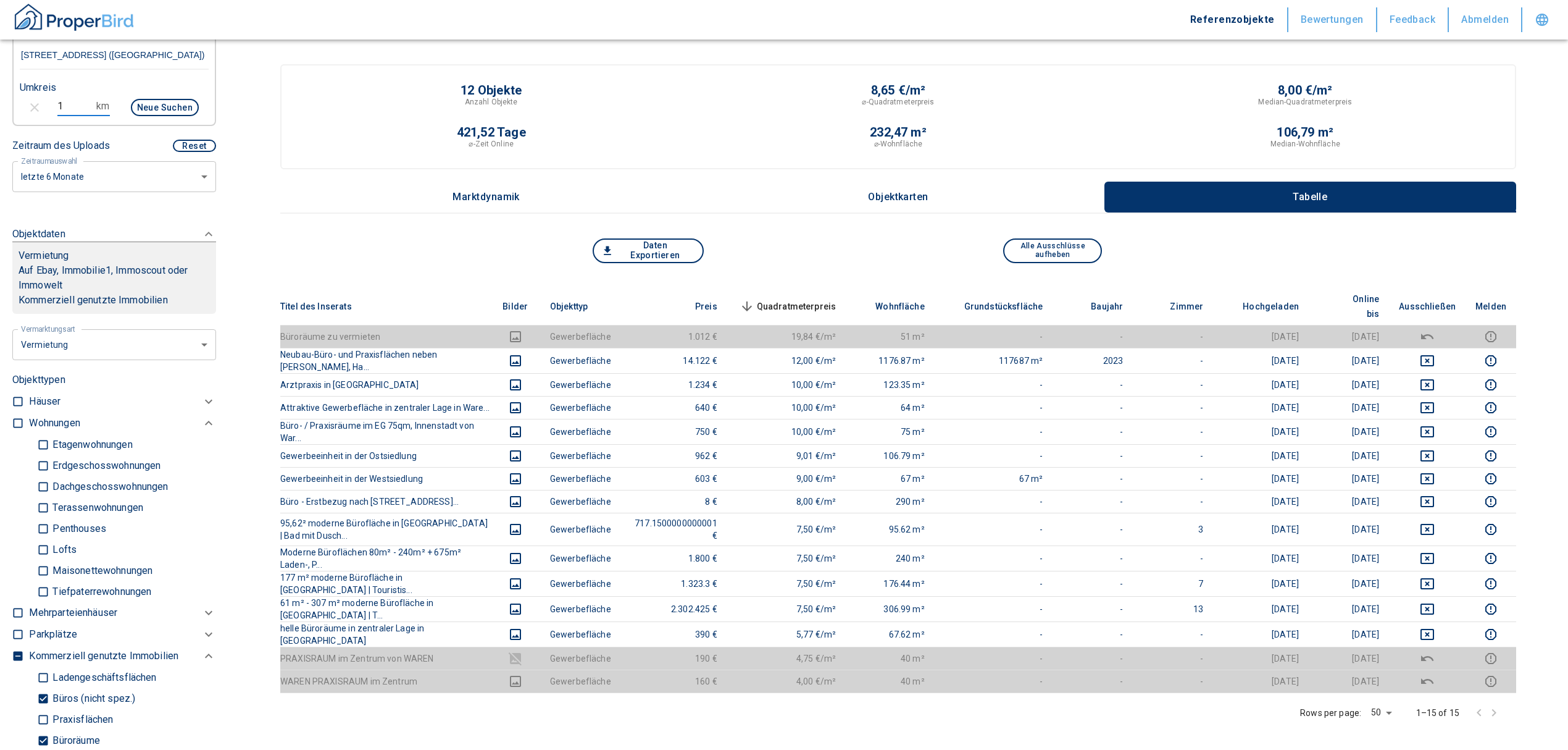
click at [43, 693] on input "Büros (nicht spez.)" at bounding box center [43, 698] width 12 height 21
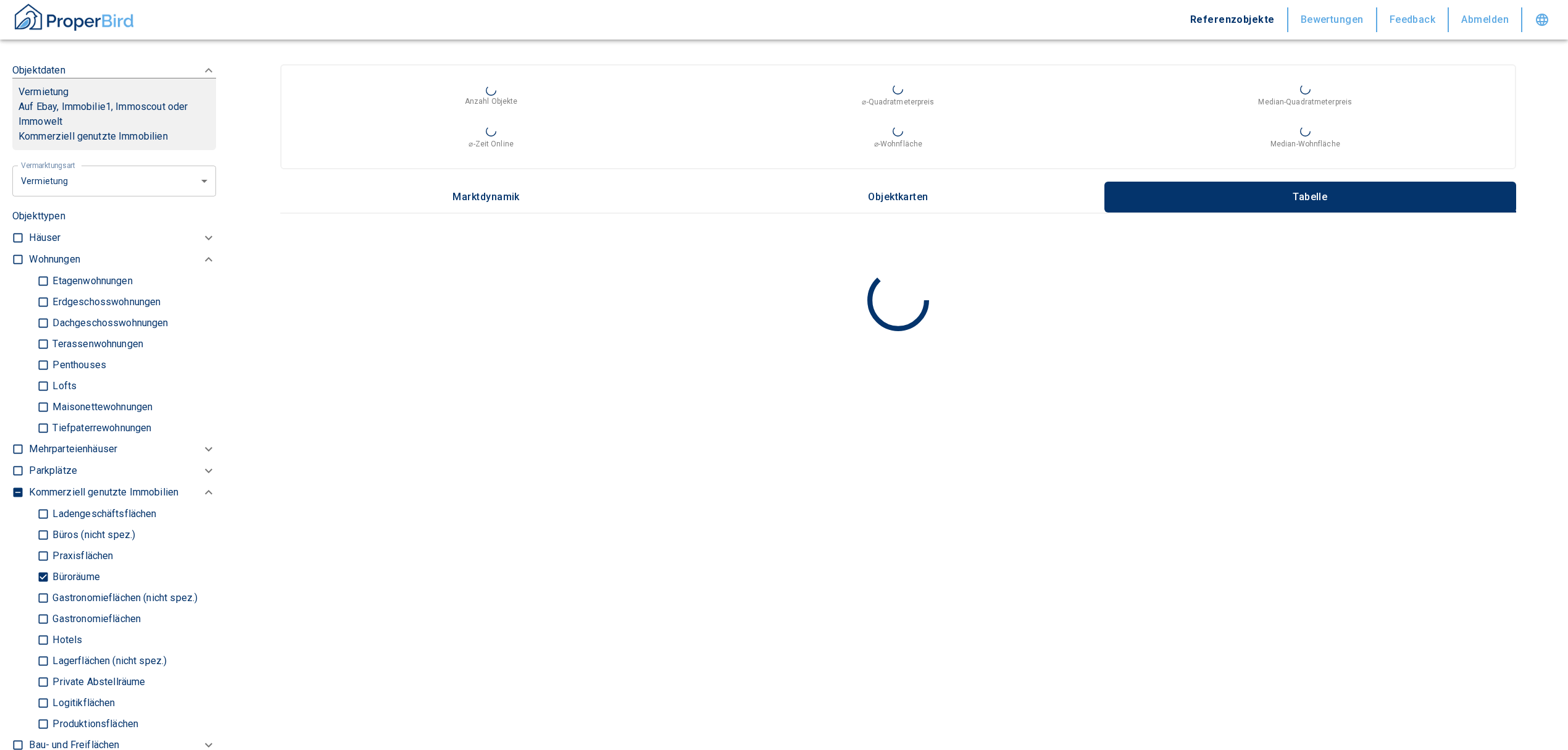
scroll to position [520, 0]
click at [42, 569] on input "Büroräume" at bounding box center [43, 576] width 12 height 21
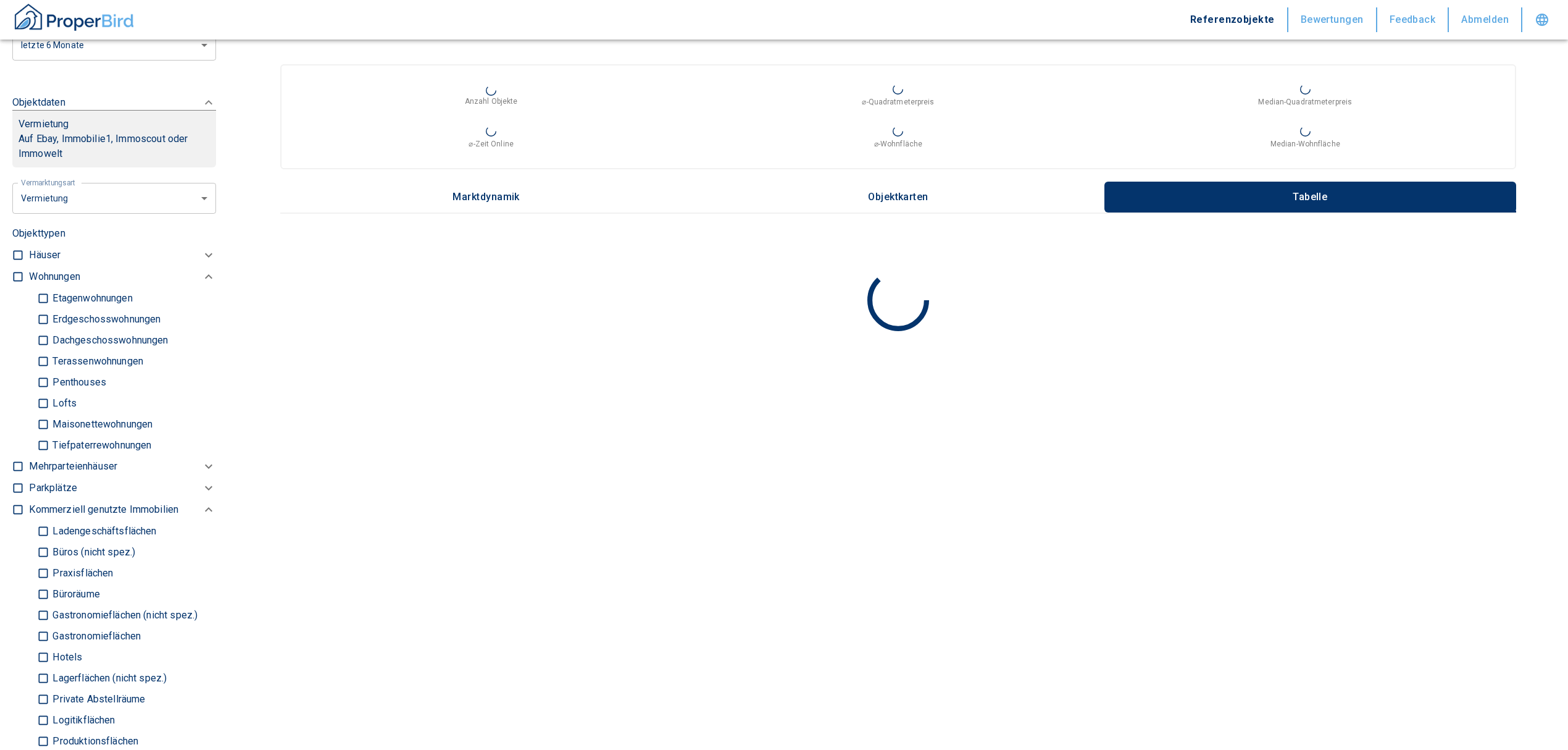
scroll to position [356, 0]
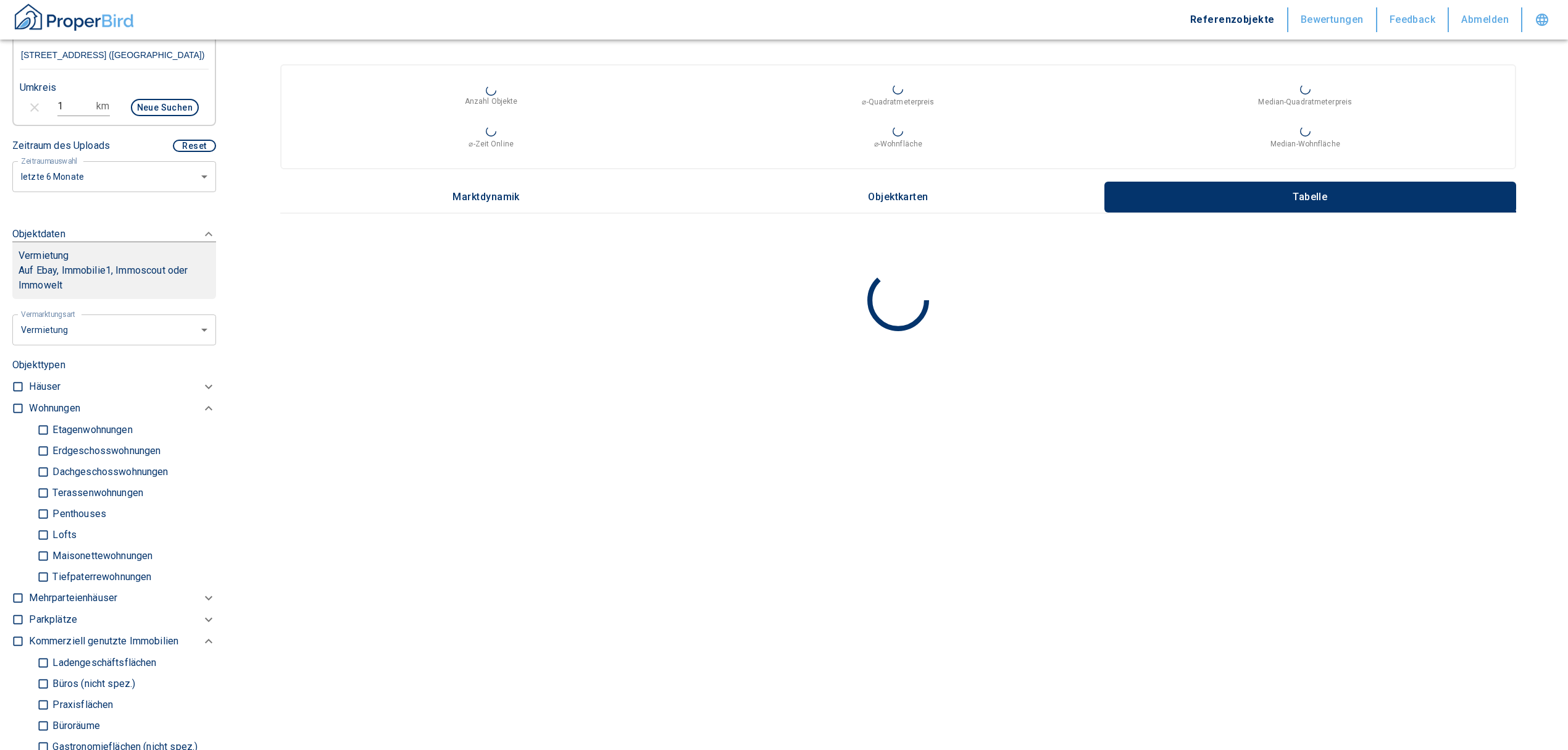
click at [21, 405] on input "checkbox" at bounding box center [17, 408] width 12 height 12
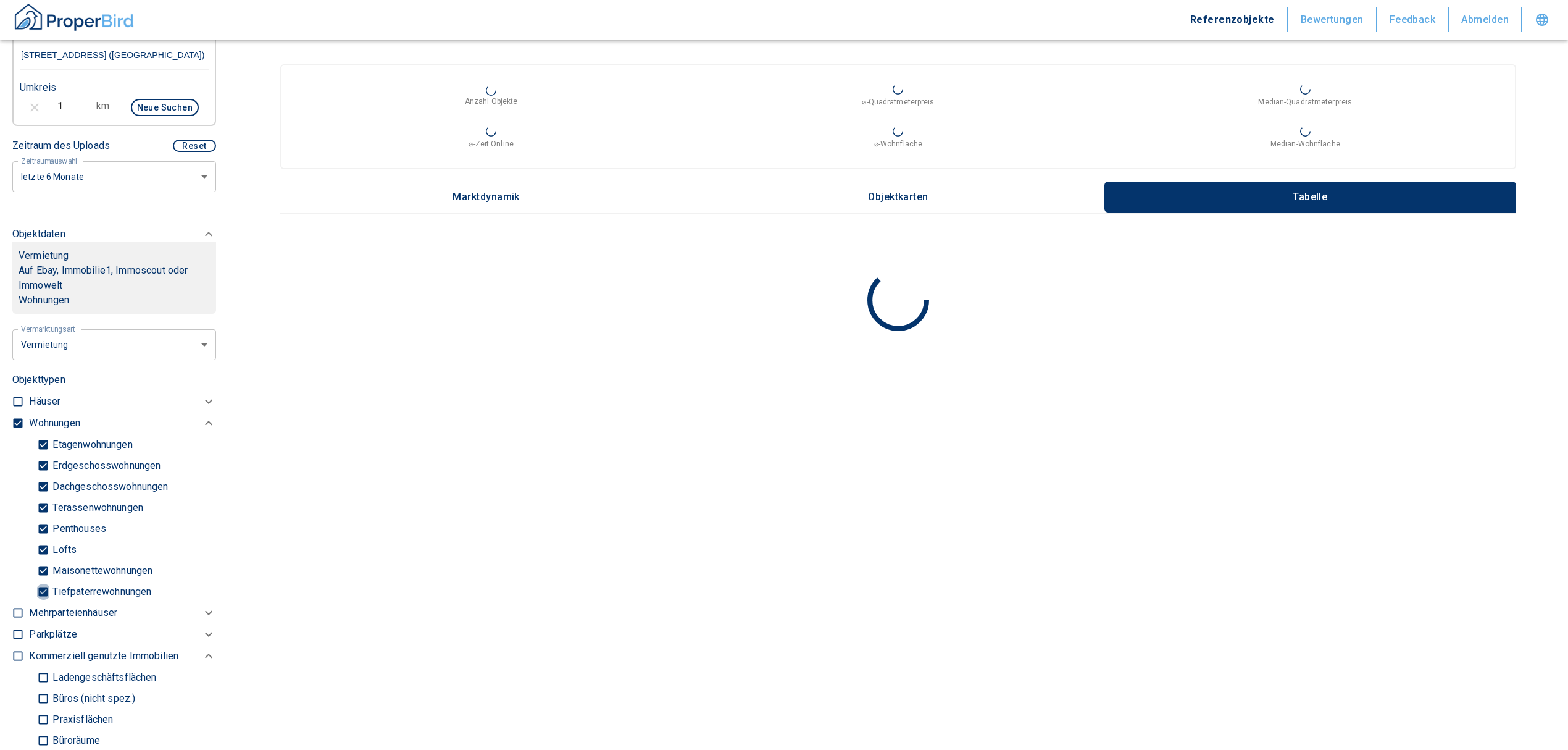
click at [44, 591] on input "Tiefpaterrewohnungen" at bounding box center [43, 591] width 12 height 21
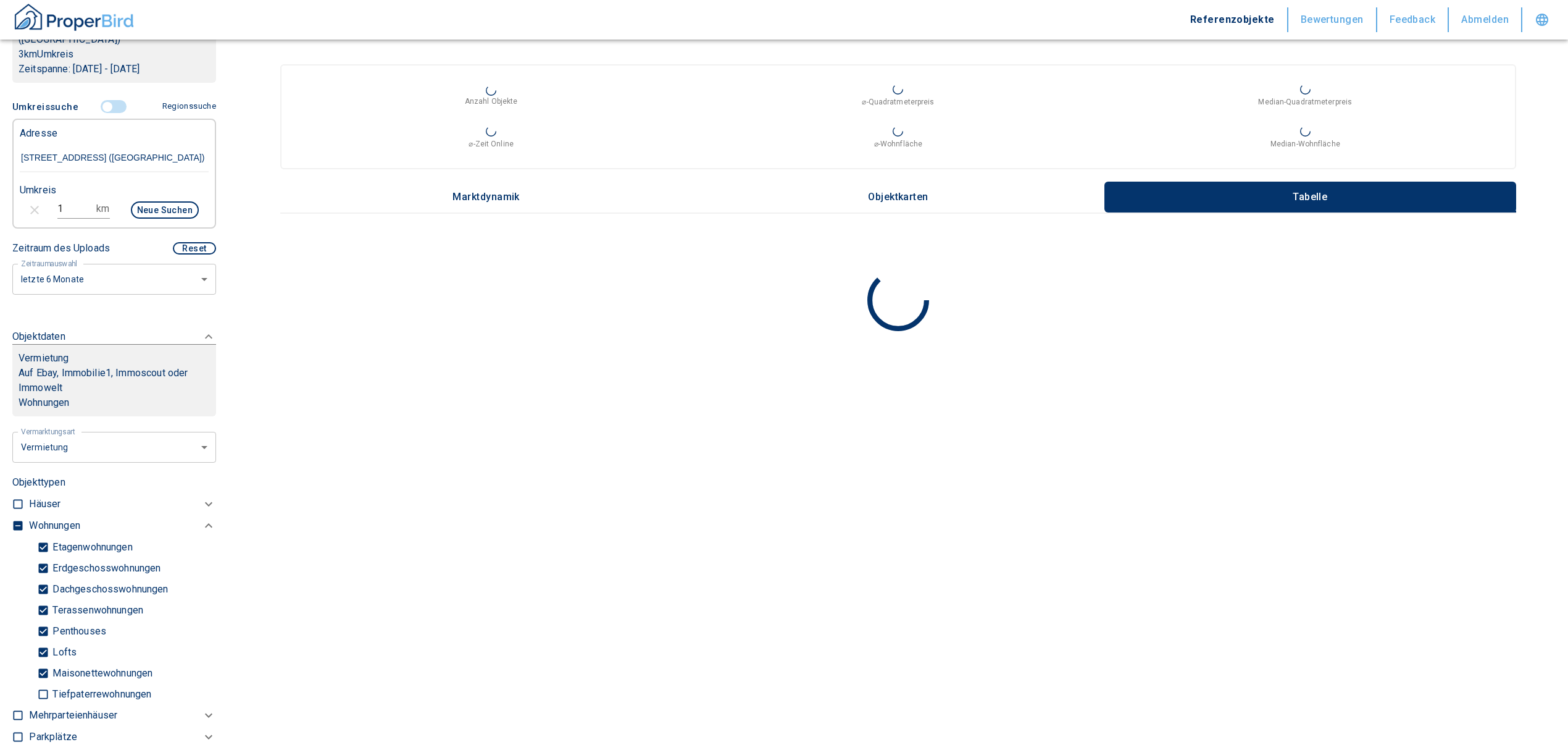
scroll to position [109, 0]
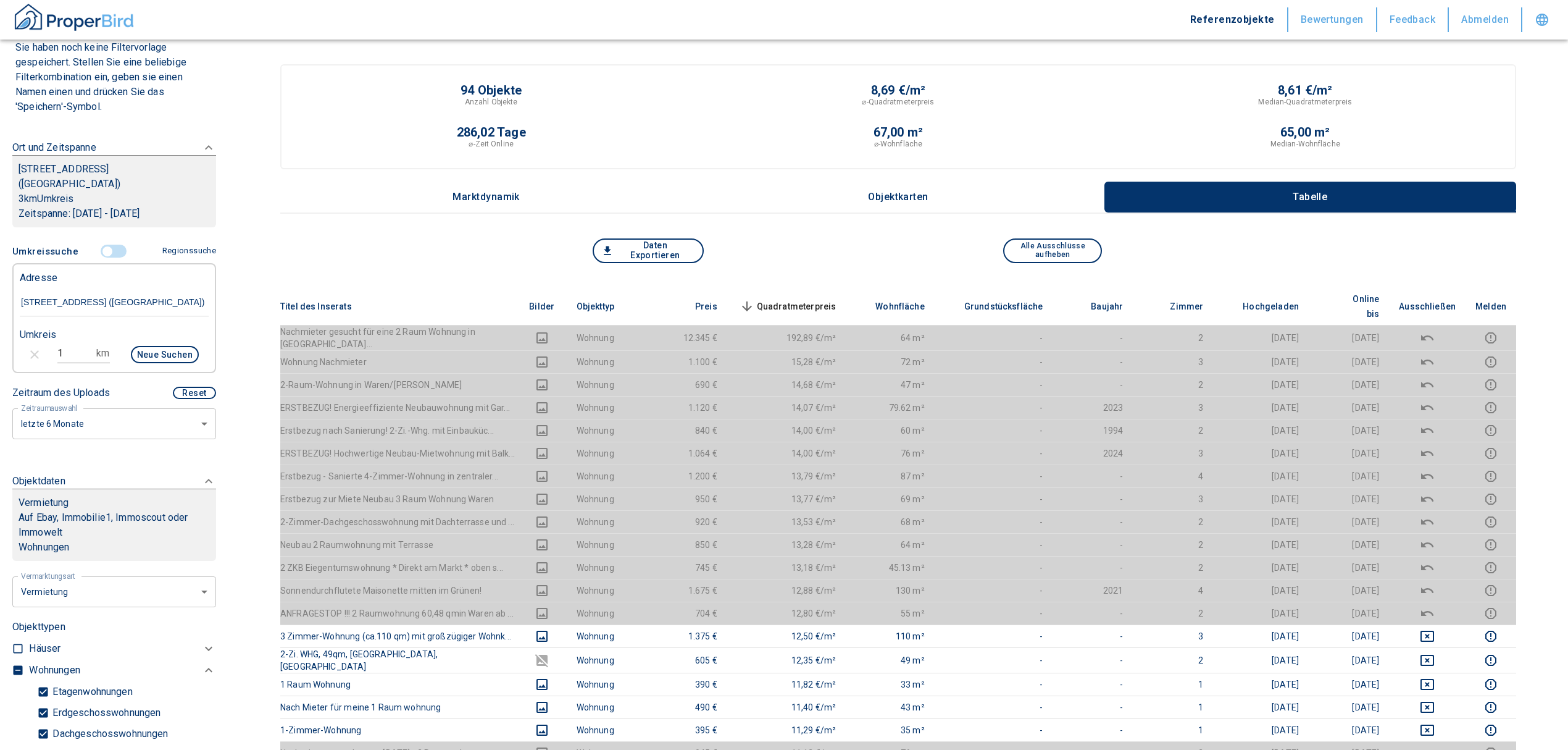
click at [148, 350] on button "Neue Suchen" at bounding box center [165, 355] width 68 height 17
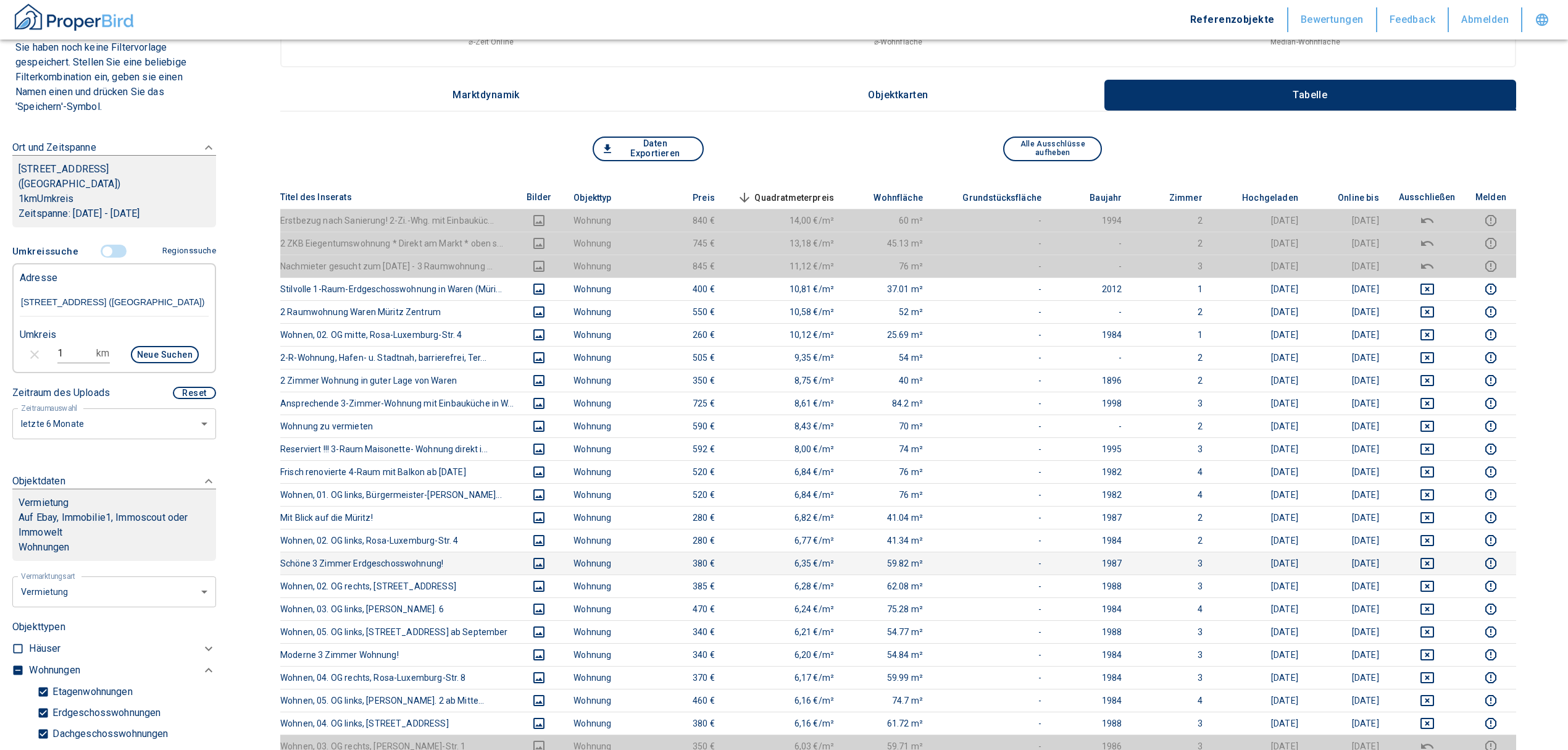
scroll to position [247, 0]
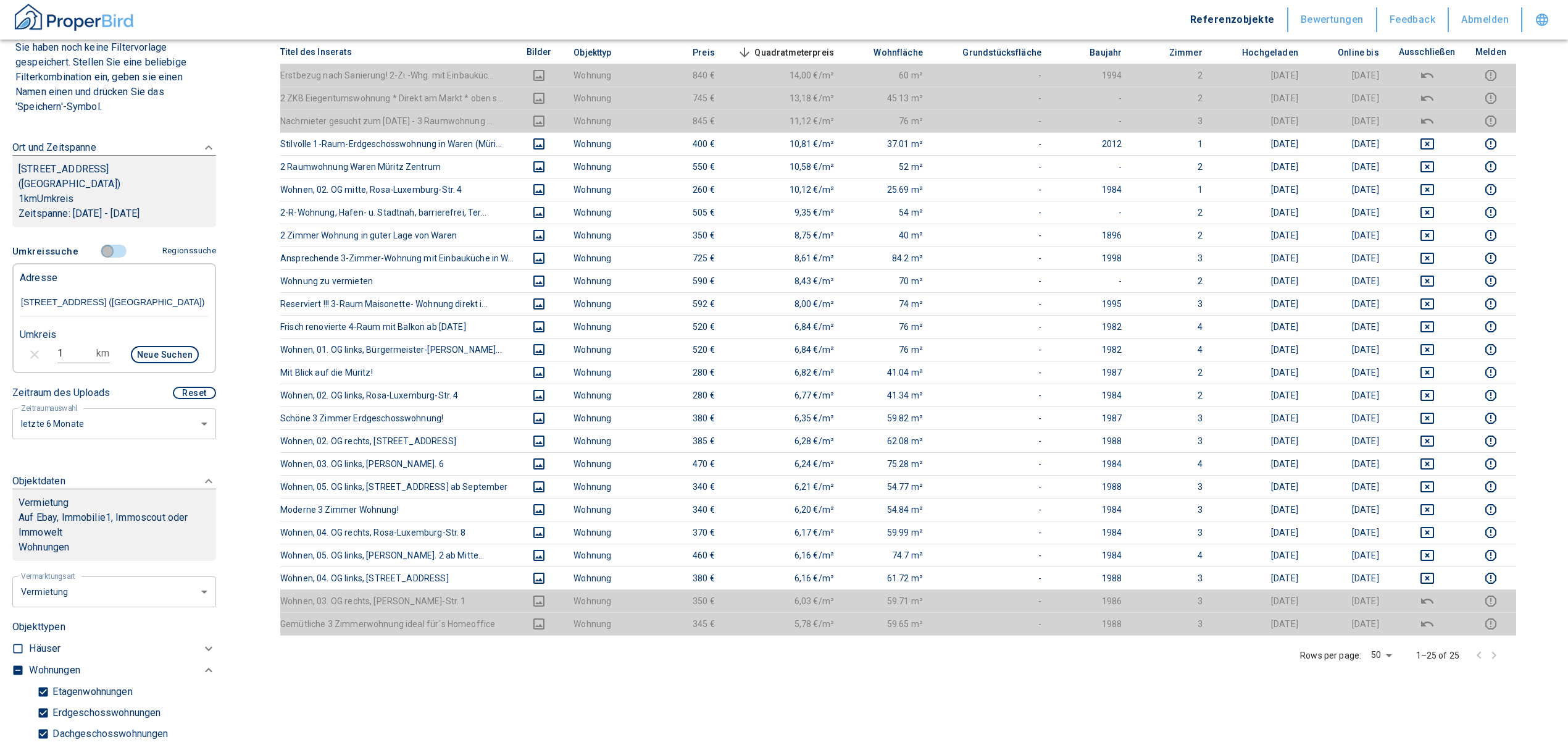
click at [97, 249] on input "controlled" at bounding box center [107, 251] width 37 height 14
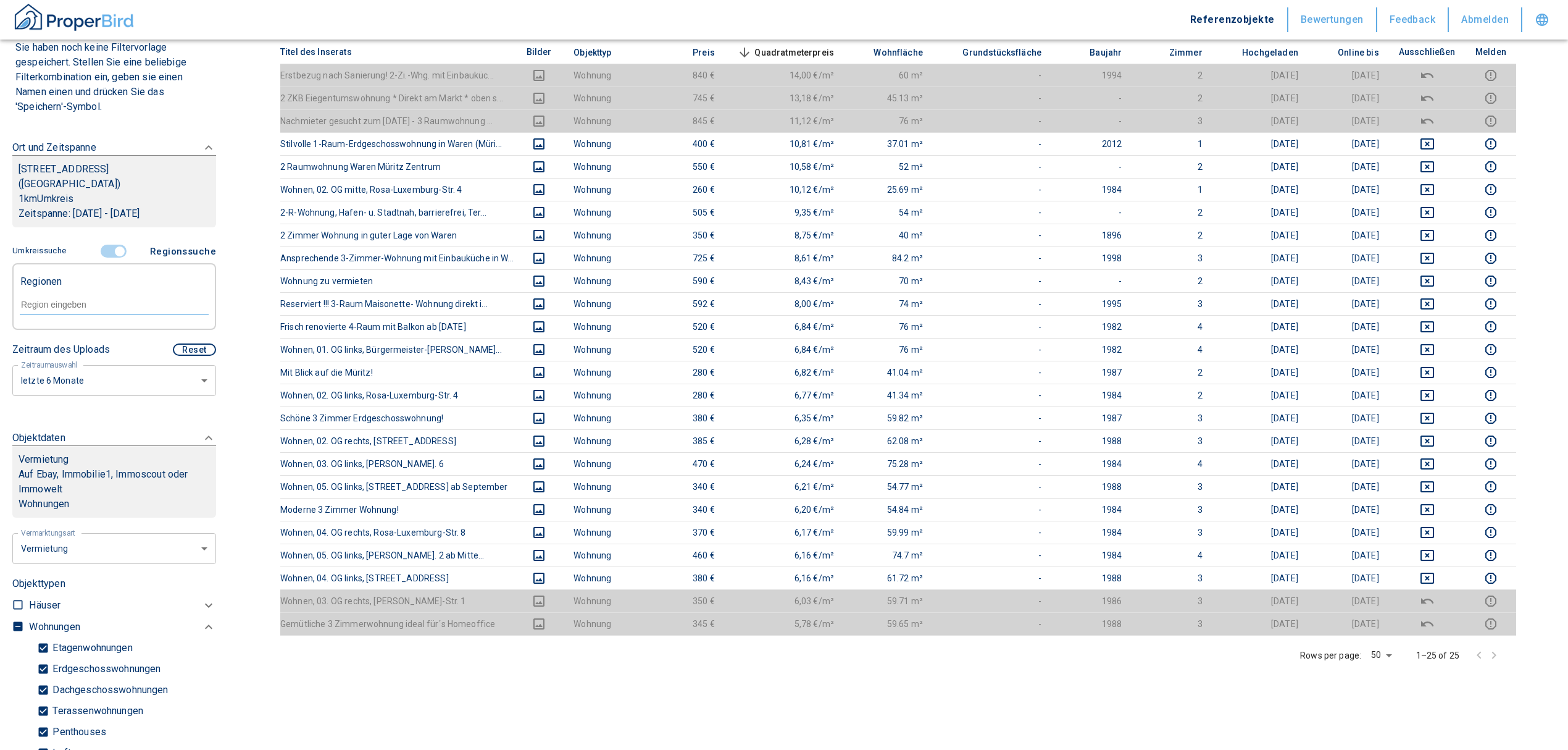
click at [102, 251] on input "controlled" at bounding box center [120, 251] width 37 height 14
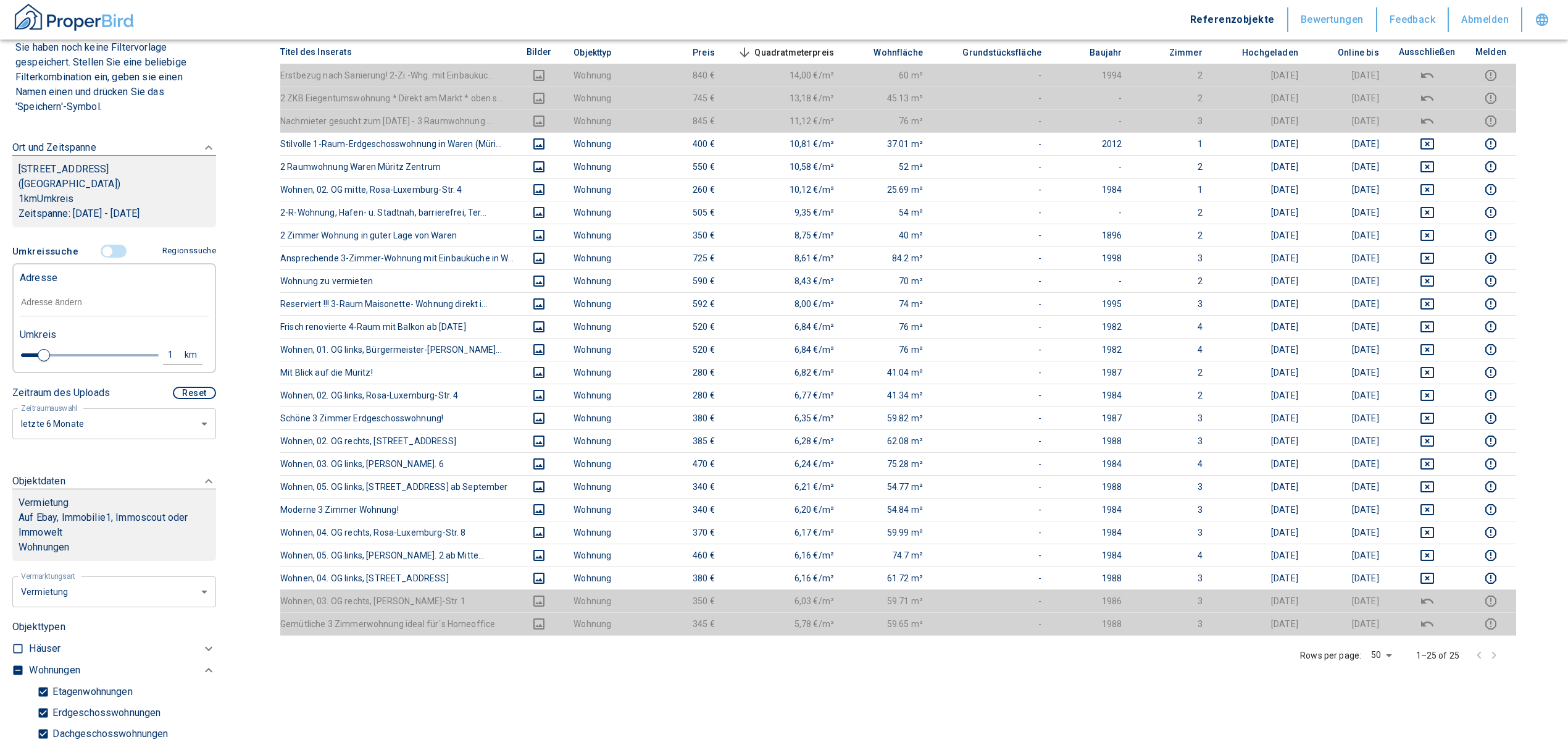
click at [67, 307] on input "text" at bounding box center [115, 303] width 189 height 29
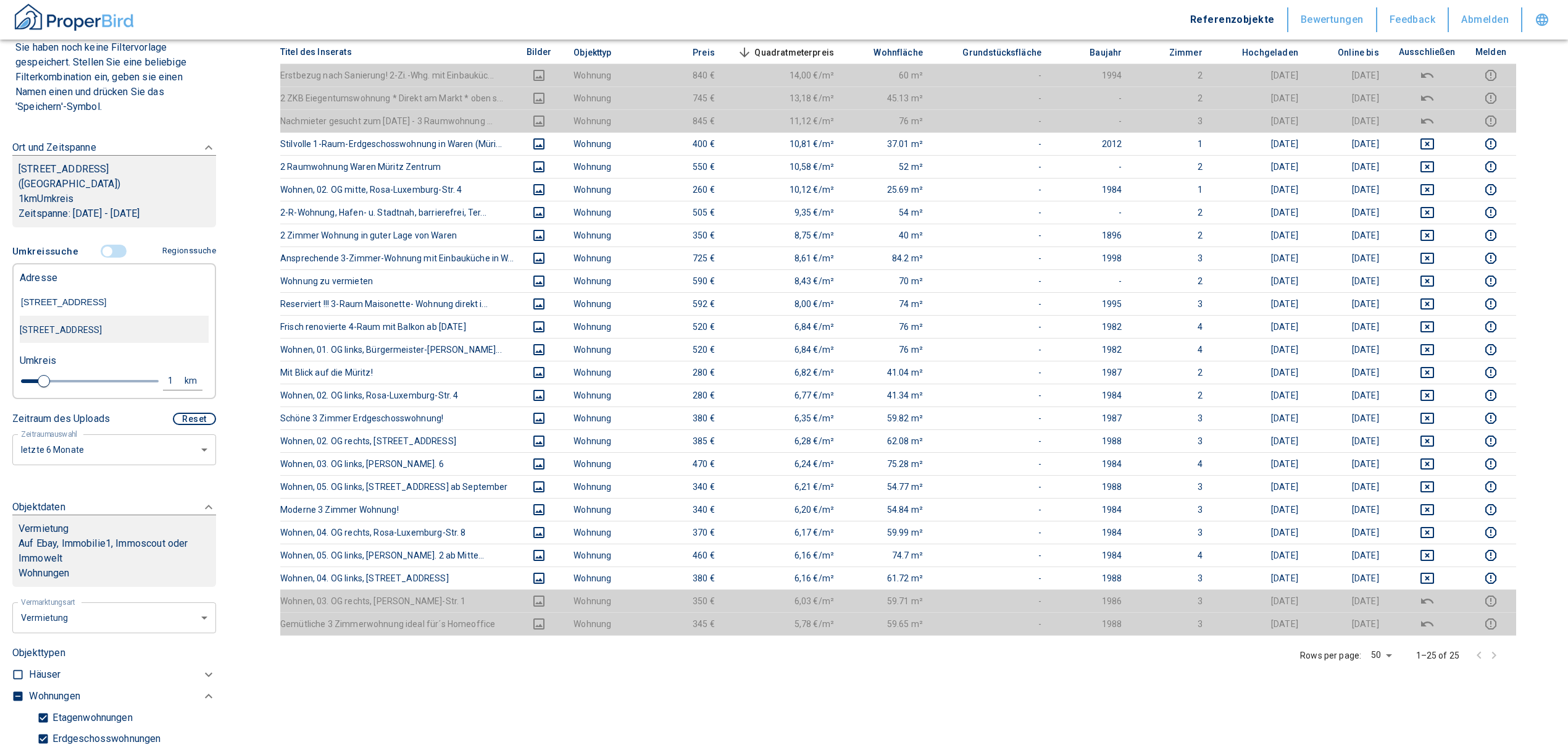
click at [136, 322] on div "[STREET_ADDRESS]" at bounding box center [115, 330] width 189 height 26
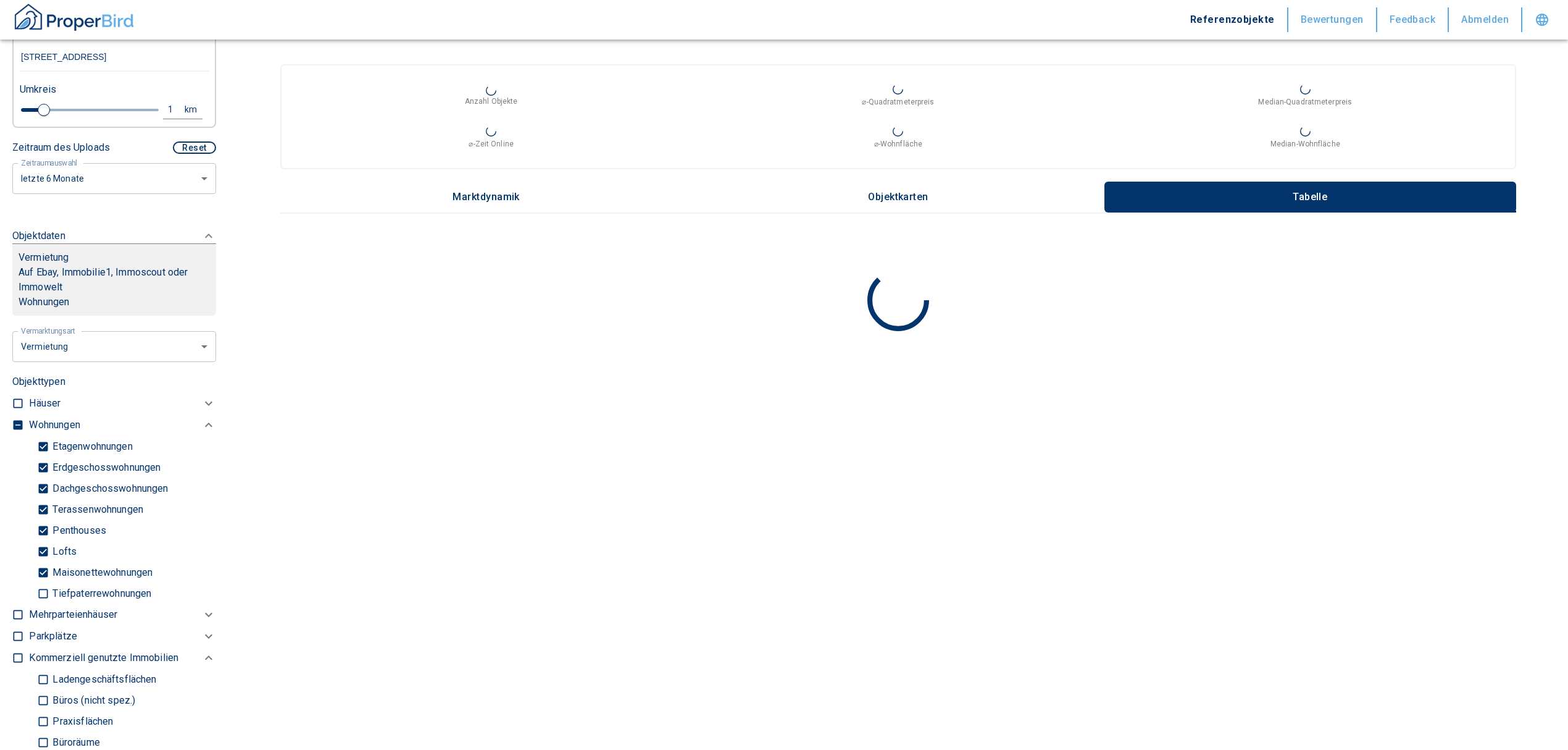
scroll to position [191, 0]
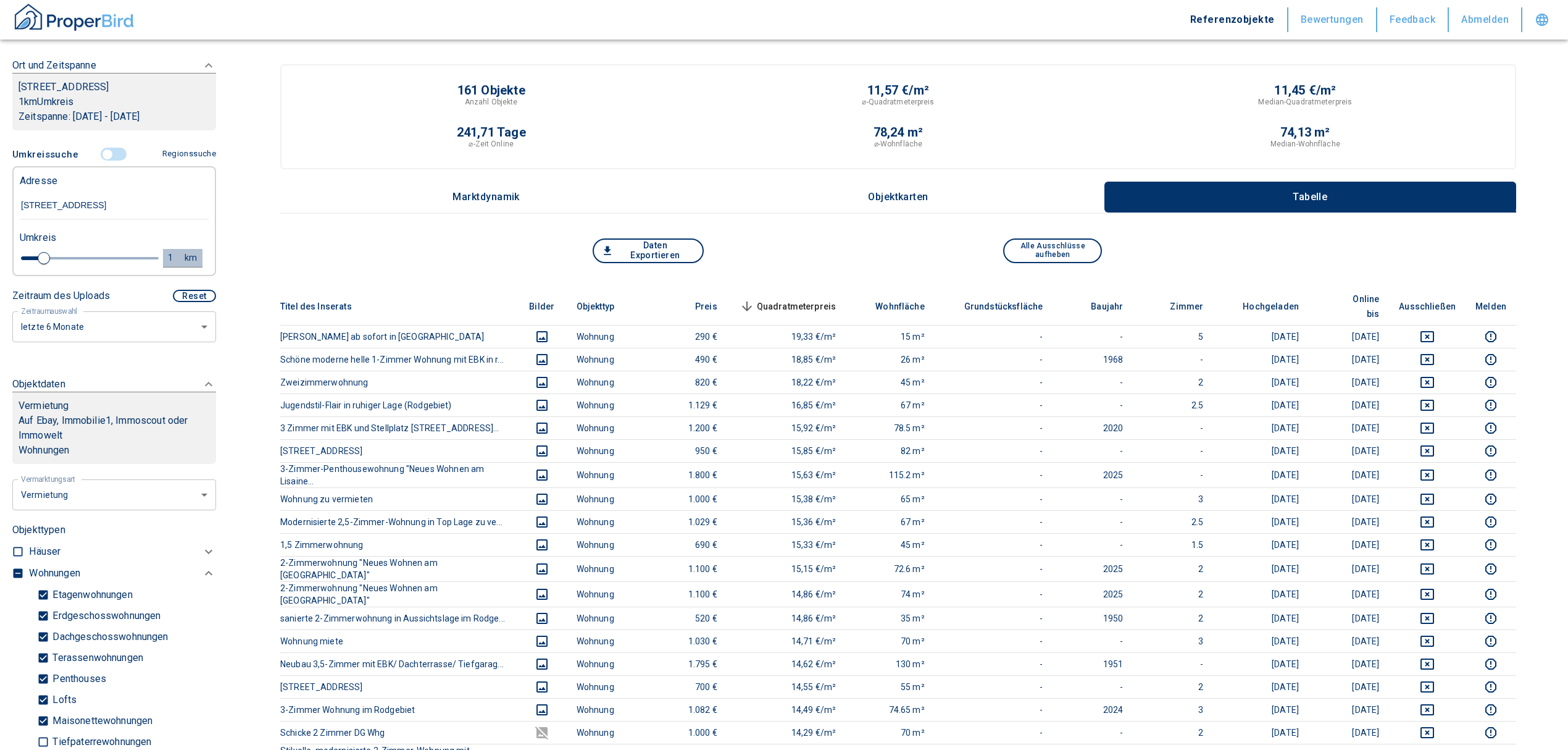
click at [166, 256] on div "1" at bounding box center [177, 258] width 22 height 16
drag, startPoint x: 78, startPoint y: 262, endPoint x: 4, endPoint y: 260, distance: 74.0
click at [6, 261] on div "Filtervorlagen Neue Filtereinstellungen erkannt! Name für neue Vorlage x Sie ha…" at bounding box center [114, 375] width 228 height 750
click at [135, 255] on button "Neue Suchen" at bounding box center [165, 257] width 68 height 17
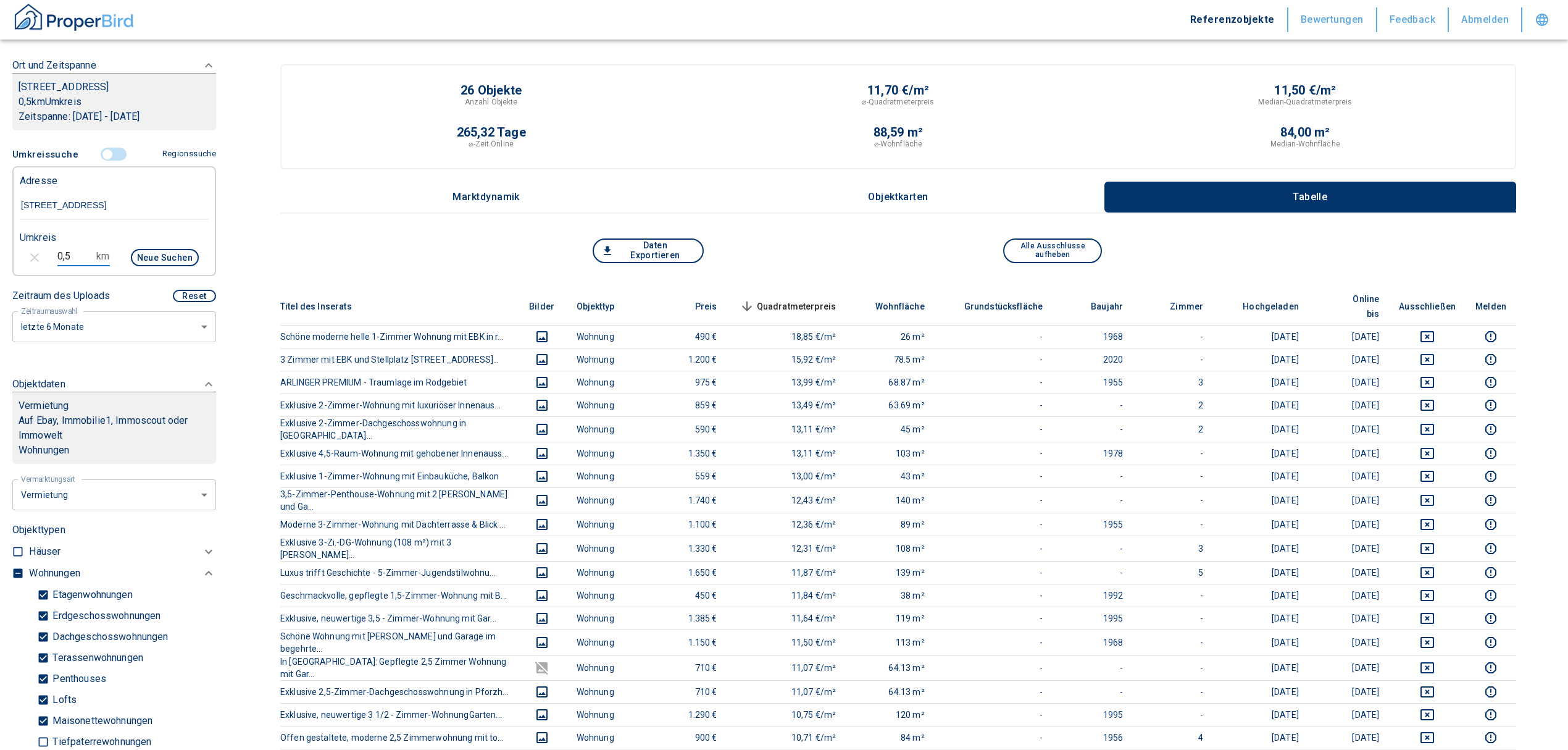
drag, startPoint x: 77, startPoint y: 261, endPoint x: 22, endPoint y: 261, distance: 55.0
click at [22, 261] on div "0,5 km Neue Suchen" at bounding box center [105, 259] width 189 height 29
click at [169, 252] on button "Neue Suchen" at bounding box center [165, 257] width 68 height 17
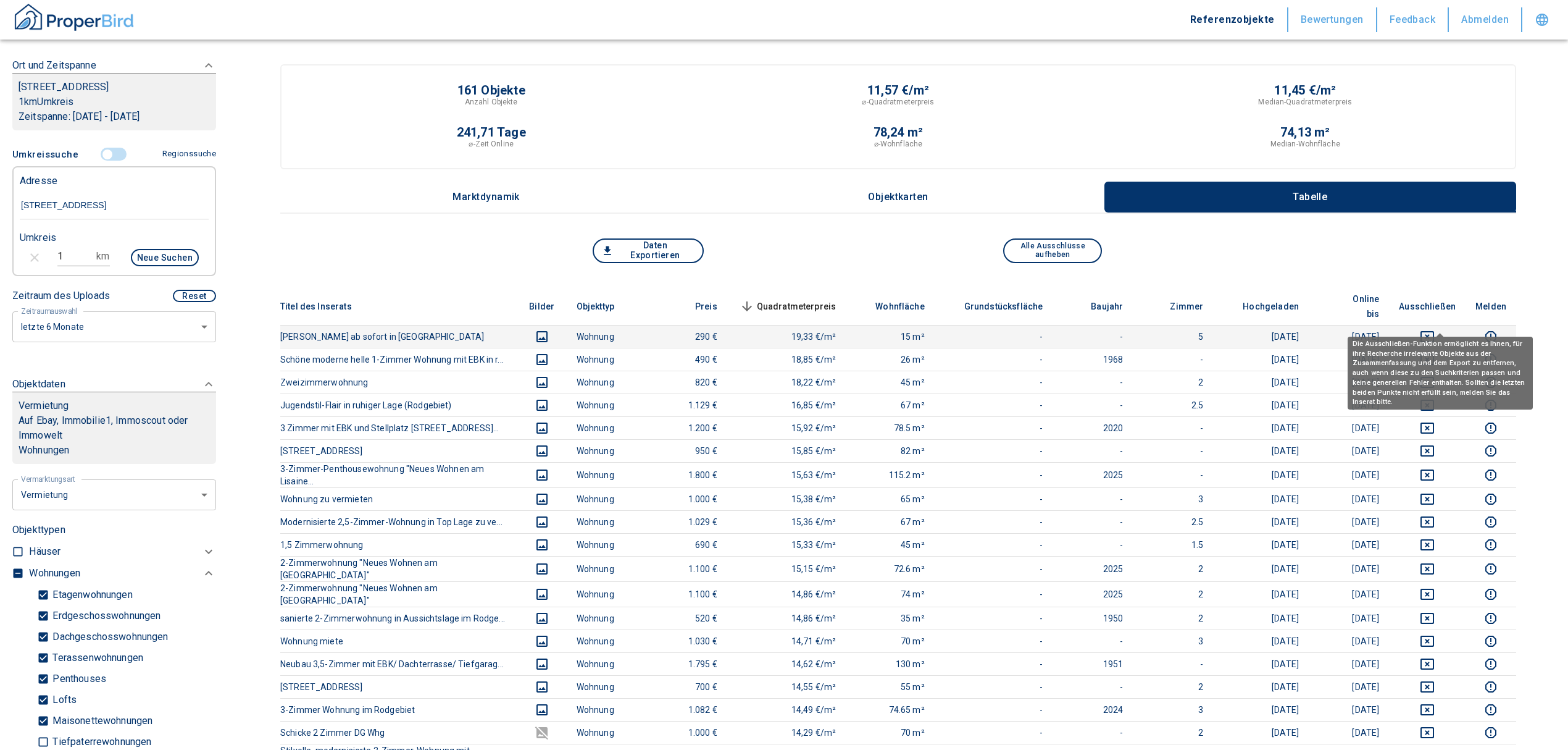
click at [1434, 331] on icon "deselect this listing" at bounding box center [1427, 337] width 14 height 11
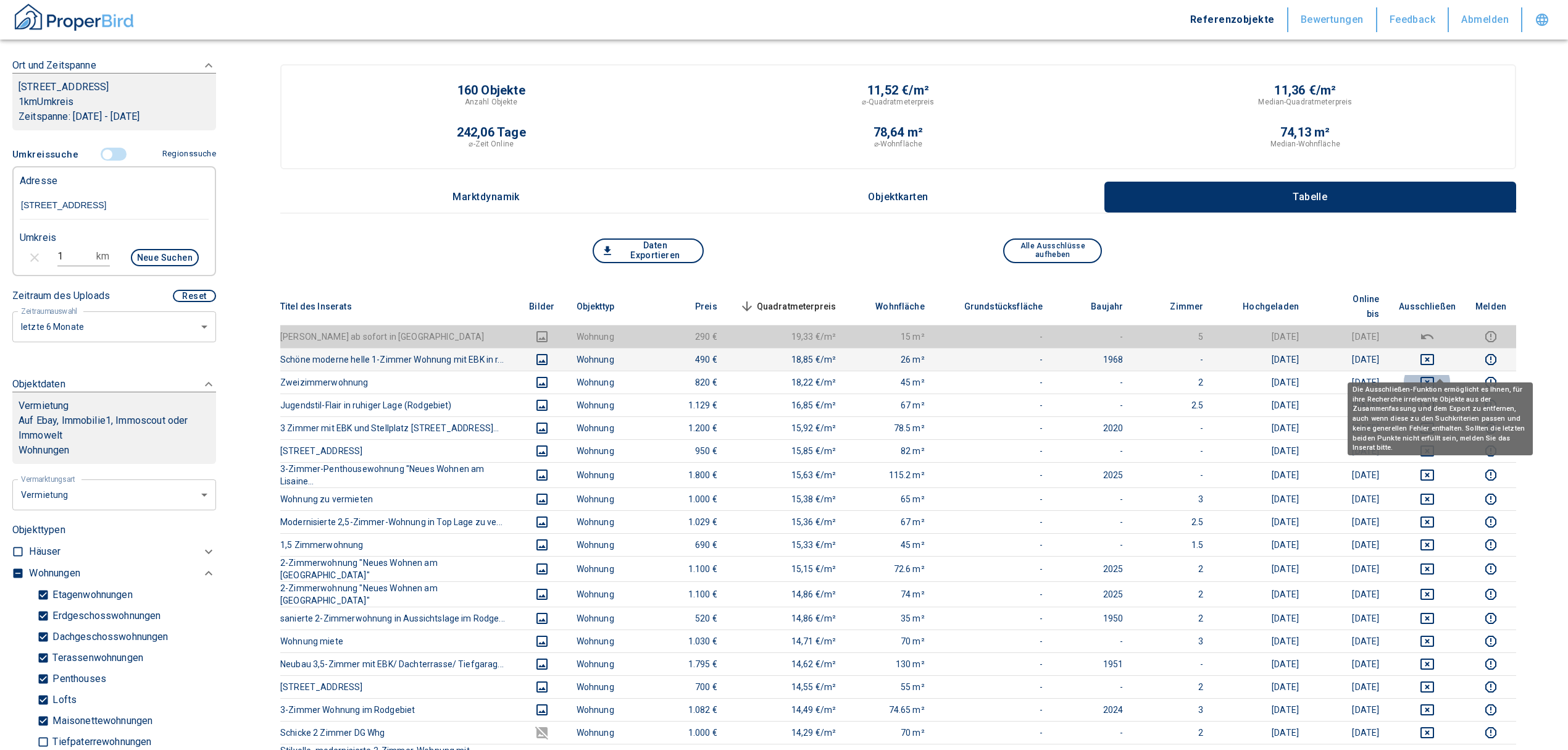
drag, startPoint x: 1440, startPoint y: 366, endPoint x: 1436, endPoint y: 353, distance: 13.6
click at [1434, 377] on icon "deselect this listing" at bounding box center [1427, 383] width 14 height 11
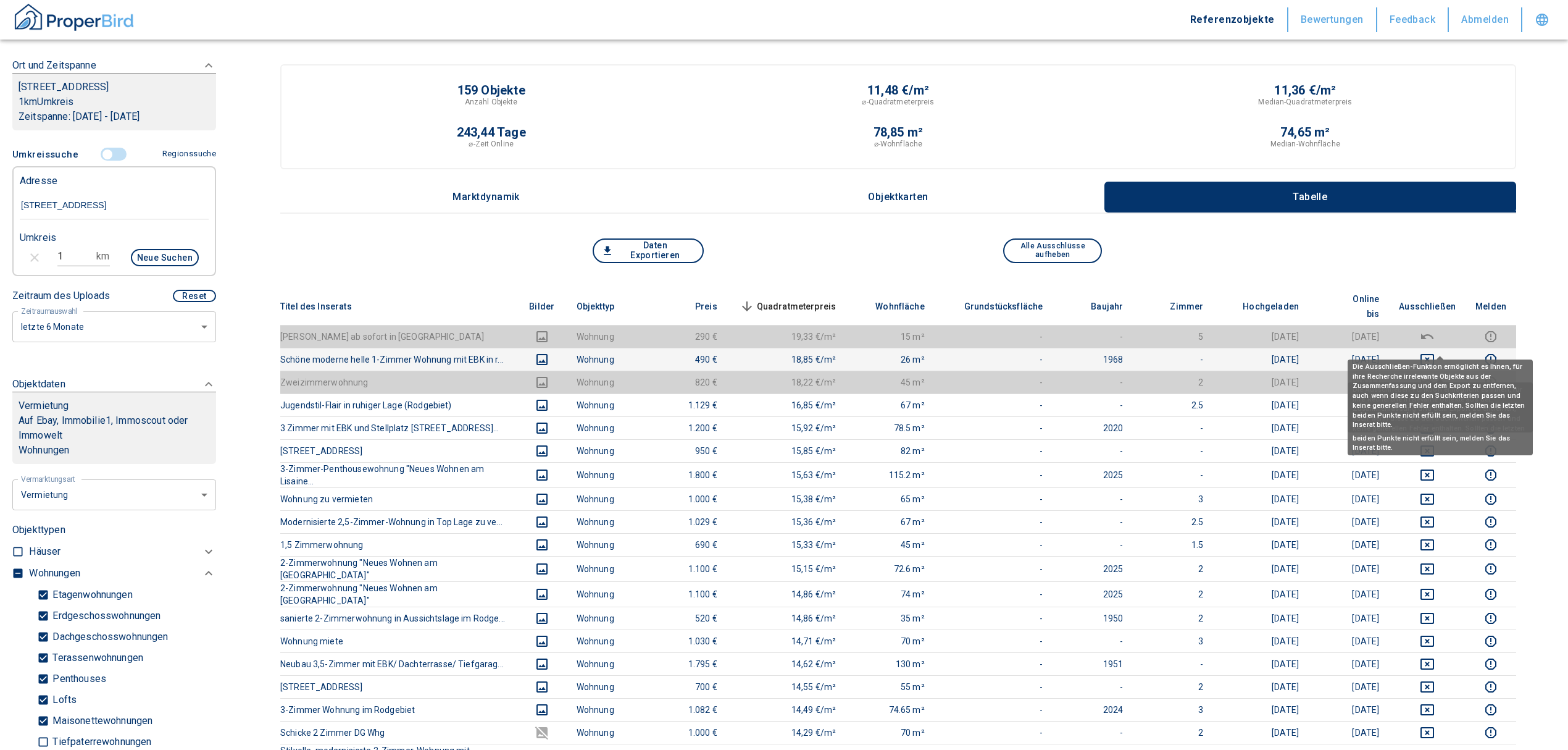
click at [1435, 352] on icon "deselect this listing" at bounding box center [1427, 359] width 15 height 15
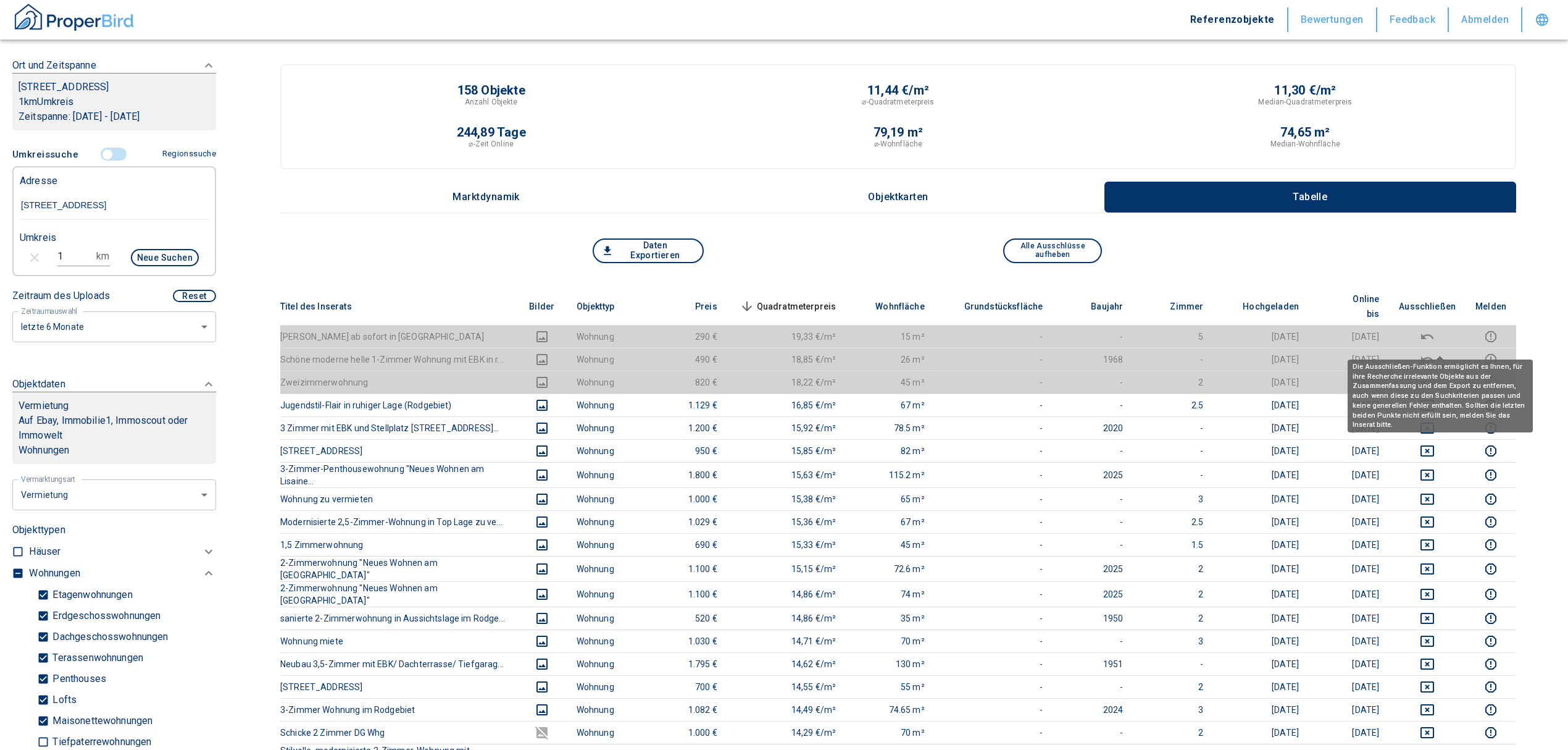
scroll to position [164, 0]
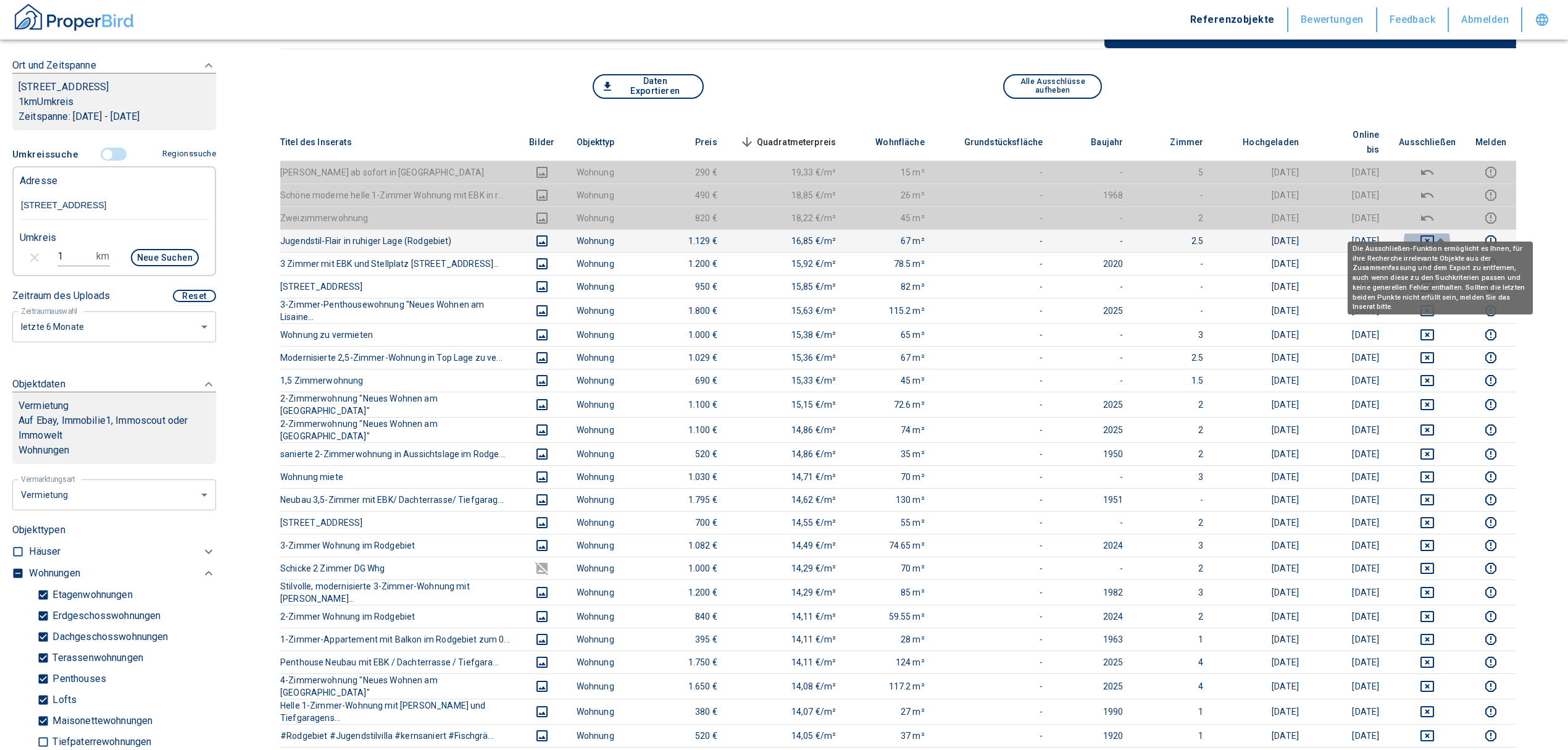
click at [1435, 234] on icon "deselect this listing" at bounding box center [1427, 241] width 15 height 15
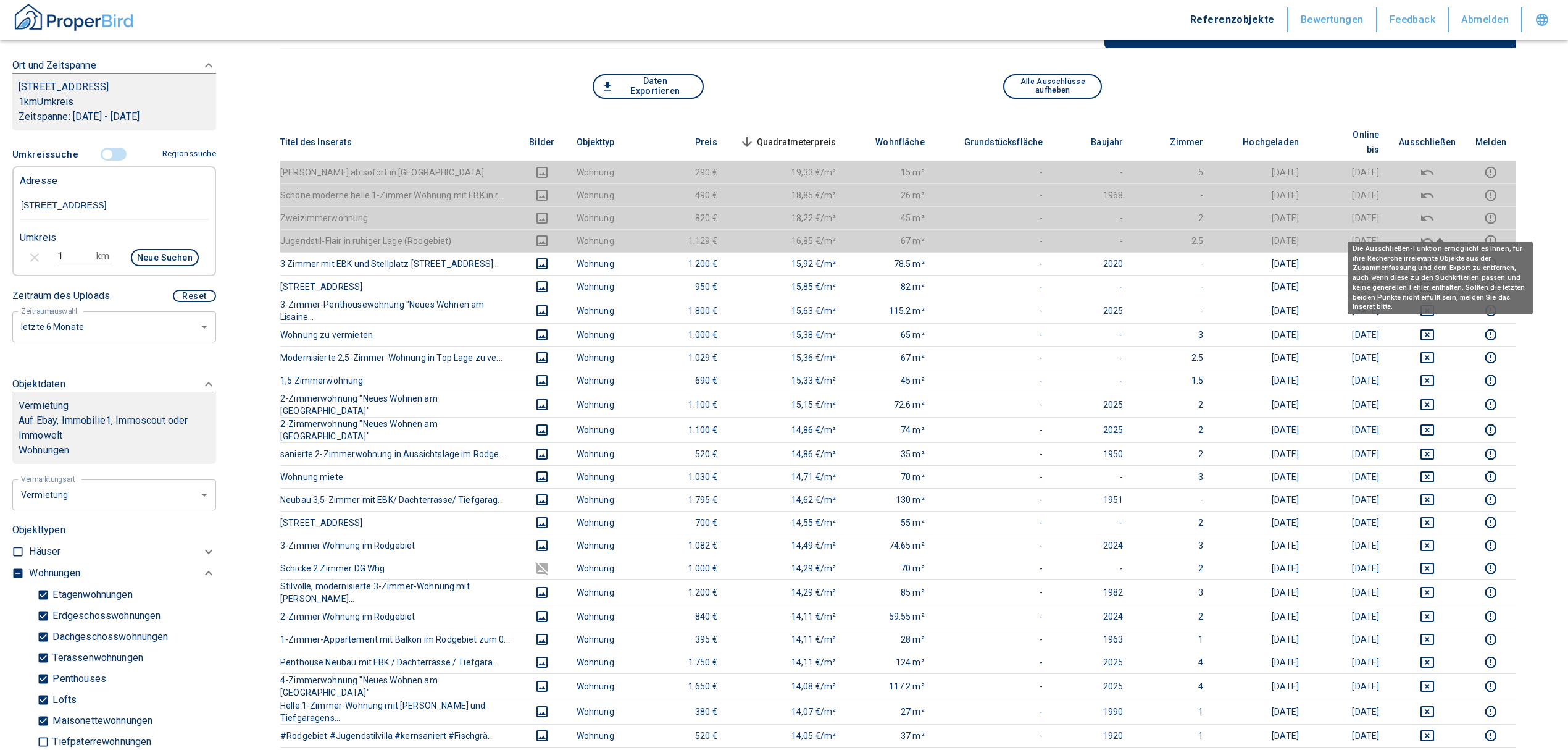
click at [1435, 234] on icon "deselect this listing" at bounding box center [1427, 241] width 15 height 15
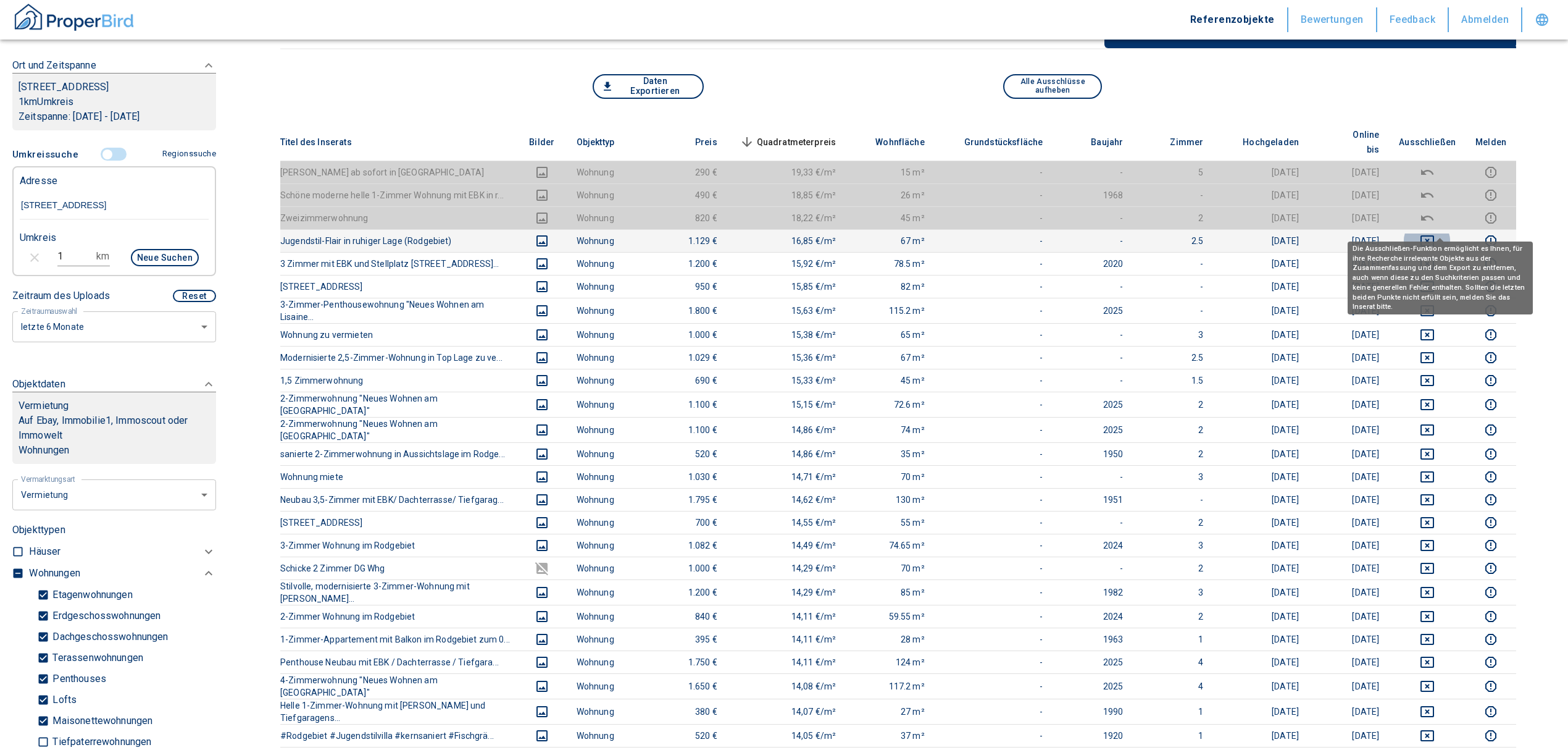
click at [1435, 234] on icon "deselect this listing" at bounding box center [1427, 241] width 15 height 15
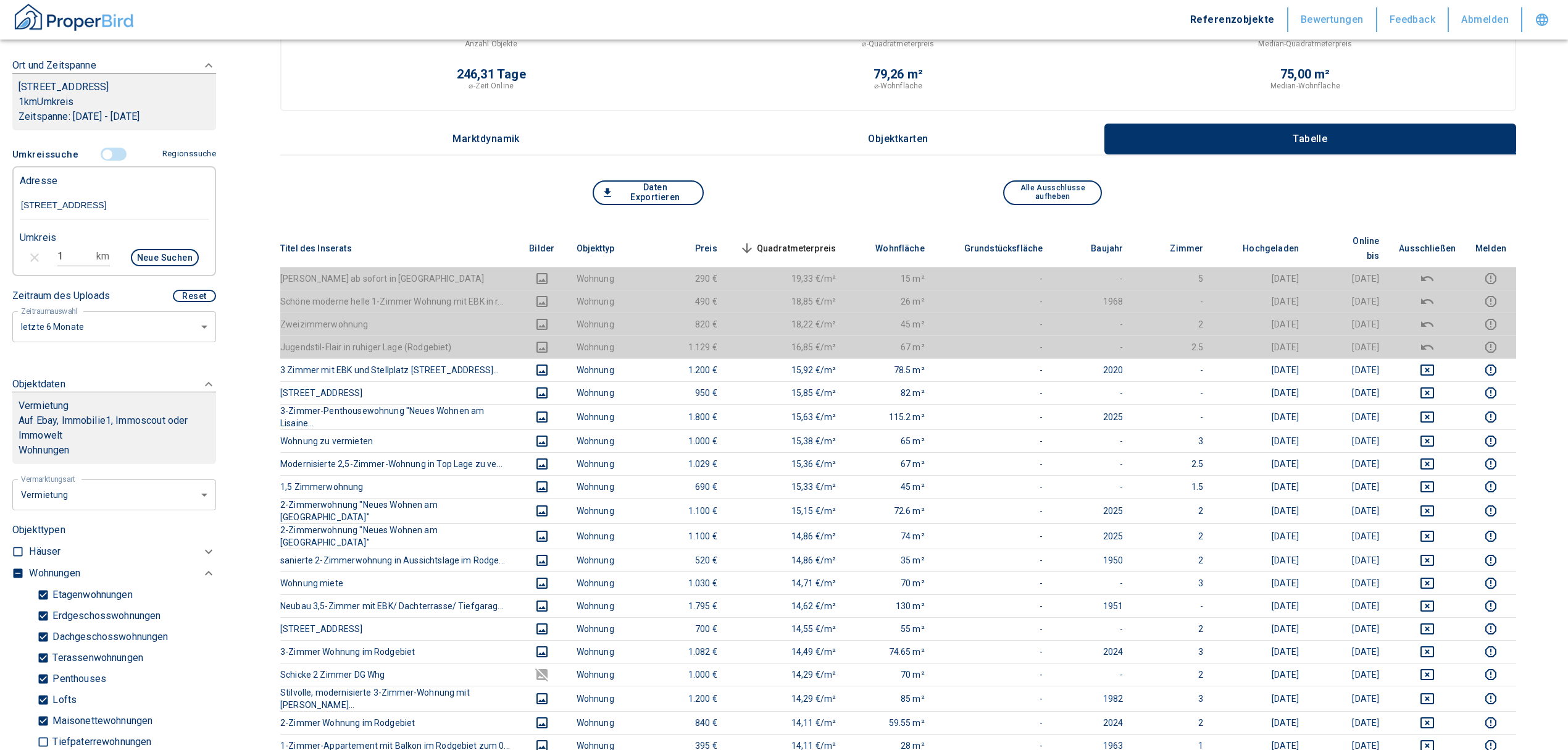
scroll to position [0, 0]
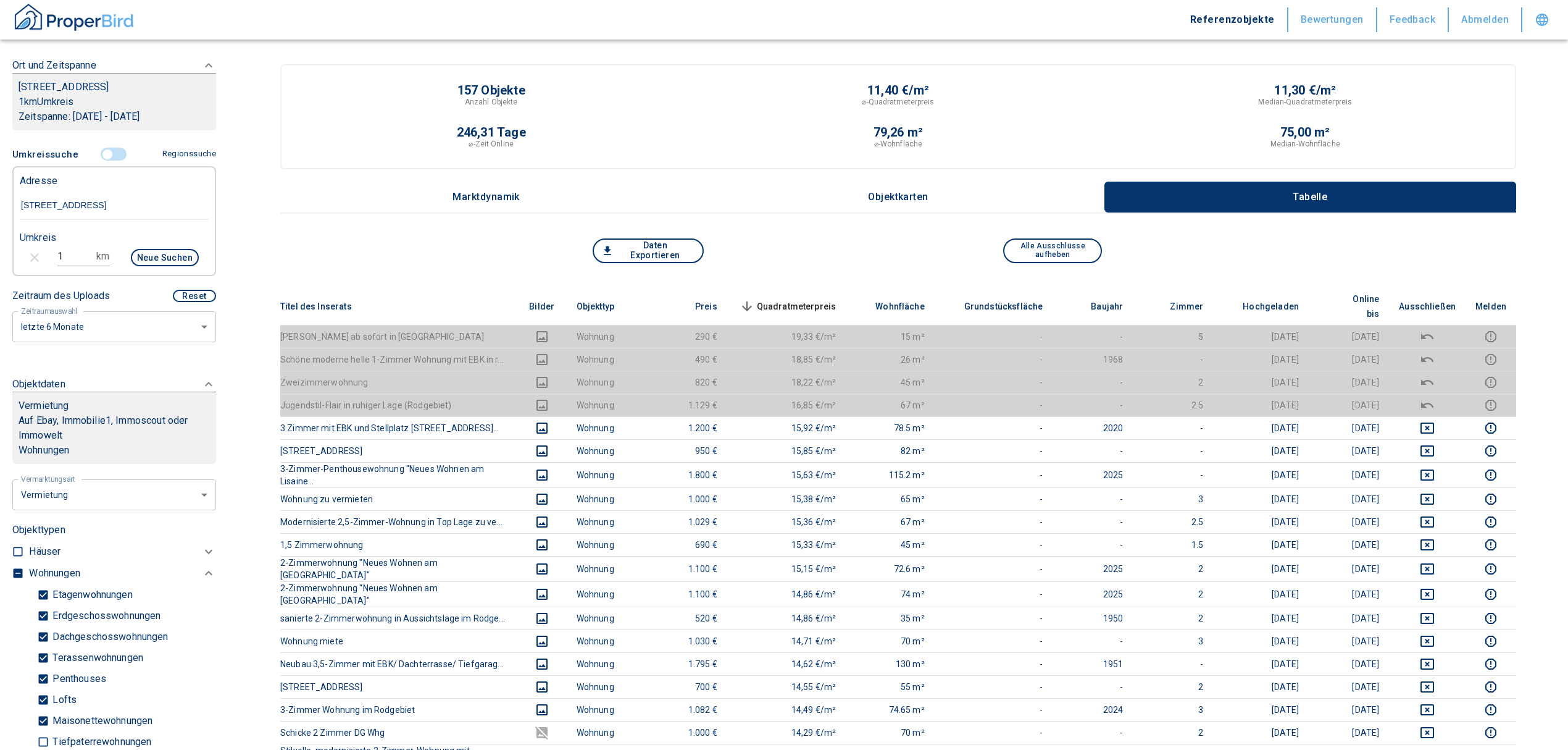
click at [832, 299] on span "Quadratmeterpreis sorted descending" at bounding box center [786, 306] width 100 height 15
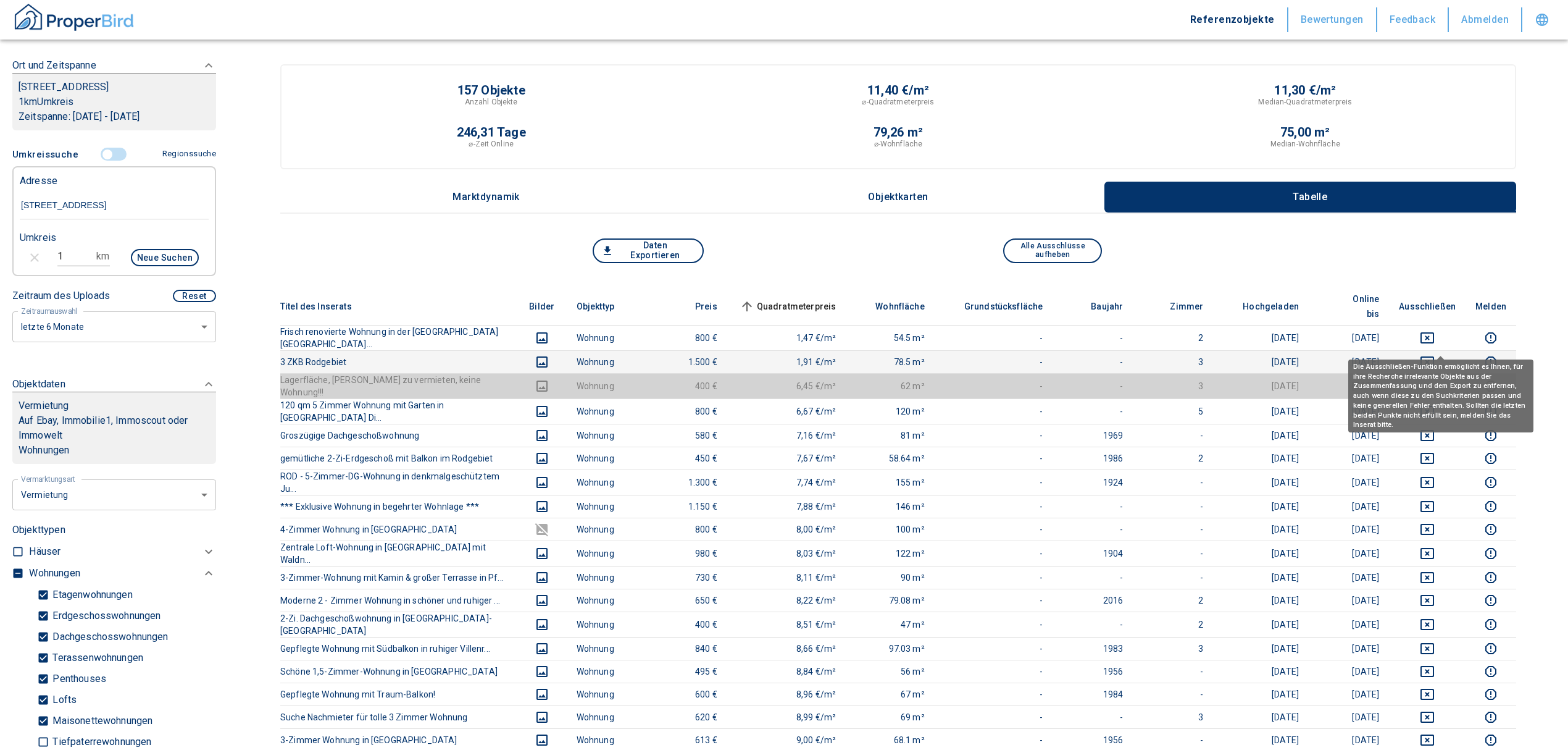
click at [1435, 355] on icon "deselect this listing" at bounding box center [1427, 362] width 15 height 15
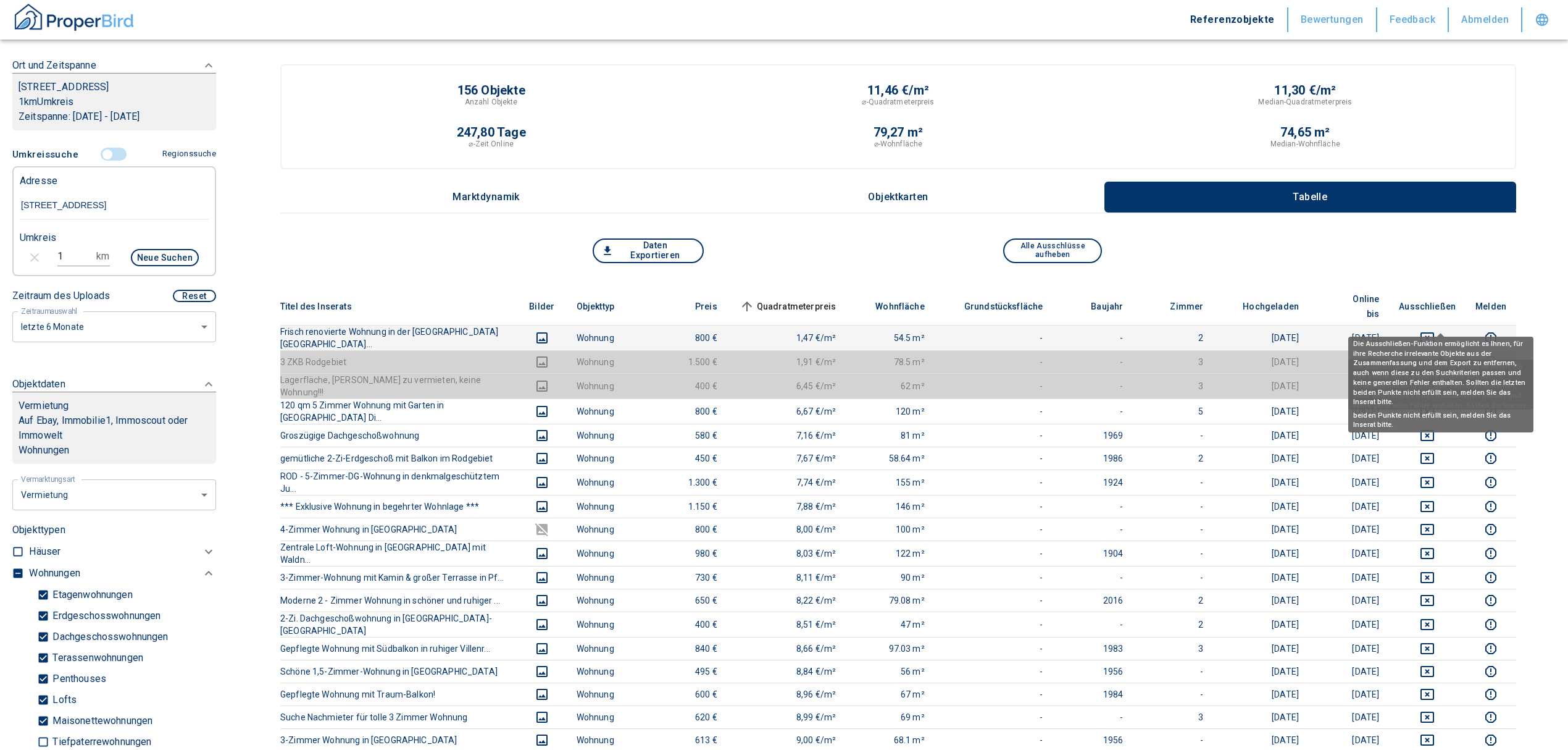
click at [1435, 330] on icon "deselect this listing" at bounding box center [1427, 337] width 15 height 15
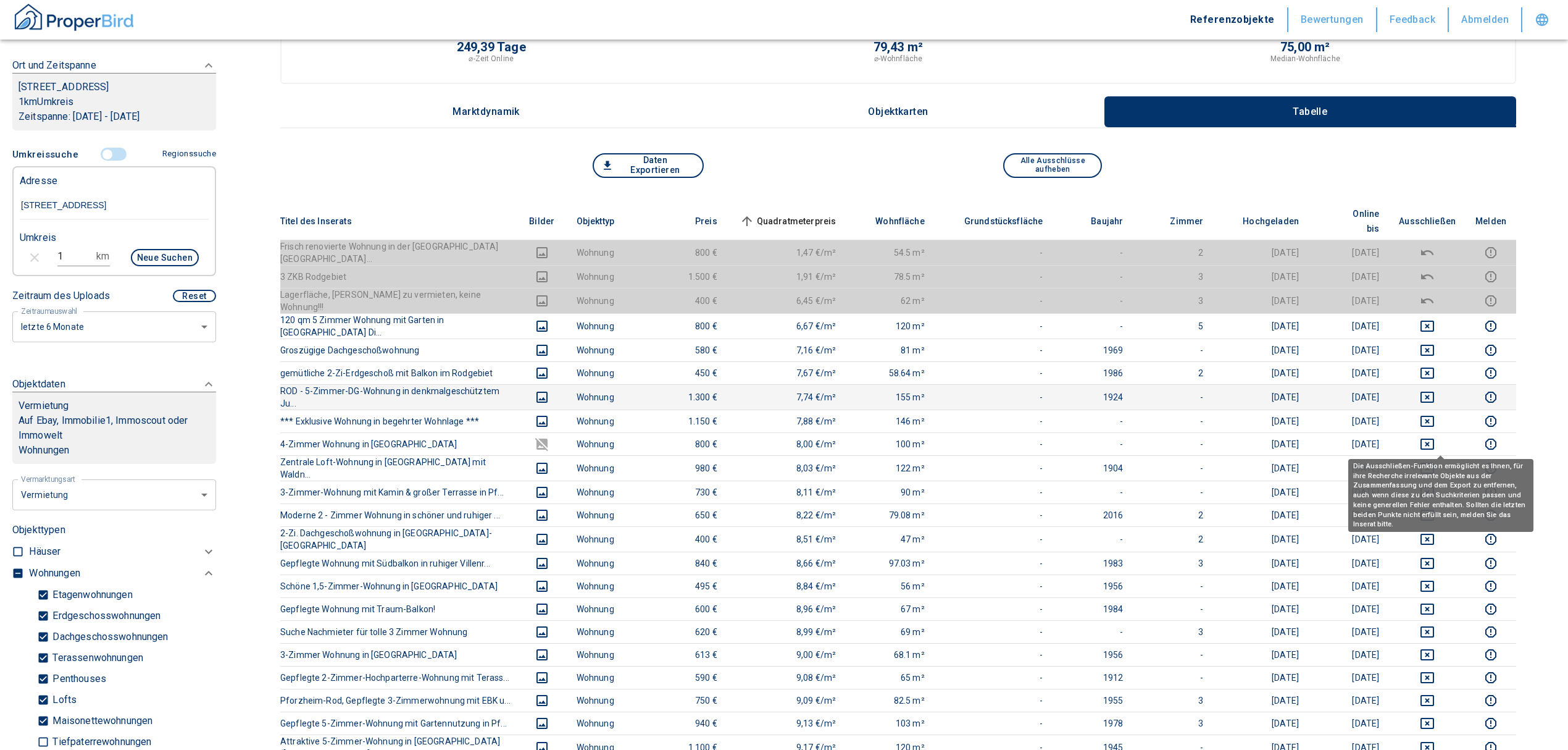
scroll to position [82, 0]
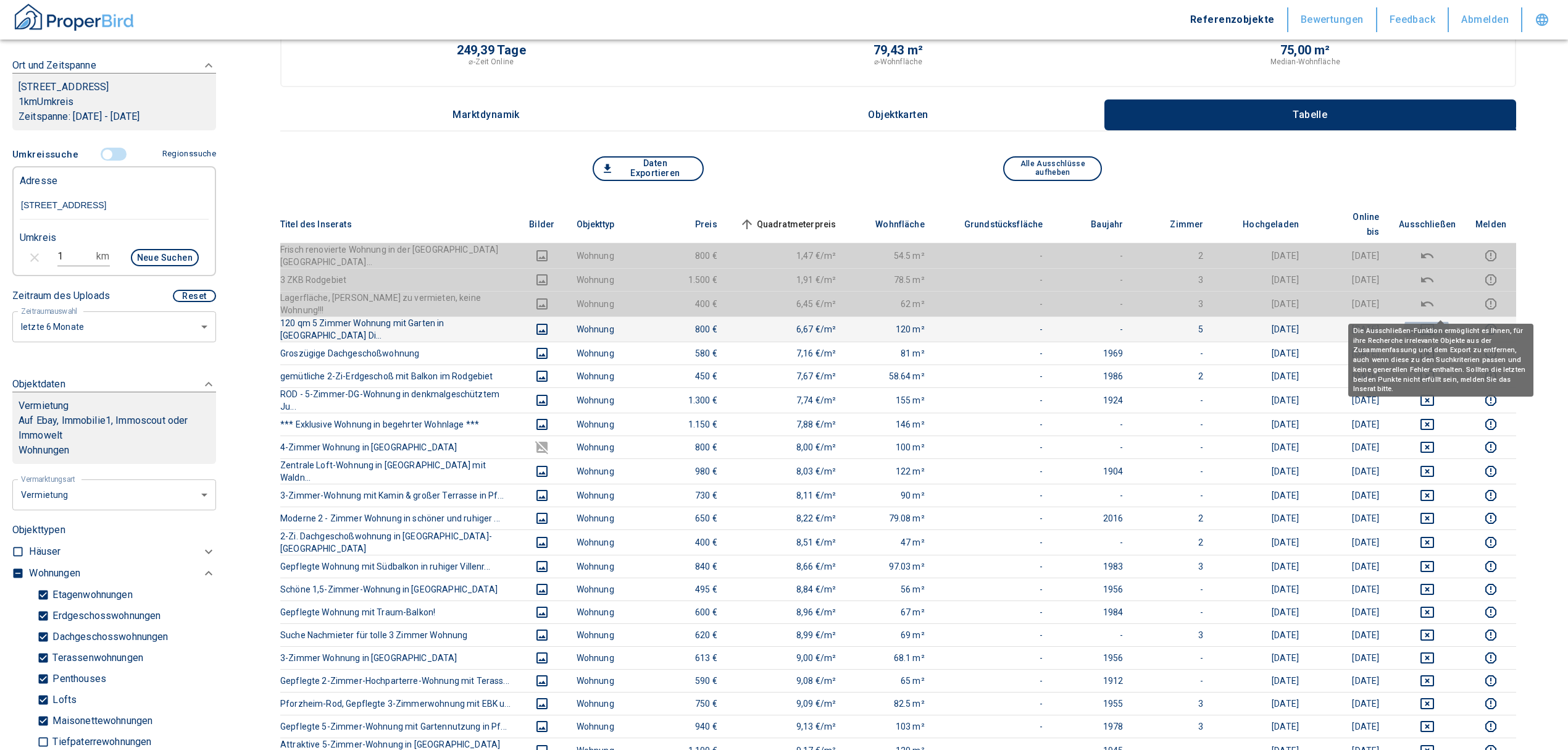
click at [1433, 322] on icon "deselect this listing" at bounding box center [1427, 329] width 15 height 15
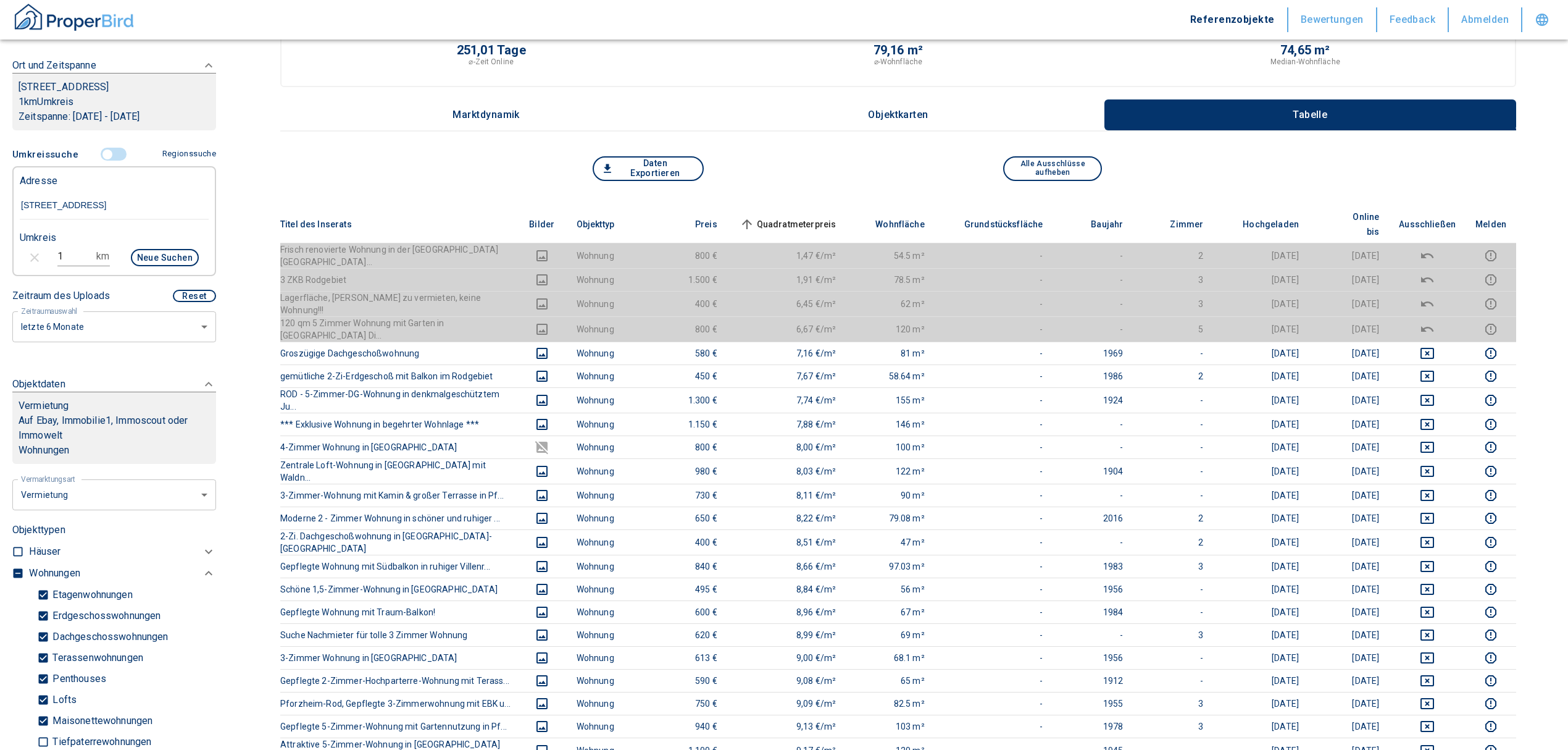
click at [805, 217] on span "Quadratmeterpreis sorted ascending" at bounding box center [786, 224] width 100 height 15
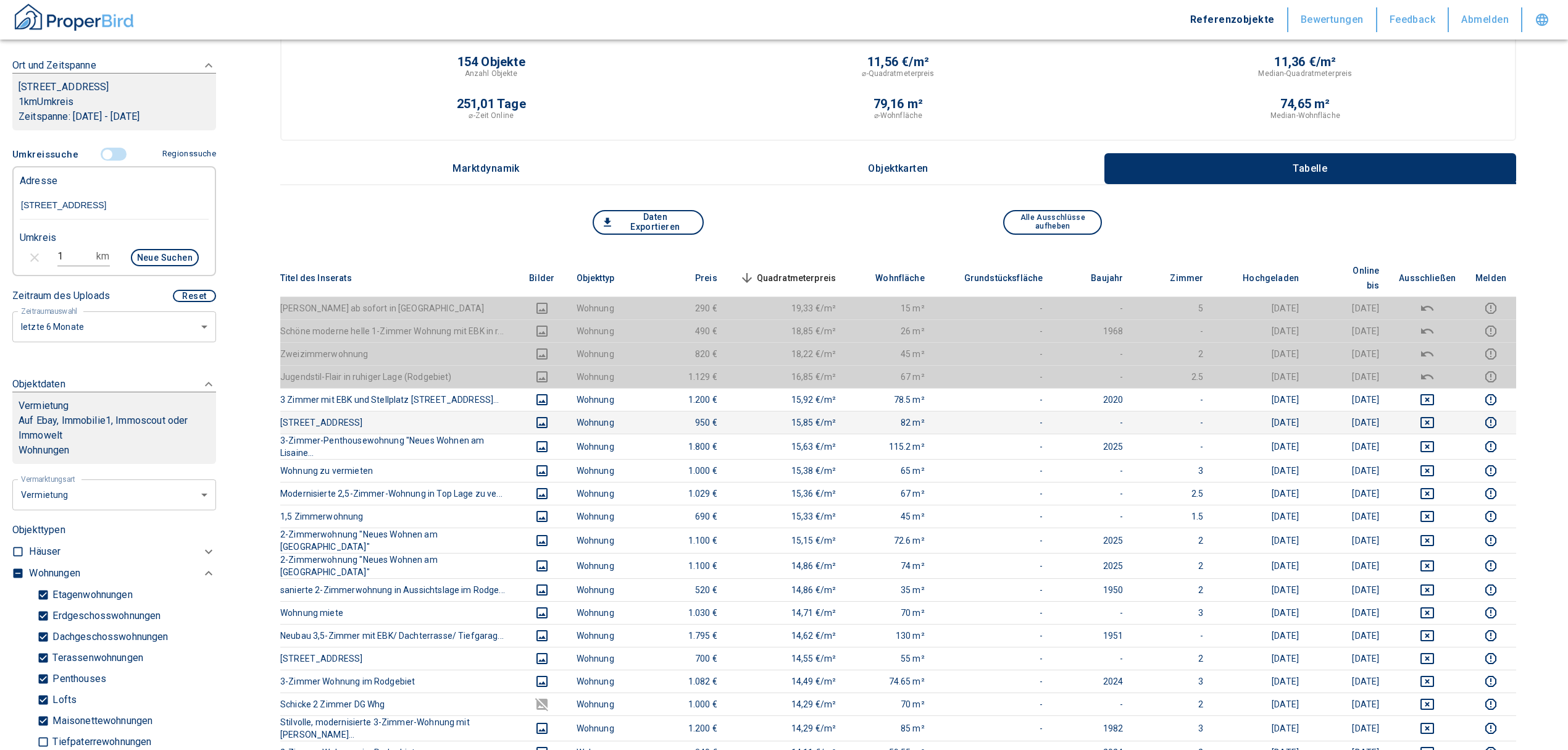
scroll to position [0, 0]
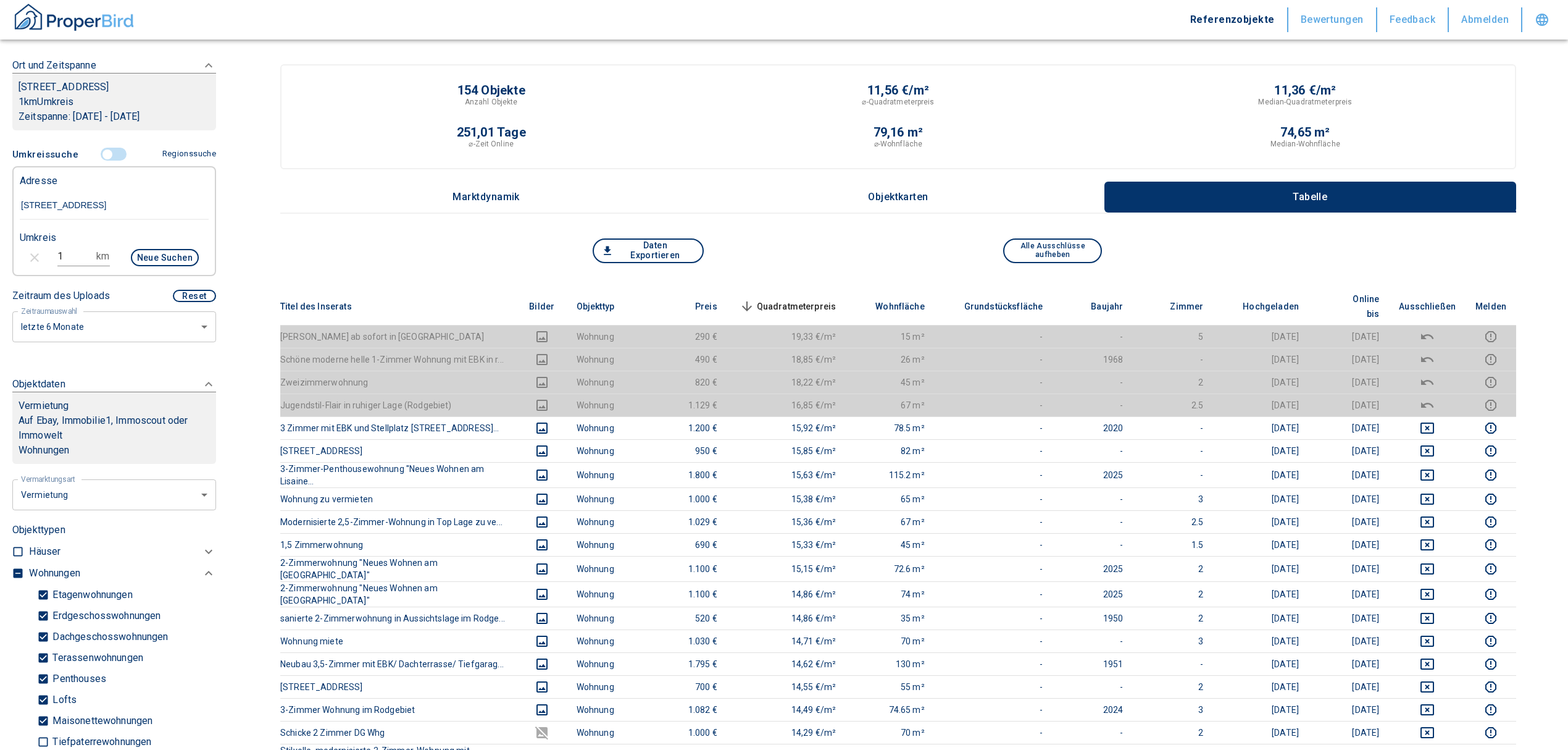
click at [785, 299] on span "Quadratmeterpreis sorted descending" at bounding box center [786, 306] width 100 height 15
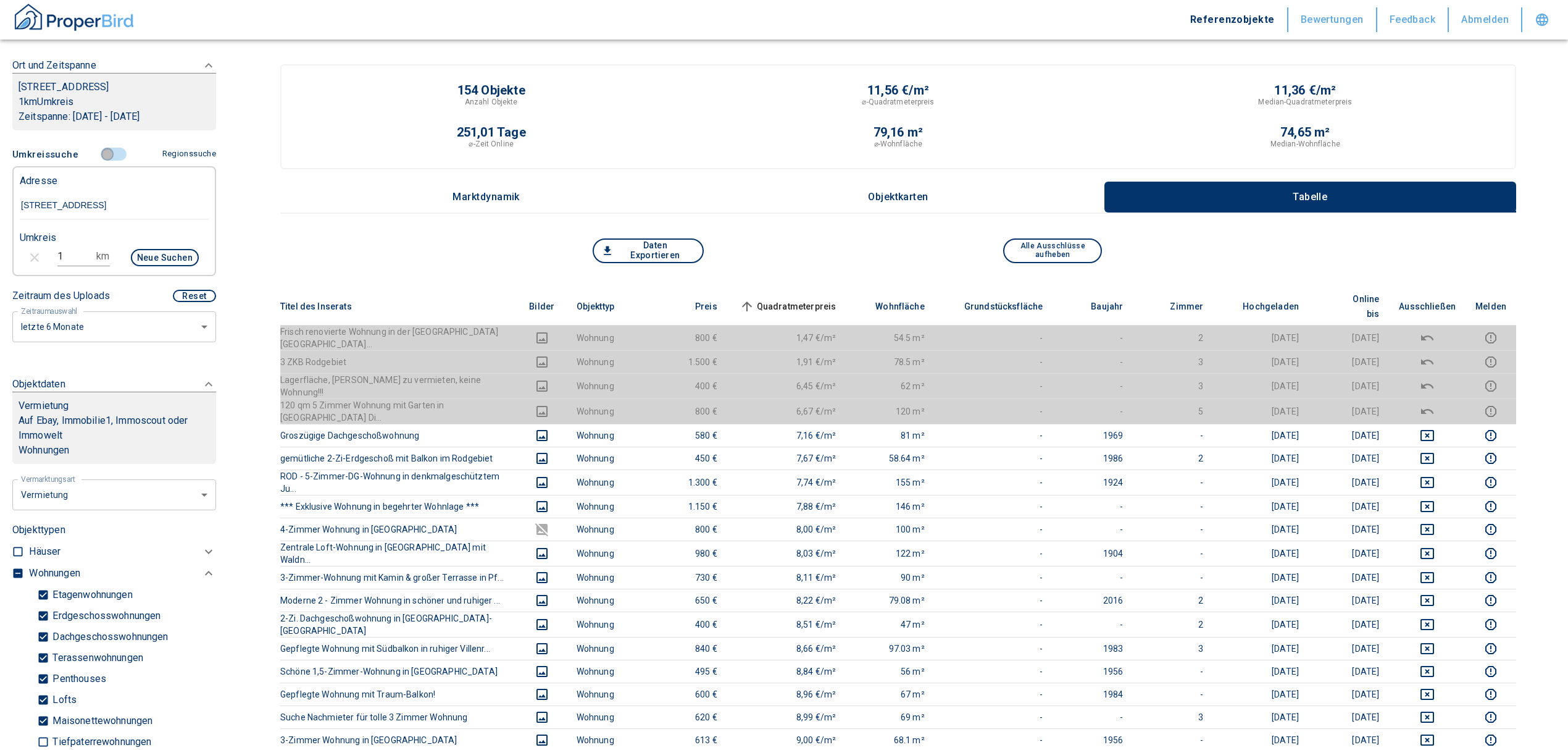
click at [104, 159] on input "controlled" at bounding box center [107, 154] width 37 height 14
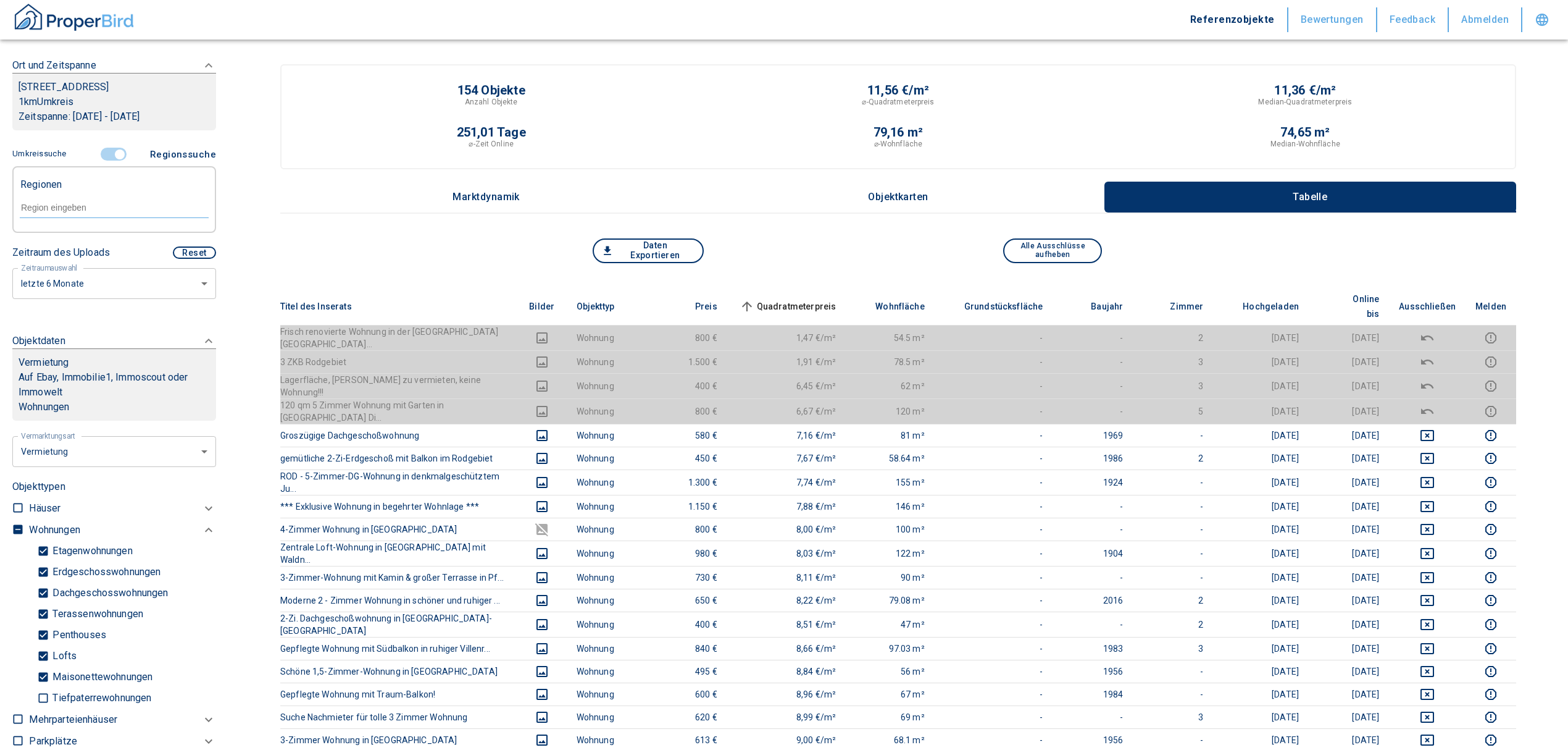
click at [79, 199] on div at bounding box center [115, 206] width 189 height 21
click at [64, 233] on li "75173 [GEOGRAPHIC_DATA]" at bounding box center [107, 236] width 177 height 22
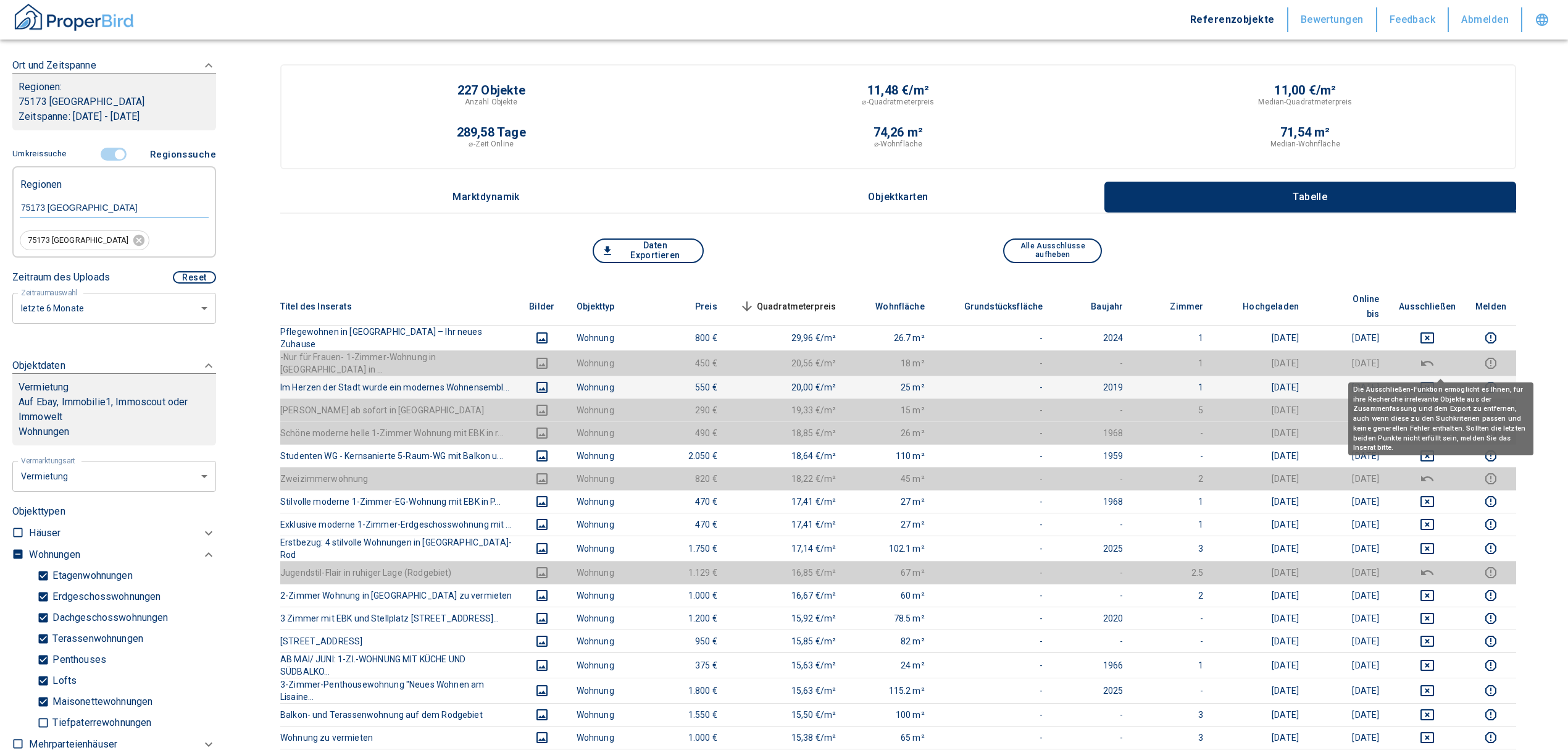
click at [1434, 382] on icon "deselect this listing" at bounding box center [1427, 388] width 14 height 11
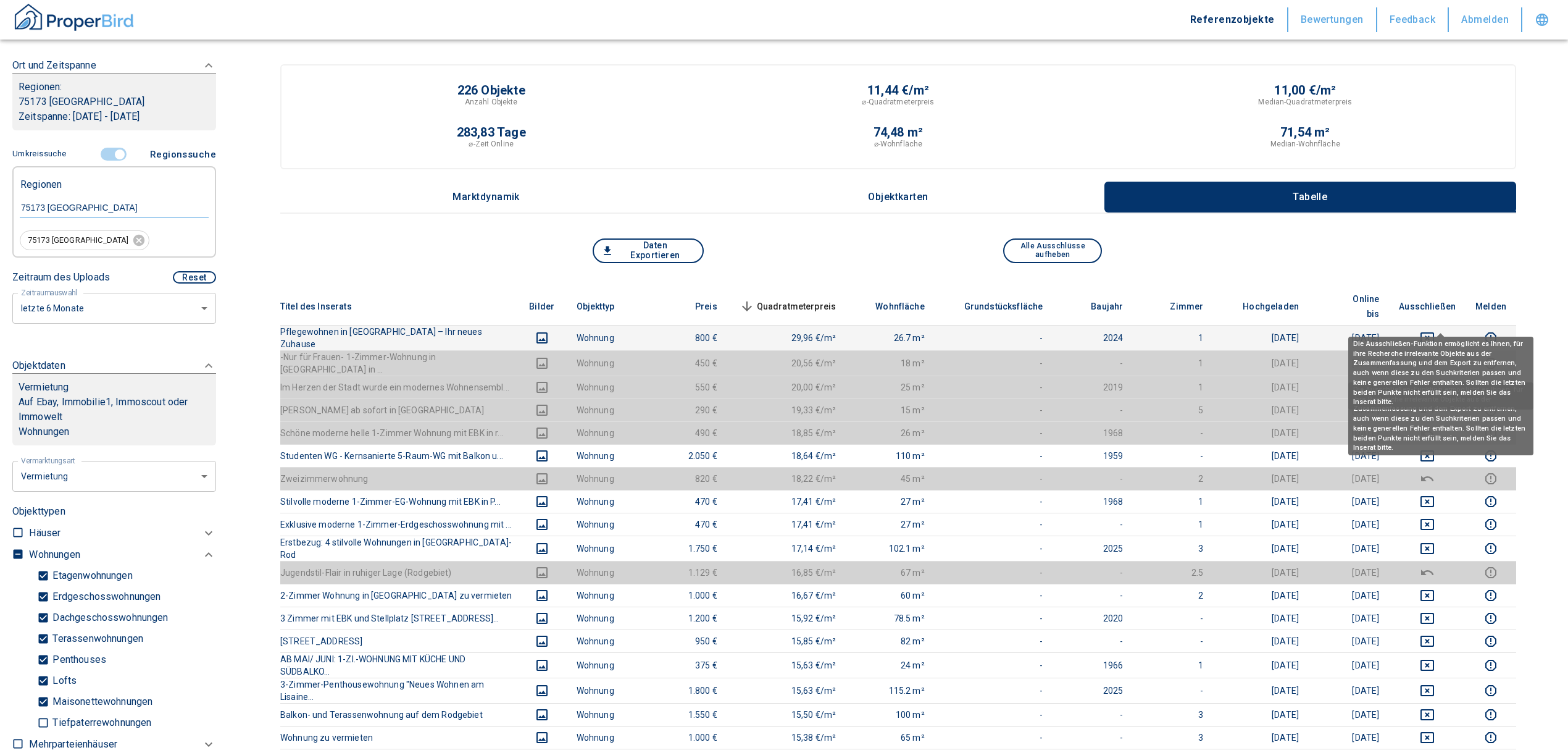
click at [1435, 330] on icon "deselect this listing" at bounding box center [1427, 337] width 15 height 15
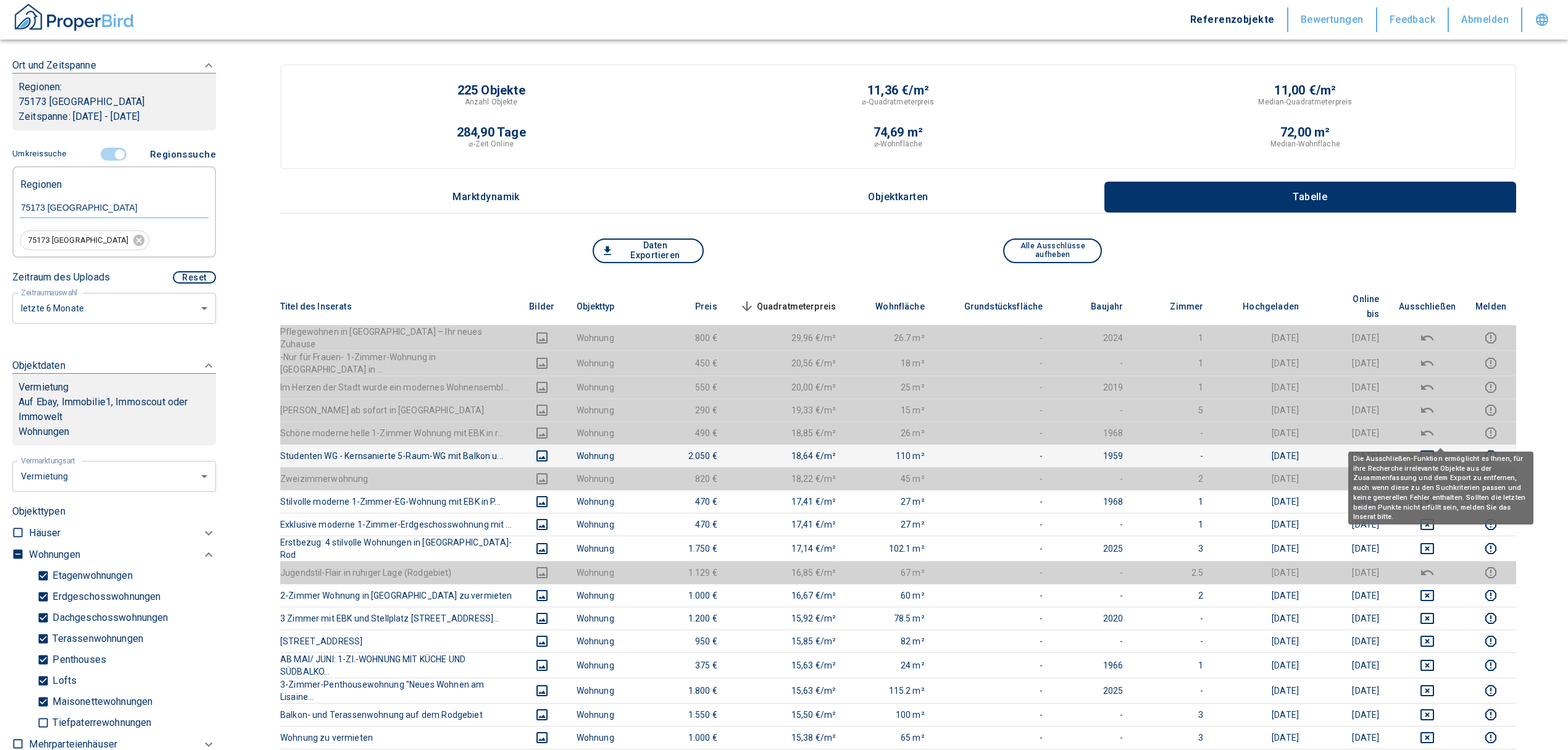
click at [1435, 448] on icon "deselect this listing" at bounding box center [1427, 456] width 15 height 15
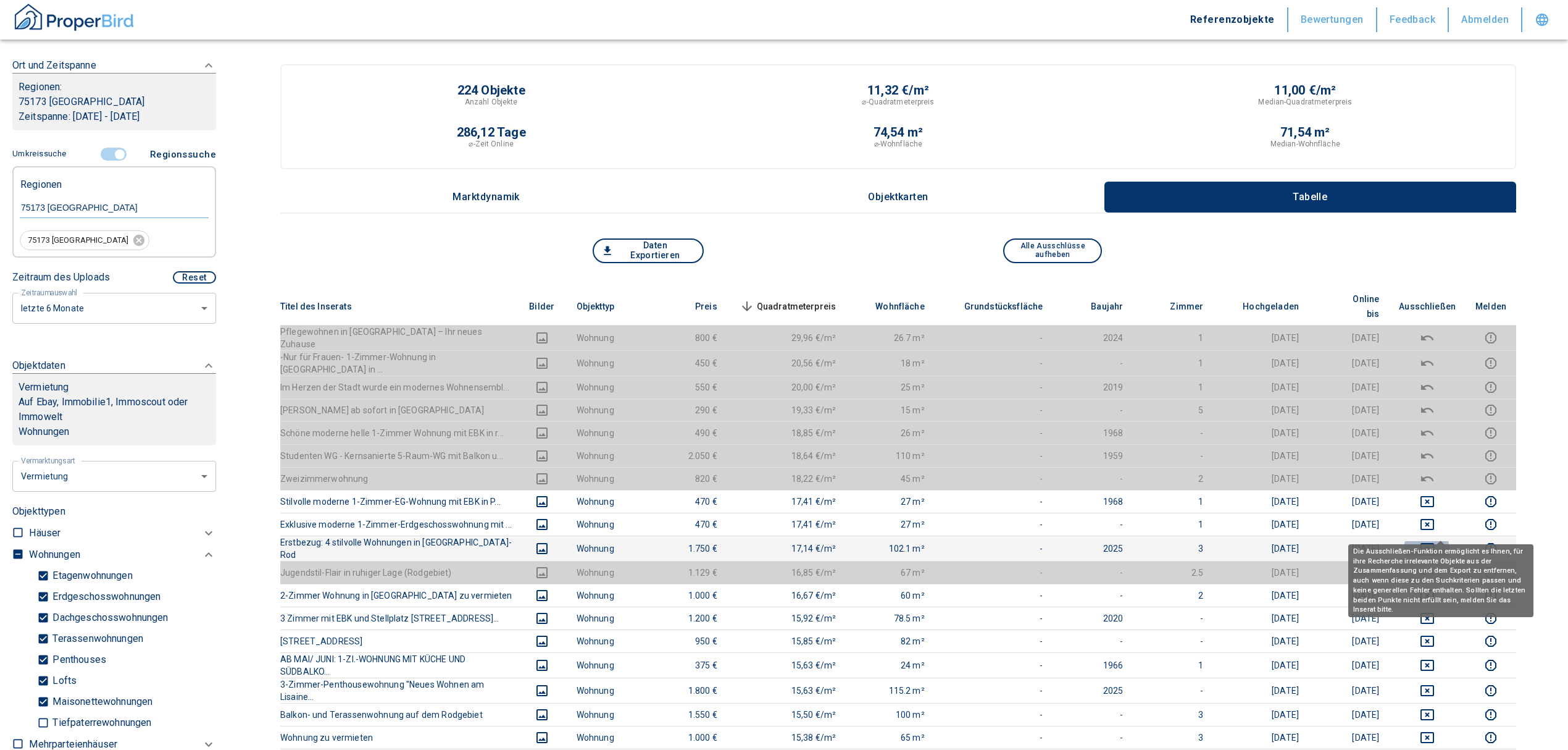
drag, startPoint x: 1436, startPoint y: 525, endPoint x: 1438, endPoint y: 513, distance: 12.2
click at [1435, 541] on icon "deselect this listing" at bounding box center [1427, 548] width 15 height 15
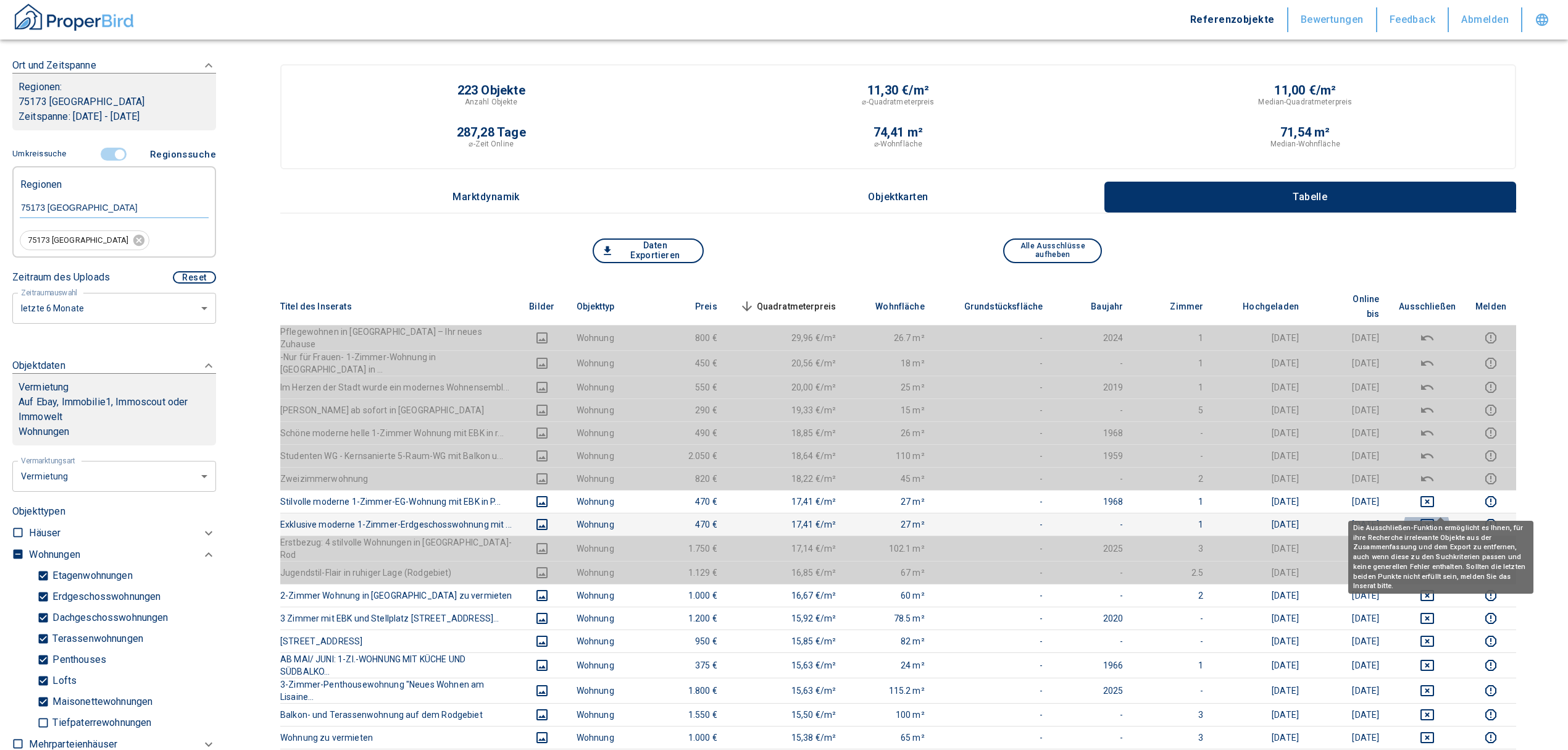
click at [1435, 517] on icon "deselect this listing" at bounding box center [1427, 524] width 15 height 15
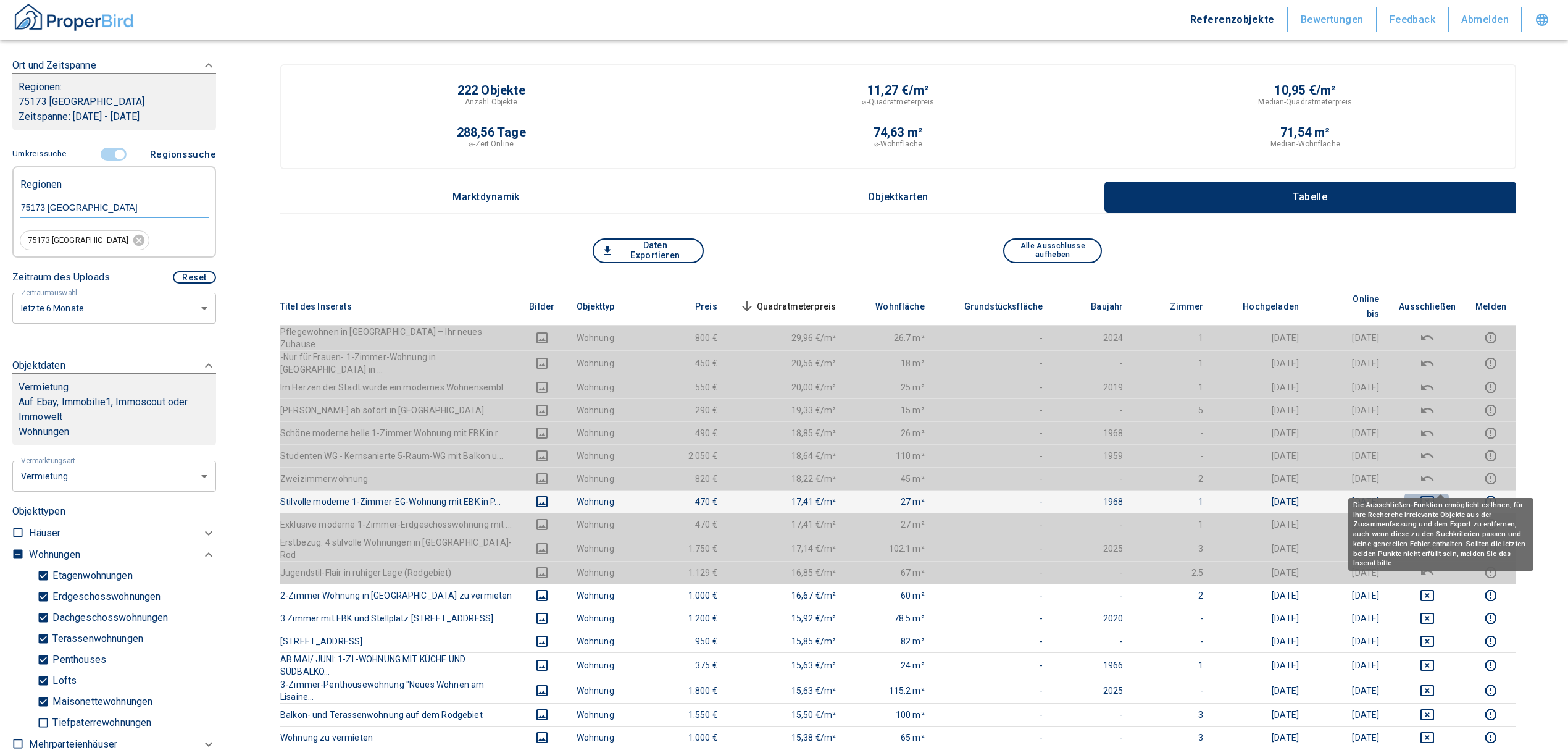
click at [1435, 494] on icon "deselect this listing" at bounding box center [1427, 501] width 15 height 15
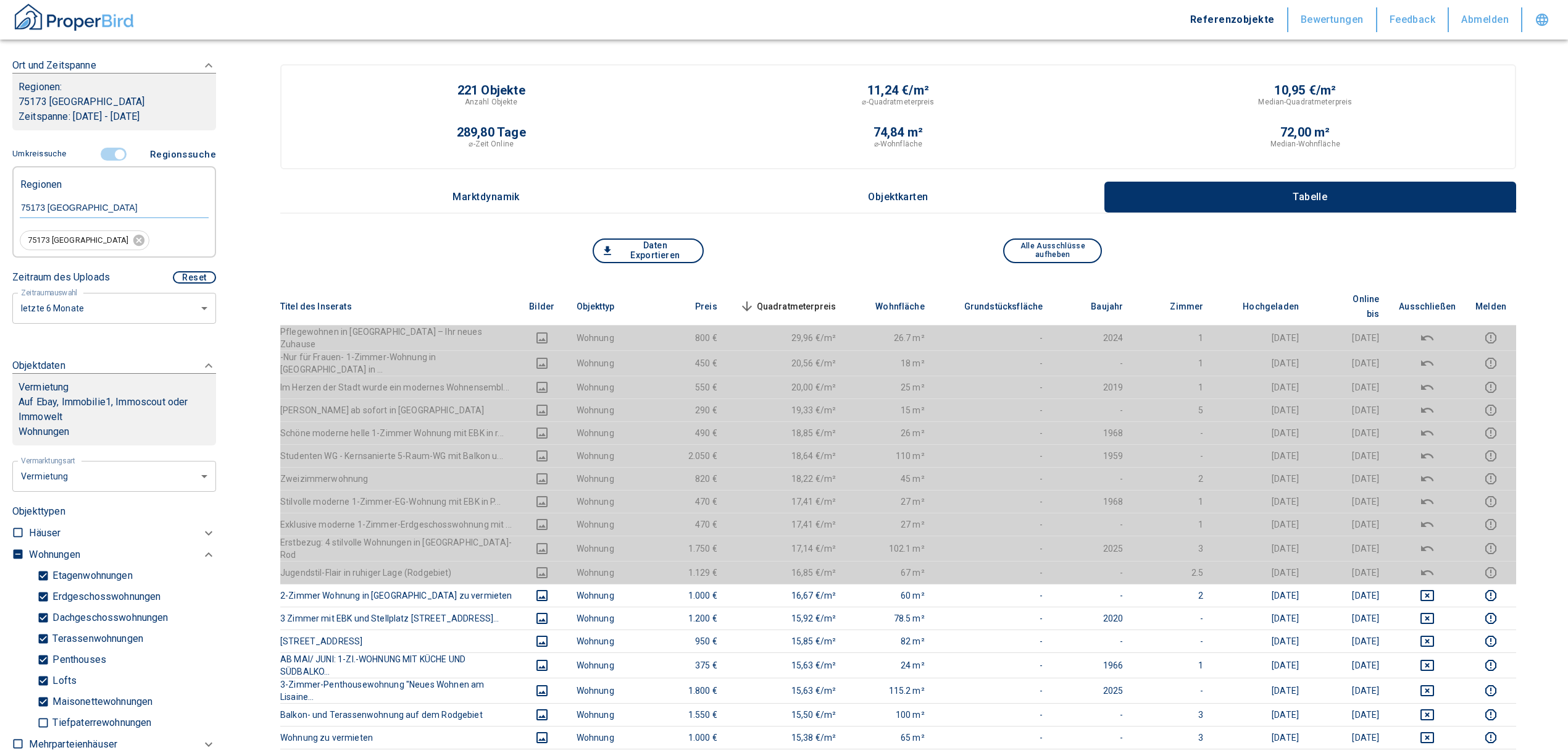
click at [808, 299] on span "Quadratmeterpreis sorted descending" at bounding box center [786, 306] width 100 height 15
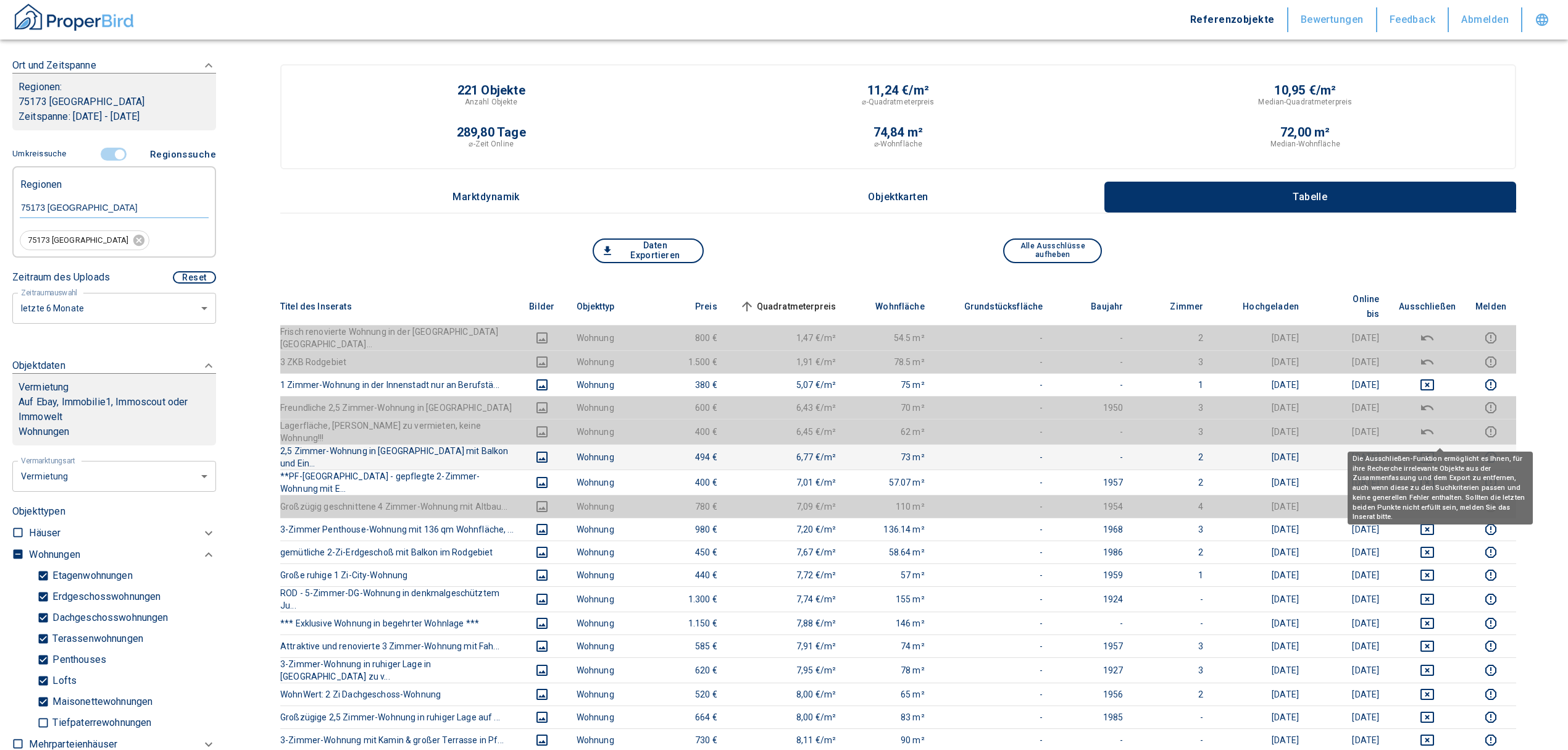
click at [1430, 450] on button "deselect this listing" at bounding box center [1427, 457] width 57 height 15
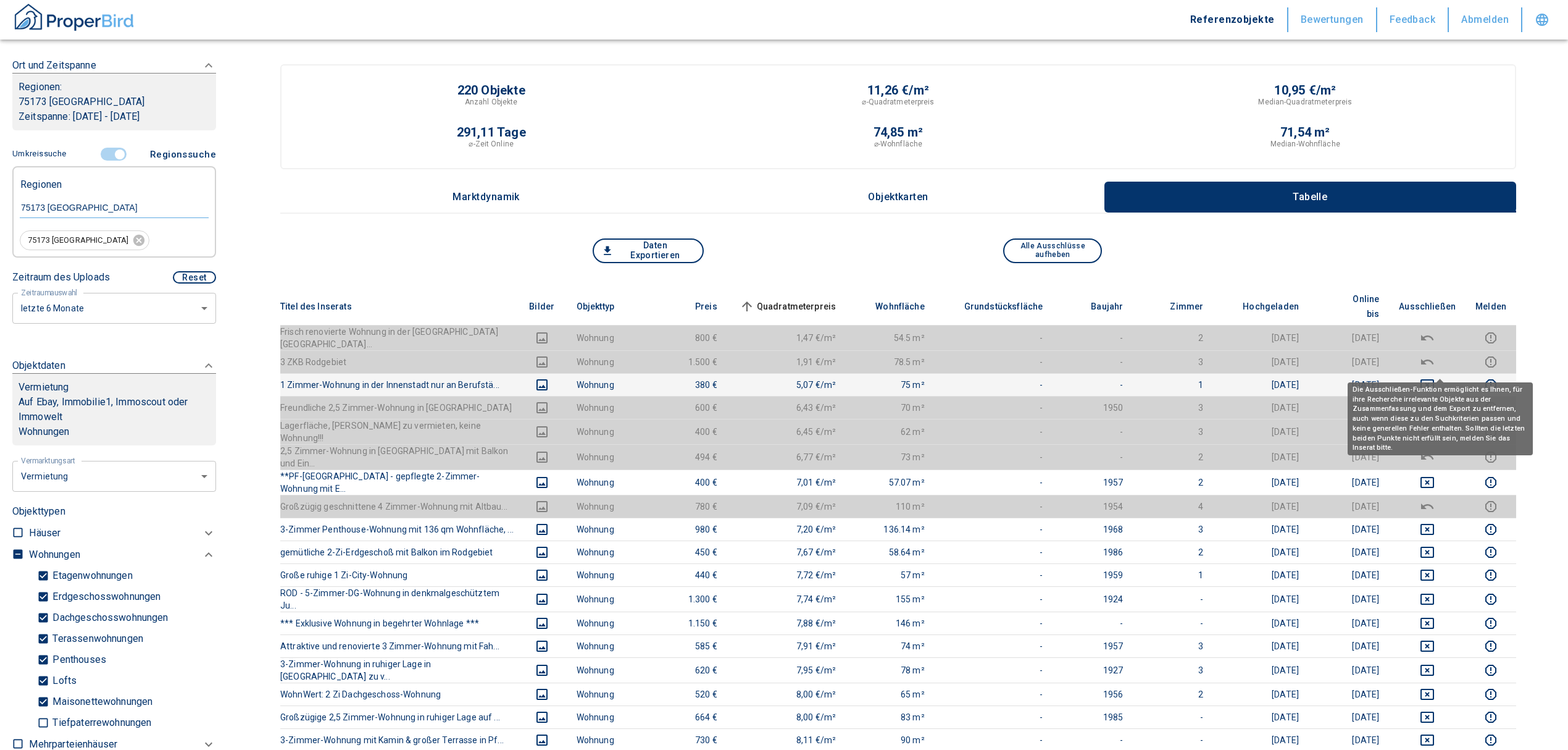
click at [1435, 378] on icon "deselect this listing" at bounding box center [1427, 385] width 15 height 15
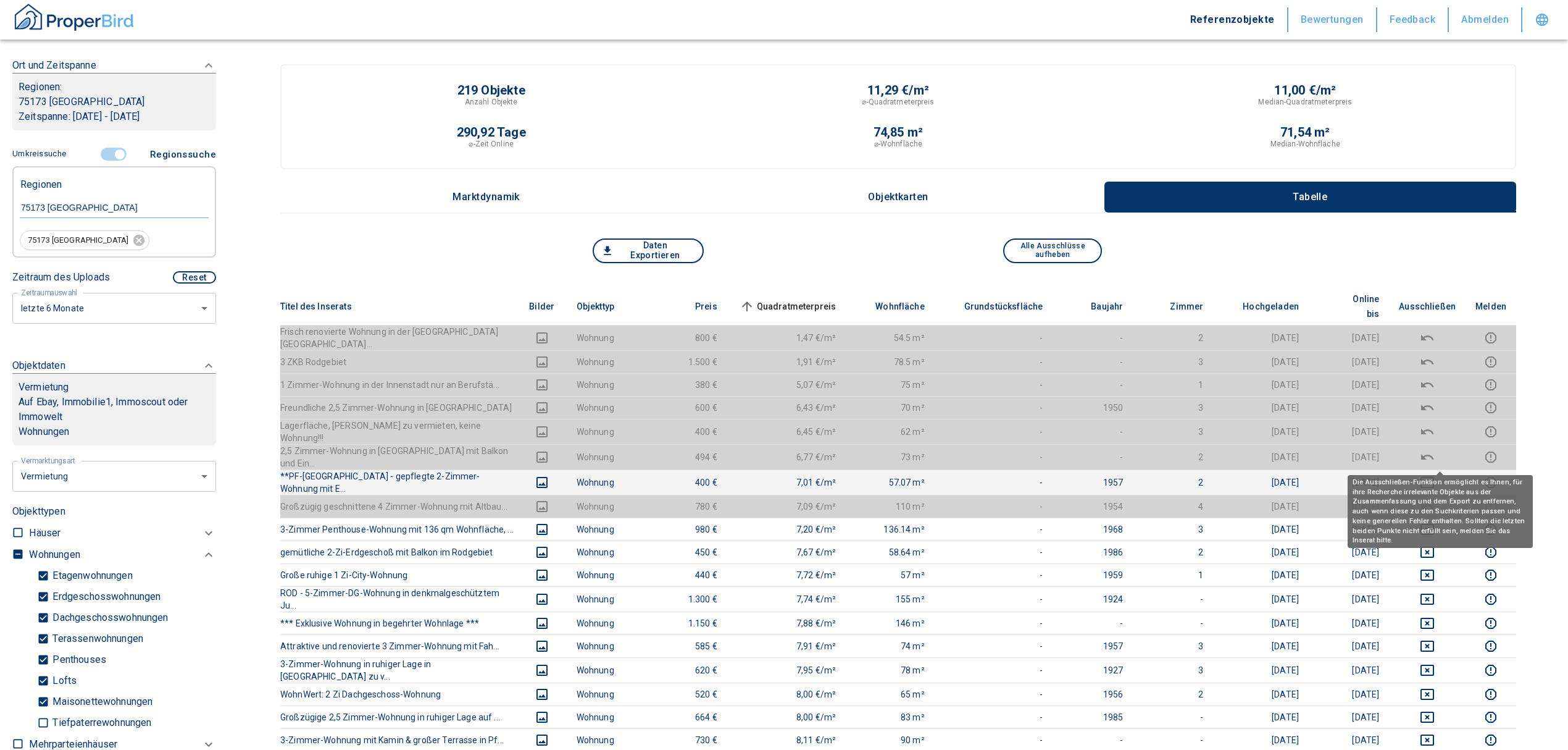
click at [1435, 475] on icon "deselect this listing" at bounding box center [1427, 482] width 15 height 15
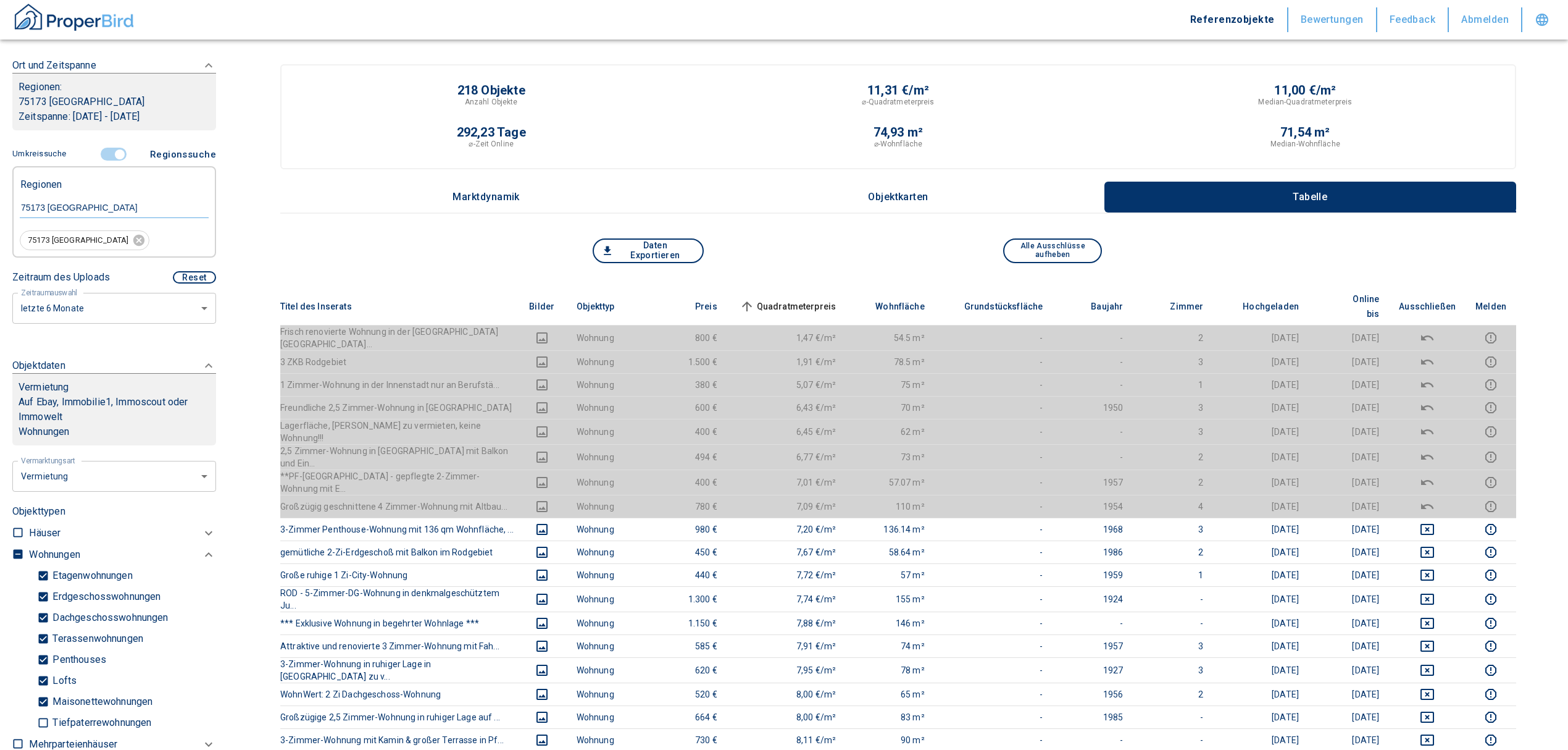
click at [786, 300] on span "Quadratmeterpreis sorted ascending" at bounding box center [786, 306] width 100 height 15
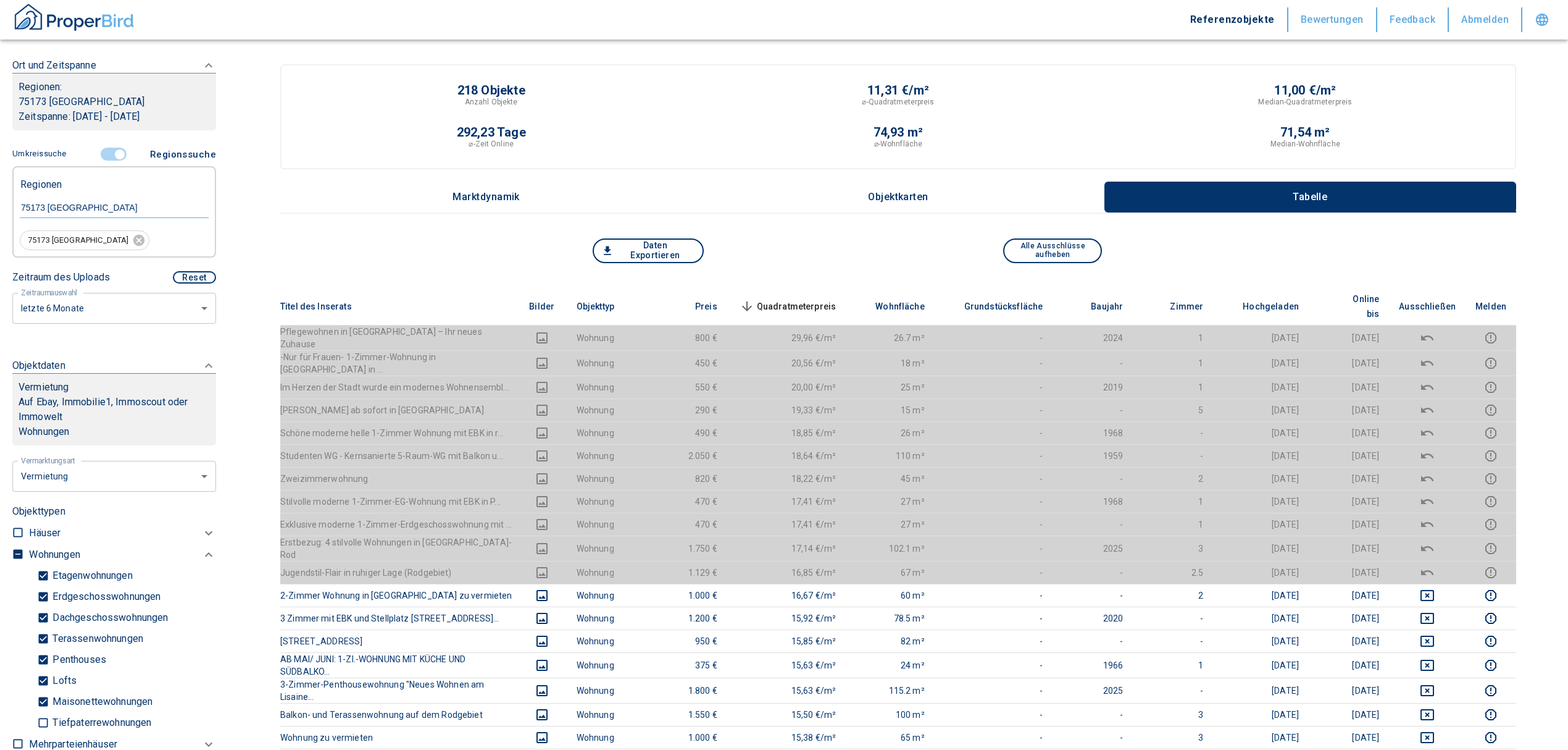
click at [813, 299] on span "Quadratmeterpreis sorted descending" at bounding box center [786, 306] width 100 height 15
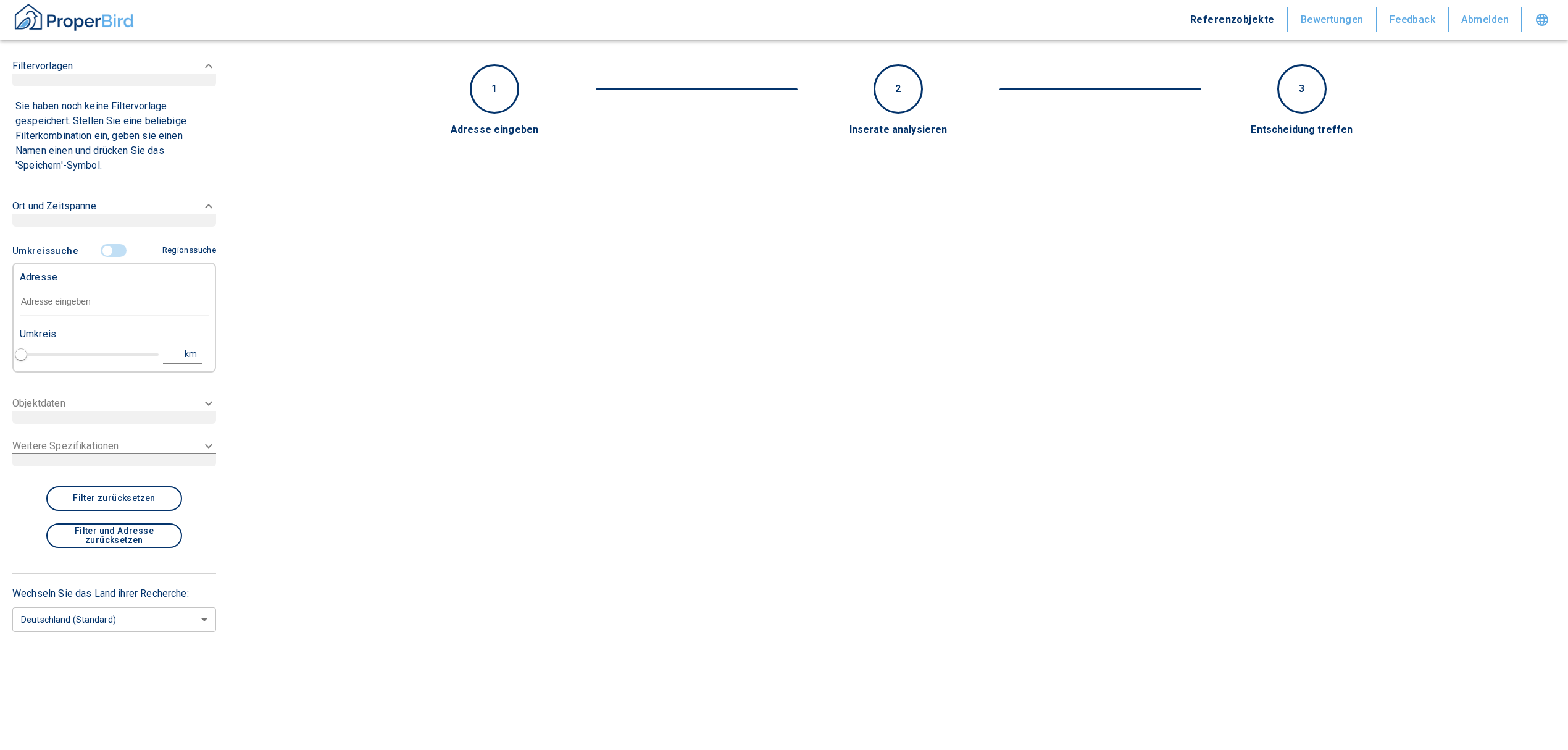
click at [90, 307] on input "text" at bounding box center [115, 302] width 189 height 29
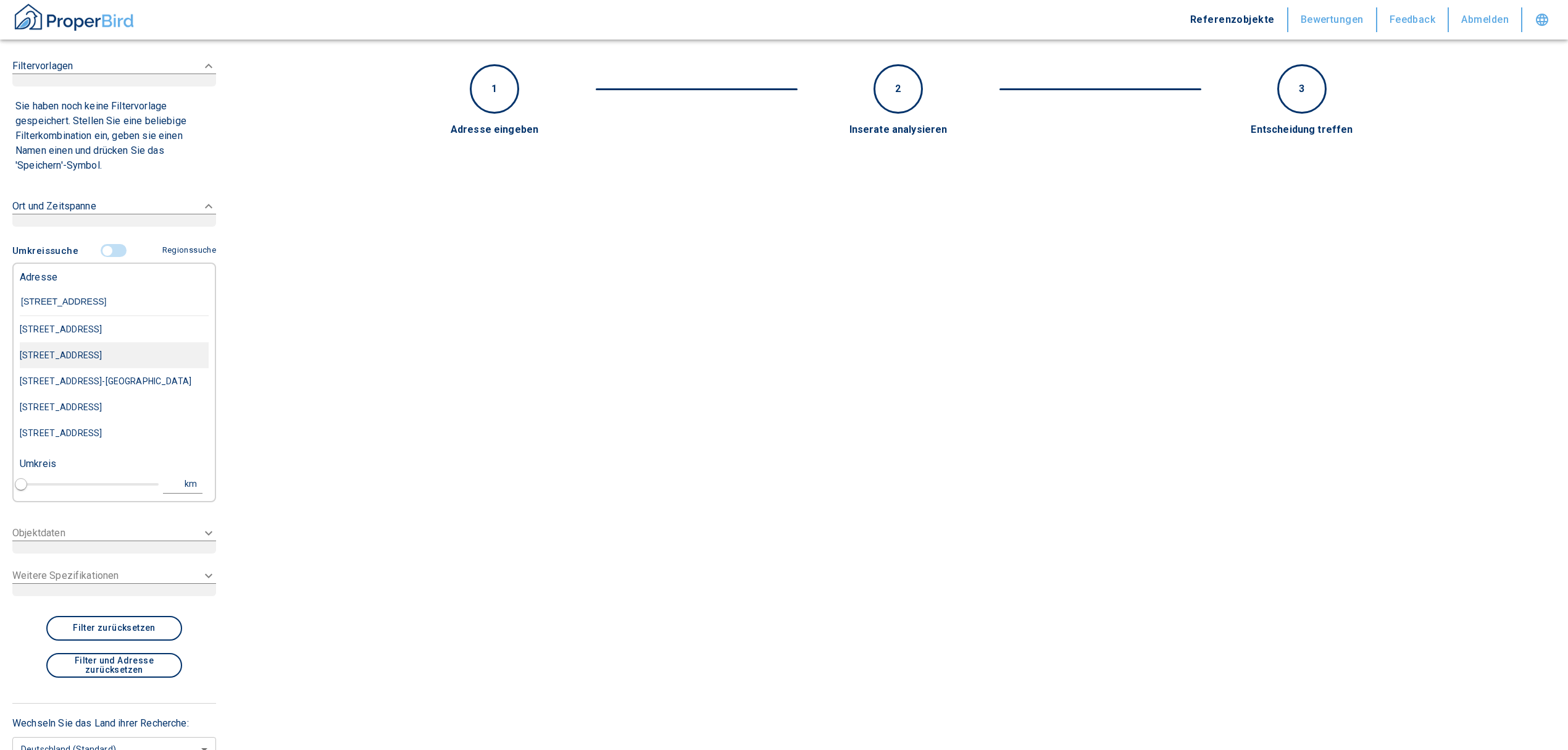
click at [99, 342] on div "Antoniusstraße 2, Pforzheim" at bounding box center [115, 329] width 189 height 26
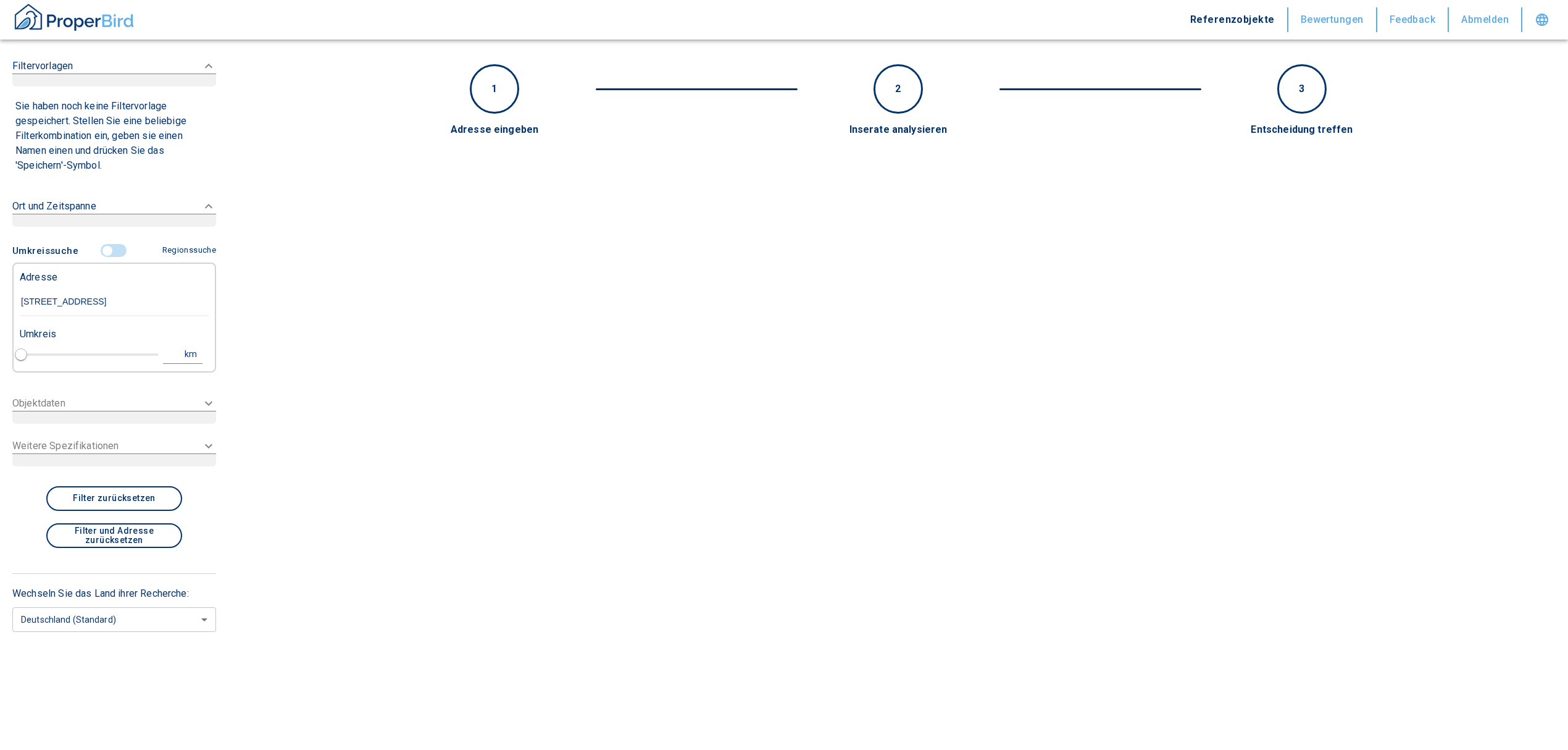
type input "Antoniusstraße 2, Pforzheim"
type input "1"
type input "2020"
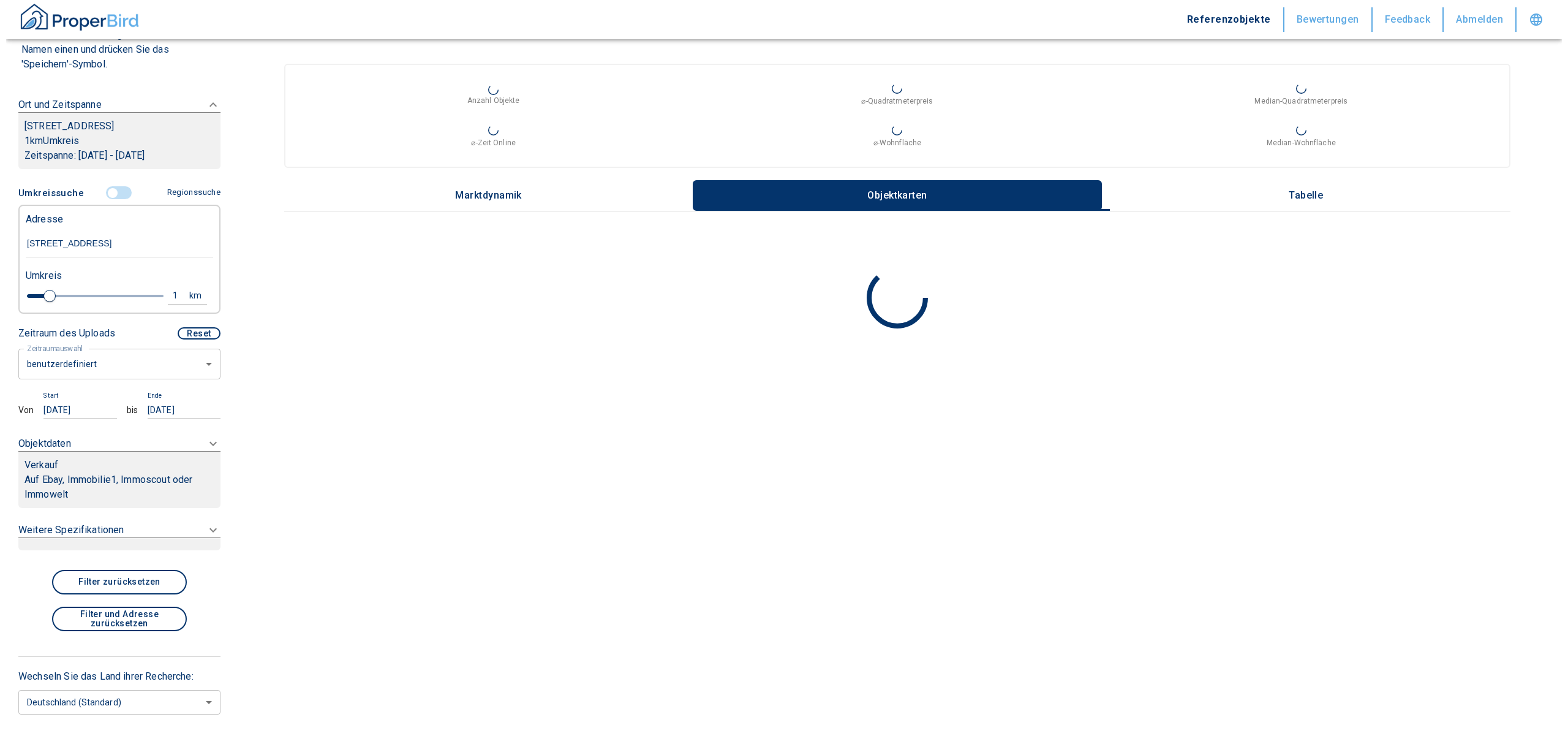
scroll to position [163, 0]
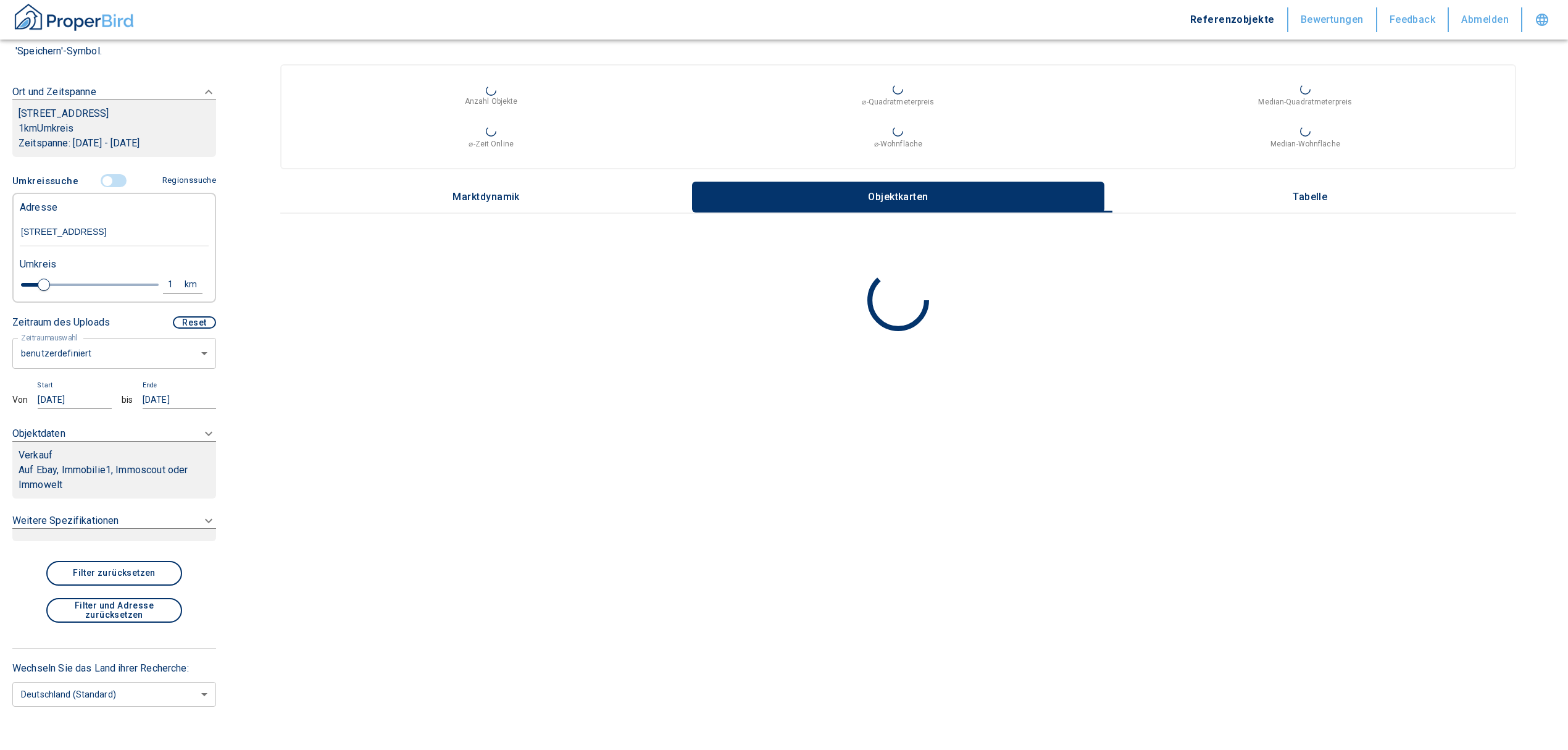
type input "Antoniusstraße 2, Pforzheim"
click at [107, 353] on body "Referenzobjekte Bewertungen Feedback Abmelden Filtervorlagen Neue Filtereinstel…" at bounding box center [784, 375] width 1568 height 750
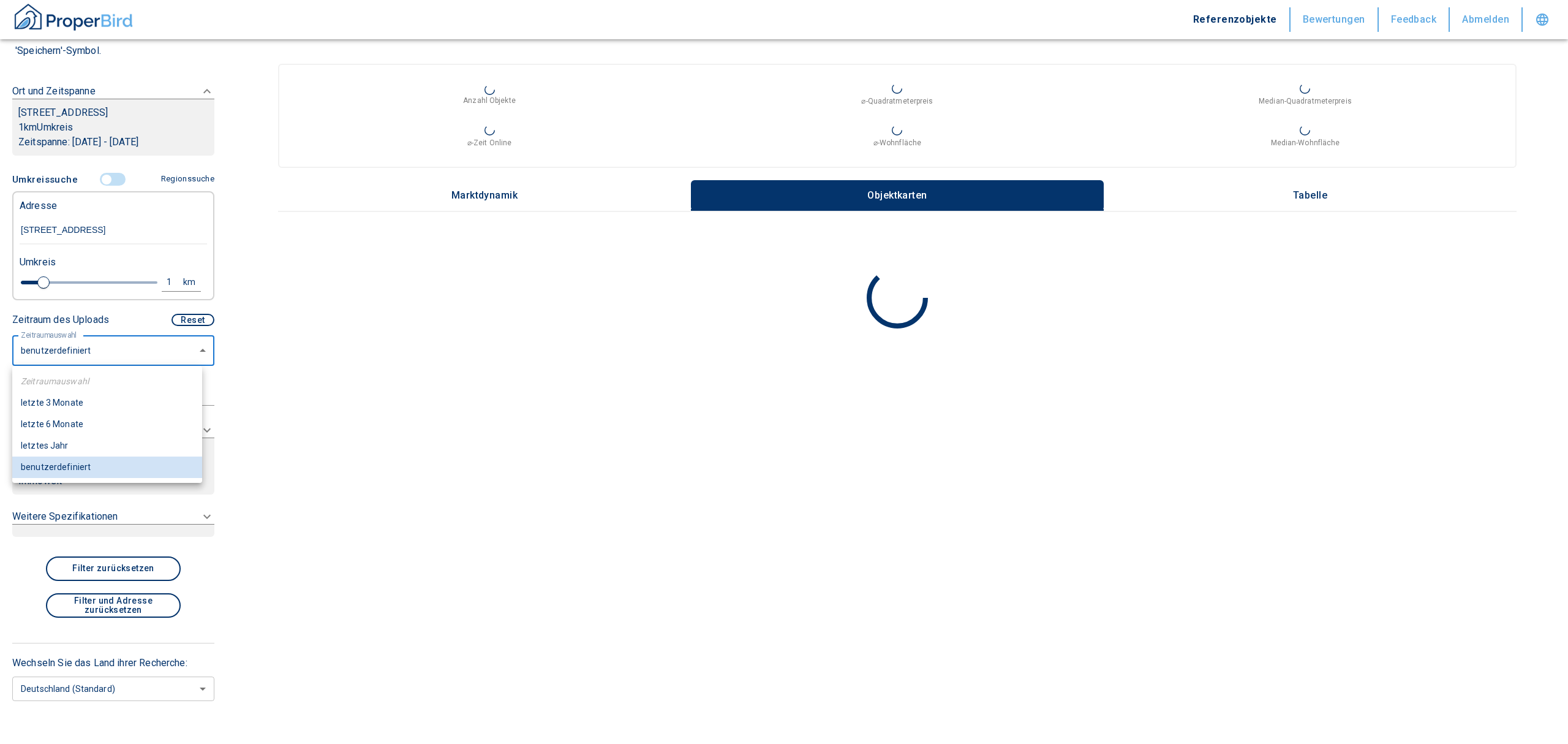
click at [71, 425] on li "letzte 6 Monate" at bounding box center [107, 424] width 190 height 21
type input "2020"
type input "6"
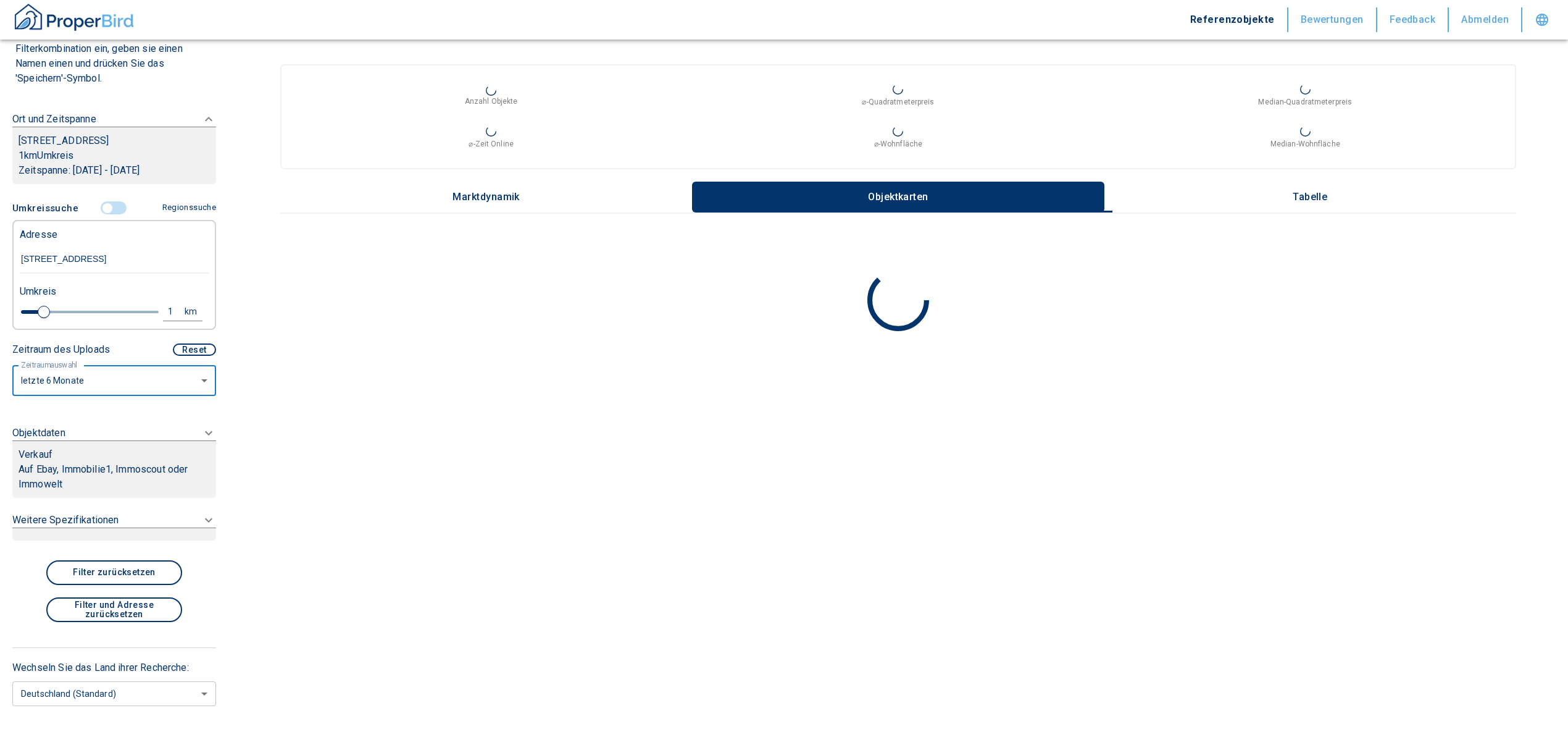
click at [84, 457] on div "Verkauf" at bounding box center [114, 454] width 191 height 15
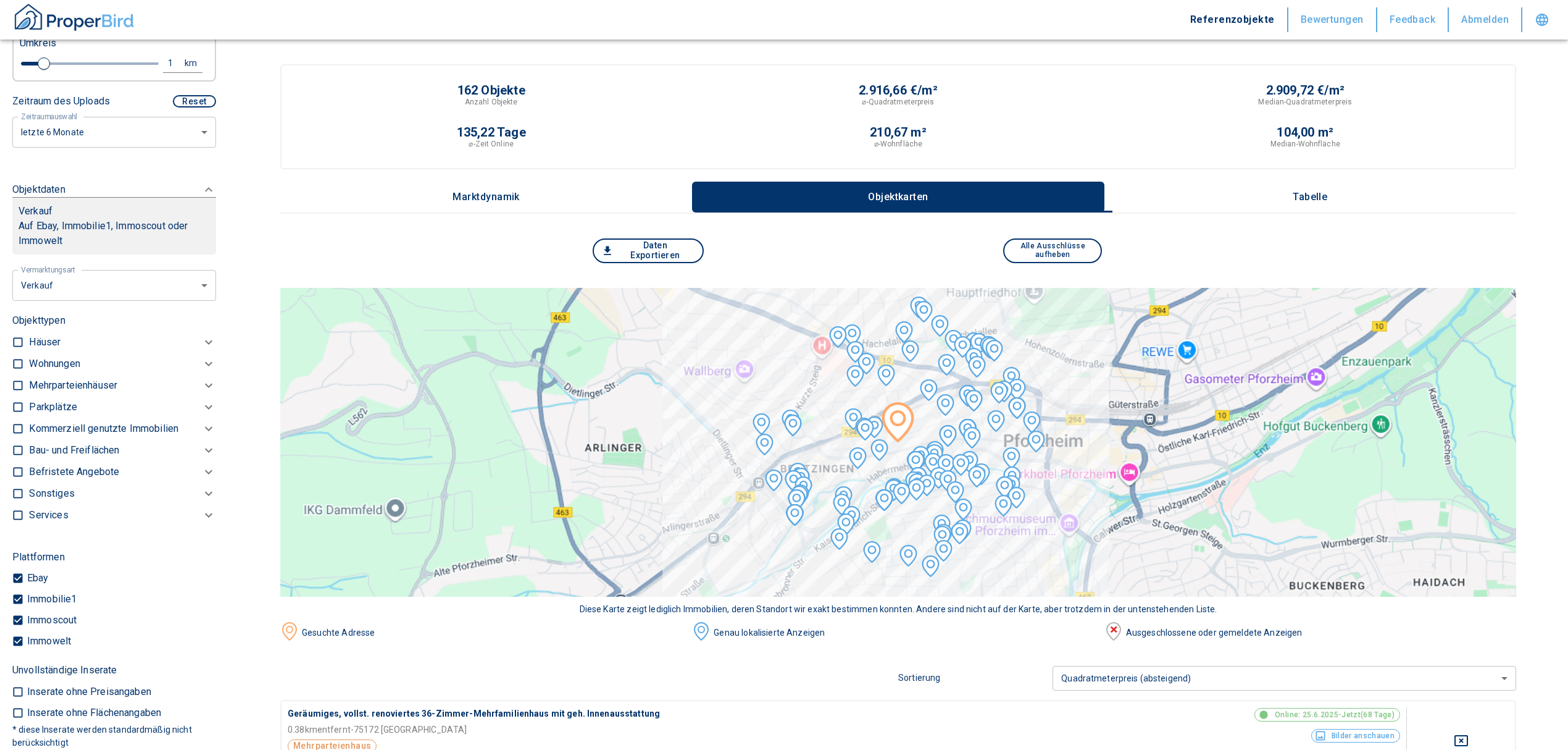
scroll to position [357, 0]
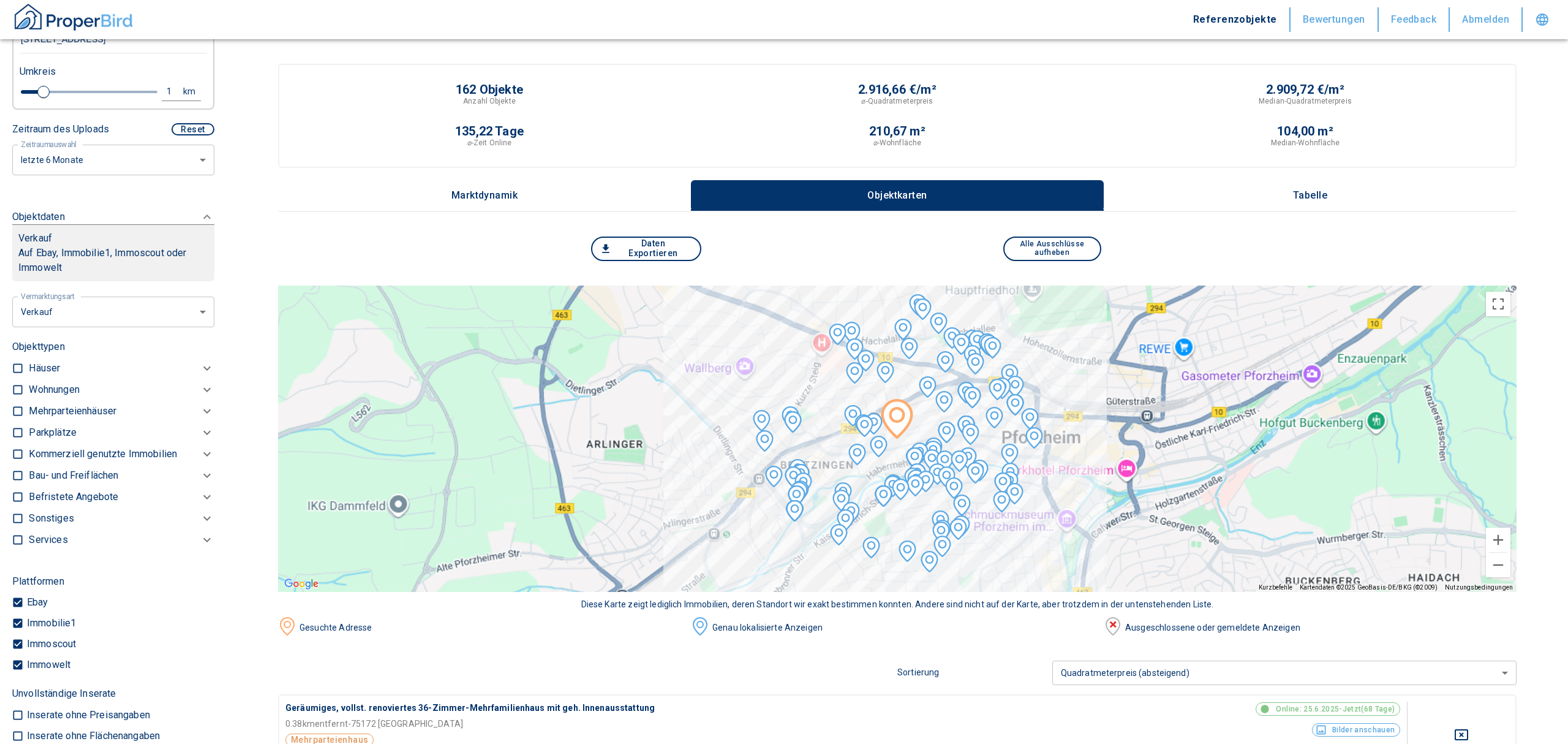
click at [81, 390] on li "Vermietung" at bounding box center [109, 387] width 197 height 21
type input "rent"
type input "2020"
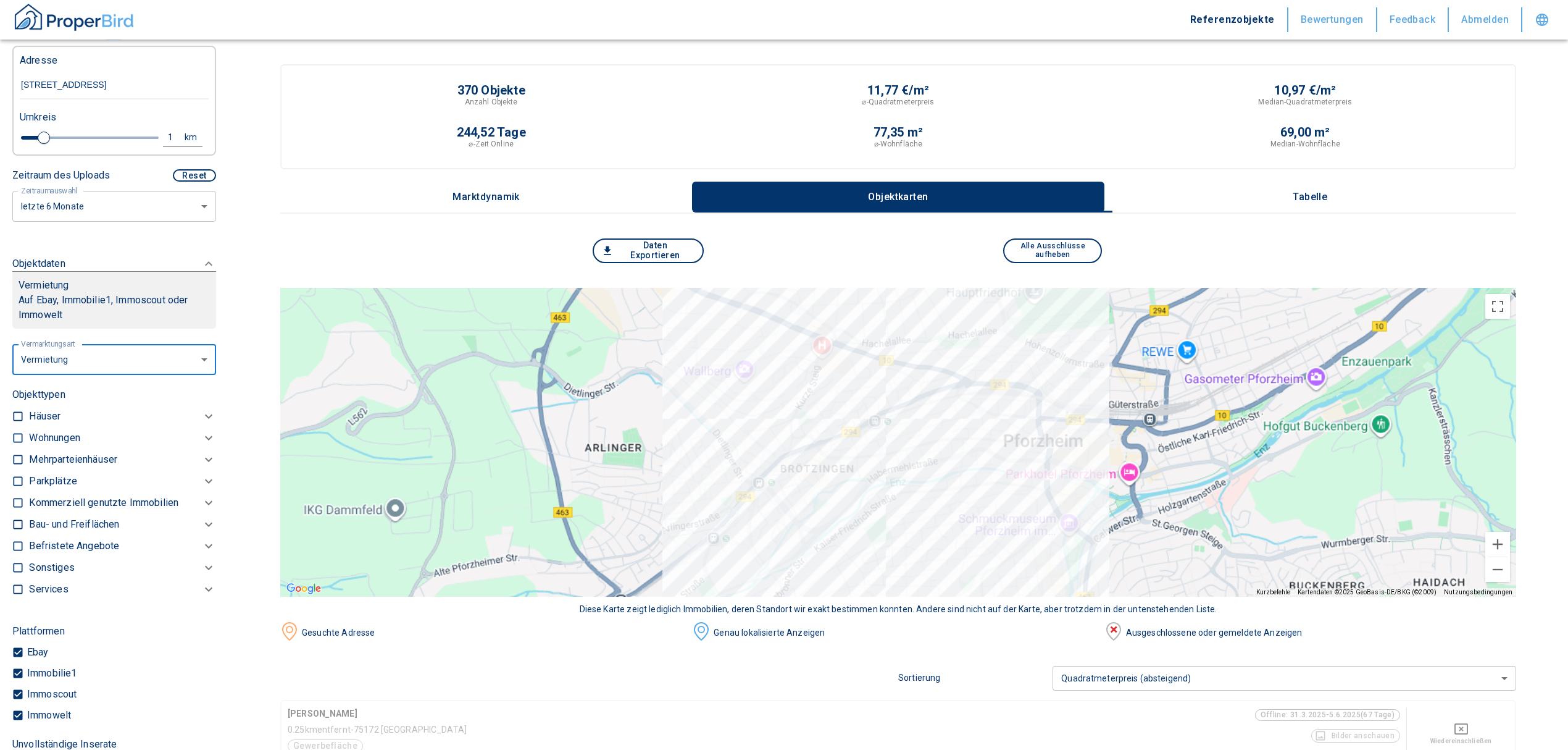
scroll to position [274, 0]
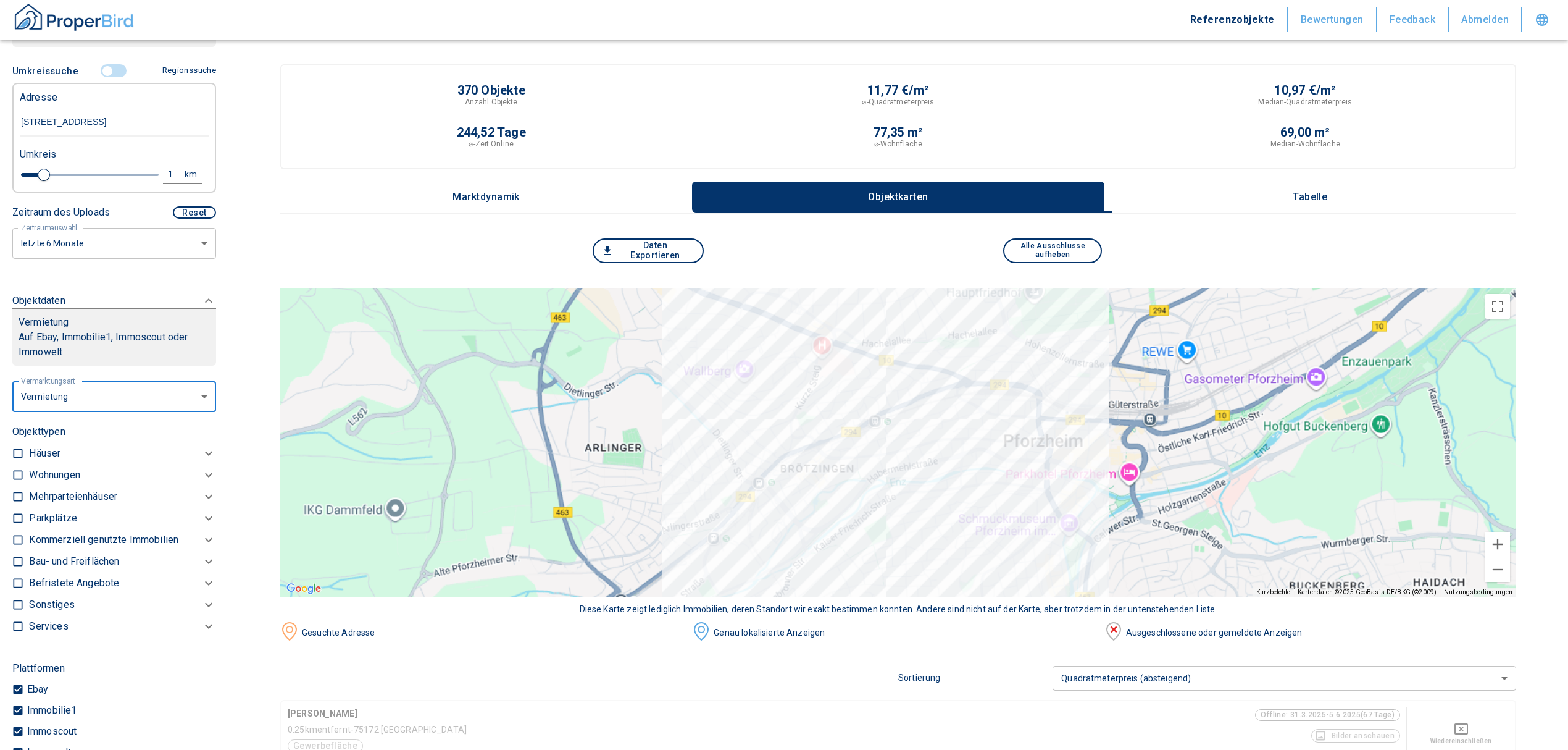
click at [13, 469] on input "checkbox" at bounding box center [17, 474] width 12 height 12
checkbox input "true"
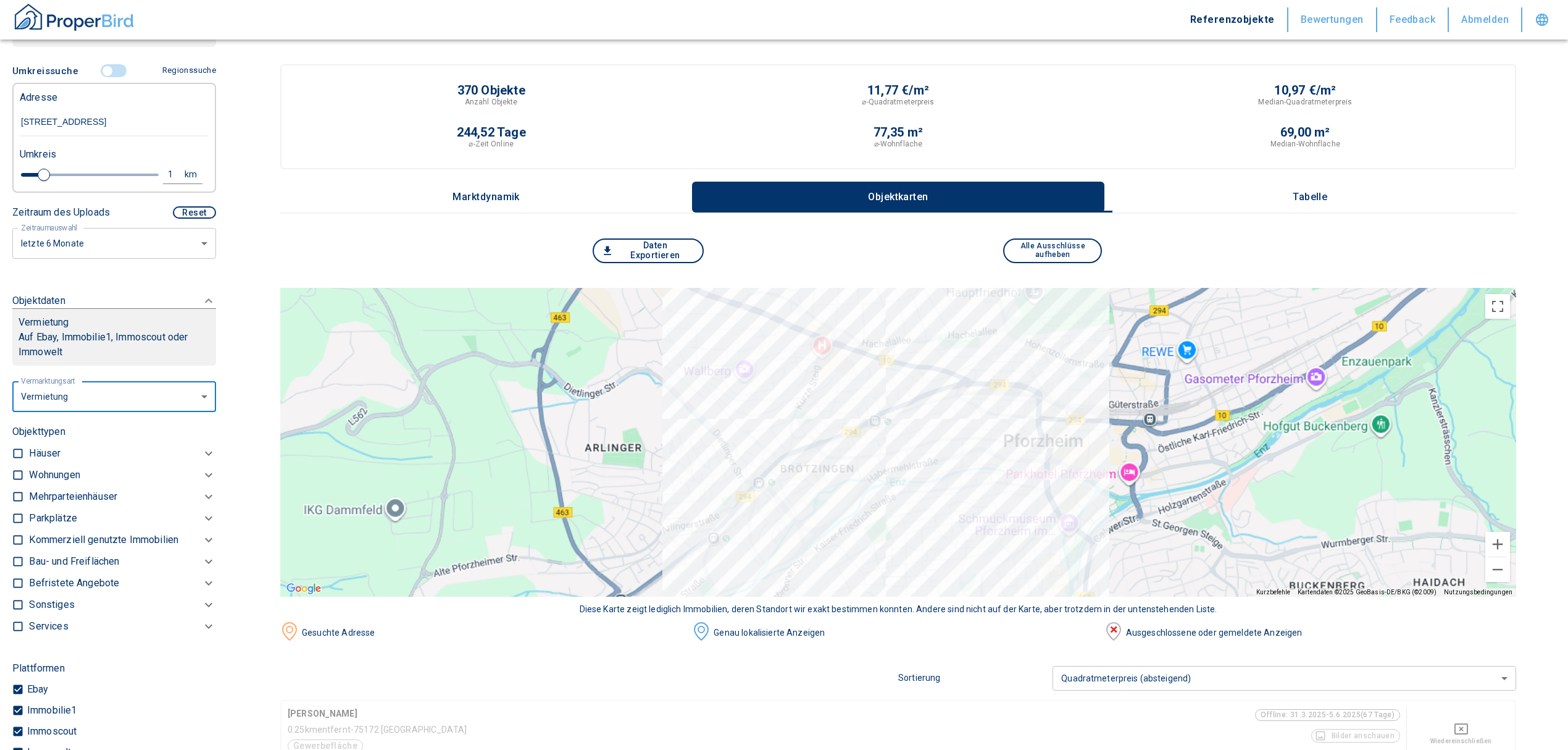
checkbox input "true"
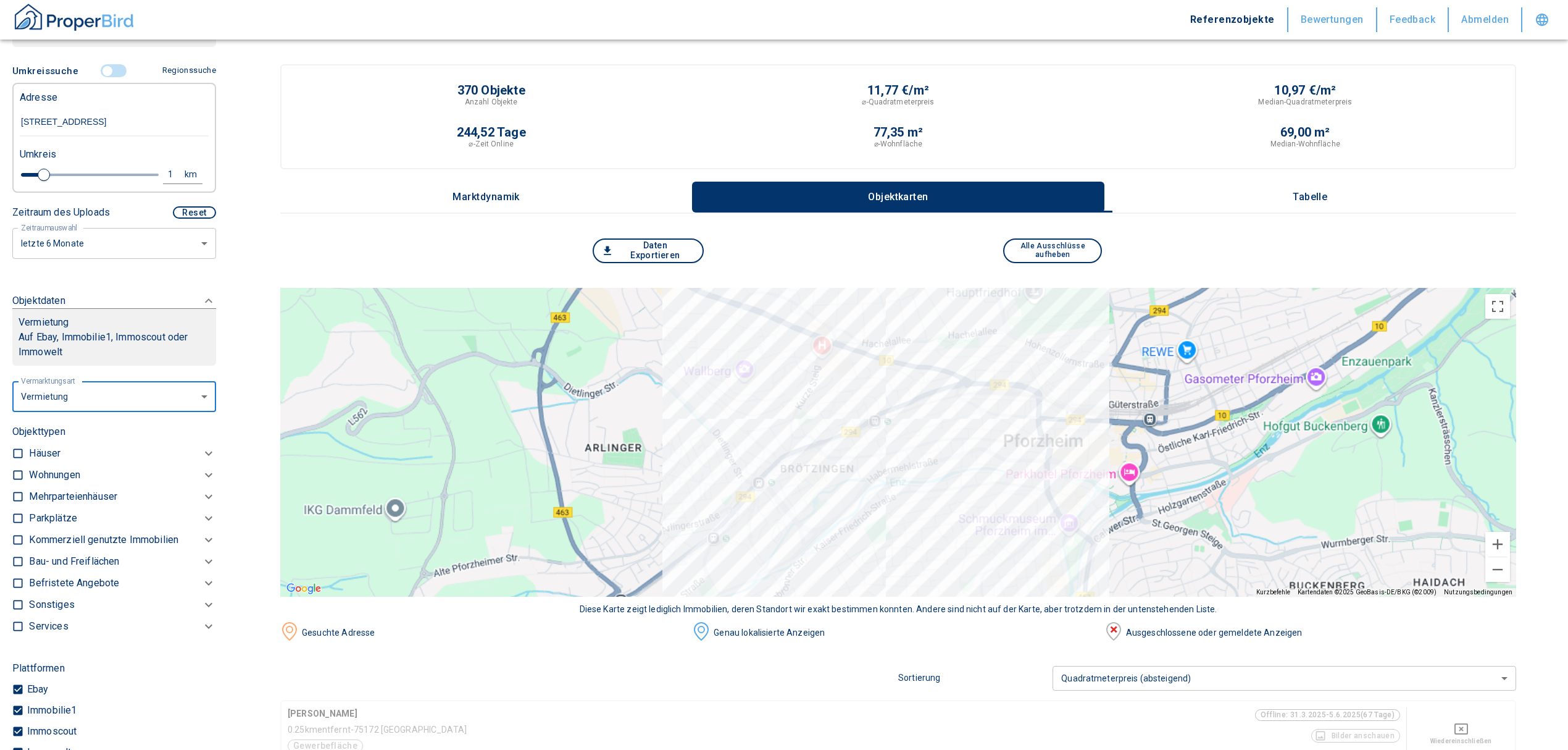
type input "2020"
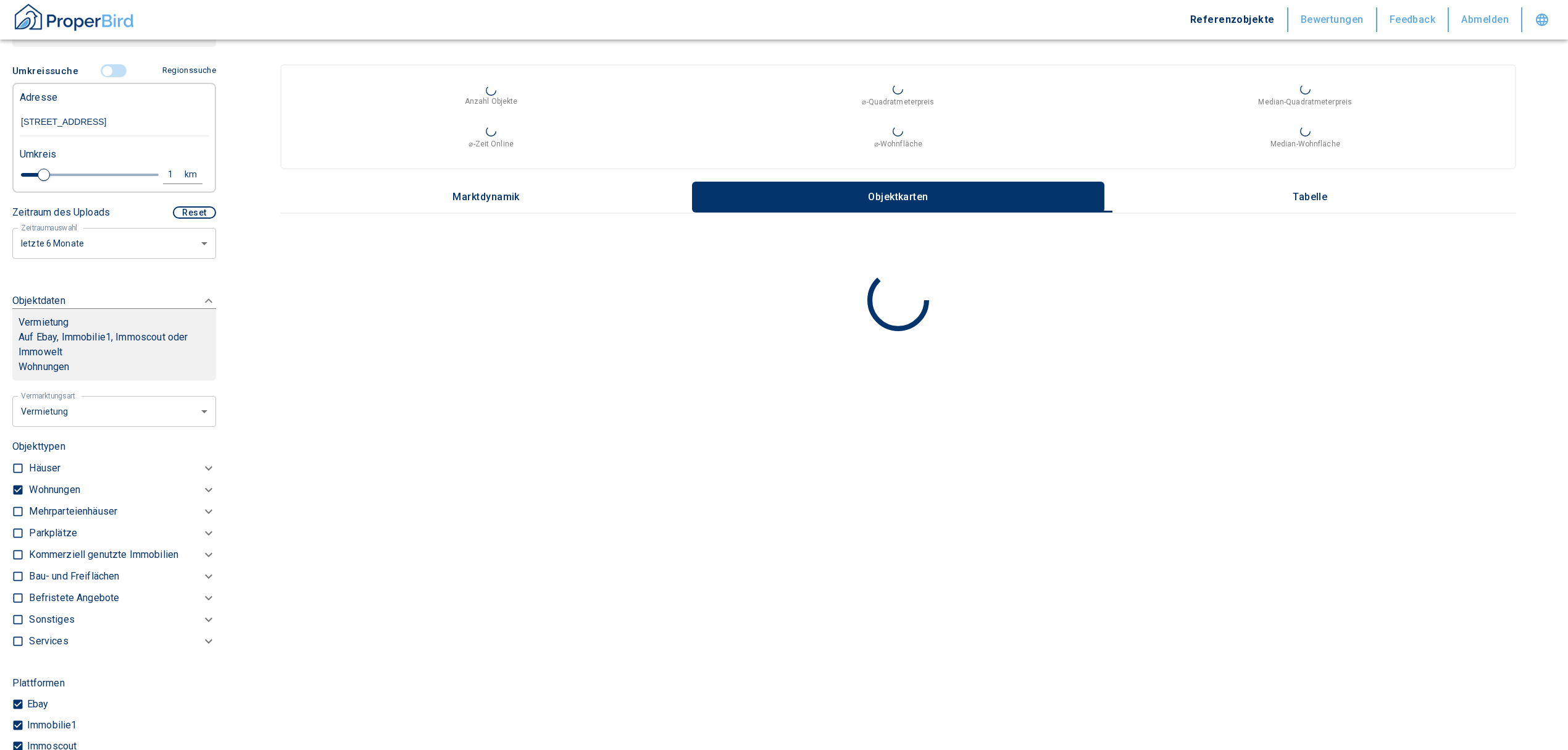
click at [52, 479] on div "Wohnungen" at bounding box center [122, 490] width 187 height 21
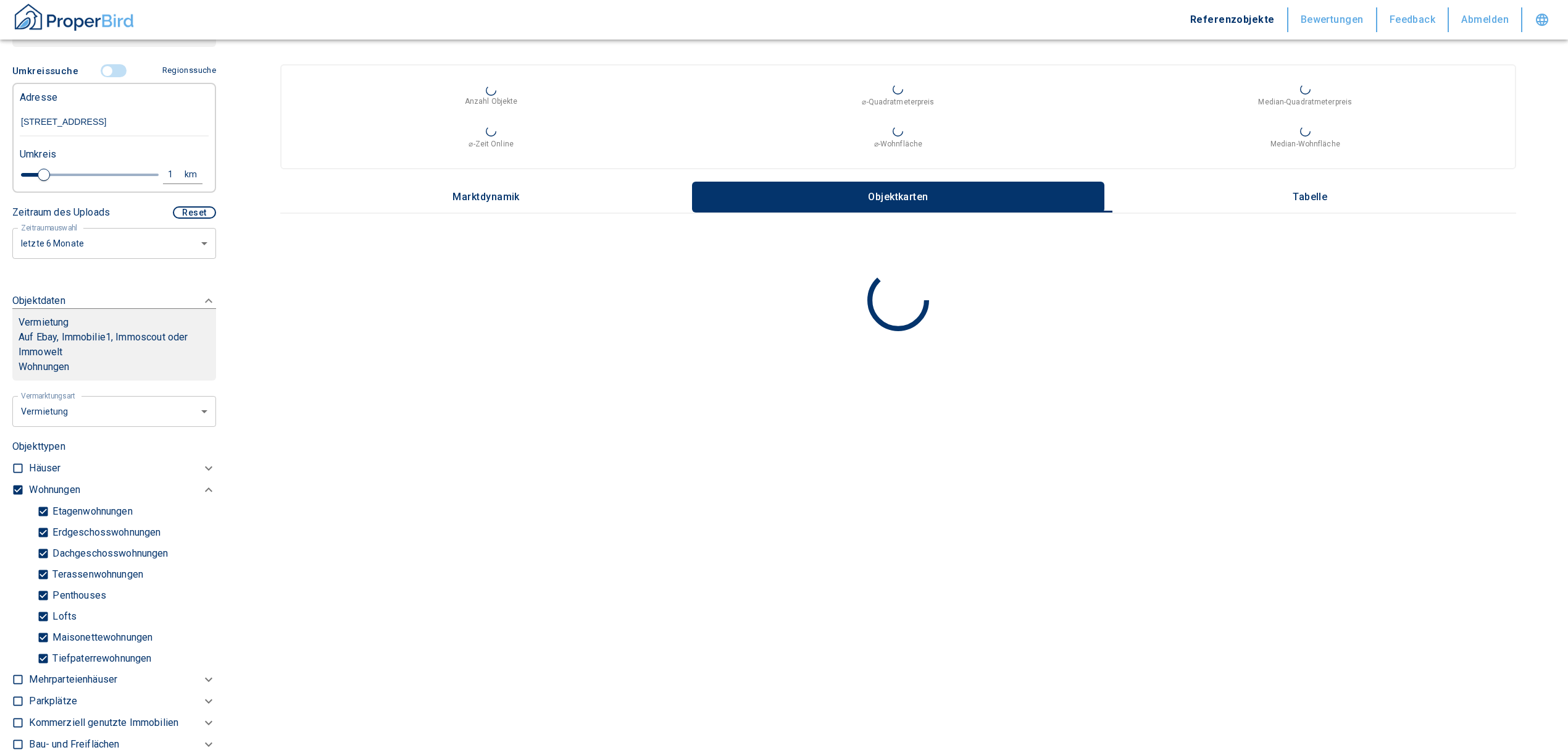
click at [42, 657] on input "Tiefpaterrewohnungen" at bounding box center [43, 658] width 12 height 21
checkbox input "false"
type input "2020"
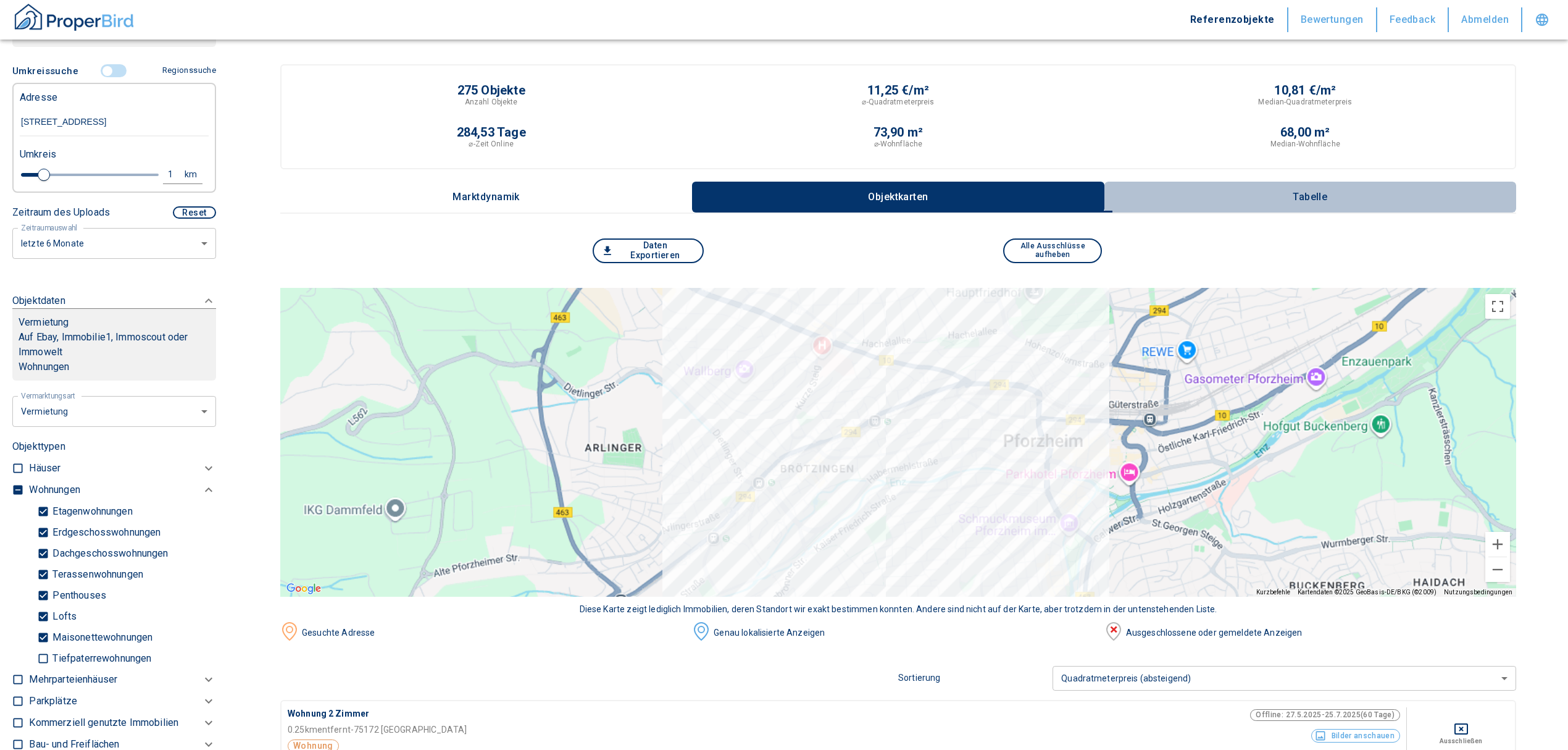
click at [1322, 186] on button "Tabelle" at bounding box center [1310, 196] width 412 height 31
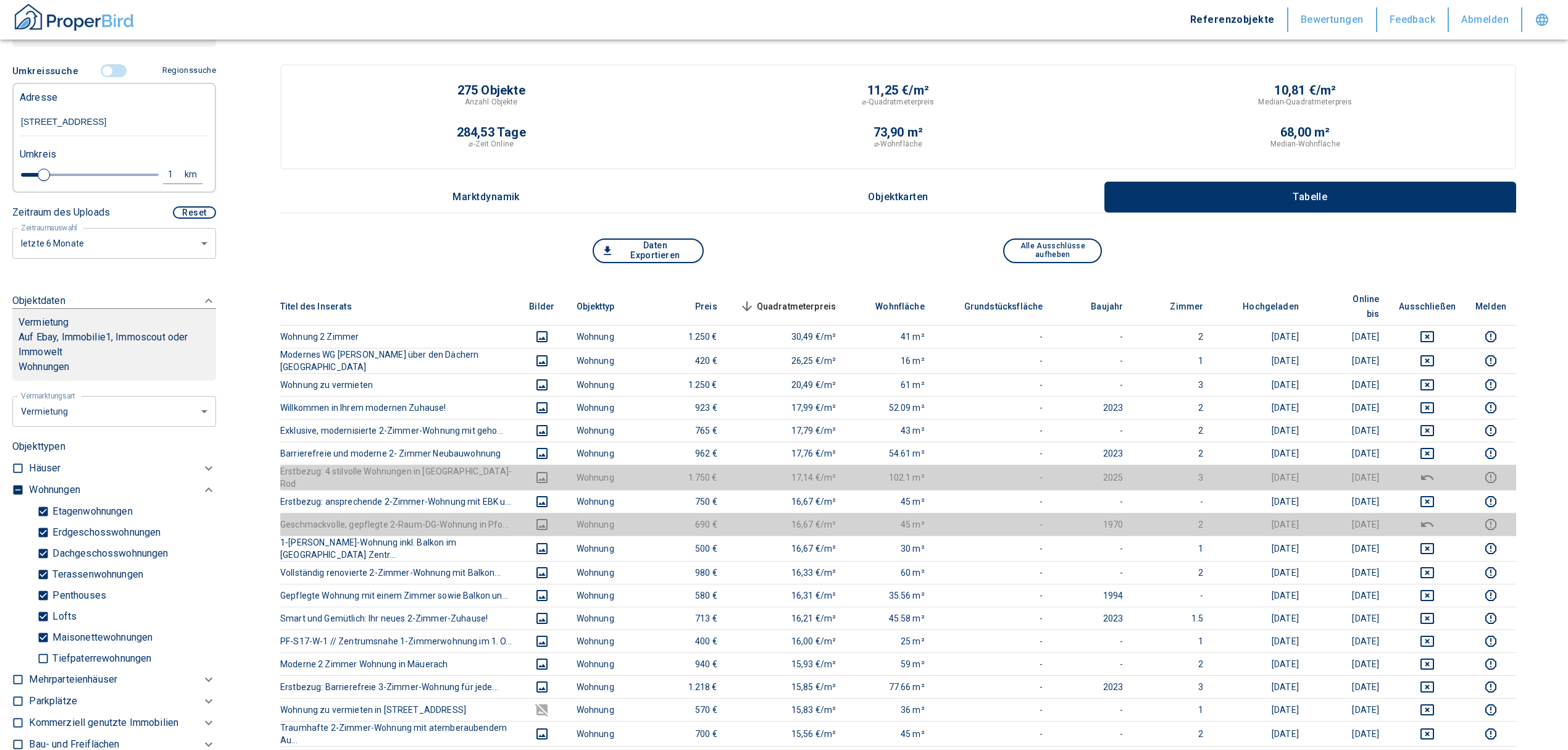
click at [166, 169] on div "1" at bounding box center [177, 175] width 22 height 16
drag, startPoint x: 69, startPoint y: 173, endPoint x: 38, endPoint y: 173, distance: 31.0
click at [38, 173] on div "1 km Neue Suchen" at bounding box center [105, 175] width 189 height 29
type input "0,5"
click at [148, 177] on button "Neue Suchen" at bounding box center [165, 174] width 68 height 17
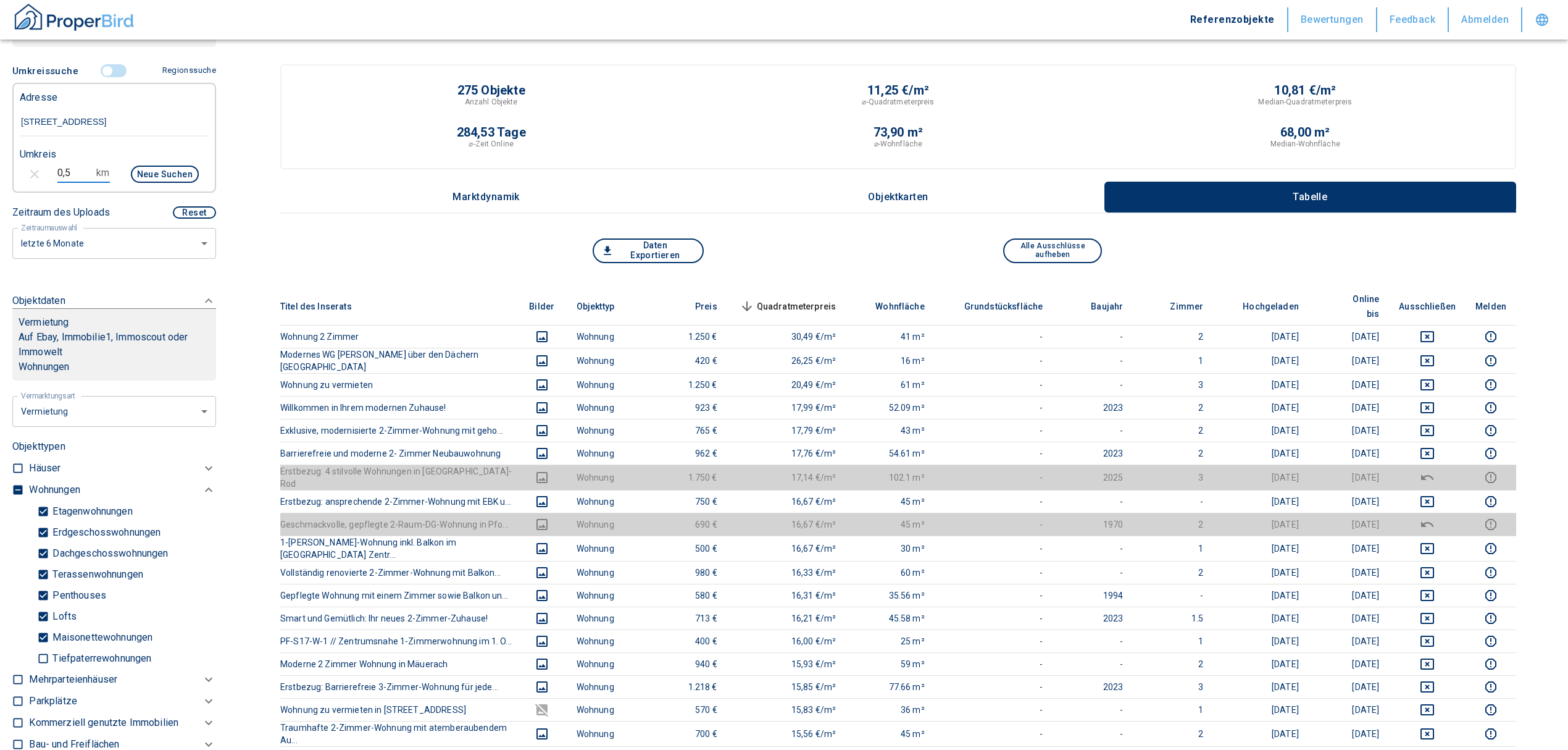
type input "2020"
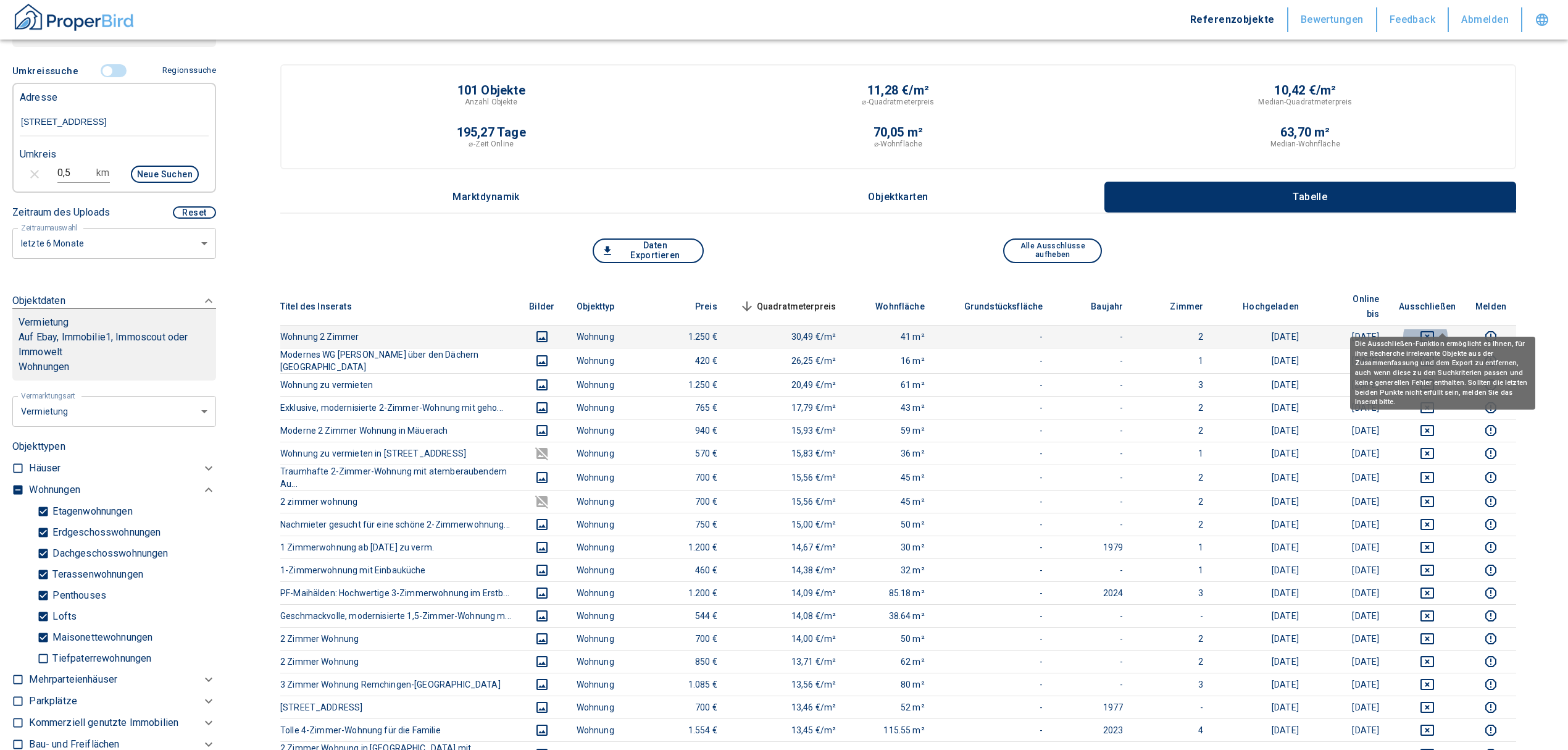
click at [1435, 330] on icon "deselect this listing" at bounding box center [1427, 337] width 15 height 15
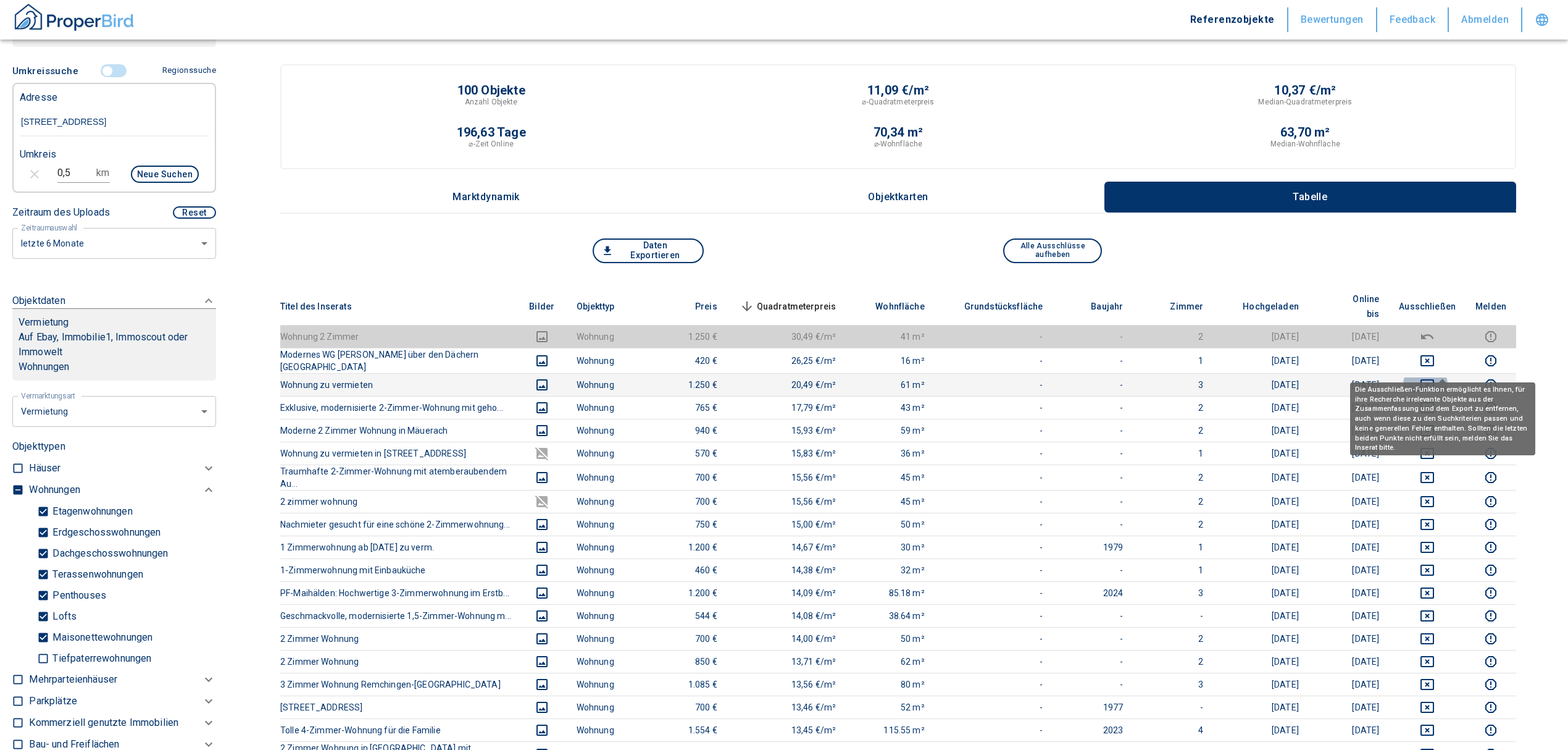
drag, startPoint x: 1445, startPoint y: 365, endPoint x: 1446, endPoint y: 344, distance: 21.0
click at [1435, 378] on icon "deselect this listing" at bounding box center [1427, 385] width 15 height 15
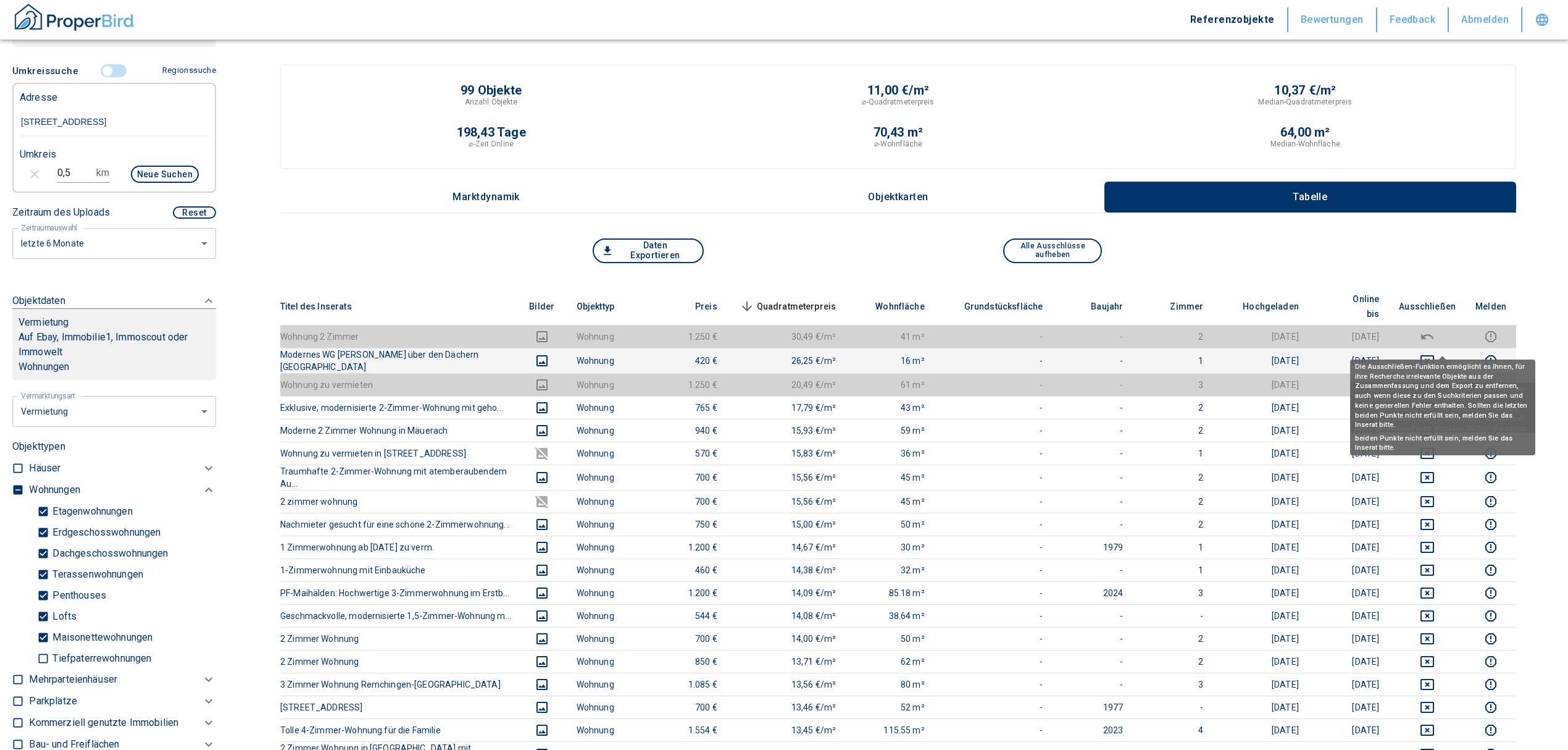
click at [1435, 353] on icon "deselect this listing" at bounding box center [1427, 360] width 15 height 15
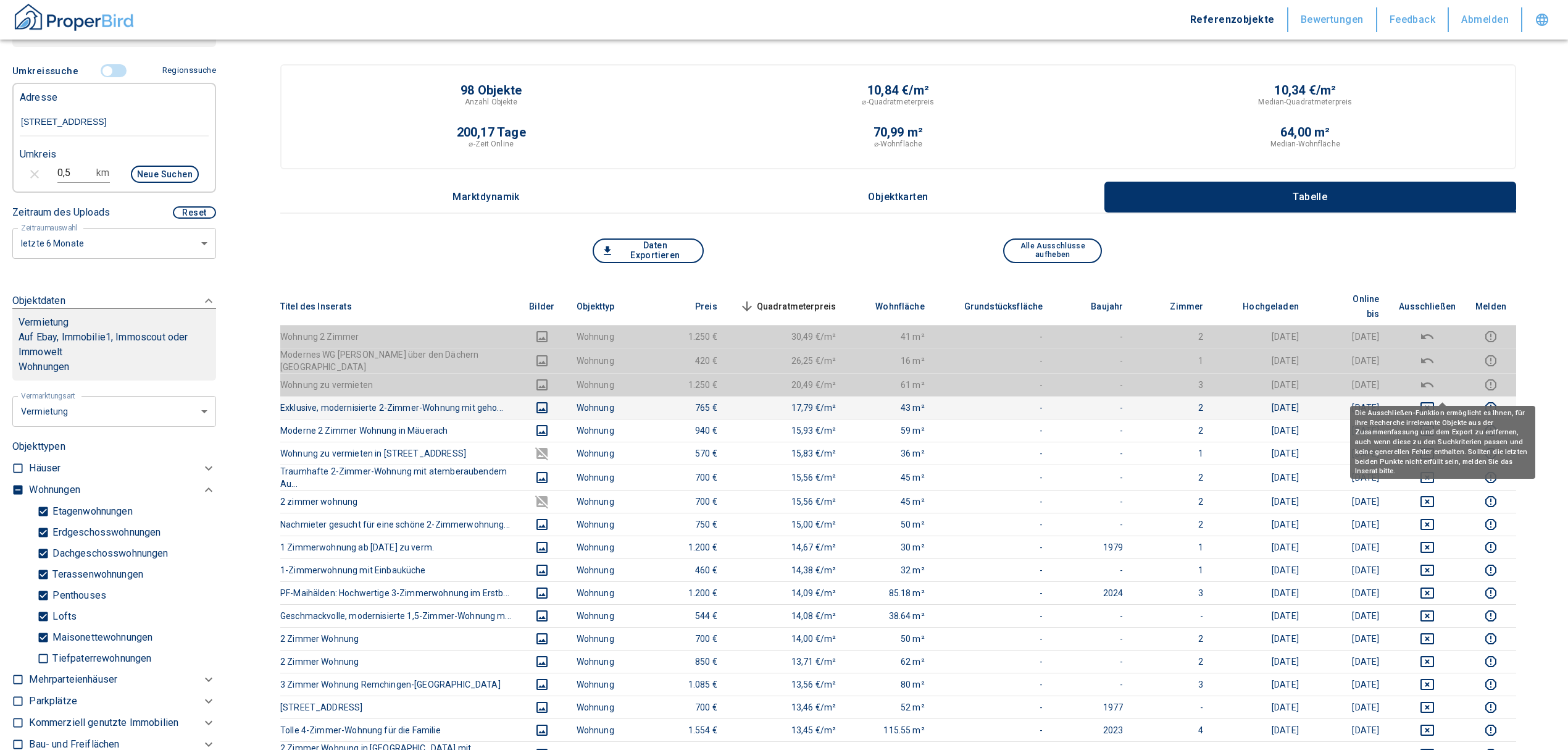
click at [1435, 400] on icon "deselect this listing" at bounding box center [1427, 408] width 15 height 15
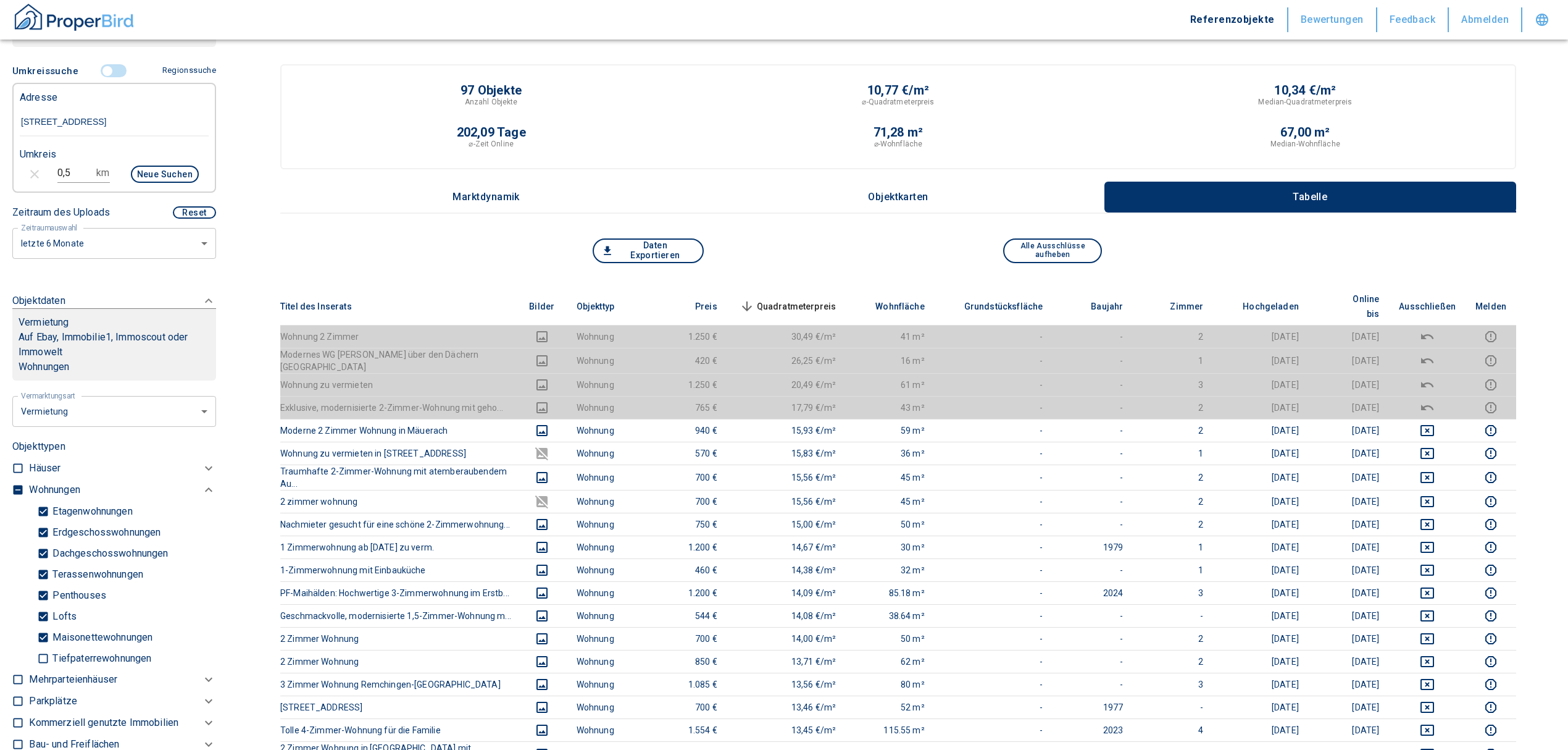
click at [811, 299] on span "Quadratmeterpreis sorted descending" at bounding box center [786, 306] width 100 height 15
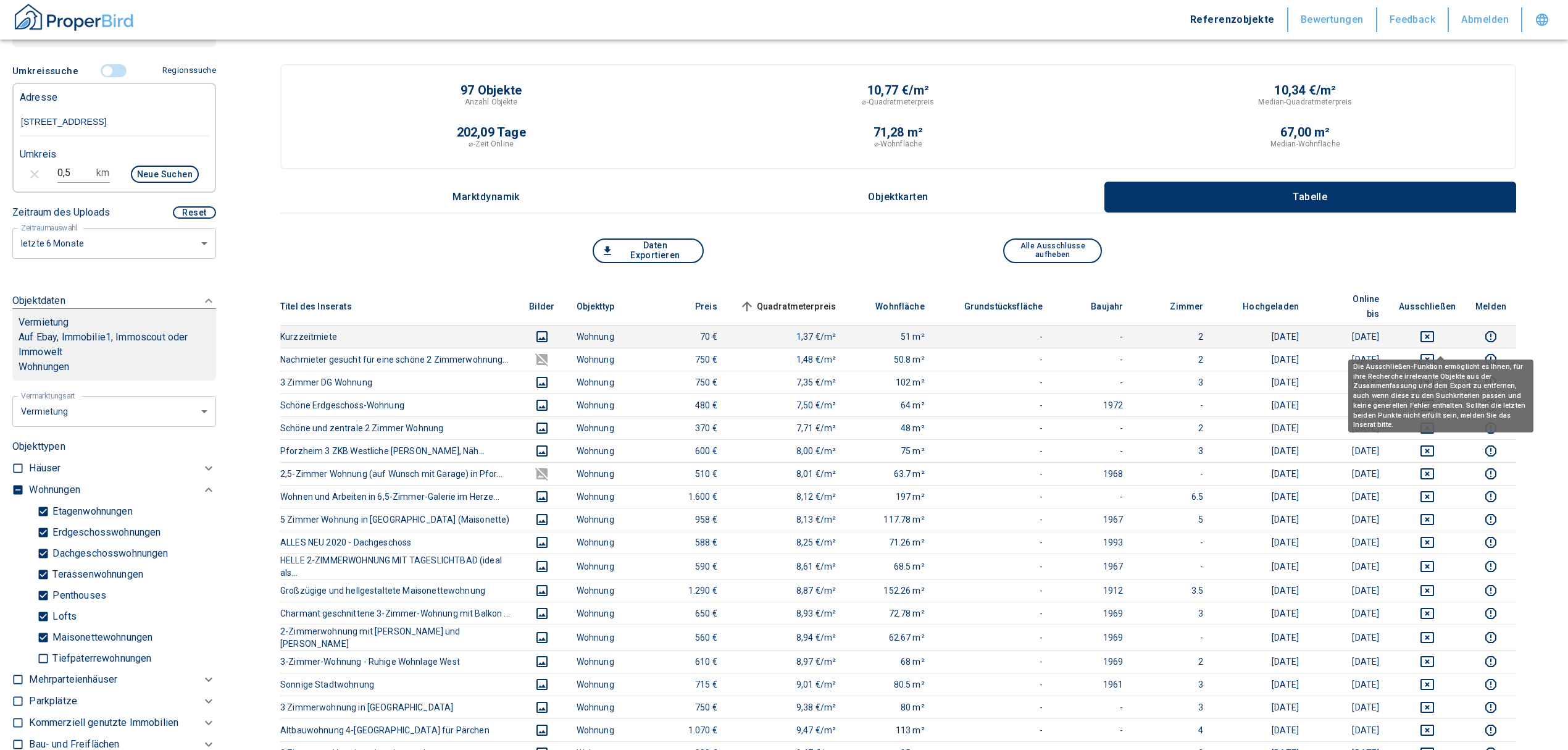
drag, startPoint x: 1437, startPoint y: 340, endPoint x: 1438, endPoint y: 312, distance: 28.0
click at [1435, 352] on icon "deselect this listing" at bounding box center [1427, 359] width 15 height 15
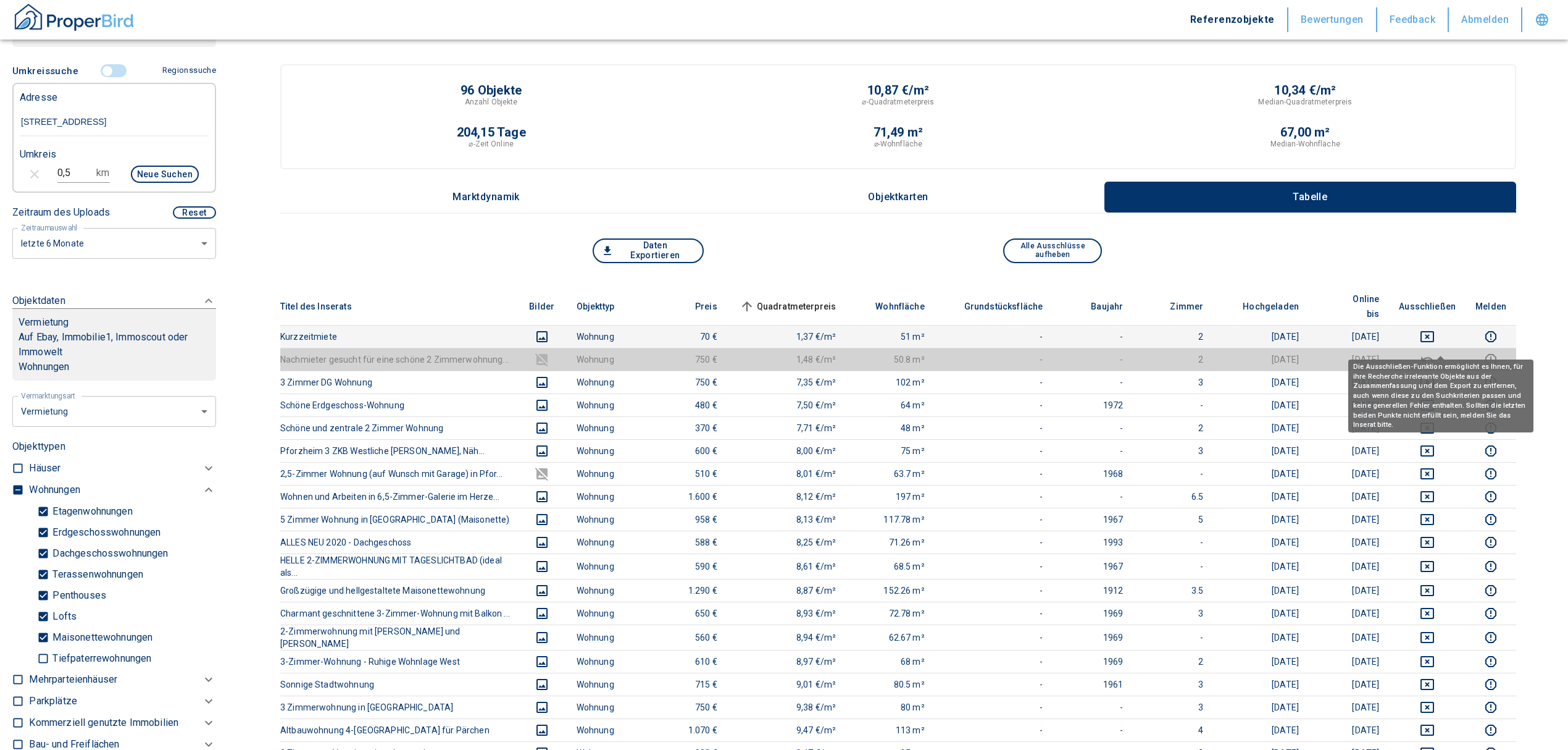
click at [1438, 325] on td at bounding box center [1427, 337] width 77 height 23
click at [1434, 331] on icon "deselect this listing" at bounding box center [1427, 337] width 14 height 11
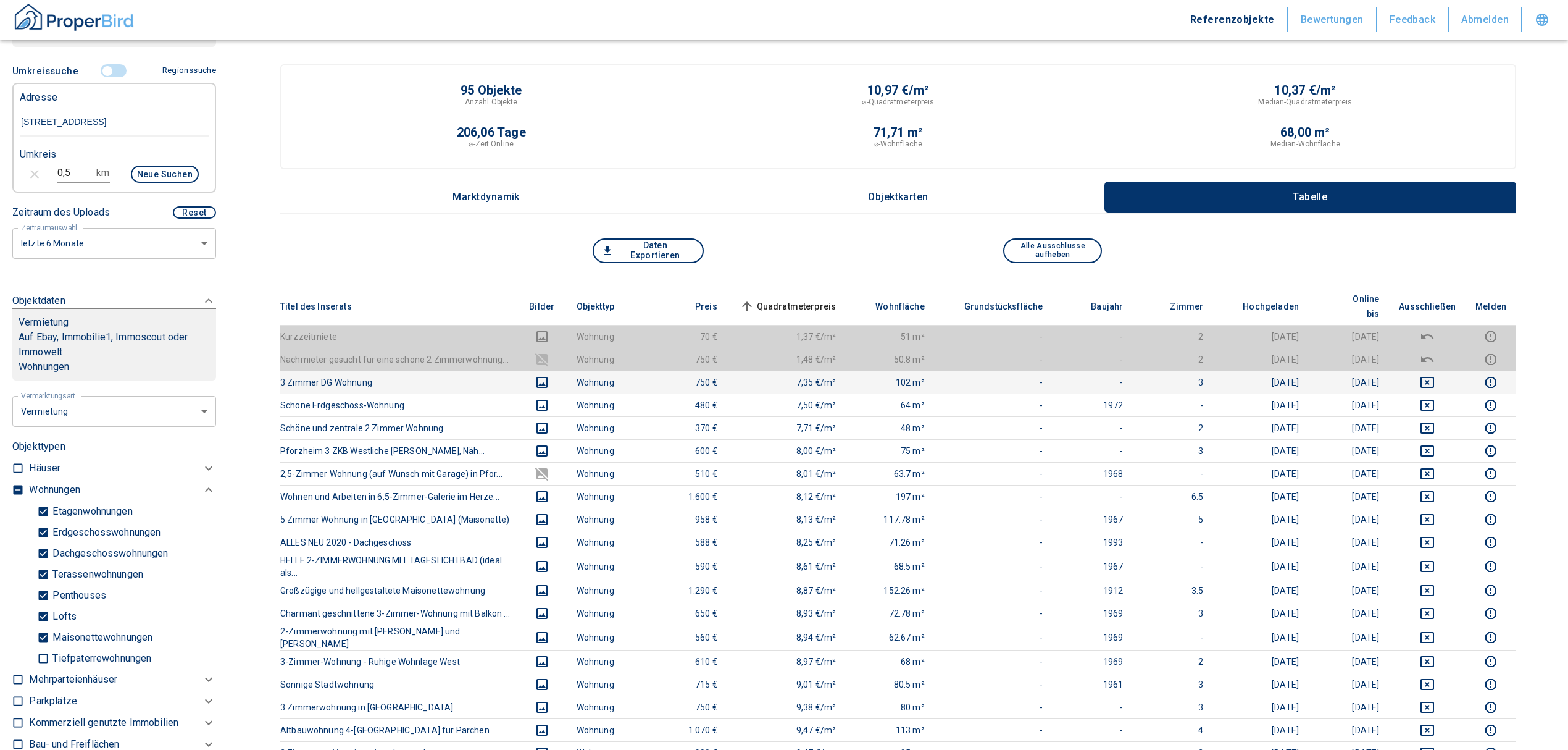
click at [1435, 375] on icon "deselect this listing" at bounding box center [1427, 382] width 15 height 15
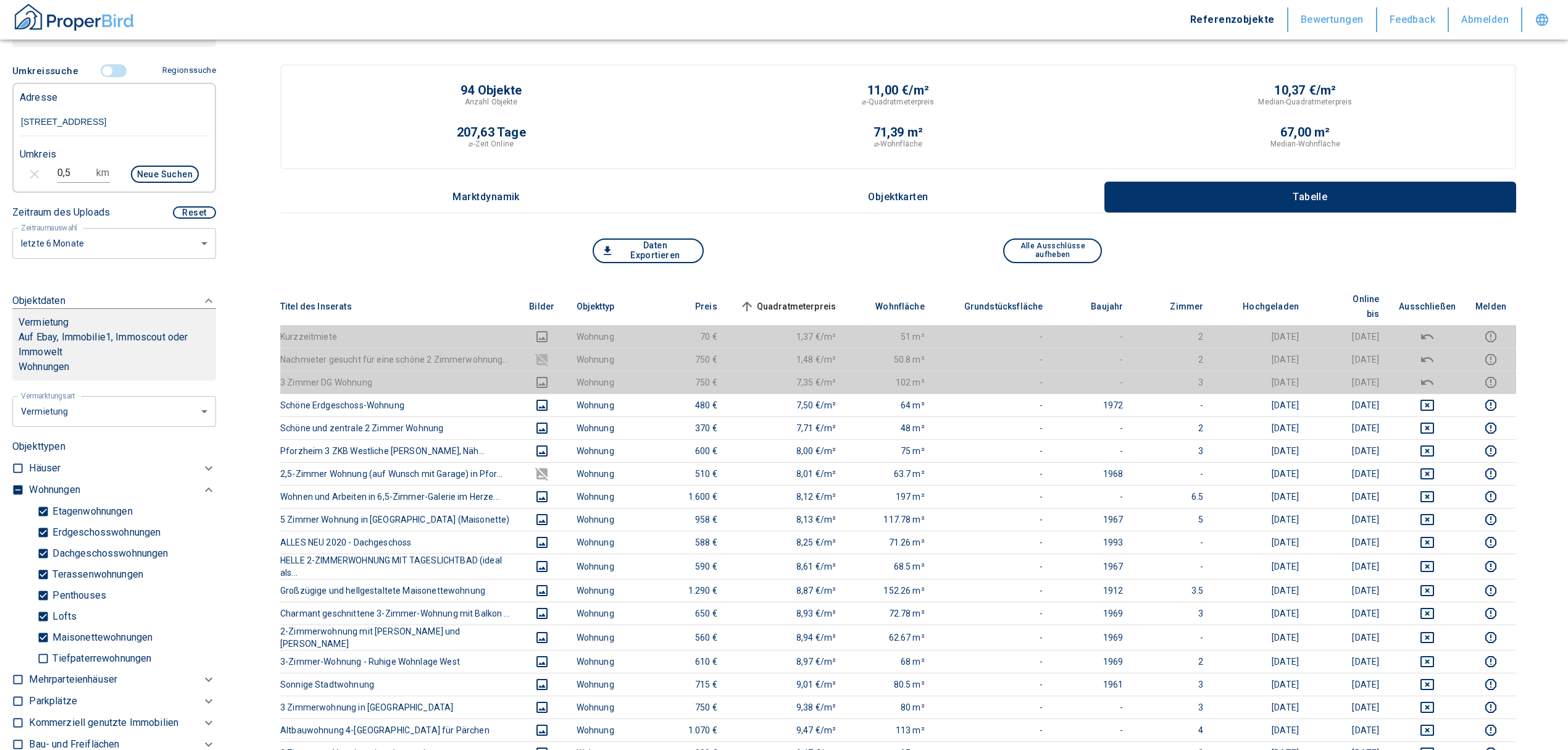
click at [836, 299] on span "Quadratmeterpreis sorted ascending" at bounding box center [786, 306] width 100 height 15
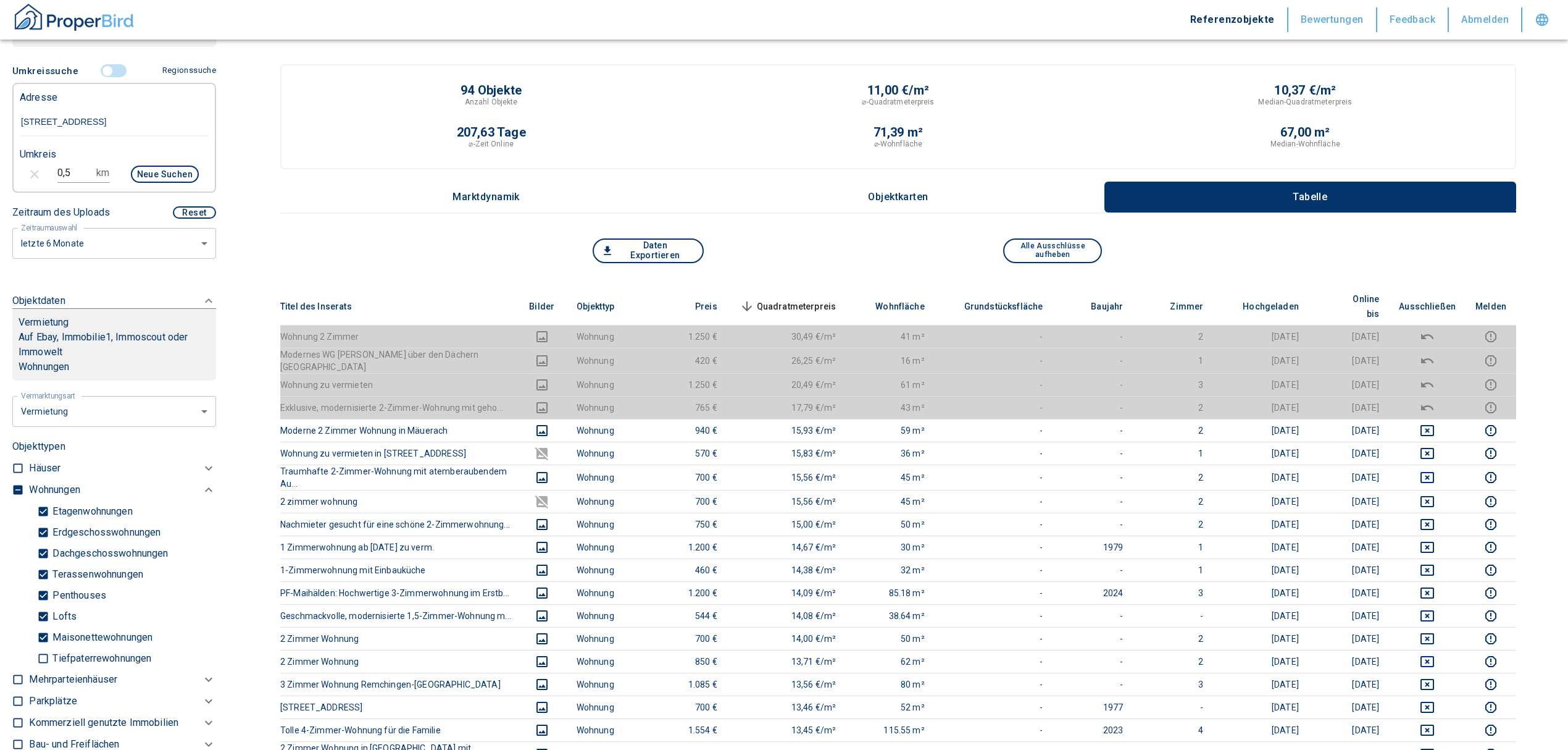
click at [836, 299] on span "Quadratmeterpreis sorted descending" at bounding box center [786, 306] width 100 height 15
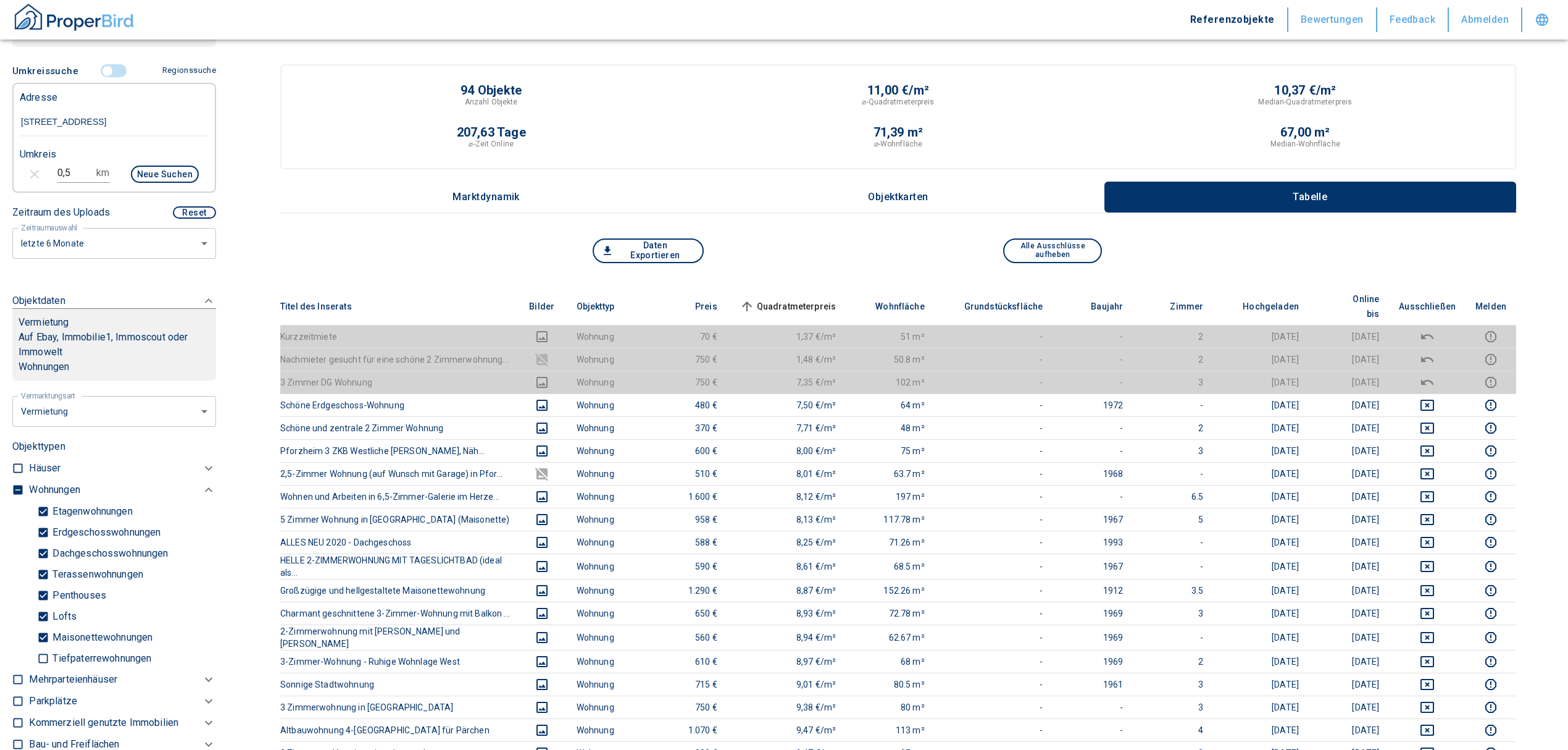
click at [106, 67] on input "controlled" at bounding box center [107, 71] width 37 height 14
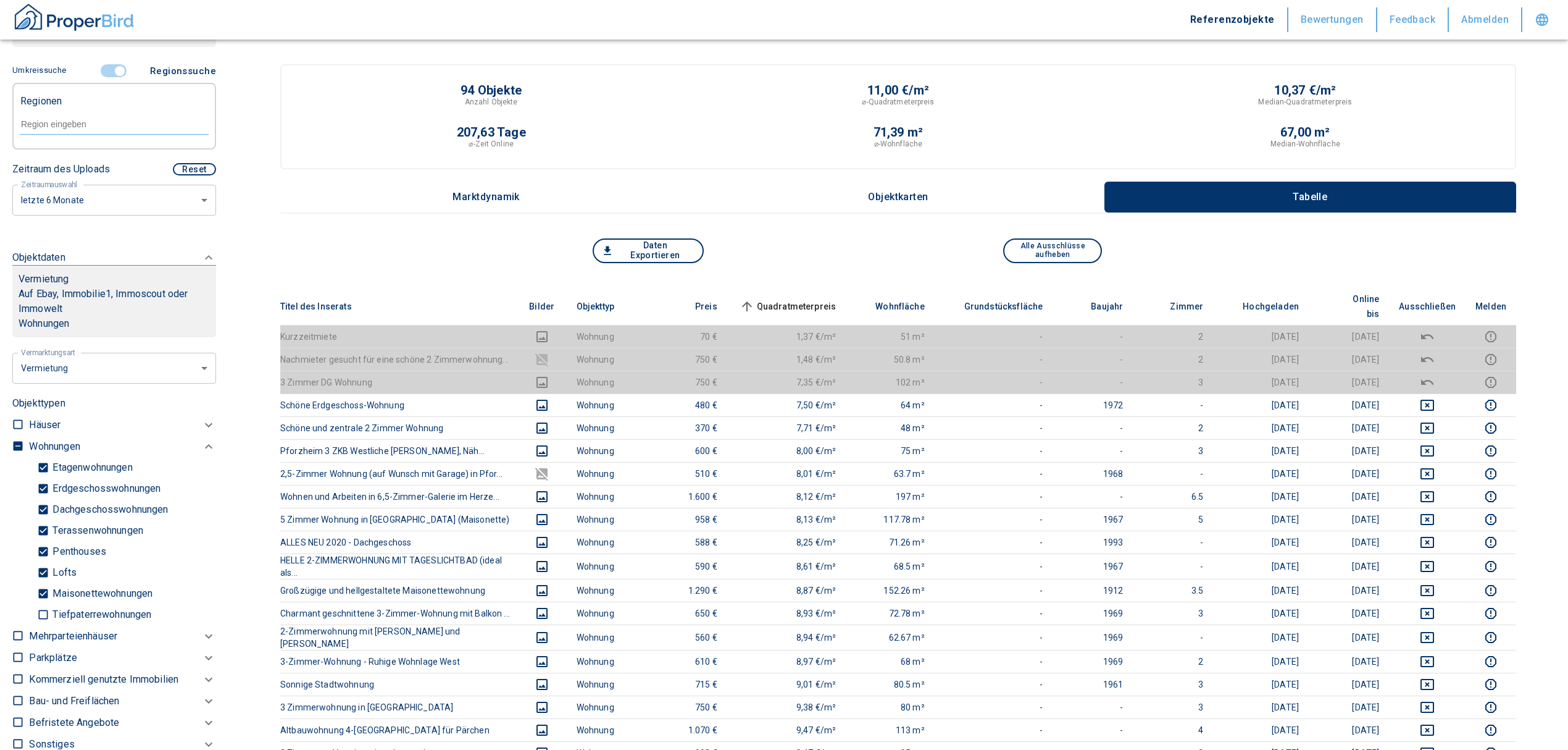
click at [63, 128] on input "text" at bounding box center [115, 125] width 189 height 11
click at [68, 154] on li "75172 Pforzheim" at bounding box center [107, 152] width 177 height 22
type input "75172"
type input "2020"
type input "75172 Pforzheim"
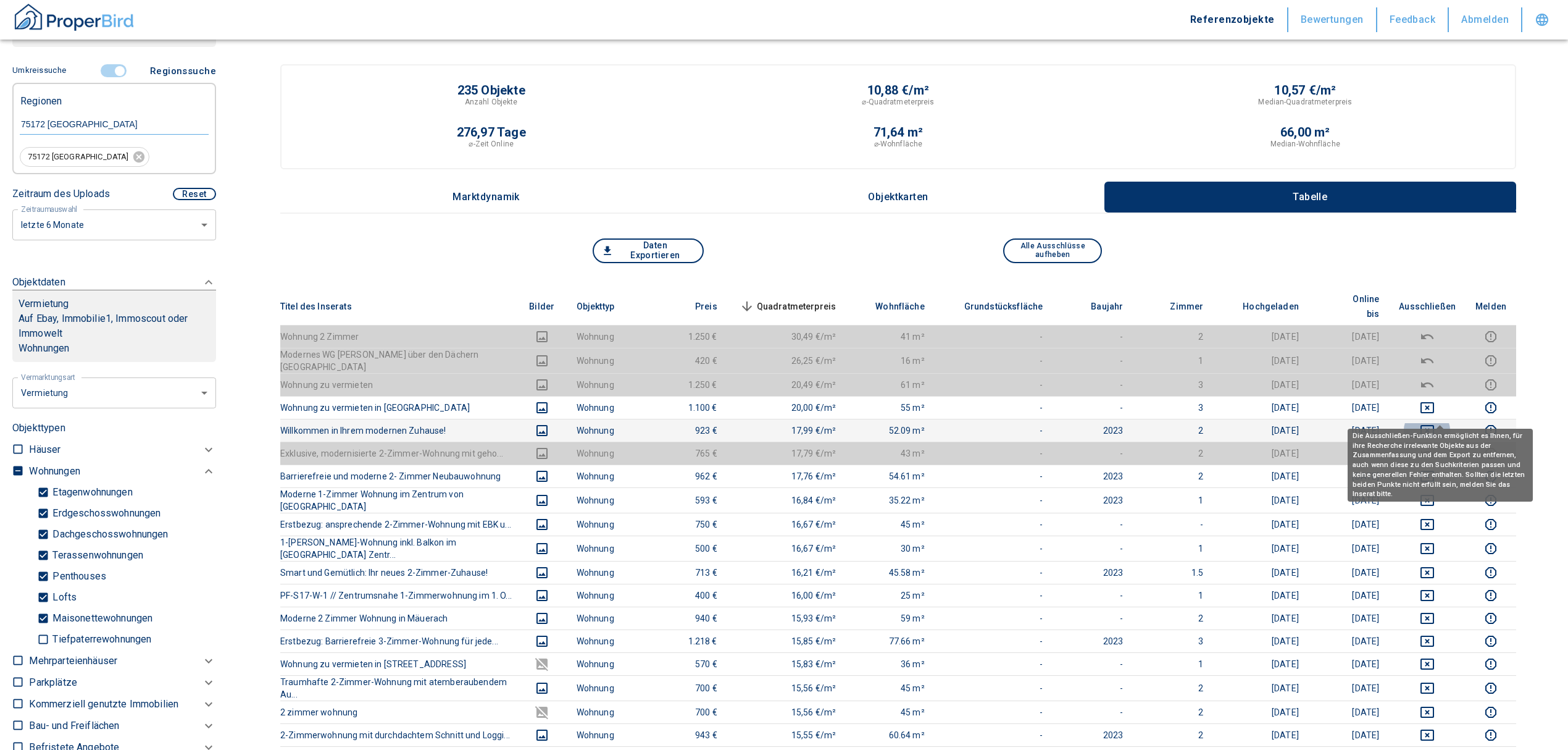
click at [1435, 423] on icon "deselect this listing" at bounding box center [1427, 431] width 15 height 15
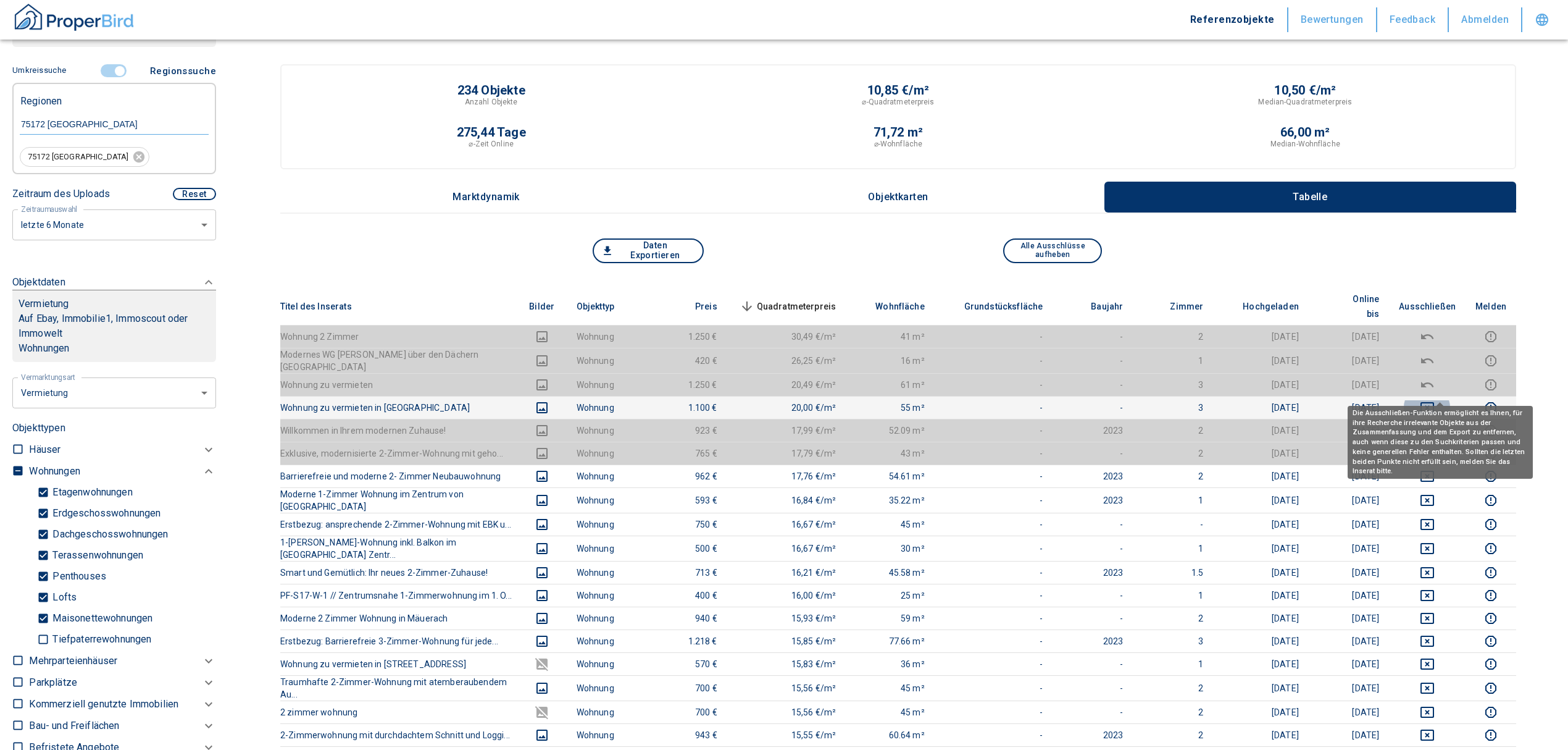
click at [1435, 400] on icon "deselect this listing" at bounding box center [1427, 408] width 15 height 15
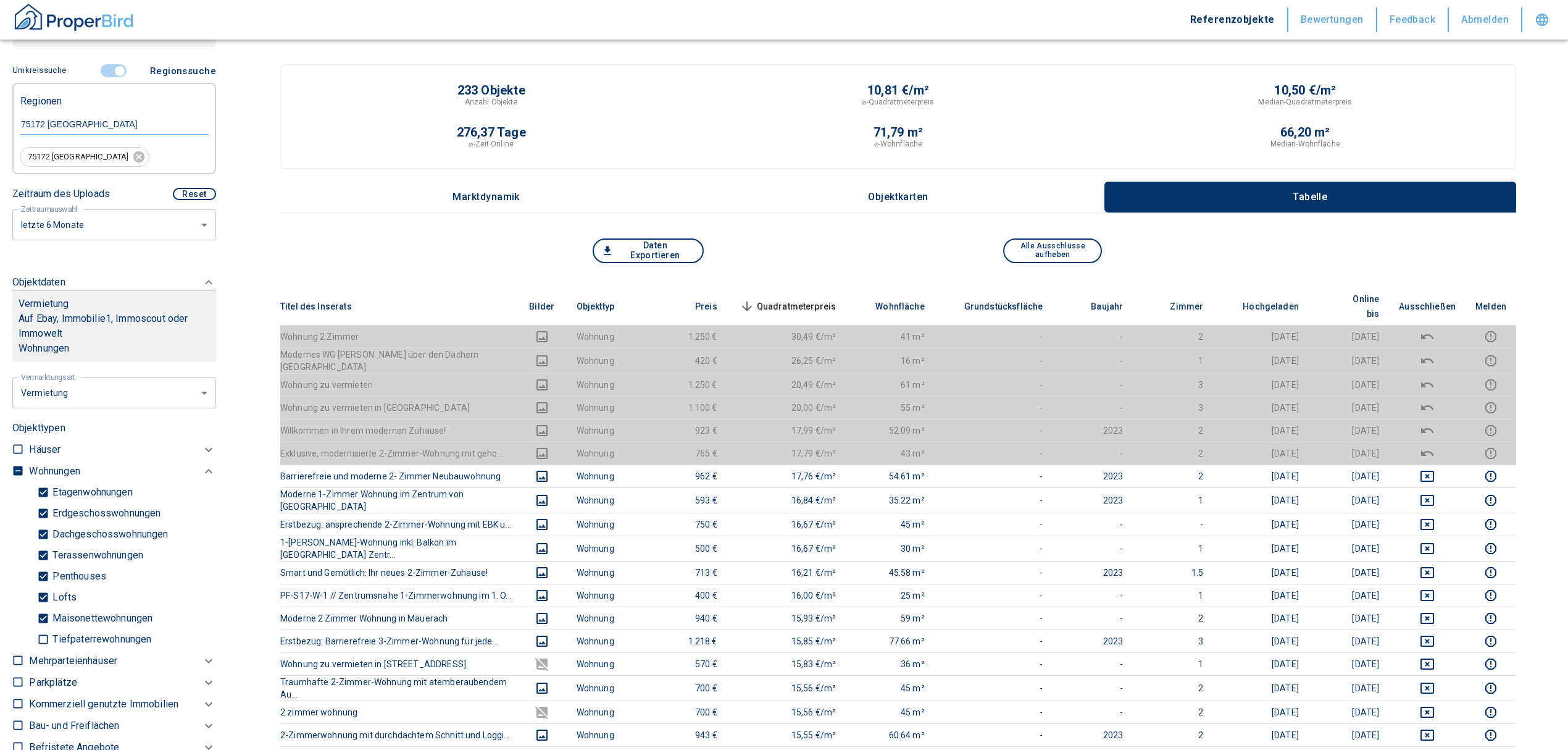
click at [811, 300] on span "Quadratmeterpreis sorted descending" at bounding box center [786, 306] width 100 height 15
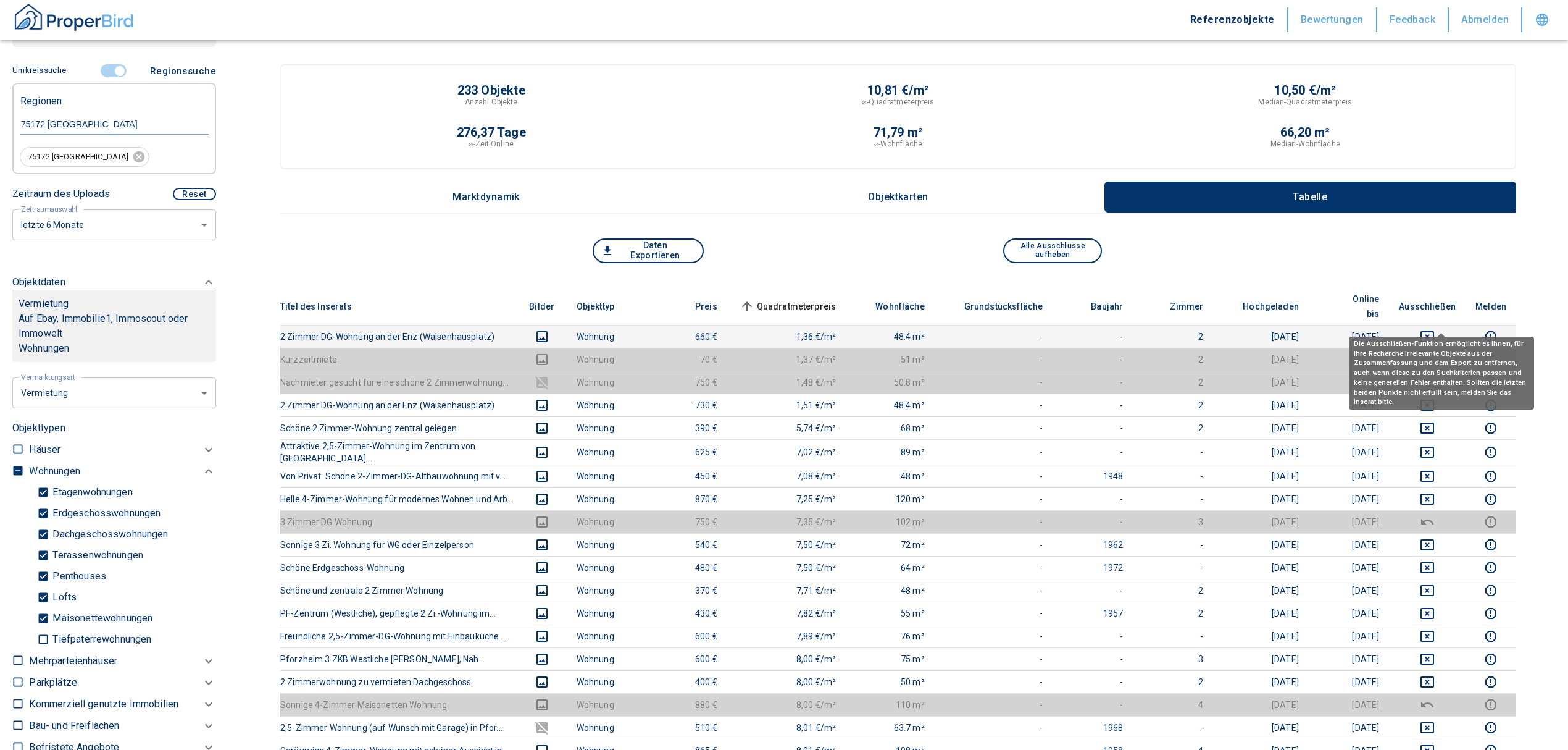
click at [1435, 330] on icon "deselect this listing" at bounding box center [1427, 337] width 15 height 15
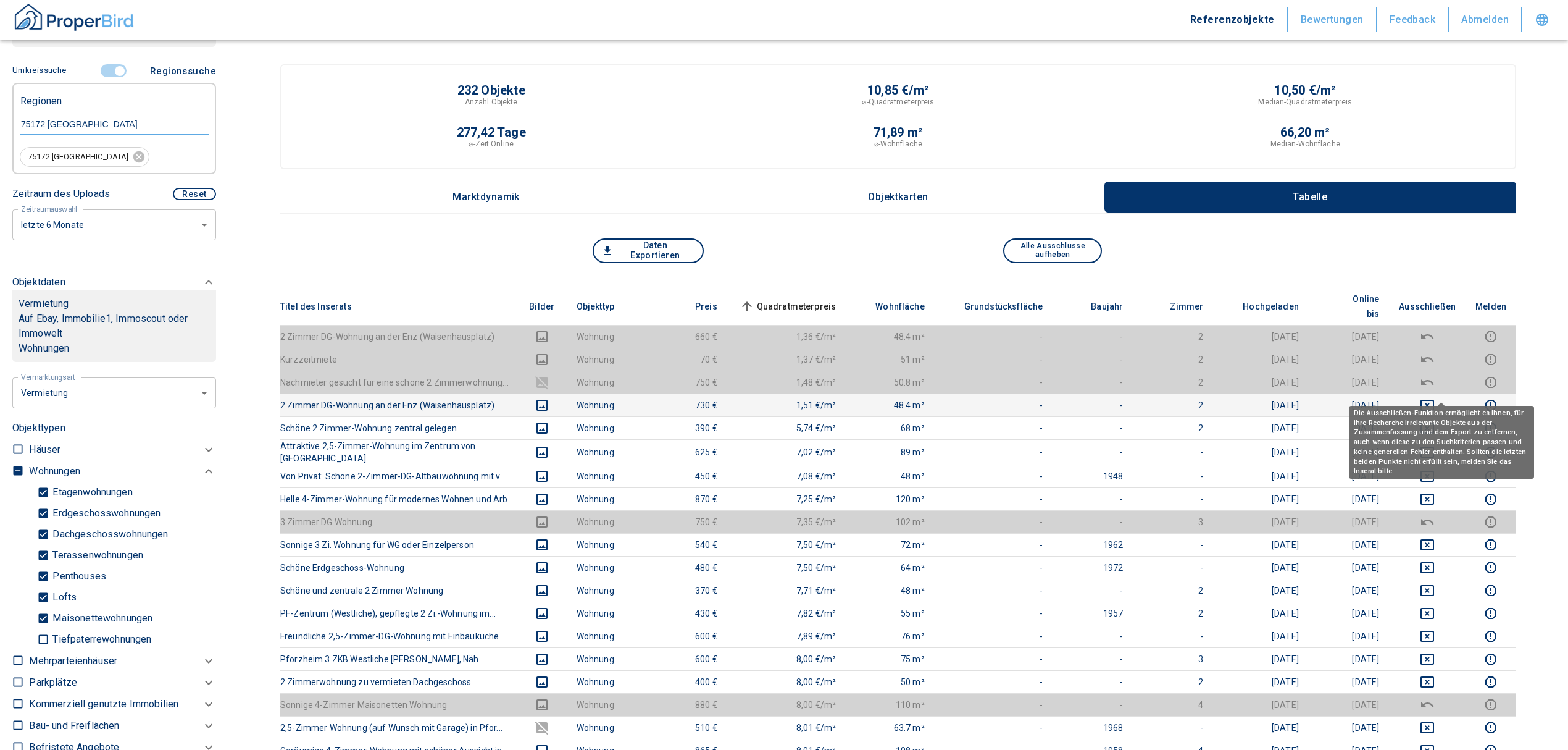
click at [1435, 398] on icon "deselect this listing" at bounding box center [1427, 405] width 15 height 15
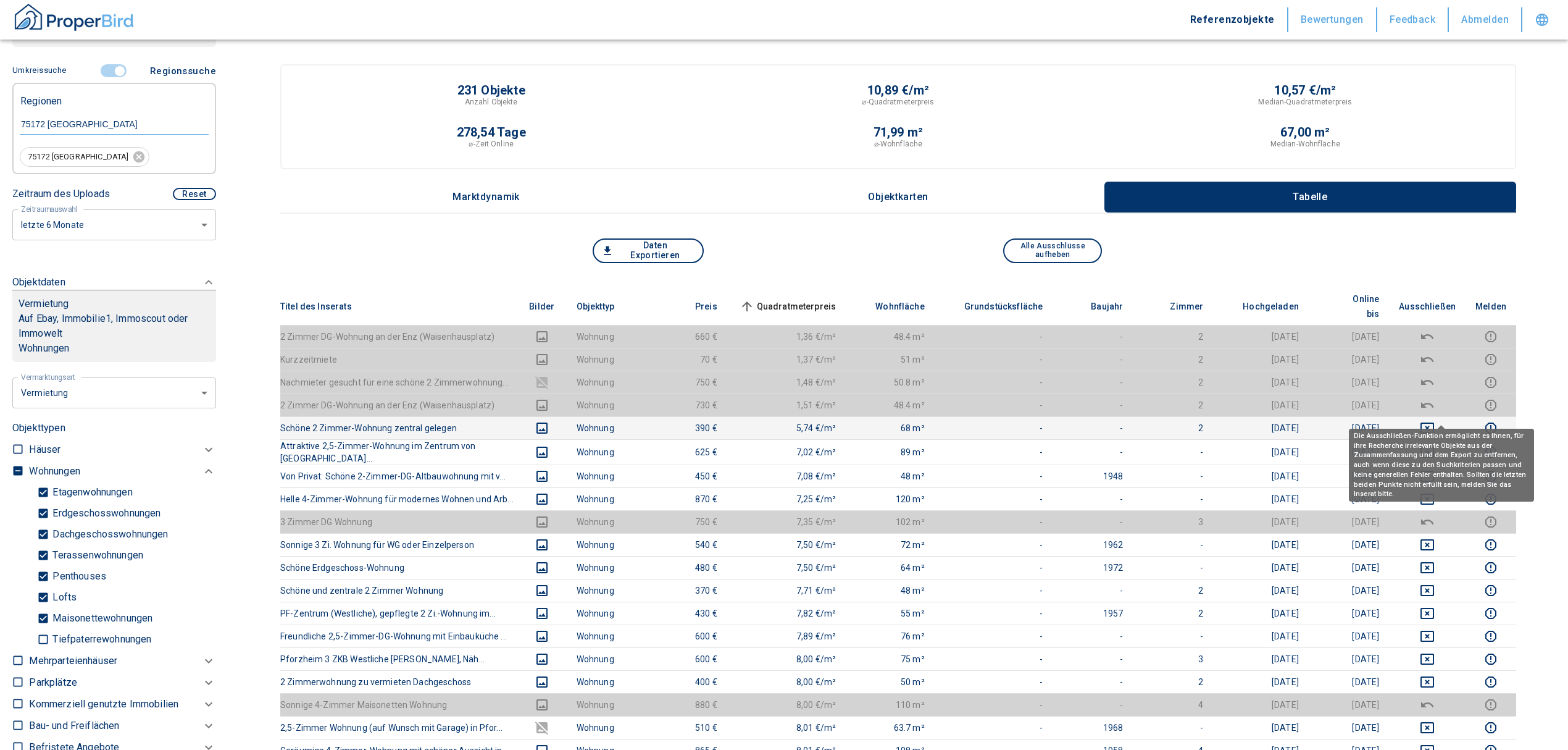
click at [1435, 420] on icon "deselect this listing" at bounding box center [1427, 428] width 15 height 15
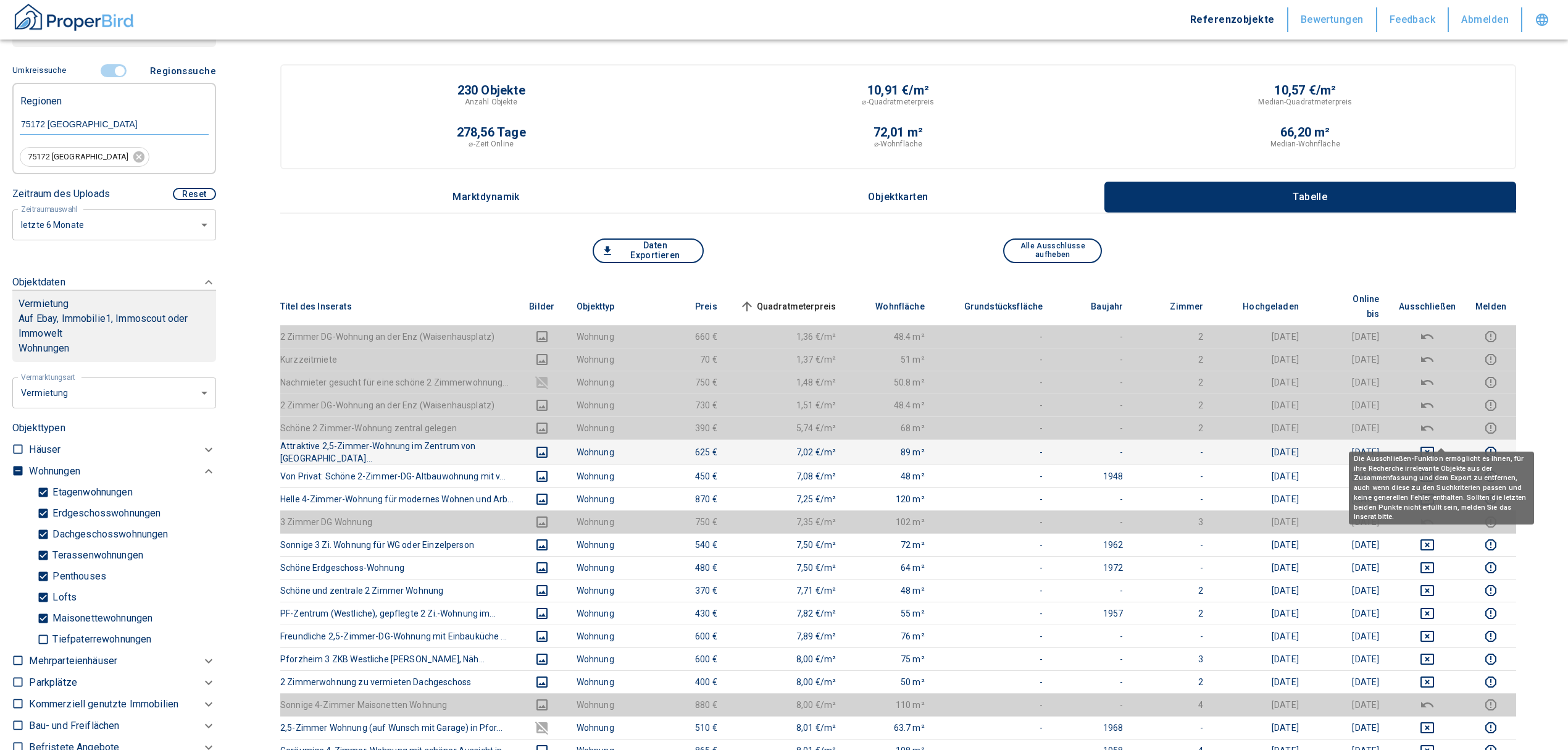
click at [1435, 445] on icon "deselect this listing" at bounding box center [1427, 452] width 15 height 15
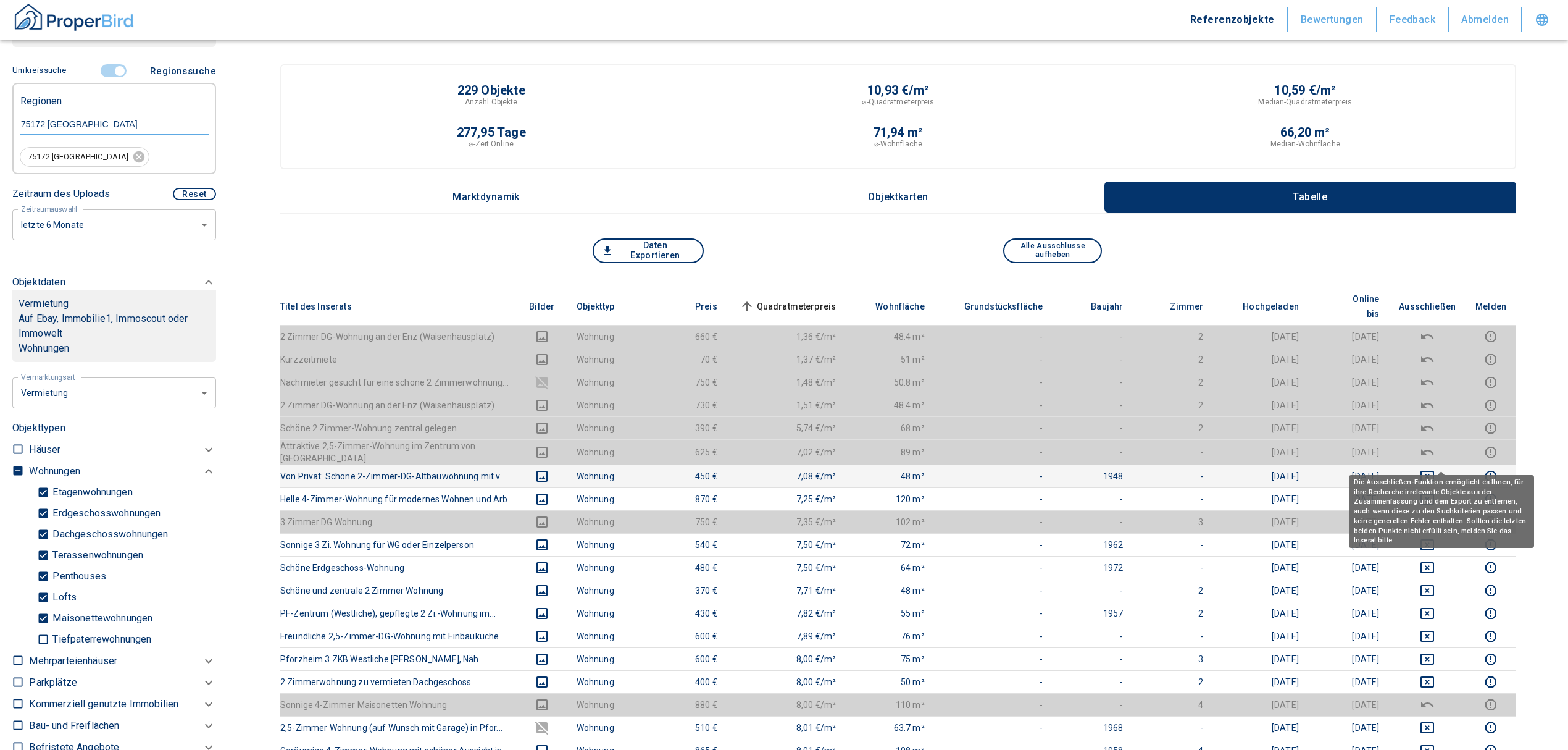
click at [1434, 471] on icon "deselect this listing" at bounding box center [1427, 476] width 14 height 11
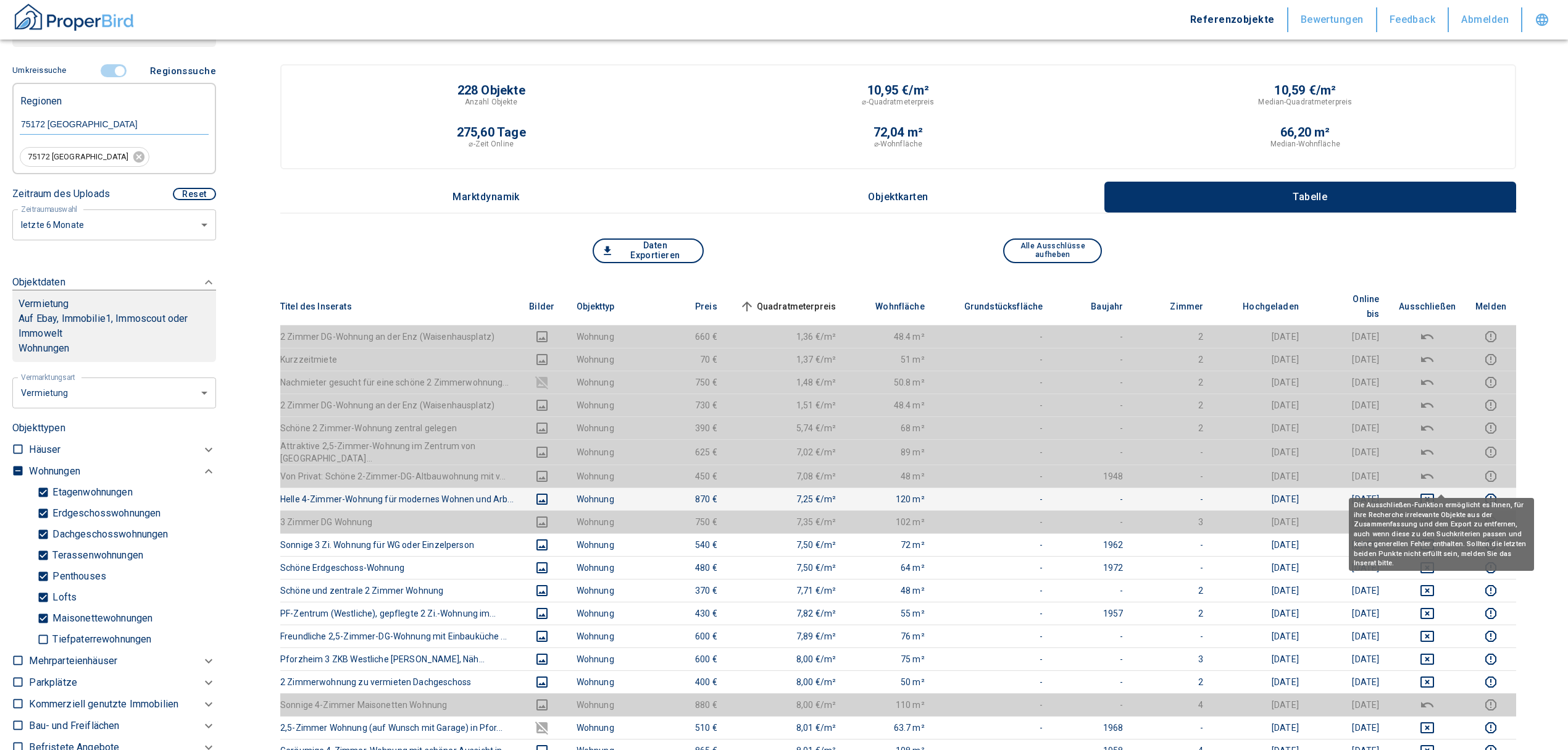
click at [1435, 491] on icon "deselect this listing" at bounding box center [1427, 499] width 15 height 15
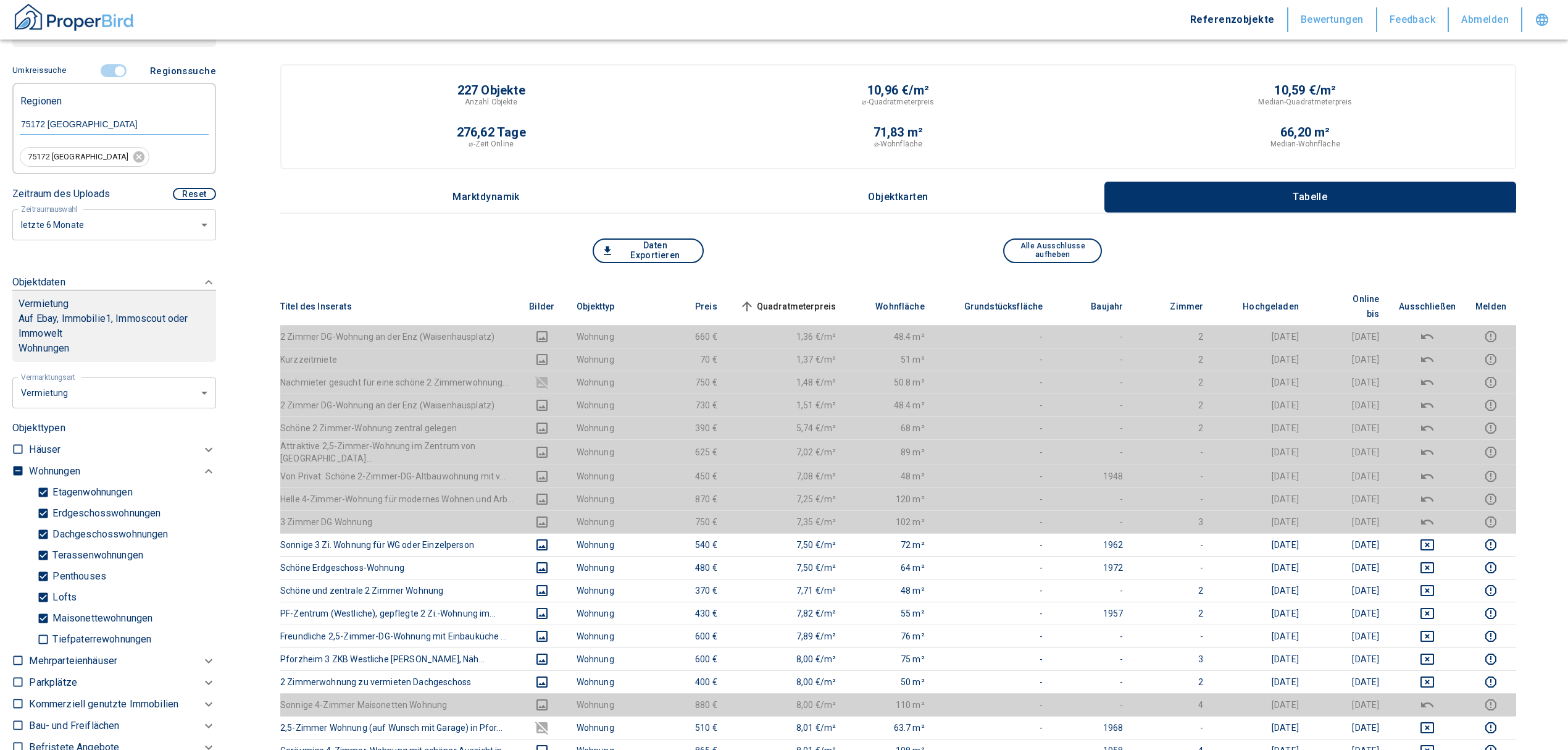
click at [826, 299] on span "Quadratmeterpreis sorted ascending" at bounding box center [786, 306] width 100 height 15
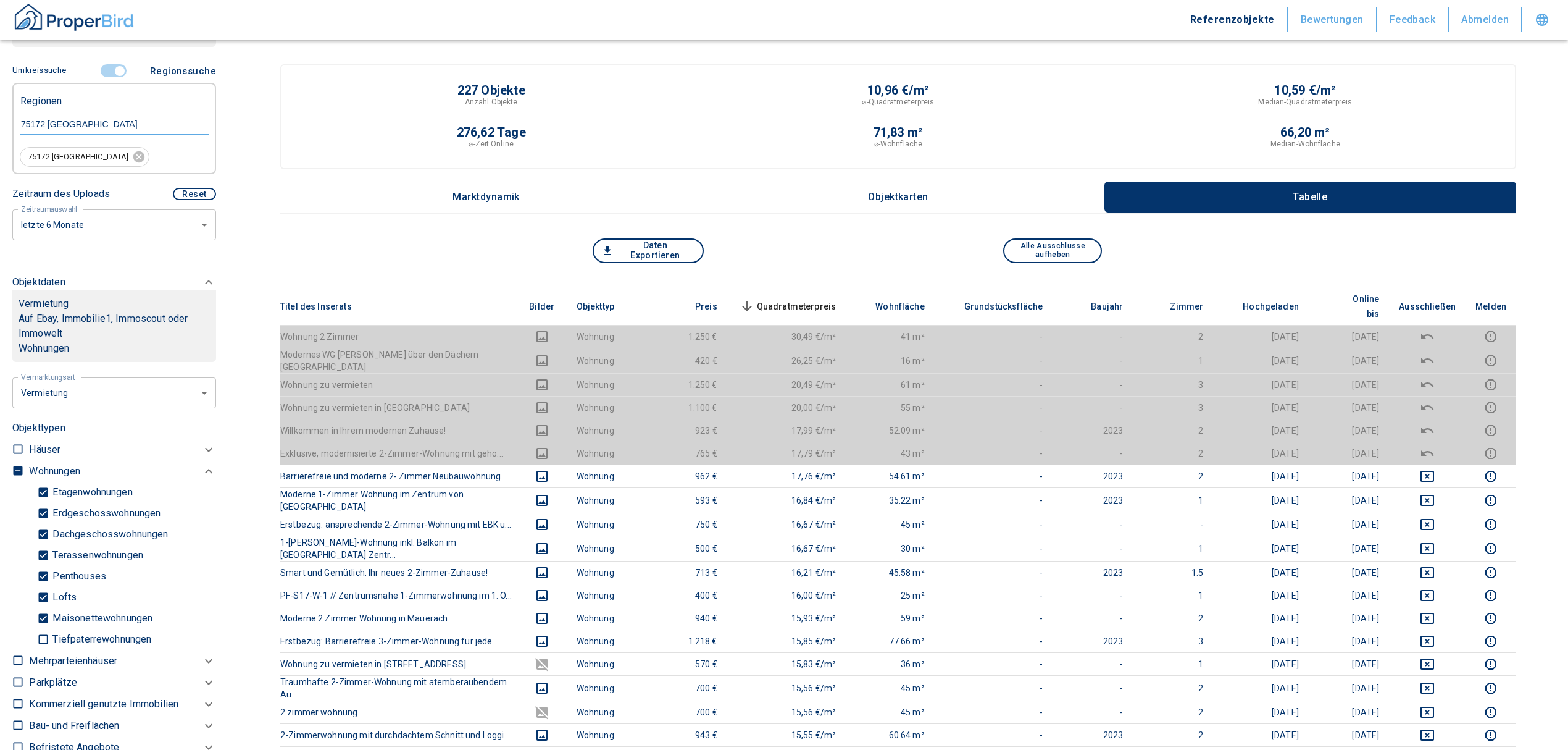
click at [793, 299] on span "Quadratmeterpreis sorted descending" at bounding box center [786, 306] width 100 height 15
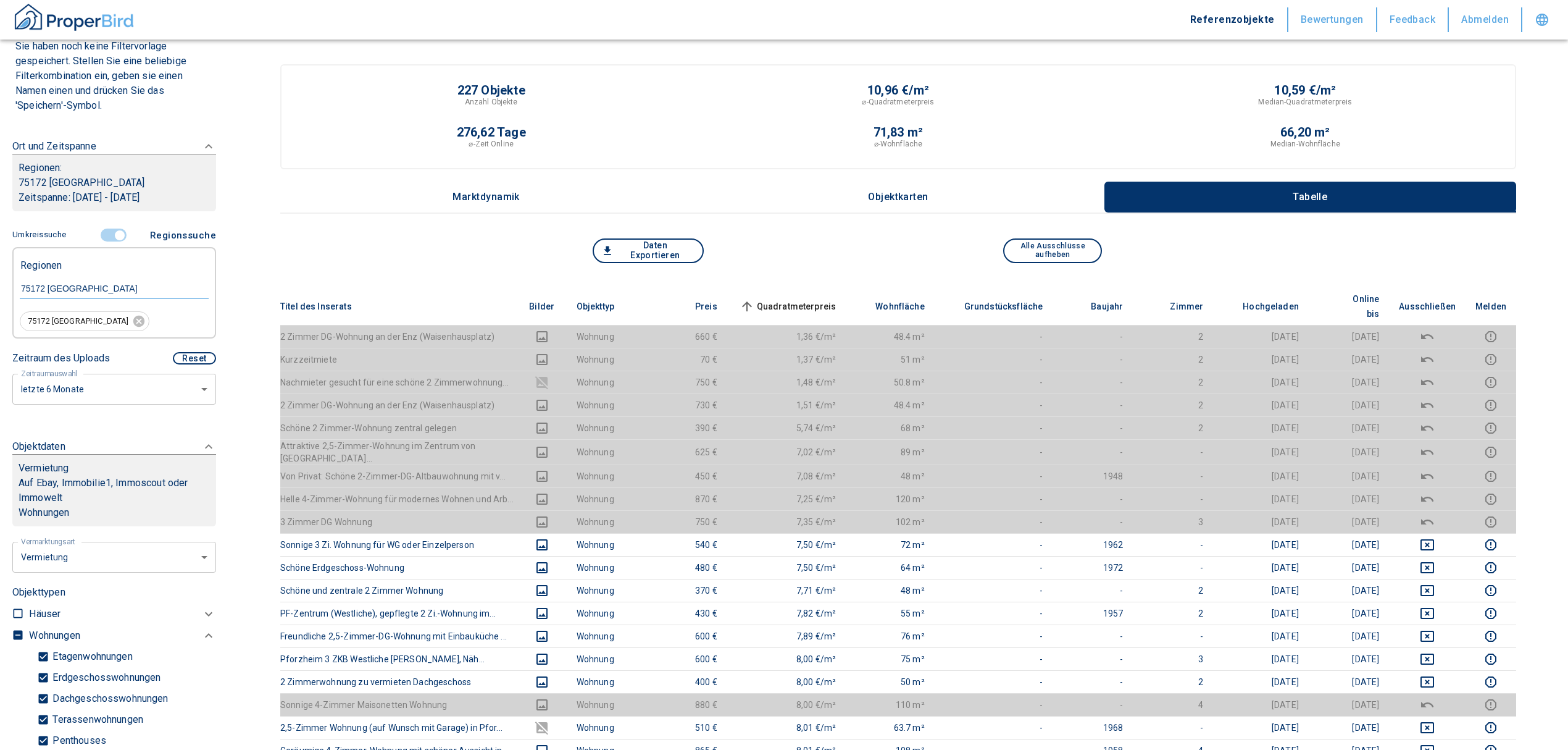
scroll to position [110, 0]
click at [117, 239] on input "controlled" at bounding box center [120, 236] width 37 height 14
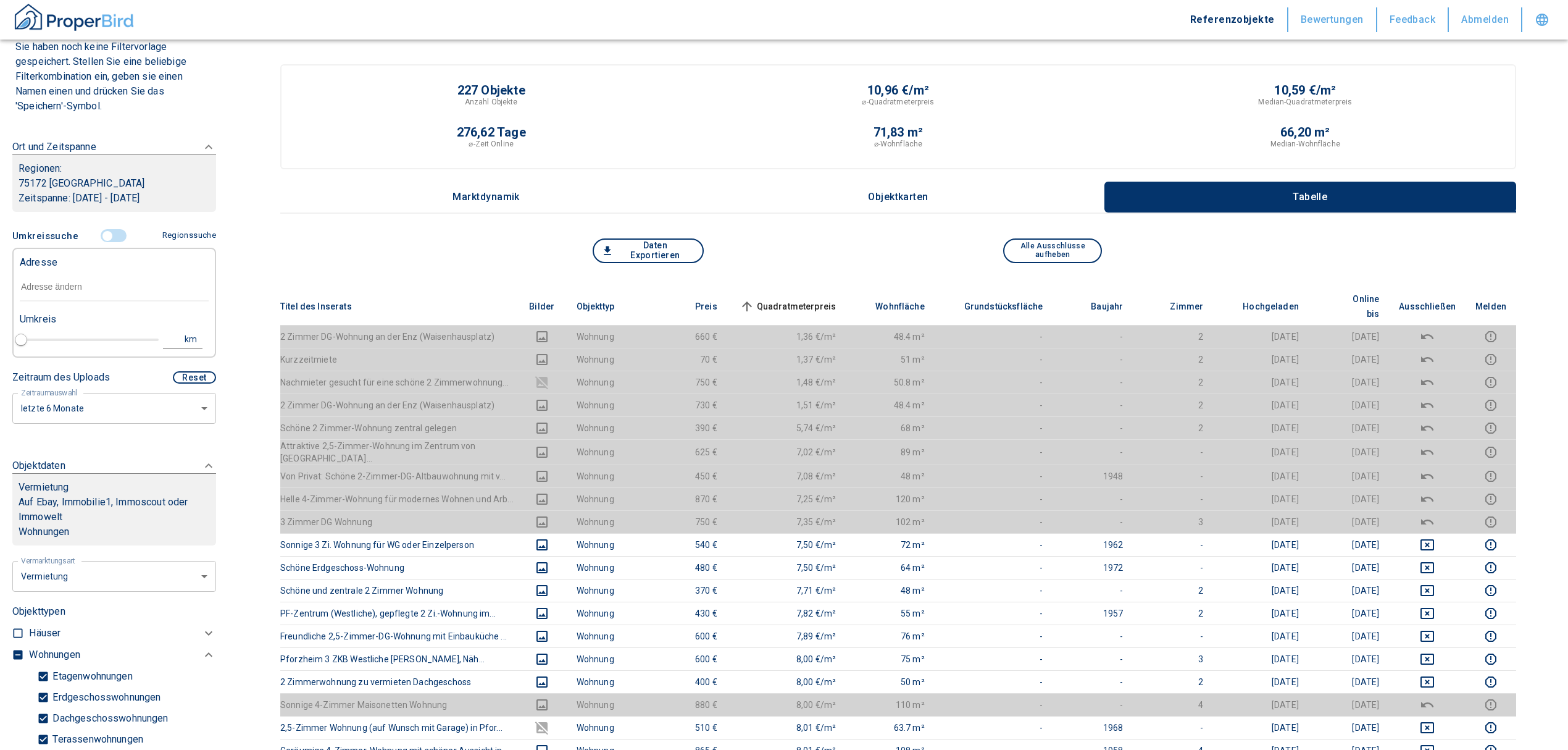
click at [82, 285] on input "text" at bounding box center [115, 287] width 189 height 29
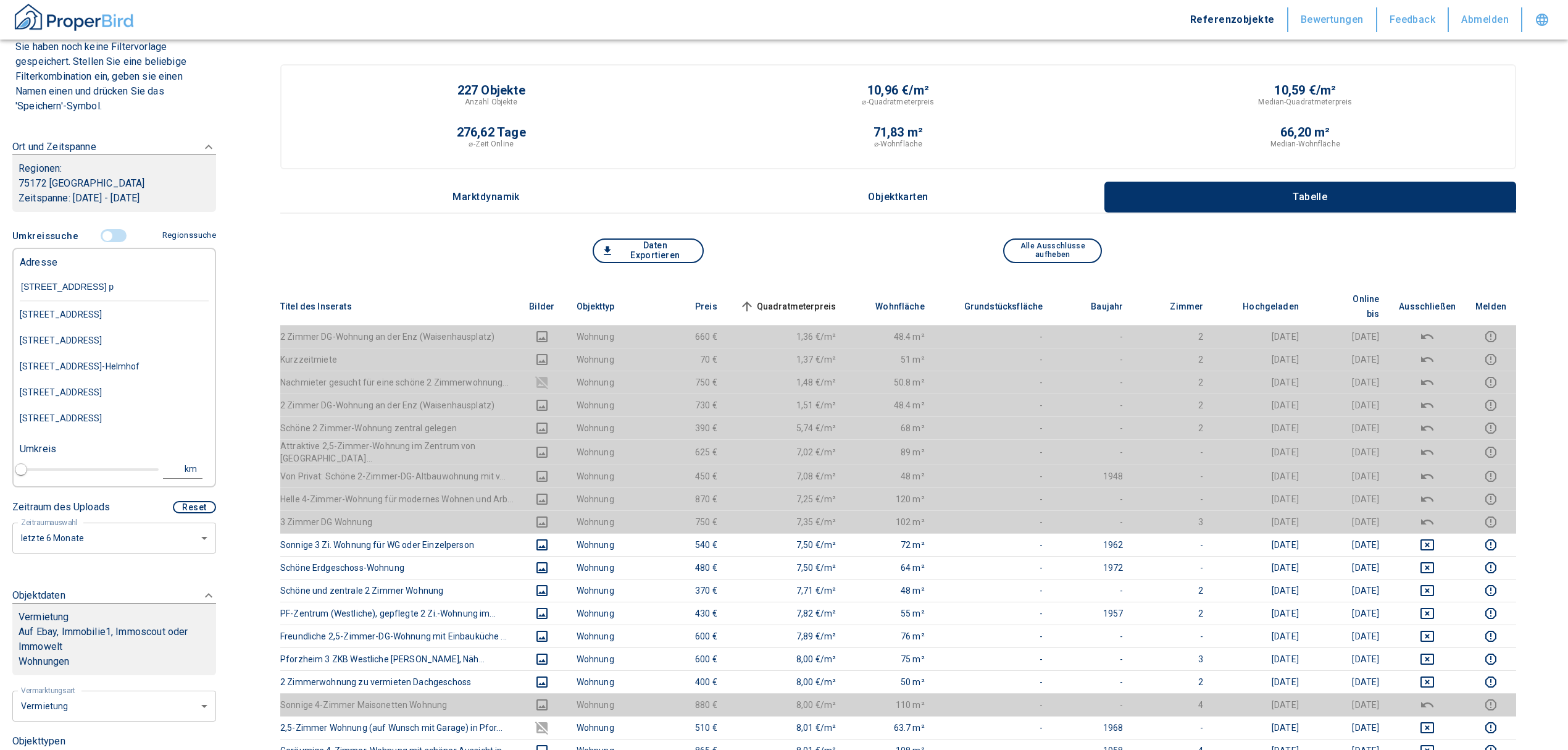
type input "wimpfener straße 2 pf"
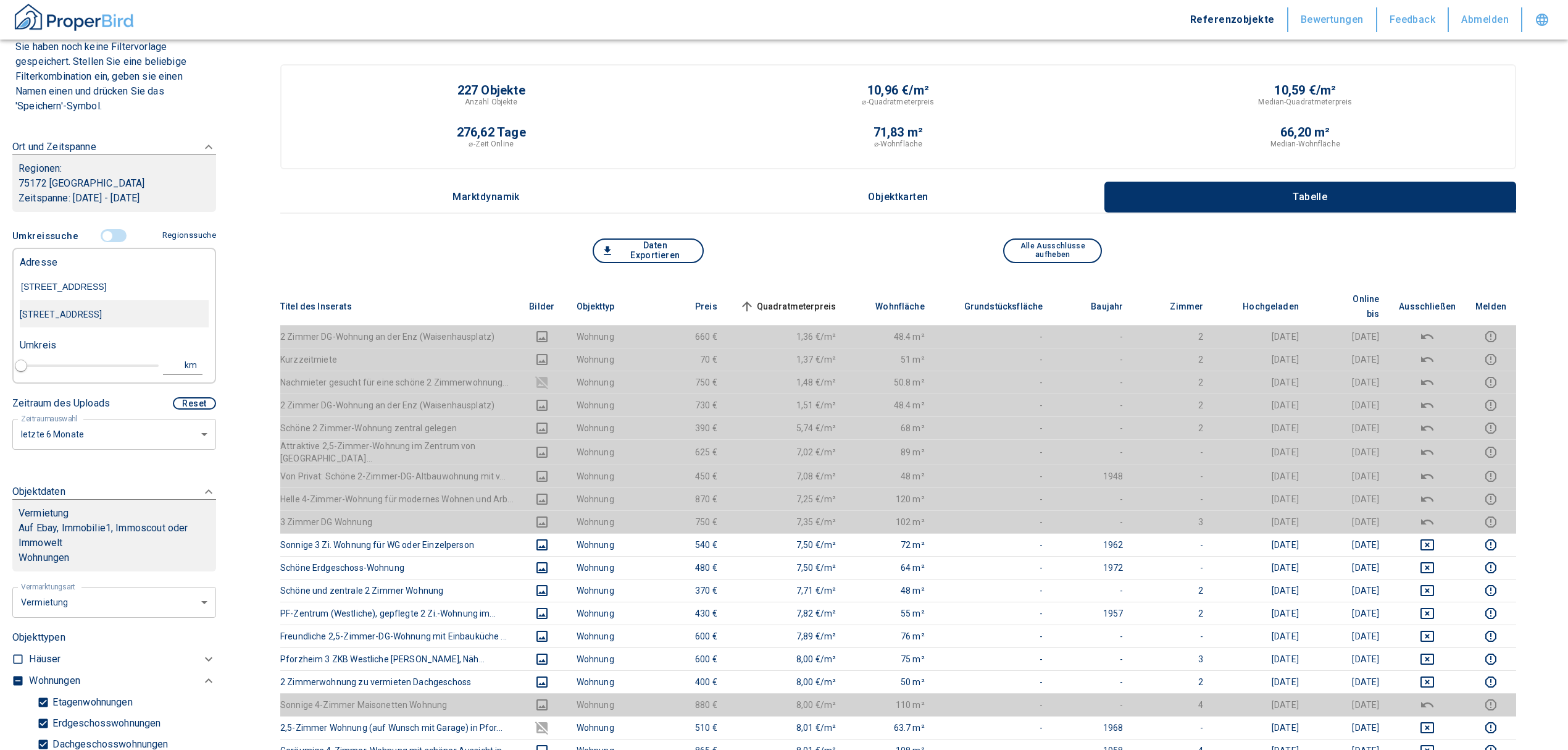
click at [52, 327] on div "Wimpfener Straße 2, Pforzheim" at bounding box center [115, 314] width 189 height 26
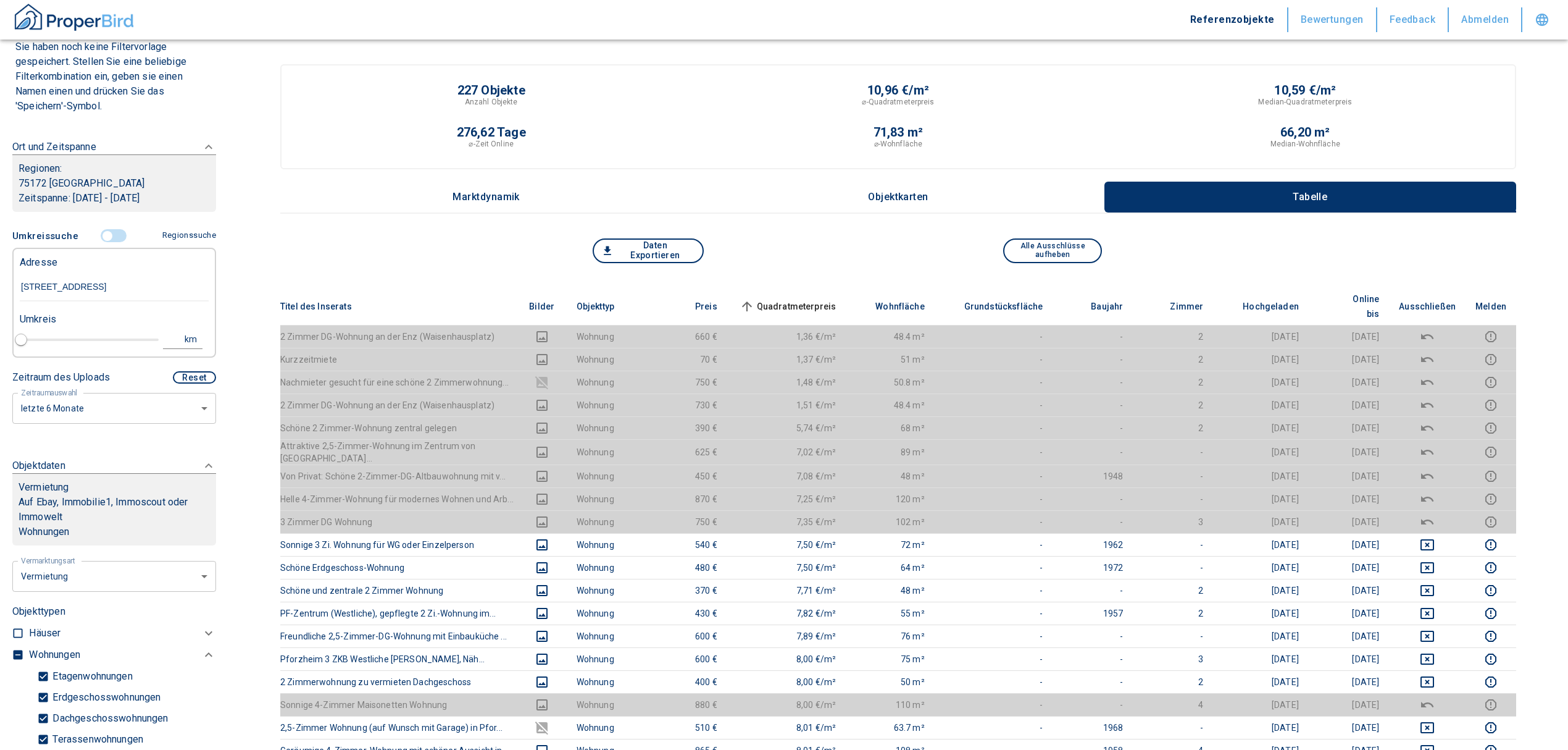
type input "2020"
type input "Wimpfener Straße 2, Pforzheim"
type input "1"
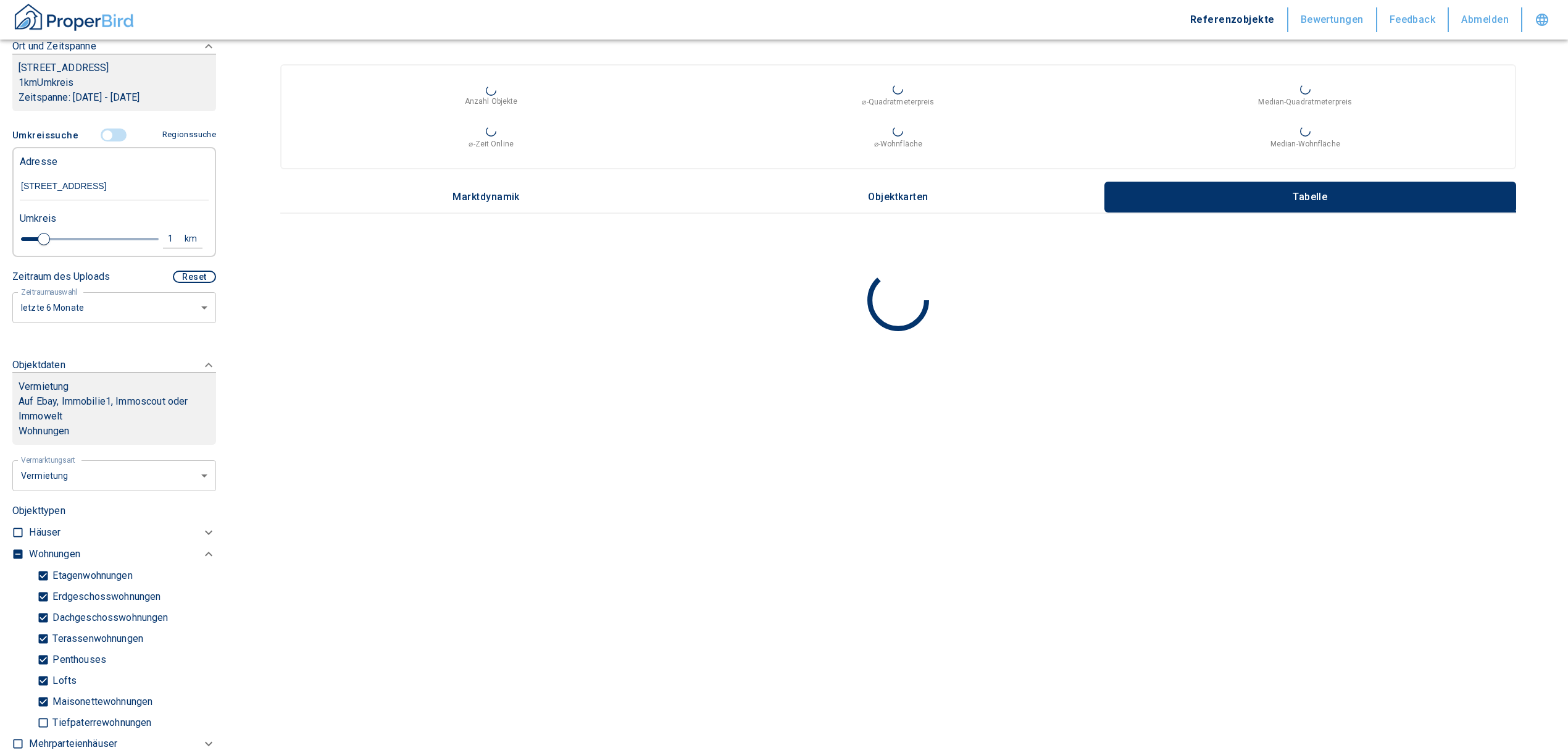
scroll to position [191, 0]
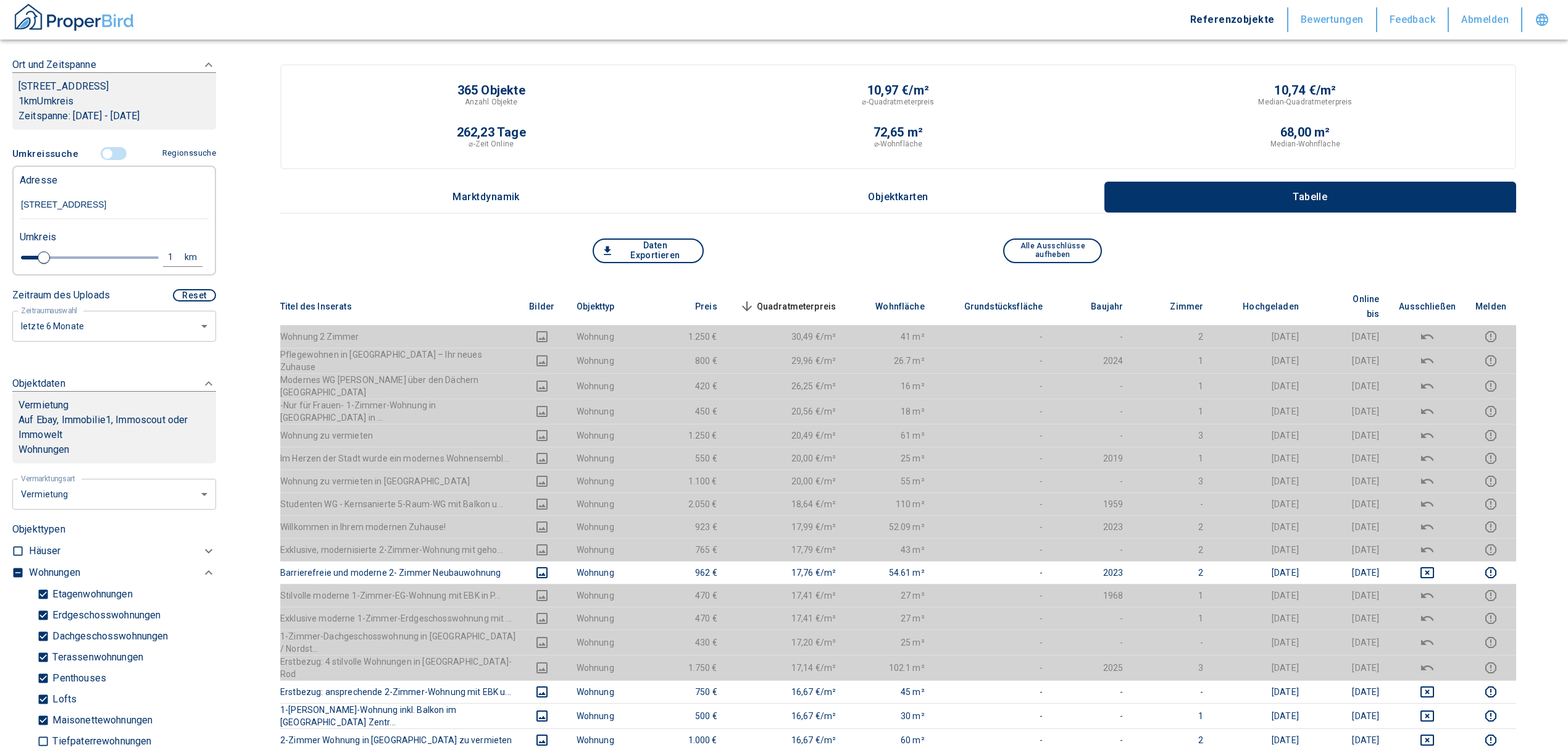
type input "Wimpfener Straße 2, Pforzheim"
click at [163, 249] on button "1 km" at bounding box center [183, 258] width 39 height 19
drag, startPoint x: 29, startPoint y: 258, endPoint x: 0, endPoint y: 256, distance: 29.1
click at [0, 258] on div "Filtervorlagen Neue Filtereinstellungen erkannt! Name für neue Vorlage x Sie ha…" at bounding box center [114, 375] width 228 height 750
type input "0,5"
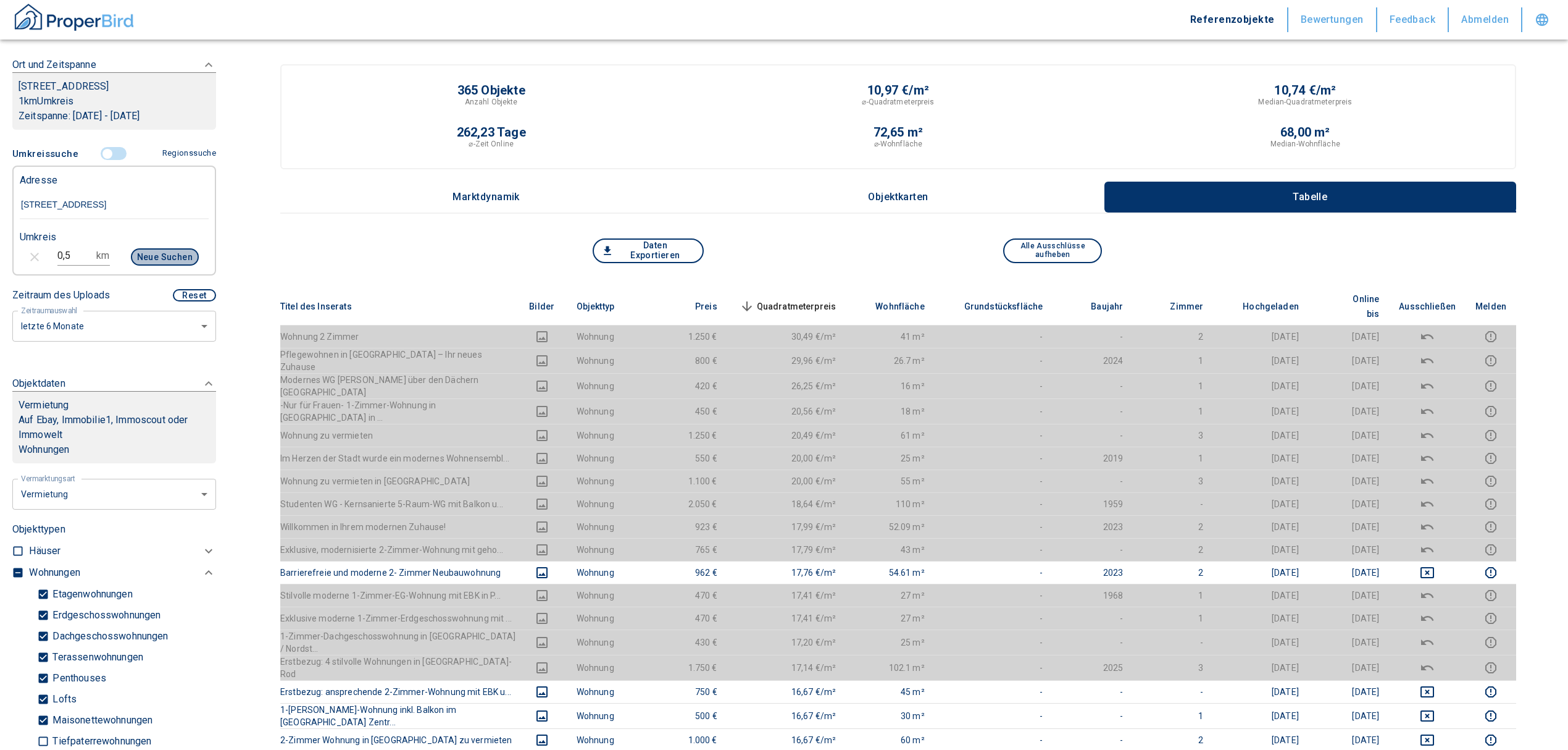
click at [178, 257] on button "Neue Suchen" at bounding box center [165, 257] width 68 height 17
type input "2020"
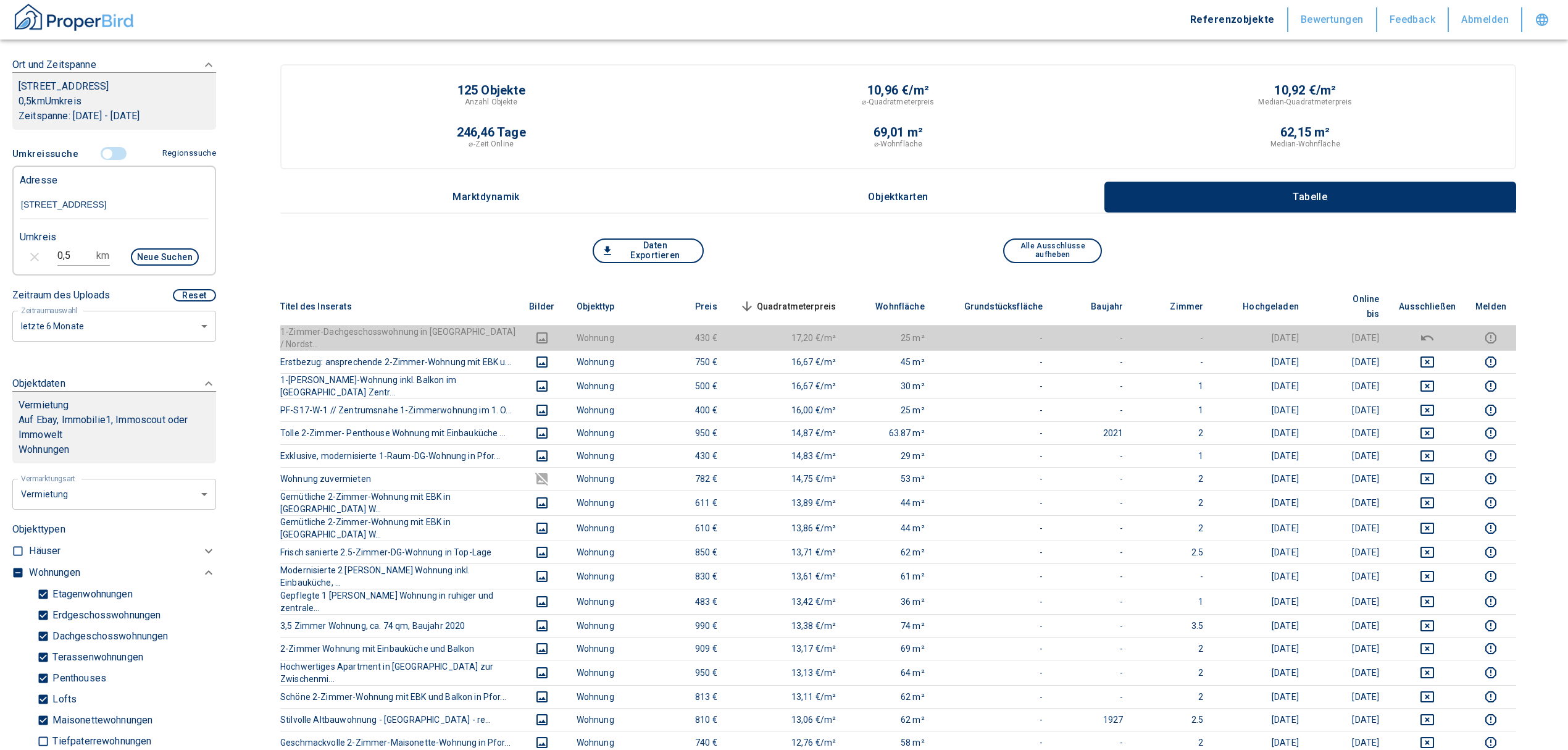
click at [821, 299] on span "Quadratmeterpreis sorted descending" at bounding box center [786, 306] width 100 height 15
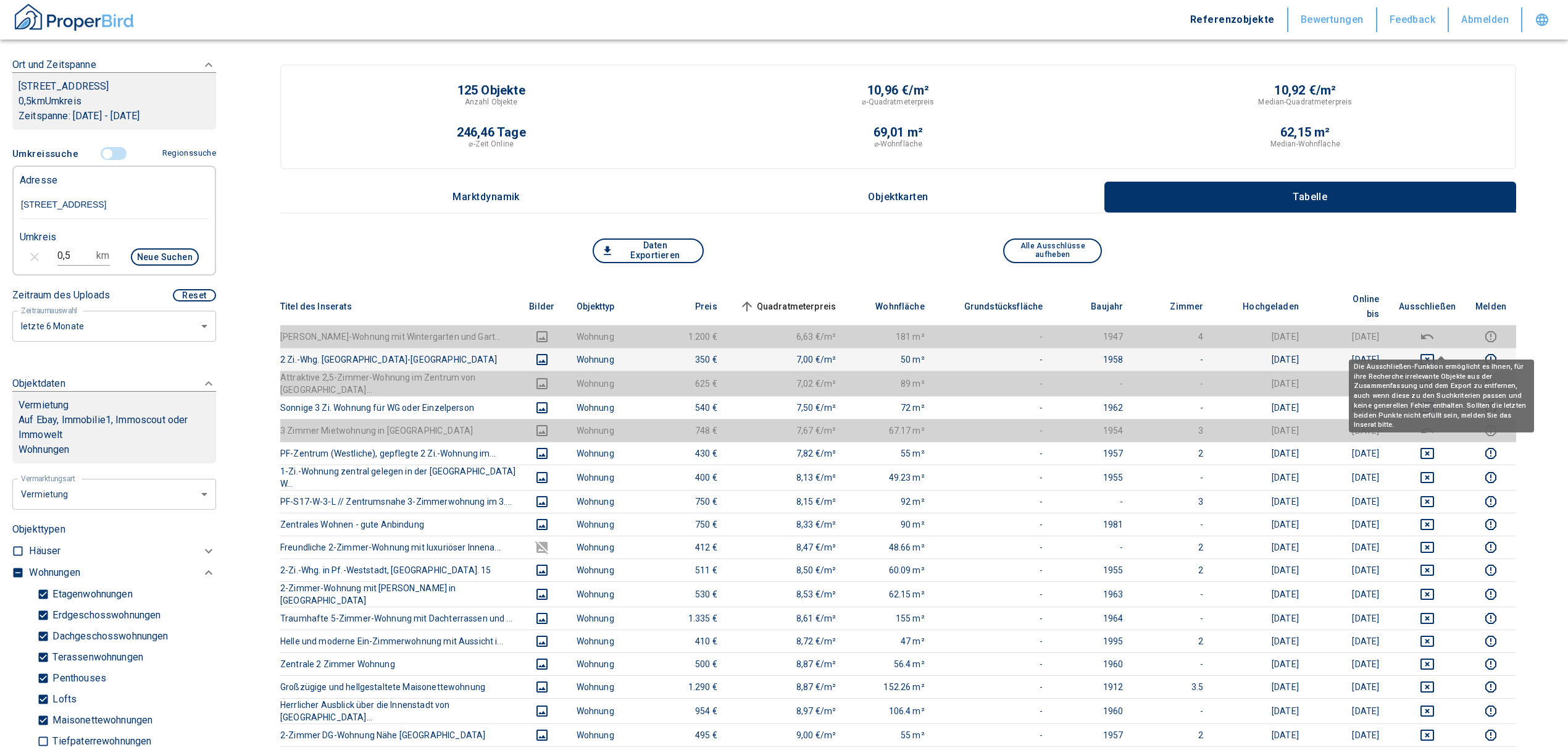
click at [1435, 352] on icon "deselect this listing" at bounding box center [1427, 359] width 15 height 15
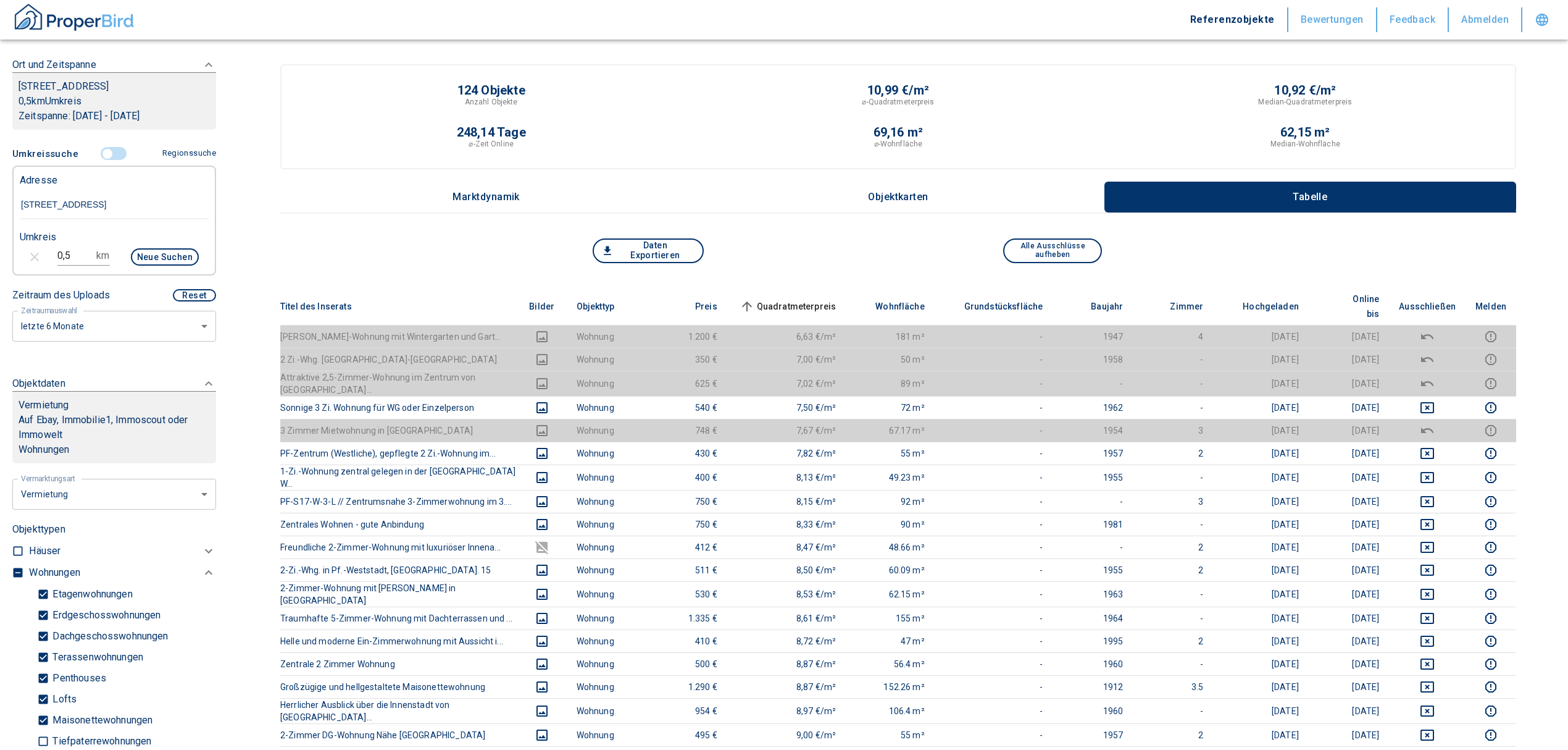
click at [825, 299] on span "Quadratmeterpreis sorted ascending" at bounding box center [786, 306] width 100 height 15
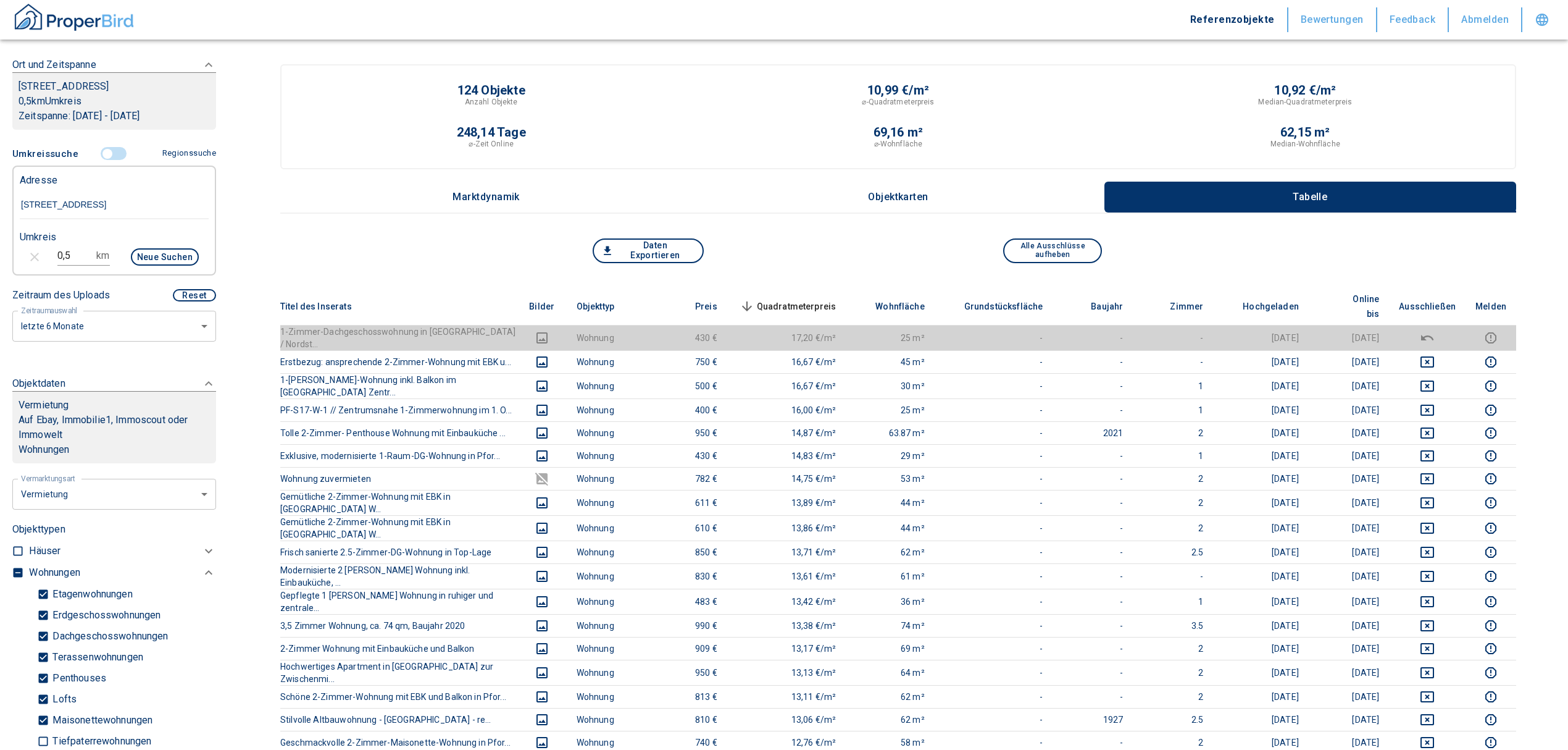
click at [810, 288] on th "Quadratmeterpreis sorted descending" at bounding box center [787, 307] width 119 height 38
click at [813, 299] on span "Quadratmeterpreis sorted descending" at bounding box center [786, 306] width 100 height 15
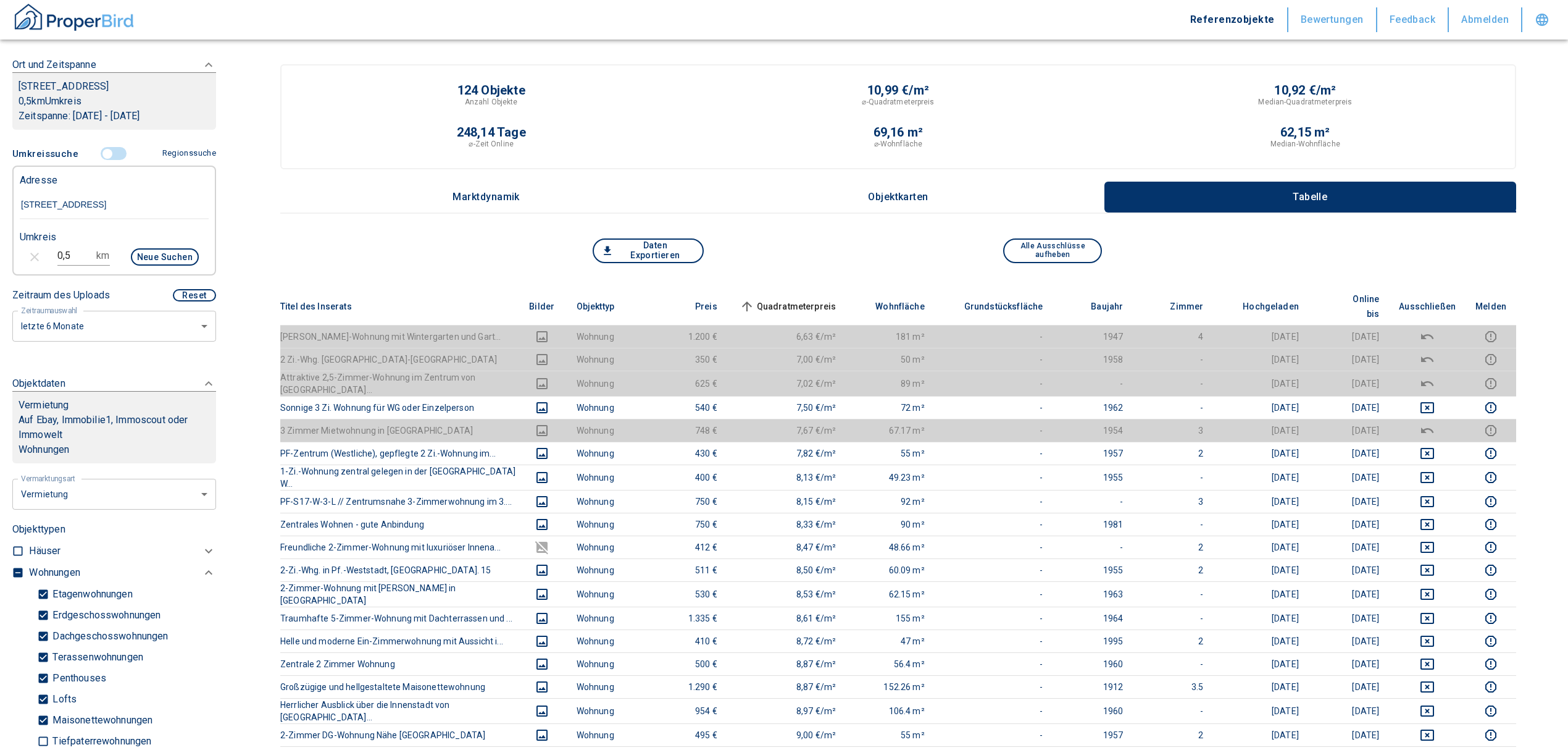
click at [97, 200] on input "Wimpfener Straße 2, Pforzheim" at bounding box center [115, 205] width 189 height 29
drag, startPoint x: 97, startPoint y: 200, endPoint x: 11, endPoint y: 208, distance: 86.4
click at [11, 208] on div "Filtervorlagen Neue Filtereinstellungen erkannt! Name für neue Vorlage x Sie ha…" at bounding box center [114, 375] width 228 height 750
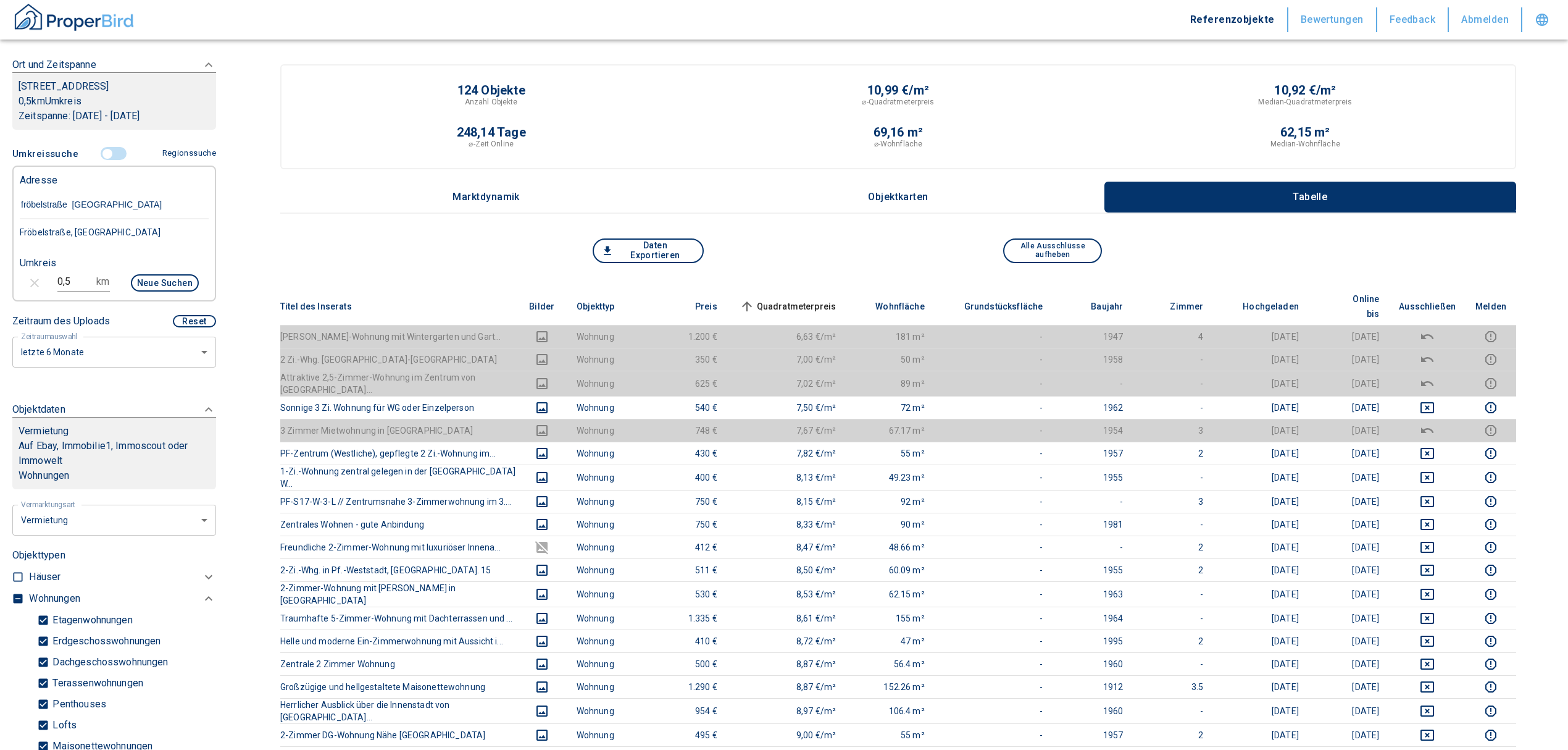
type input "fröbelstraße 2 Pforzheim"
click at [57, 243] on div "Fröbelstraße 2, Pforzheim" at bounding box center [115, 232] width 189 height 26
type input "2020"
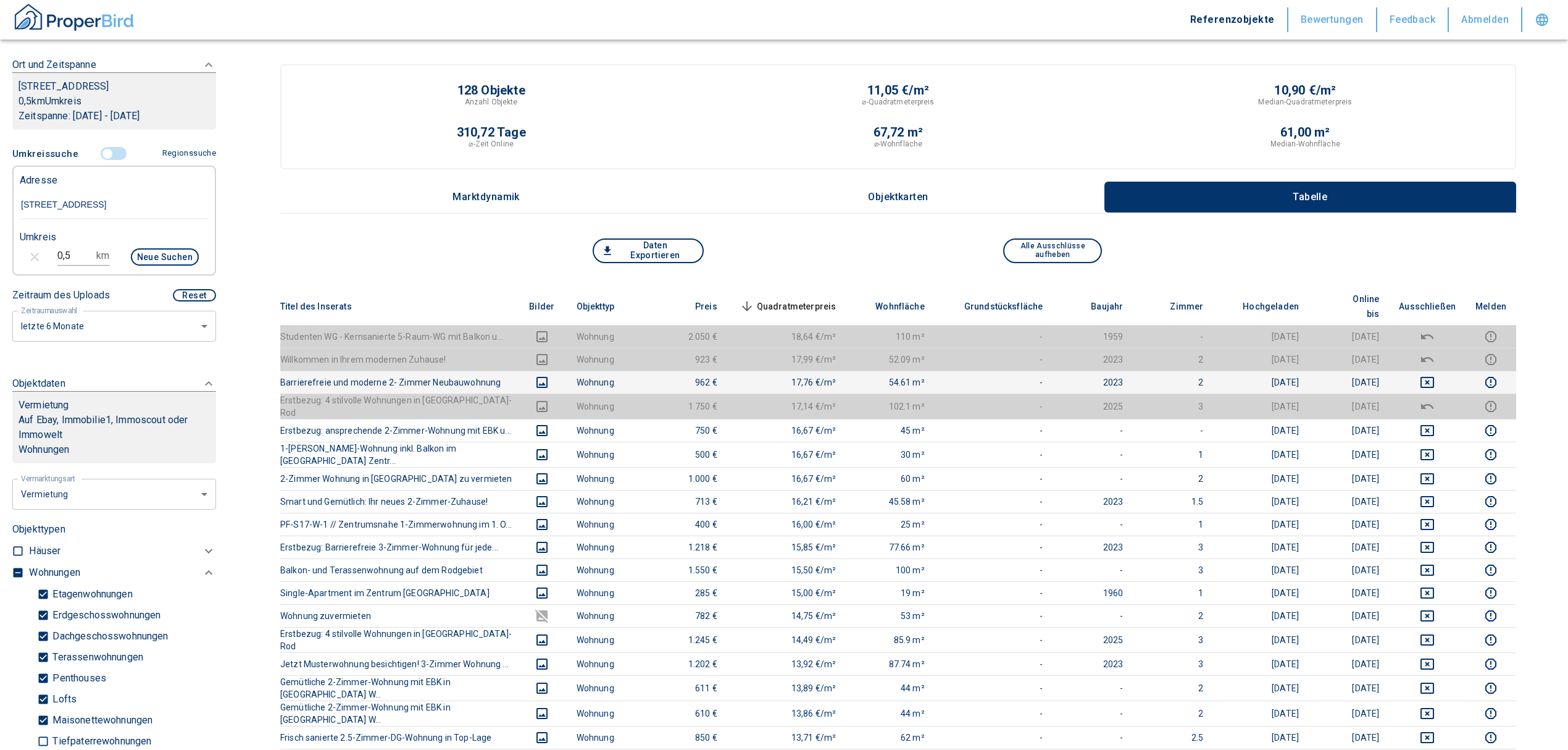
type input "Fröbelstraße 2, Pforzheim"
click at [1435, 375] on icon "deselect this listing" at bounding box center [1427, 382] width 15 height 15
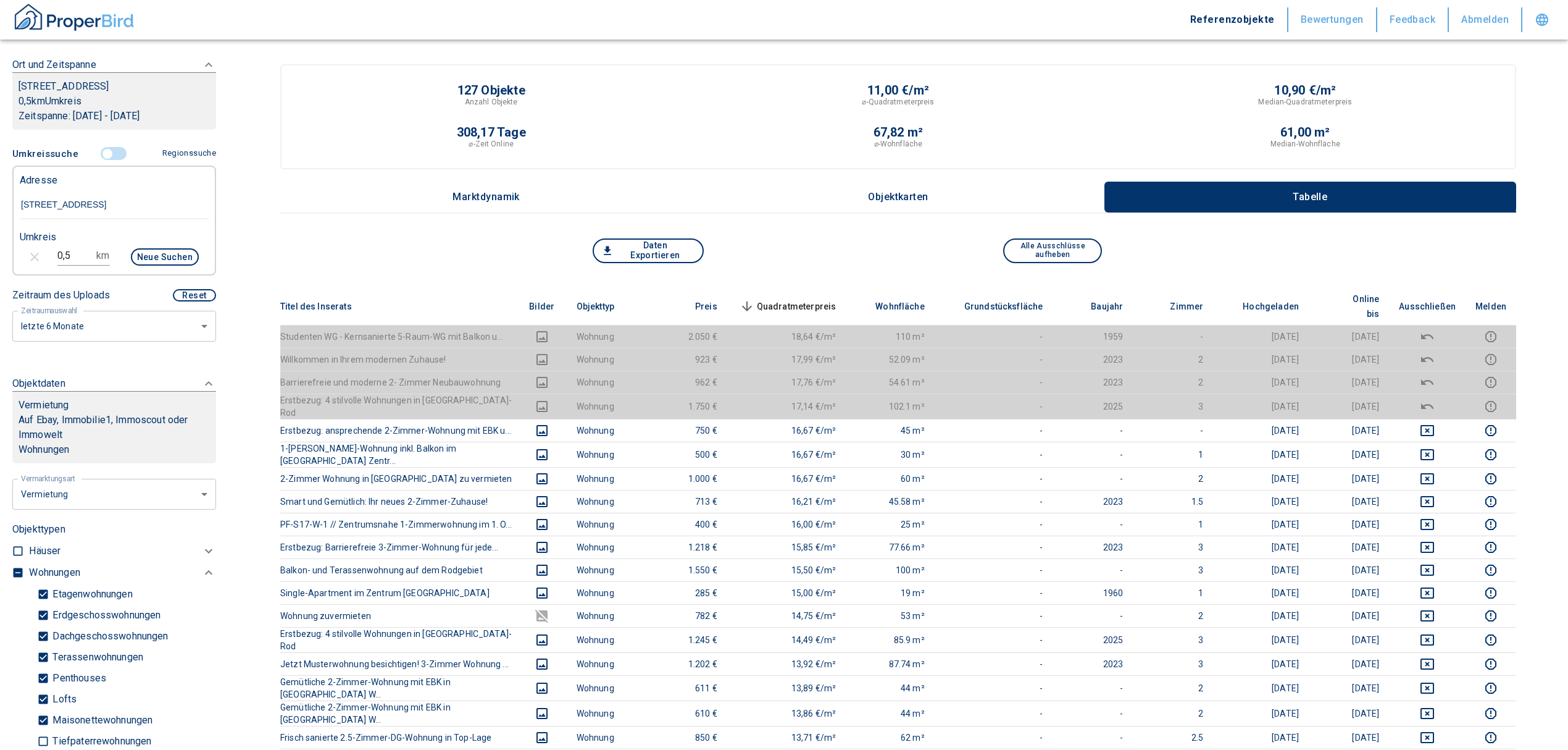
click at [828, 299] on span "Quadratmeterpreis sorted descending" at bounding box center [786, 306] width 100 height 15
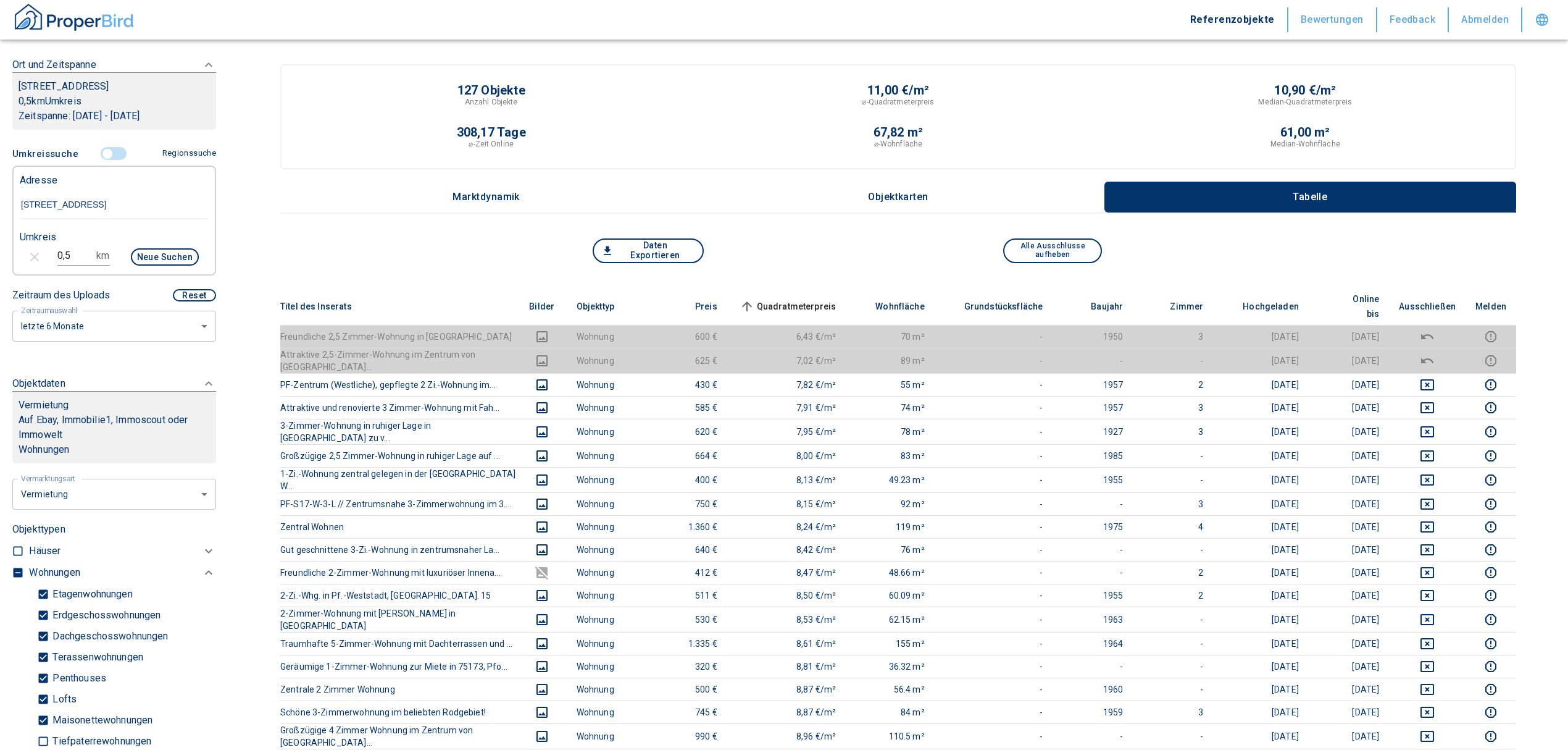
click at [833, 299] on span "Quadratmeterpreis sorted ascending" at bounding box center [786, 306] width 100 height 15
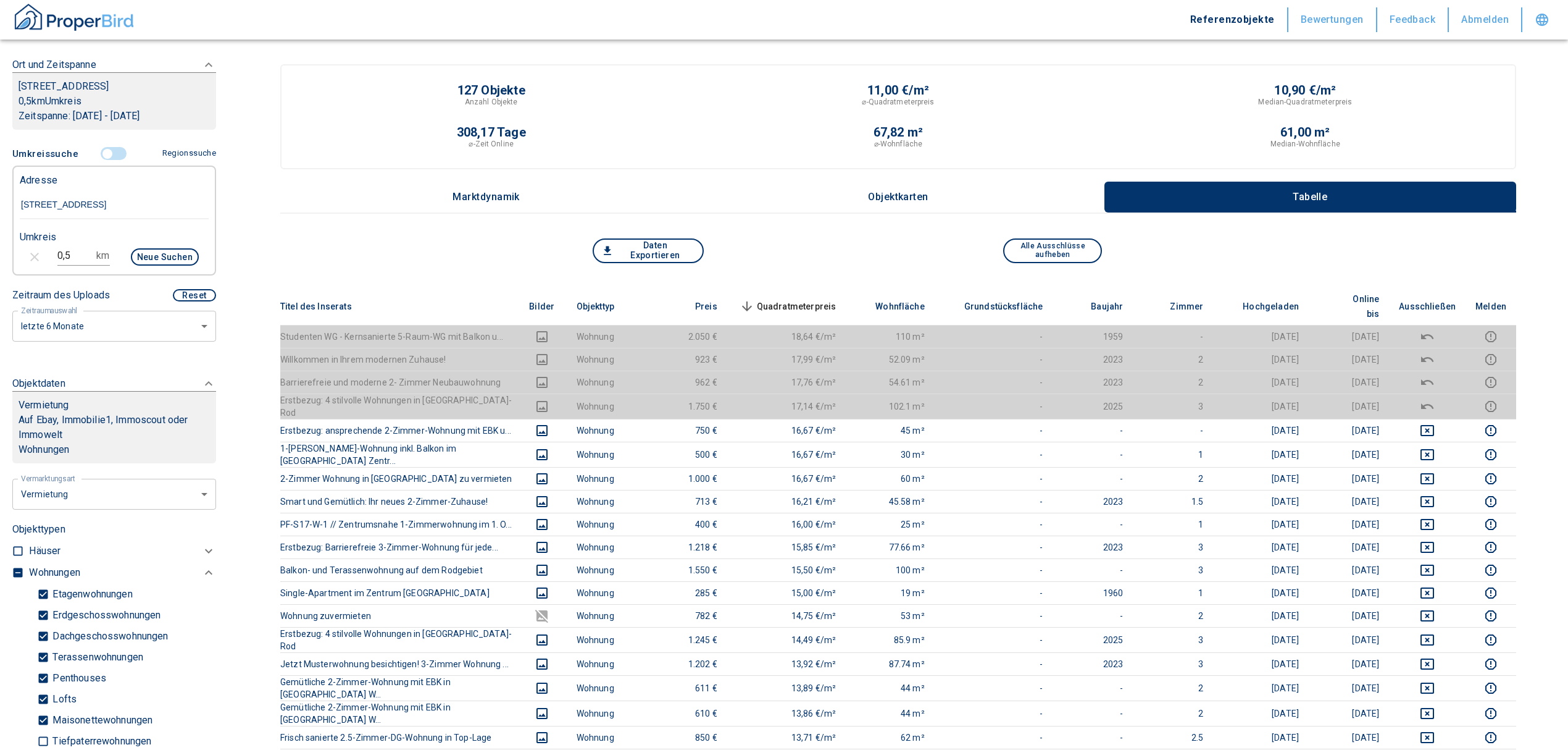
click at [828, 299] on span "Quadratmeterpreis sorted descending" at bounding box center [786, 306] width 100 height 15
